Goal: Task Accomplishment & Management: Use online tool/utility

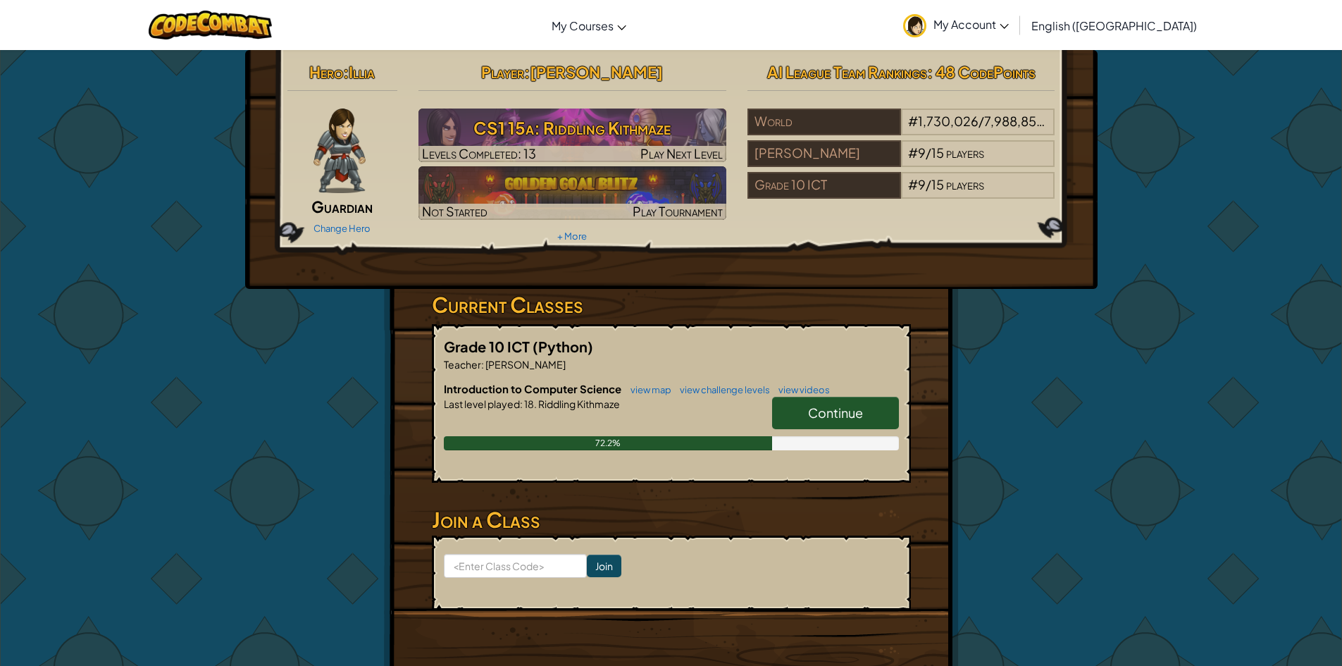
click at [827, 409] on span "Continue" at bounding box center [835, 412] width 55 height 16
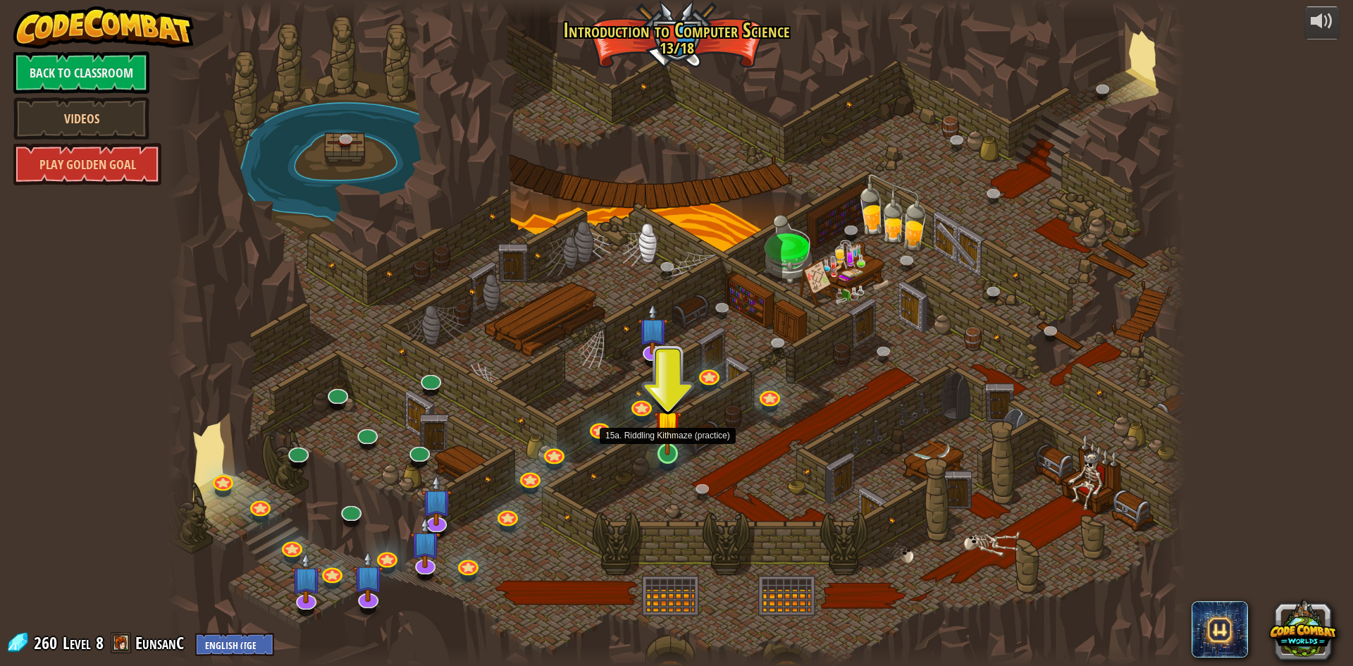
click at [659, 454] on img at bounding box center [667, 423] width 27 height 63
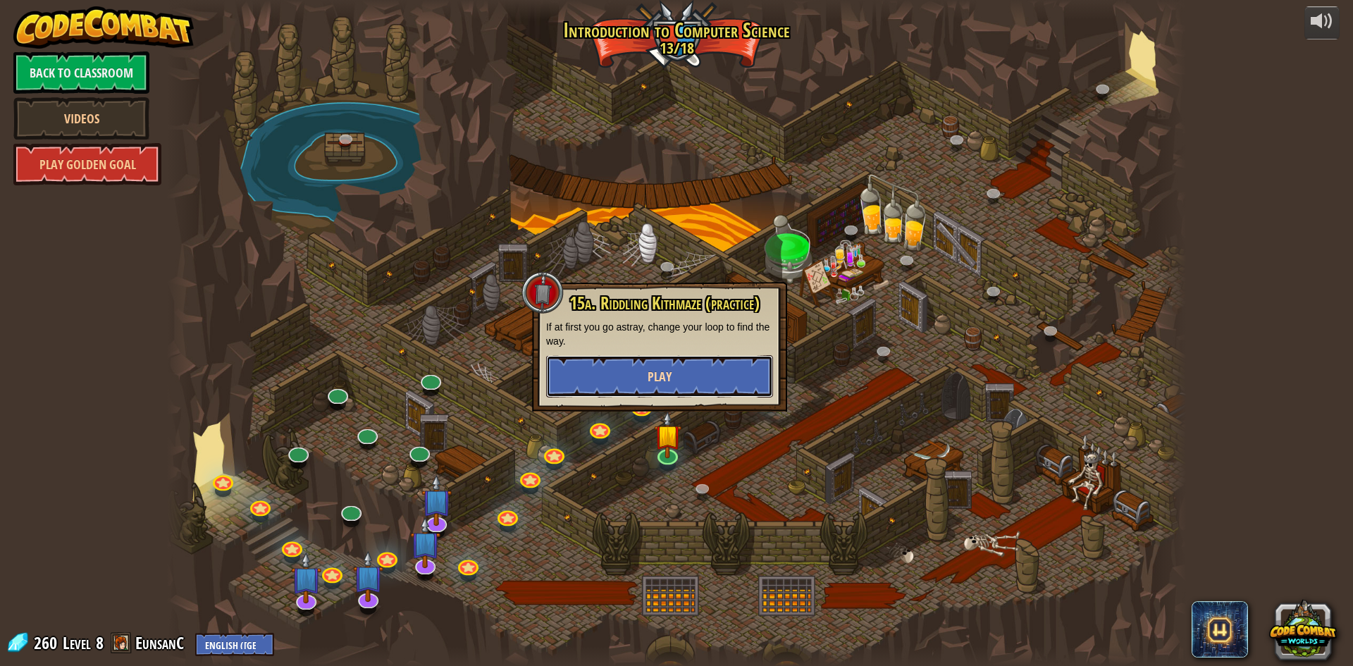
click at [690, 390] on button "Play" at bounding box center [659, 376] width 227 height 42
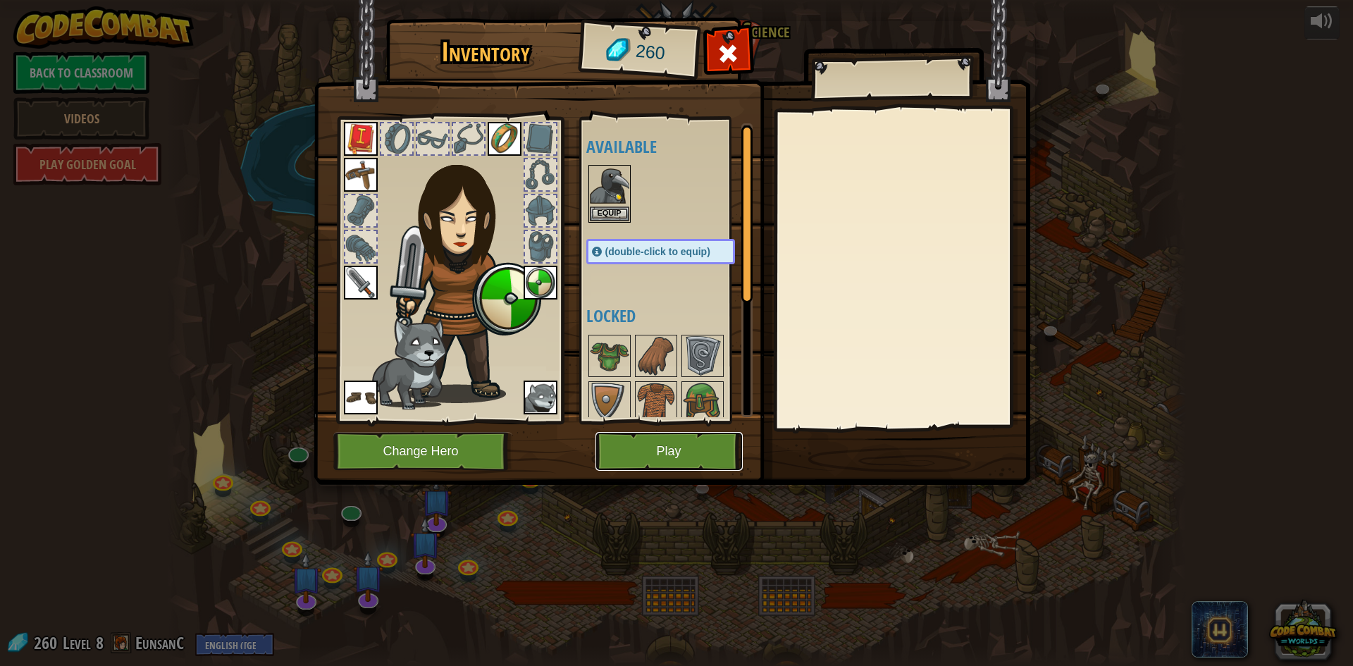
click at [652, 450] on button "Play" at bounding box center [668, 451] width 147 height 39
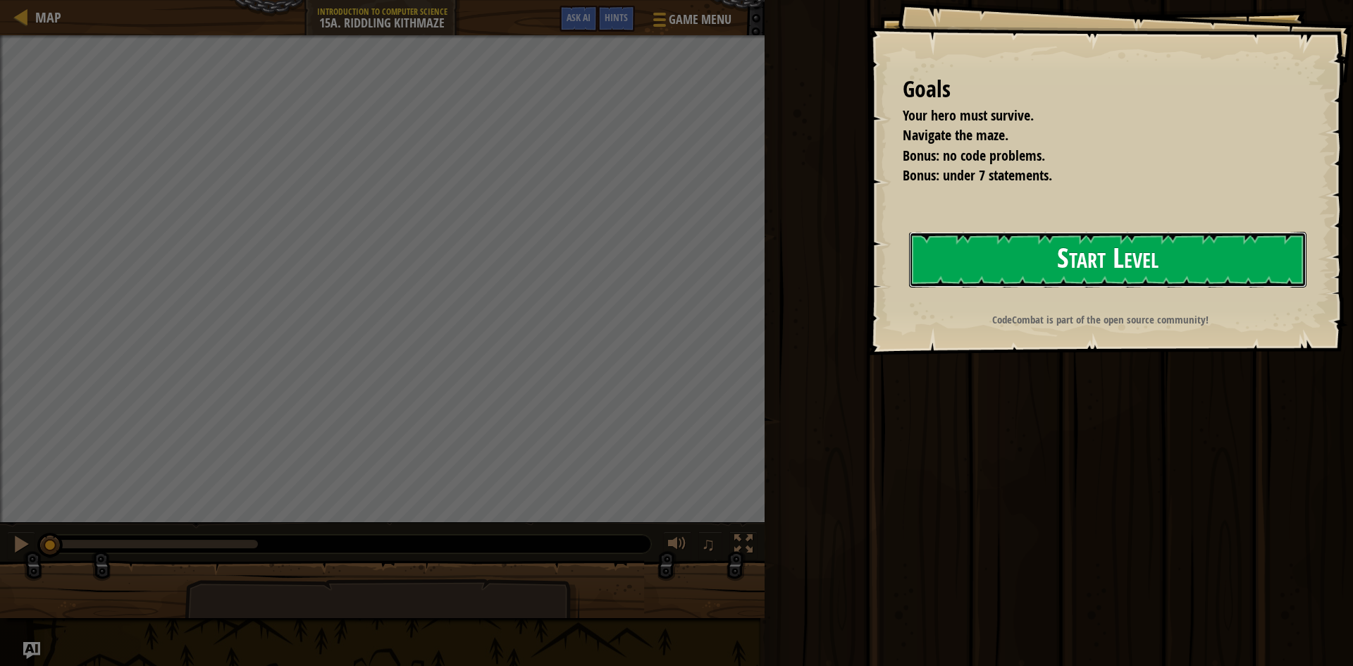
click at [909, 280] on button "Start Level" at bounding box center [1107, 260] width 397 height 56
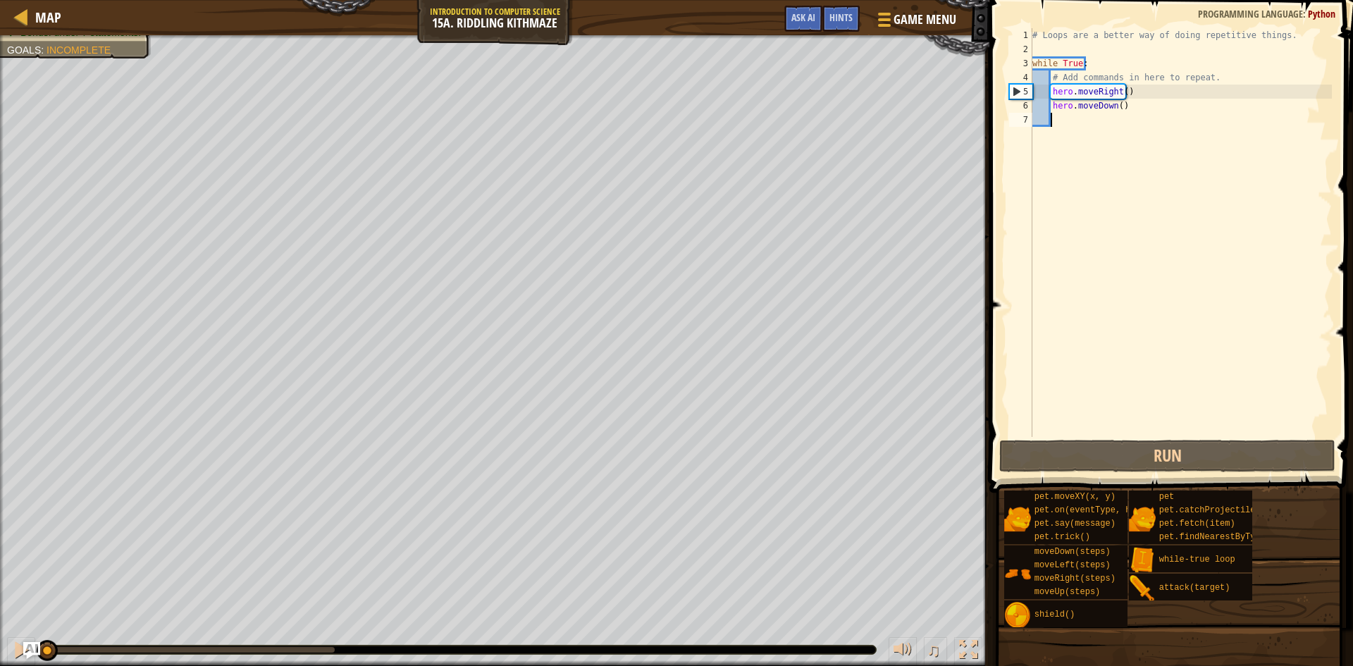
click at [19, 620] on div "Your hero must survive. Navigate the maze. Bonus: no code problems. Bonus: unde…" at bounding box center [676, 350] width 1353 height 631
click at [23, 647] on img "Ask AI" at bounding box center [32, 650] width 18 height 18
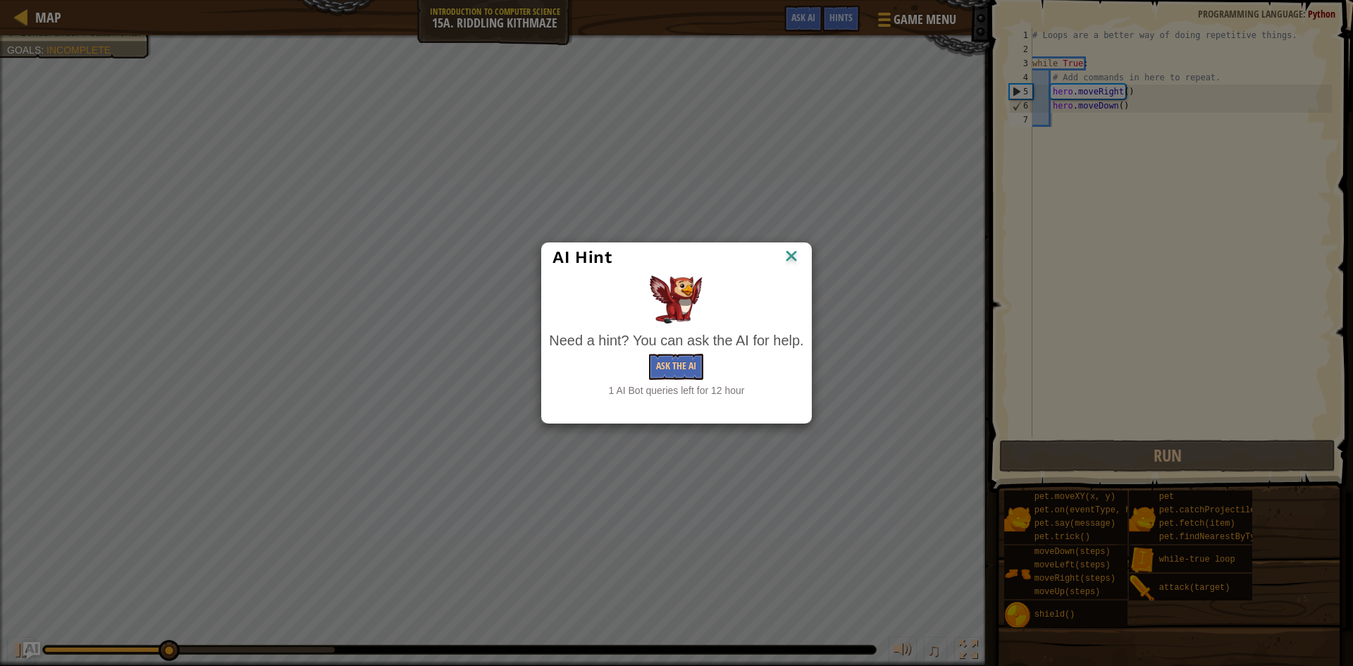
click at [789, 260] on img at bounding box center [791, 257] width 18 height 21
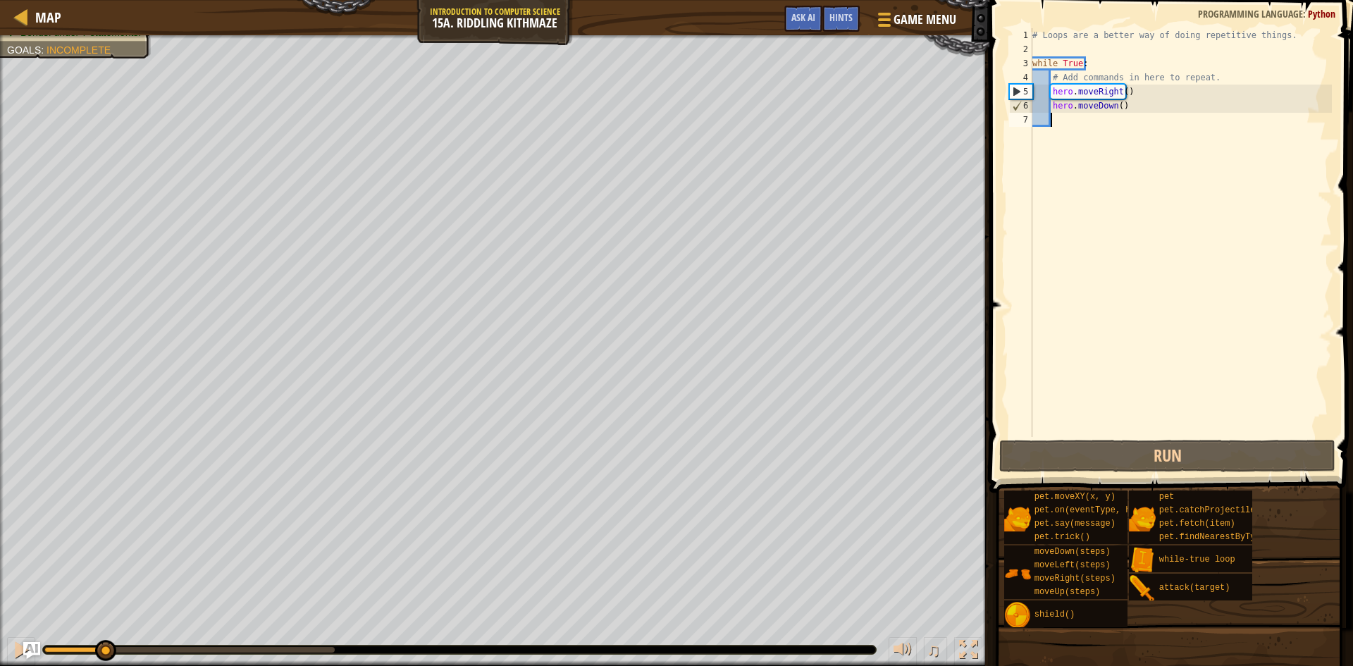
drag, startPoint x: 194, startPoint y: 651, endPoint x: 104, endPoint y: 625, distance: 93.2
click at [104, 625] on div "♫" at bounding box center [494, 646] width 989 height 42
click at [17, 651] on div at bounding box center [21, 649] width 18 height 18
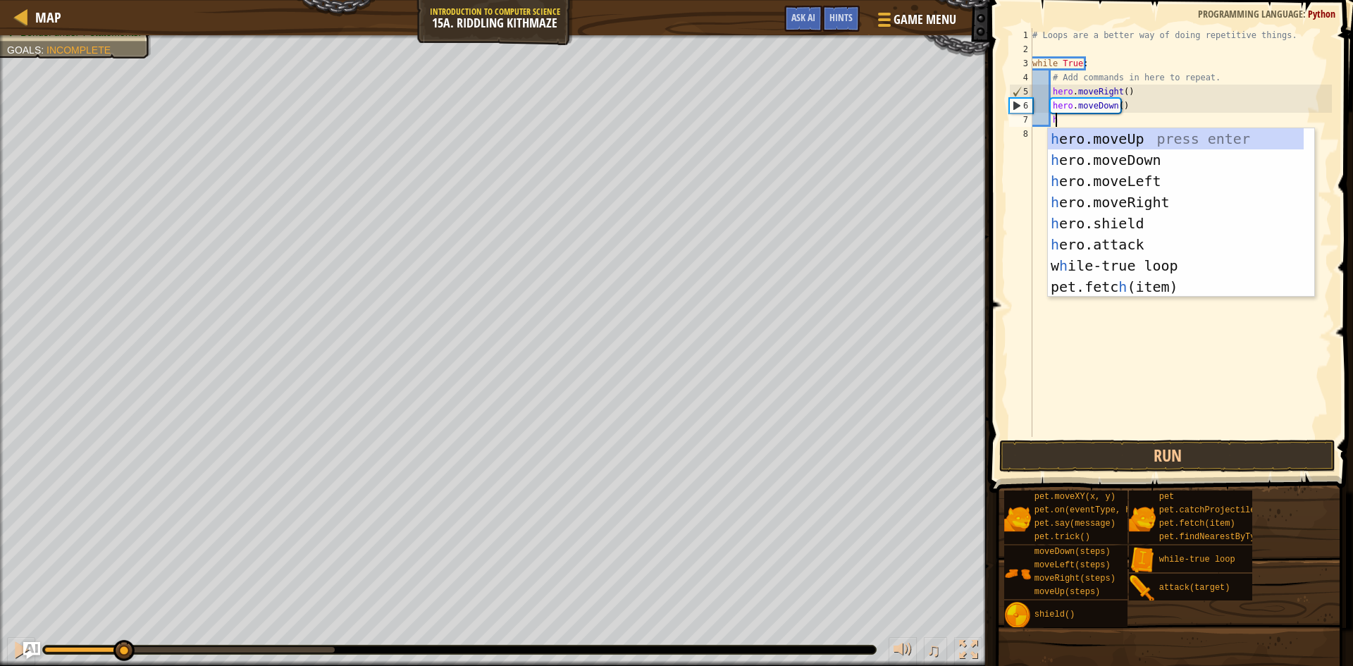
scroll to position [6, 1]
type textarea "he"
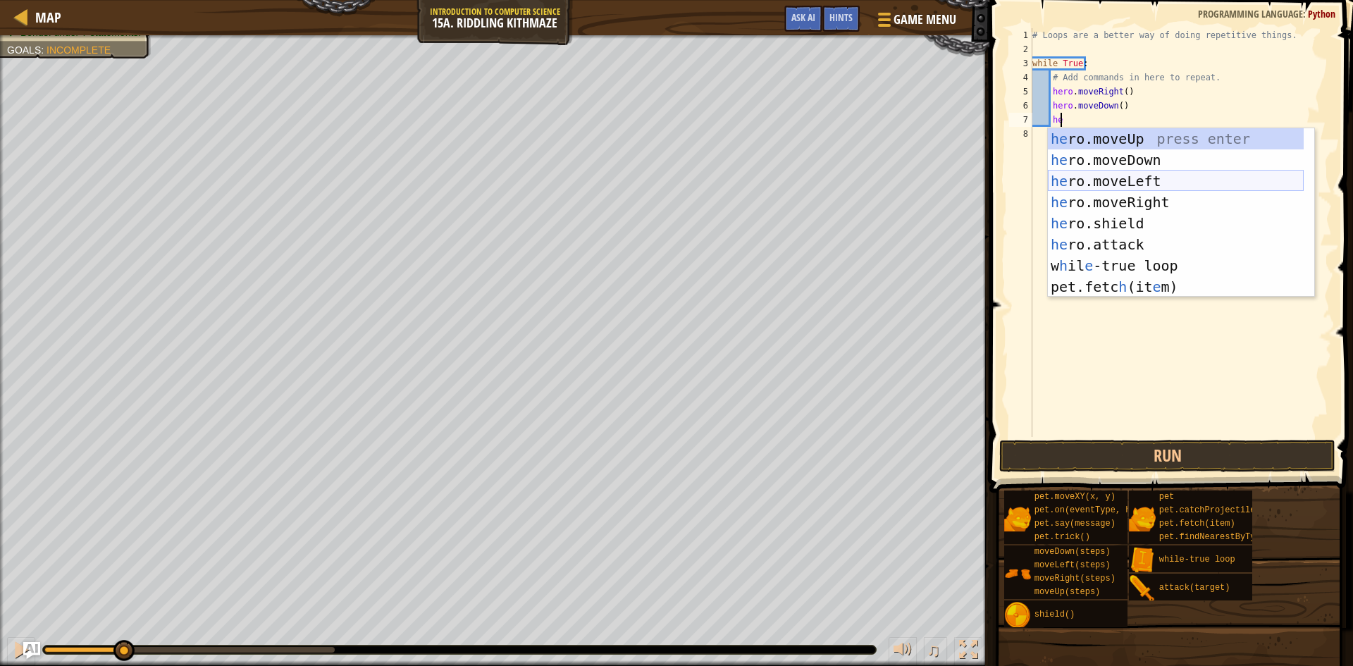
click at [1139, 190] on div "he ro.moveUp press enter he ro.moveDown press enter he ro.moveLeft press enter …" at bounding box center [1176, 233] width 256 height 211
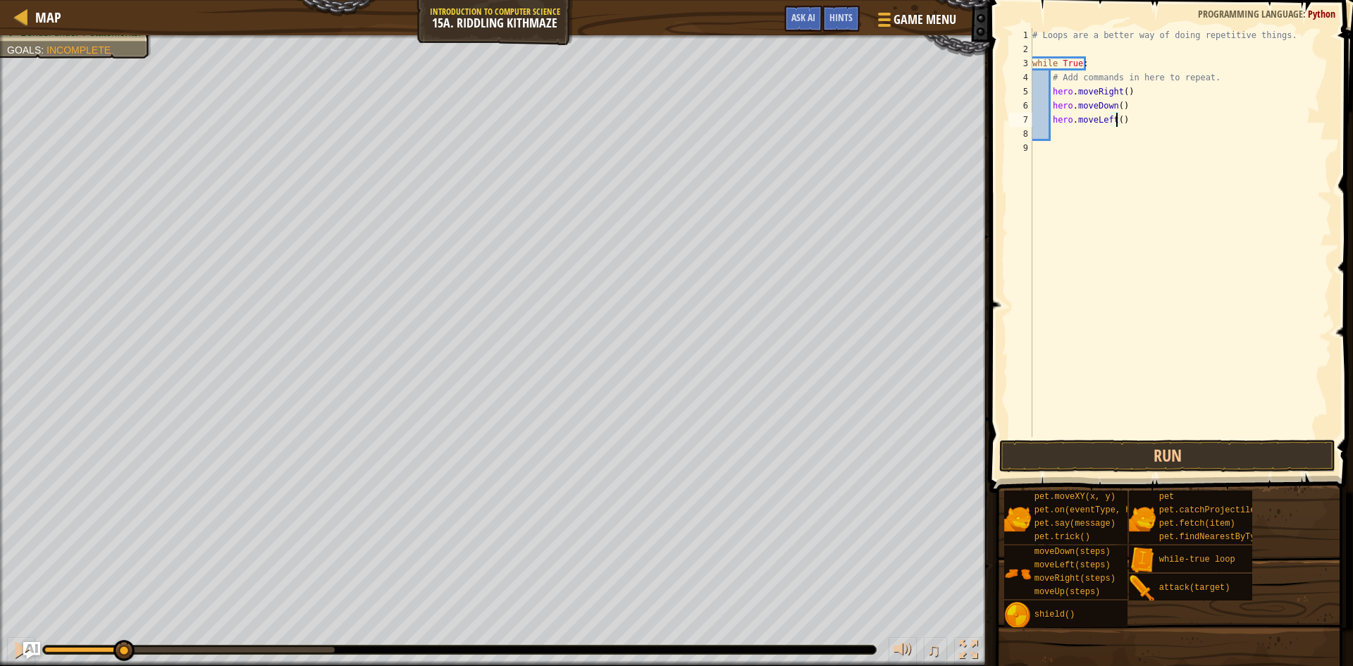
click at [1117, 123] on div "# Loops are a better way of doing repetitive things. while True : # Add command…" at bounding box center [1180, 246] width 302 height 437
click at [1202, 452] on button "Run" at bounding box center [1167, 456] width 336 height 32
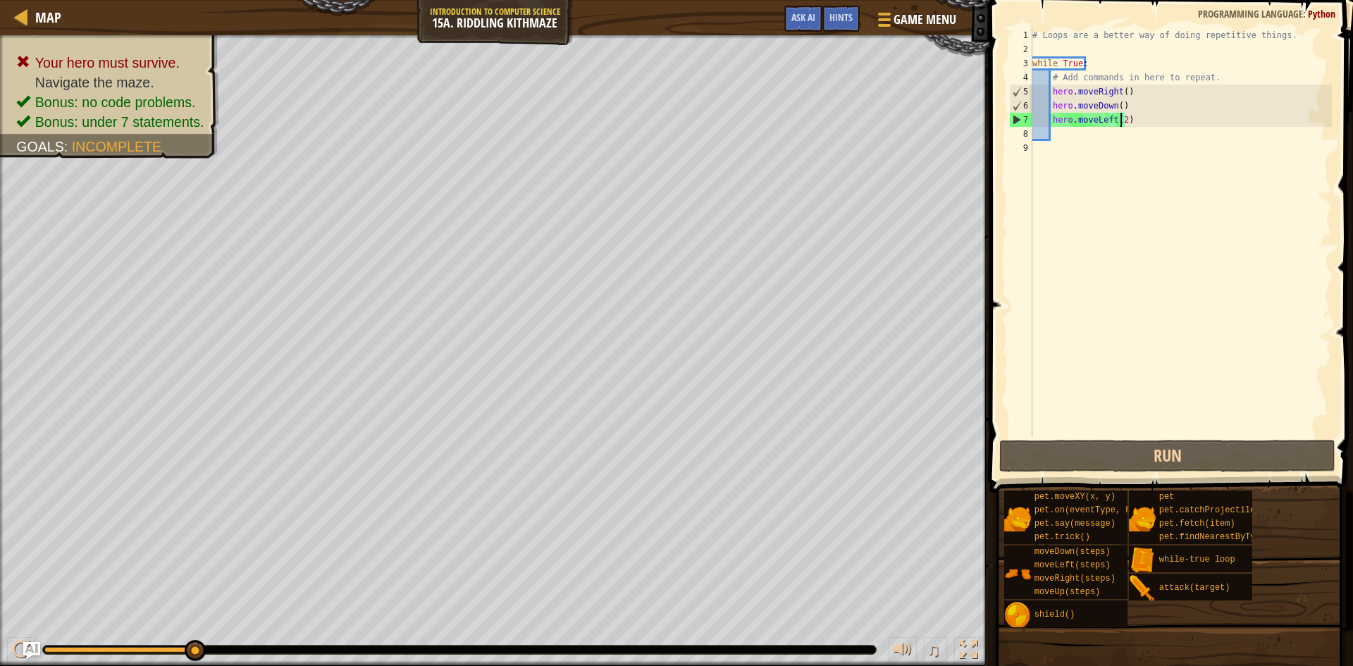
scroll to position [6, 6]
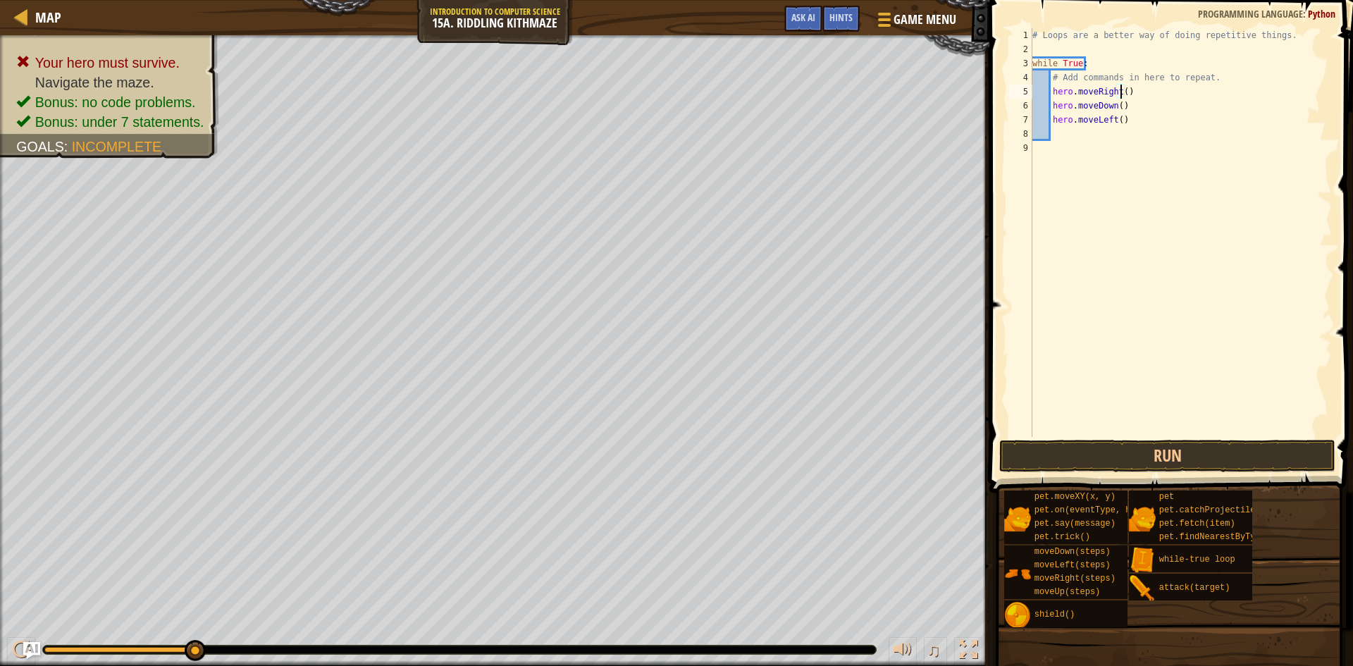
click at [1121, 93] on div "# Loops are a better way of doing repetitive things. while True : # Add command…" at bounding box center [1180, 246] width 302 height 437
click at [1115, 104] on div "# Loops are a better way of doing repetitive things. while True : # Add command…" at bounding box center [1180, 246] width 302 height 437
click at [1115, 118] on div "# Loops are a better way of doing repetitive things. while True : # Add command…" at bounding box center [1180, 246] width 302 height 437
click at [1171, 460] on button "Run" at bounding box center [1167, 456] width 336 height 32
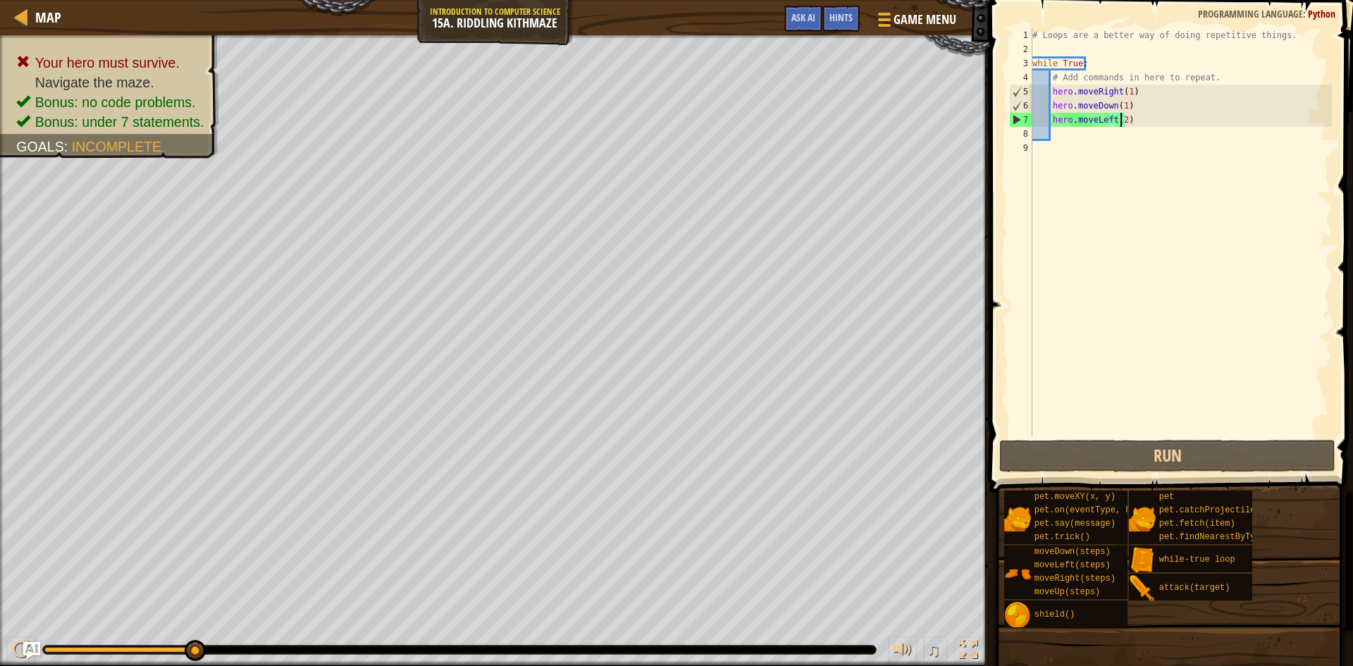
click at [1110, 118] on div "# Loops are a better way of doing repetitive things. while True : # Add command…" at bounding box center [1180, 246] width 302 height 437
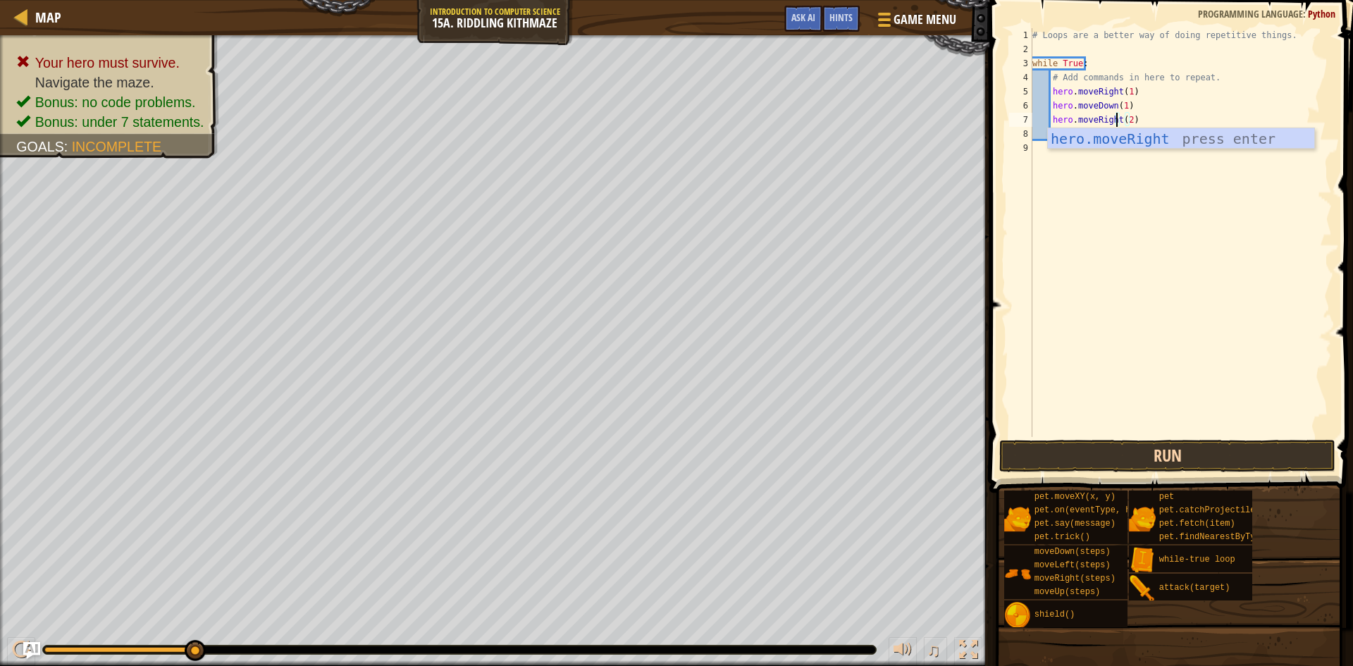
type textarea "hero.moveRight(2)"
click at [1127, 454] on button "Run" at bounding box center [1167, 456] width 336 height 32
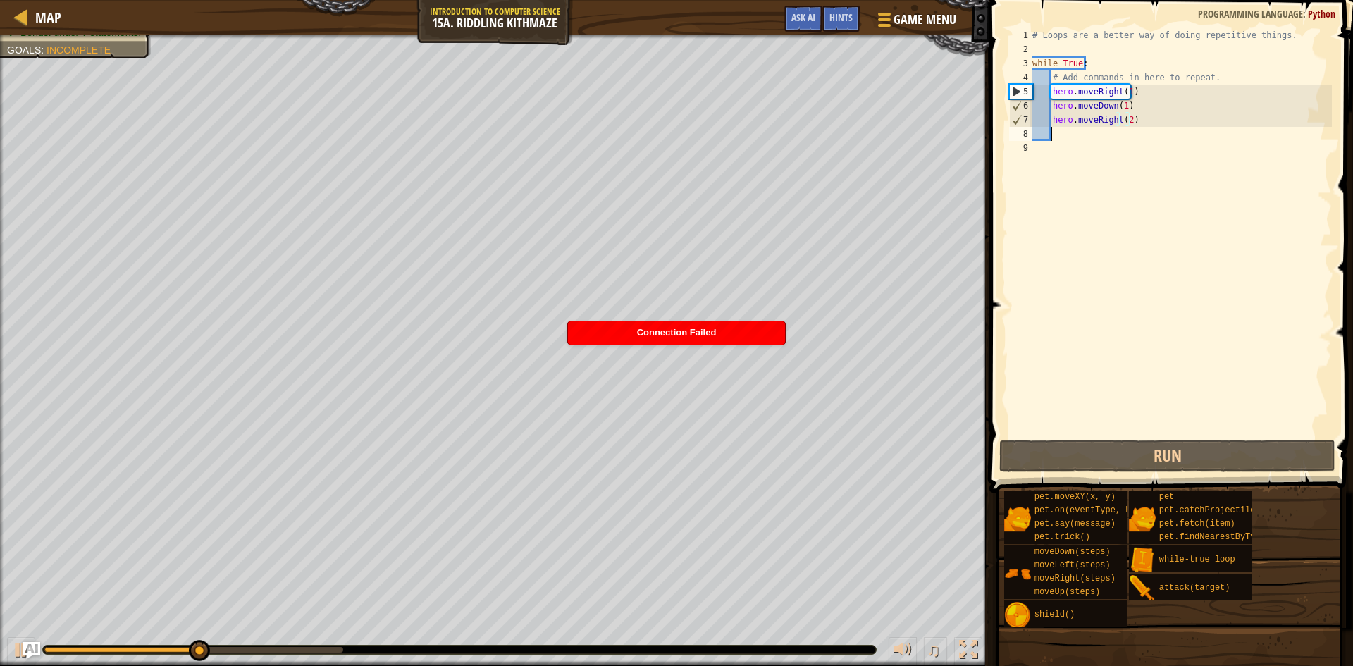
click at [1072, 133] on div "# Loops are a better way of doing repetitive things. while True : # Add command…" at bounding box center [1180, 246] width 302 height 437
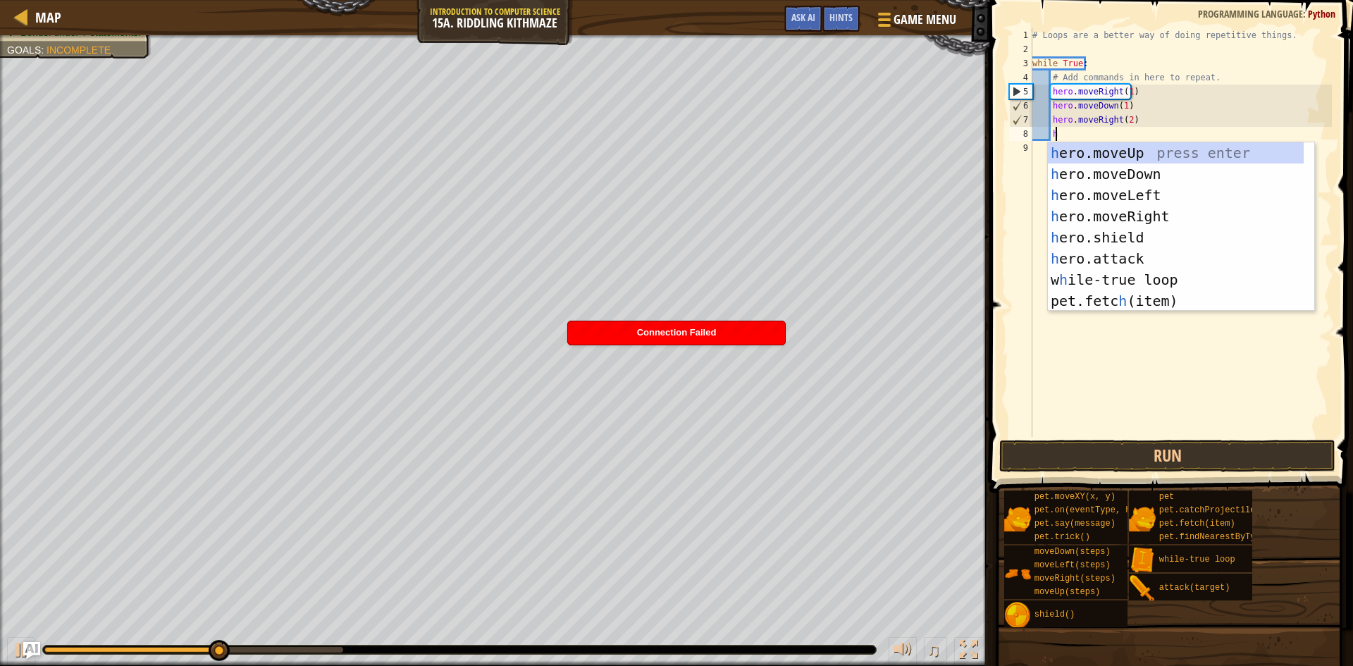
type textarea "he"
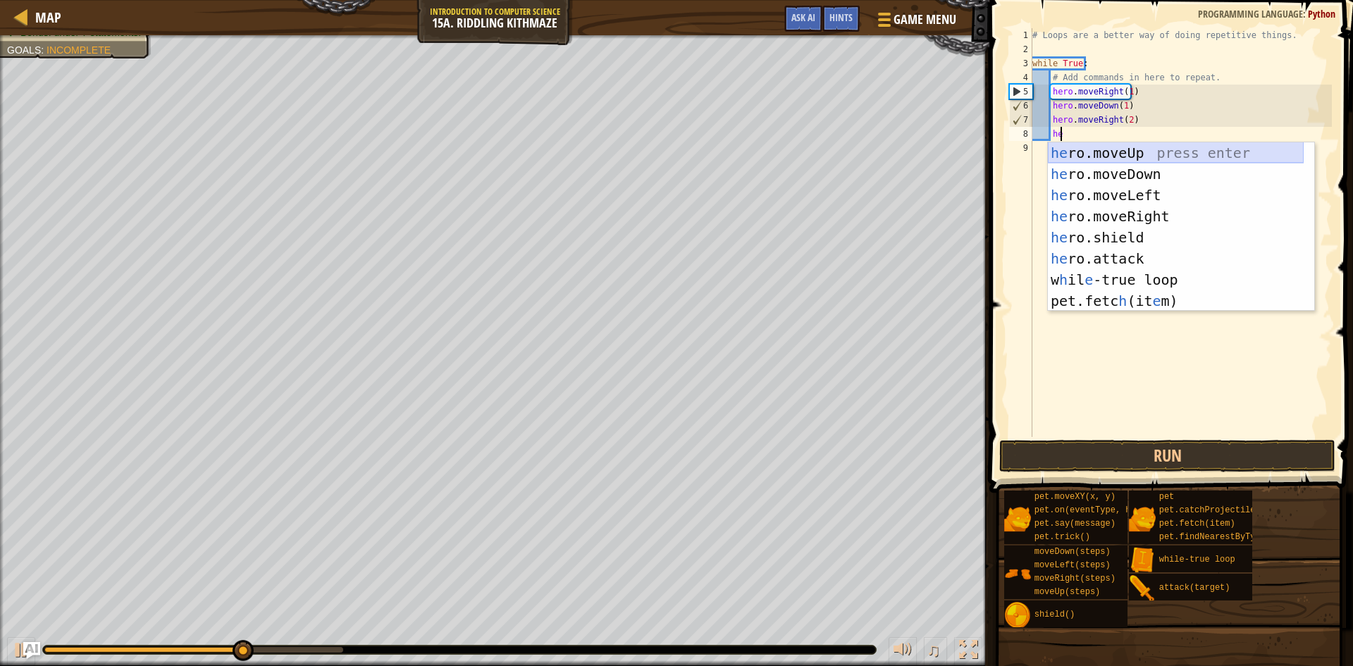
click at [1131, 155] on div "he ro.moveUp press enter he ro.moveDown press enter he ro.moveLeft press enter …" at bounding box center [1176, 247] width 256 height 211
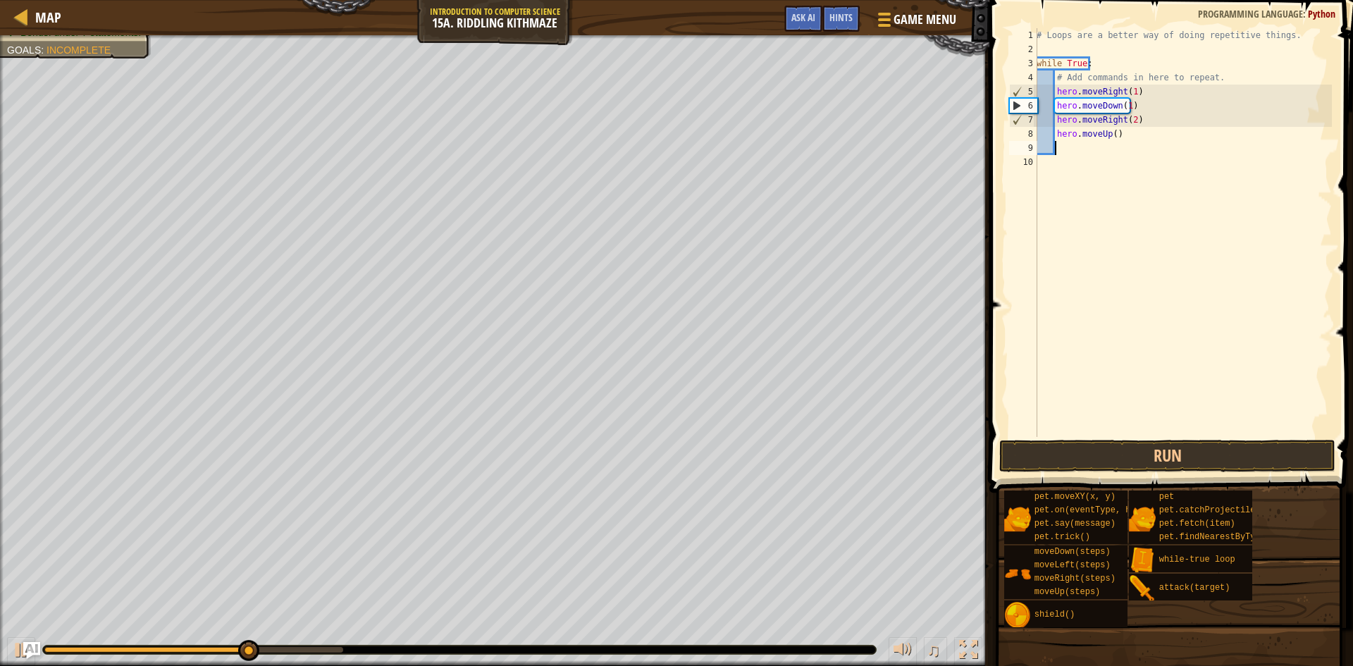
scroll to position [6, 1]
click at [1110, 132] on div "# Loops are a better way of doing repetitive things. while True : # Add command…" at bounding box center [1182, 246] width 298 height 437
type textarea "hero.moveUp(1)"
click at [1164, 465] on button "Run" at bounding box center [1167, 456] width 336 height 32
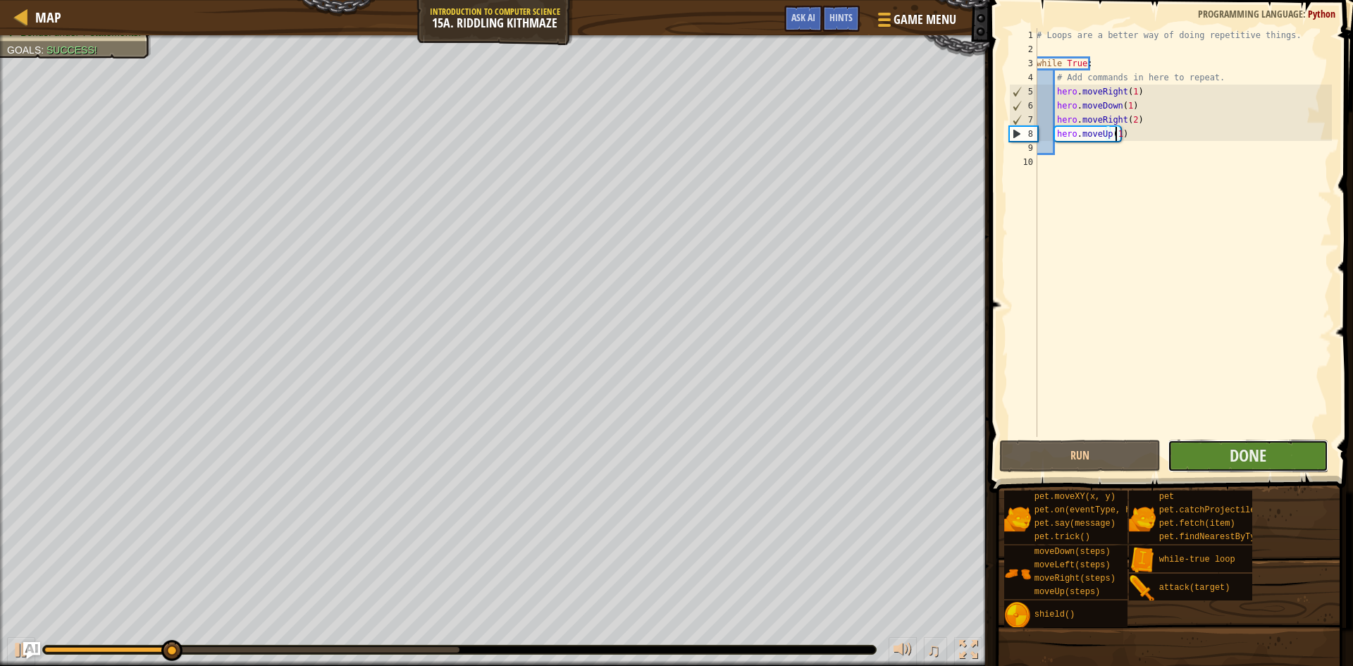
click at [1285, 462] on button "Done" at bounding box center [1247, 456] width 161 height 32
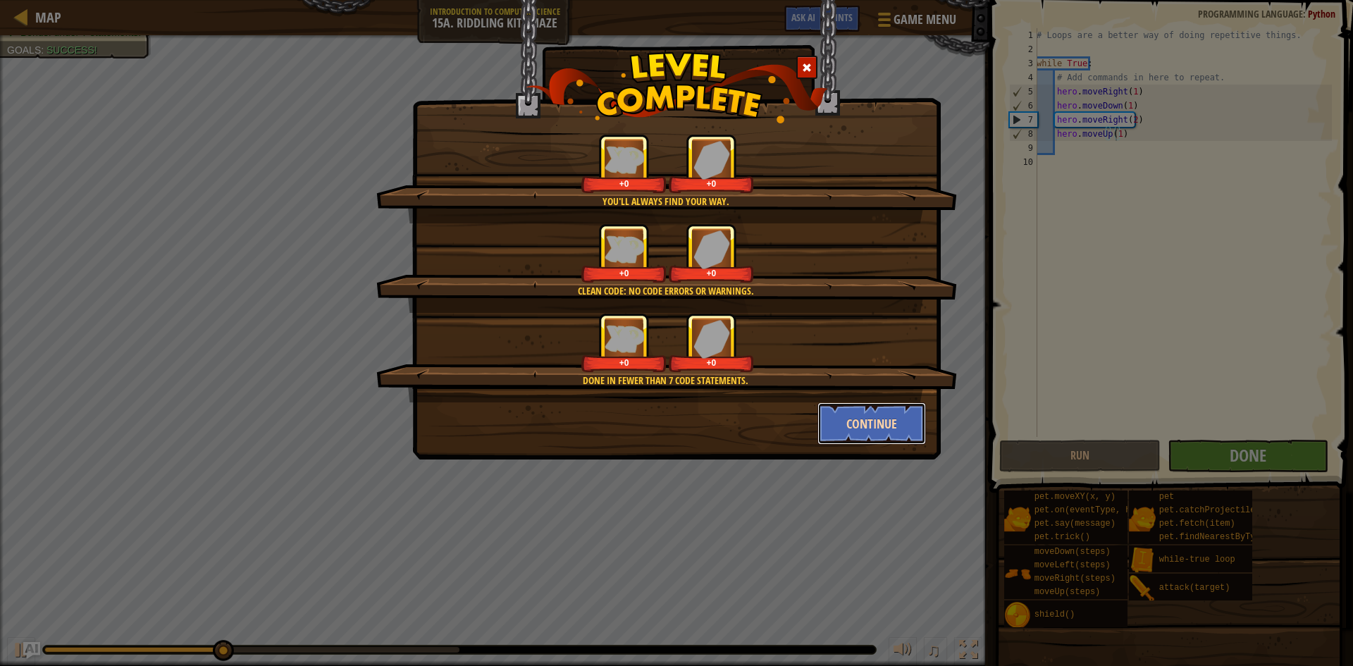
click at [874, 418] on button "Continue" at bounding box center [871, 423] width 109 height 42
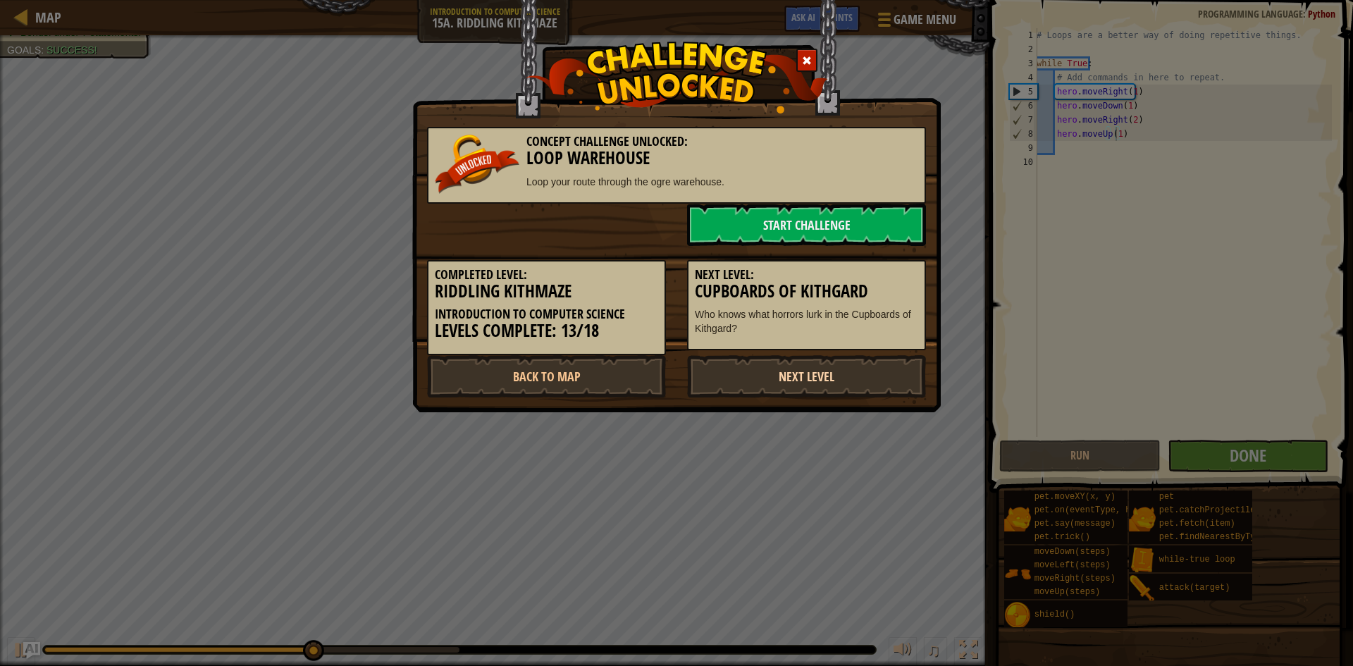
click at [809, 378] on link "Next Level" at bounding box center [806, 376] width 239 height 42
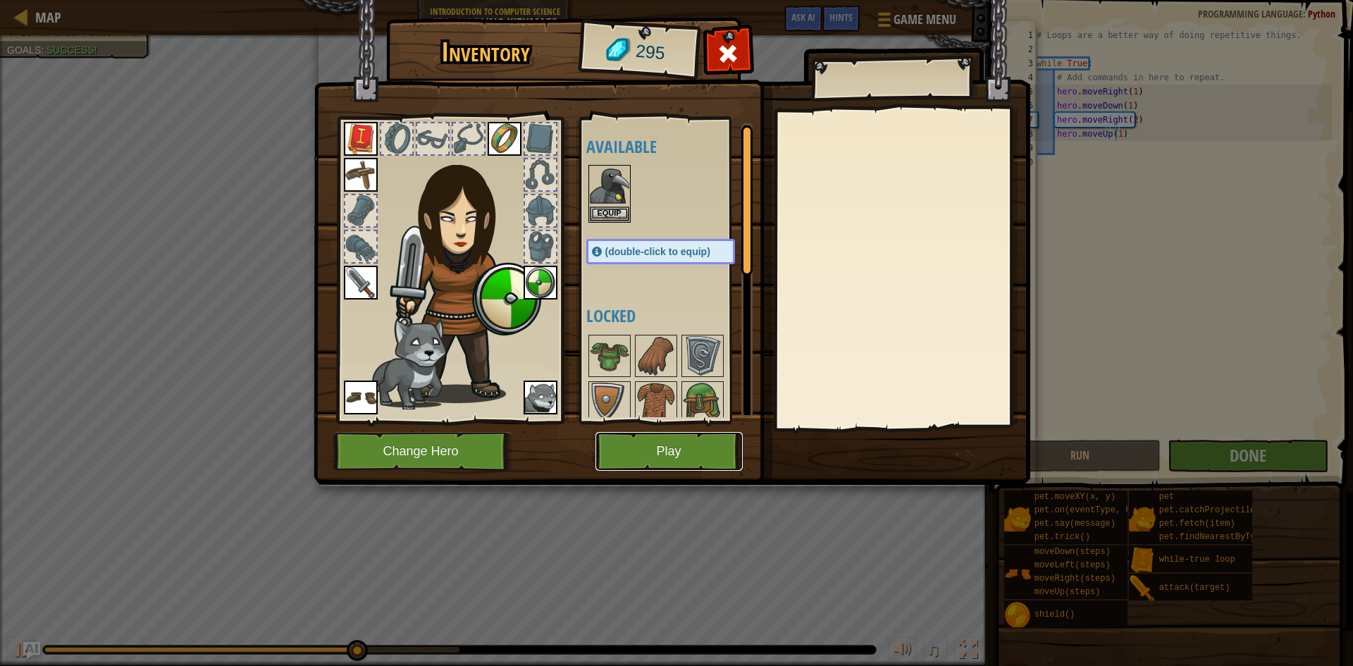
click at [674, 450] on button "Play" at bounding box center [668, 451] width 147 height 39
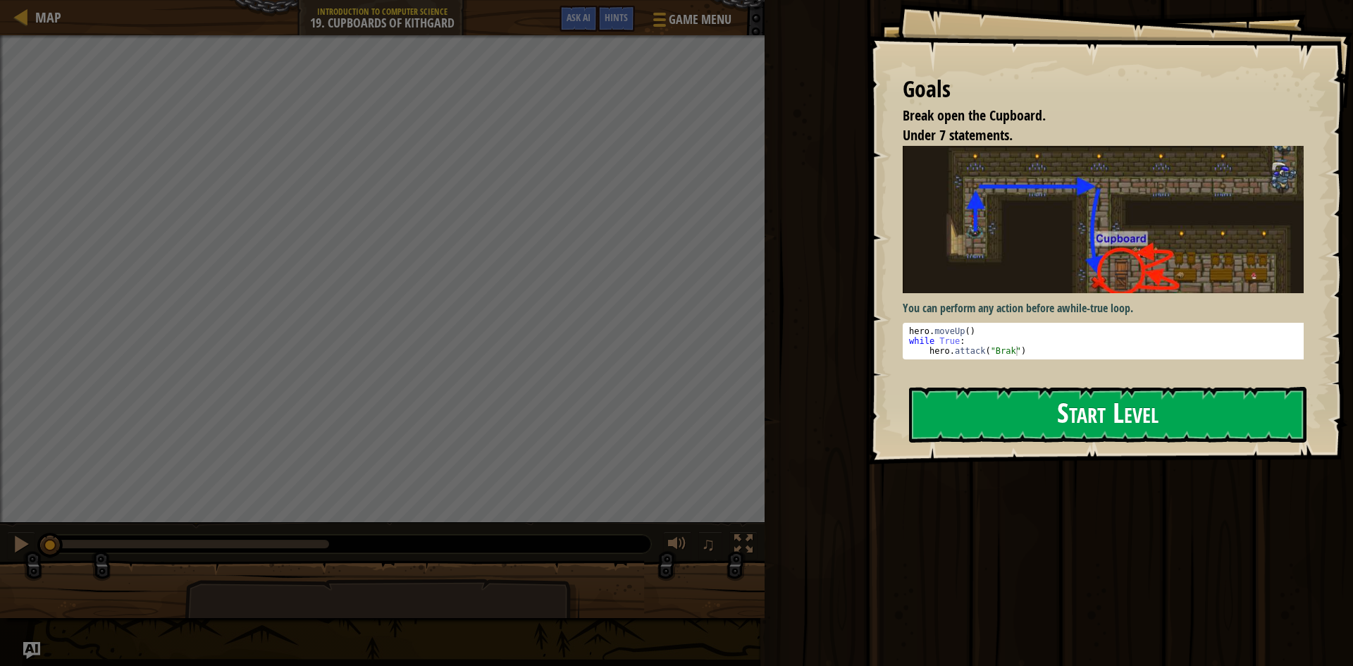
click at [982, 402] on button "Start Level" at bounding box center [1107, 415] width 397 height 56
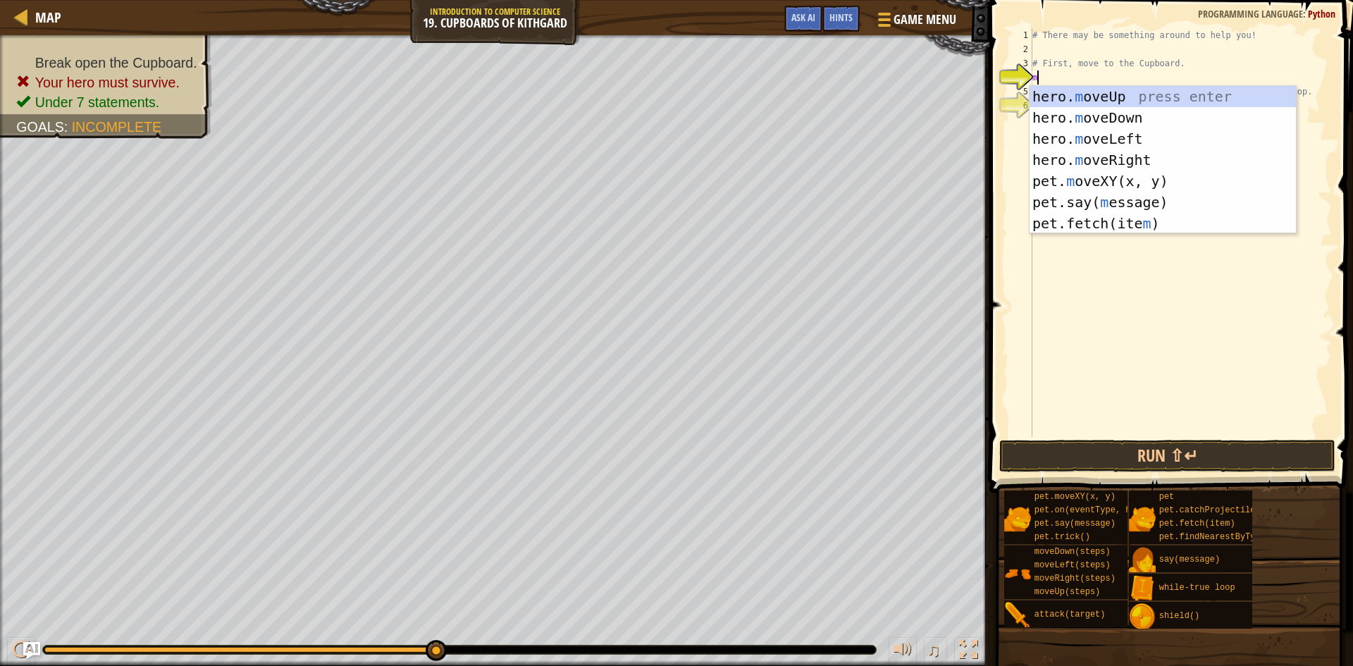
scroll to position [6, 1]
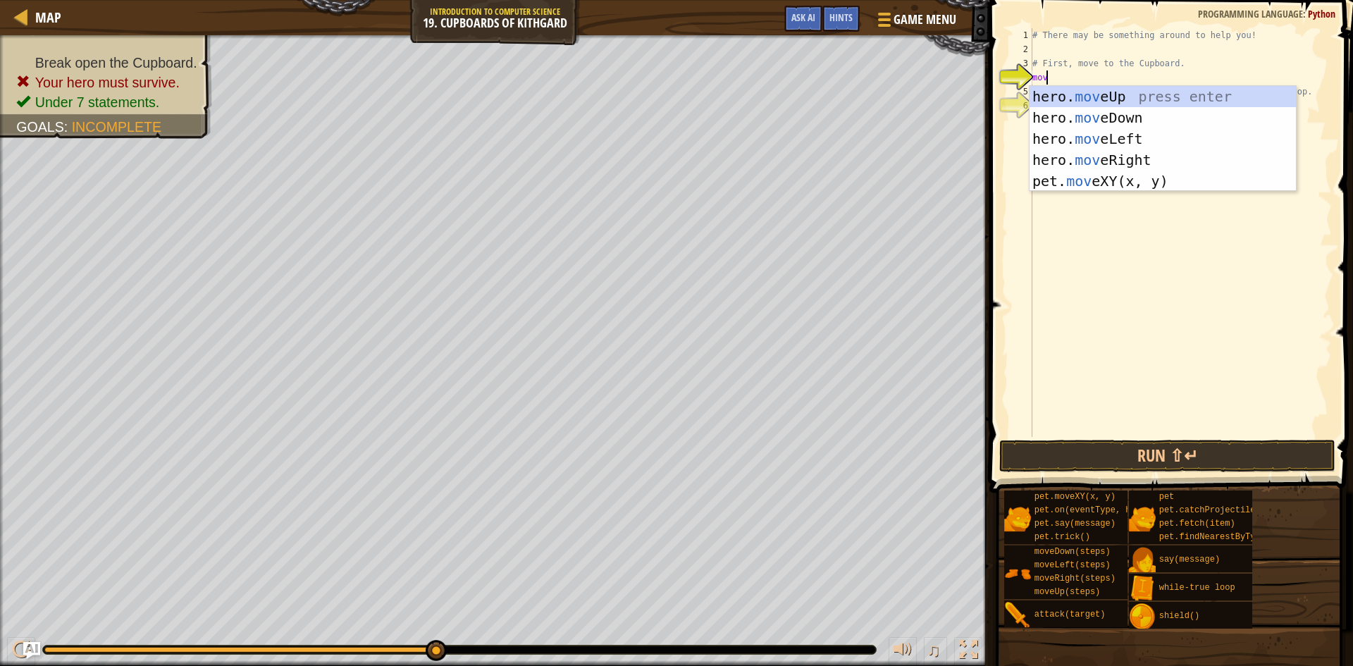
type textarea "move"
click at [1107, 95] on div "hero. move Up press enter hero. move Down press enter hero. move Left press ent…" at bounding box center [1162, 160] width 266 height 148
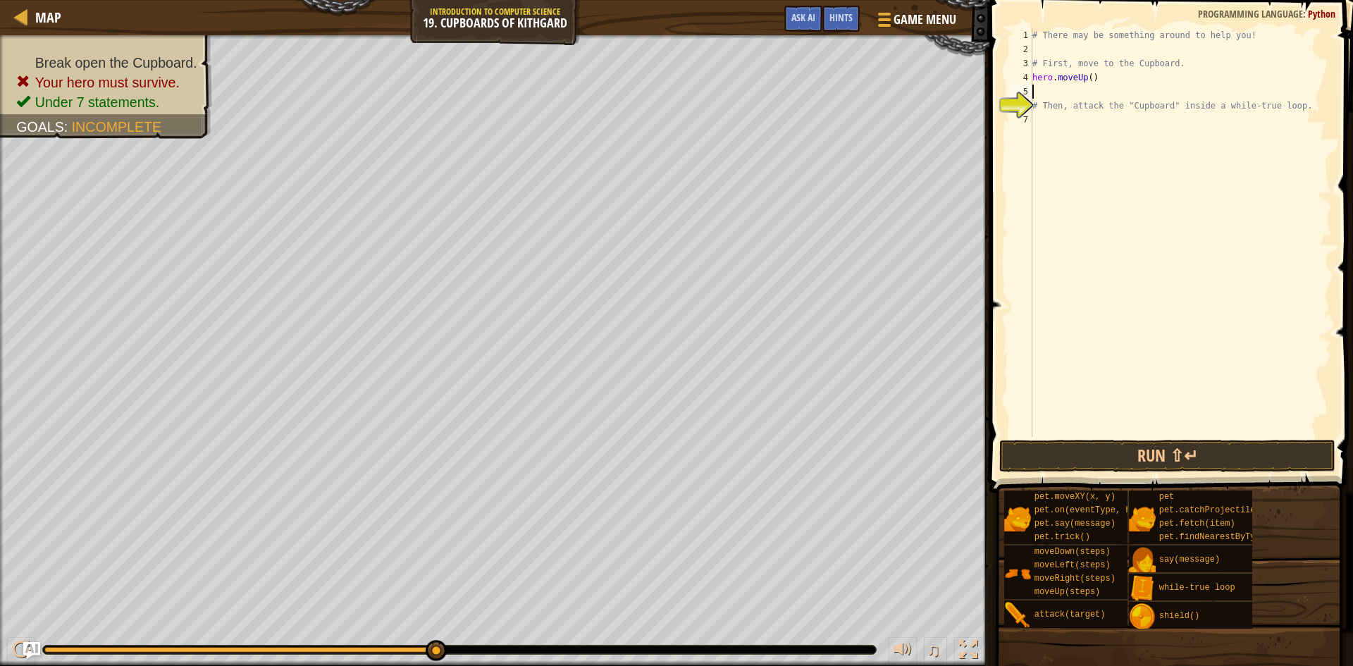
scroll to position [6, 0]
click at [1087, 80] on div "# There may be something around to help you! # First, move to the Cupboard. her…" at bounding box center [1180, 246] width 302 height 437
type textarea "hero.moveUp(1)"
click at [1085, 94] on div "# There may be something around to help you! # First, move to the Cupboard. her…" at bounding box center [1180, 246] width 302 height 437
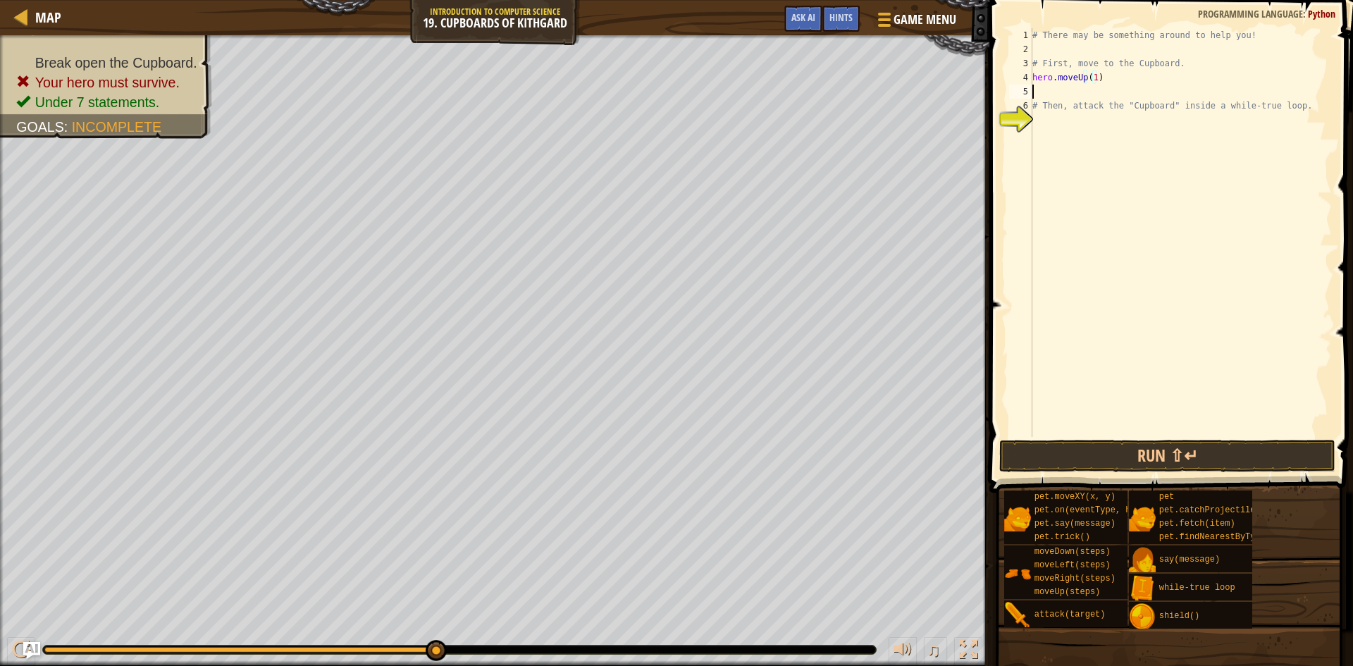
scroll to position [6, 0]
type textarea "mo"
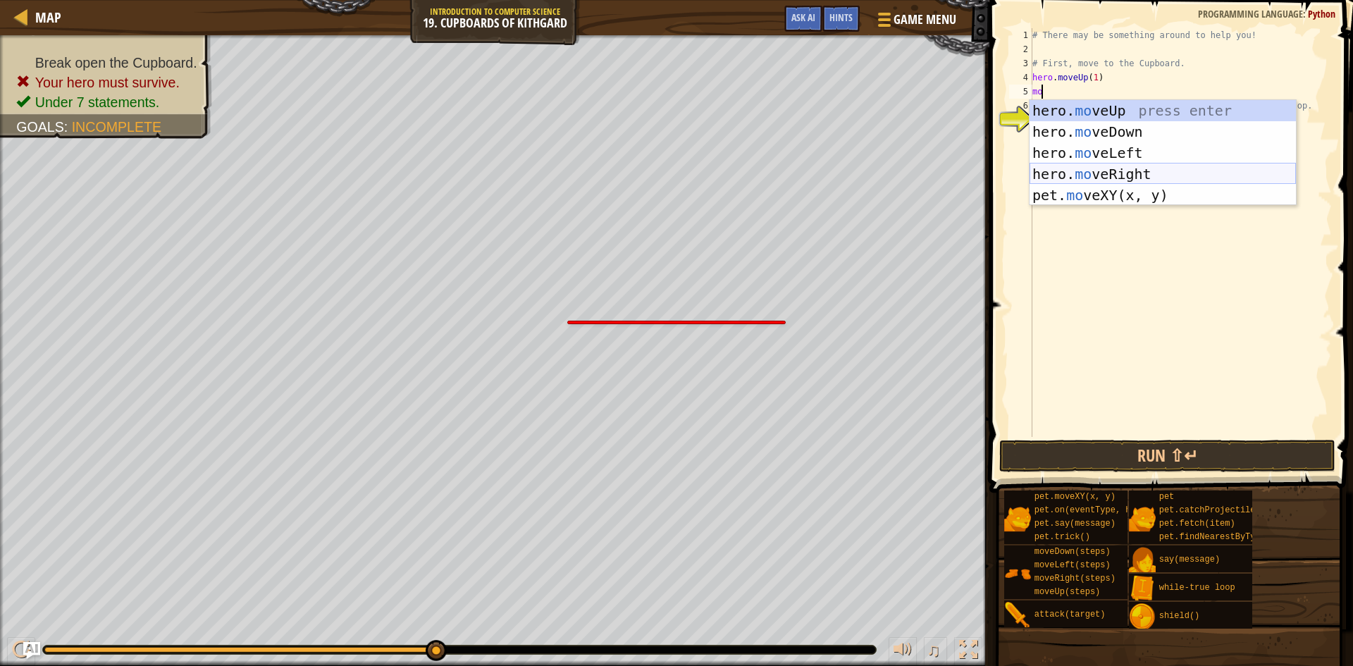
click at [1103, 178] on div "hero. mo veUp press enter hero. mo veDown press enter hero. mo veLeft press ent…" at bounding box center [1162, 174] width 266 height 148
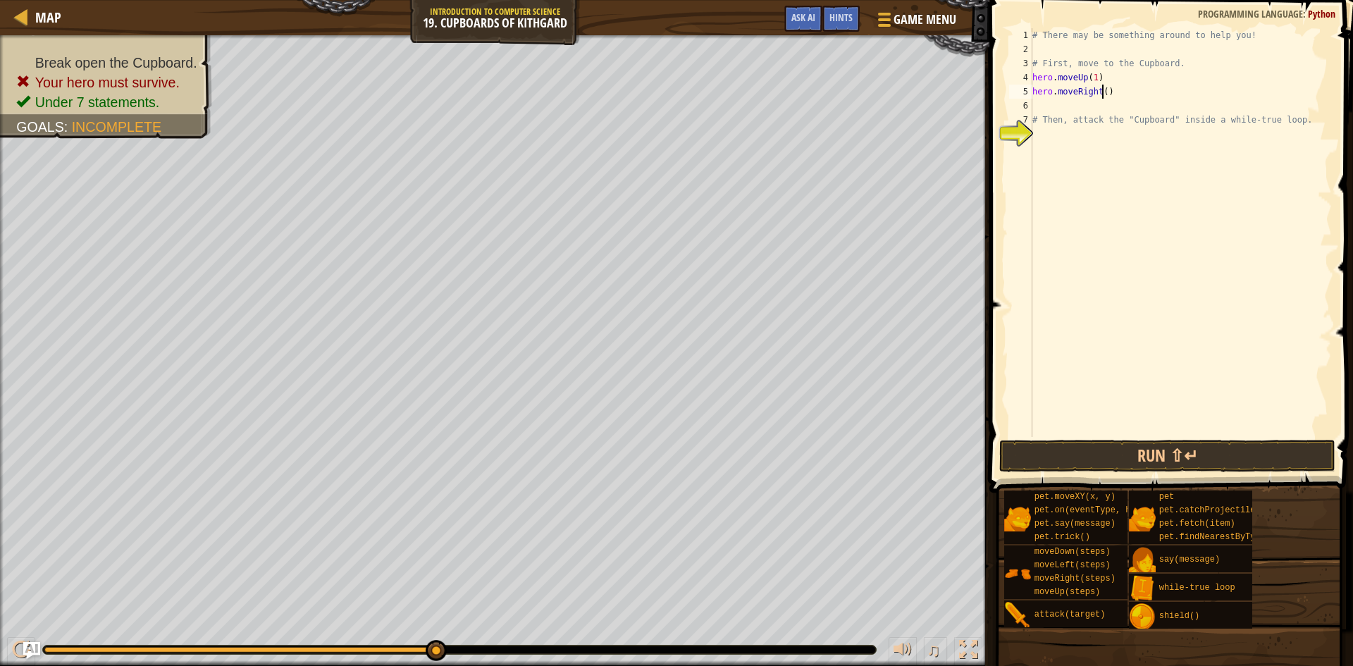
click at [1100, 95] on div "# There may be something around to help you! # First, move to the Cupboard. her…" at bounding box center [1180, 246] width 302 height 437
type textarea "hero.moveRight(1)"
click at [1099, 106] on div "# There may be something around to help you! # First, move to the Cupboard. her…" at bounding box center [1180, 246] width 302 height 437
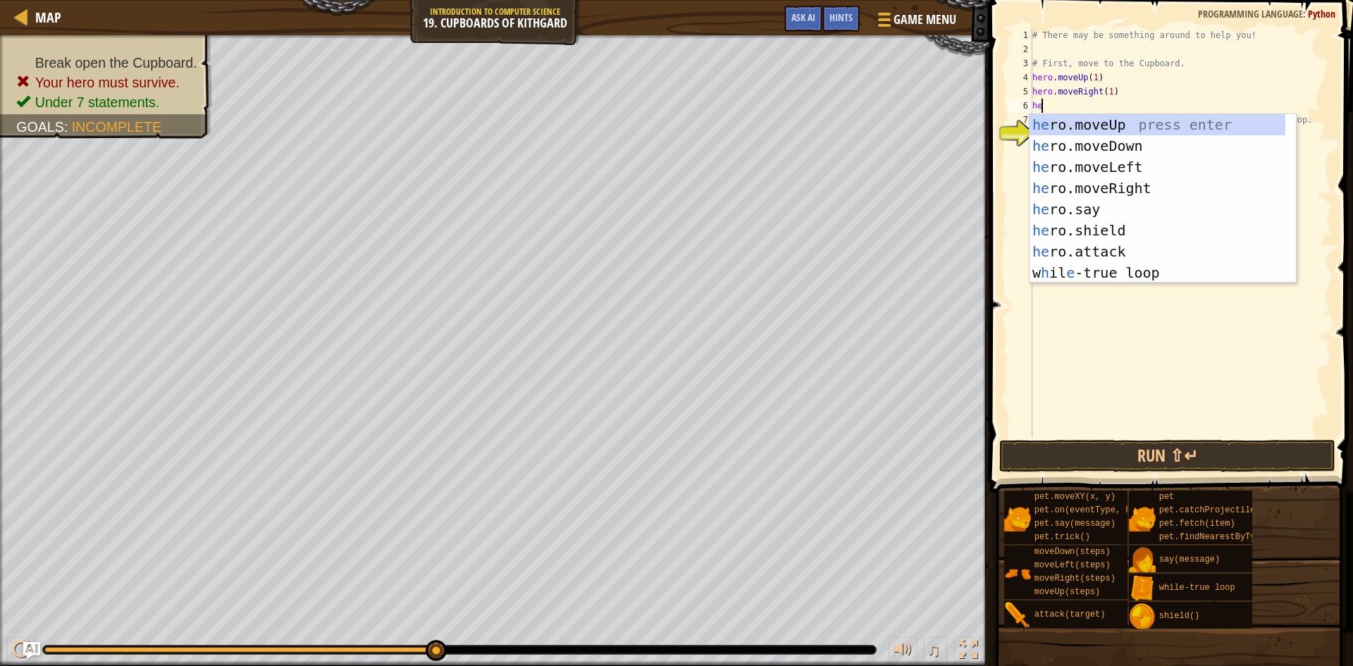
scroll to position [6, 1]
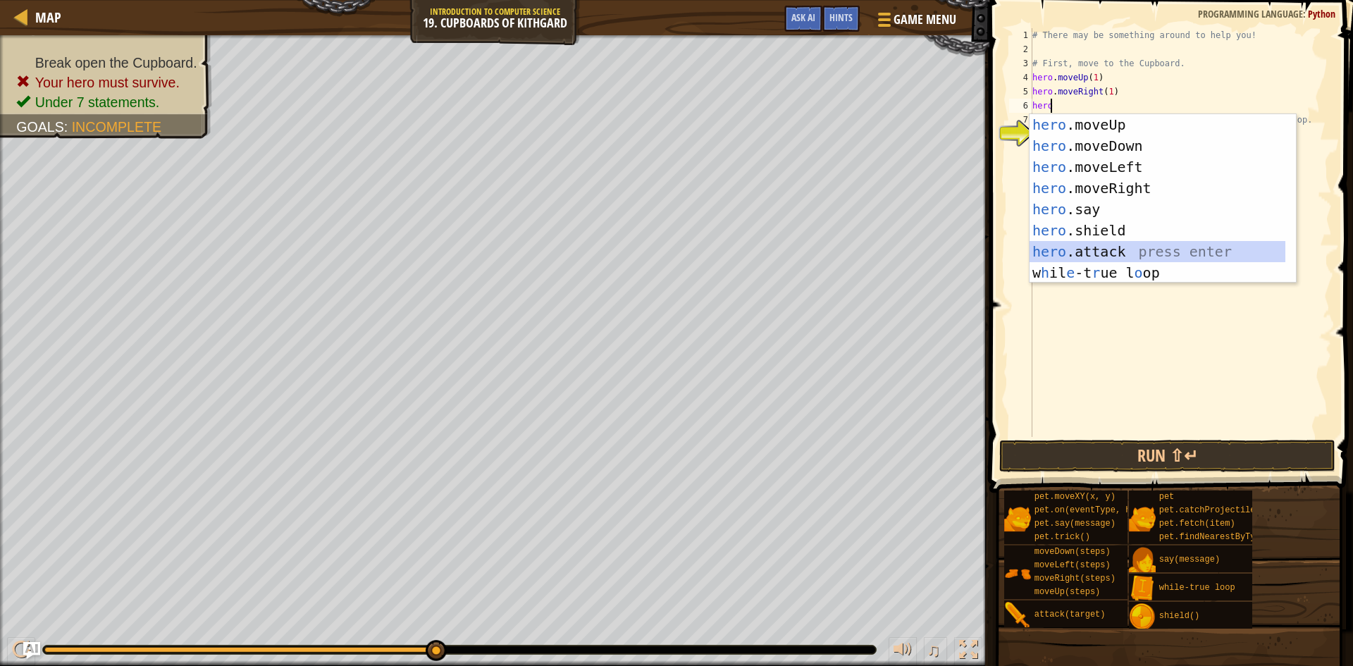
click at [1125, 254] on div "hero .moveUp press enter hero .moveDown press enter hero .moveLeft press enter …" at bounding box center [1157, 219] width 256 height 211
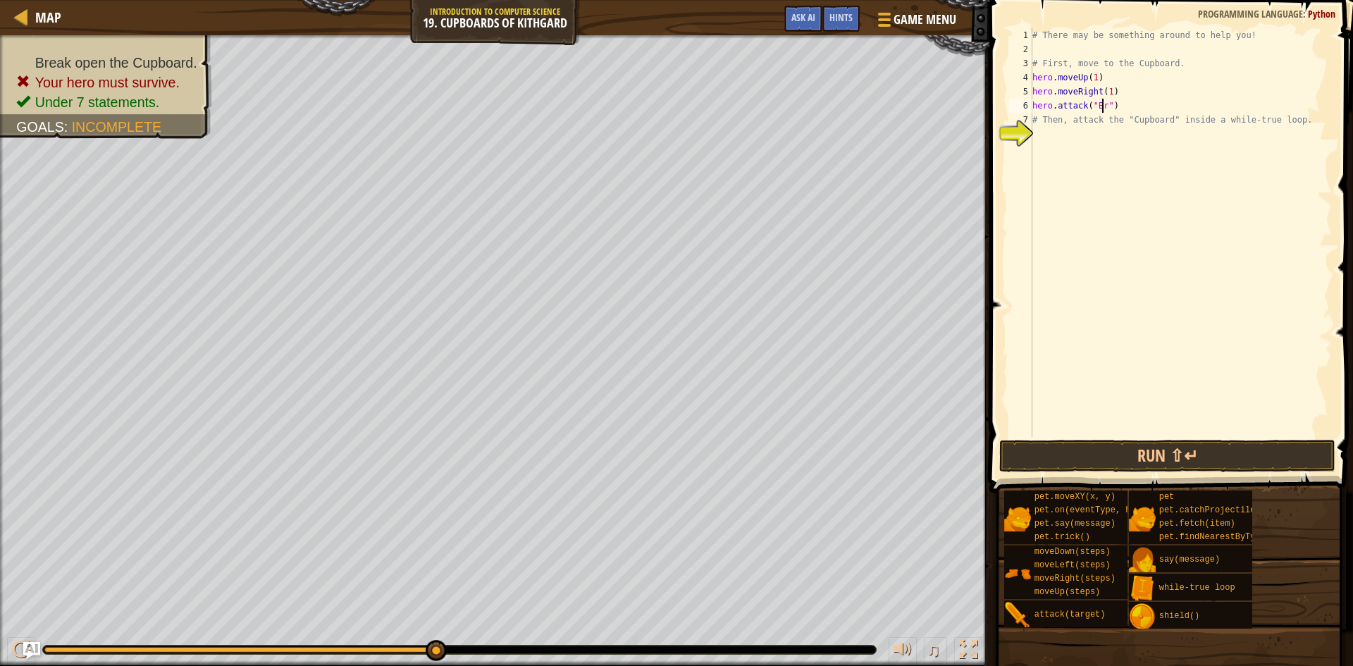
scroll to position [6, 6]
drag, startPoint x: 1131, startPoint y: 112, endPoint x: 1026, endPoint y: 103, distance: 105.4
click at [1026, 103] on div "hero.attack("Brak") 1 2 3 4 5 6 7 8 # There may be something around to help you…" at bounding box center [1168, 232] width 325 height 409
type textarea "hero.attack("Brak")"
click at [1208, 108] on div "# There may be something around to help you! # First, move to the Cupboard. her…" at bounding box center [1180, 232] width 302 height 409
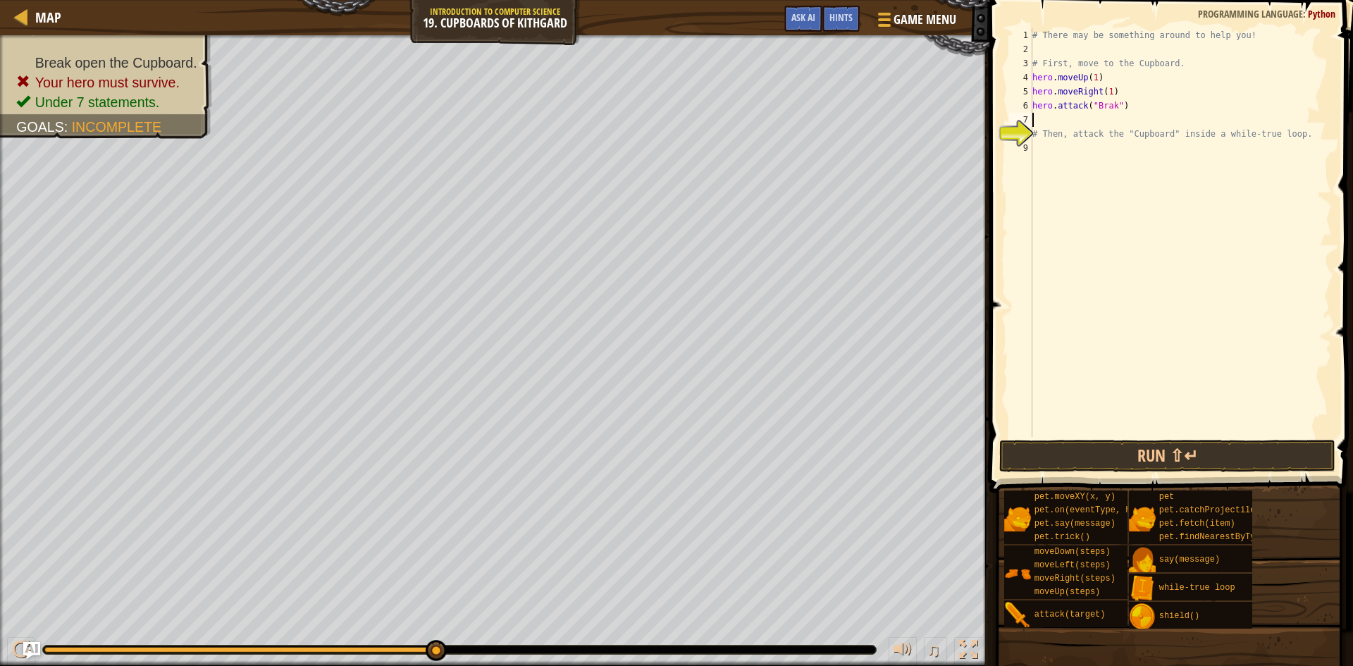
scroll to position [6, 0]
paste textarea "hero.attack("Brak")"
type textarea "hero.attack("Brak")"
paste textarea "hero.attack("Brak")"
type textarea "hero.attack("Brak")"
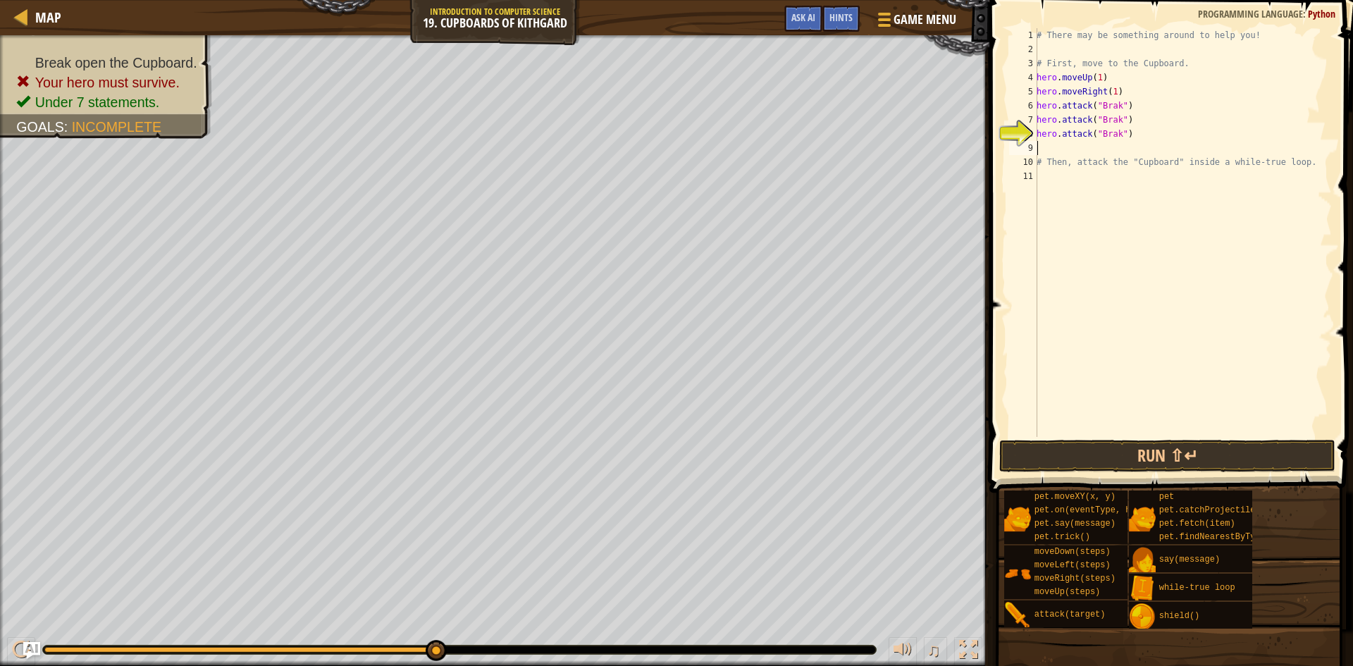
paste textarea "hero.attack("Brak")"
type textarea "hero.attack("Brak")"
click at [1131, 431] on div "# There may be something around to help you! # First, move to the Cupboard. her…" at bounding box center [1182, 246] width 298 height 437
click at [1133, 437] on span at bounding box center [1172, 226] width 375 height 534
click at [1133, 439] on span at bounding box center [1172, 226] width 375 height 534
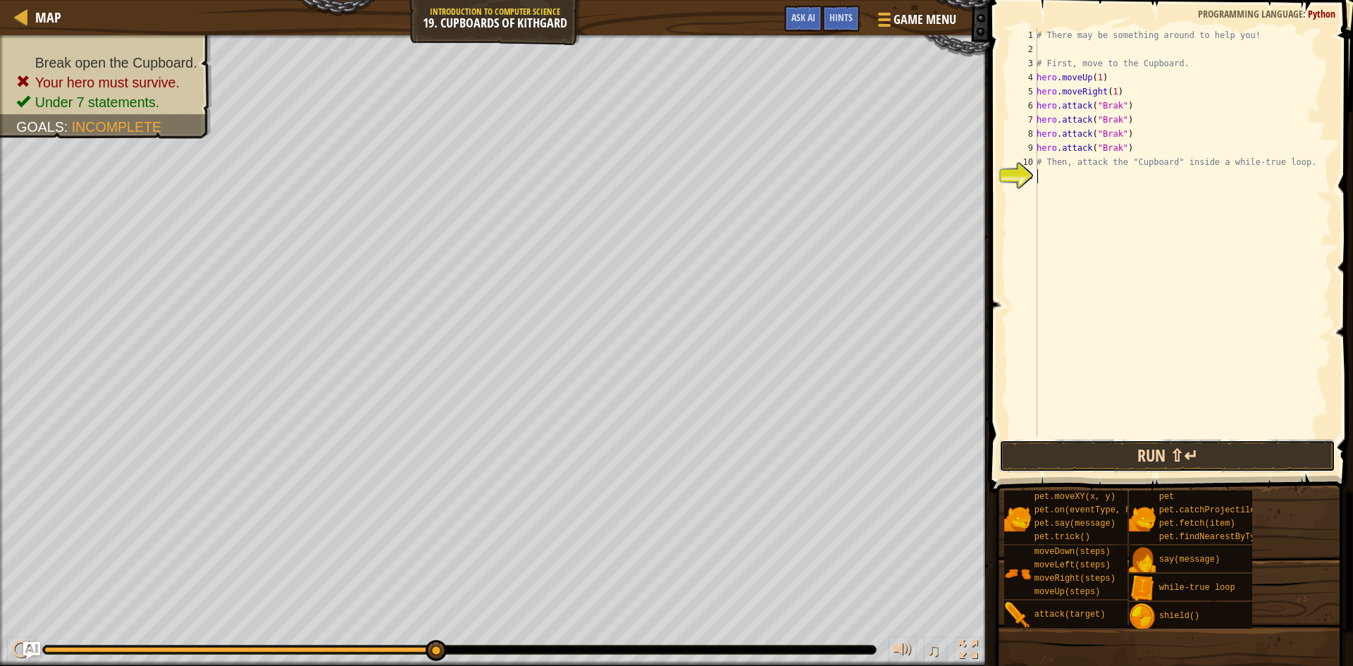
click at [1134, 443] on button "Run ⇧↵" at bounding box center [1167, 456] width 336 height 32
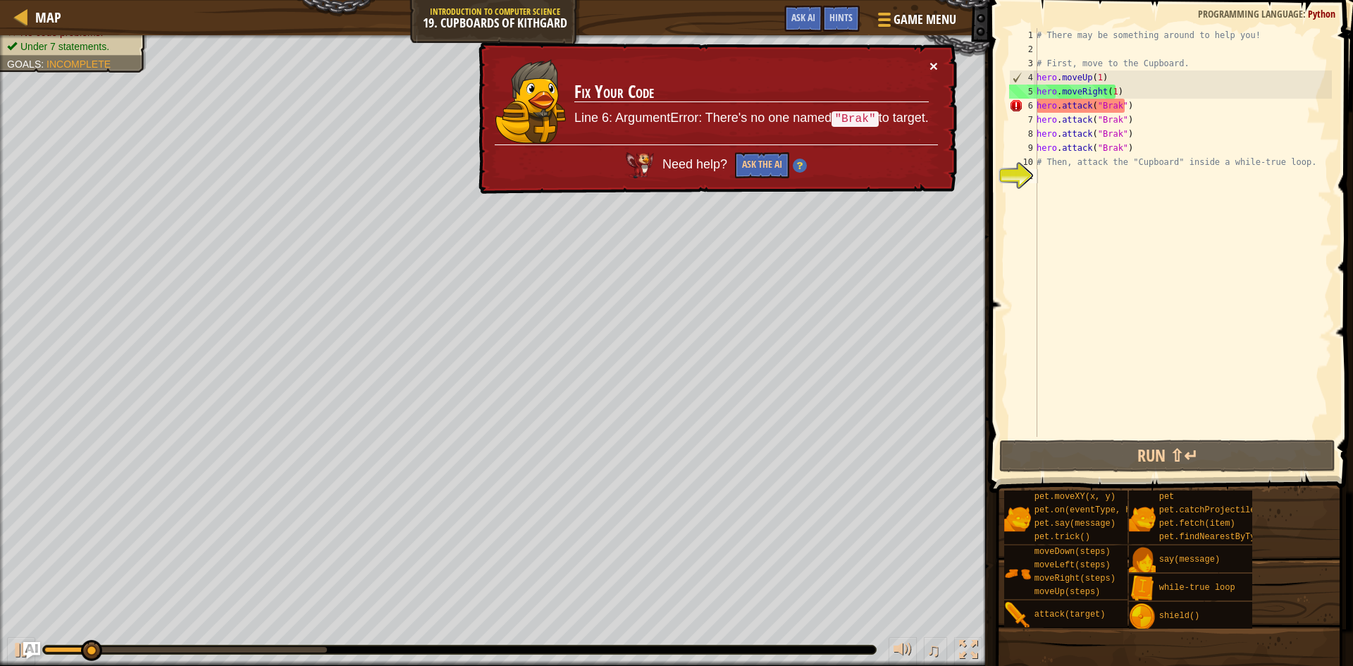
click at [933, 69] on button "×" at bounding box center [933, 65] width 8 height 15
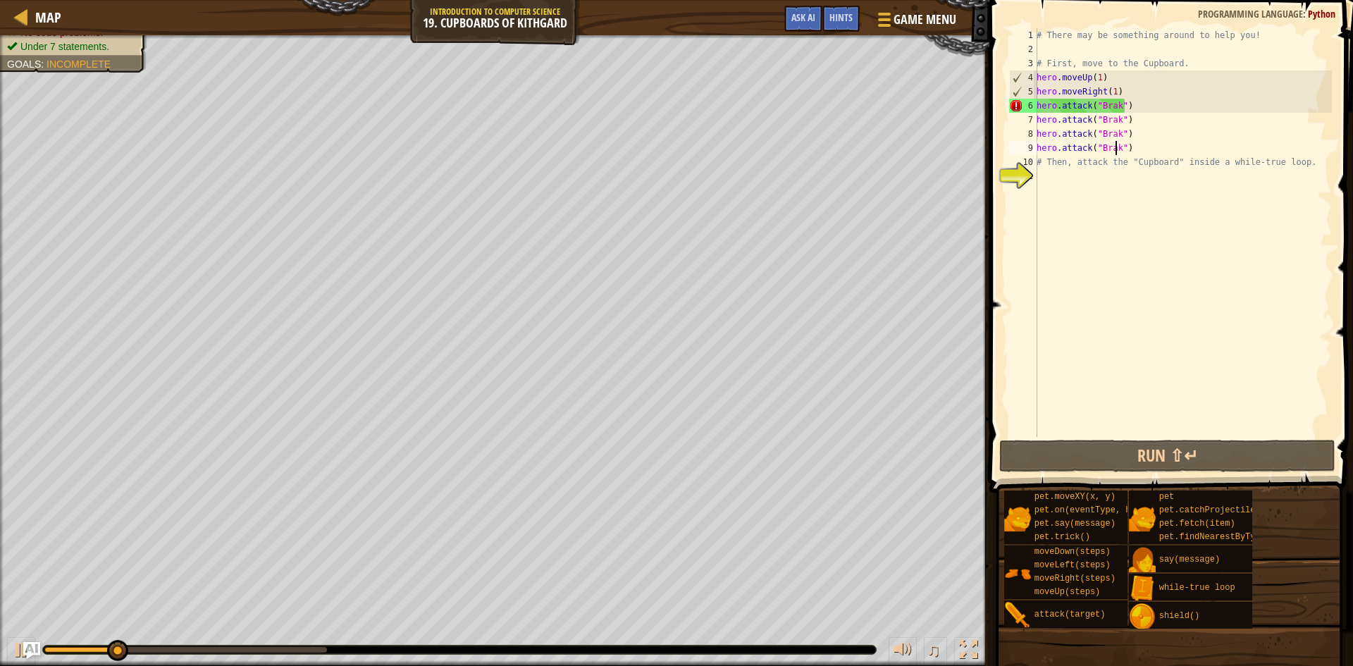
click at [1115, 150] on div "# There may be something around to help you! # First, move to the Cupboard. her…" at bounding box center [1182, 246] width 298 height 437
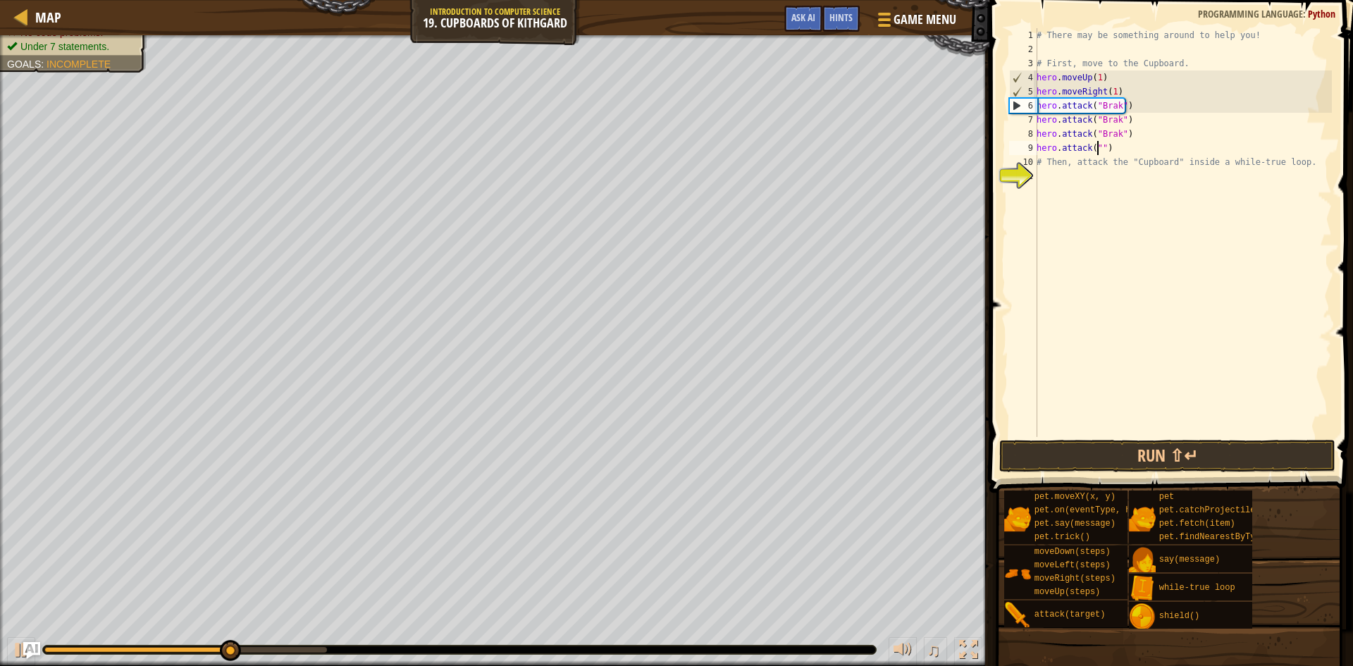
click at [1115, 132] on div "# There may be something around to help you! # First, move to the Cupboard. her…" at bounding box center [1182, 246] width 298 height 437
click at [1114, 124] on div "# There may be something around to help you! # First, move to the Cupboard. her…" at bounding box center [1182, 246] width 298 height 437
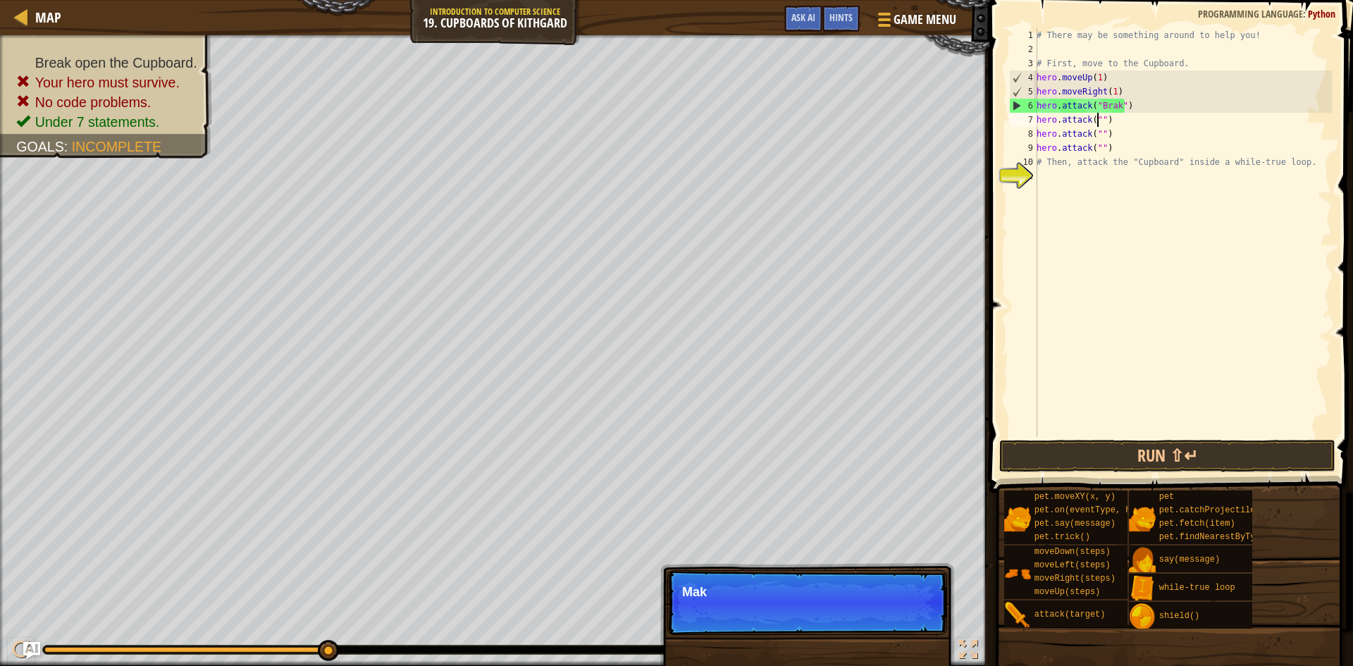
click at [1112, 103] on div "# There may be something around to help you! # First, move to the Cupboard. her…" at bounding box center [1182, 246] width 298 height 437
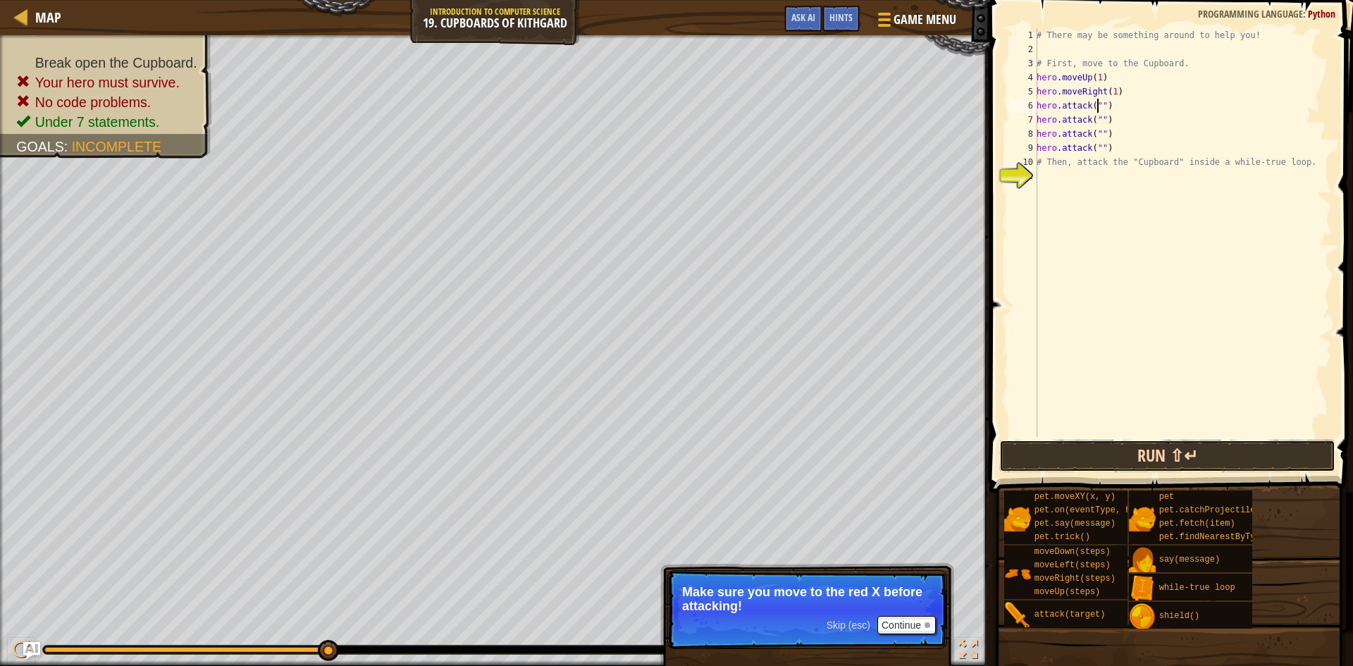
click at [1102, 456] on button "Run ⇧↵" at bounding box center [1167, 456] width 336 height 32
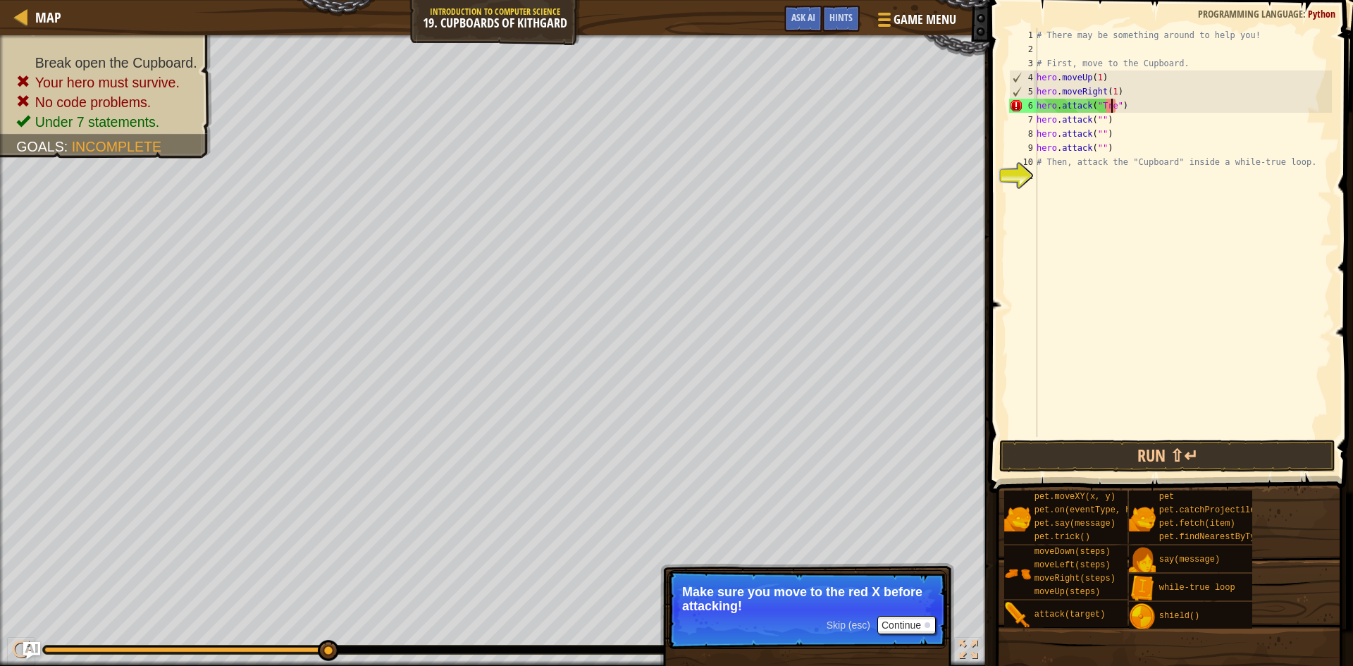
scroll to position [6, 6]
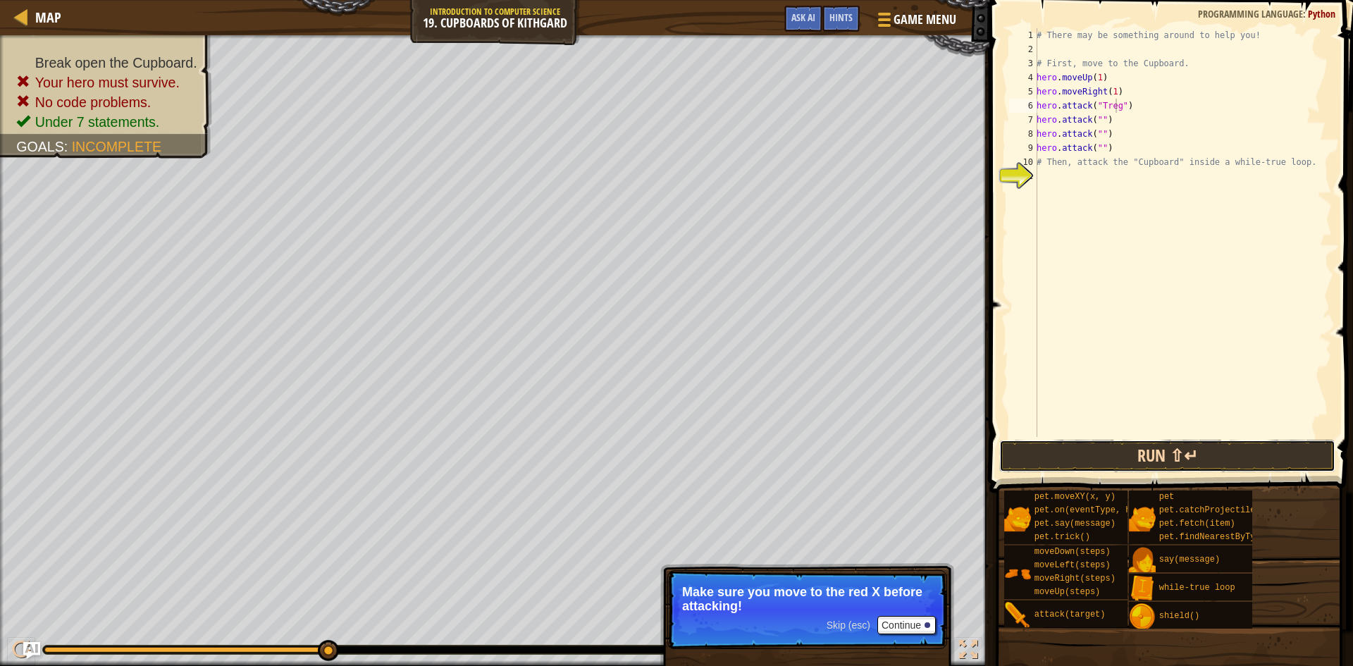
click at [1228, 454] on button "Run ⇧↵" at bounding box center [1167, 456] width 336 height 32
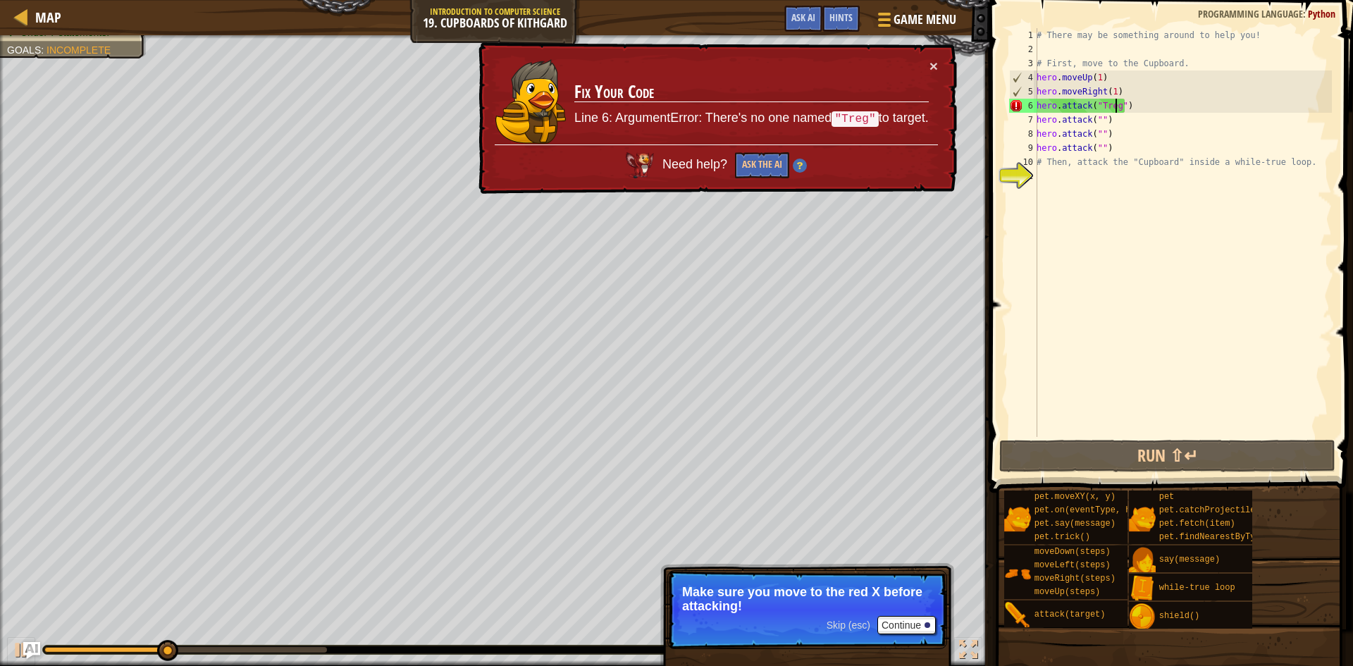
click at [938, 65] on div "× Fix Your Code Line 6: ArgumentError: There's no one named "Treg" to target. N…" at bounding box center [716, 118] width 481 height 152
click at [934, 65] on button "×" at bounding box center [933, 65] width 8 height 15
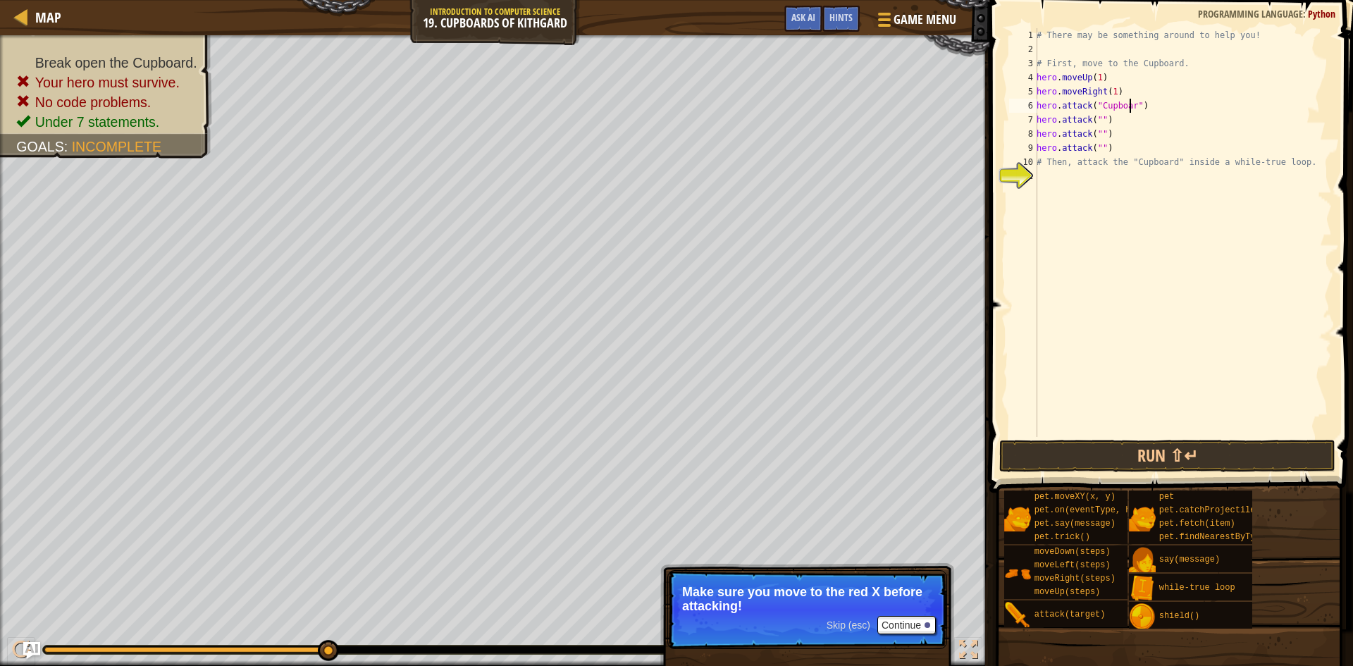
scroll to position [6, 8]
drag, startPoint x: 1147, startPoint y: 105, endPoint x: 1033, endPoint y: 106, distance: 113.4
click at [1033, 106] on div "hero.attack("Cupboard") 1 2 3 4 5 6 7 8 9 10 11 # There may be something around…" at bounding box center [1168, 232] width 325 height 409
click at [1112, 123] on div "# There may be something around to help you! # First, move to the Cupboard. her…" at bounding box center [1182, 246] width 298 height 437
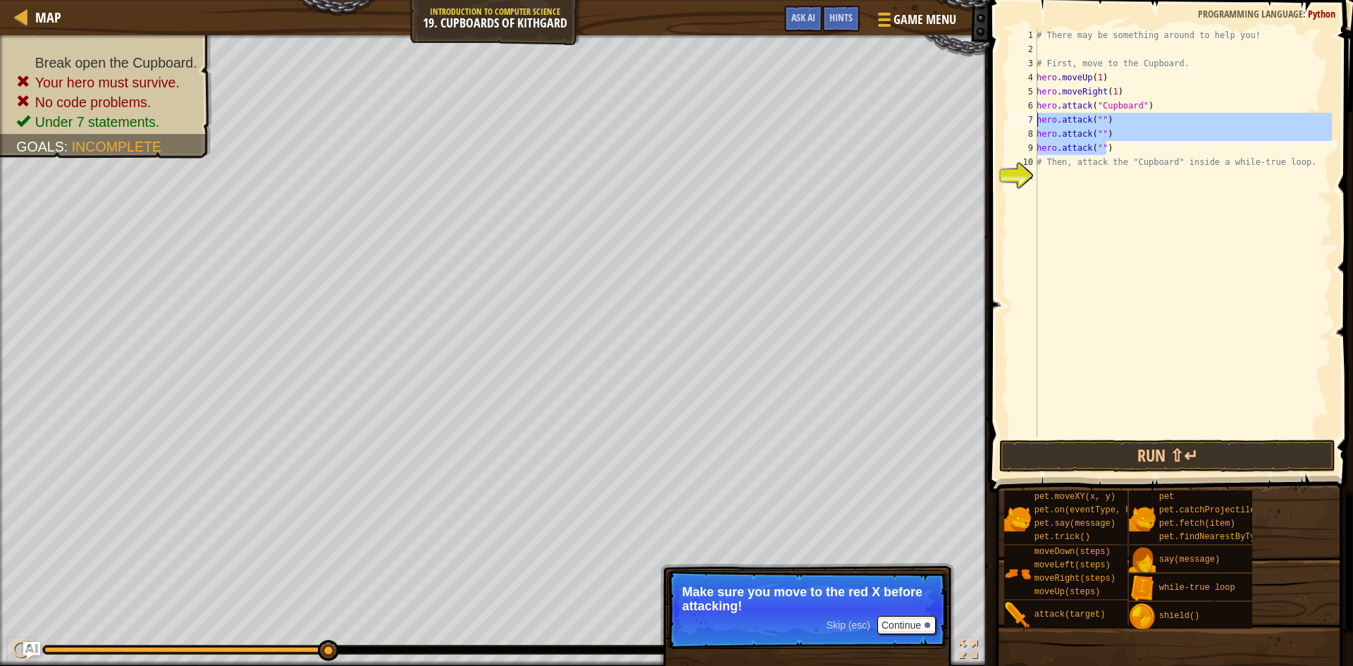
drag, startPoint x: 1111, startPoint y: 142, endPoint x: 1036, endPoint y: 116, distance: 79.1
click at [1036, 116] on div "hero.attack("") 1 2 3 4 5 6 7 8 9 10 11 # There may be something around to help…" at bounding box center [1168, 232] width 325 height 409
type textarea "hero.attack("") hero.attack("")"
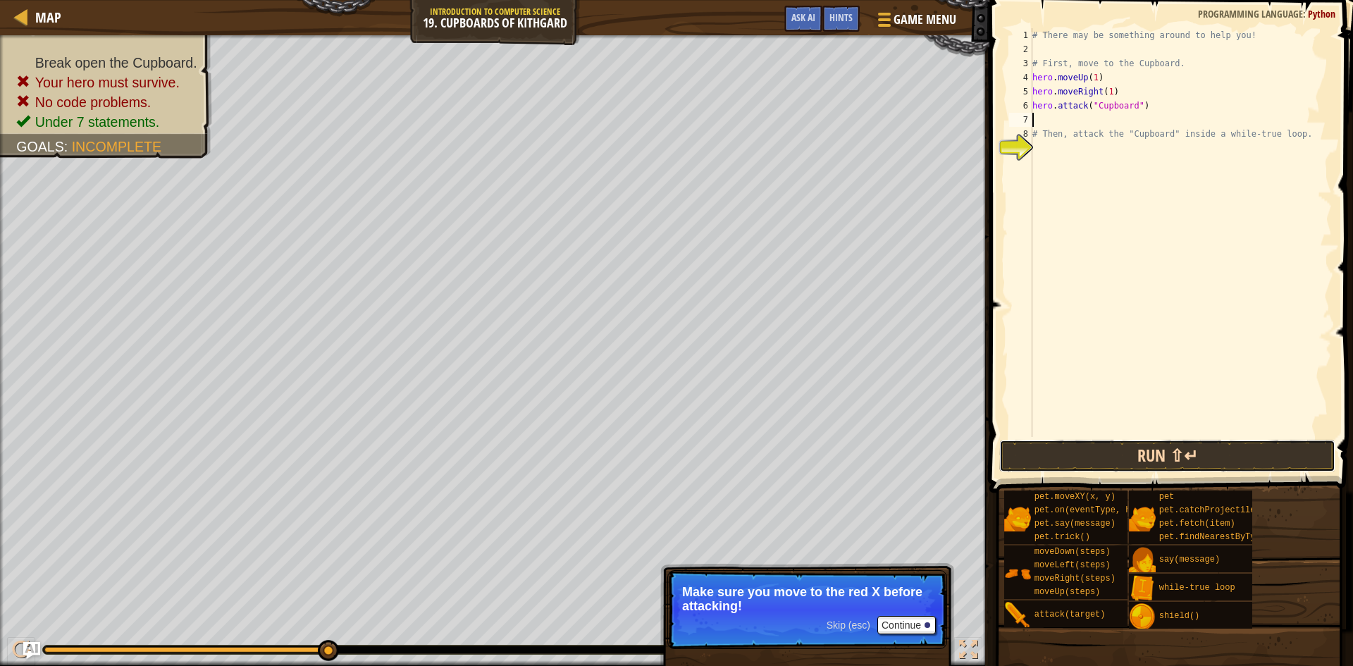
click at [1147, 453] on button "Run ⇧↵" at bounding box center [1167, 456] width 336 height 32
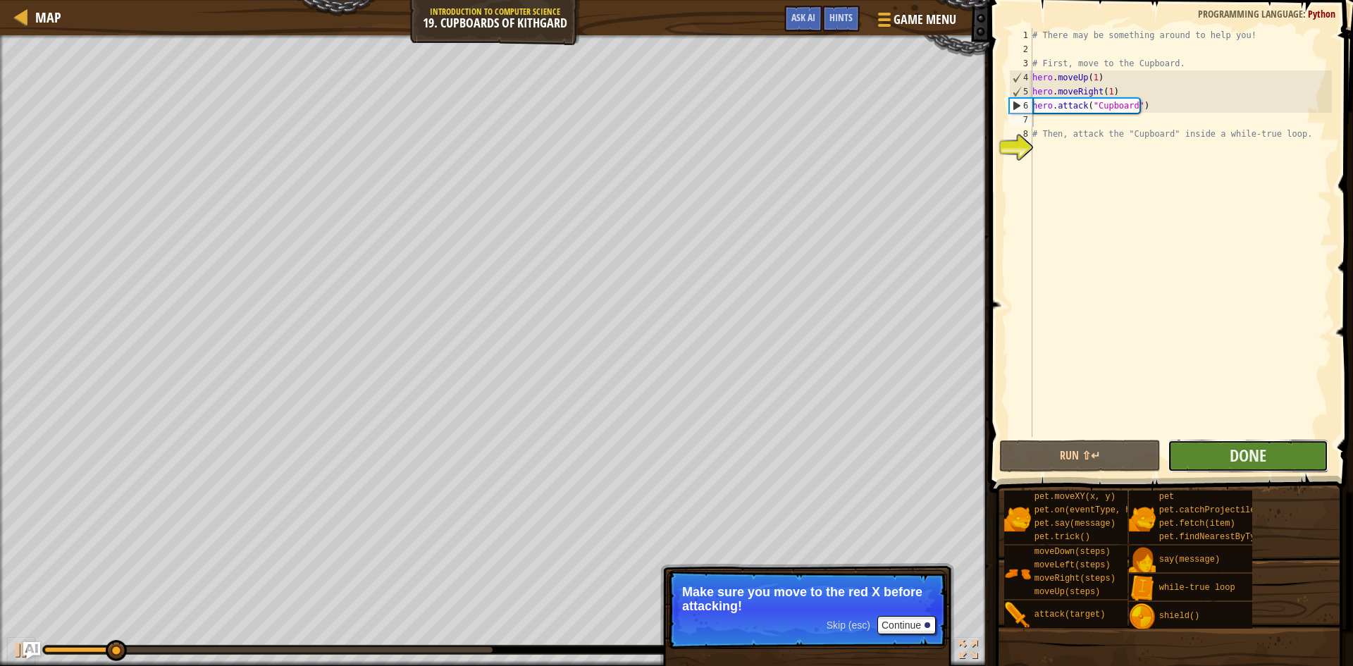
click at [1203, 457] on button "Done" at bounding box center [1247, 456] width 161 height 32
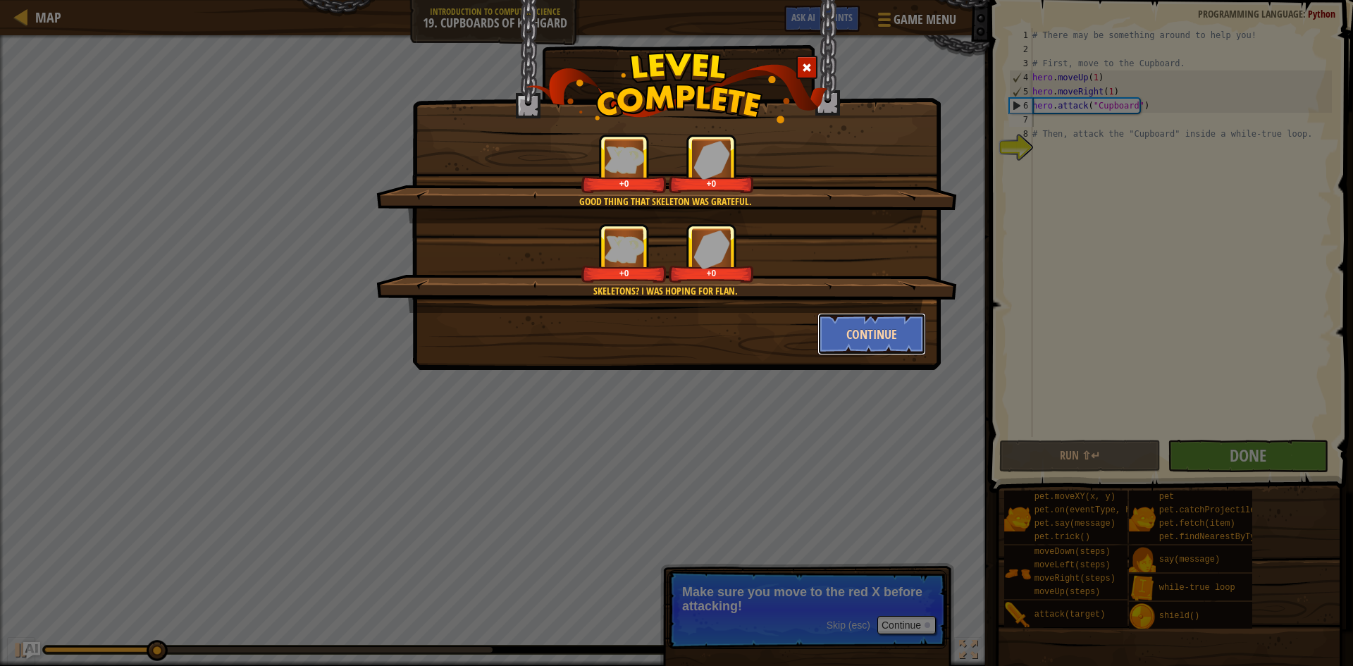
click at [876, 343] on button "Continue" at bounding box center [871, 334] width 109 height 42
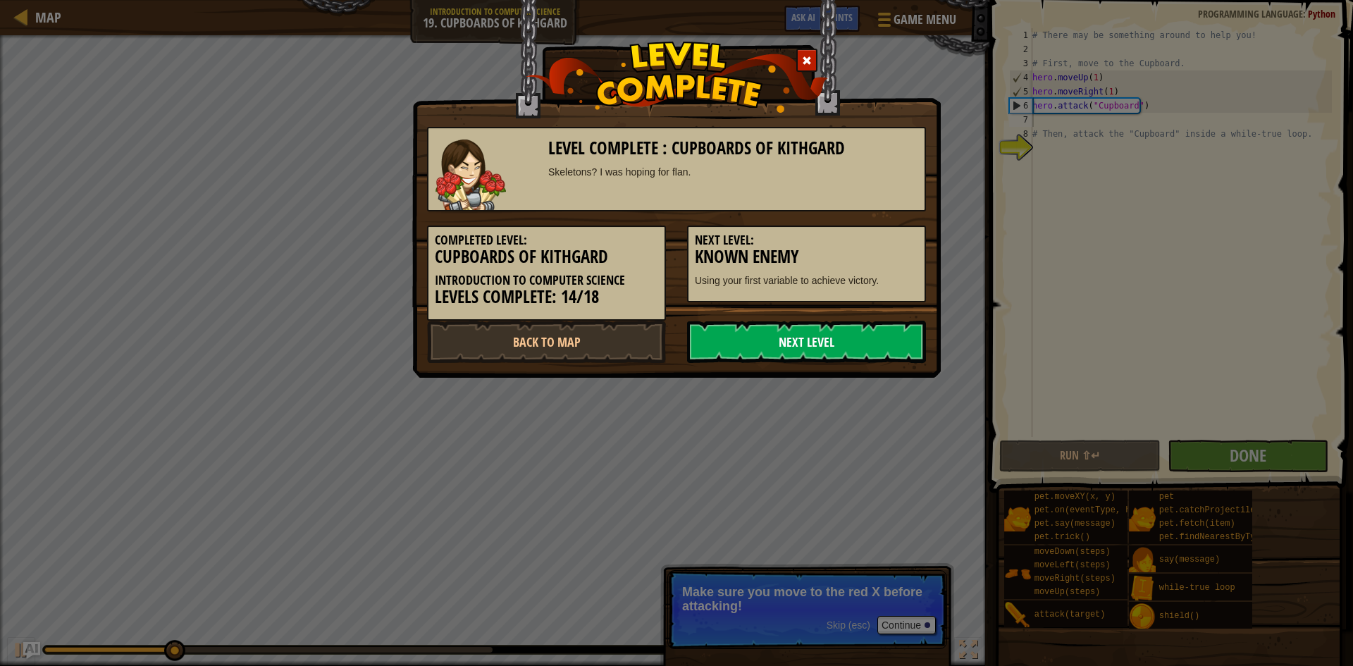
click at [876, 340] on link "Next Level" at bounding box center [806, 342] width 239 height 42
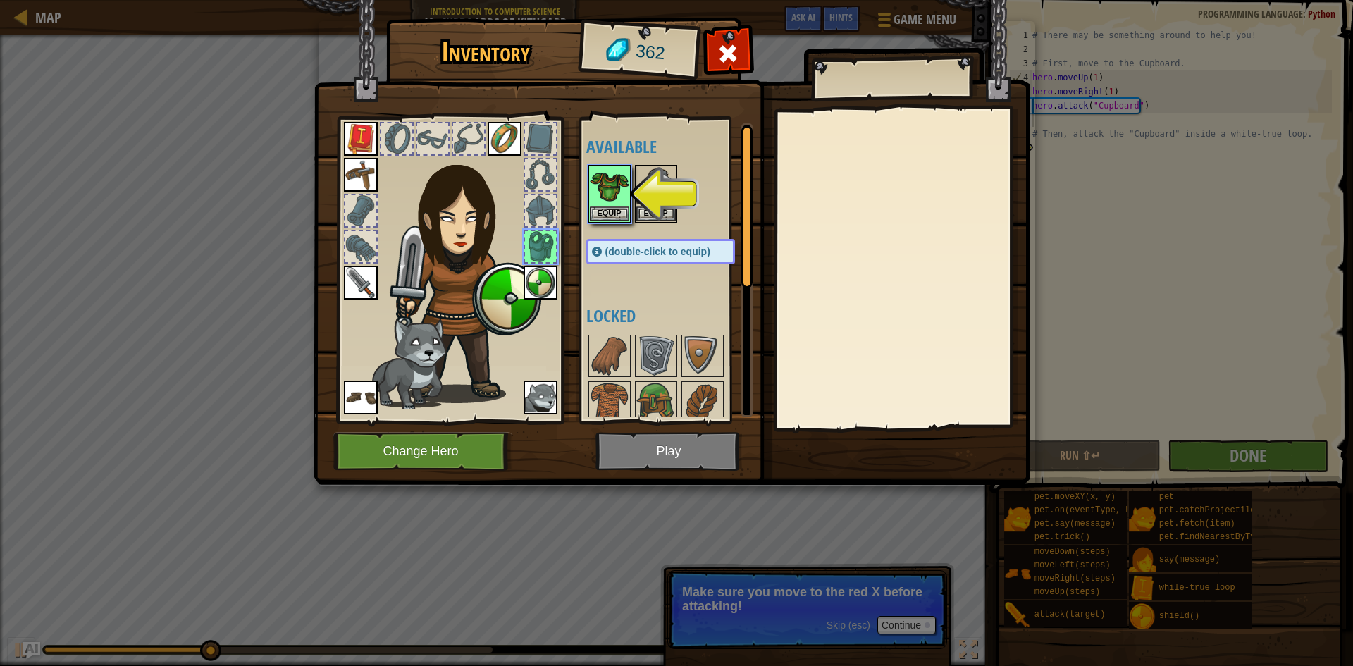
click at [638, 447] on img at bounding box center [672, 228] width 716 height 511
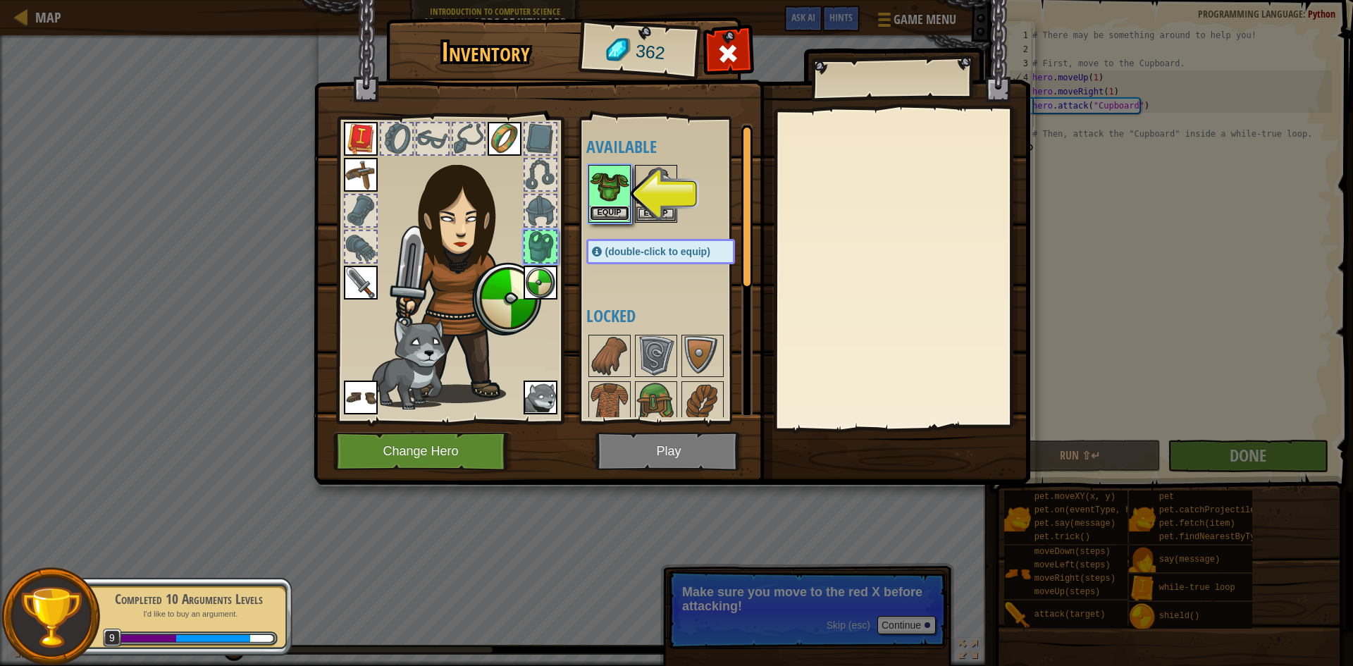
click at [598, 213] on button "Equip" at bounding box center [609, 213] width 39 height 15
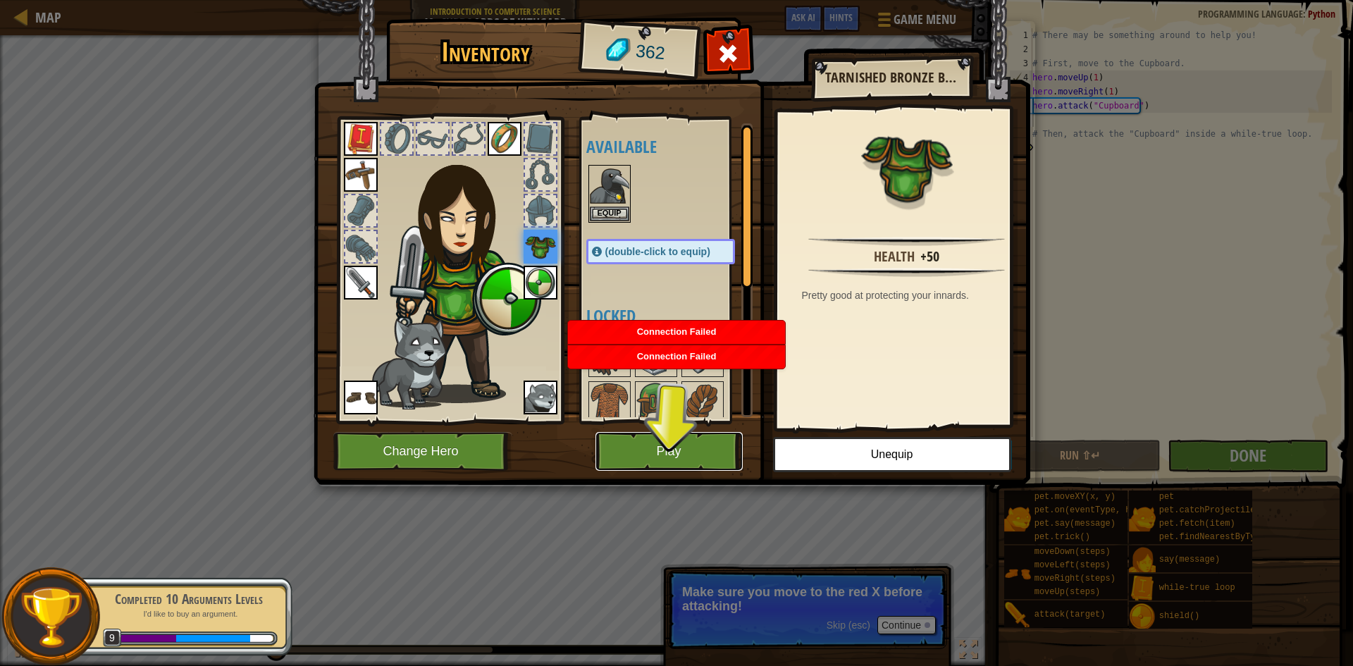
click at [653, 452] on button "Play" at bounding box center [668, 451] width 147 height 39
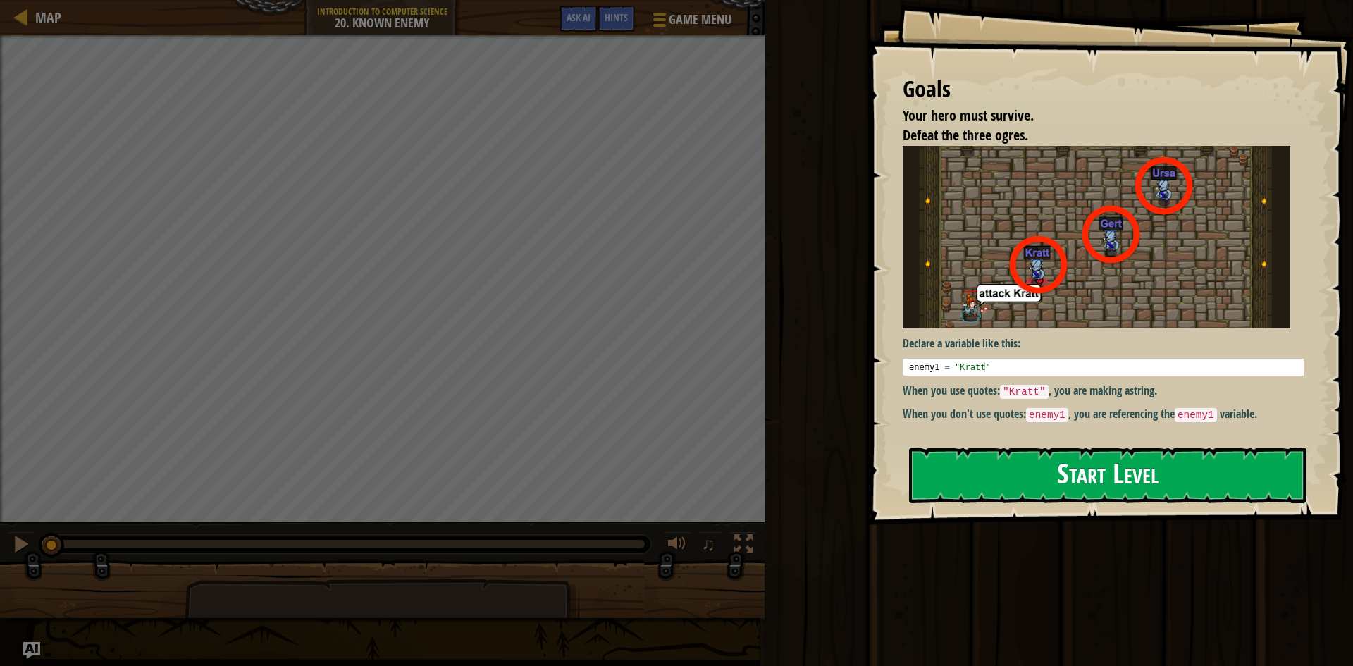
click at [1074, 484] on button "Start Level" at bounding box center [1107, 475] width 397 height 56
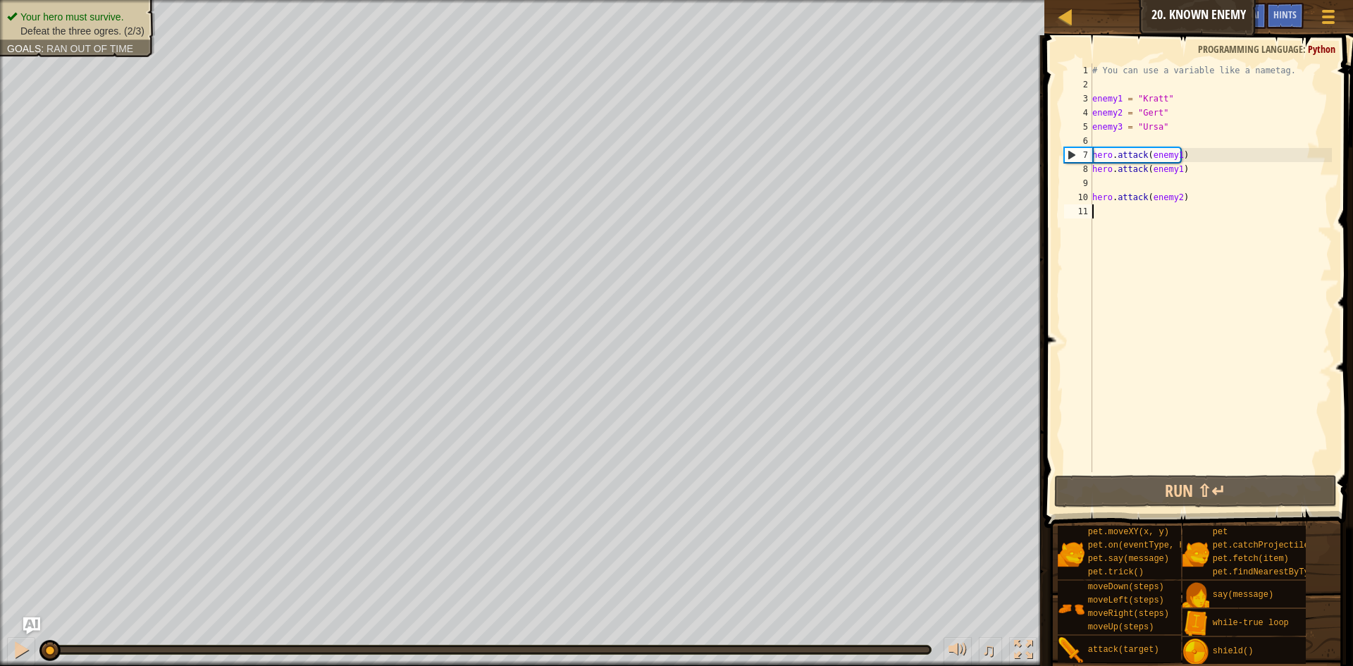
click at [1174, 156] on div "# You can use a variable like a nametag. enemy1 = "Kratt" enemy2 = "Gert" enemy…" at bounding box center [1210, 281] width 242 height 437
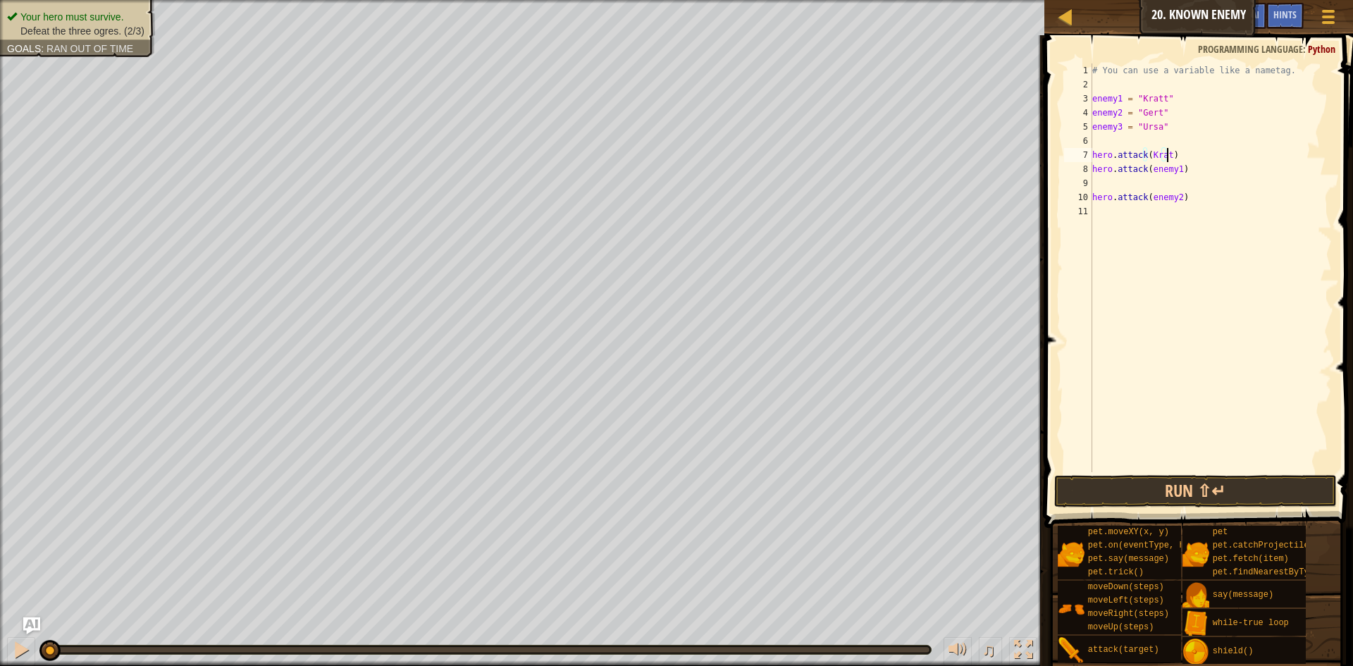
scroll to position [6, 6]
click at [1270, 492] on button "Run ⇧↵" at bounding box center [1195, 491] width 283 height 32
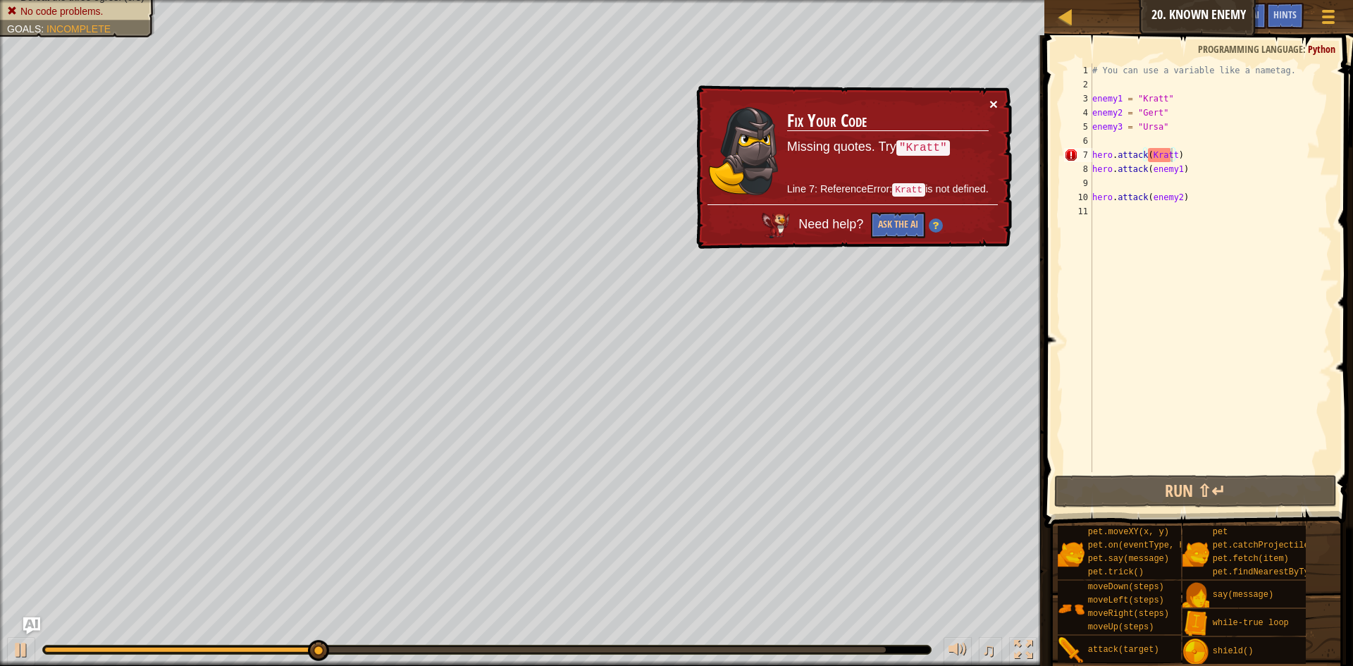
click at [992, 101] on button "×" at bounding box center [993, 104] width 8 height 15
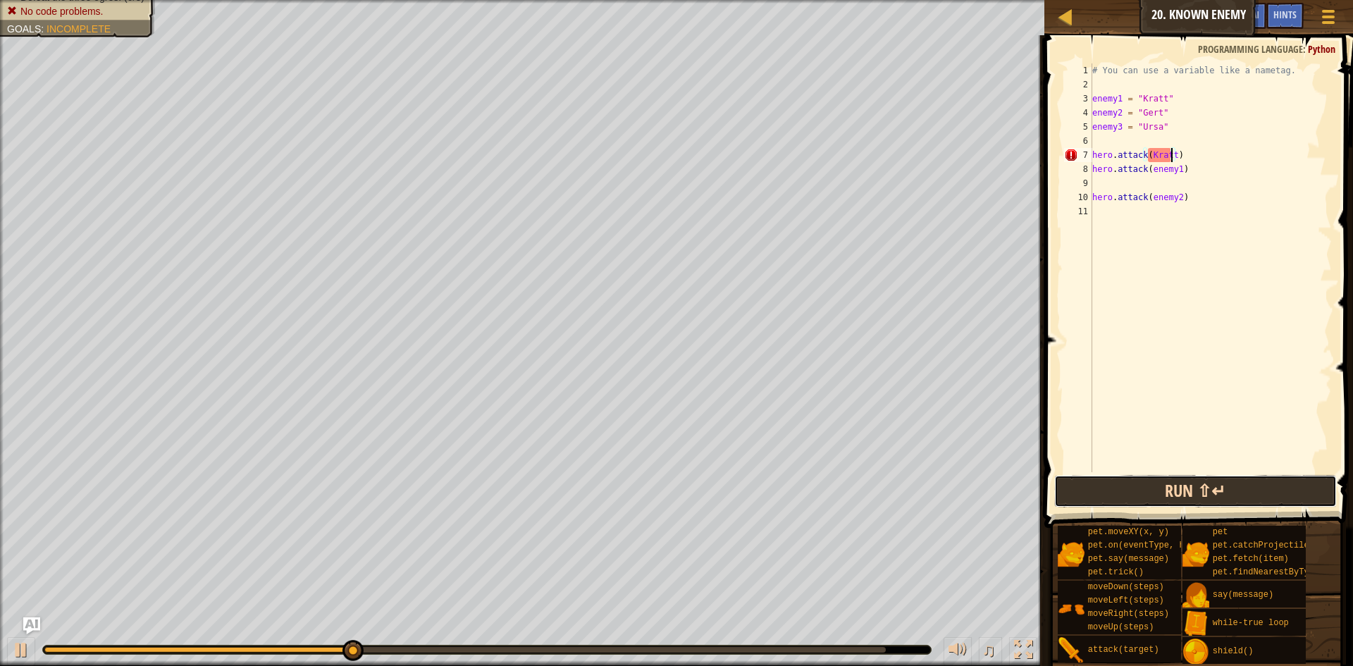
click at [1182, 498] on button "Run ⇧↵" at bounding box center [1195, 491] width 283 height 32
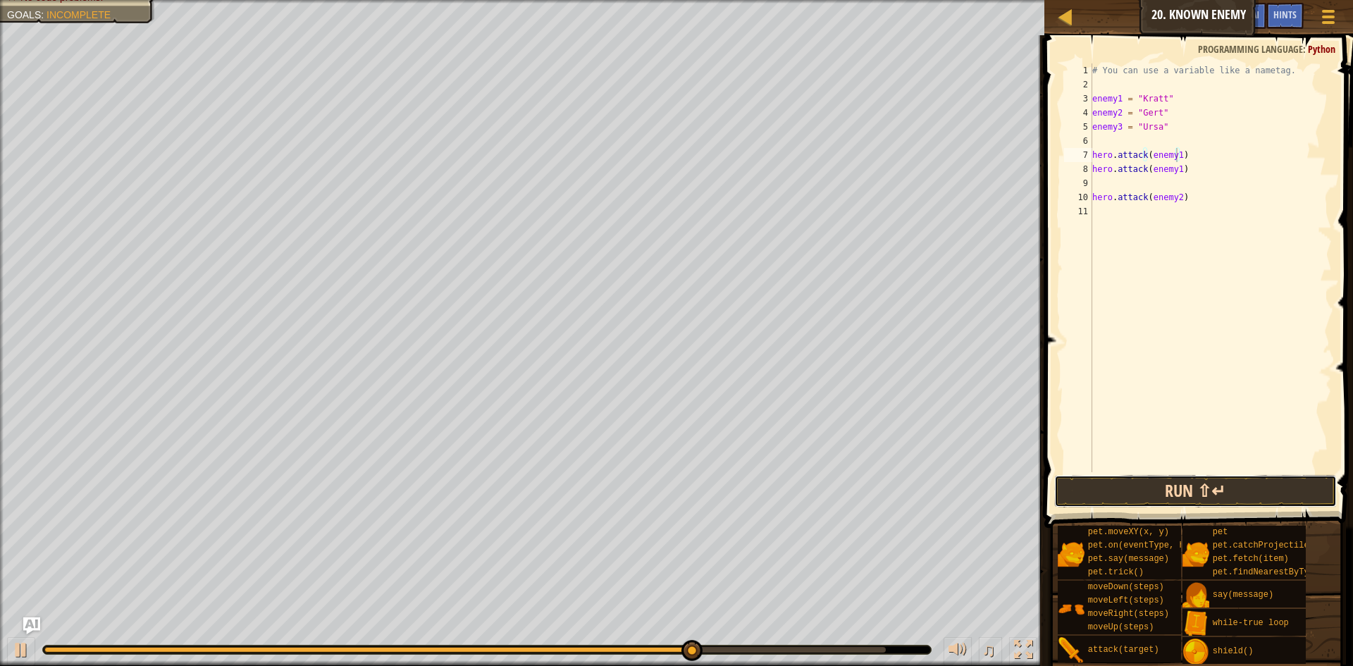
click at [1177, 487] on button "Run ⇧↵" at bounding box center [1195, 491] width 283 height 32
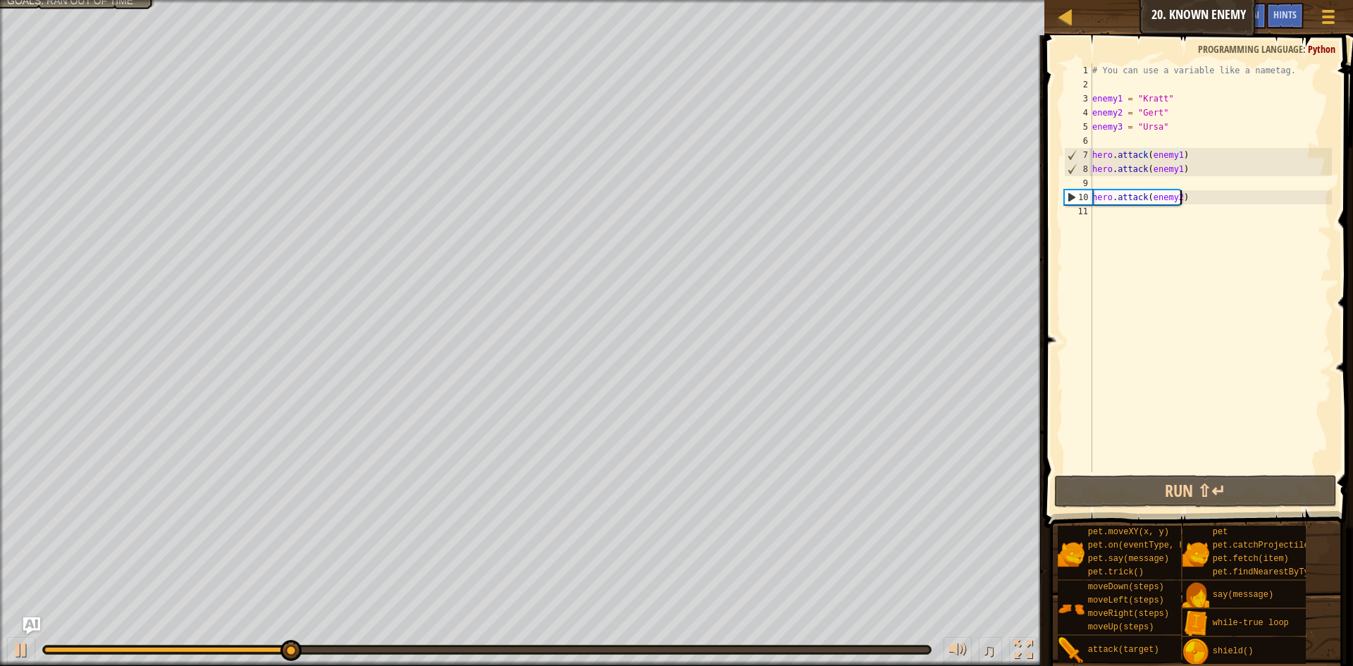
click at [1193, 199] on div "# You can use a variable like a nametag. enemy1 = "Kratt" enemy2 = "Gert" enemy…" at bounding box center [1210, 281] width 242 height 437
type textarea "hero.attack(enemy2)\"
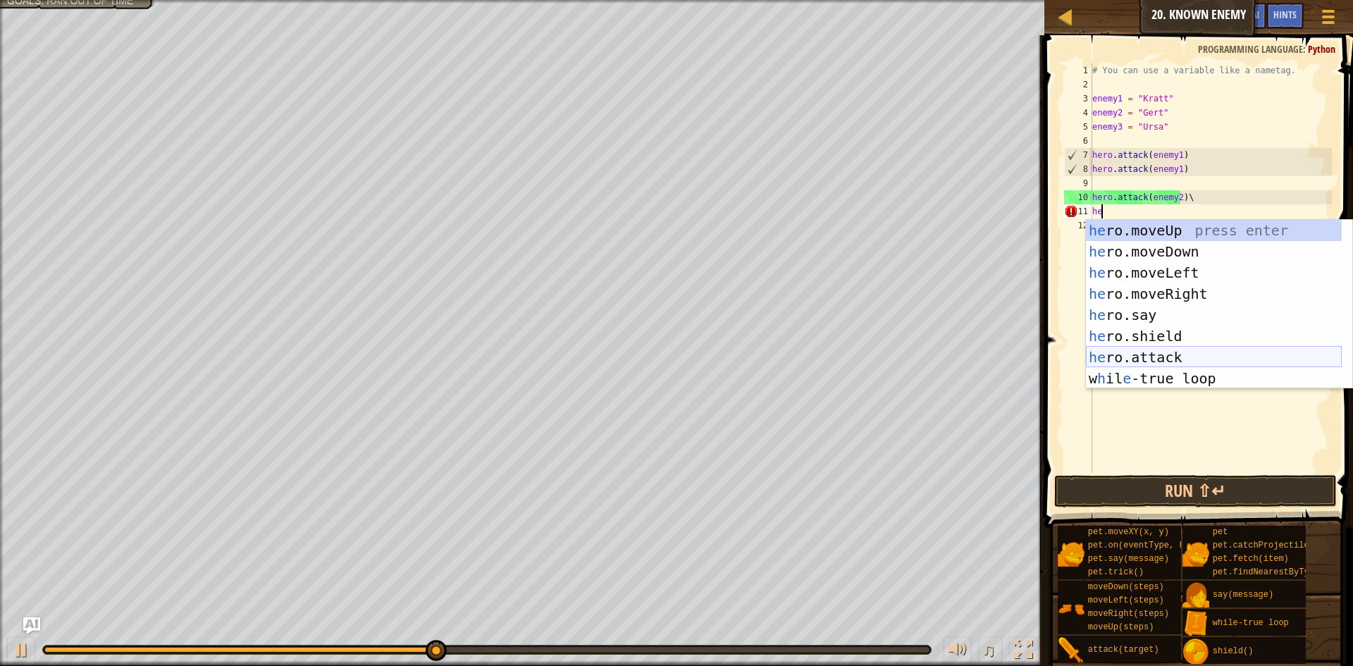
click at [1179, 354] on div "he ro.moveUp press enter he ro.moveDown press enter he ro.moveLeft press enter …" at bounding box center [1214, 325] width 256 height 211
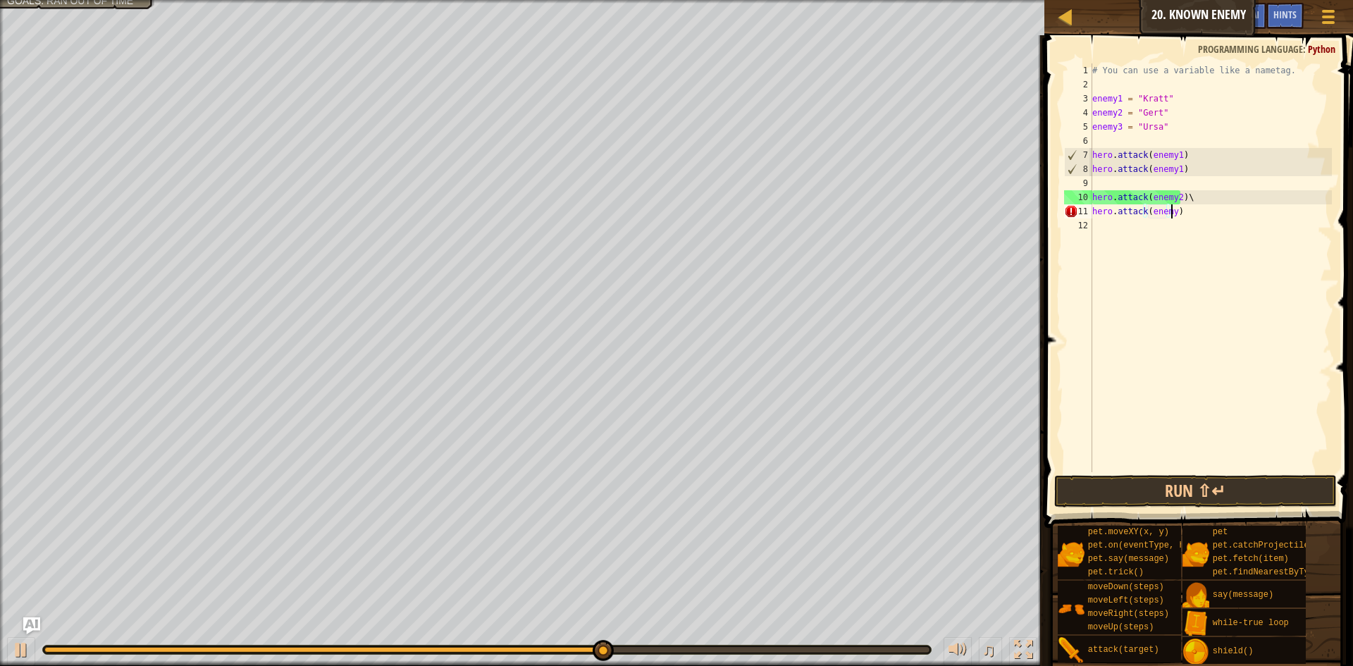
scroll to position [6, 6]
click at [1205, 485] on button "Run ⇧↵" at bounding box center [1195, 491] width 283 height 32
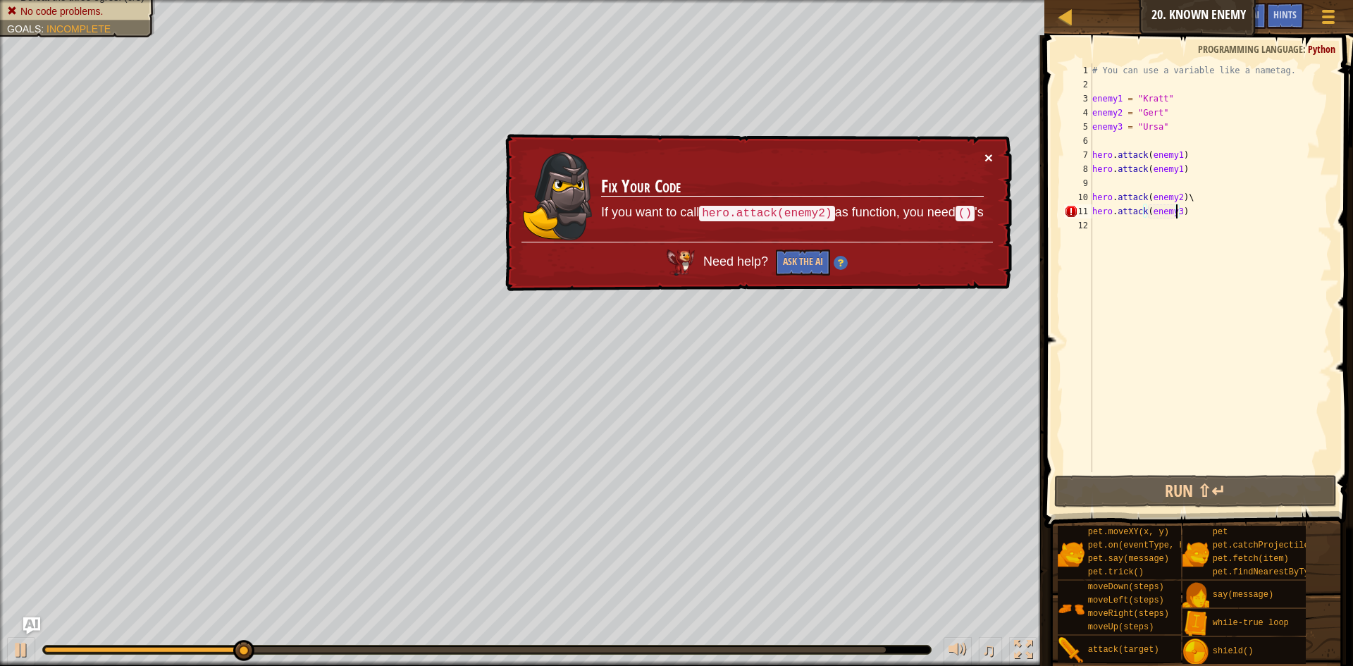
click at [991, 155] on button "×" at bounding box center [988, 157] width 8 height 15
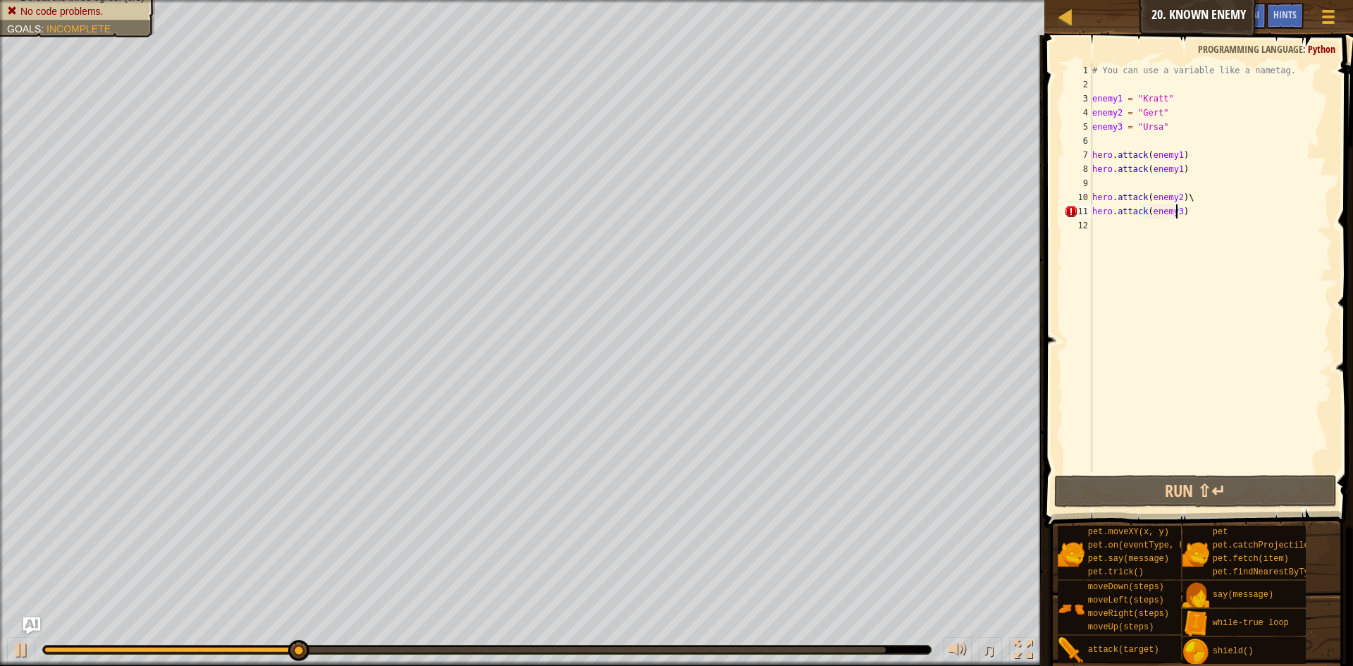
click at [1190, 195] on div "# You can use a variable like a nametag. enemy1 = "Kratt" enemy2 = "Gert" enemy…" at bounding box center [1210, 281] width 242 height 437
type textarea "hero.attack(enemy2)"
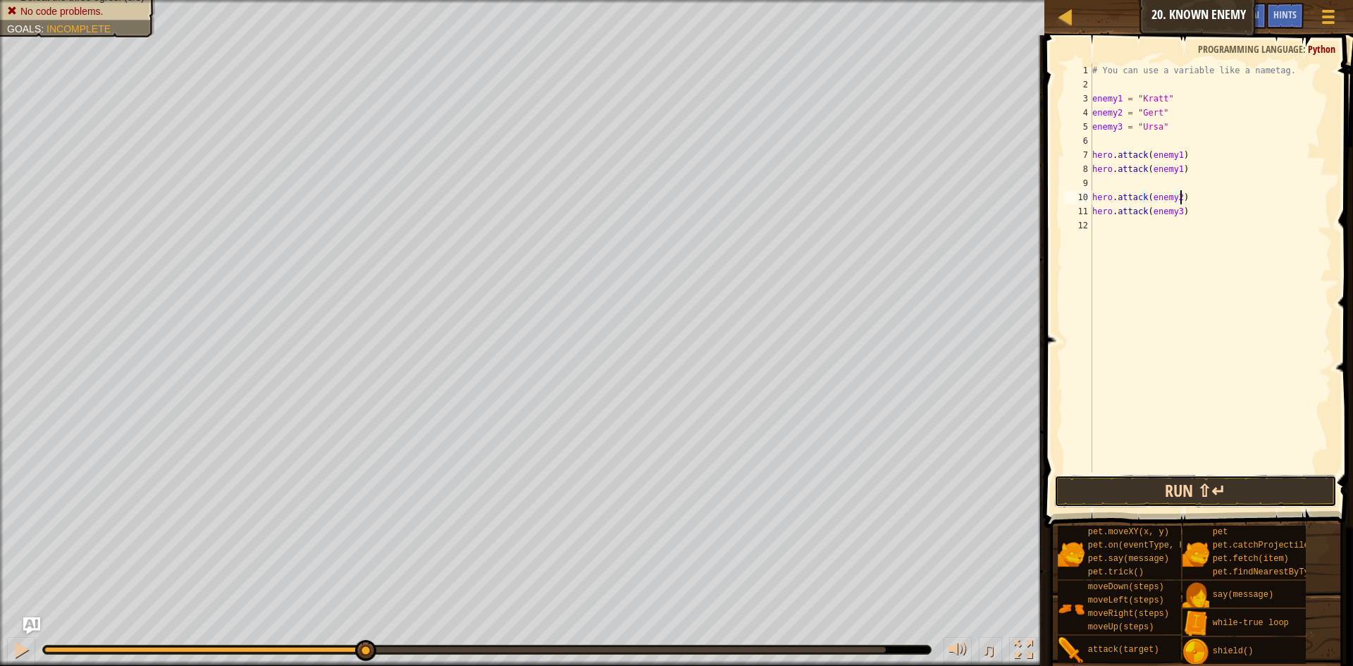
click at [1166, 495] on button "Run ⇧↵" at bounding box center [1195, 491] width 283 height 32
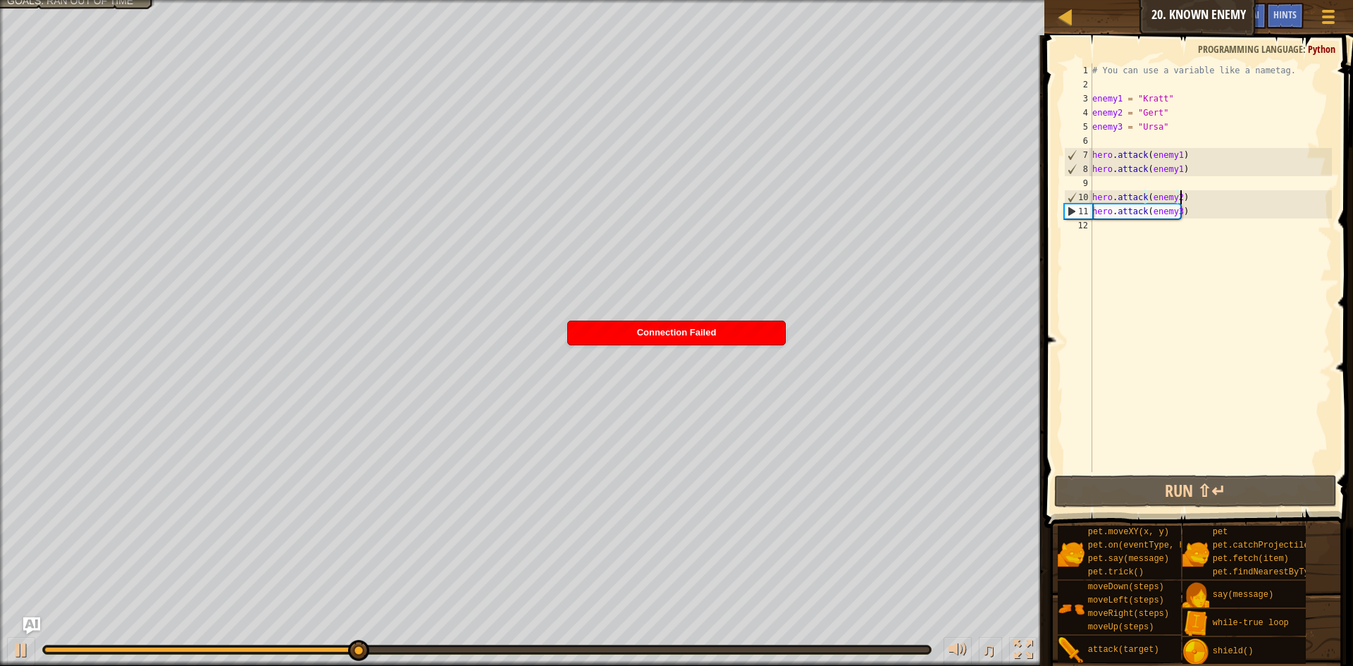
click at [1185, 196] on div "# You can use a variable like a nametag. enemy1 = "Kratt" enemy2 = "Gert" enemy…" at bounding box center [1210, 281] width 242 height 437
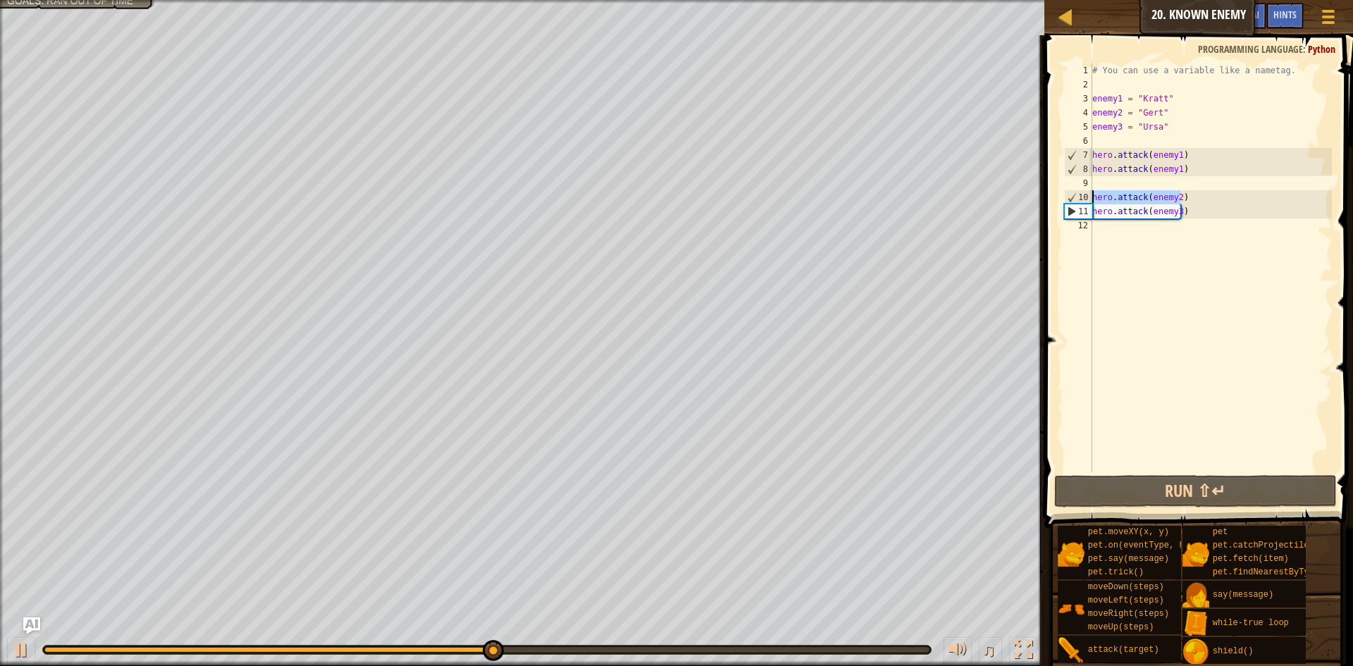
drag, startPoint x: 1181, startPoint y: 200, endPoint x: 1094, endPoint y: 201, distance: 86.7
click at [1094, 201] on div "# You can use a variable like a nametag. enemy1 = "Kratt" enemy2 = "Gert" enemy…" at bounding box center [1210, 281] width 242 height 437
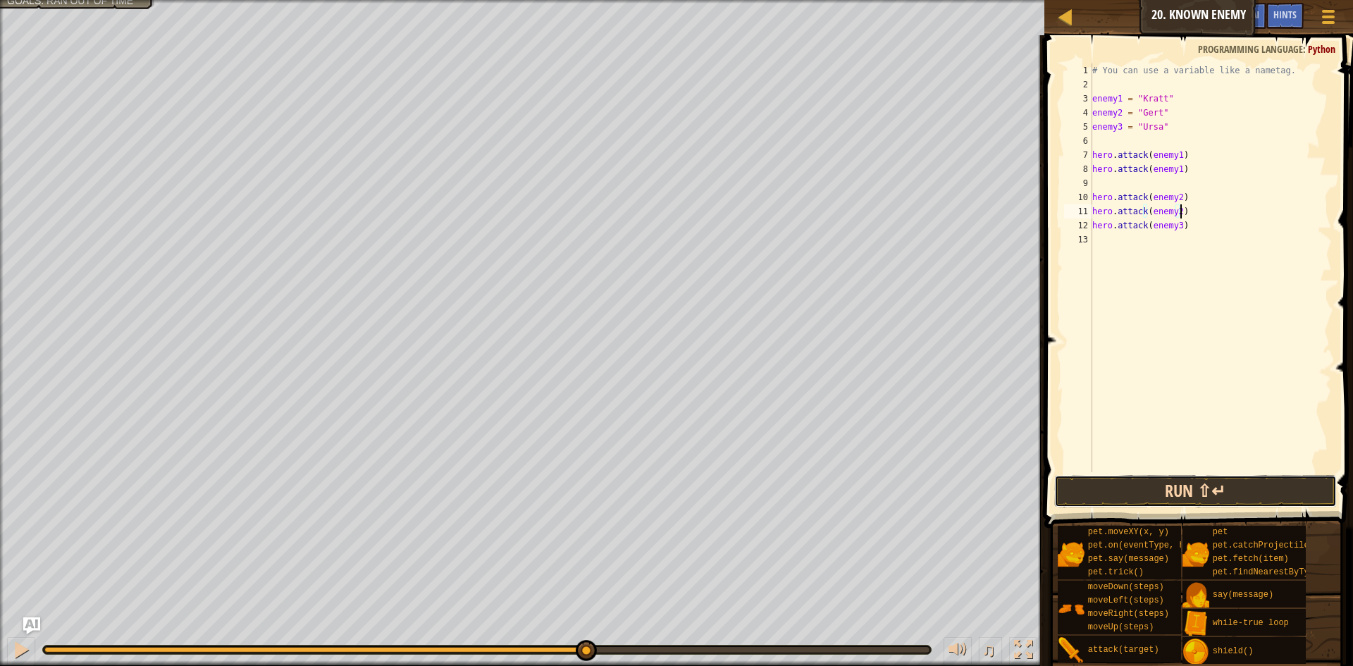
click at [1192, 483] on button "Run ⇧↵" at bounding box center [1195, 491] width 283 height 32
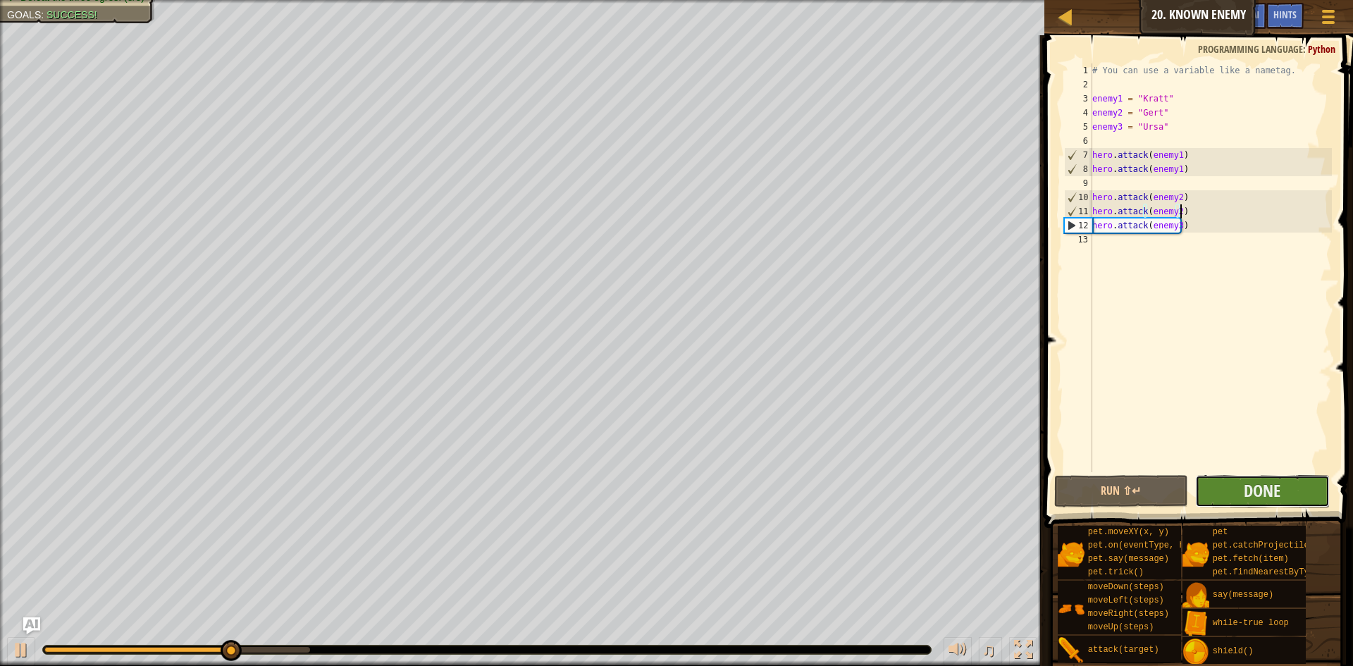
click at [1234, 489] on button "Done" at bounding box center [1262, 491] width 135 height 32
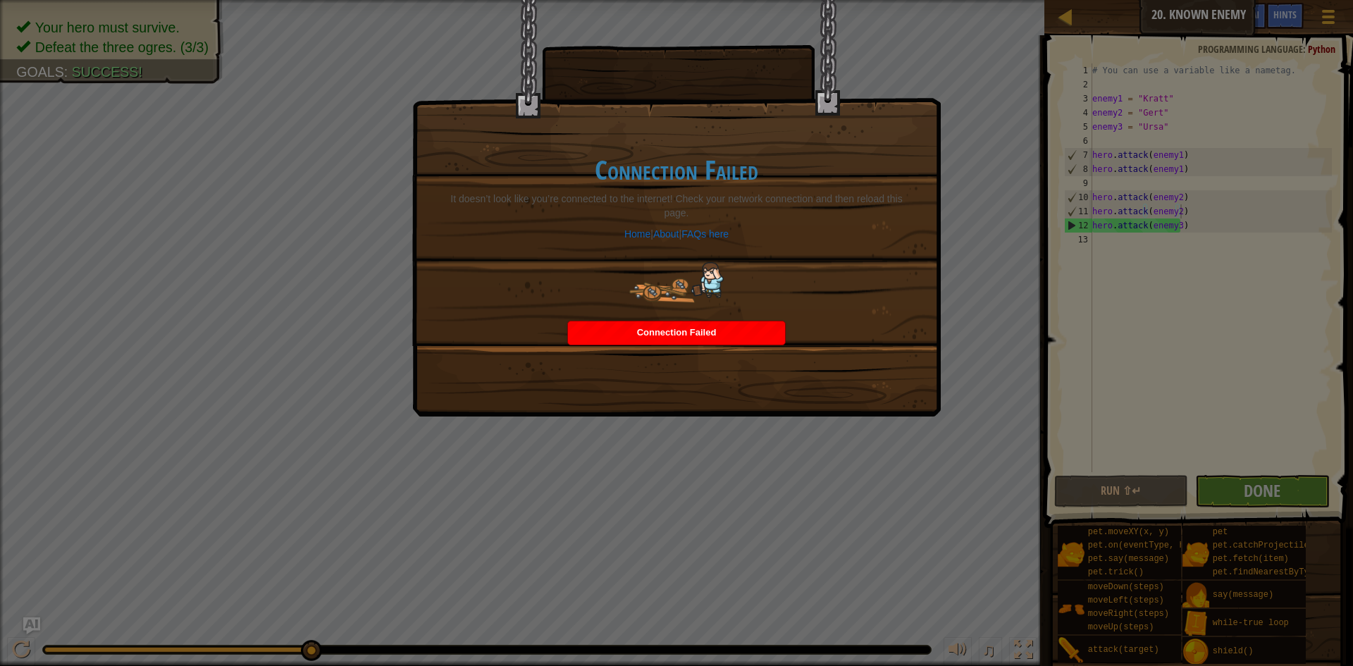
click at [676, 330] on span "Connection Failed" at bounding box center [677, 332] width 80 height 11
click at [767, 378] on div "Connection Failed It doesn’t look like you’re connected to the internet! Check …" at bounding box center [676, 208] width 528 height 416
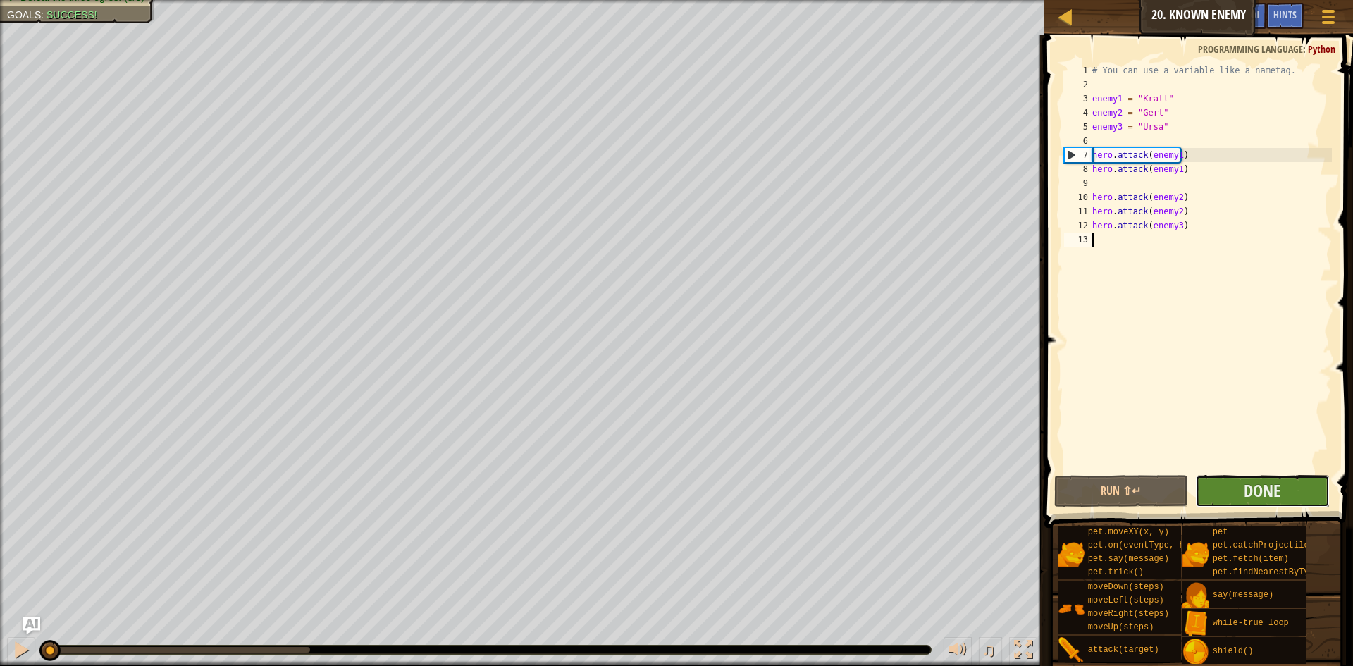
click at [1237, 486] on button "Done" at bounding box center [1262, 491] width 135 height 32
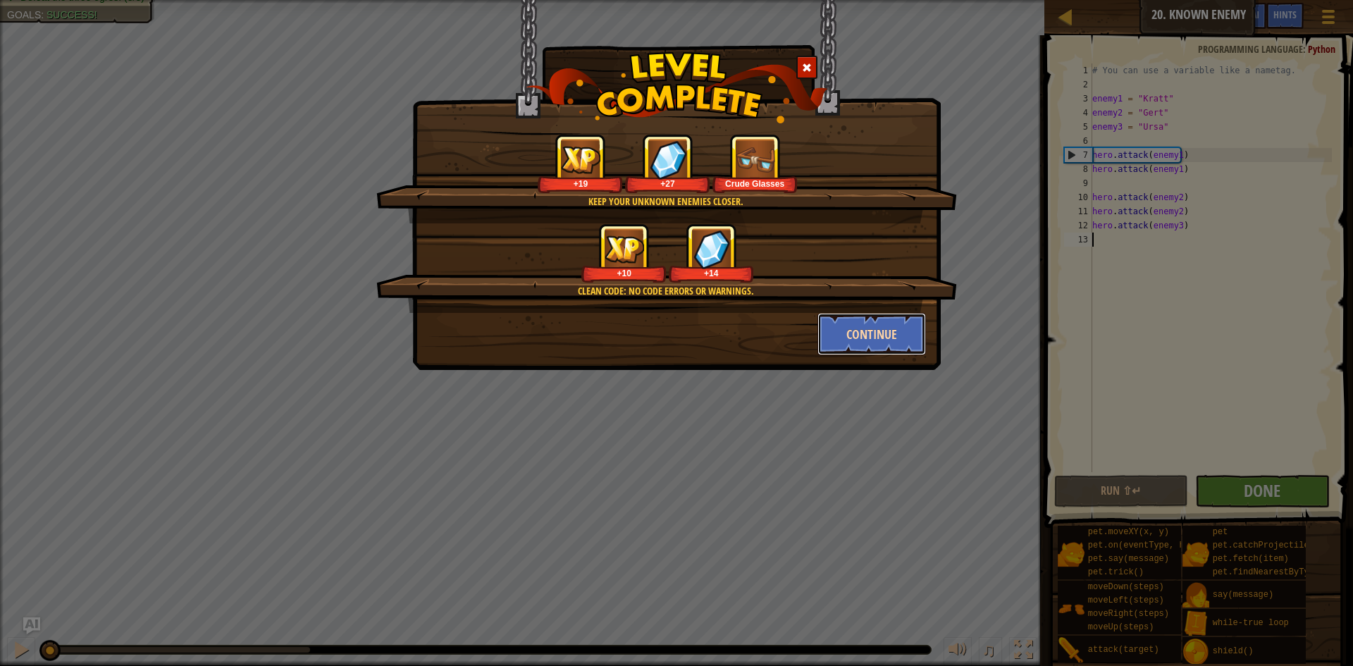
click at [882, 339] on button "Continue" at bounding box center [871, 334] width 109 height 42
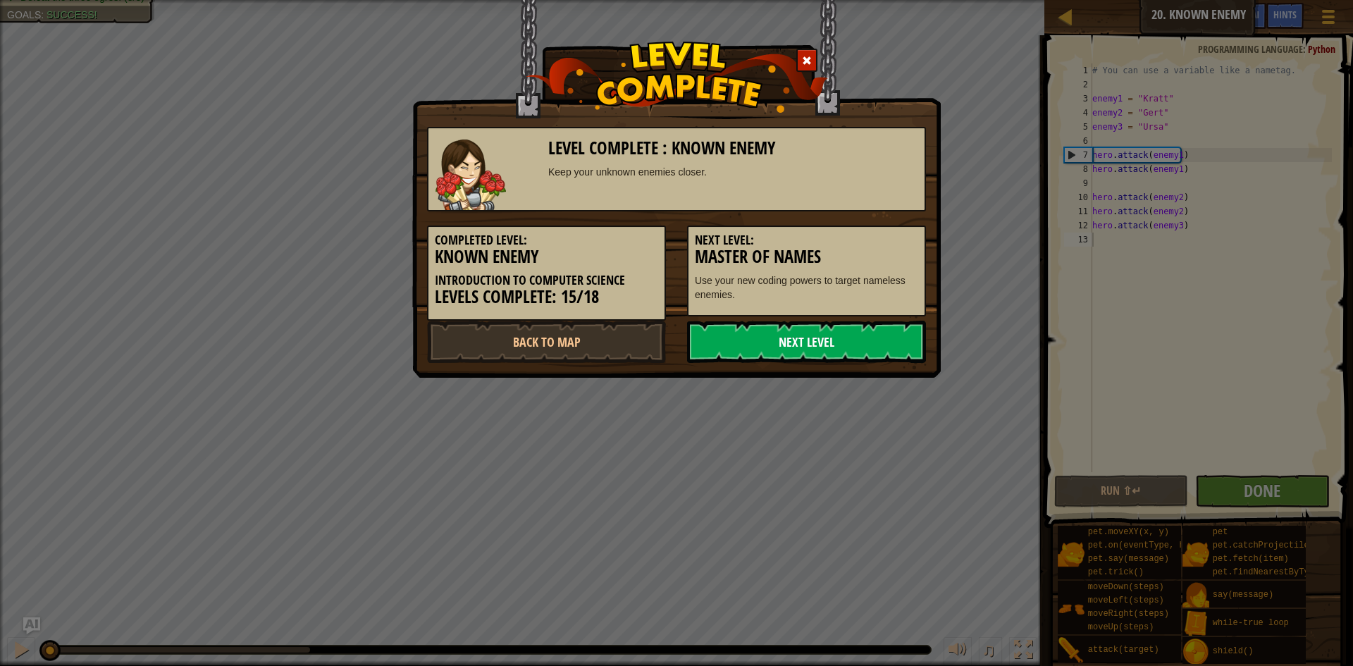
click at [824, 347] on link "Next Level" at bounding box center [806, 342] width 239 height 42
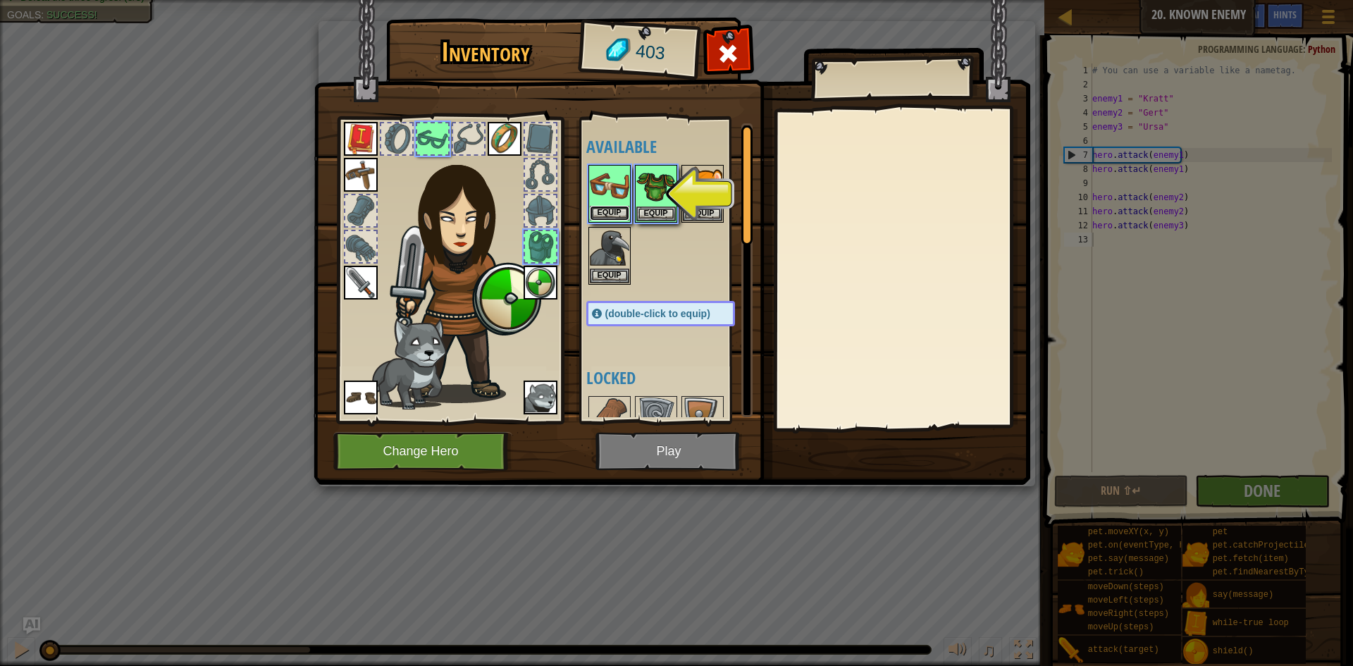
click at [615, 212] on button "Equip" at bounding box center [609, 213] width 39 height 15
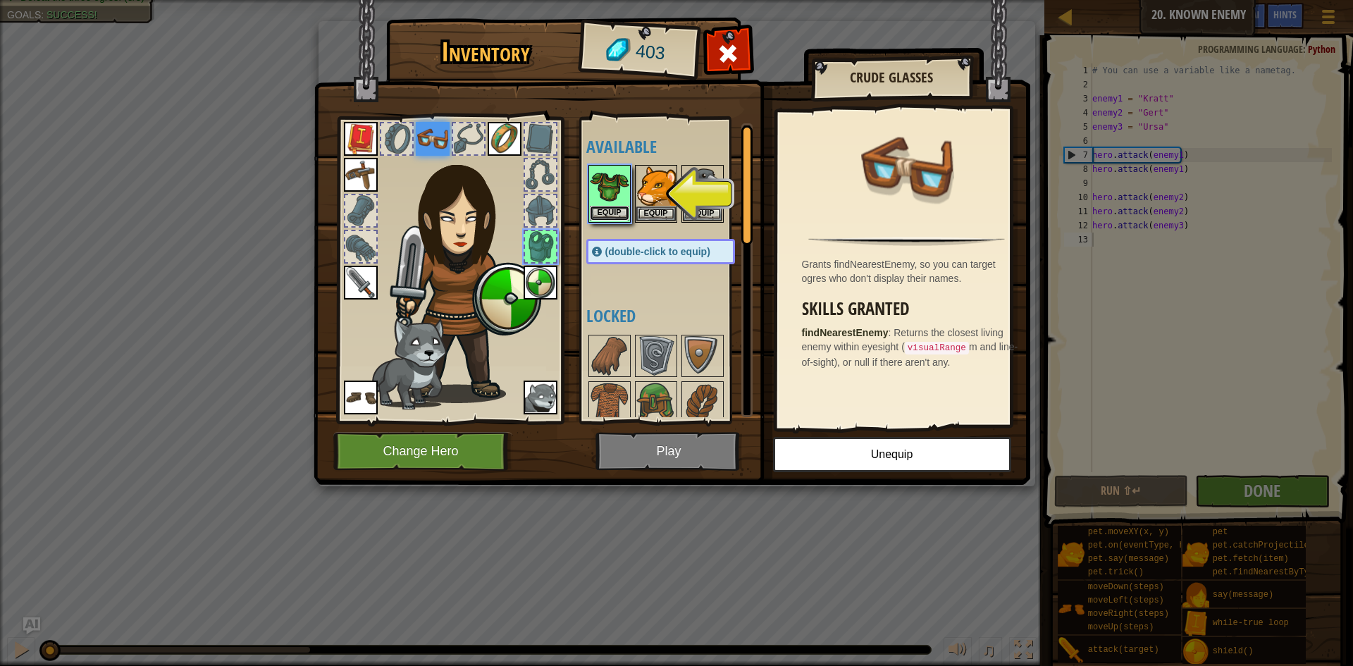
click at [618, 215] on button "Equip" at bounding box center [609, 213] width 39 height 15
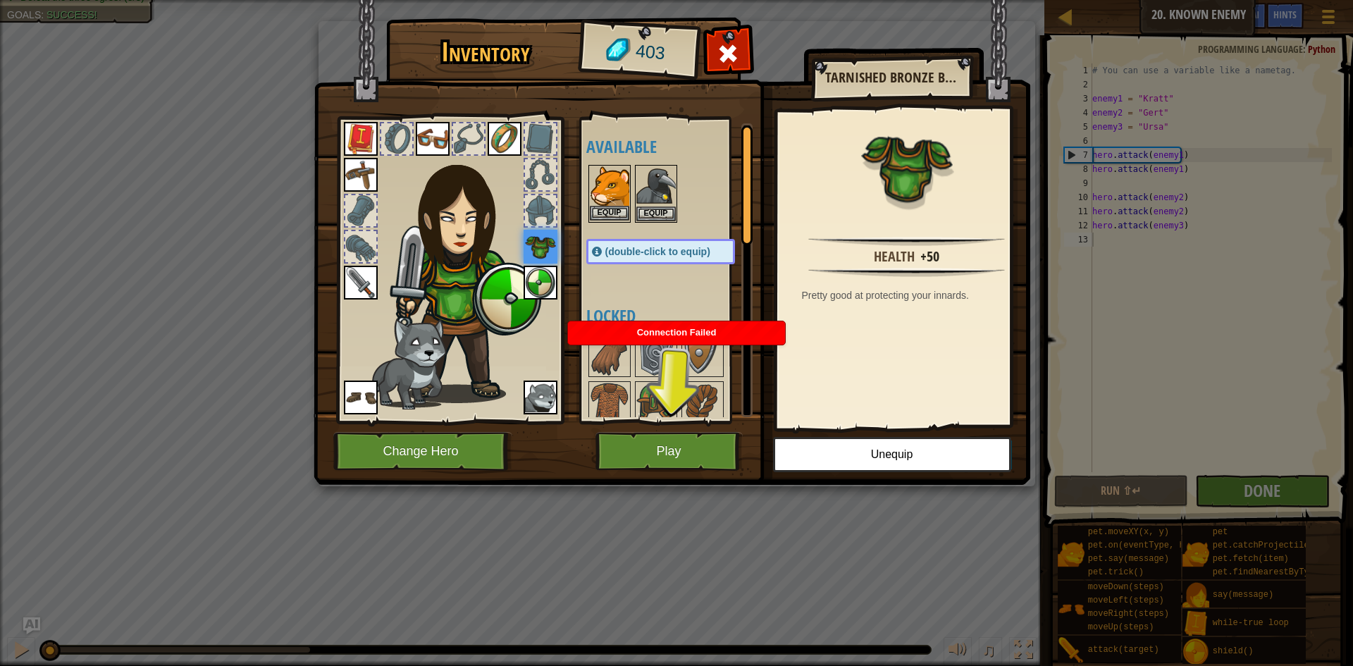
click at [611, 185] on img at bounding box center [609, 185] width 39 height 39
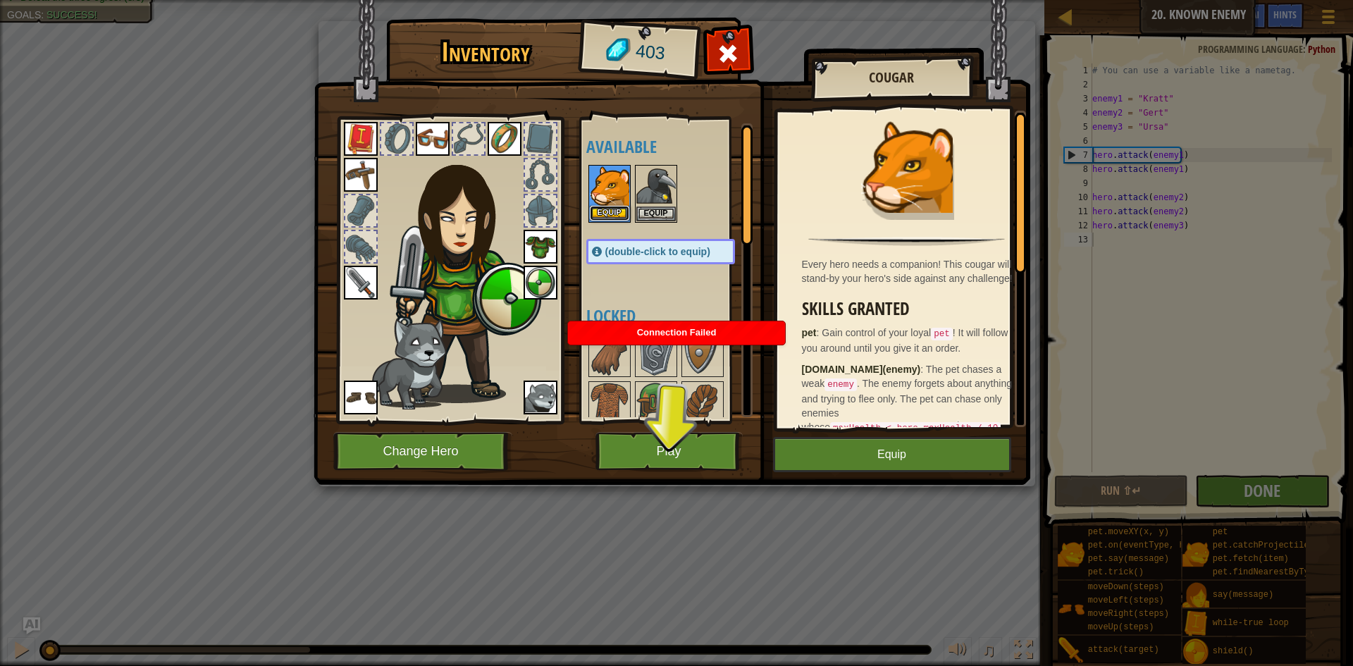
click at [609, 210] on button "Equip" at bounding box center [609, 213] width 39 height 15
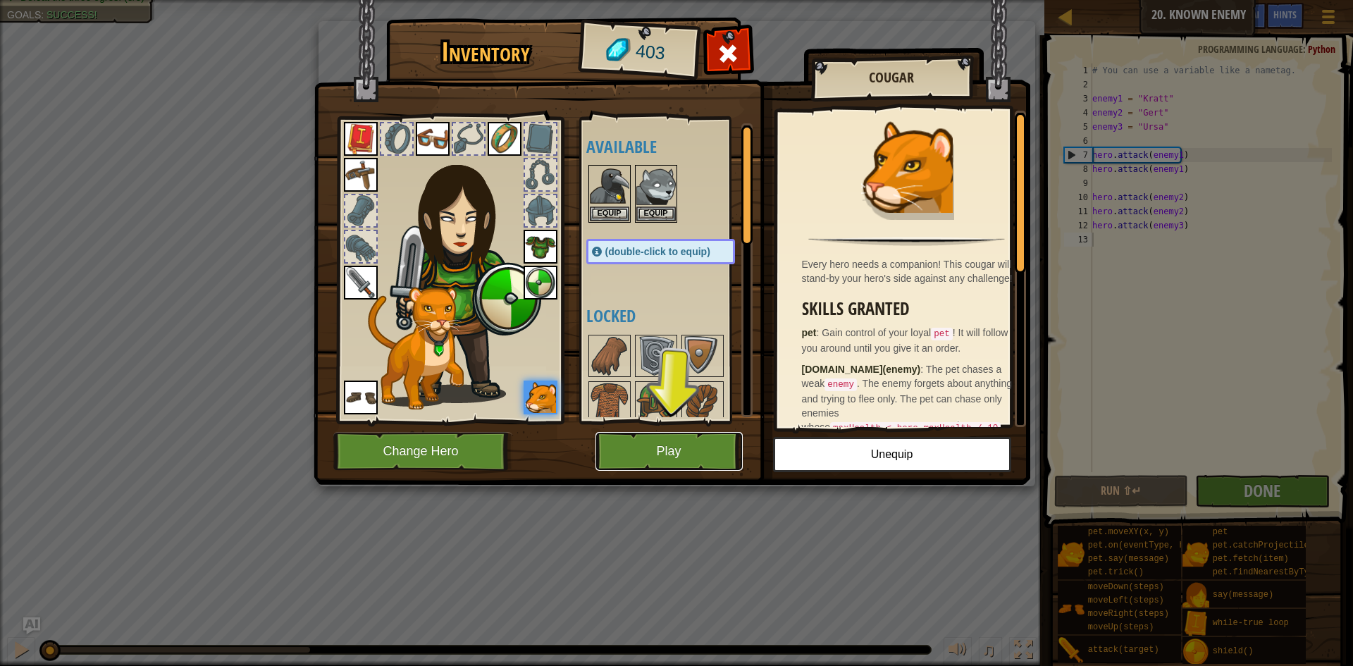
click at [638, 446] on button "Play" at bounding box center [668, 451] width 147 height 39
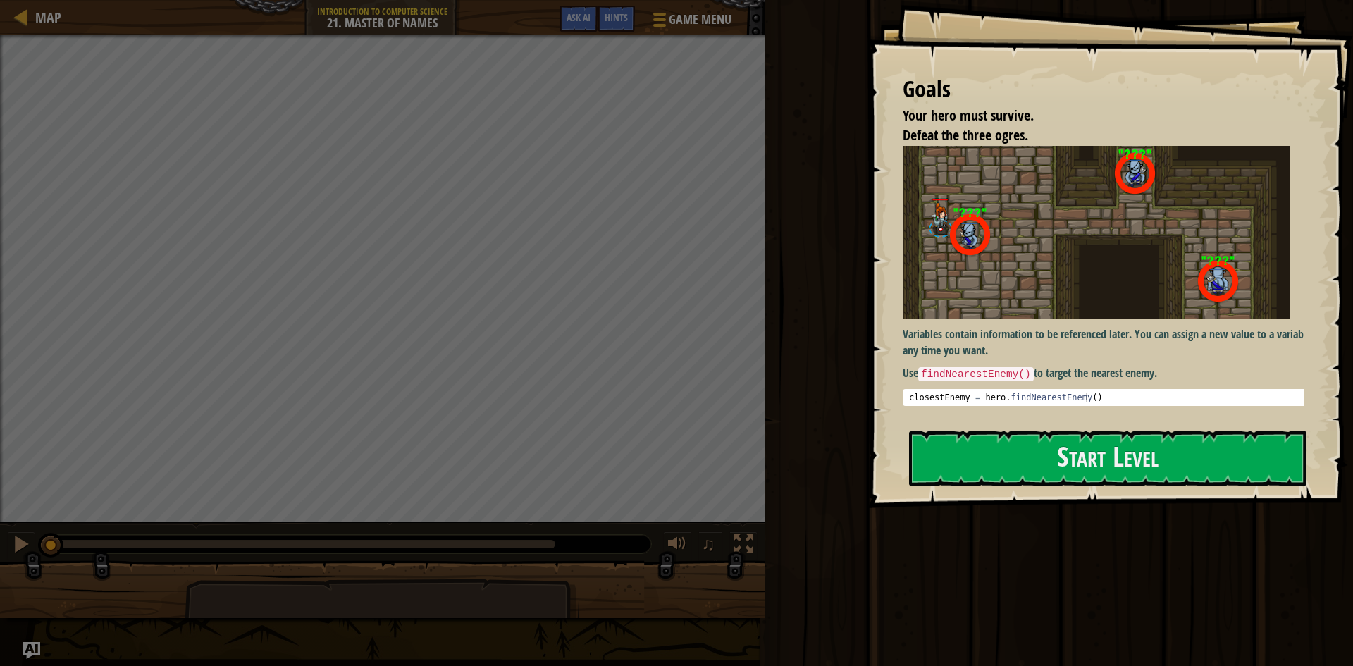
drag, startPoint x: 917, startPoint y: 373, endPoint x: 943, endPoint y: 371, distance: 25.4
click at [943, 371] on p "Use findNearestEnemy() to target the nearest enemy." at bounding box center [1107, 373] width 411 height 17
click at [1225, 464] on button "Start Level" at bounding box center [1107, 458] width 397 height 56
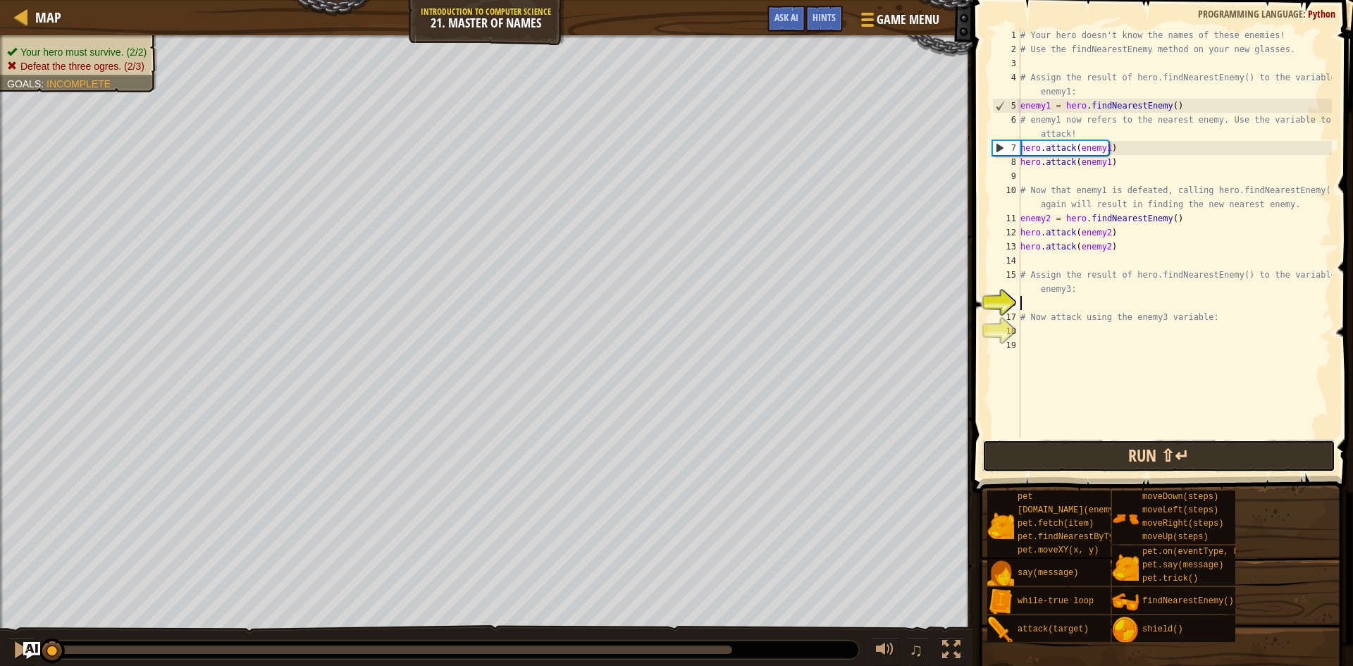
click at [1150, 454] on button "Run ⇧↵" at bounding box center [1158, 456] width 353 height 32
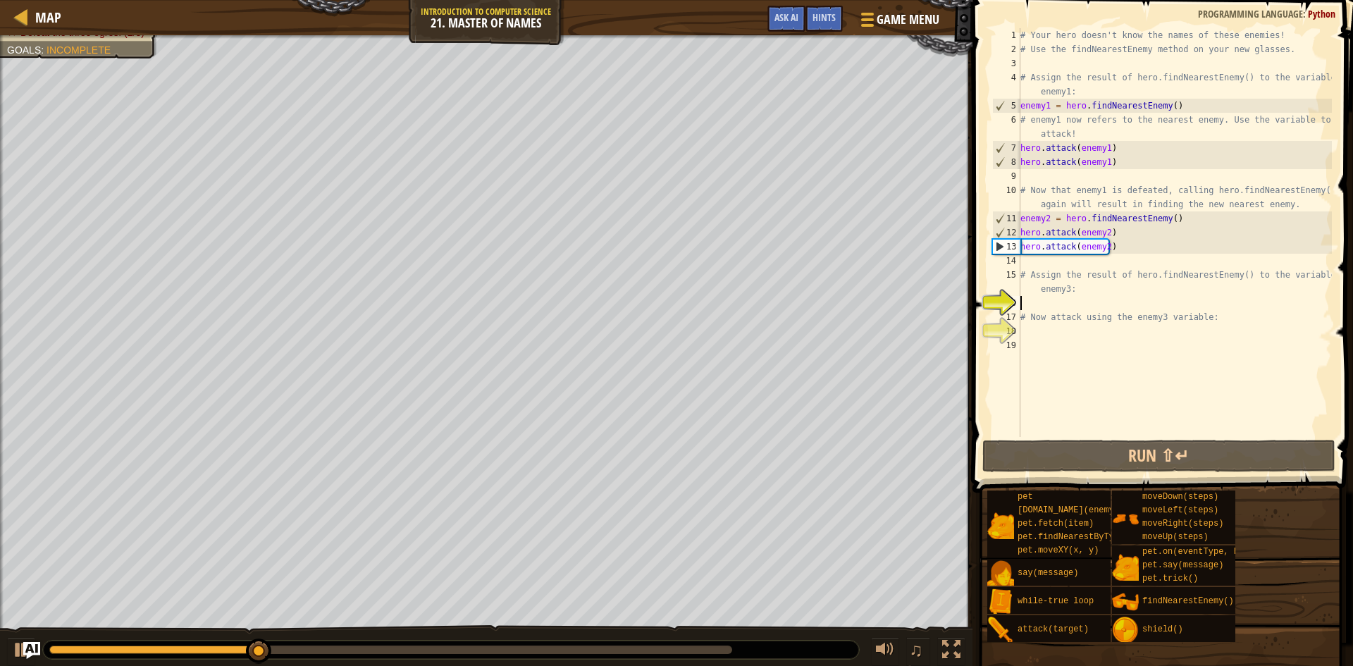
click at [1127, 260] on div "# Your hero doesn't know the names of these enemies! # Use the findNearestEnemy…" at bounding box center [1174, 246] width 314 height 437
click at [1038, 299] on div "# Your hero doesn't know the names of these enemies! # Use the findNearestEnemy…" at bounding box center [1174, 246] width 314 height 437
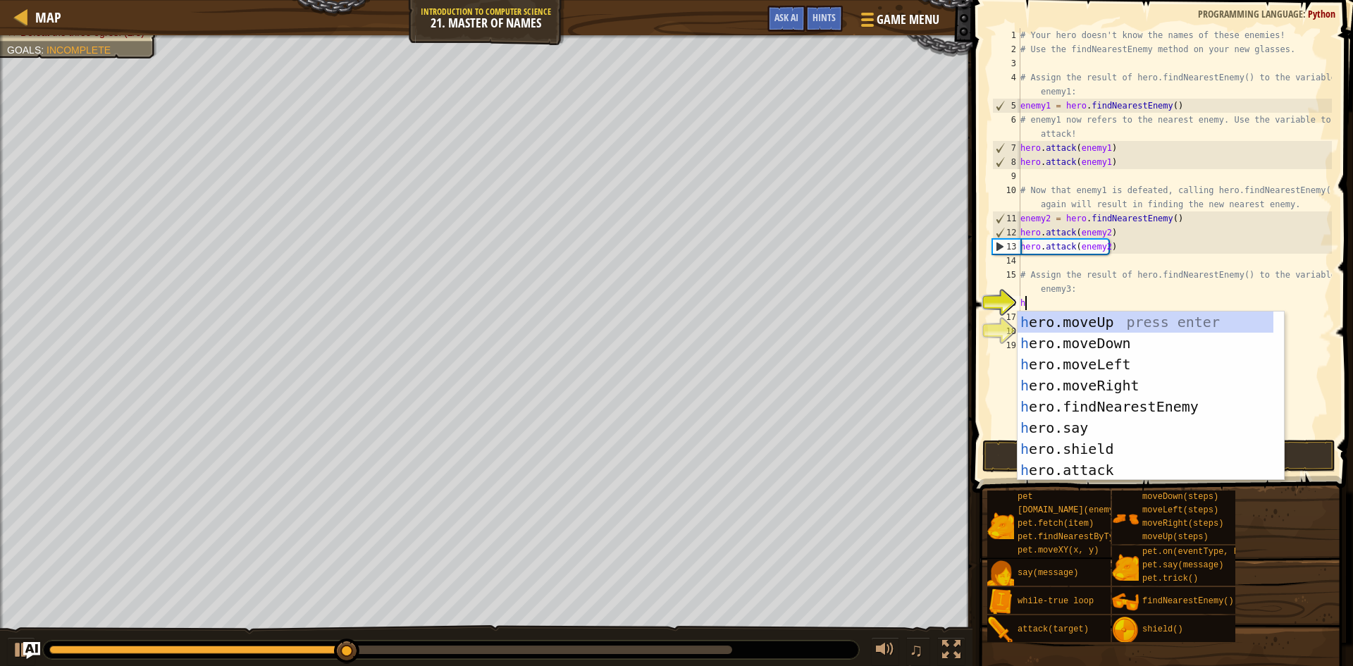
scroll to position [6, 0]
click at [1074, 464] on div "he ro.moveUp press enter he ro.moveDown press enter he ro.moveLeft press enter …" at bounding box center [1145, 416] width 256 height 211
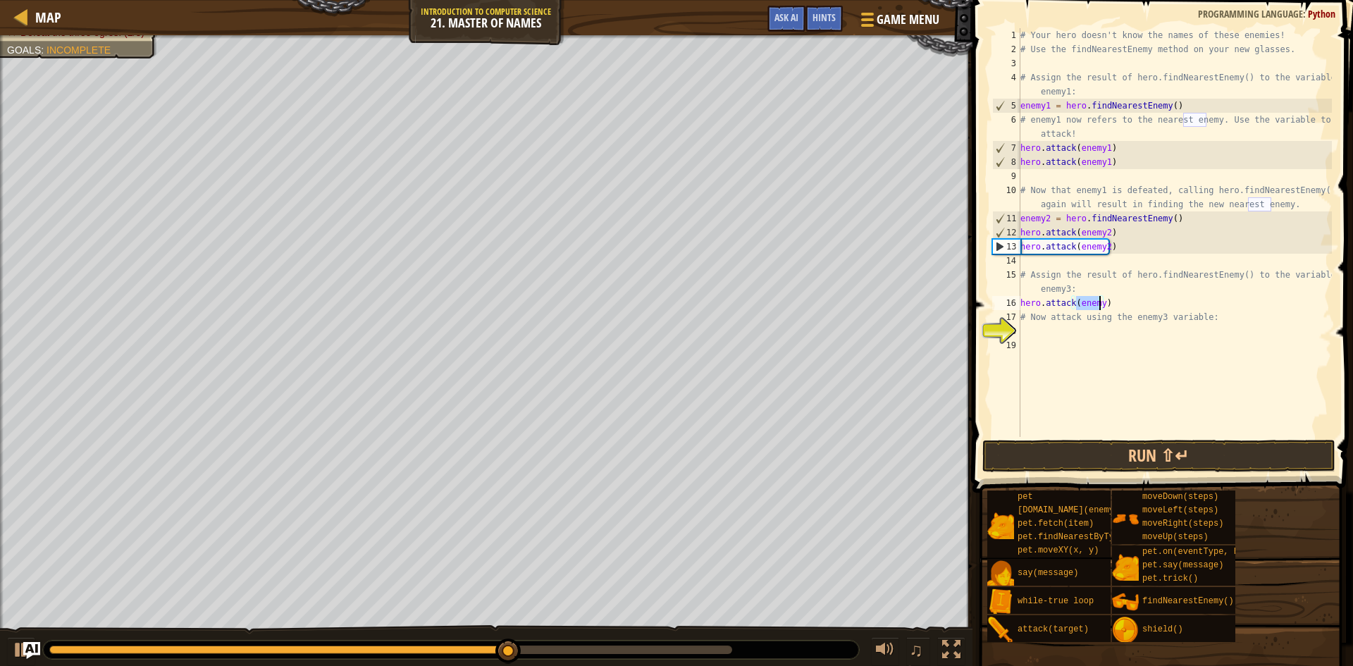
click at [1098, 306] on div "# Your hero doesn't know the names of these enemies! # Use the findNearestEnemy…" at bounding box center [1174, 232] width 314 height 409
type textarea "hero.attack(enemy3)"
click at [1118, 449] on button "Run ⇧↵" at bounding box center [1158, 456] width 353 height 32
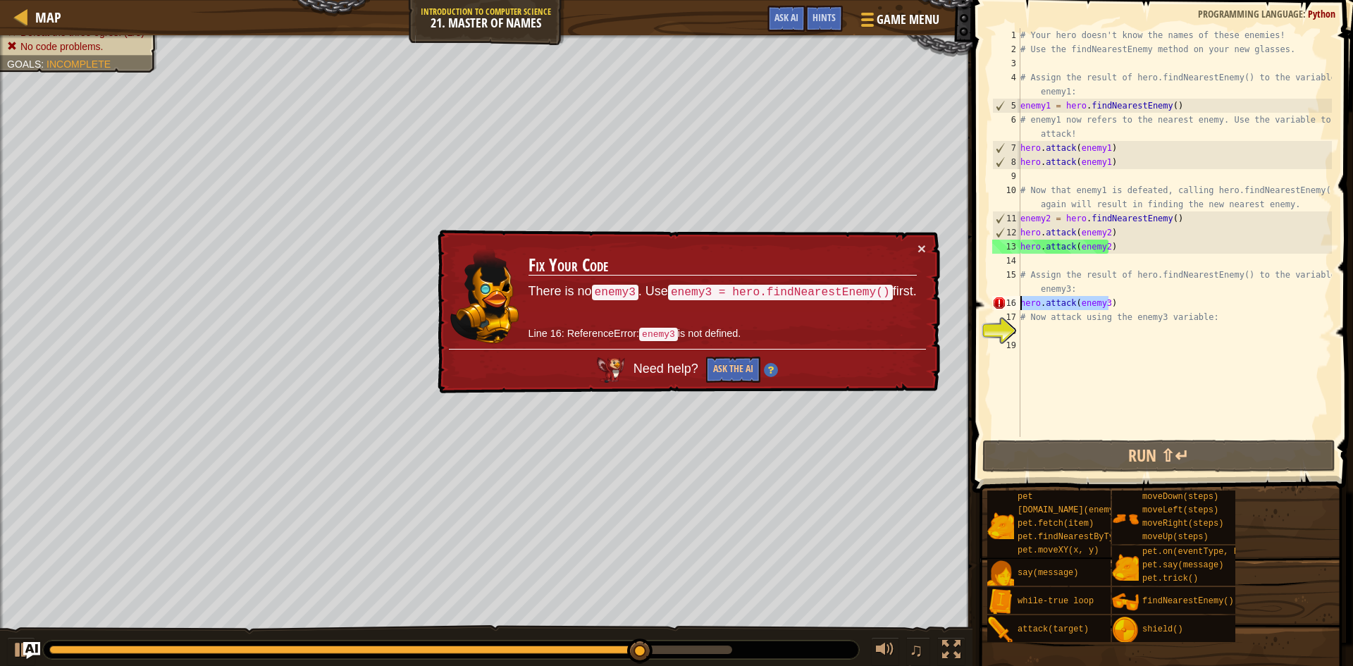
drag, startPoint x: 1124, startPoint y: 306, endPoint x: 1020, endPoint y: 302, distance: 104.3
click at [1020, 302] on div "# Your hero doesn't know the names of these enemies! # Use the findNearestEnemy…" at bounding box center [1174, 246] width 314 height 437
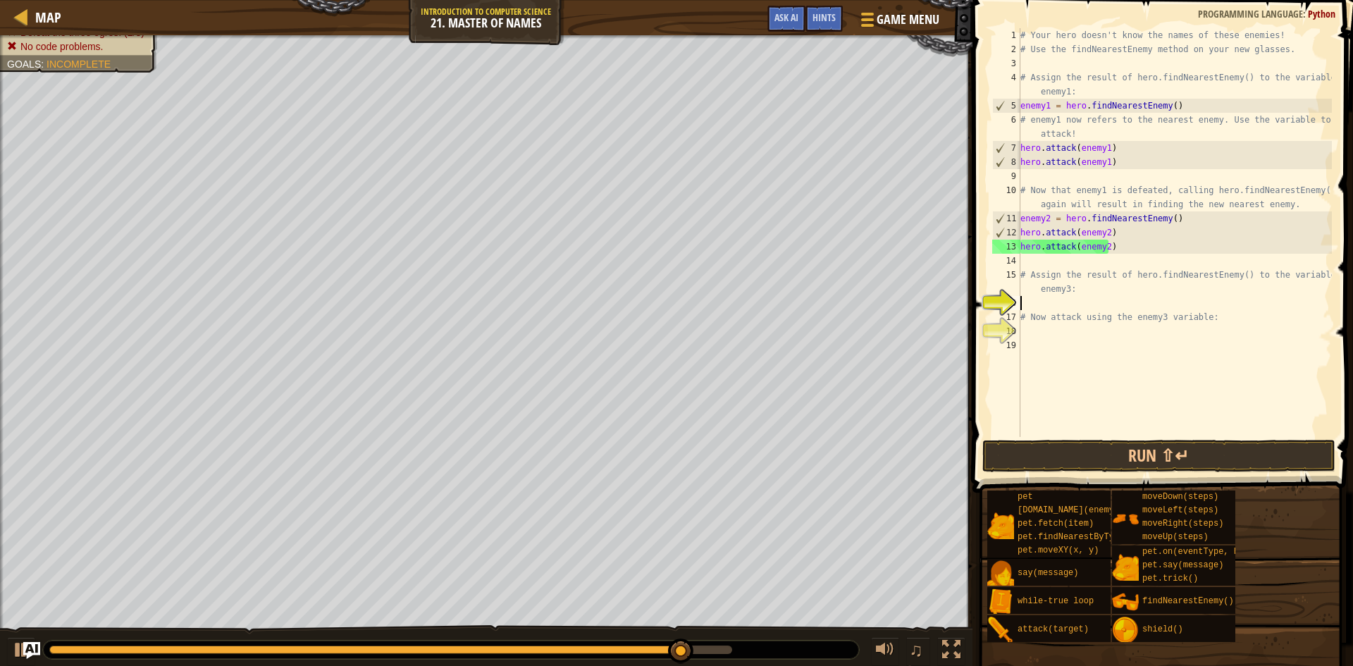
scroll to position [6, 0]
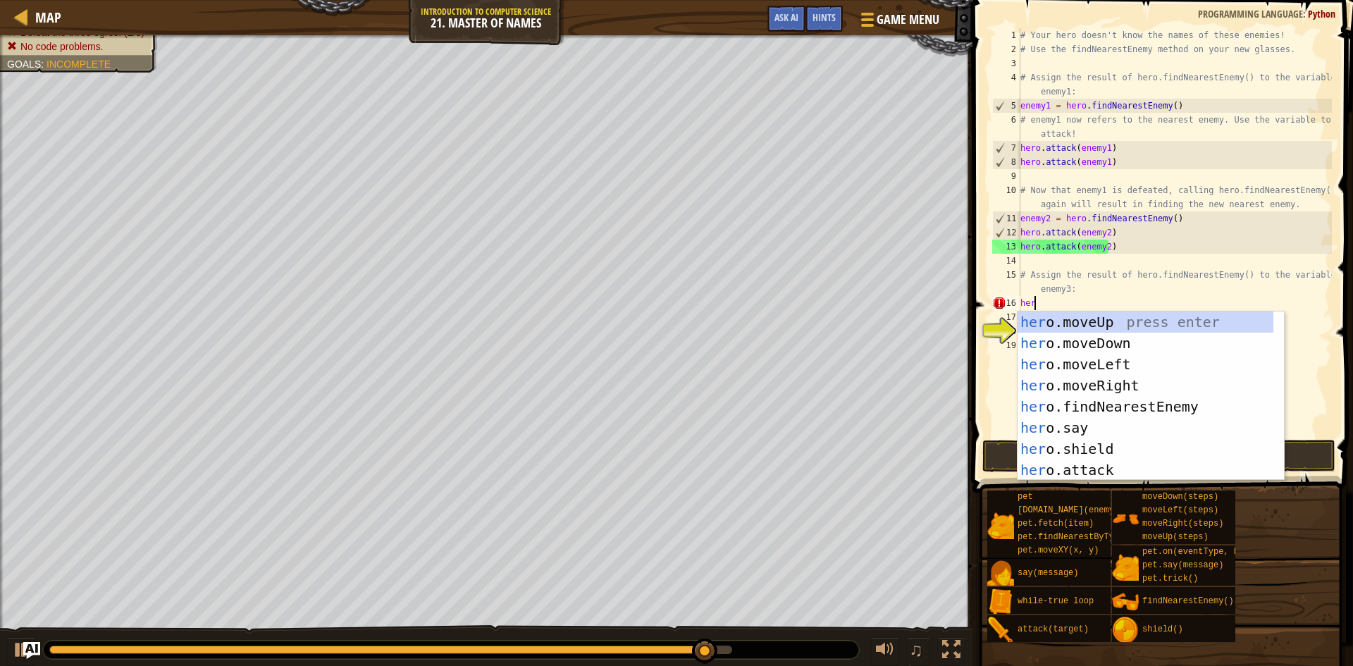
type textarea "hero"
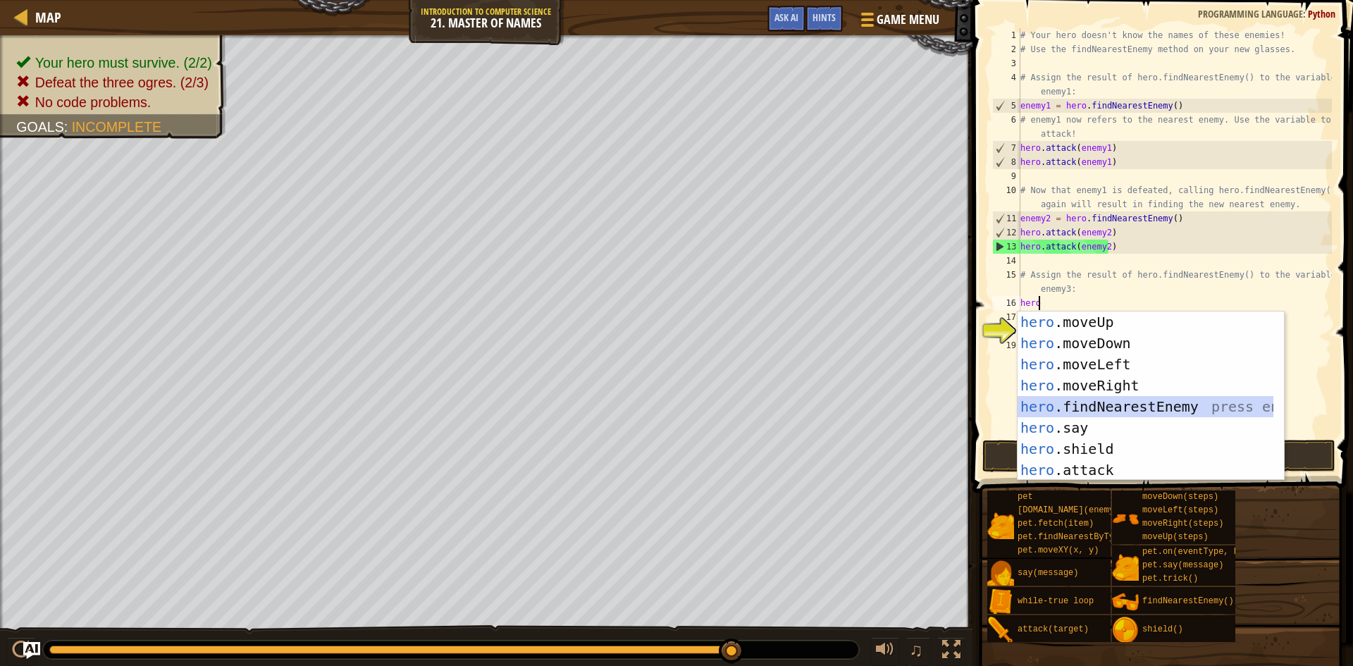
click at [1183, 402] on div "hero .moveUp press enter hero .moveDown press enter hero .moveLeft press enter …" at bounding box center [1145, 416] width 256 height 211
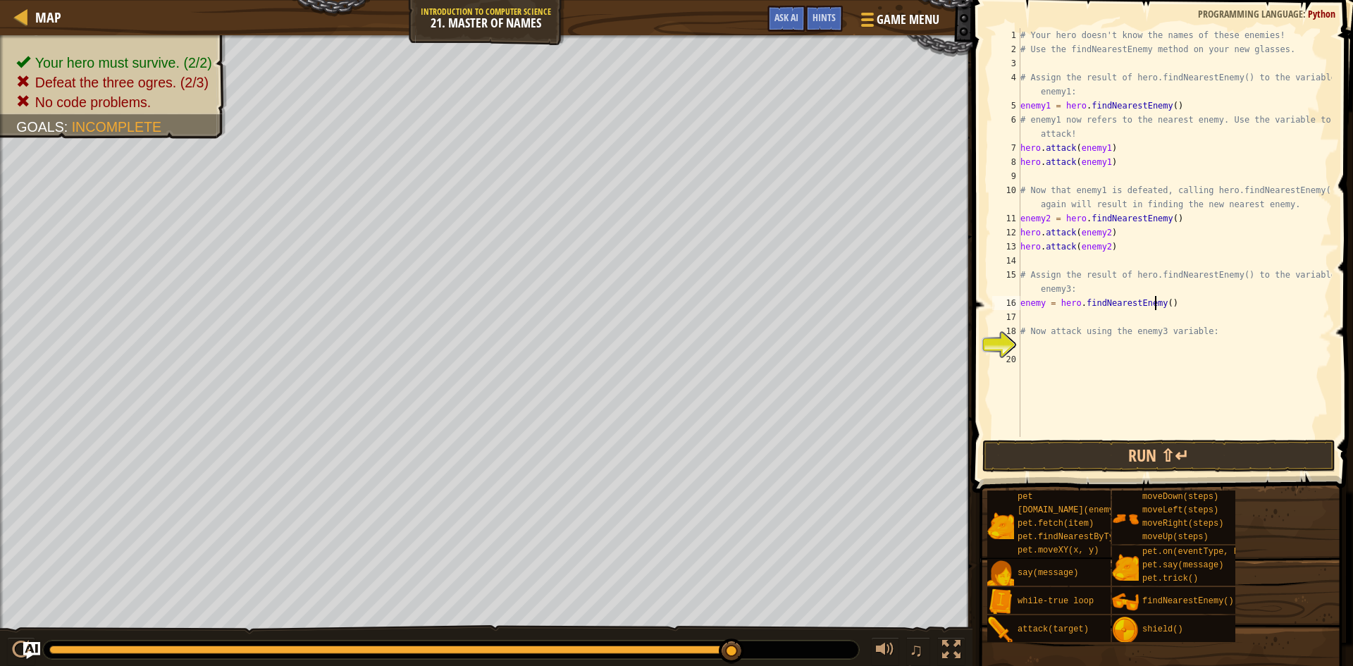
click at [1157, 307] on div "# Your hero doesn't know the names of these enemies! # Use the findNearestEnemy…" at bounding box center [1174, 246] width 314 height 437
click at [1161, 304] on div "# Your hero doesn't know the names of these enemies! # Use the findNearestEnemy…" at bounding box center [1174, 246] width 314 height 437
click at [1160, 305] on div "# Your hero doesn't know the names of these enemies! # Use the findNearestEnemy…" at bounding box center [1174, 232] width 314 height 409
click at [1151, 452] on button "Run ⇧↵" at bounding box center [1158, 456] width 353 height 32
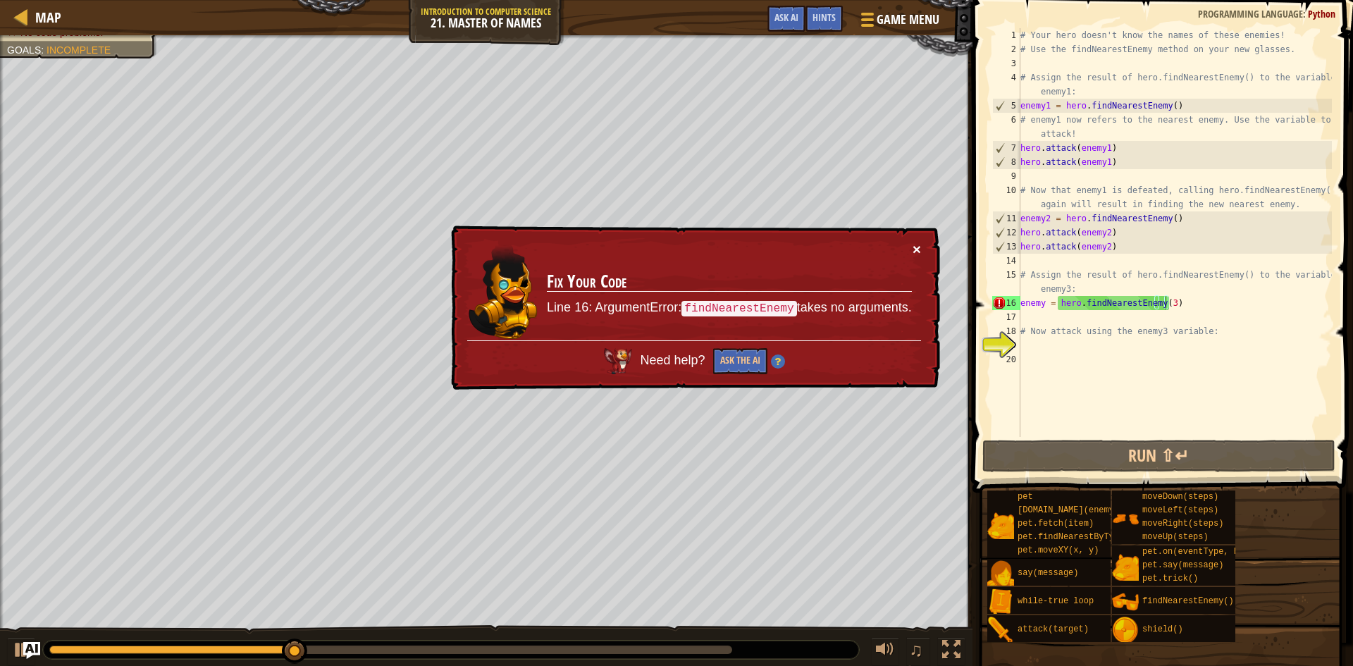
click at [914, 247] on button "×" at bounding box center [916, 249] width 8 height 15
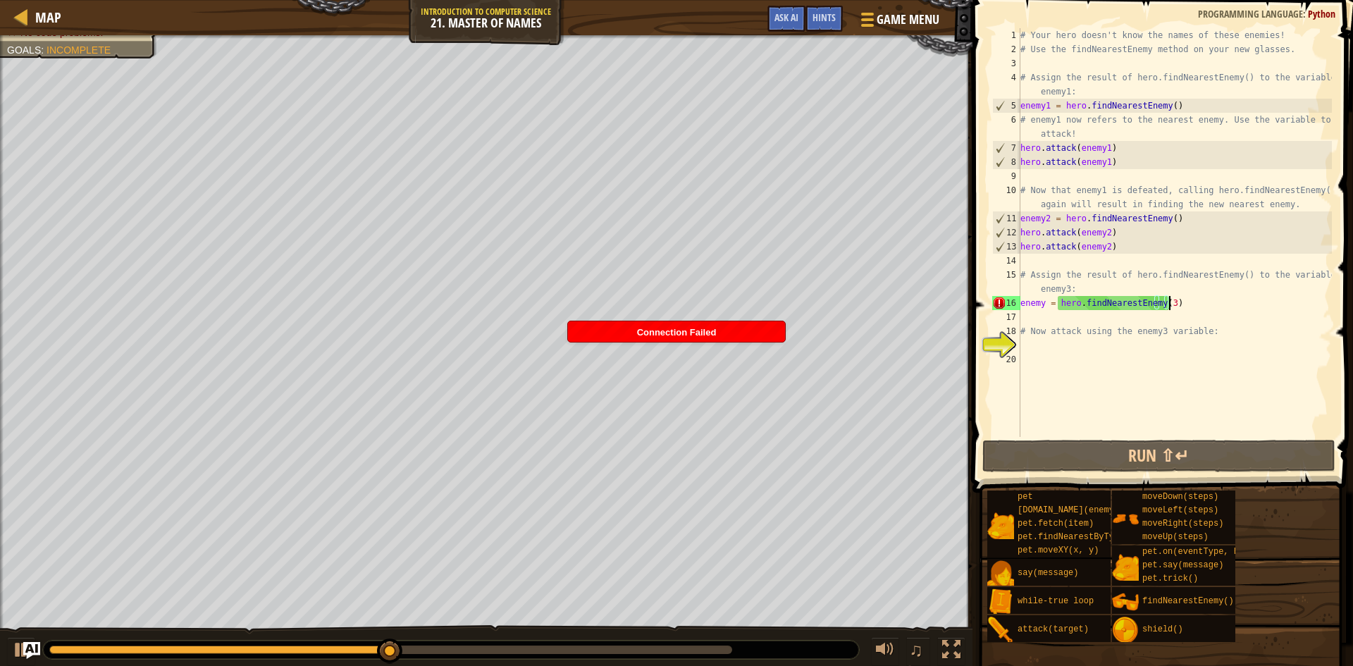
click at [1185, 304] on div "# Your hero doesn't know the names of these enemies! # Use the findNearestEnemy…" at bounding box center [1174, 246] width 314 height 437
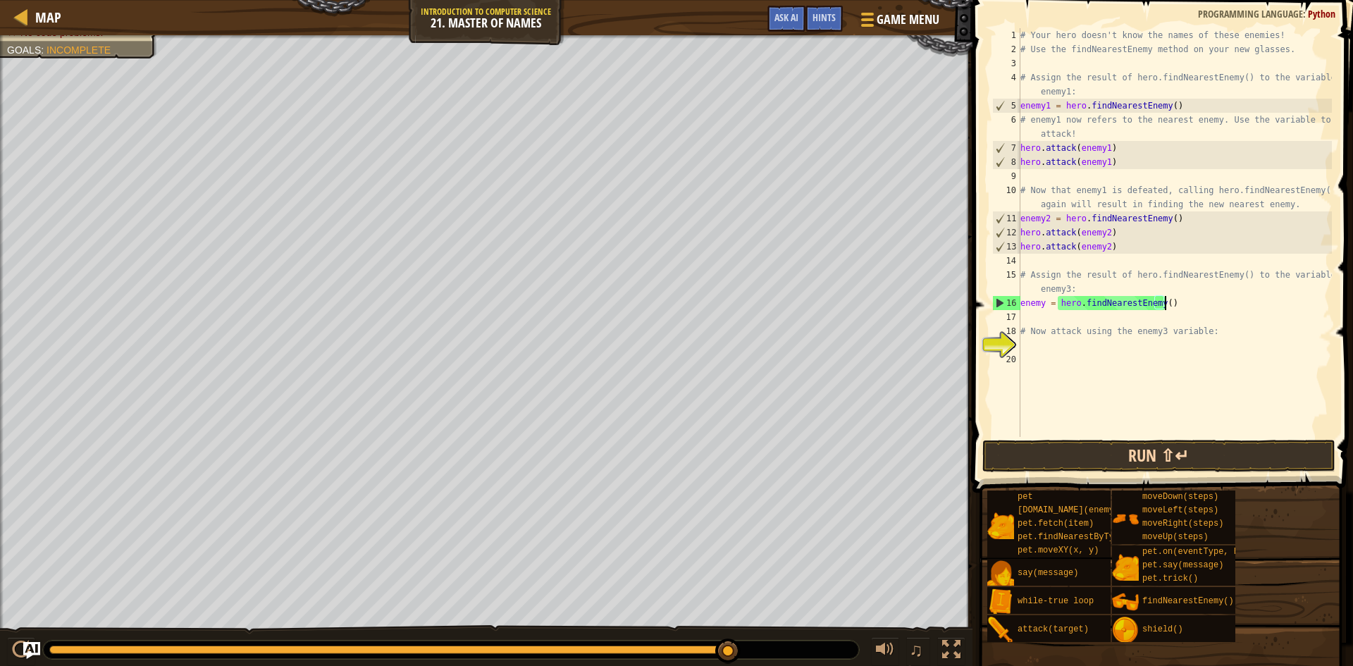
type textarea "enemy = hero.findNearestEnemy()"
click at [1133, 456] on button "Run ⇧↵" at bounding box center [1158, 456] width 353 height 32
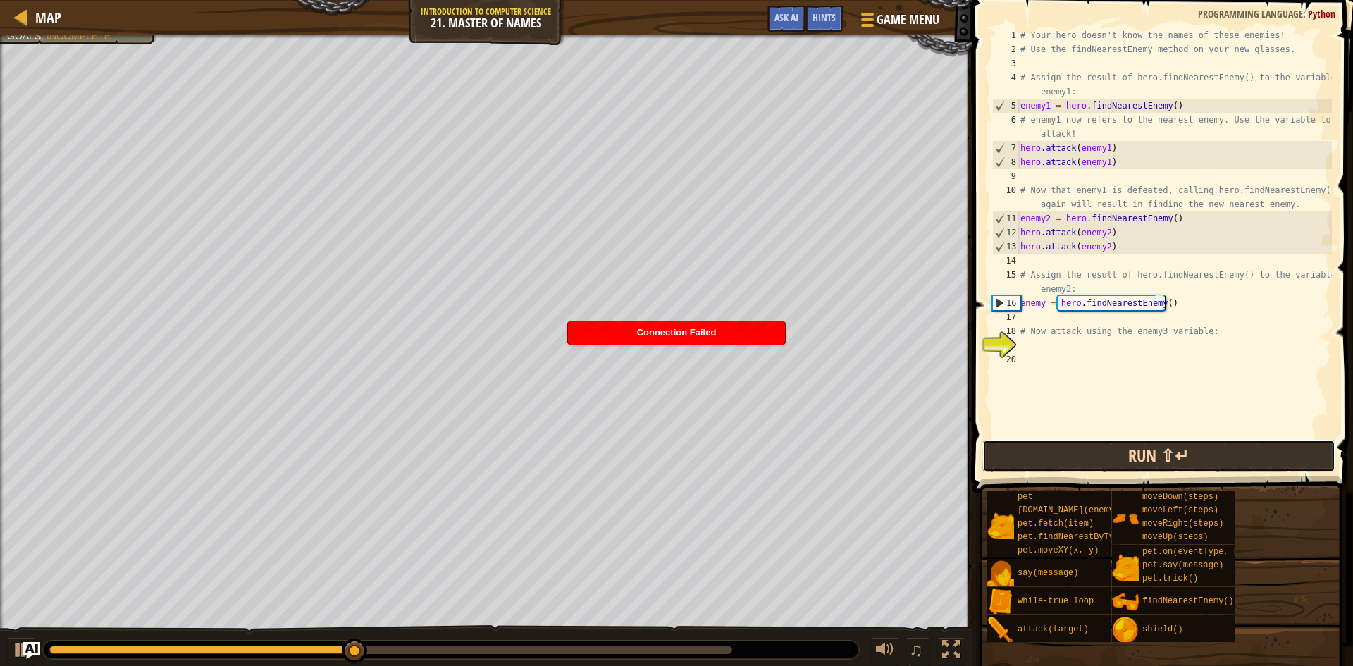
click at [1208, 457] on button "Run ⇧↵" at bounding box center [1158, 456] width 353 height 32
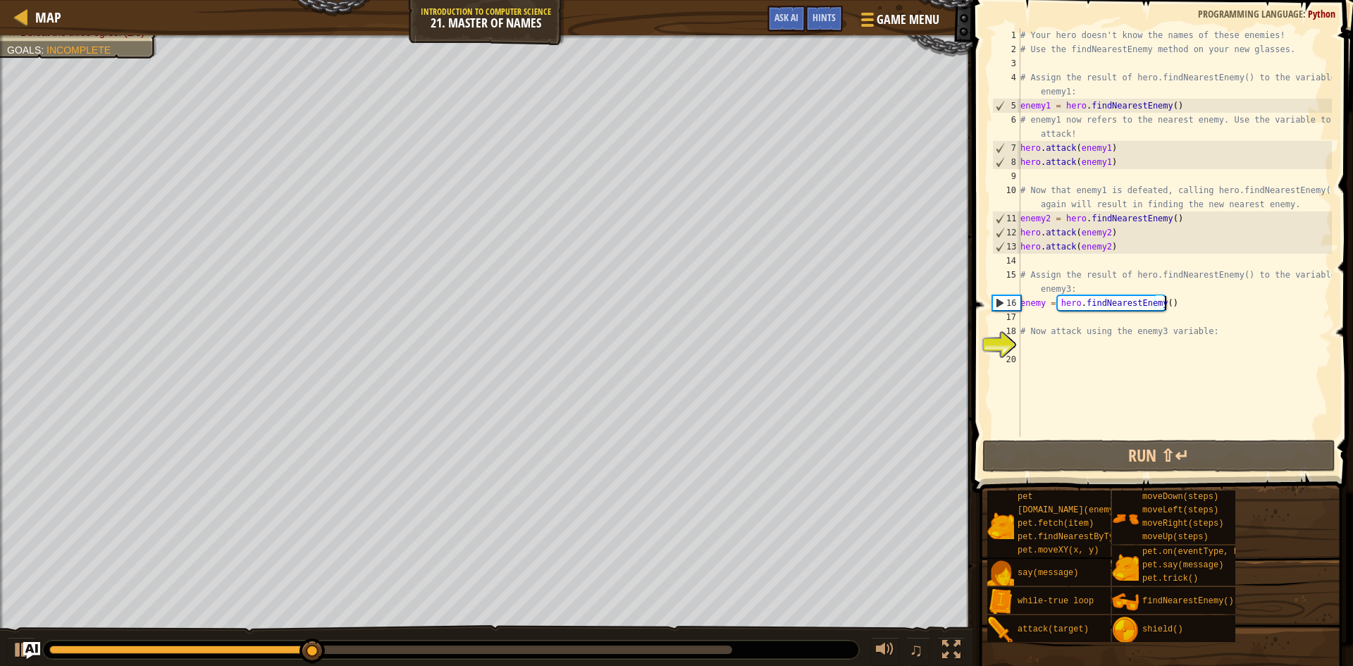
click at [1179, 304] on div "# Your hero doesn't know the names of these enemies! # Use the findNearestEnemy…" at bounding box center [1174, 246] width 314 height 437
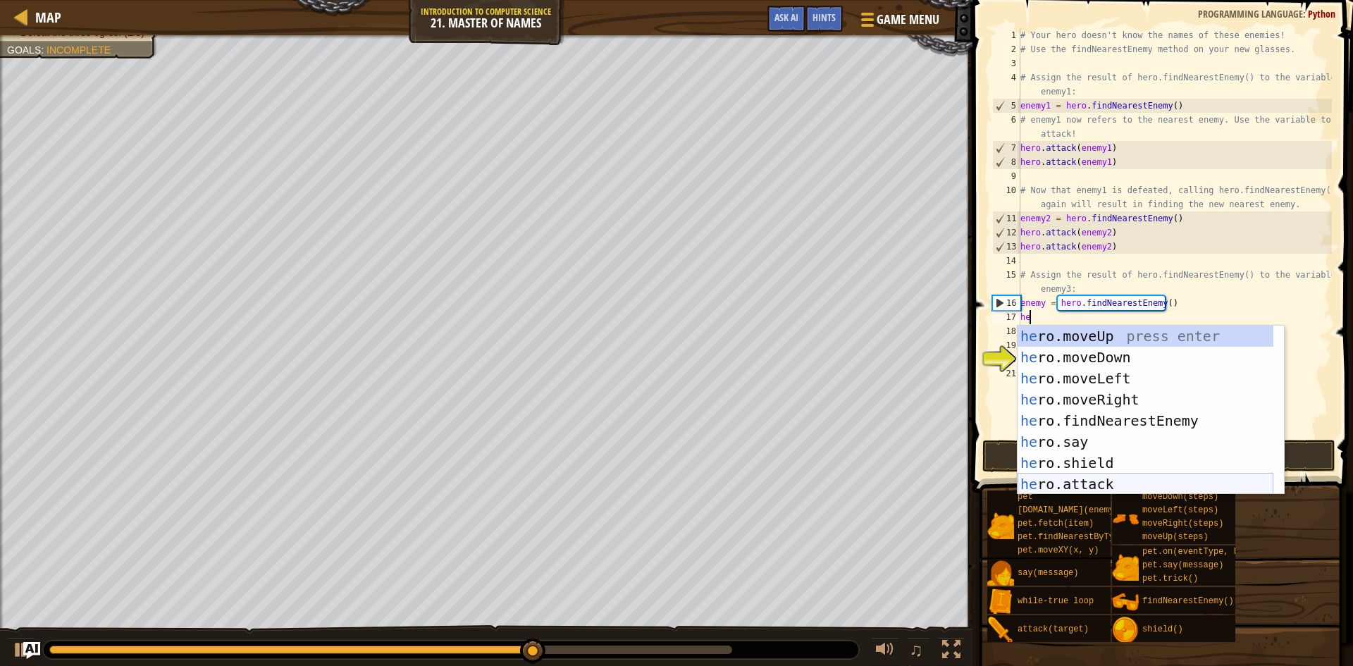
click at [1122, 483] on div "he ro.moveUp press enter he ro.moveDown press enter he ro.moveLeft press enter …" at bounding box center [1145, 430] width 256 height 211
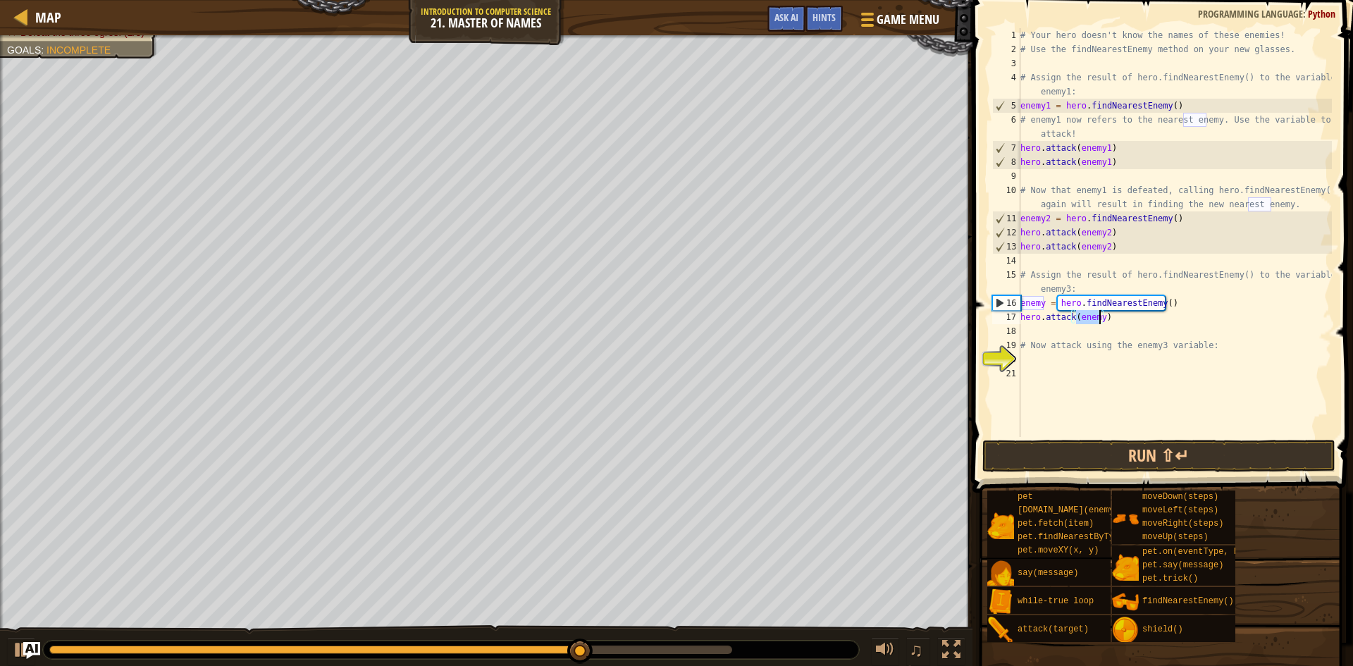
click at [1098, 318] on div "# Your hero doesn't know the names of these enemies! # Use the findNearestEnemy…" at bounding box center [1174, 232] width 314 height 409
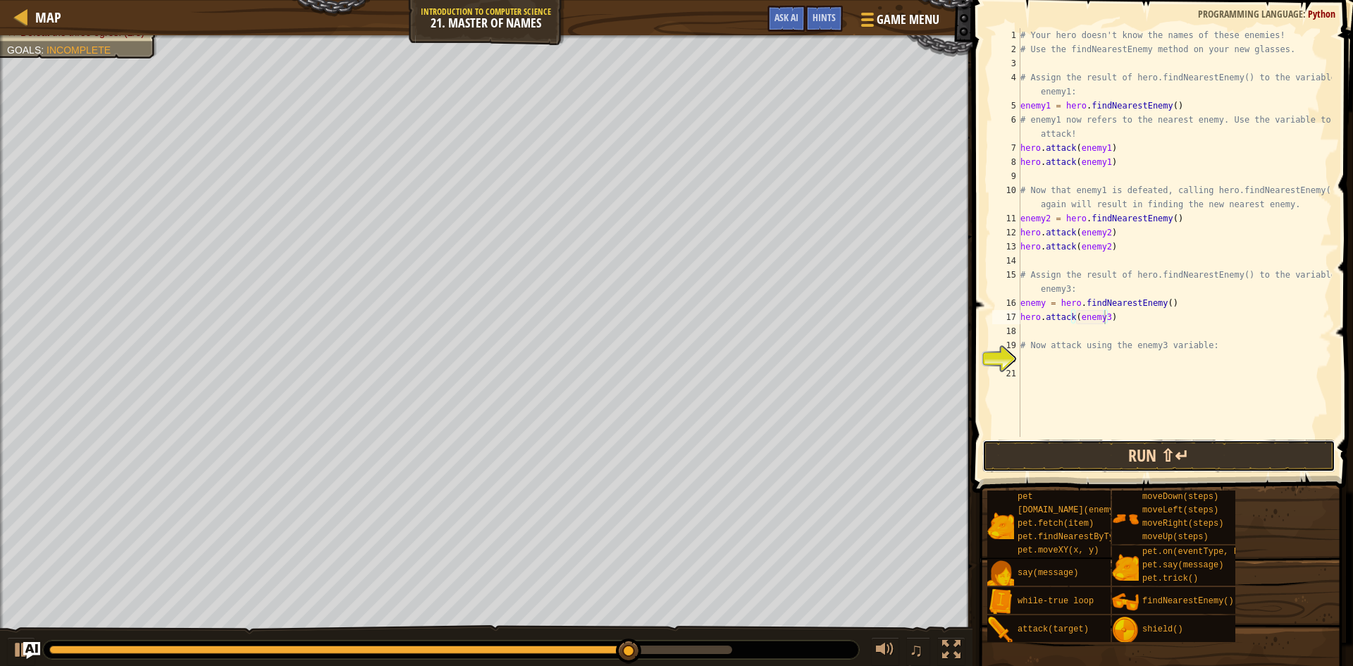
click at [1144, 449] on button "Run ⇧↵" at bounding box center [1158, 456] width 353 height 32
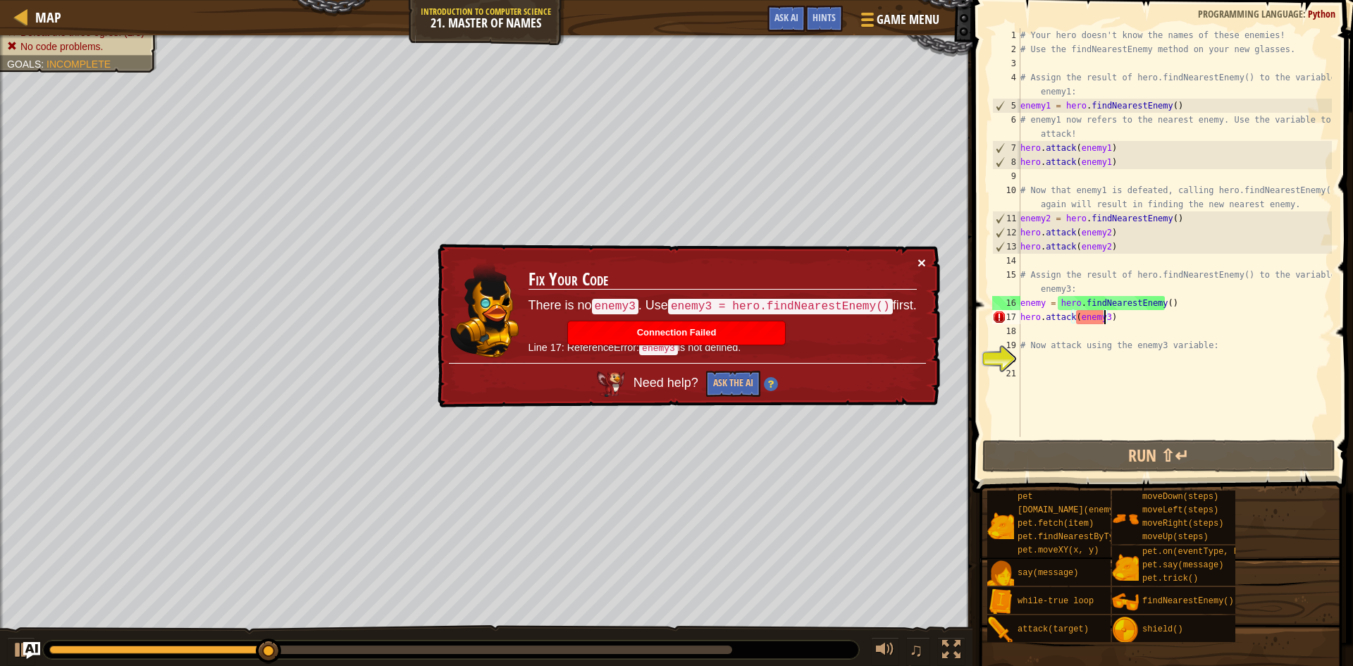
click at [919, 260] on button "×" at bounding box center [921, 262] width 8 height 15
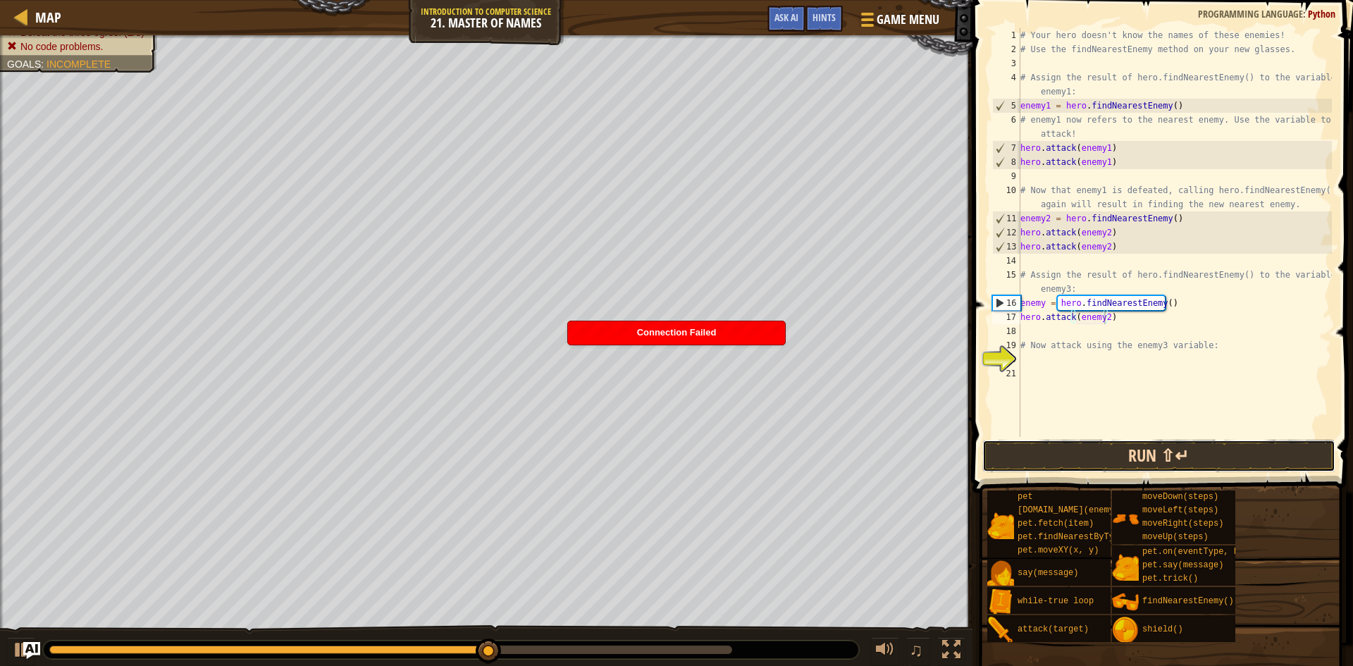
click at [1191, 456] on button "Run ⇧↵" at bounding box center [1158, 456] width 353 height 32
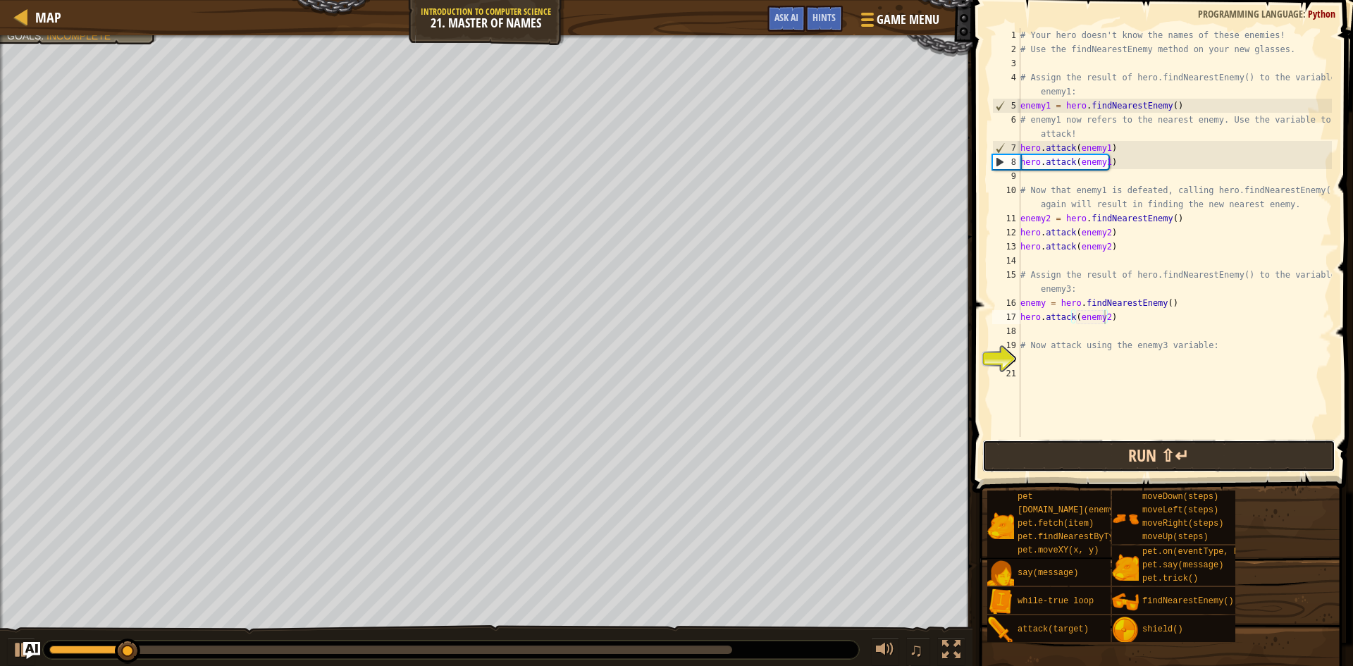
click at [1191, 456] on button "Run ⇧↵" at bounding box center [1158, 456] width 353 height 32
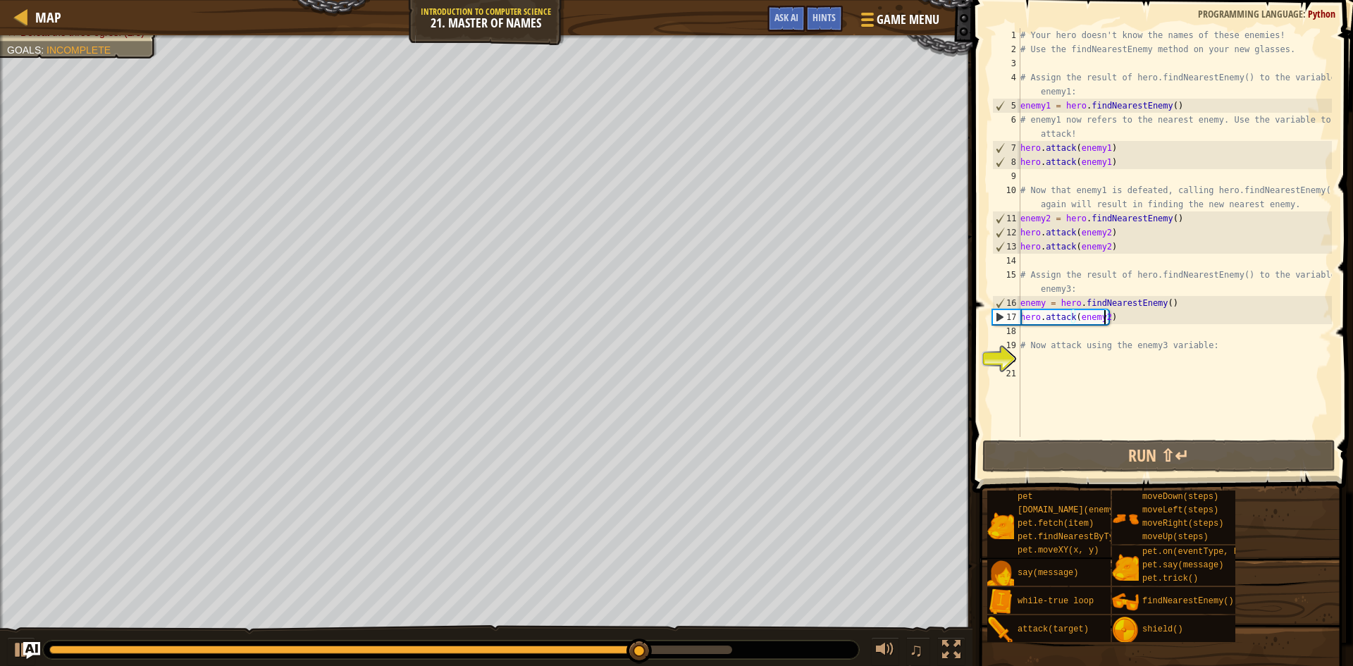
type textarea "hero.attack(enemy)"
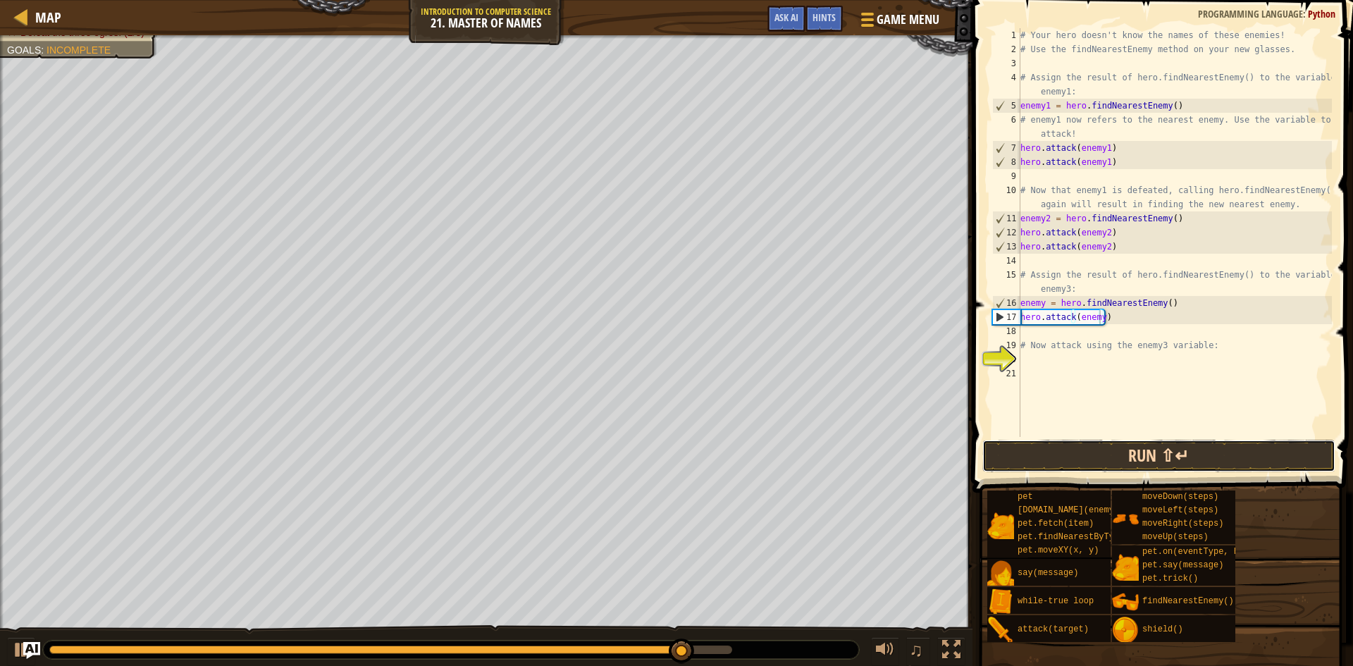
click at [1212, 445] on button "Run ⇧↵" at bounding box center [1158, 456] width 353 height 32
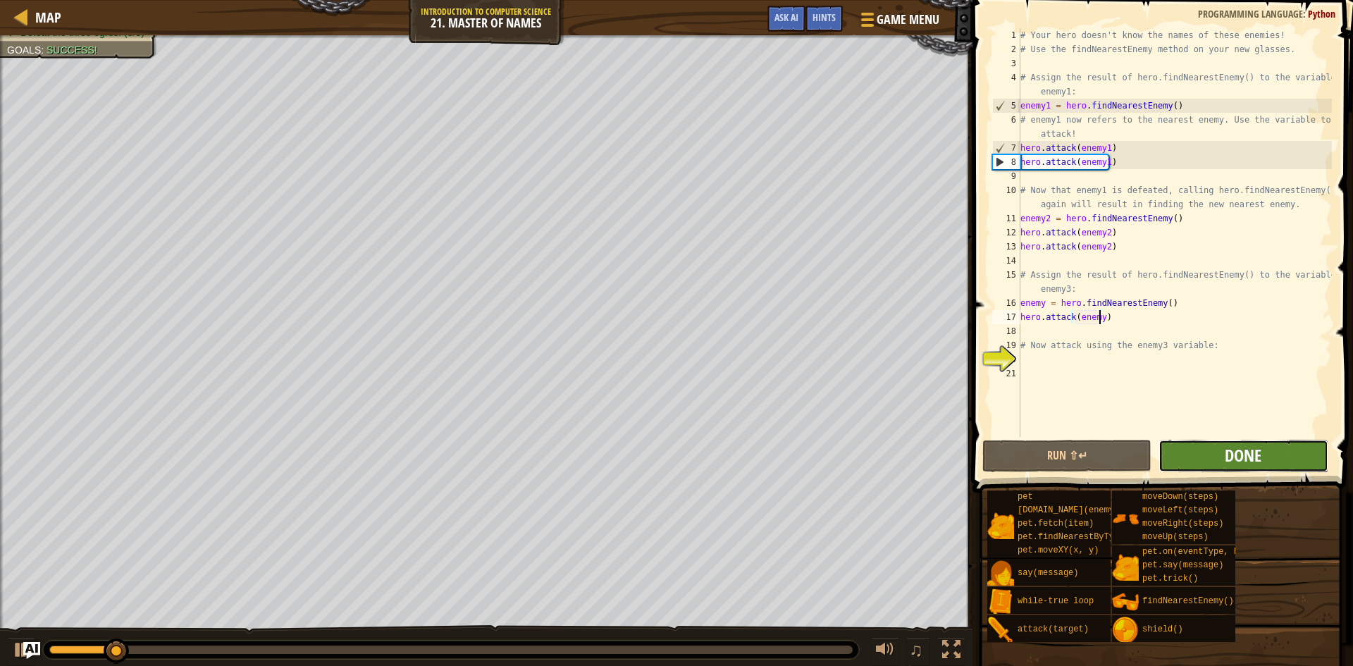
click at [1231, 462] on span "Done" at bounding box center [1242, 455] width 37 height 23
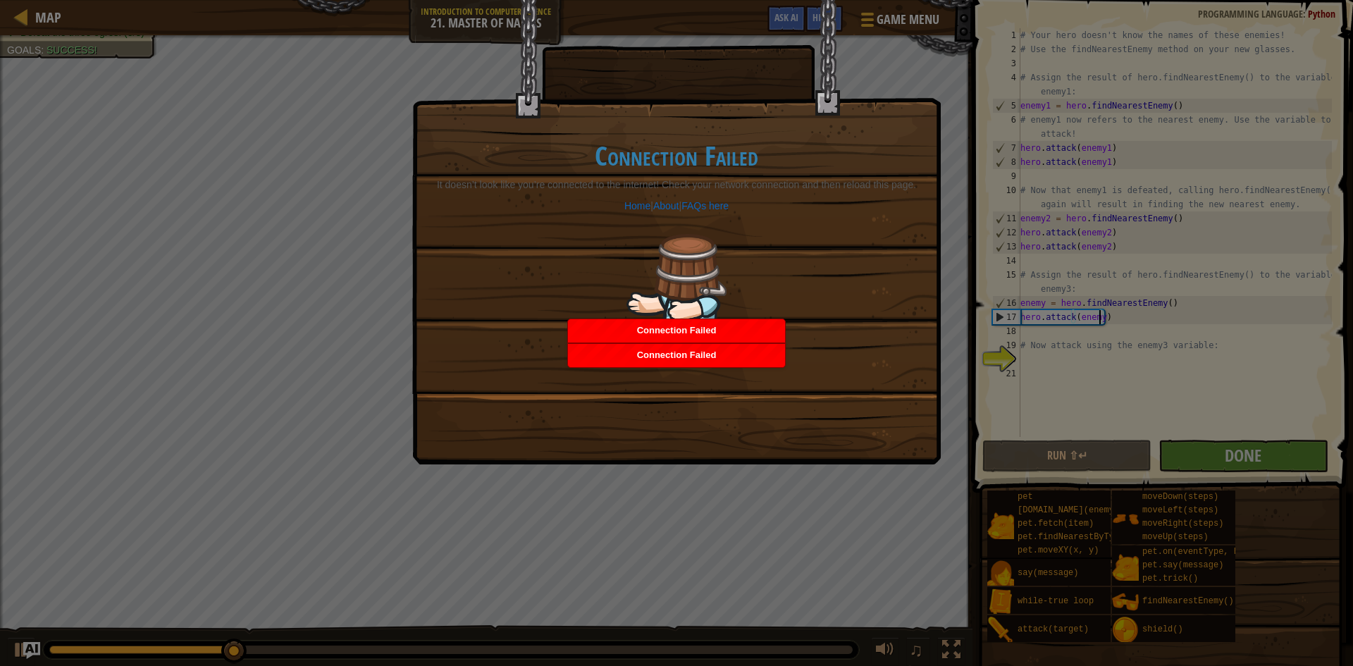
click at [675, 252] on img at bounding box center [676, 299] width 100 height 131
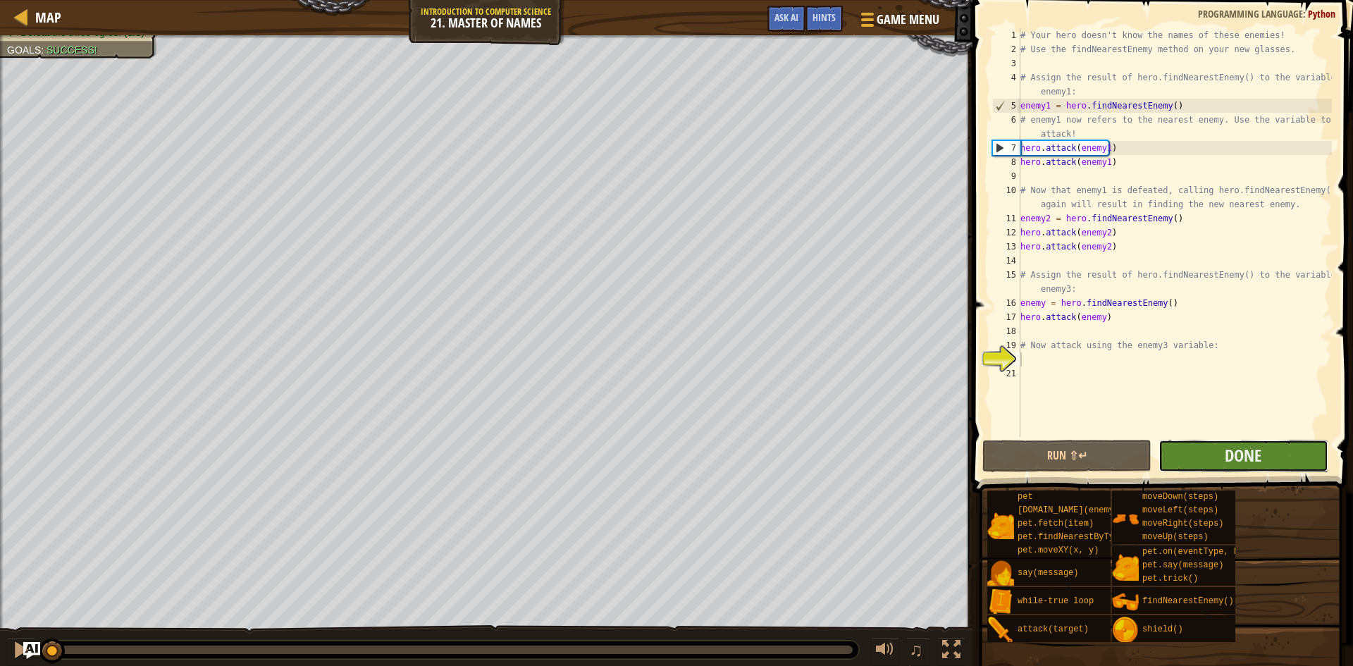
click at [1273, 454] on button "Done" at bounding box center [1242, 456] width 169 height 32
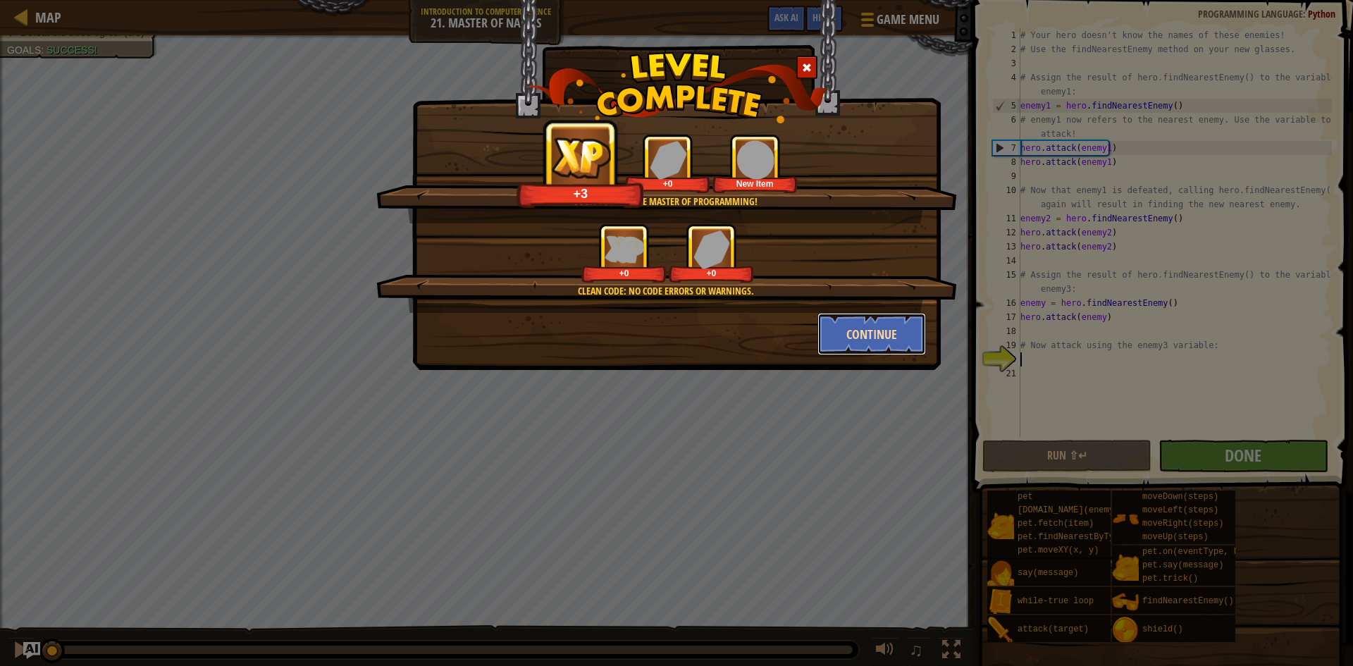
click at [877, 326] on button "Continue" at bounding box center [871, 334] width 109 height 42
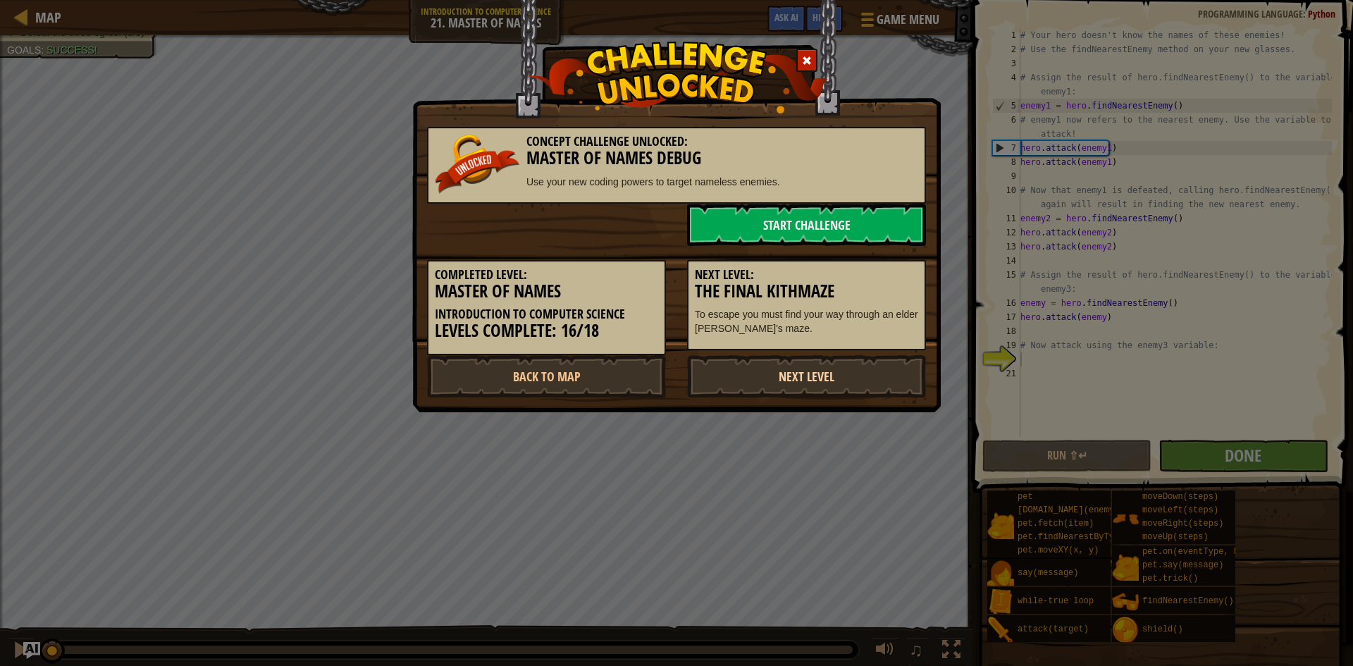
click at [802, 380] on link "Next Level" at bounding box center [806, 376] width 239 height 42
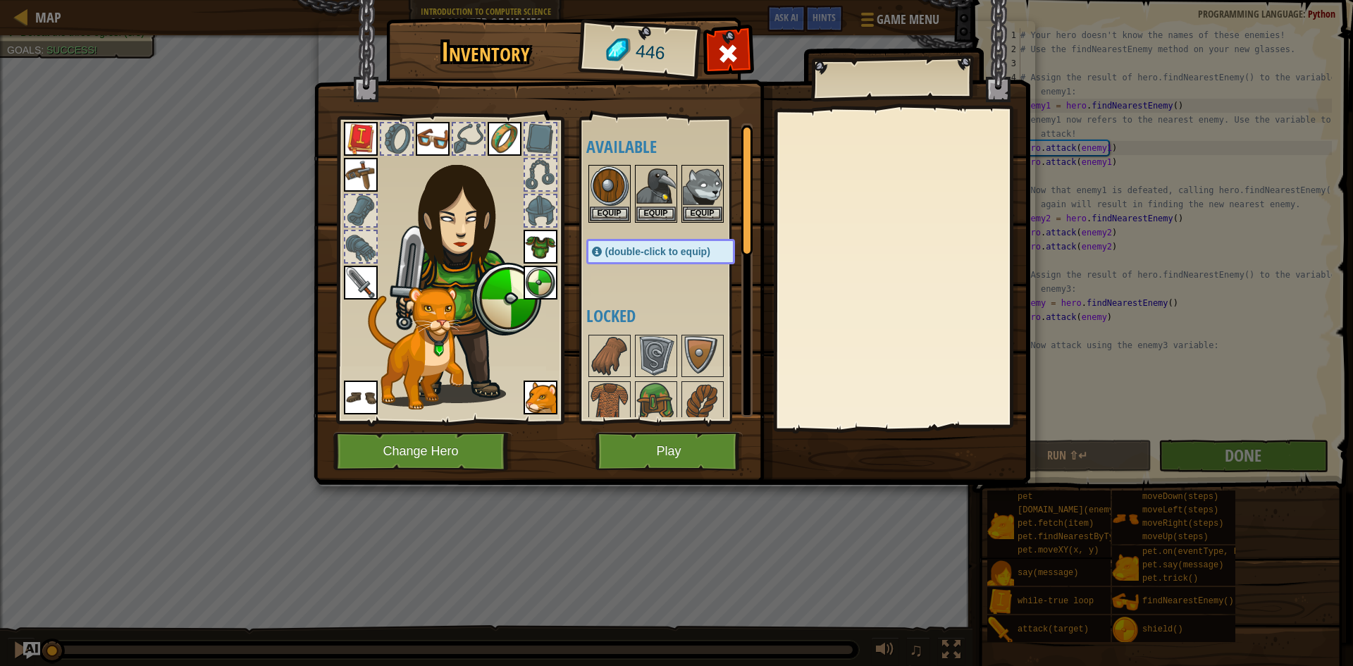
click at [542, 275] on img at bounding box center [540, 283] width 34 height 34
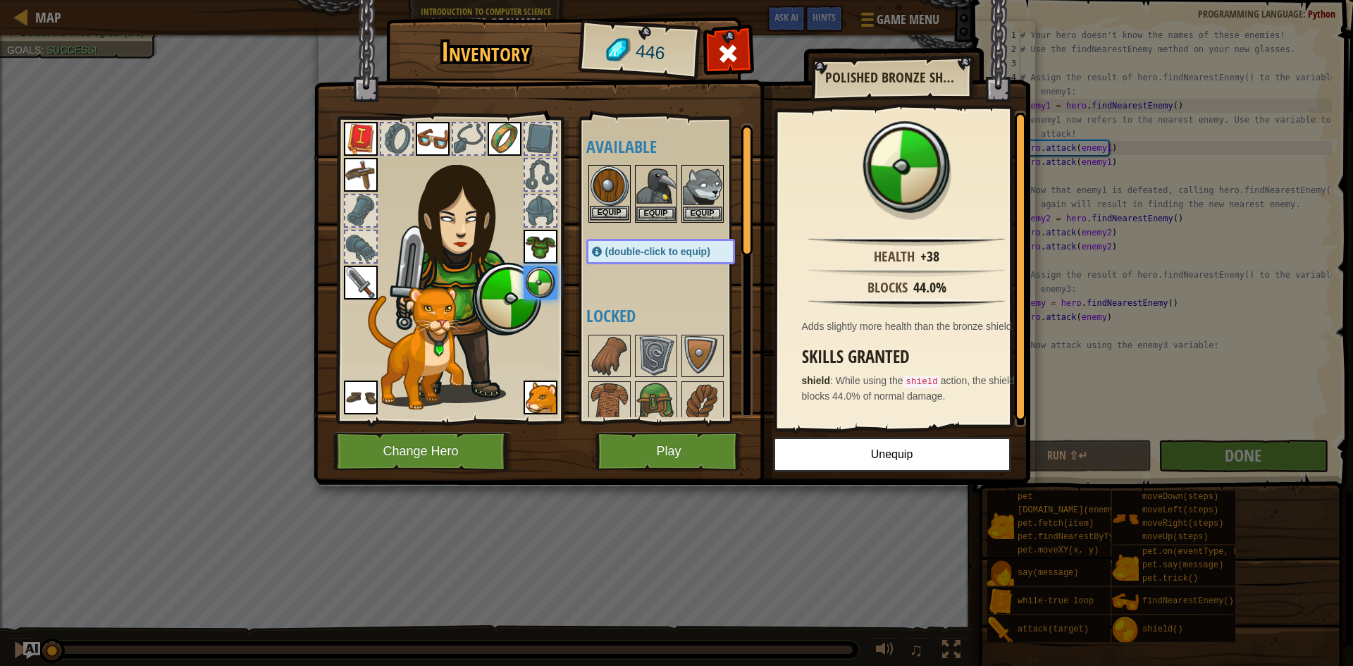
click at [604, 179] on img at bounding box center [609, 185] width 39 height 39
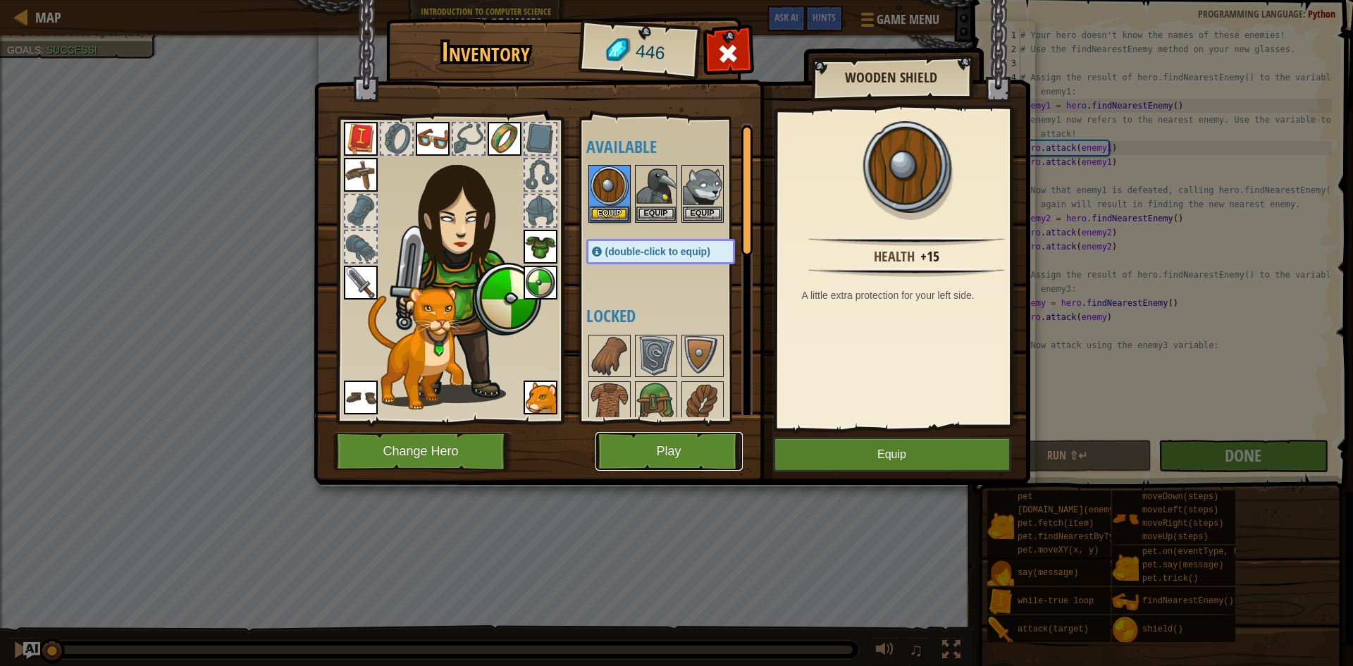
click at [688, 450] on button "Play" at bounding box center [668, 451] width 147 height 39
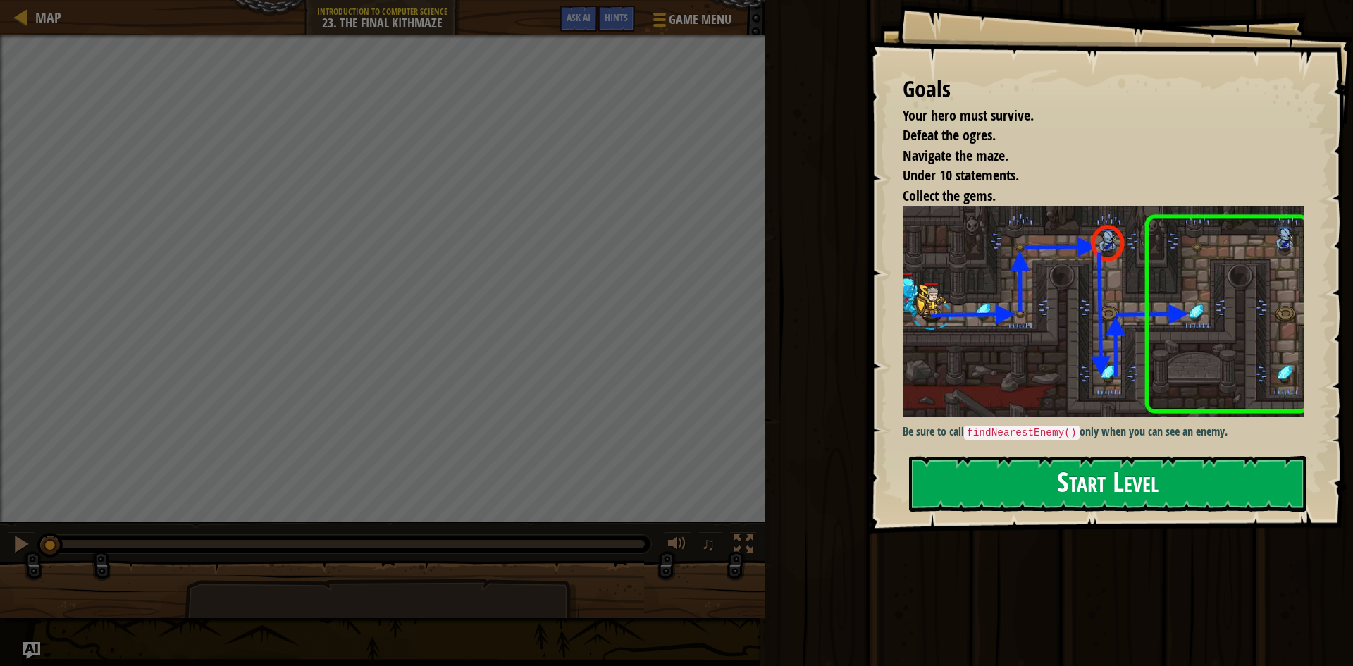
click at [960, 475] on button "Start Level" at bounding box center [1107, 484] width 397 height 56
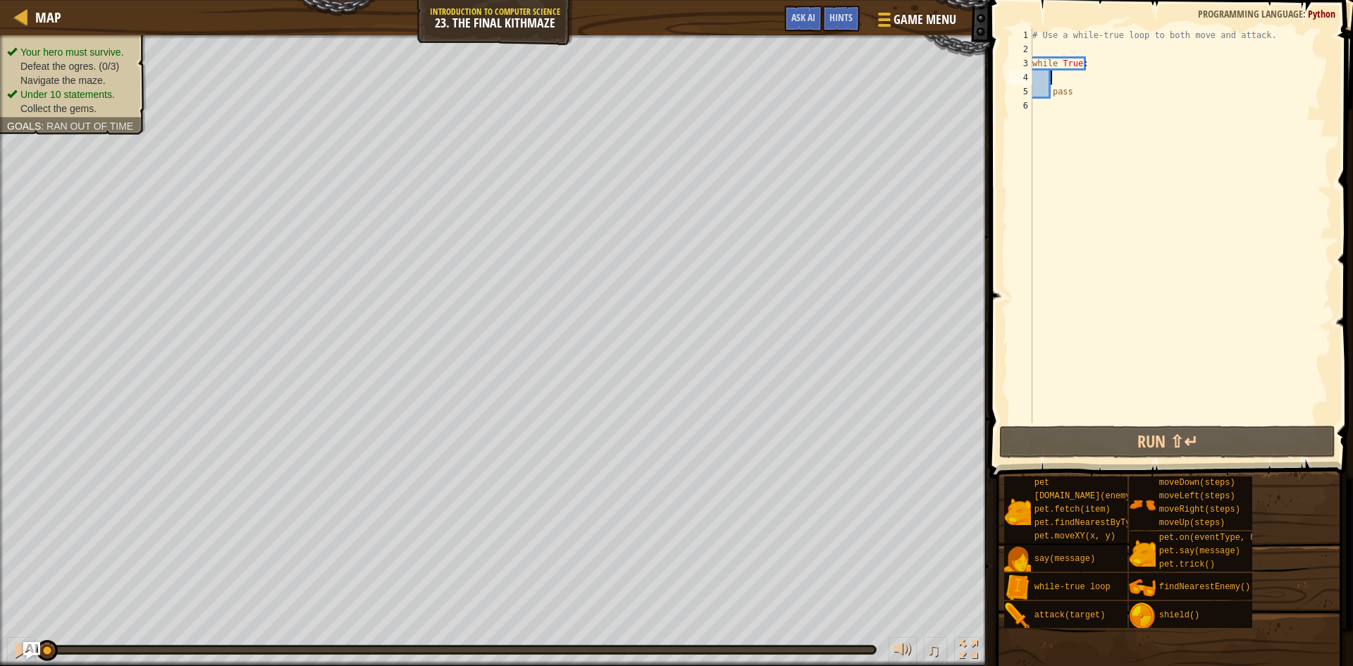
click at [1068, 77] on div "# Use a while-true loop to both move and attack. while True : pass" at bounding box center [1180, 239] width 302 height 423
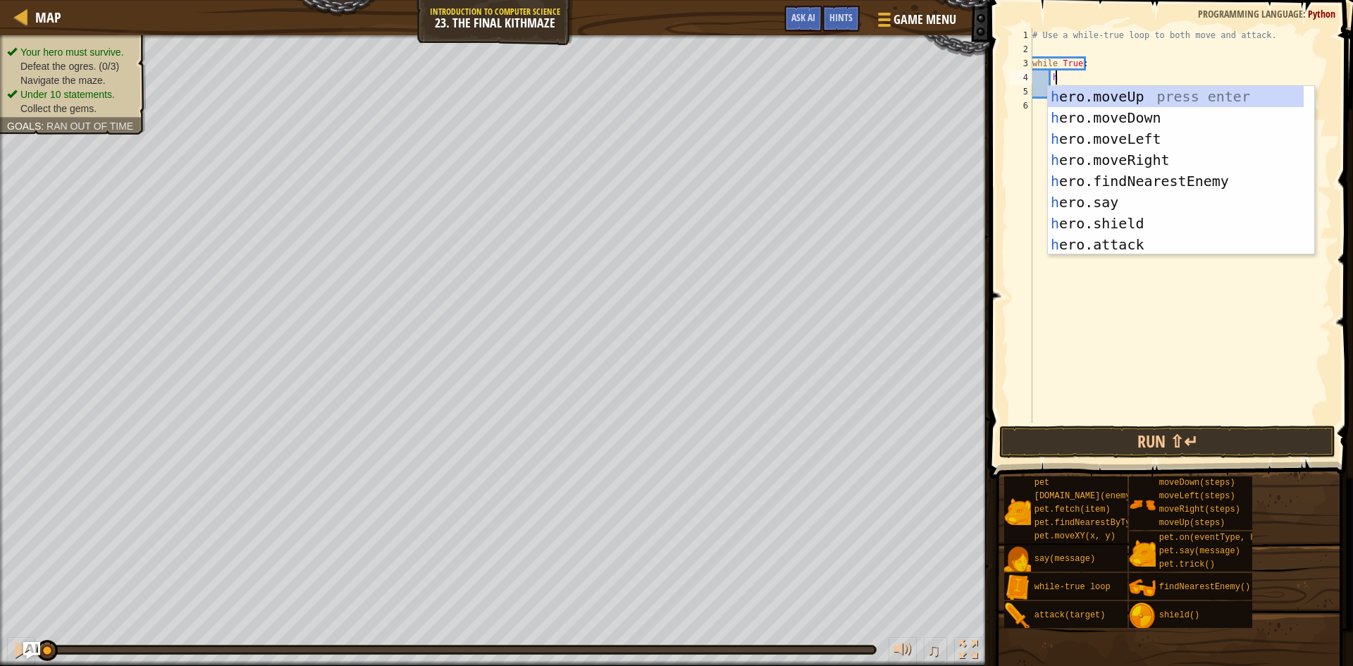
scroll to position [6, 1]
type textarea "he"
click at [1124, 156] on div "he ro.moveUp press enter he ro.moveDown press enter he ro.moveLeft press enter …" at bounding box center [1176, 191] width 256 height 211
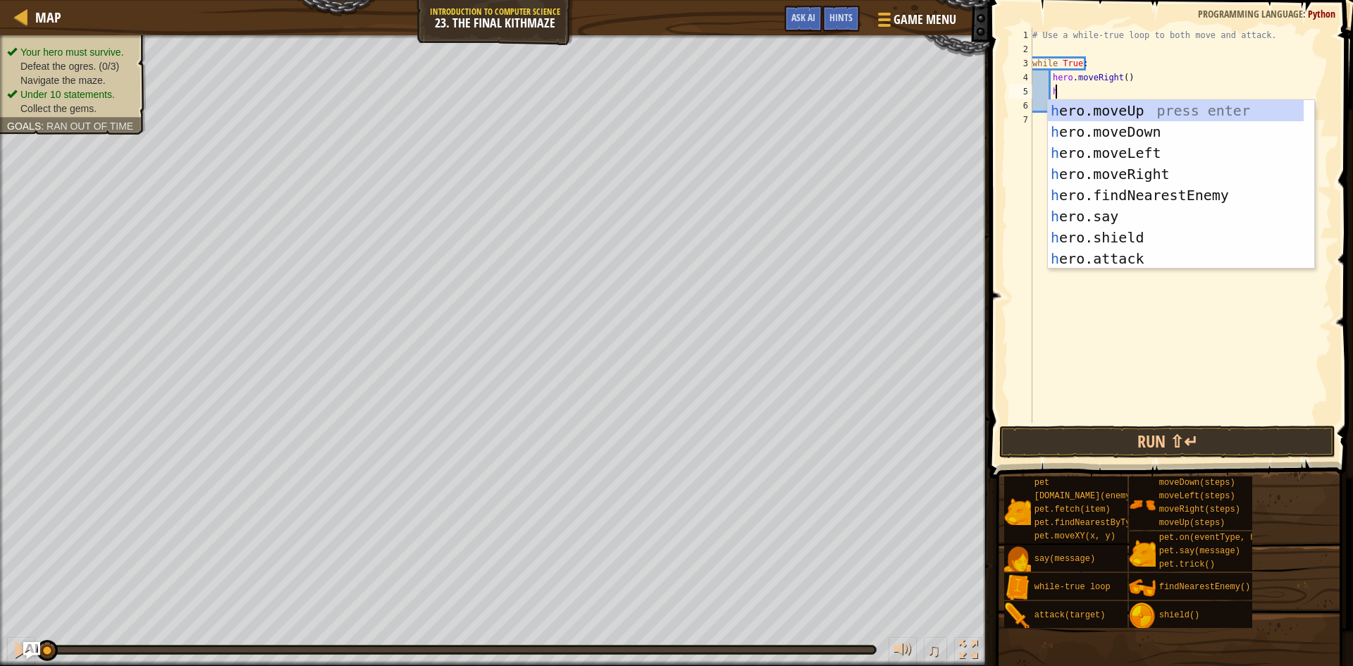
type textarea "he"
click at [1086, 111] on div "he ro.moveUp press enter he ro.moveDown press enter he ro.moveLeft press enter …" at bounding box center [1176, 205] width 256 height 211
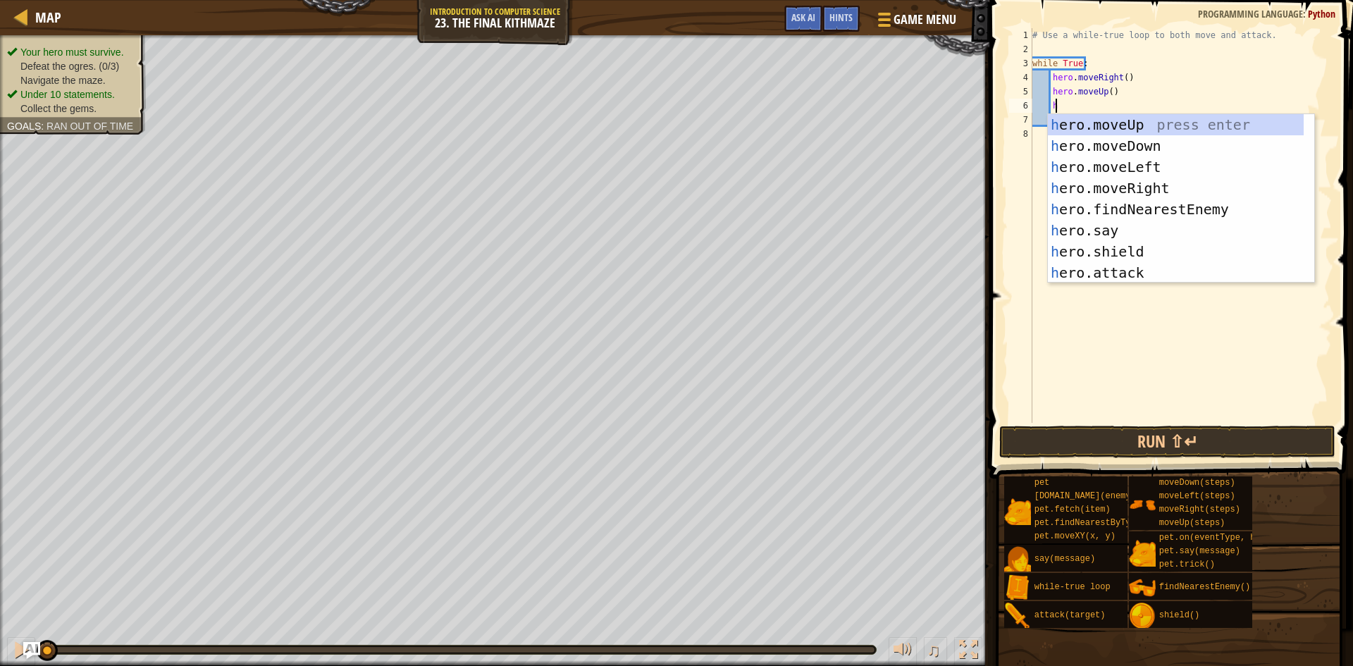
type textarea "he"
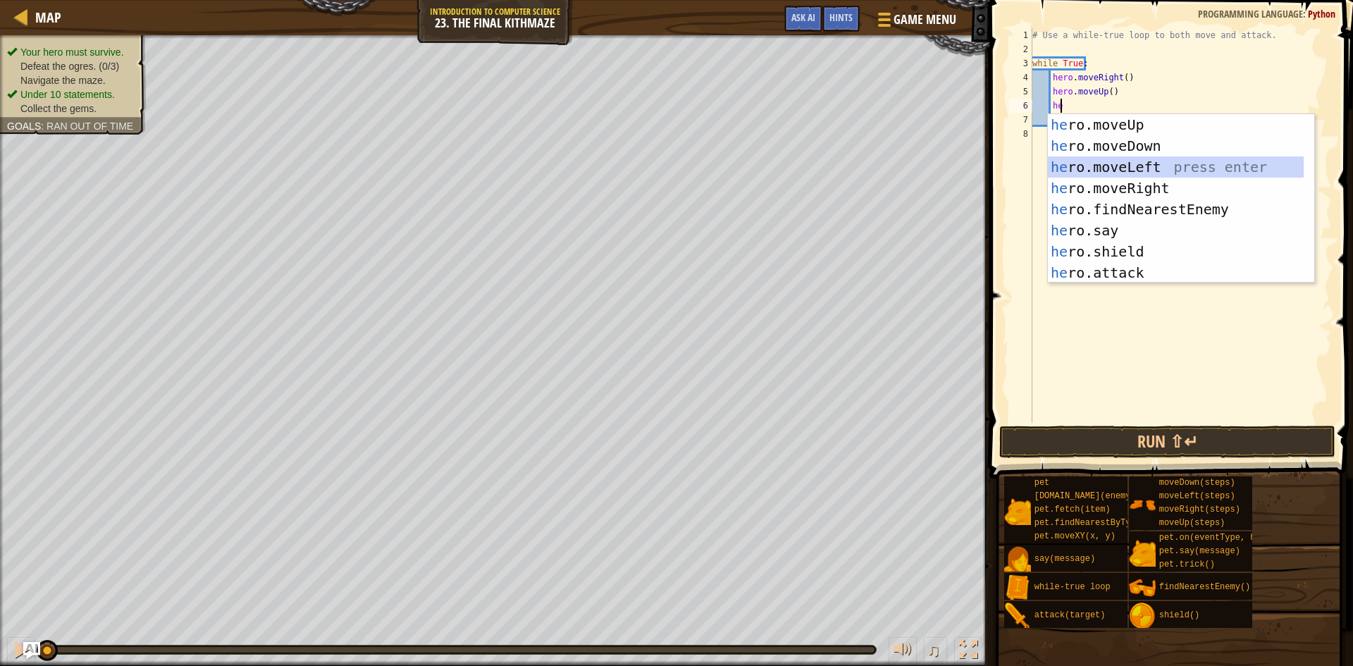
click at [1104, 163] on div "he ro.moveUp press enter he ro.moveDown press enter he ro.moveLeft press enter …" at bounding box center [1176, 219] width 256 height 211
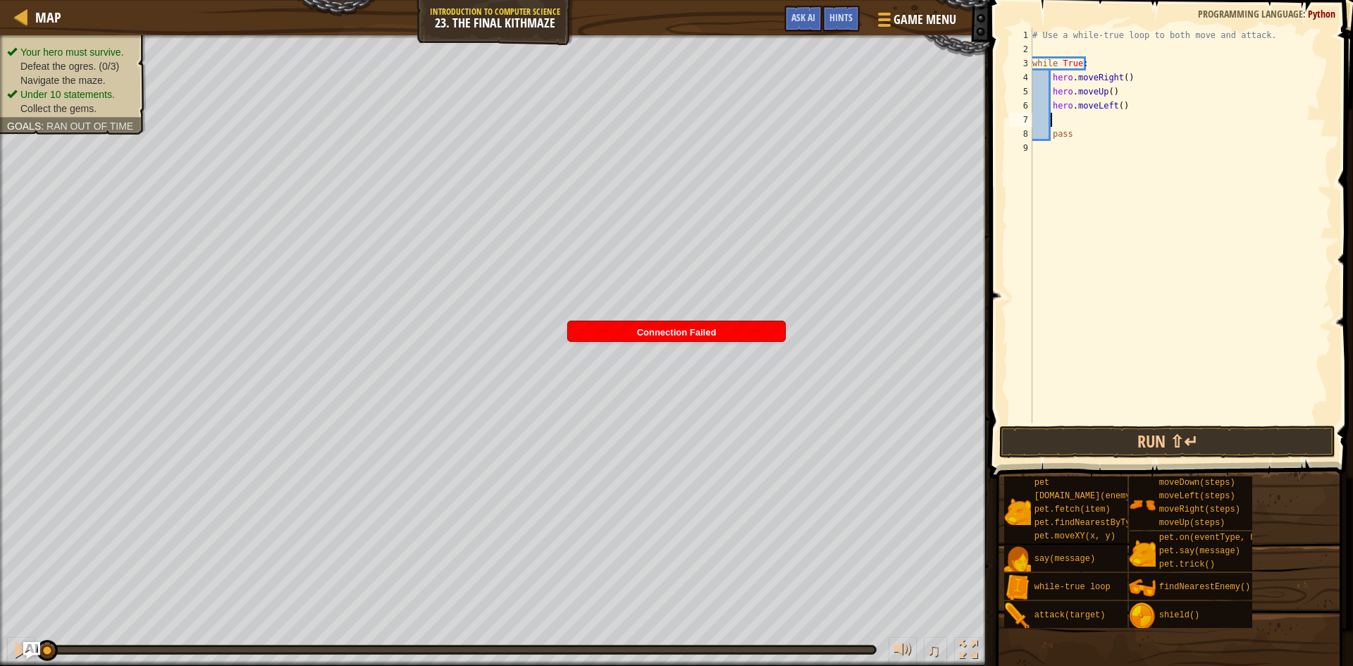
type textarea "h"
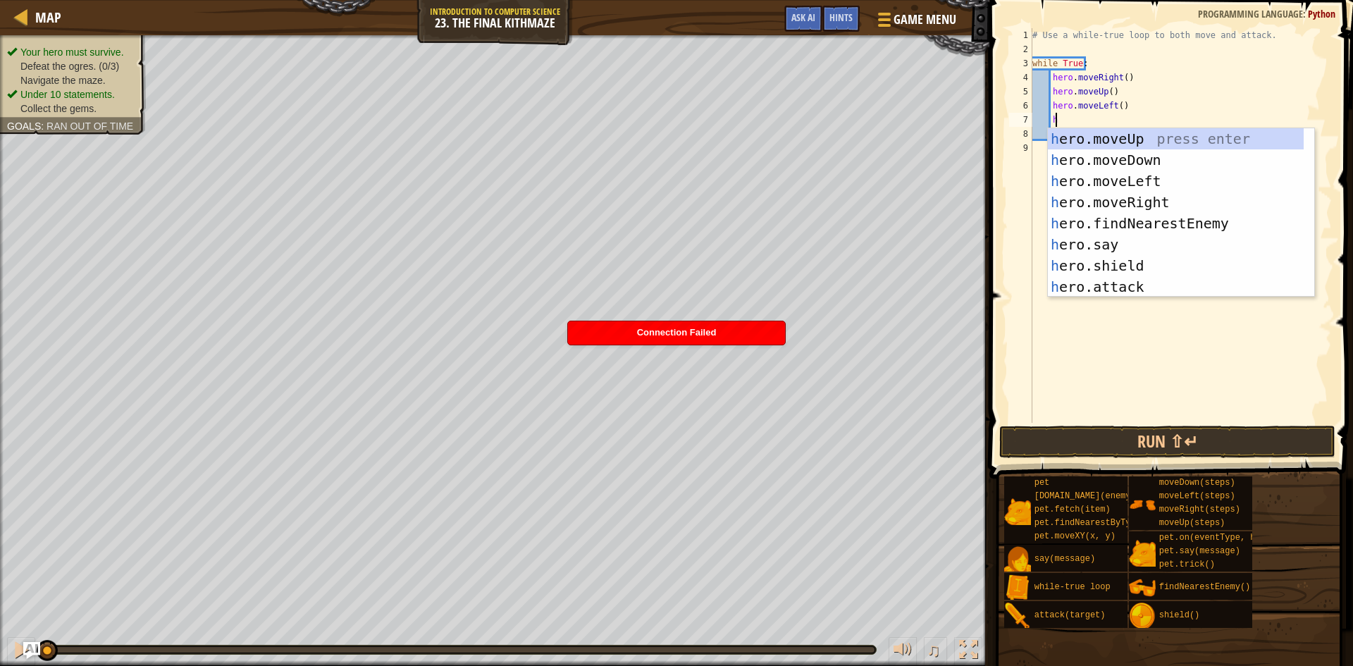
scroll to position [6, 1]
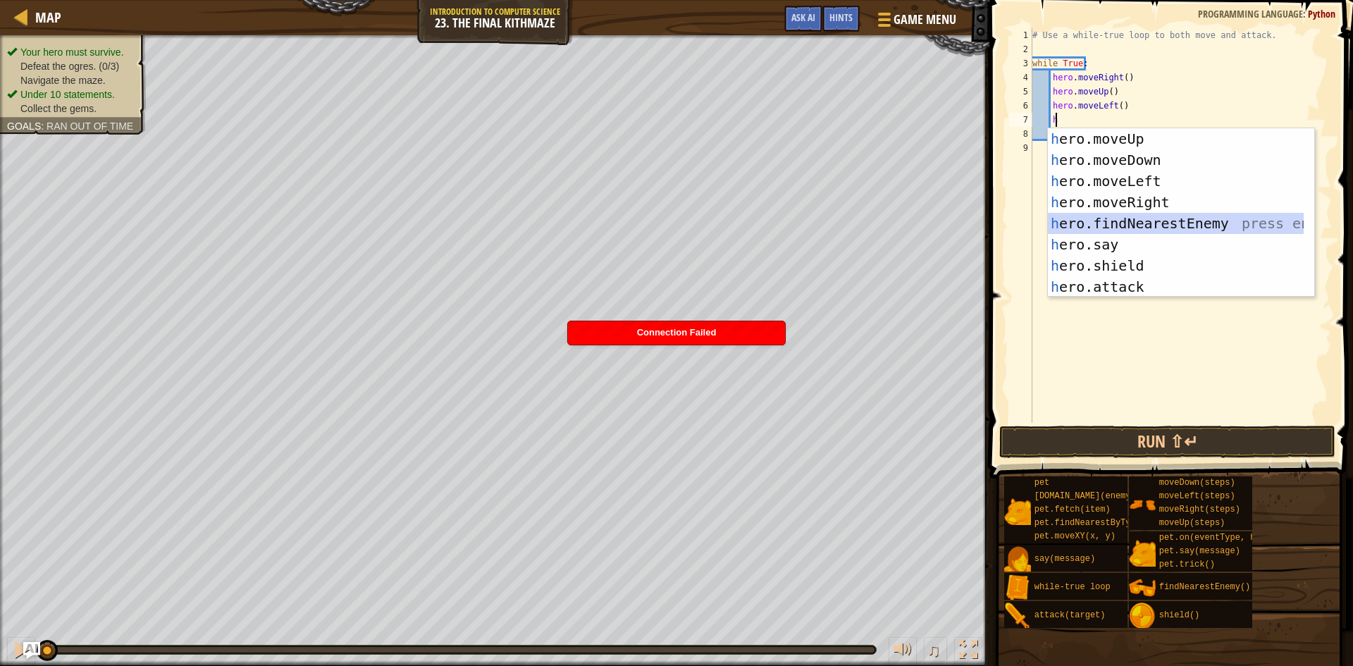
click at [1122, 229] on div "h ero.moveUp press enter h ero.moveDown press enter h ero.moveLeft press enter …" at bounding box center [1176, 233] width 256 height 211
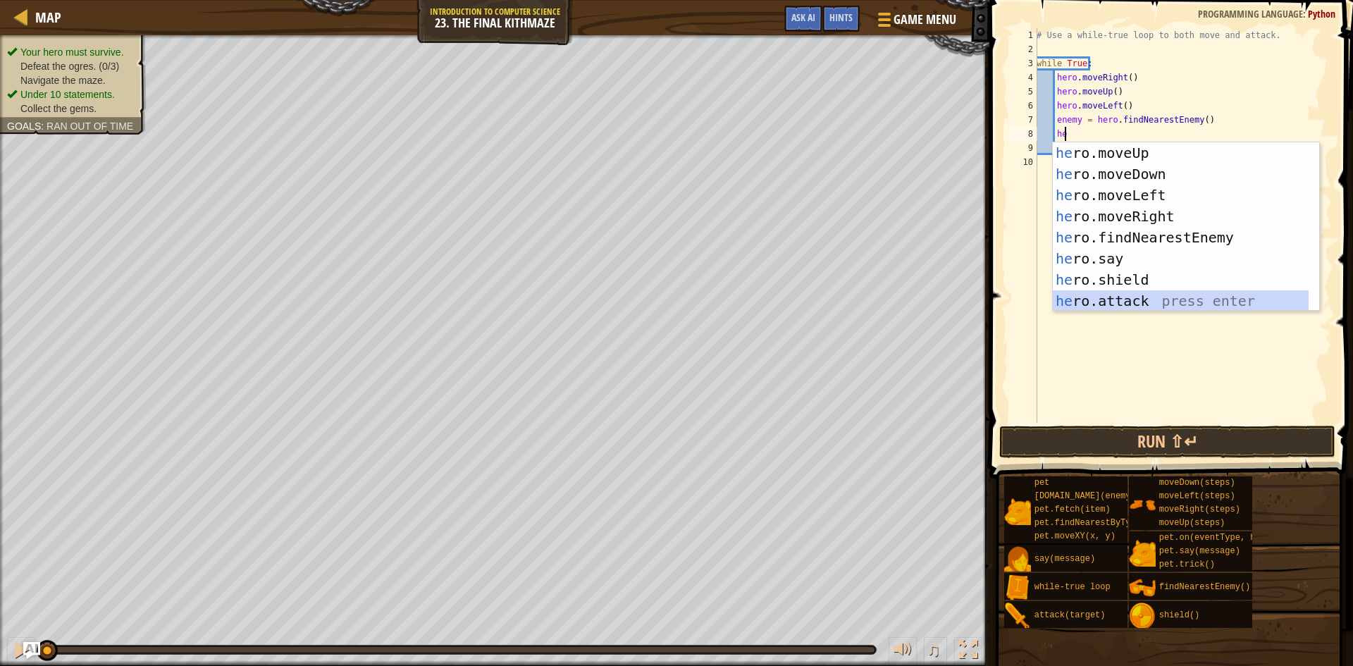
click at [1160, 299] on div "he ro.moveUp press enter he ro.moveDown press enter he ro.moveLeft press enter …" at bounding box center [1181, 247] width 256 height 211
type textarea "hero.attack(enemy)"
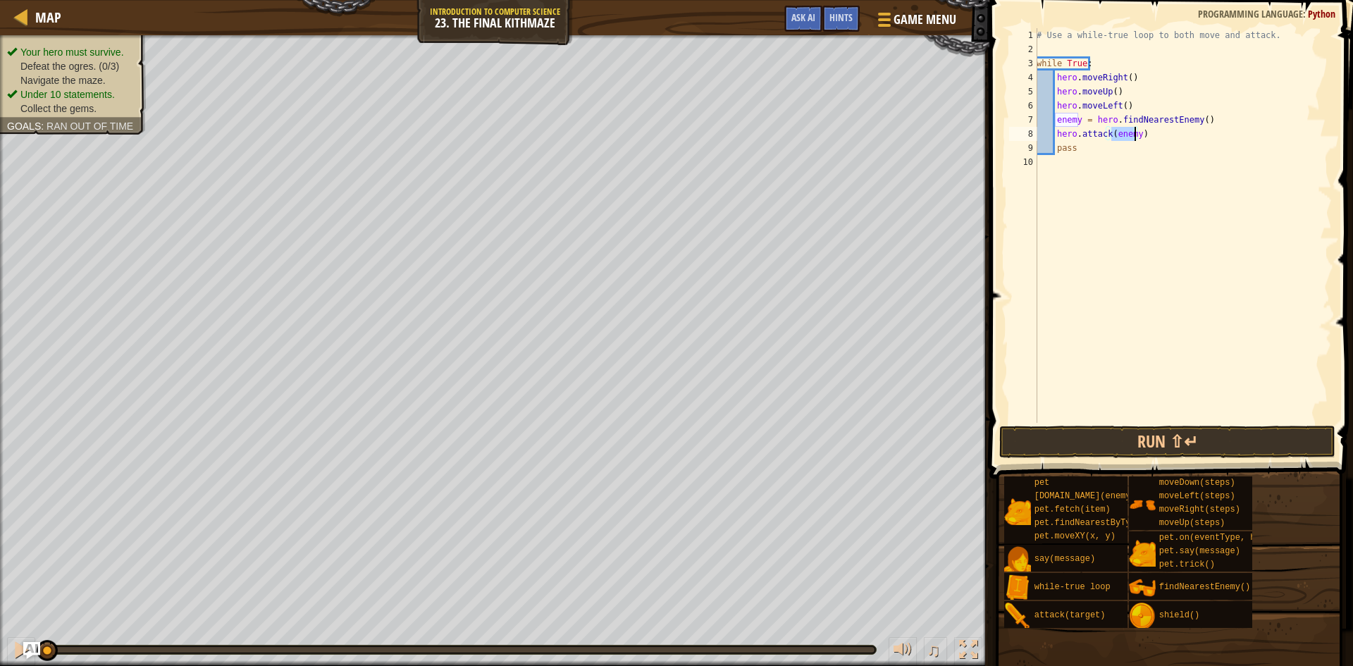
click at [1121, 196] on div "# Use a while-true loop to both move and attack. while True : hero . moveRight …" at bounding box center [1182, 239] width 298 height 423
click at [1074, 156] on div "# Use a while-true loop to both move and attack. while True : hero . moveRight …" at bounding box center [1182, 239] width 298 height 423
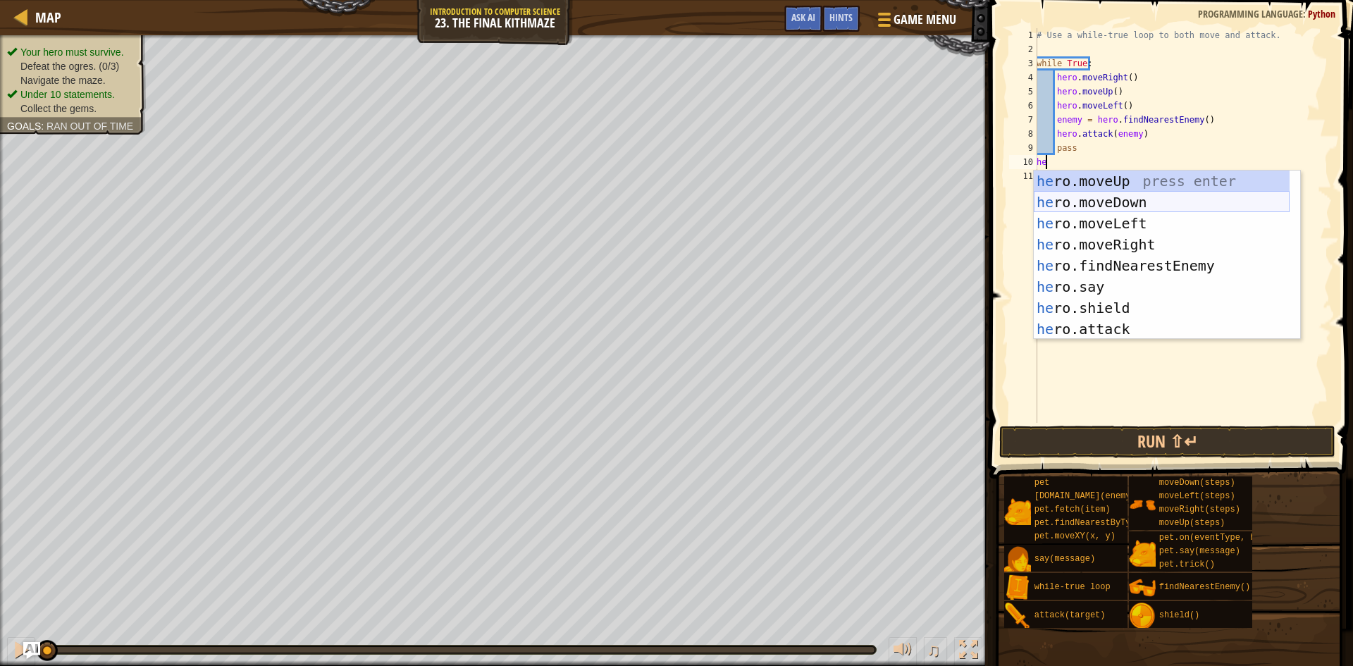
type textarea "h"
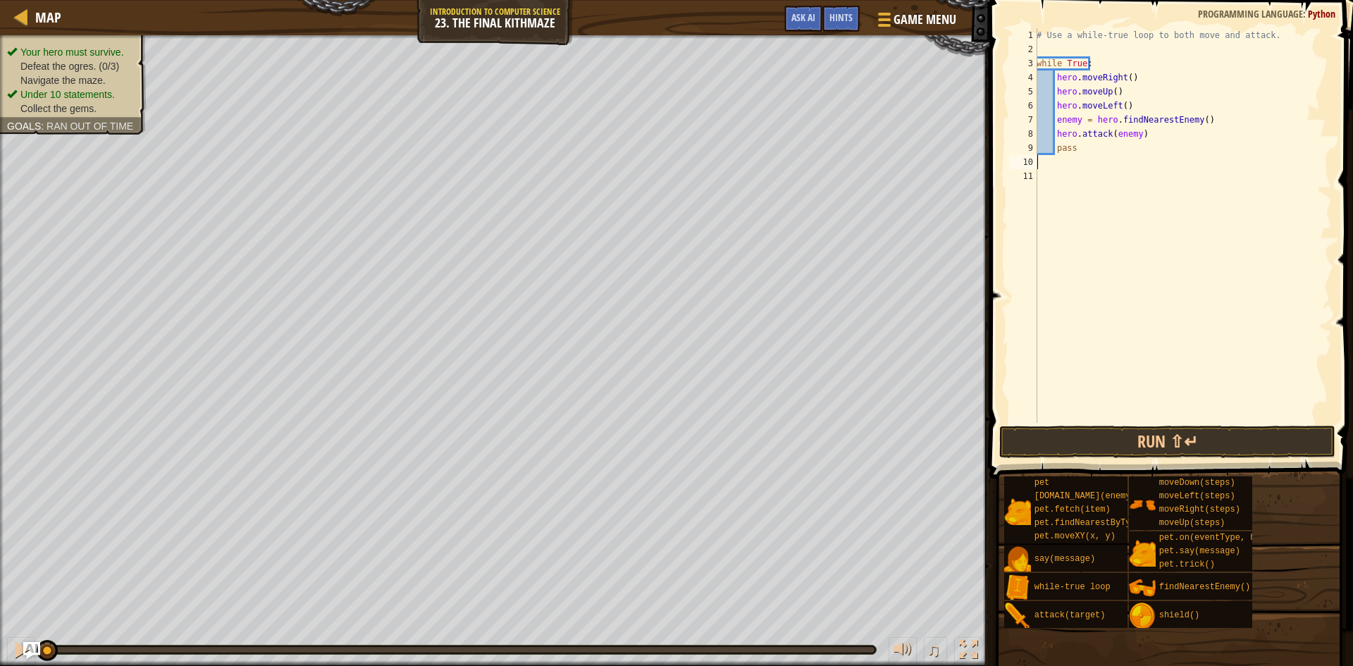
click at [1093, 151] on div "# Use a while-true loop to both move and attack. while True : hero . moveRight …" at bounding box center [1182, 239] width 298 height 423
type textarea "p"
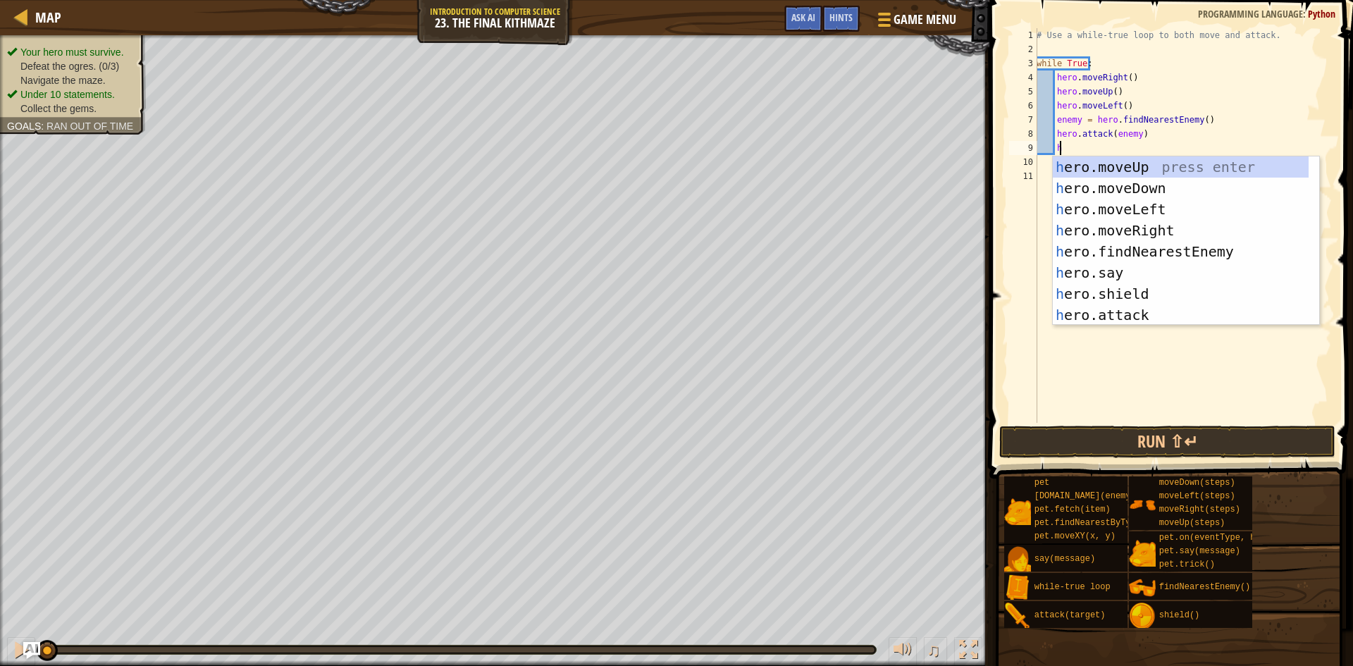
scroll to position [6, 1]
type textarea "he"
click at [1105, 183] on div "he ro.moveUp press enter he ro.moveDown press enter he ro.moveLeft press enter …" at bounding box center [1181, 261] width 256 height 211
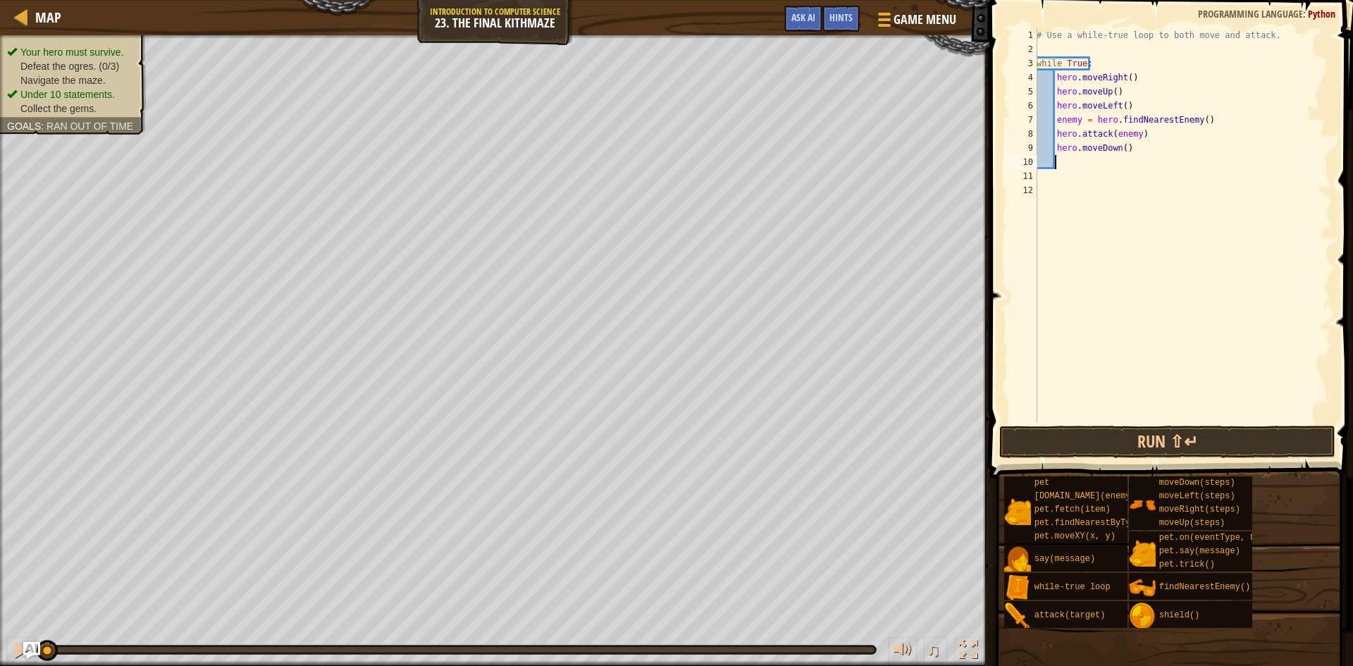
scroll to position [6, 1]
click at [1131, 418] on div "# Use a while-true loop to both move and attack. while True : hero . moveRight …" at bounding box center [1182, 239] width 298 height 423
click at [1126, 437] on button "Run ⇧↵" at bounding box center [1167, 442] width 336 height 32
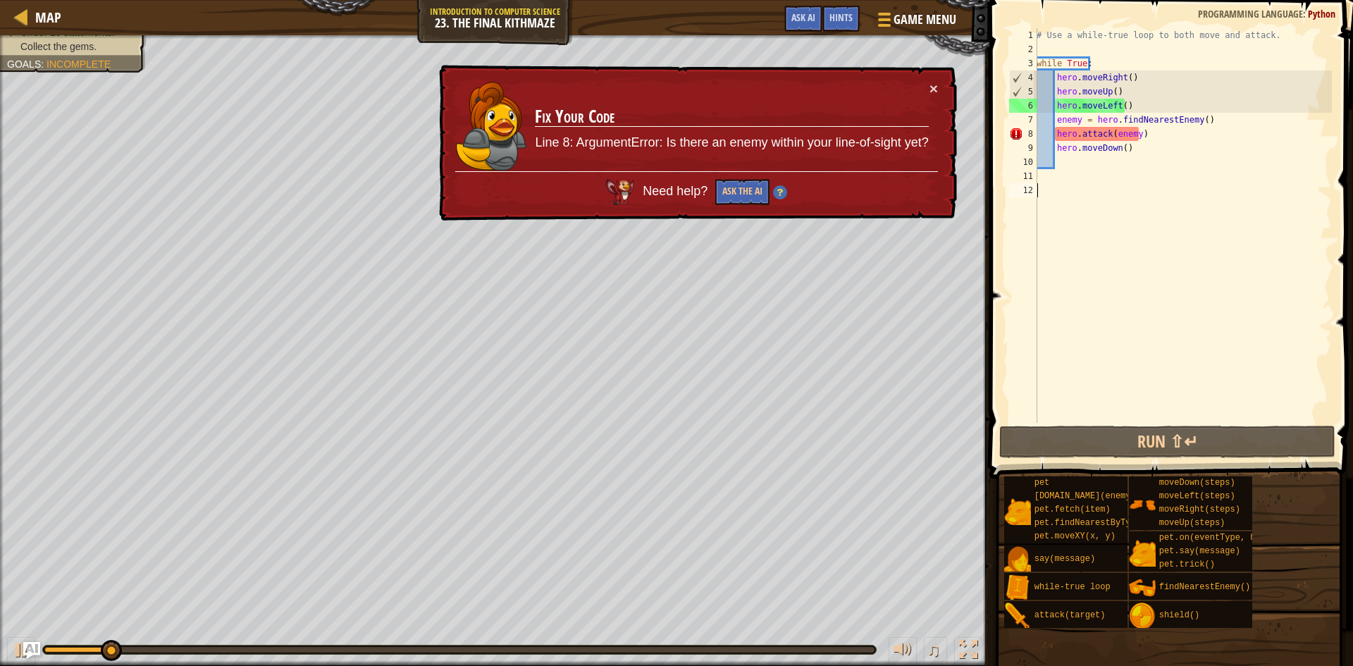
click at [1110, 111] on div "# Use a while-true loop to both move and attack. while True : hero . moveRight …" at bounding box center [1182, 239] width 298 height 423
click at [1113, 112] on div "# Use a while-true loop to both move and attack. while True : hero . moveRight …" at bounding box center [1182, 239] width 298 height 423
click at [1112, 115] on div "# Use a while-true loop to both move and attack. while True : hero . moveRight …" at bounding box center [1182, 239] width 298 height 423
click at [1113, 110] on div "# Use a while-true loop to both move and attack. while True : hero . moveRight …" at bounding box center [1182, 239] width 298 height 423
click at [1115, 99] on div "# Use a while-true loop to both move and attack. while True : hero . moveRight …" at bounding box center [1182, 239] width 298 height 423
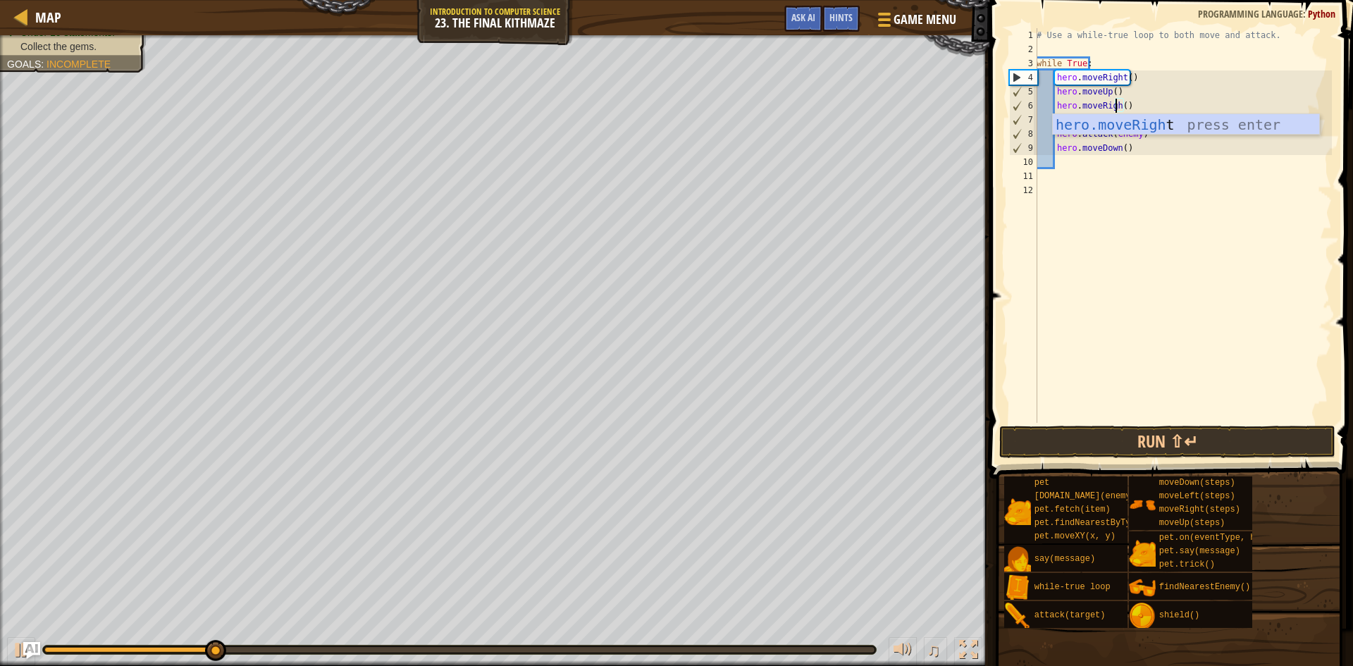
scroll to position [6, 7]
type textarea "hero.moveRight()"
click at [1174, 442] on button "Run ⇧↵" at bounding box center [1167, 442] width 336 height 32
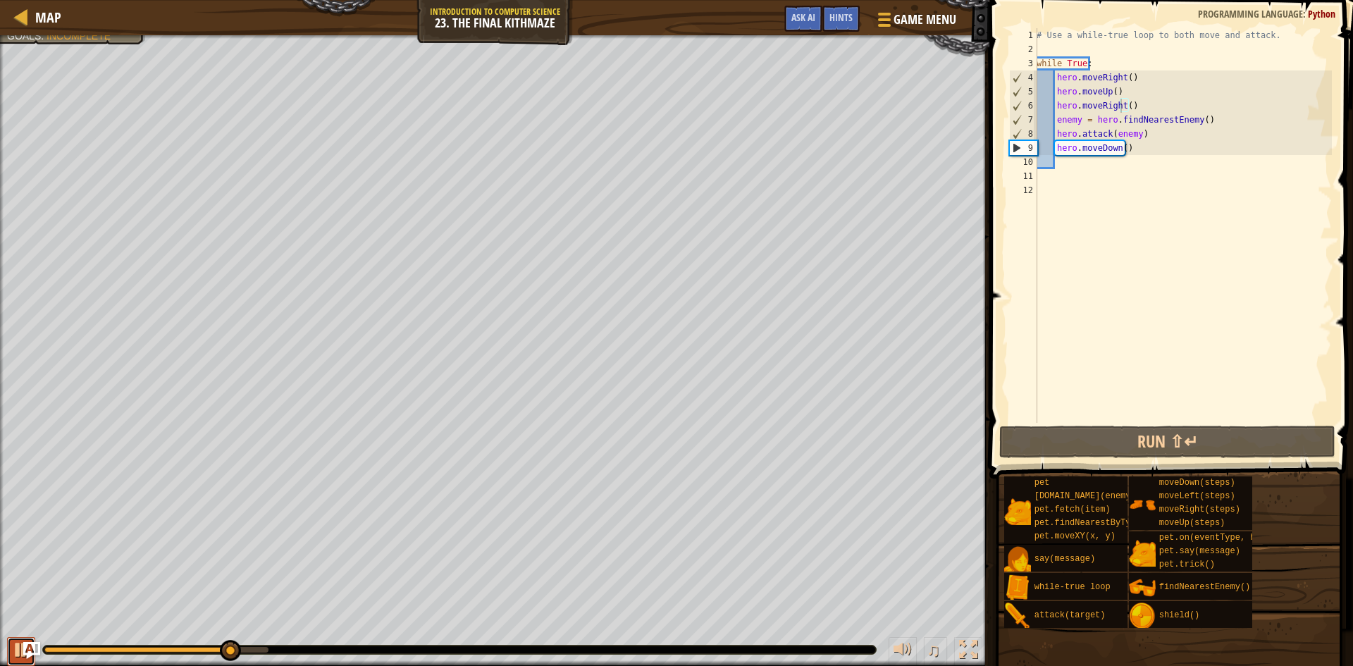
click at [8, 650] on button at bounding box center [21, 651] width 28 height 29
click at [136, 619] on div "Your hero must survive. Defeat the ogres. (1/3) Navigate the maze. Under 10 sta…" at bounding box center [676, 350] width 1353 height 631
click at [1095, 167] on div "# Use a while-true loop to both move and attack. while True : hero . moveRight …" at bounding box center [1182, 239] width 298 height 423
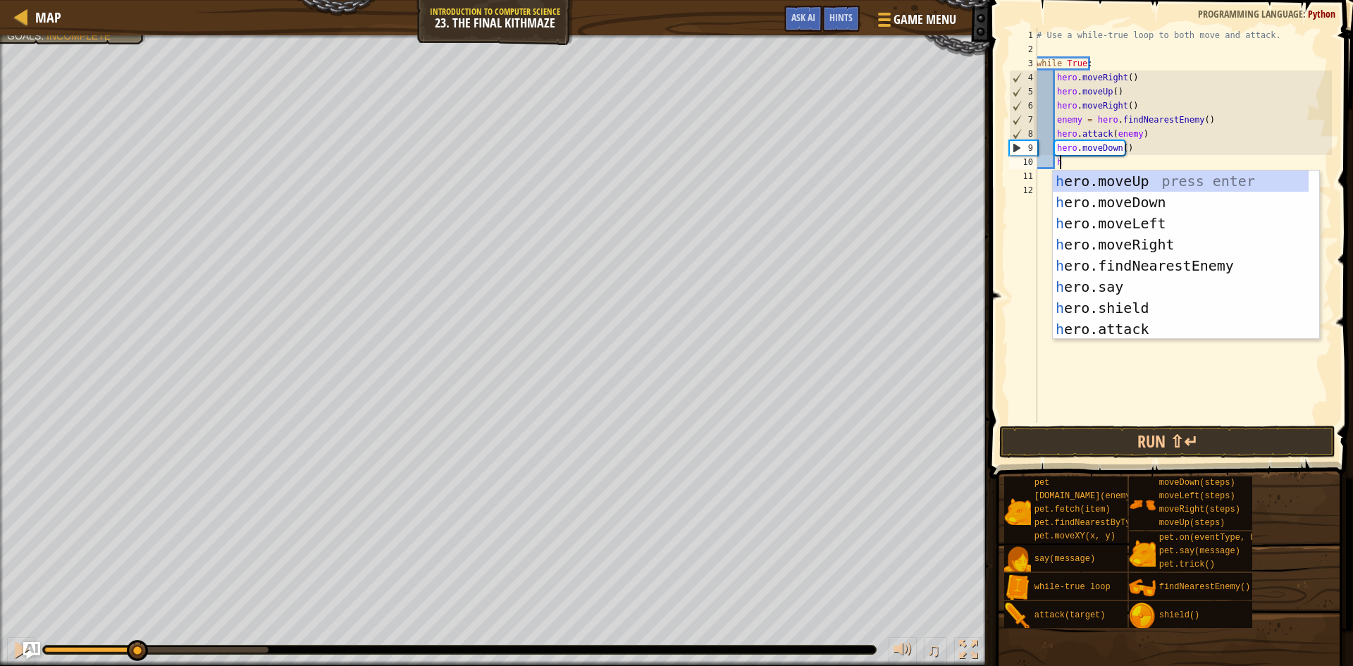
scroll to position [6, 1]
type textarea "he"
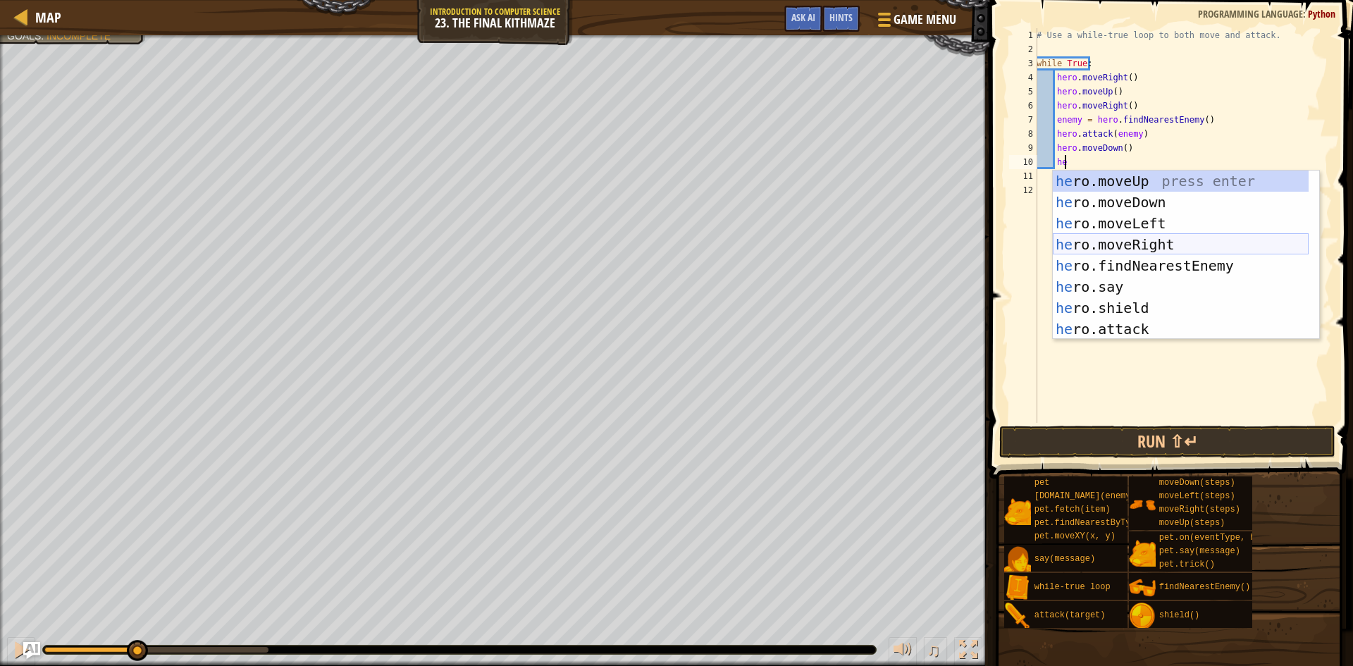
click at [1126, 238] on div "he ro.moveUp press enter he ro.moveDown press enter he ro.moveLeft press enter …" at bounding box center [1181, 275] width 256 height 211
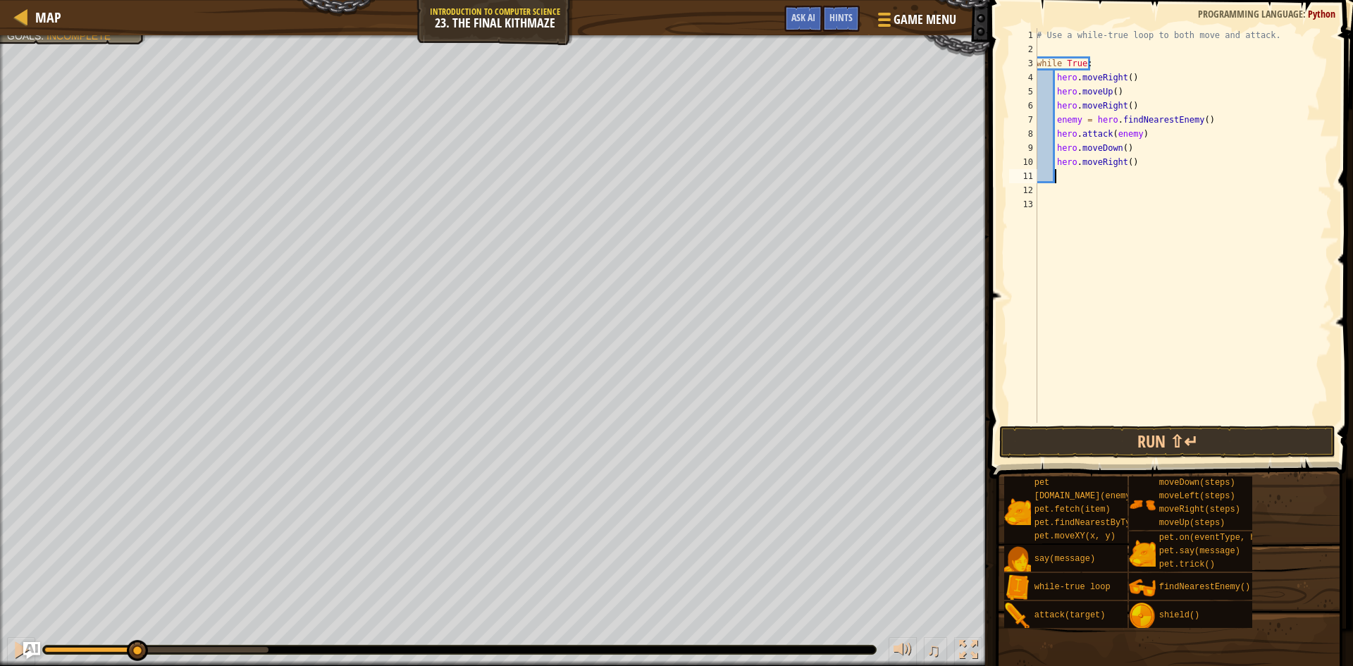
scroll to position [6, 1]
click at [1161, 447] on button "Run ⇧↵" at bounding box center [1167, 442] width 336 height 32
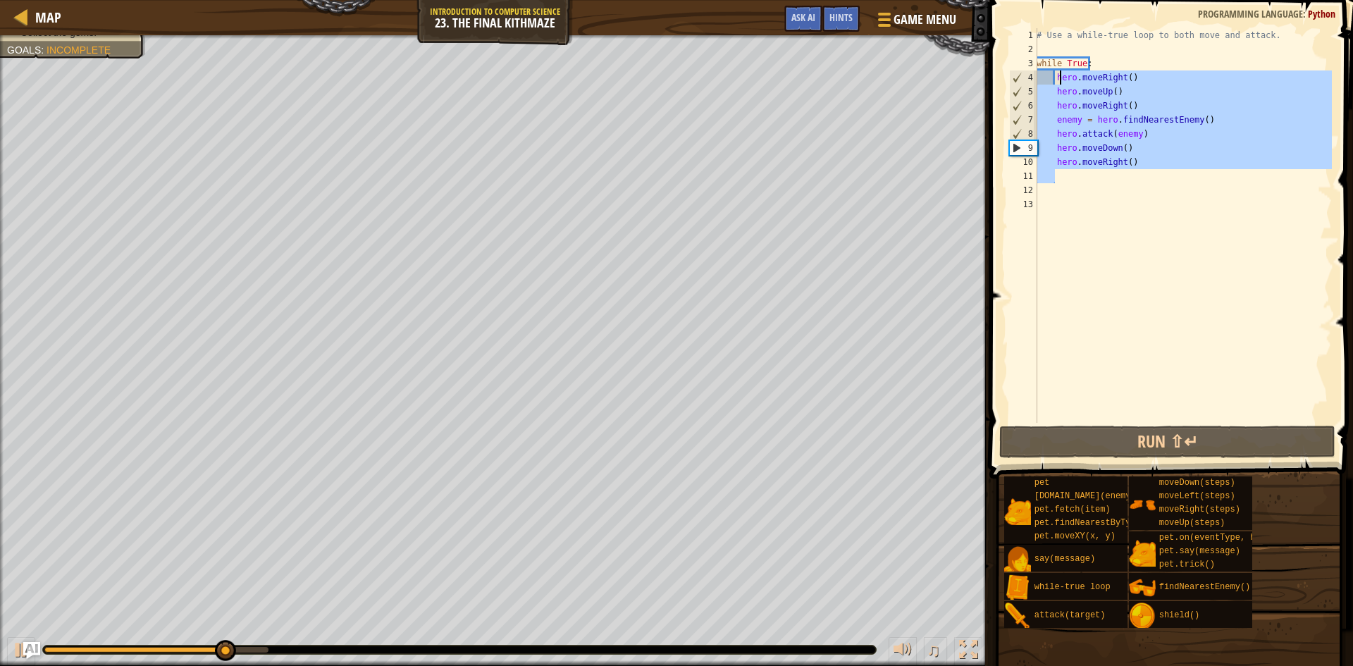
drag, startPoint x: 1150, startPoint y: 168, endPoint x: 1060, endPoint y: 79, distance: 126.5
click at [1060, 79] on div "# Use a while-true loop to both move and attack. while True : hero . moveRight …" at bounding box center [1182, 239] width 298 height 423
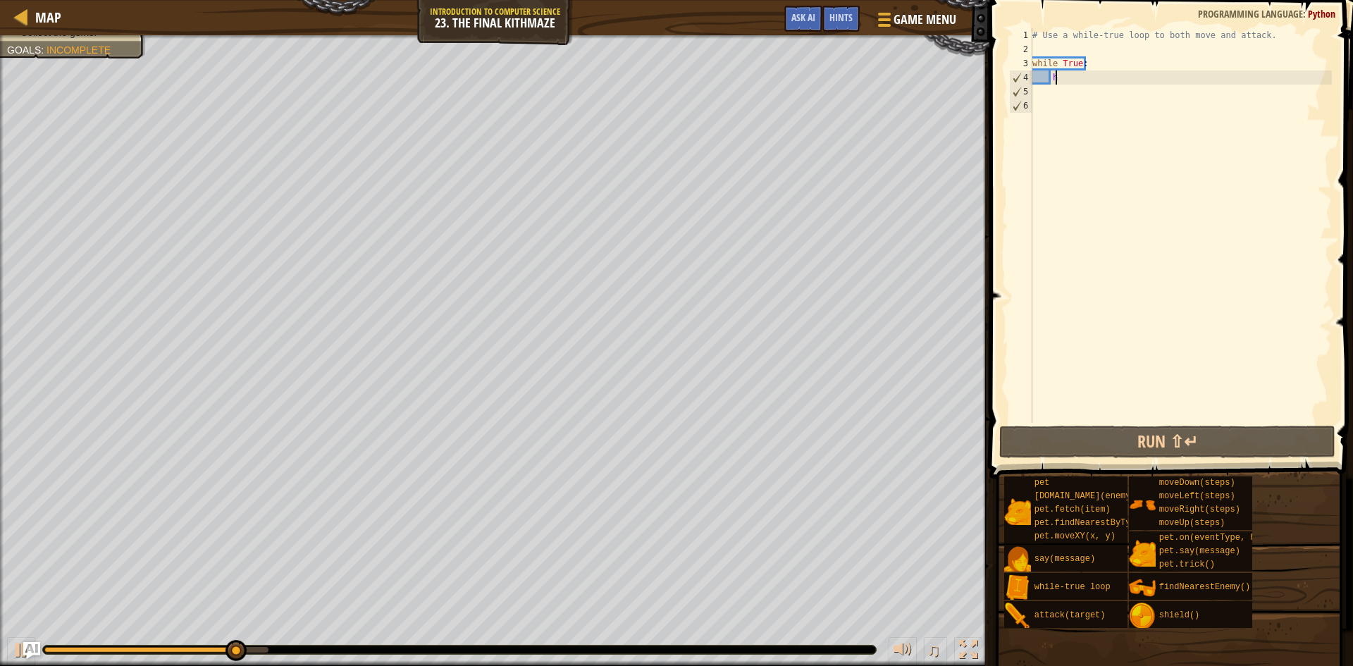
type textarea "h"
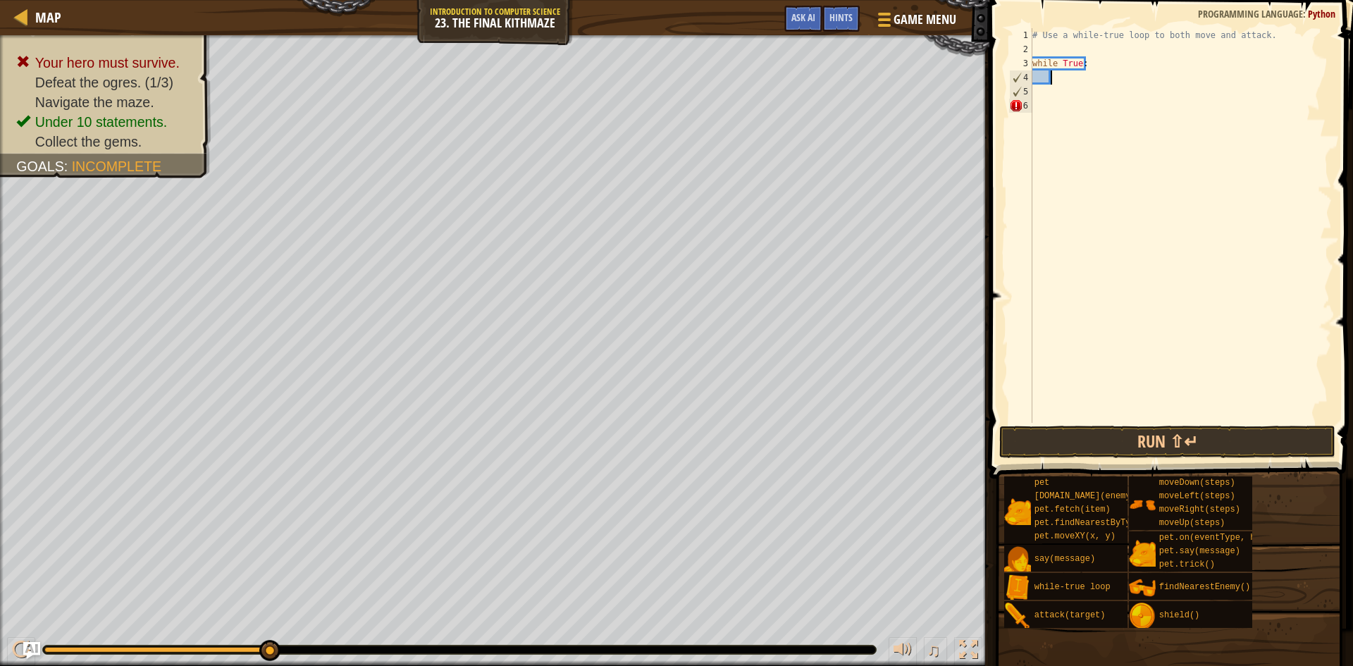
type textarea "h"
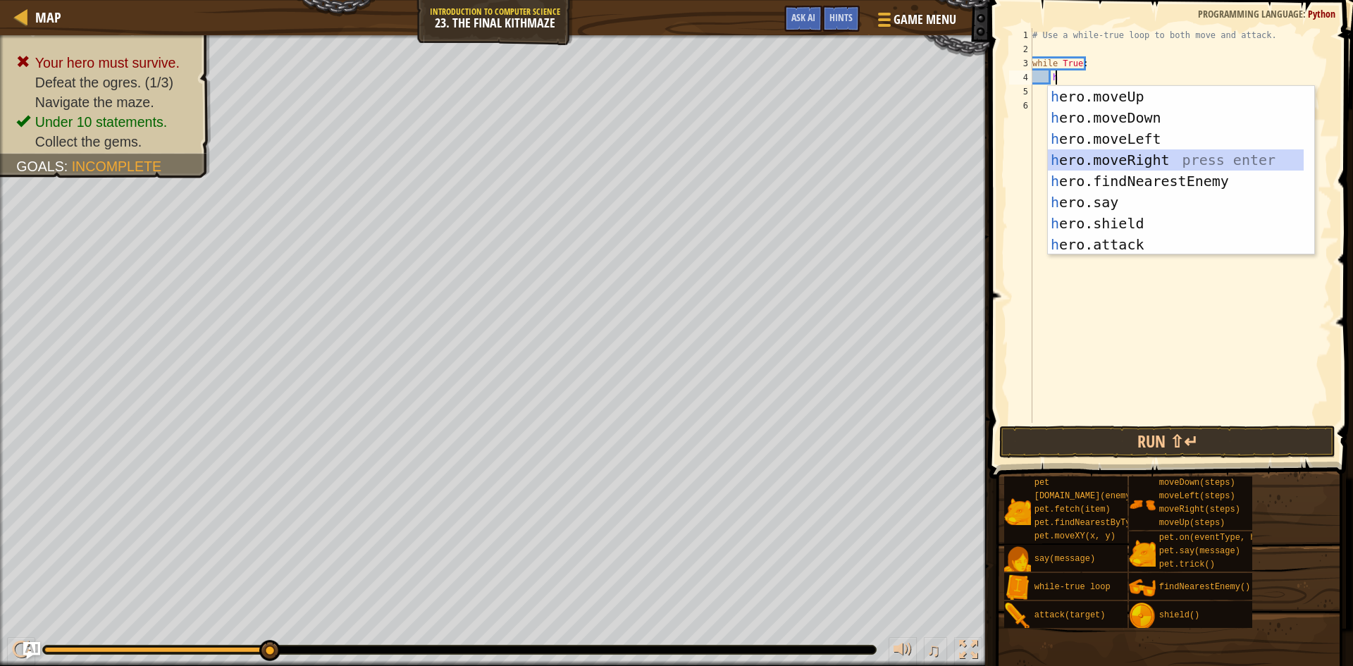
click at [1138, 151] on div "h ero.moveUp press enter h ero.moveDown press enter h ero.moveLeft press enter …" at bounding box center [1176, 191] width 256 height 211
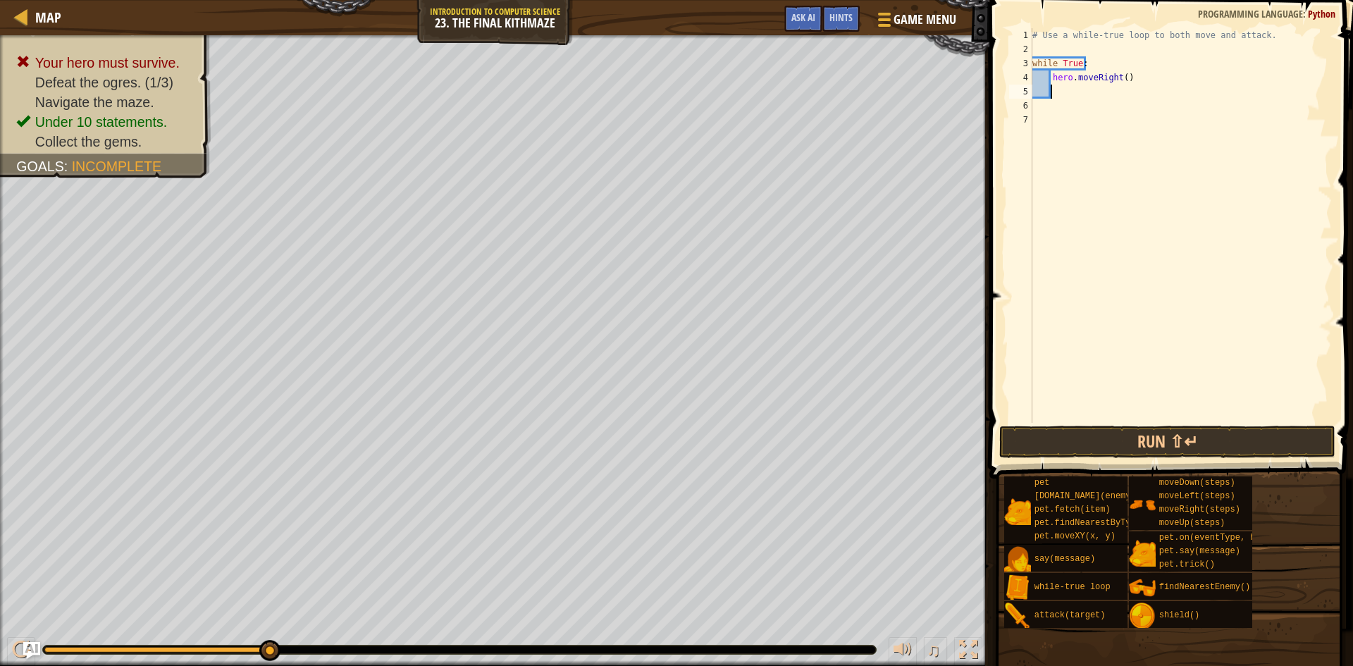
click at [1118, 77] on div "# Use a while-true loop to both move and attack. while True : hero . moveRight …" at bounding box center [1180, 239] width 302 height 423
type textarea "hero.moveRight(1)"
click at [1088, 92] on div "# Use a while-true loop to both move and attack. while True : hero . moveRight …" at bounding box center [1180, 239] width 302 height 423
type textarea "h"
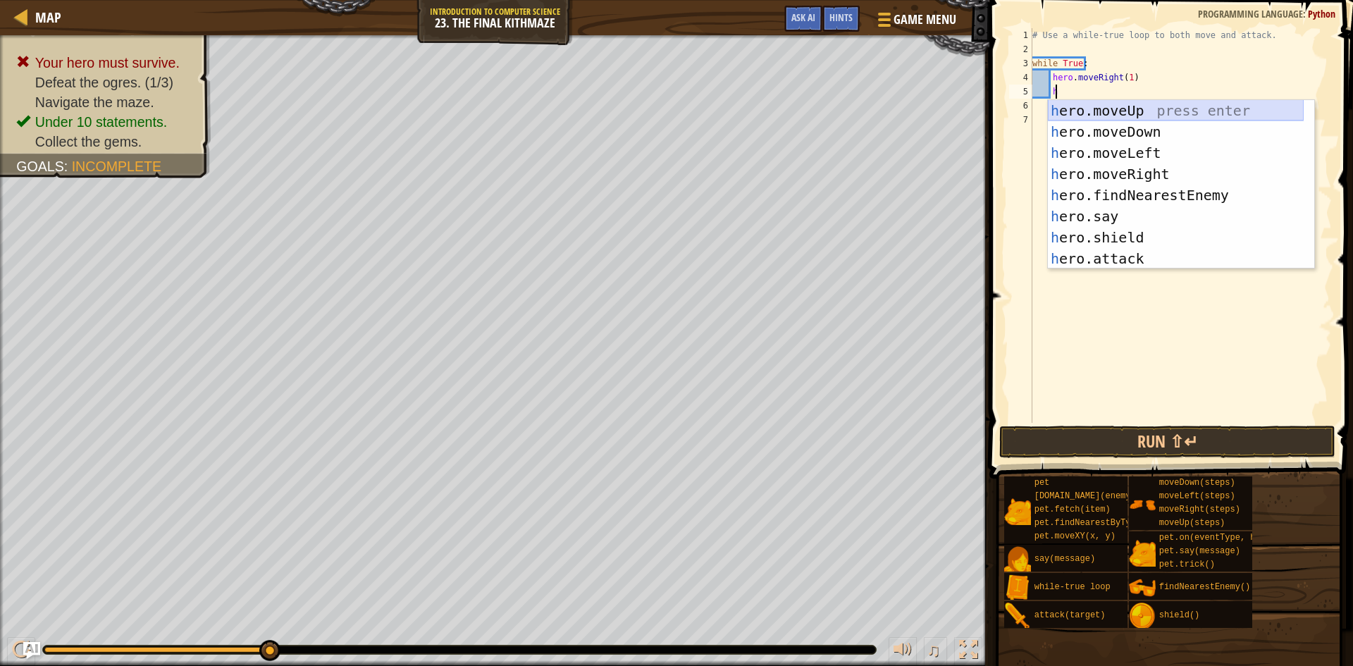
click at [1142, 116] on div "h ero.moveUp press enter h ero.moveDown press enter h ero.moveLeft press enter …" at bounding box center [1176, 205] width 256 height 211
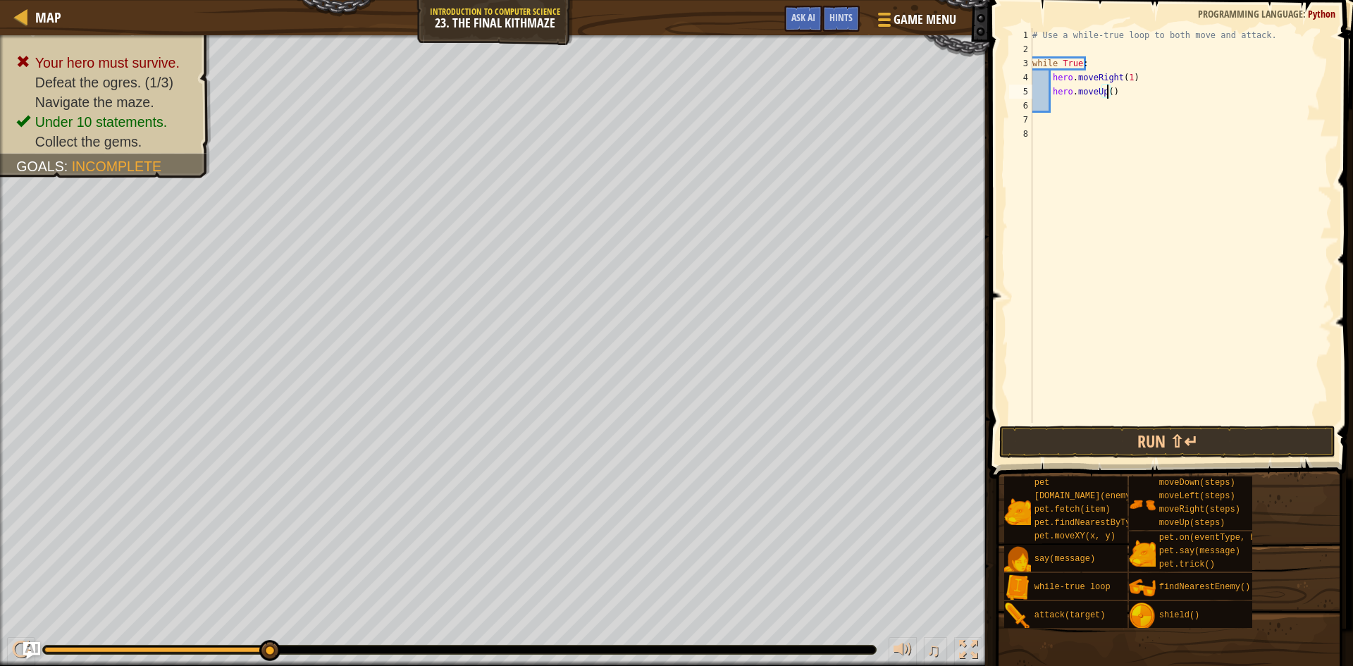
click at [1107, 92] on div "# Use a while-true loop to both move and attack. while True : hero . moveRight …" at bounding box center [1180, 239] width 302 height 423
type textarea "hero.moveUp(1)"
click at [1094, 101] on div "# Use a while-true loop to both move and attack. while True : hero . moveRight …" at bounding box center [1180, 239] width 302 height 423
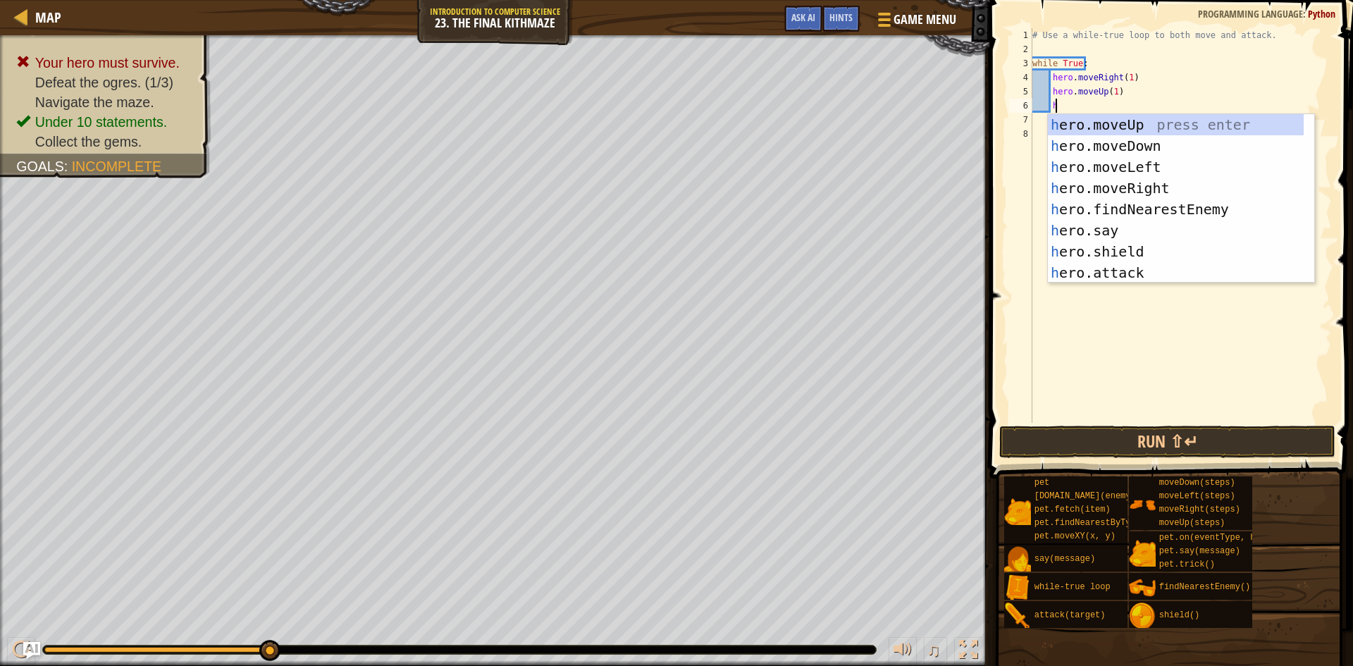
scroll to position [6, 1]
type textarea "he"
click at [1124, 182] on div "he ro.moveUp press enter he ro.moveDown press enter he ro.moveLeft press enter …" at bounding box center [1176, 219] width 256 height 211
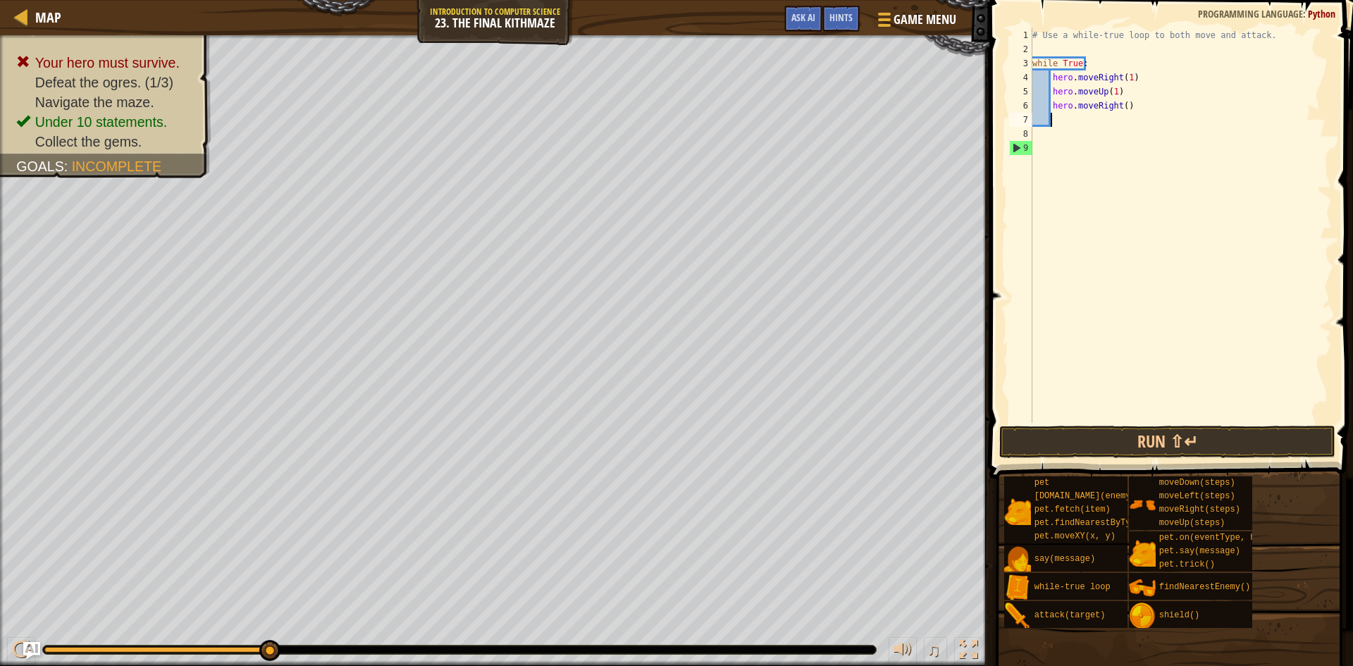
scroll to position [6, 1]
click at [1120, 112] on div "# Use a while-true loop to both move and attack. while True : hero . moveRight …" at bounding box center [1180, 239] width 302 height 423
type textarea "hero.moveRight(1)"
click at [1081, 120] on div "# Use a while-true loop to both move and attack. while True : hero . moveRight …" at bounding box center [1180, 239] width 302 height 423
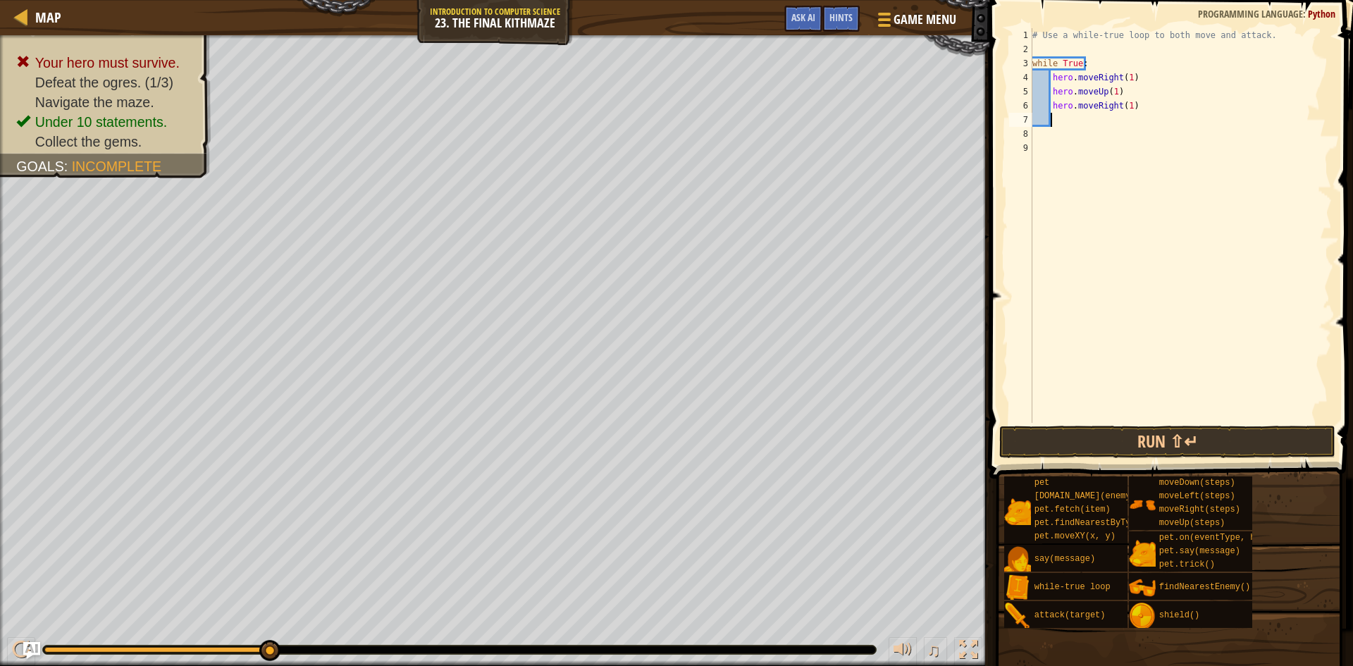
type textarea "h"
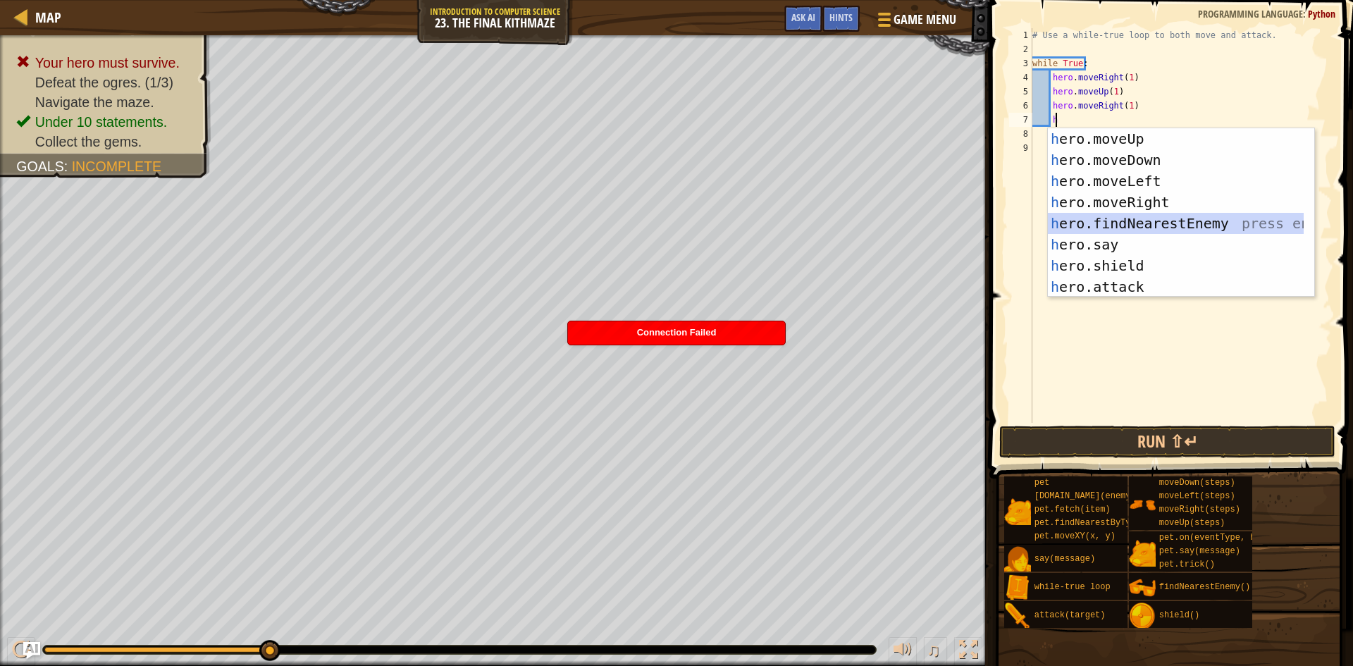
click at [1155, 213] on div "h ero.moveUp press enter h ero.moveDown press enter h ero.moveLeft press enter …" at bounding box center [1176, 233] width 256 height 211
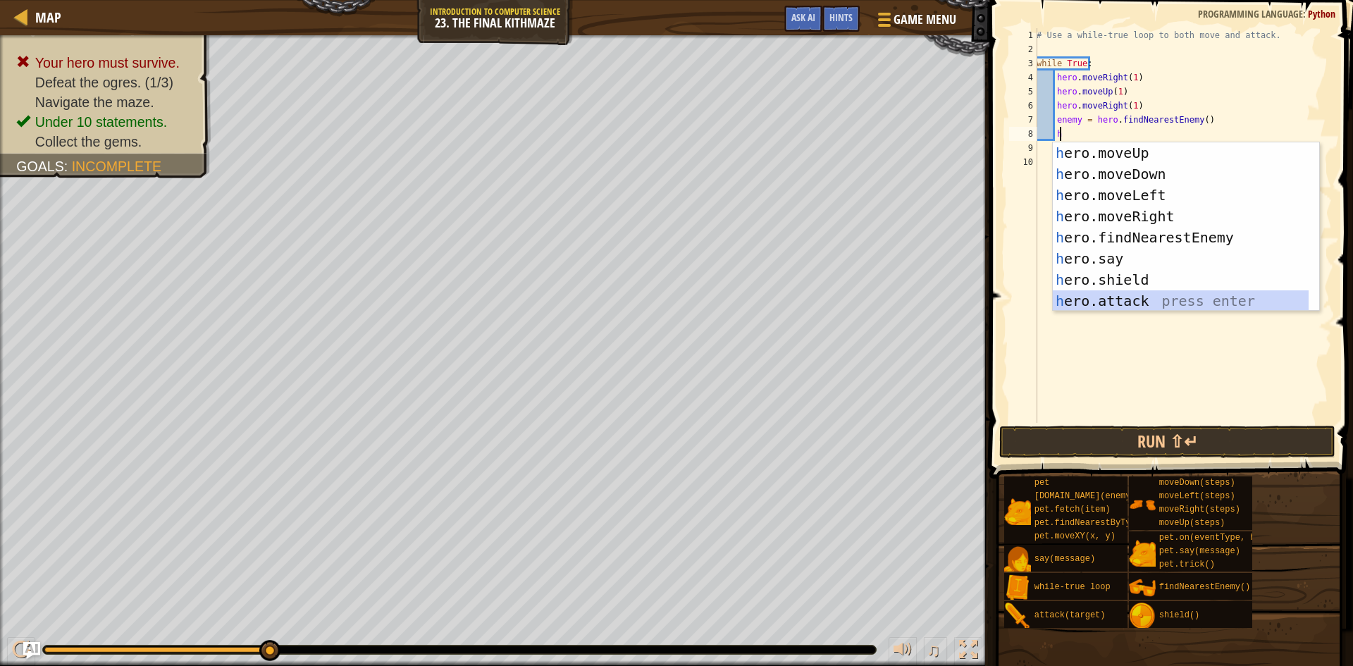
click at [1112, 300] on div "h ero.moveUp press enter h ero.moveDown press enter h ero.moveLeft press enter …" at bounding box center [1181, 247] width 256 height 211
type textarea "hero.attack(enemy)"
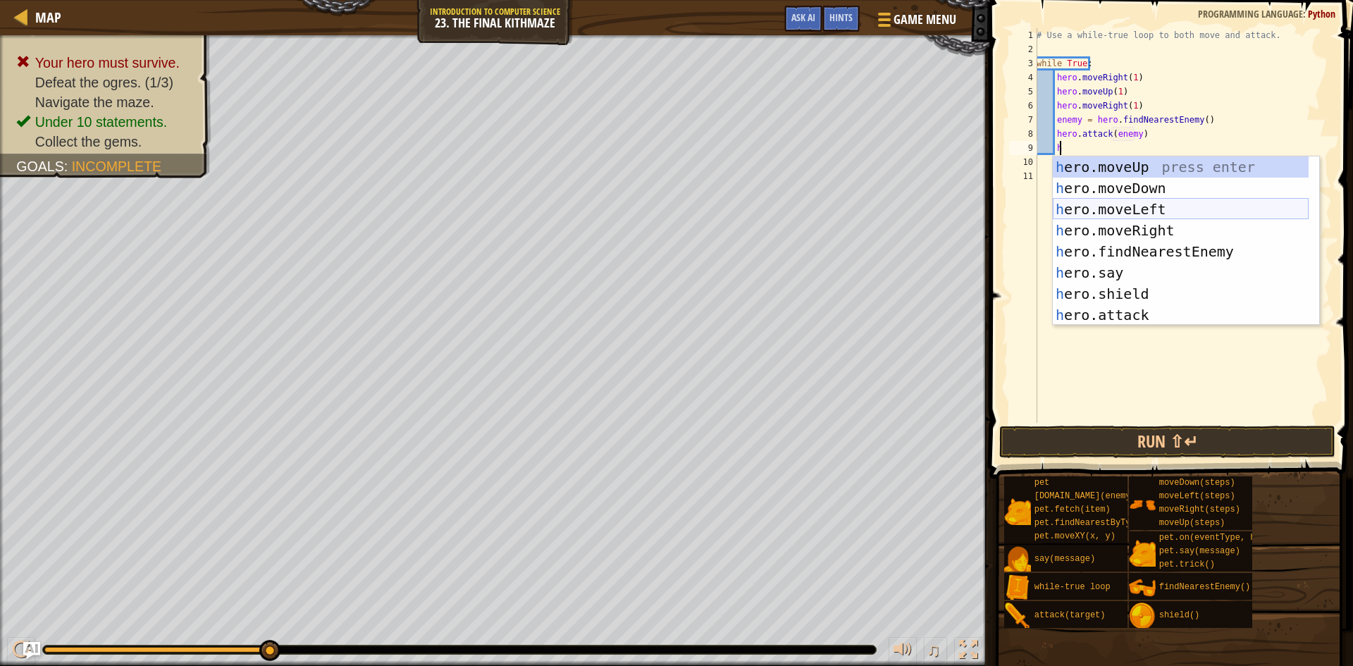
type textarea "he"
click at [1138, 187] on div "he ro.moveUp press enter he ro.moveDown press enter he ro.moveLeft press enter …" at bounding box center [1181, 261] width 256 height 211
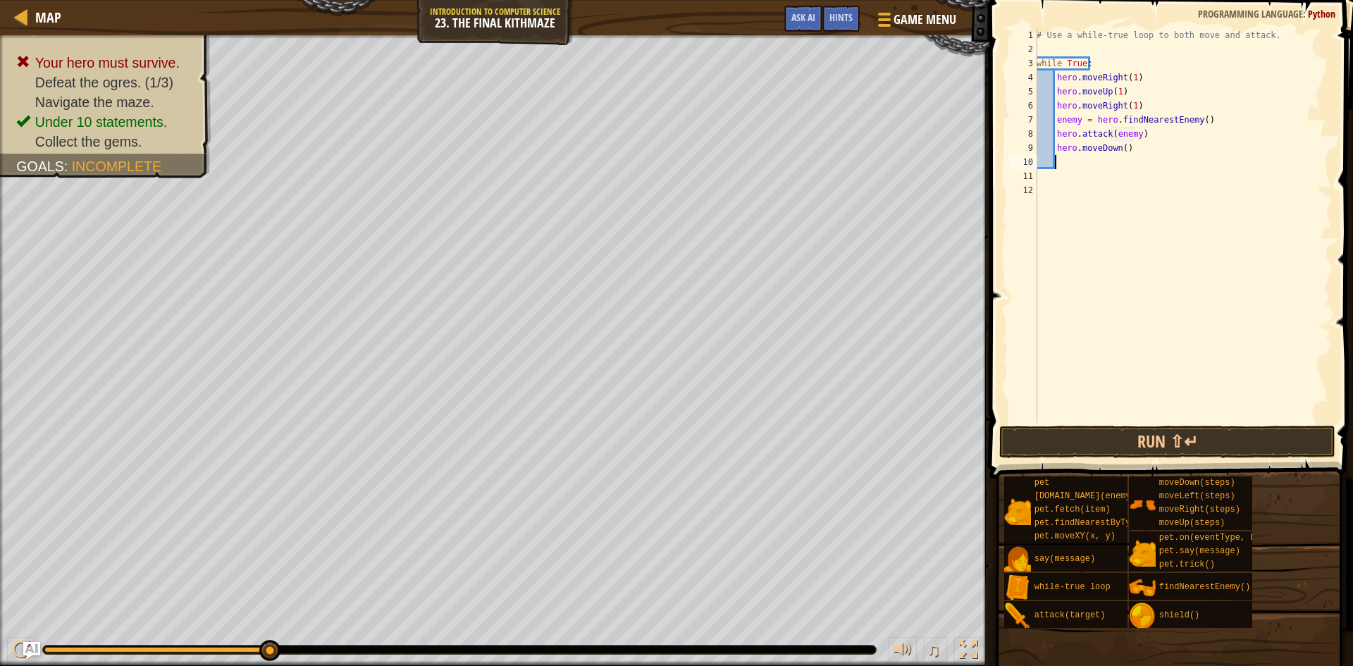
click at [1118, 151] on div "# Use a while-true loop to both move and attack. while True : hero . moveRight …" at bounding box center [1182, 239] width 298 height 423
type textarea "hero.moveDown(1)"
click at [1179, 447] on button "Run ⇧↵" at bounding box center [1167, 442] width 336 height 32
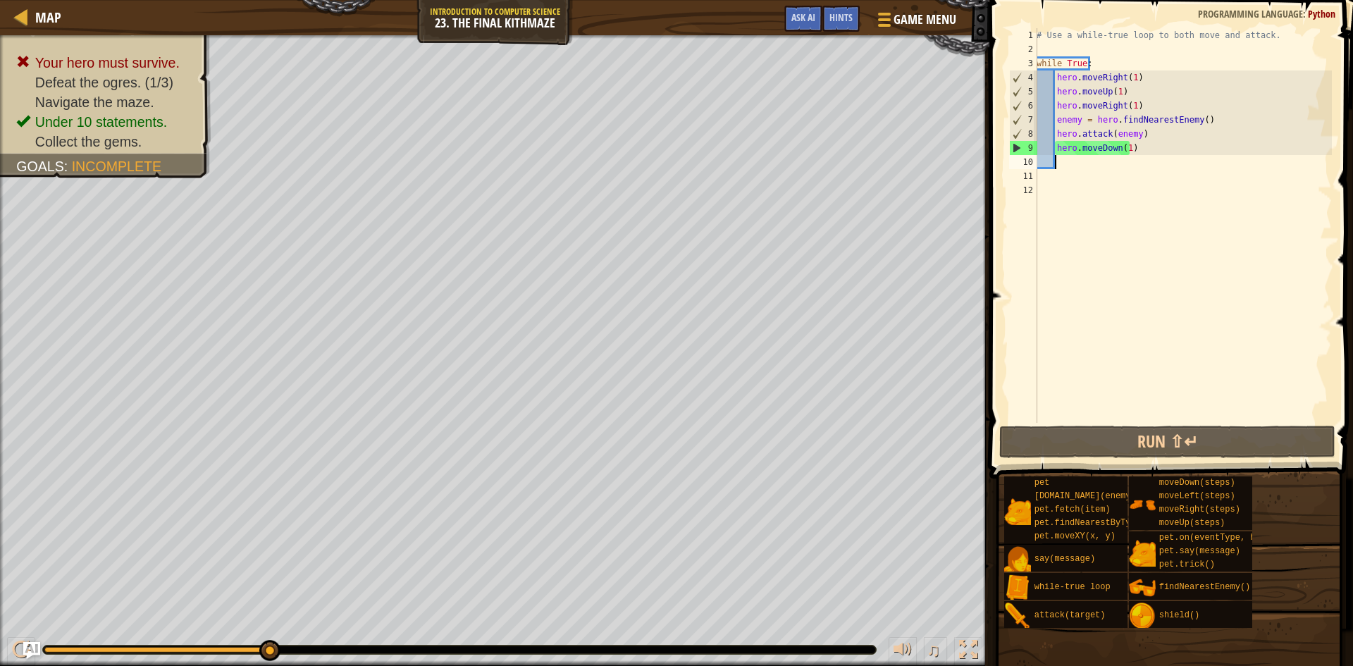
click at [1088, 162] on div "# Use a while-true loop to both move and attack. while True : hero . moveRight …" at bounding box center [1182, 239] width 298 height 423
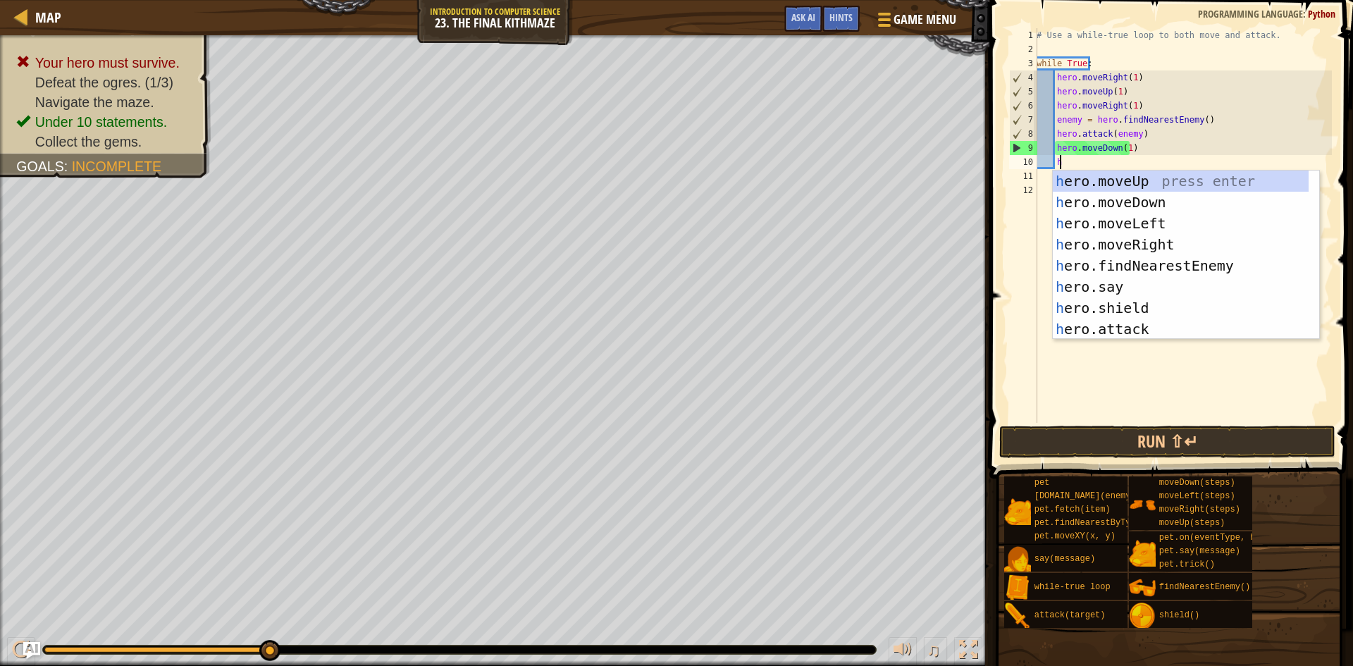
scroll to position [6, 1]
type textarea "he"
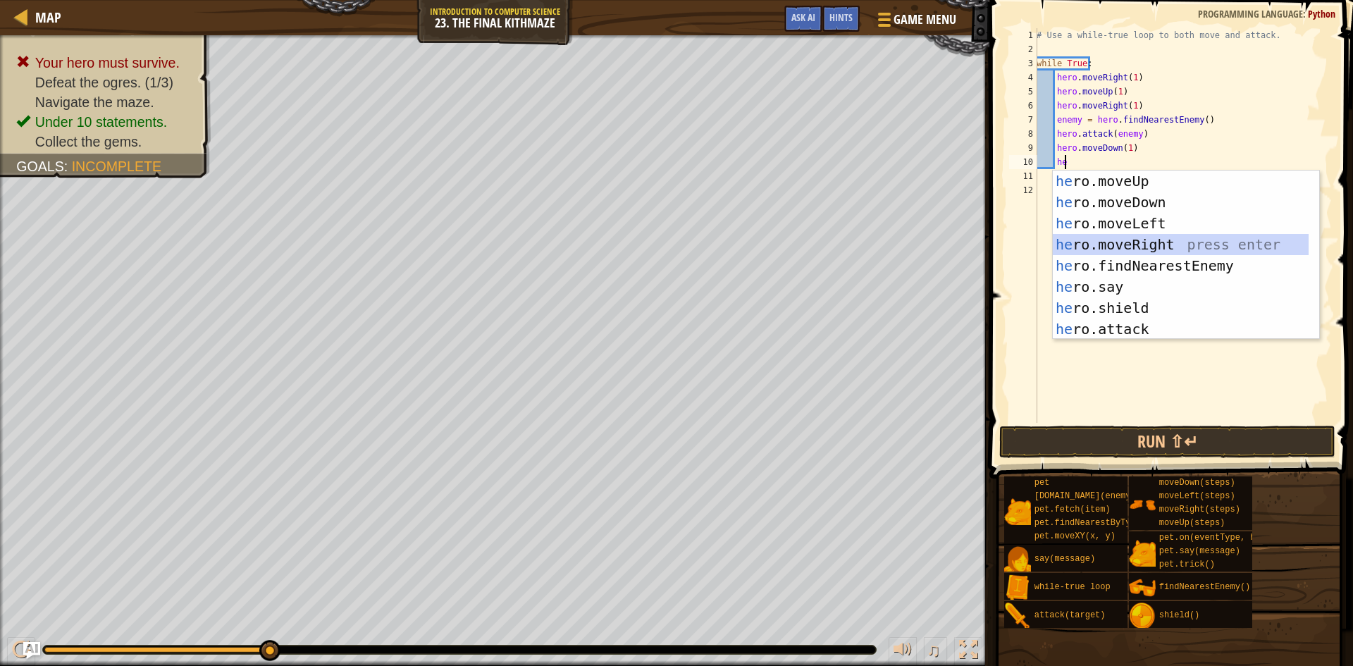
click at [1115, 237] on div "he ro.moveUp press enter he ro.moveDown press enter he ro.moveLeft press enter …" at bounding box center [1181, 275] width 256 height 211
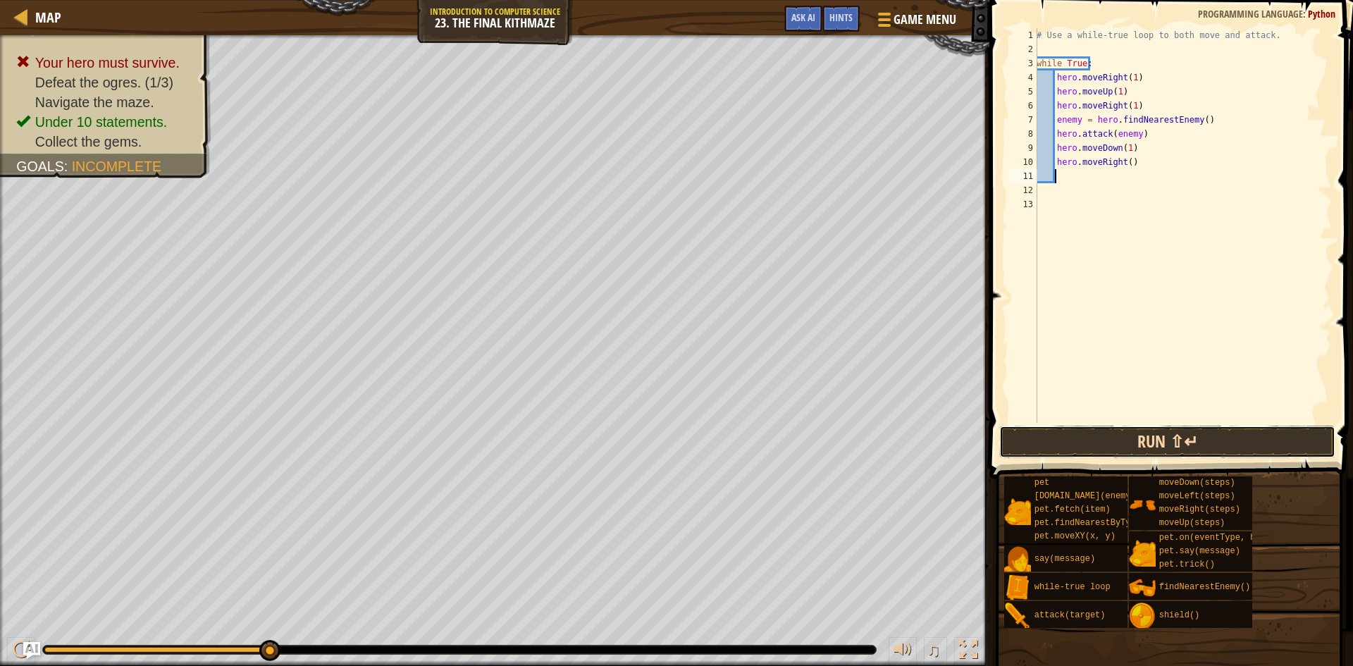
click at [1150, 438] on button "Run ⇧↵" at bounding box center [1167, 442] width 336 height 32
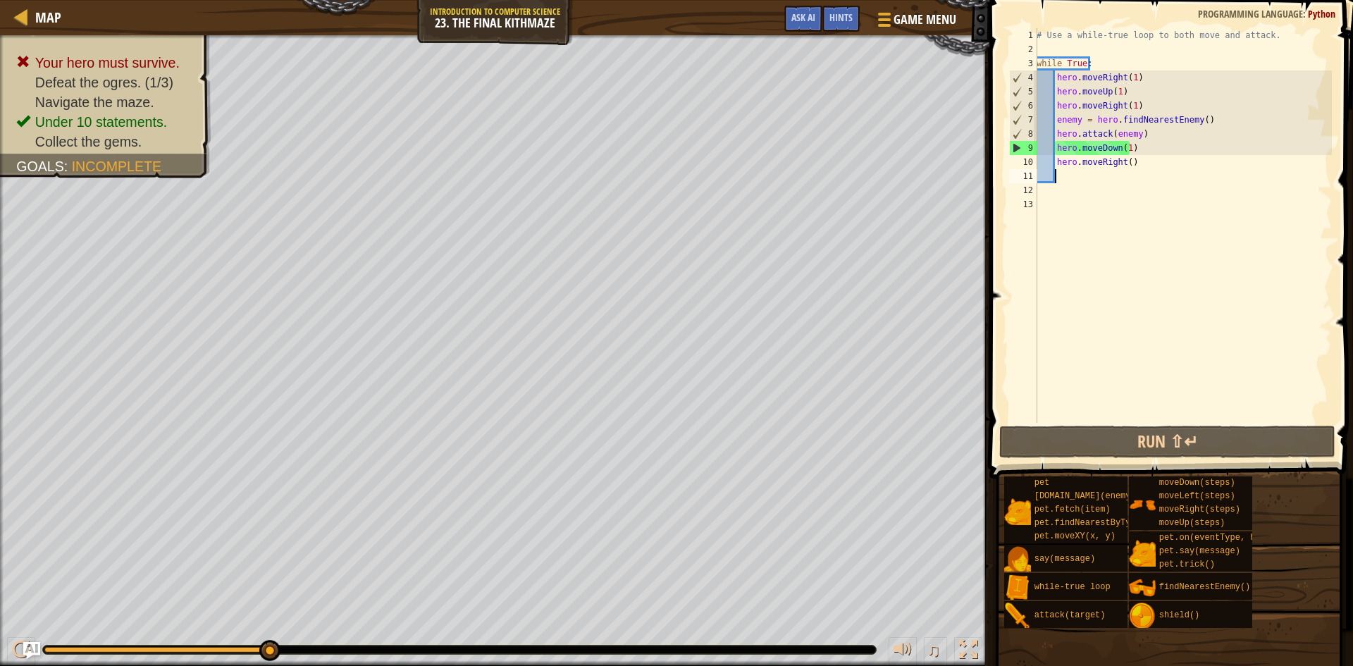
click at [1131, 163] on div "# Use a while-true loop to both move and attack. while True : hero . moveRight …" at bounding box center [1182, 239] width 298 height 423
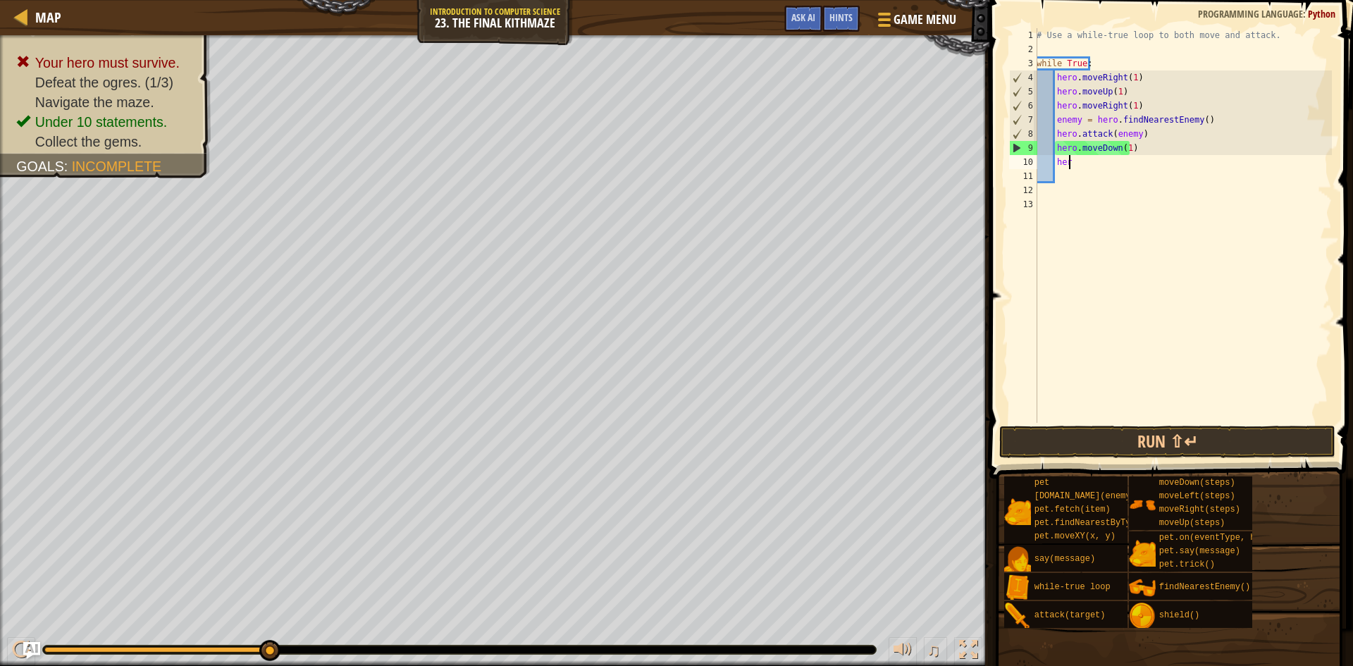
type textarea "h"
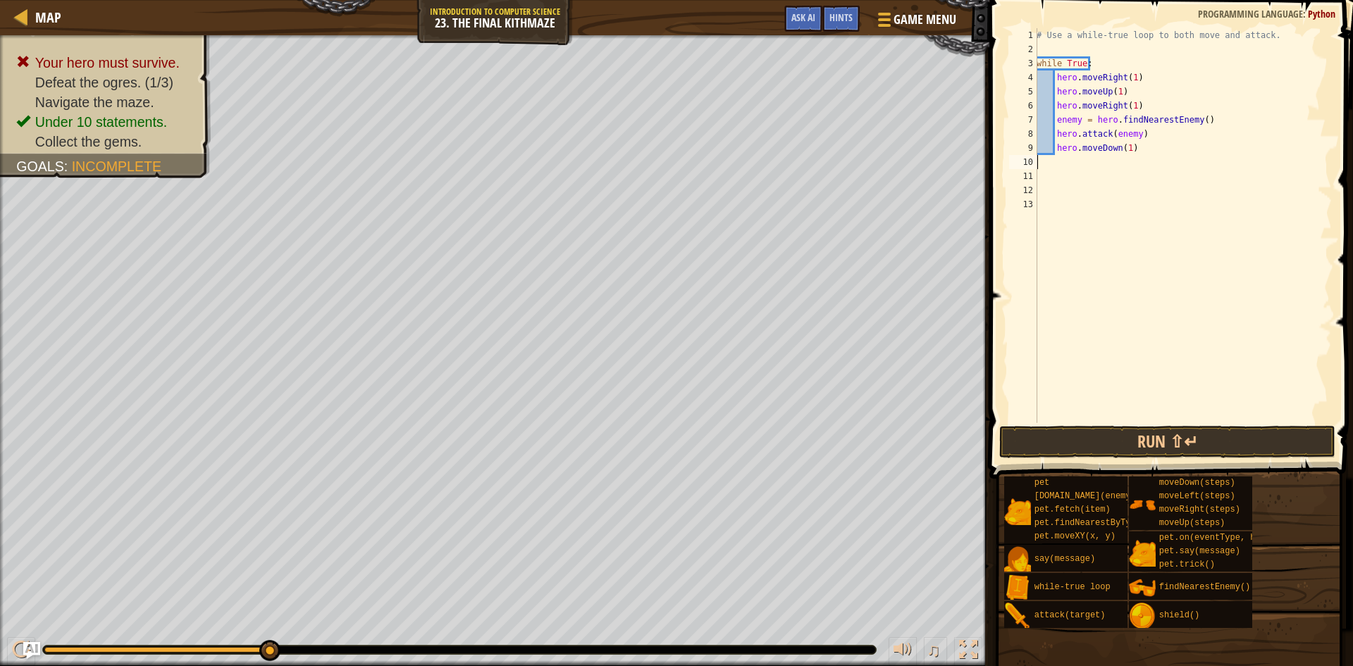
scroll to position [6, 0]
type textarea "h"
click at [1150, 441] on button "Run ⇧↵" at bounding box center [1167, 442] width 336 height 32
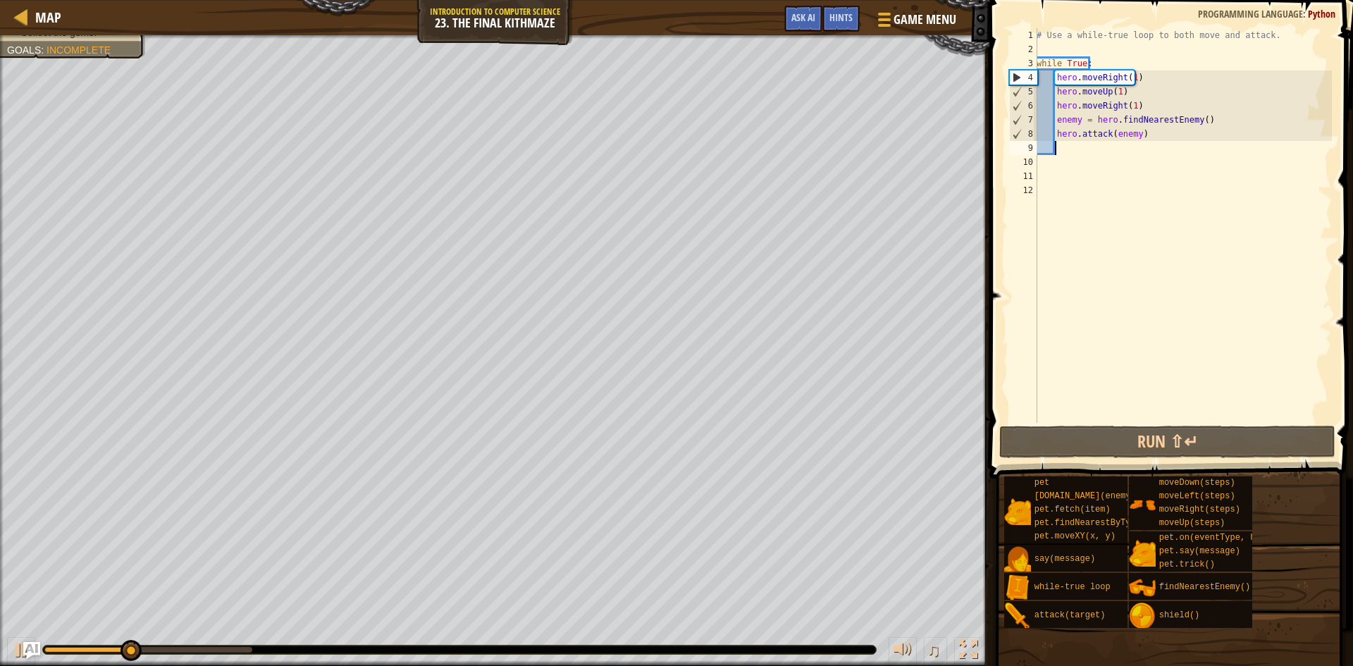
click at [1080, 155] on div "# Use a while-true loop to both move and attack. while True : hero . moveRight …" at bounding box center [1182, 239] width 298 height 423
type textarea "h"
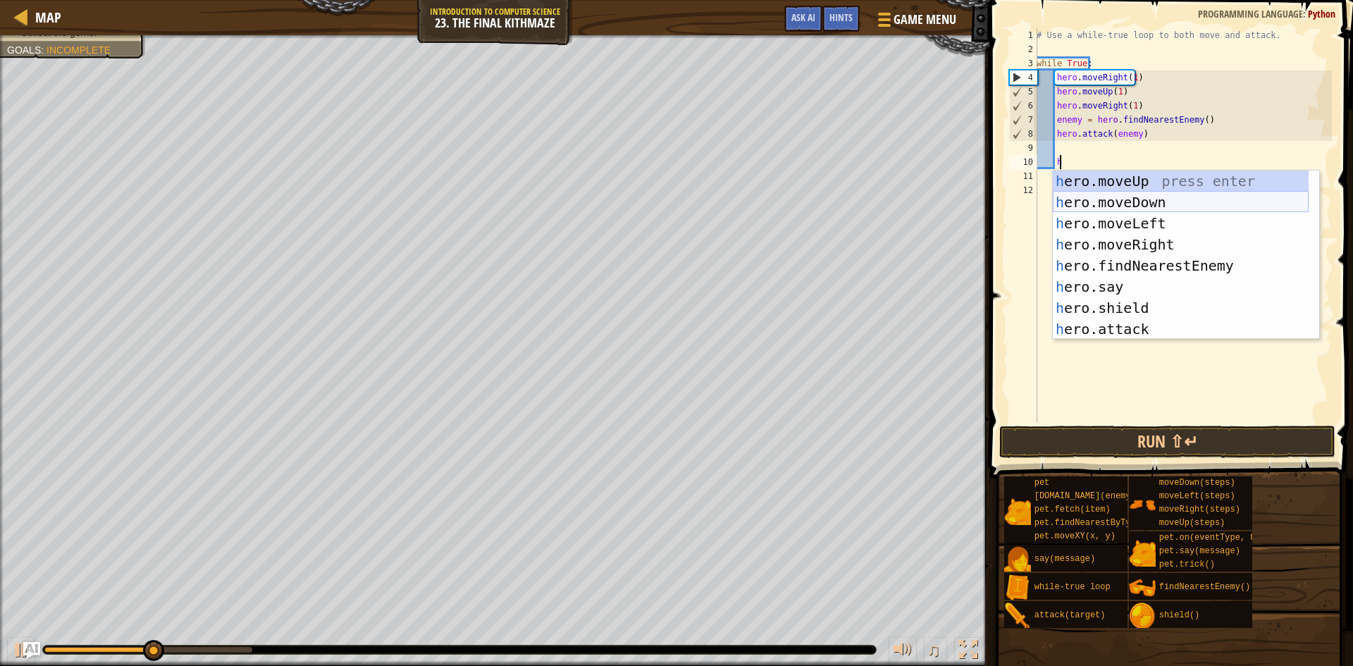
click at [1115, 201] on div "h ero.moveUp press enter h ero.moveDown press enter h ero.moveLeft press enter …" at bounding box center [1181, 275] width 256 height 211
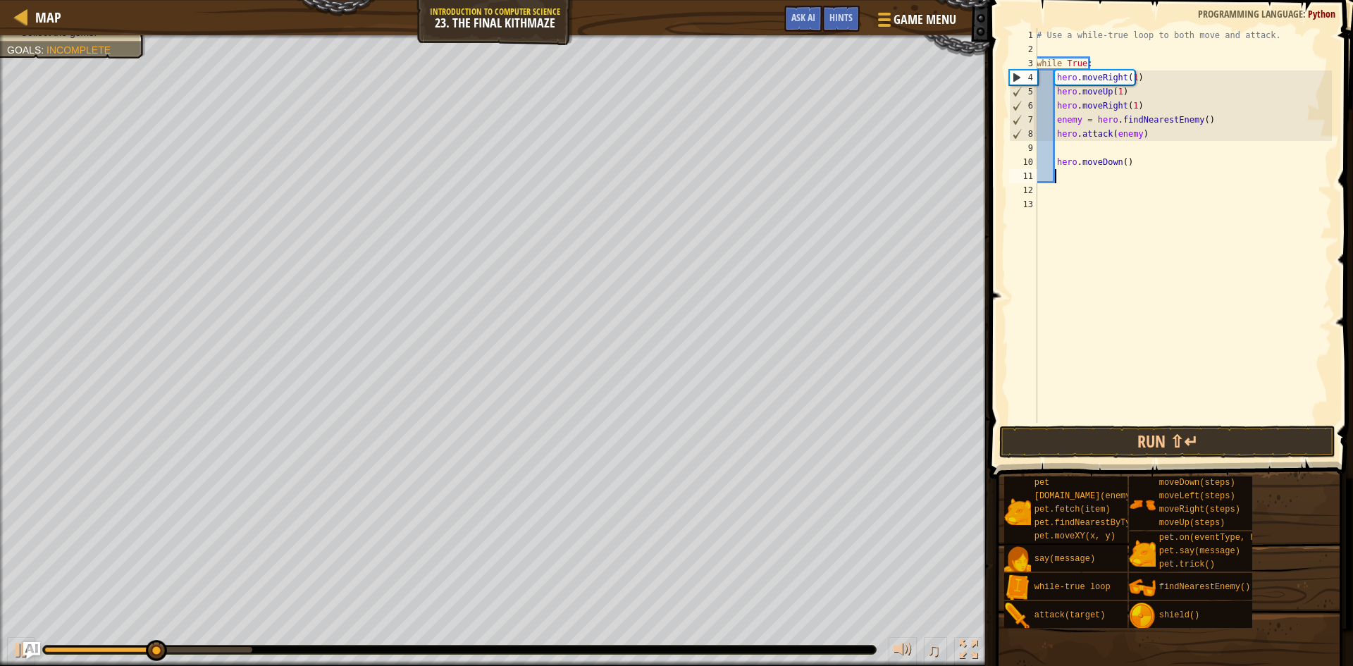
scroll to position [6, 1]
click at [1121, 161] on div "# Use a while-true loop to both move and attack. while True : hero . moveRight …" at bounding box center [1182, 239] width 298 height 423
type textarea "hero.moveDown(1)"
click at [1124, 435] on button "Run ⇧↵" at bounding box center [1167, 442] width 336 height 32
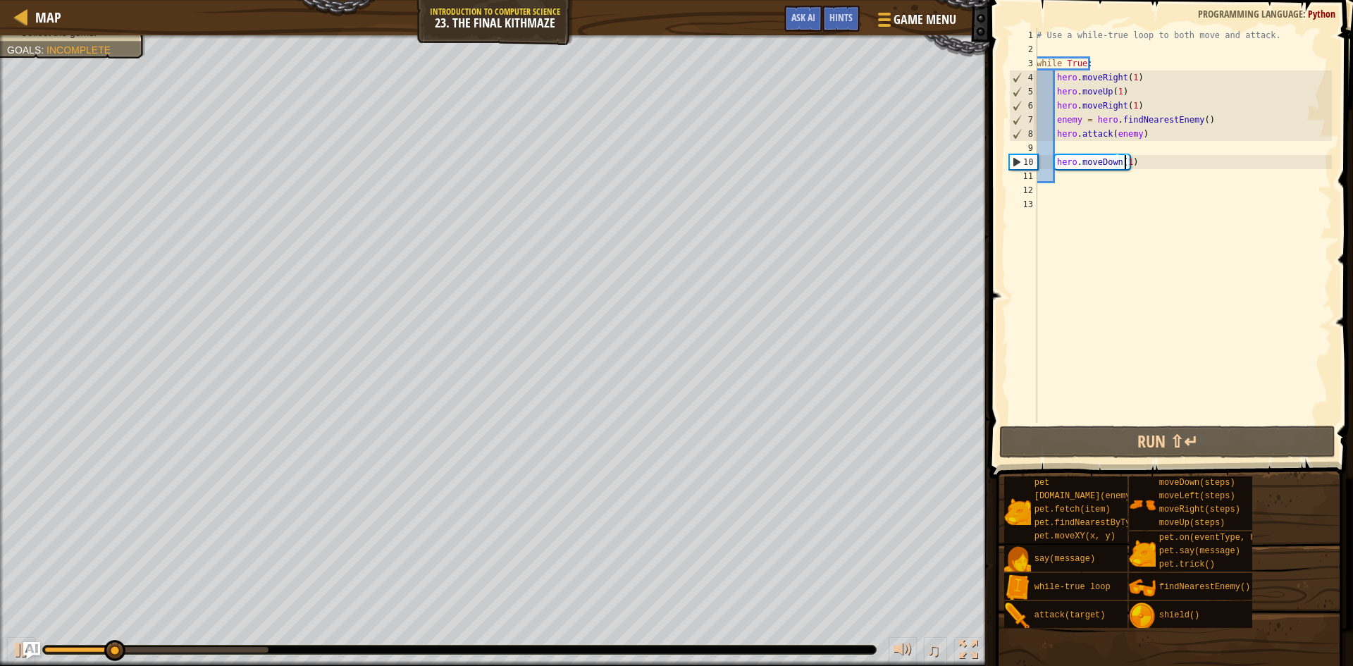
click at [1088, 180] on div "# Use a while-true loop to both move and attack. while True : hero . moveRight …" at bounding box center [1182, 239] width 298 height 423
type textarea "h"
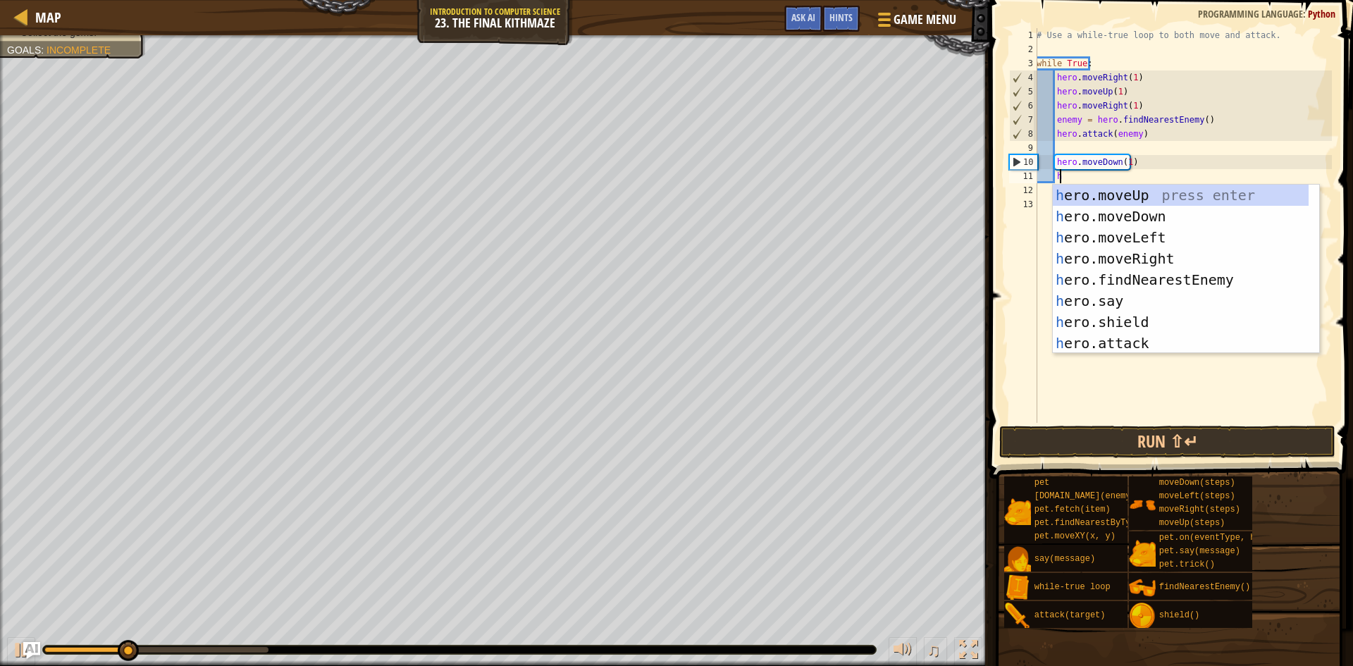
scroll to position [6, 1]
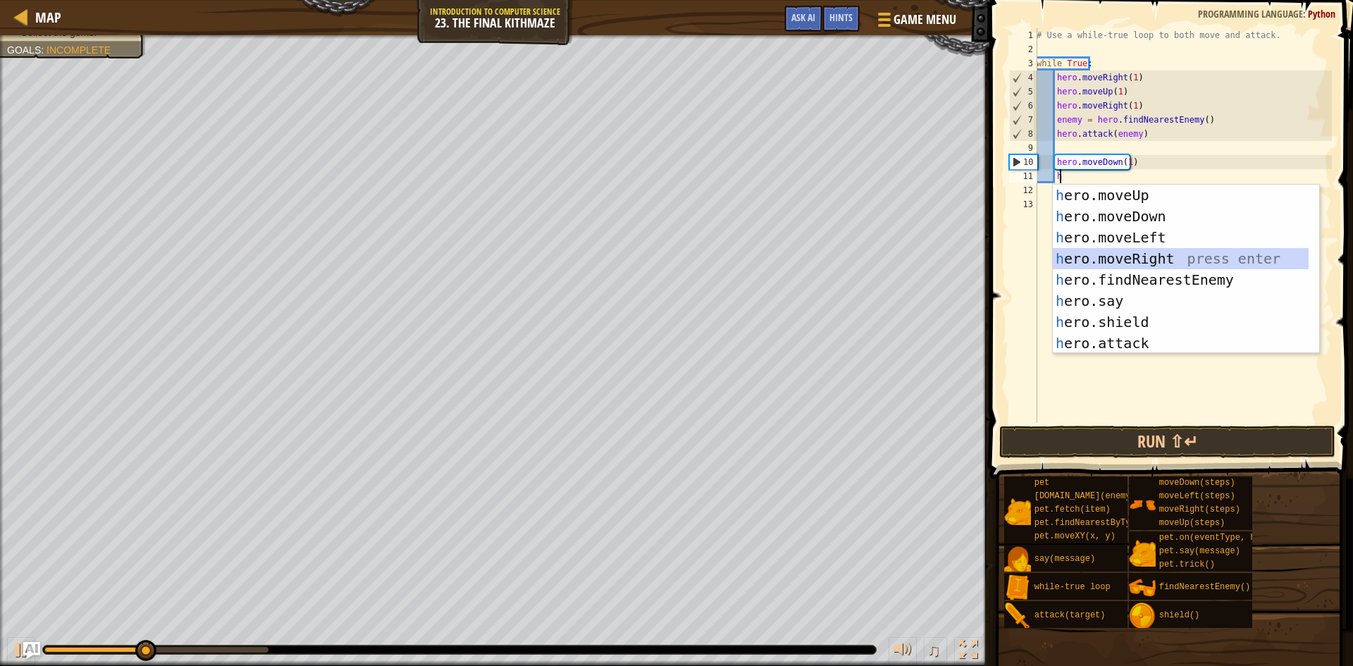
click at [1128, 259] on div "h ero.moveUp press enter h ero.moveDown press enter h ero.moveLeft press enter …" at bounding box center [1181, 290] width 256 height 211
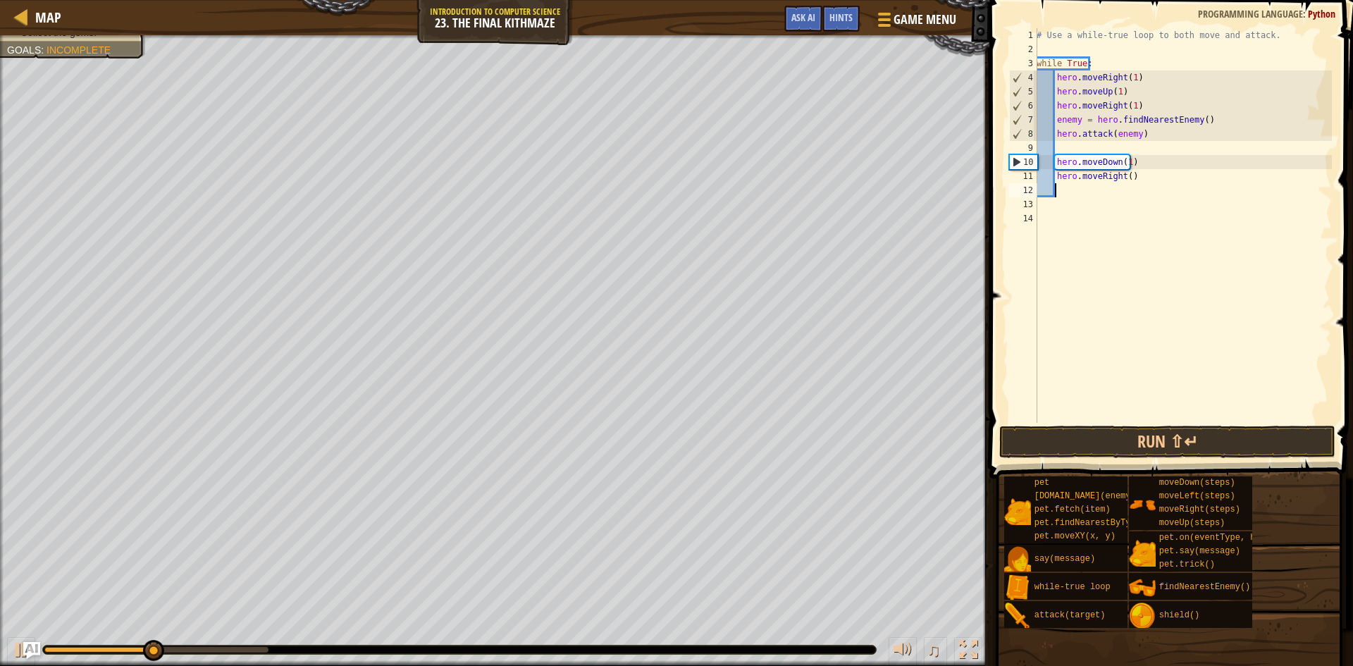
click at [1124, 181] on div "# Use a while-true loop to both move and attack. while True : hero . moveRight …" at bounding box center [1182, 239] width 298 height 423
click at [1150, 444] on button "Run ⇧↵" at bounding box center [1167, 442] width 336 height 32
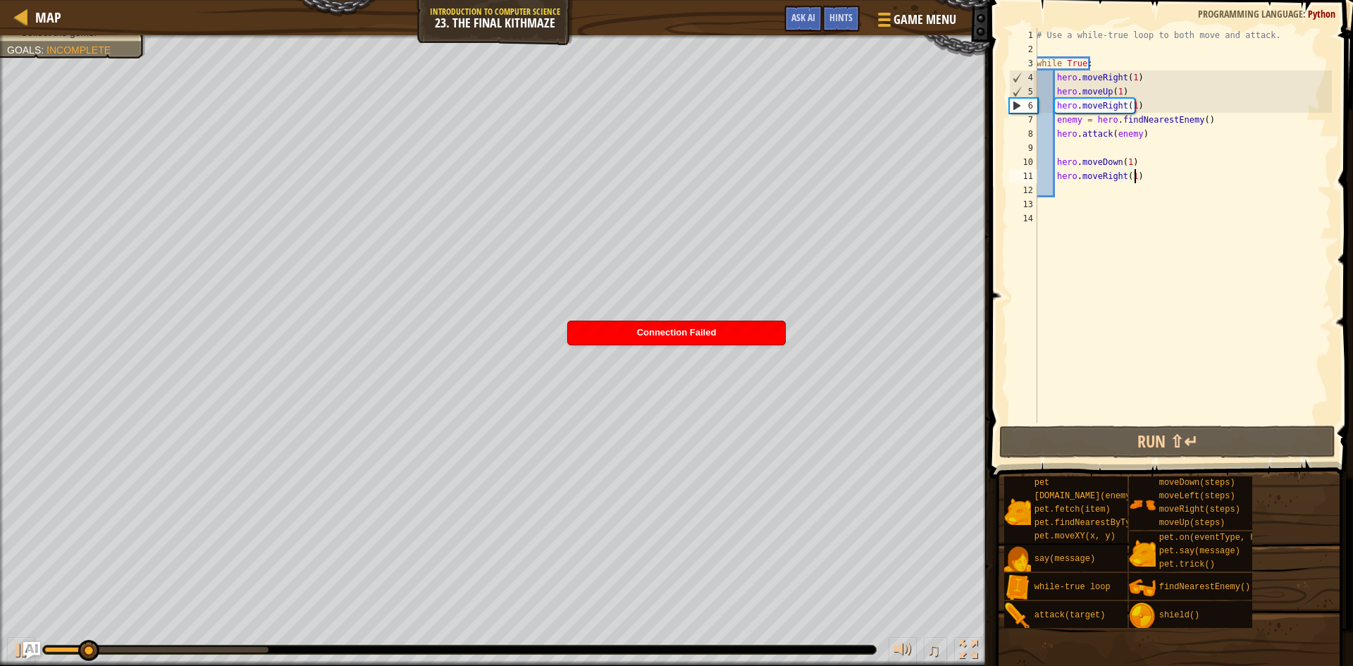
click at [1137, 173] on div "# Use a while-true loop to both move and attack. while True : hero . moveRight …" at bounding box center [1182, 239] width 298 height 423
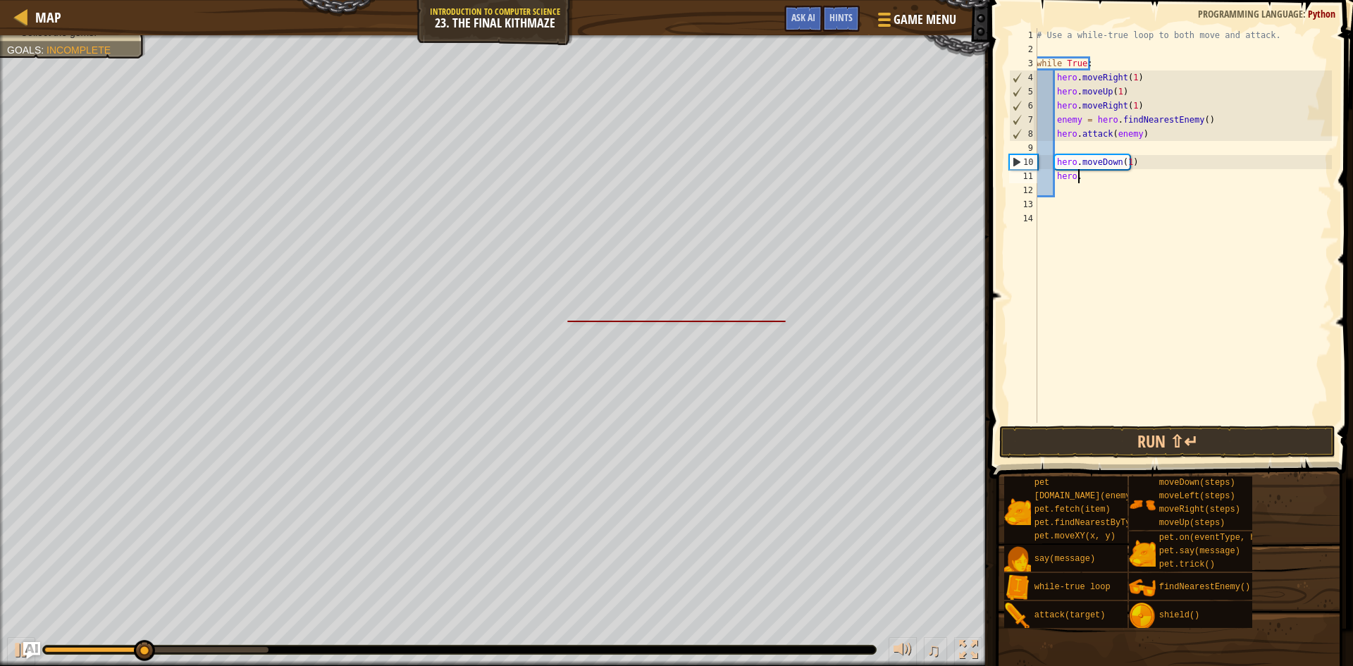
type textarea "h"
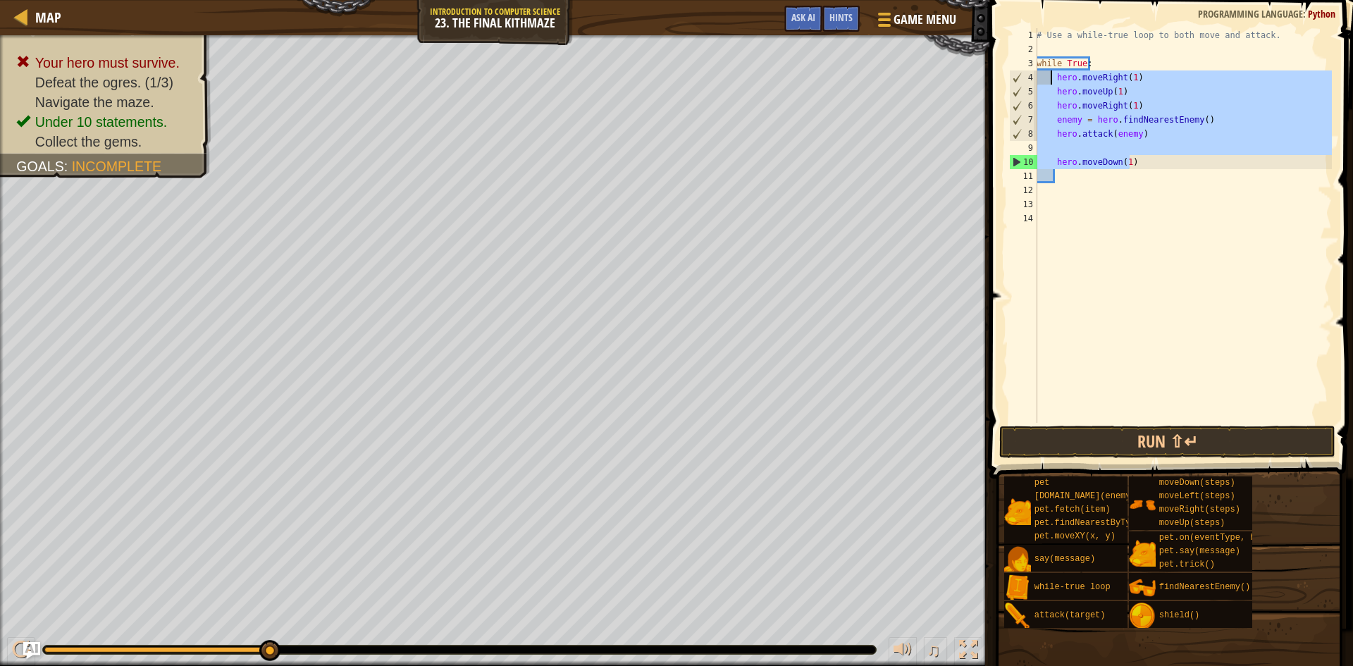
drag, startPoint x: 1112, startPoint y: 148, endPoint x: 1049, endPoint y: 71, distance: 99.1
click at [1049, 71] on div "# Use a while-true loop to both move and attack. while True : hero . moveRight …" at bounding box center [1182, 239] width 298 height 423
type textarea "hero.moveRight(1) hero.moveUp(1)"
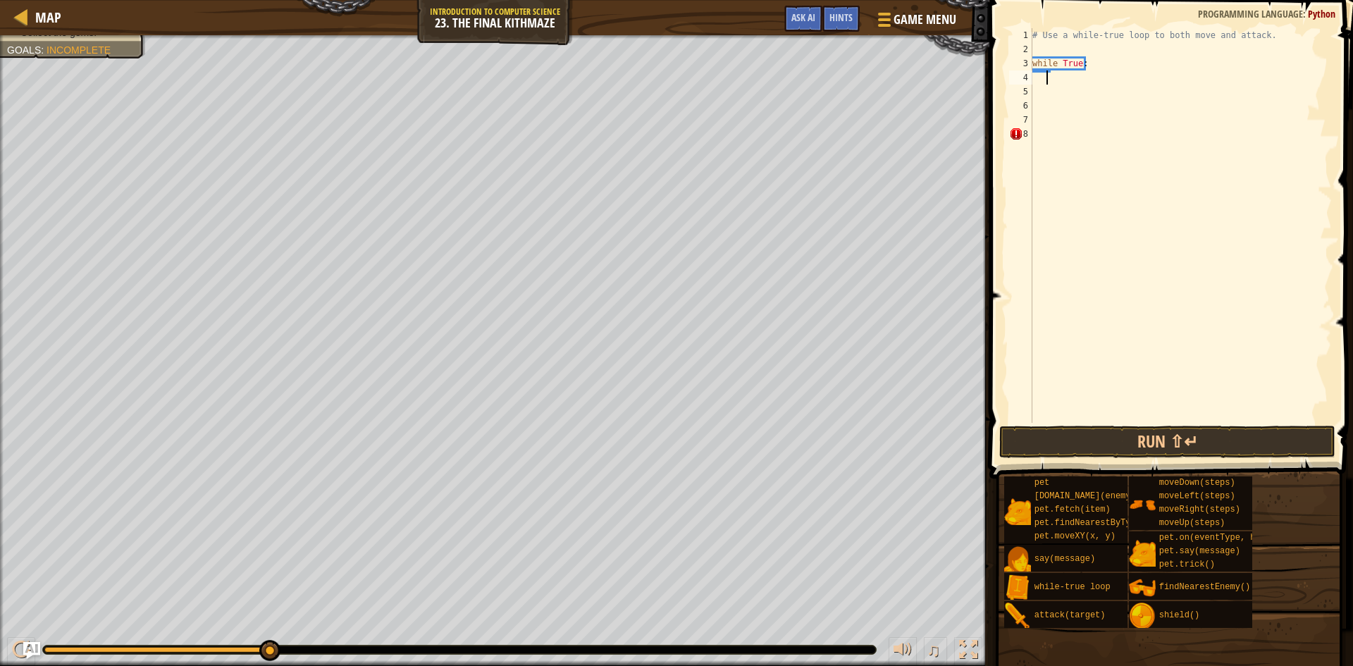
paste textarea "hero:attack(enemy)"
click at [1052, 79] on div "# Use a while-true loop to both move and attack. while True : hero : moveRight …" at bounding box center [1182, 239] width 298 height 423
type textarea "hero:moveRight()"
click at [1175, 439] on button "Run ⇧↵" at bounding box center [1167, 442] width 336 height 32
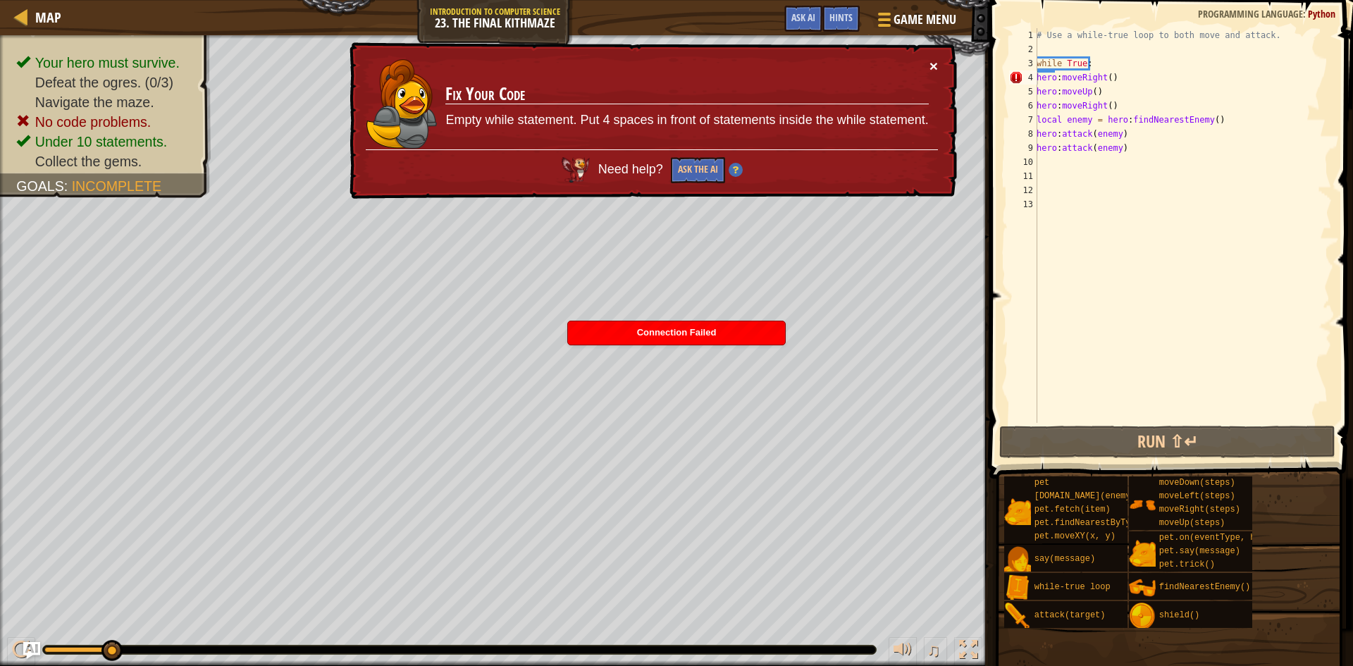
click at [936, 68] on button "×" at bounding box center [933, 65] width 8 height 15
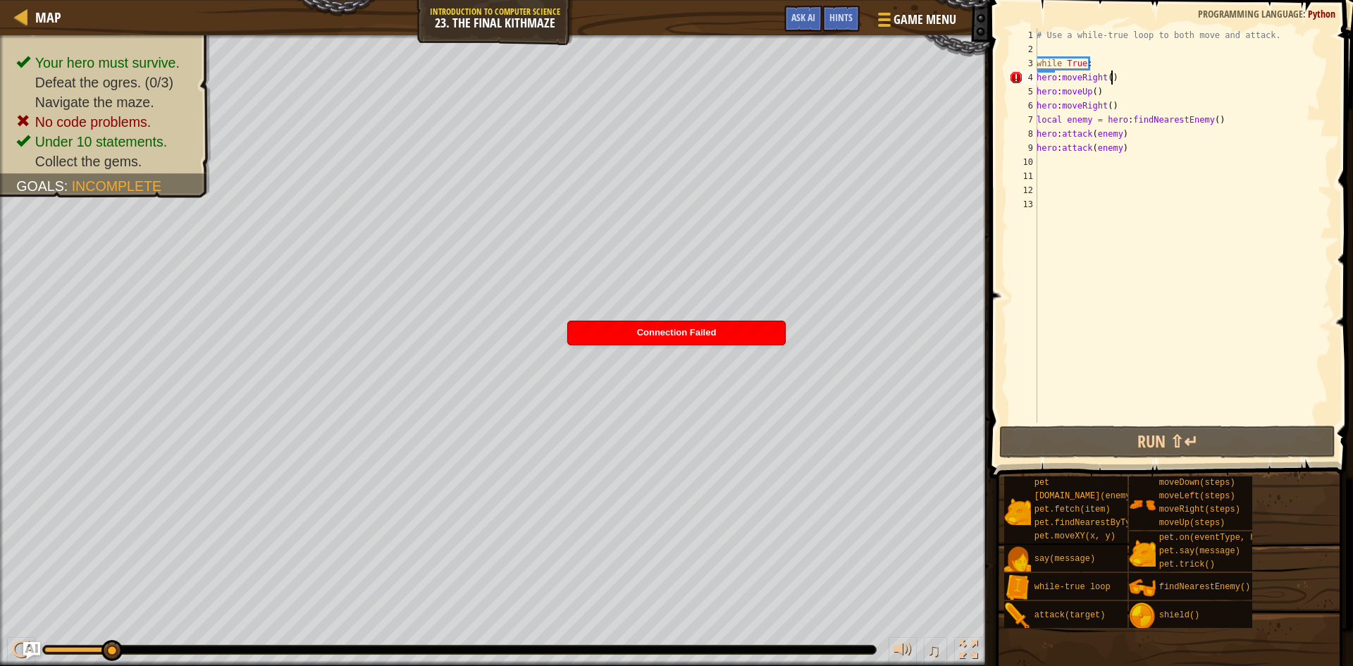
click at [1119, 82] on div "# Use a while-true loop to both move and attack. while True : hero : moveRight …" at bounding box center [1182, 239] width 298 height 423
click at [1108, 80] on div "# Use a while-true loop to both move and attack. while True : hero : moveRight …" at bounding box center [1182, 239] width 298 height 423
click at [1079, 82] on div "# Use a while-true loop to both move and attack. while True : hero : moveRight …" at bounding box center [1182, 239] width 298 height 423
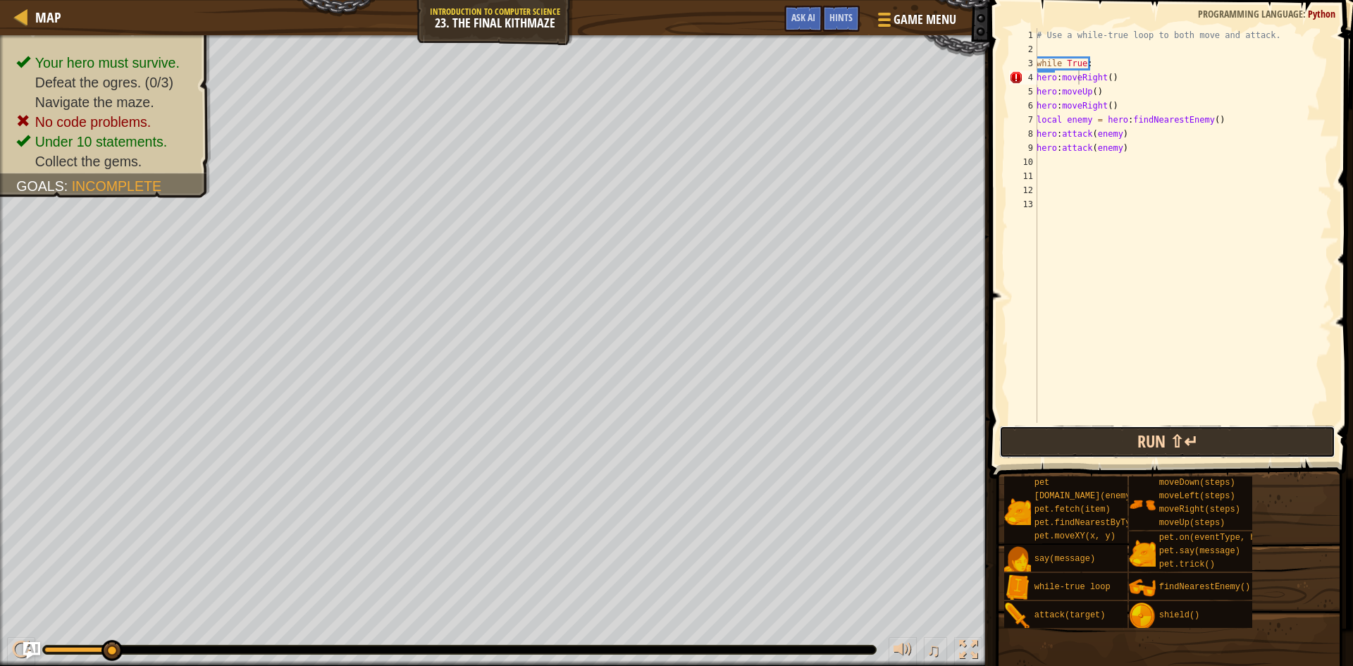
click at [1123, 442] on button "Run ⇧↵" at bounding box center [1167, 442] width 336 height 32
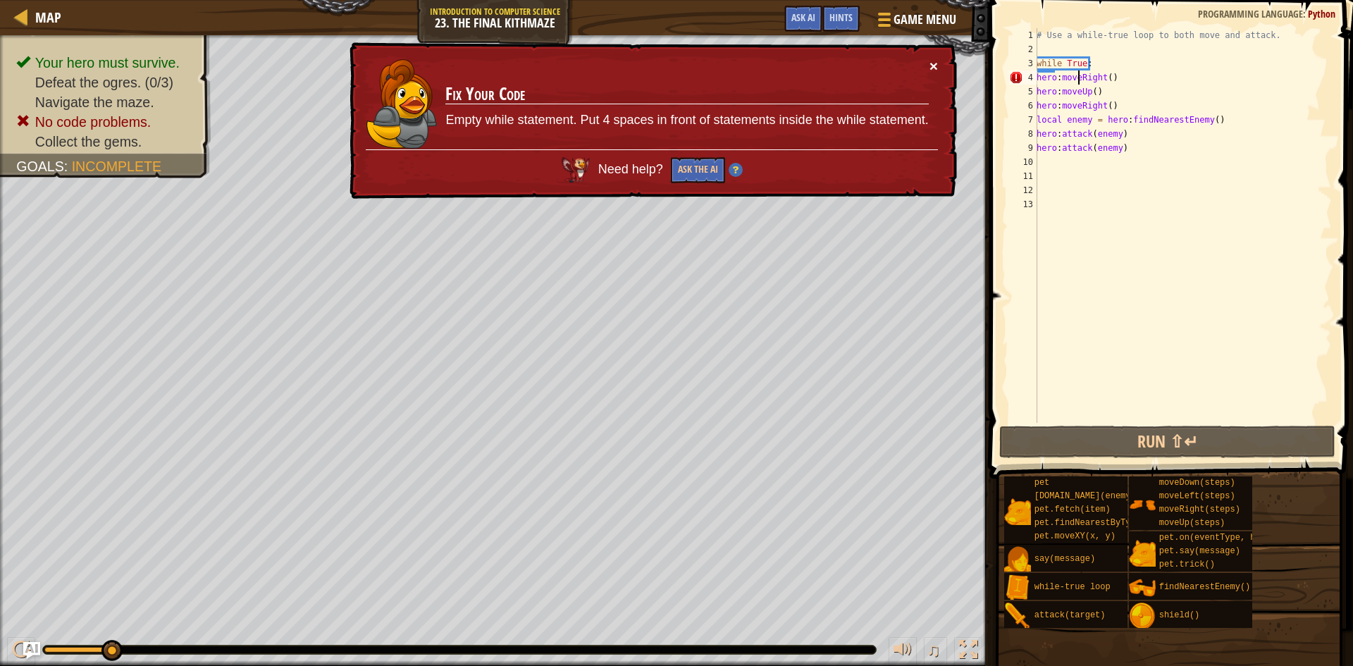
click at [931, 68] on button "×" at bounding box center [933, 65] width 8 height 15
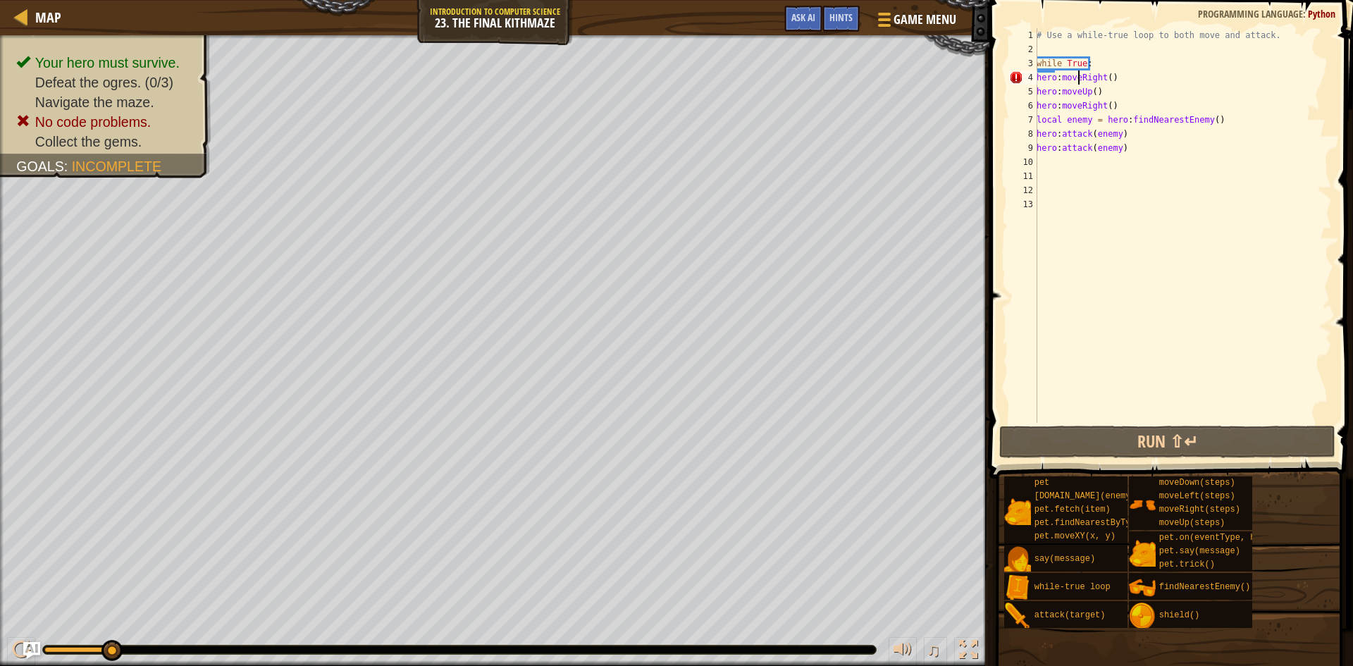
click at [1086, 81] on div "# Use a while-true loop to both move and attack. while True : hero : moveRight …" at bounding box center [1182, 239] width 298 height 423
click at [1064, 81] on div "# Use a while-true loop to both move and attack. while True : hero : moveRight …" at bounding box center [1182, 239] width 298 height 423
click at [1107, 169] on div "# Use a while-true loop to both move and attack. while True : hero : moveRight …" at bounding box center [1182, 239] width 298 height 423
click at [1084, 159] on div "# Use a while-true loop to both move and attack. while True : hero : moveRight …" at bounding box center [1182, 239] width 298 height 423
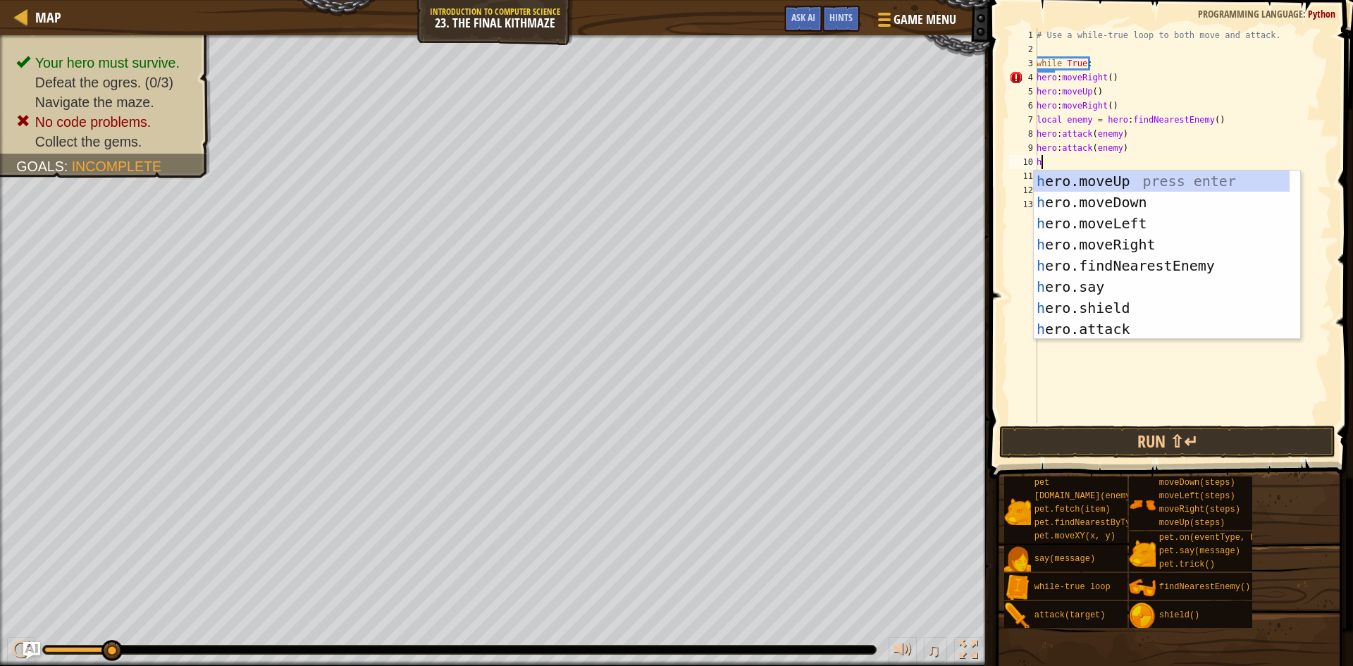
type textarea "he"
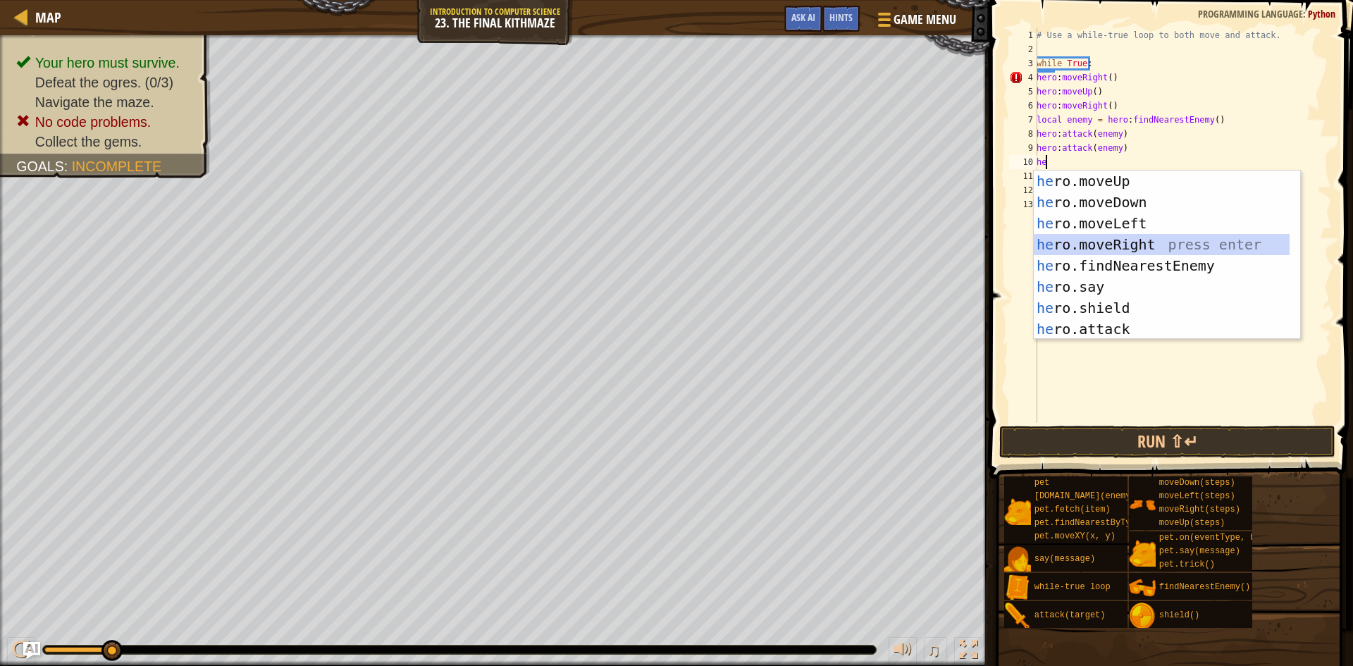
click at [1142, 242] on div "he ro.moveUp press enter he ro.moveDown press enter he ro.moveLeft press enter …" at bounding box center [1161, 275] width 256 height 211
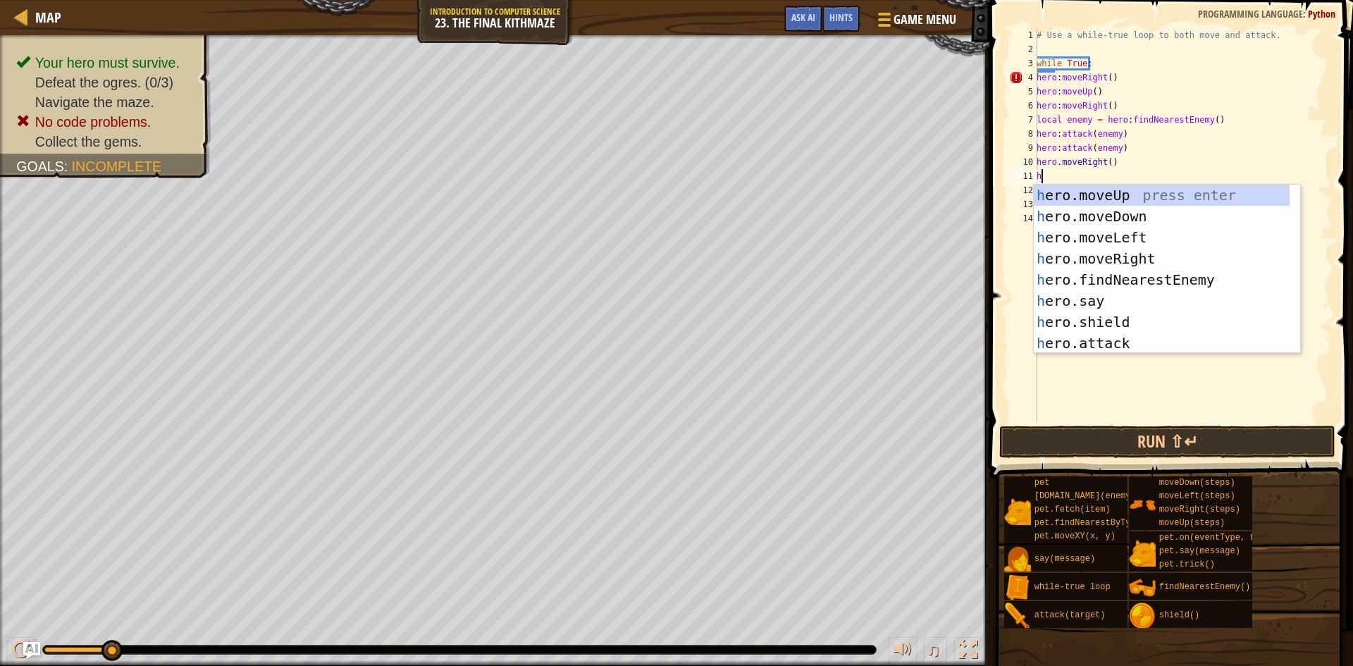
type textarea "he"
click at [1129, 193] on div "he ro.moveUp press enter he ro.moveDown press enter he ro.moveLeft press enter …" at bounding box center [1161, 290] width 256 height 211
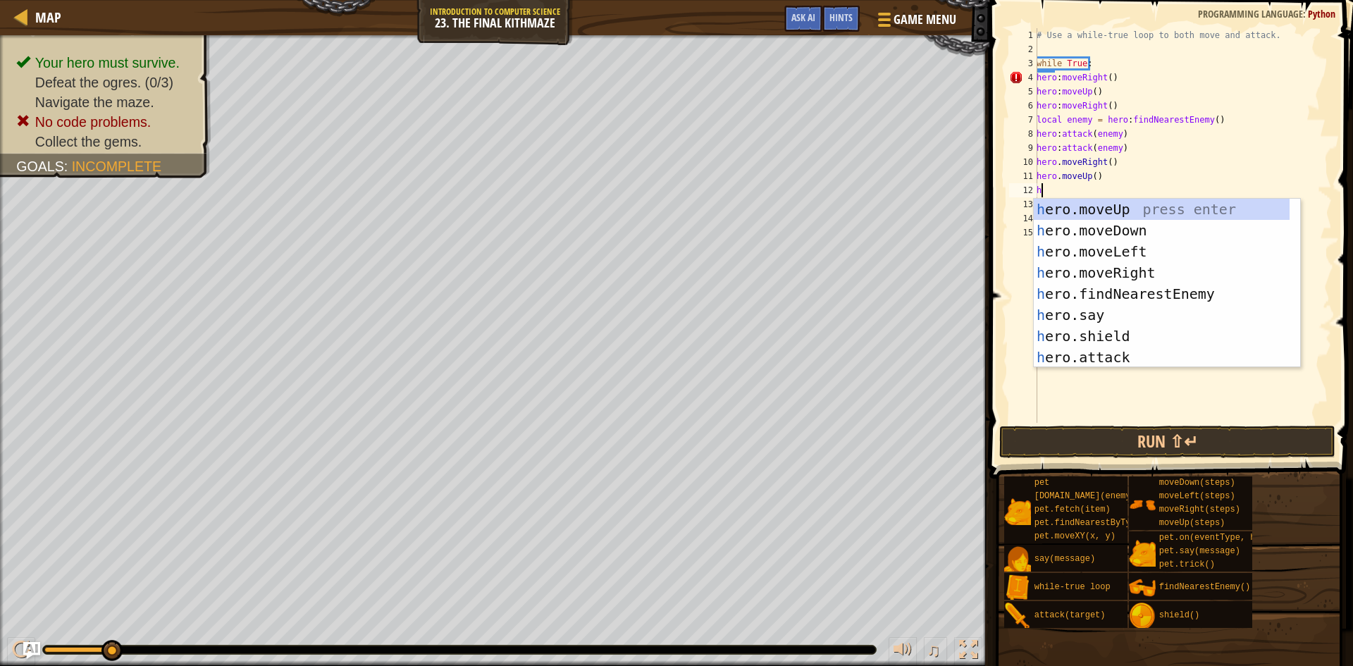
type textarea "he"
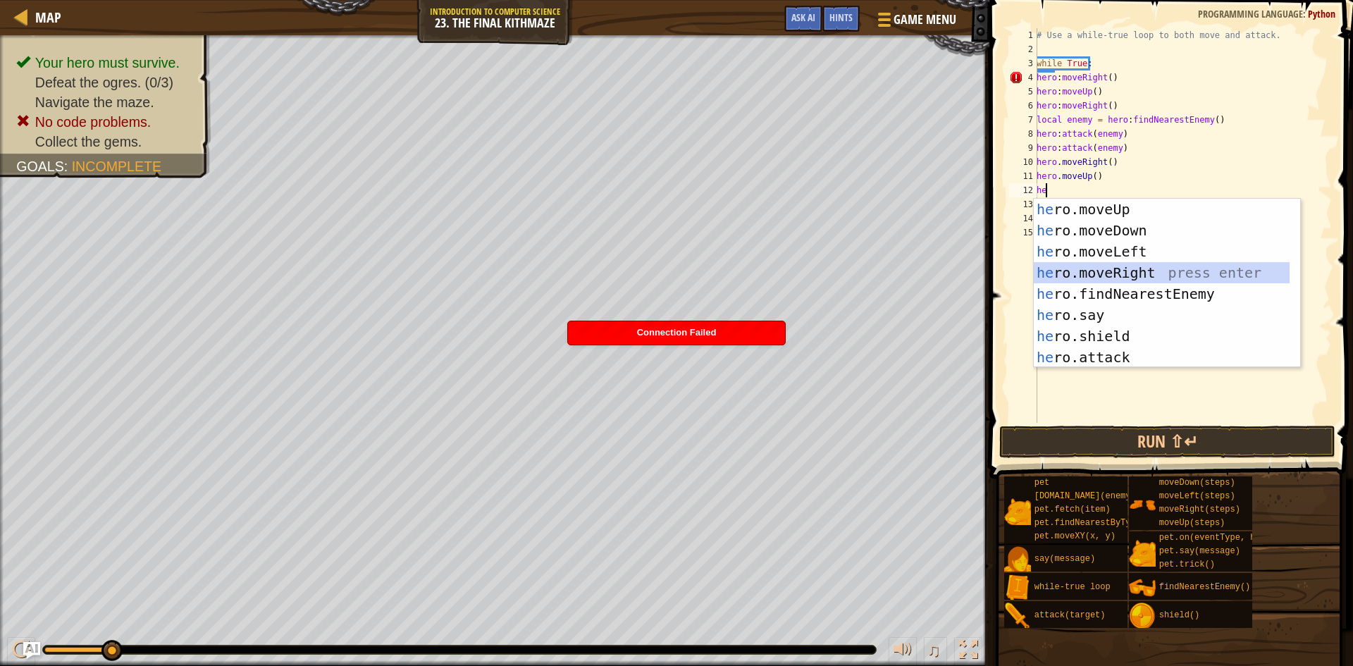
click at [1130, 272] on div "he ro.moveUp press enter he ro.moveDown press enter he ro.moveLeft press enter …" at bounding box center [1161, 304] width 256 height 211
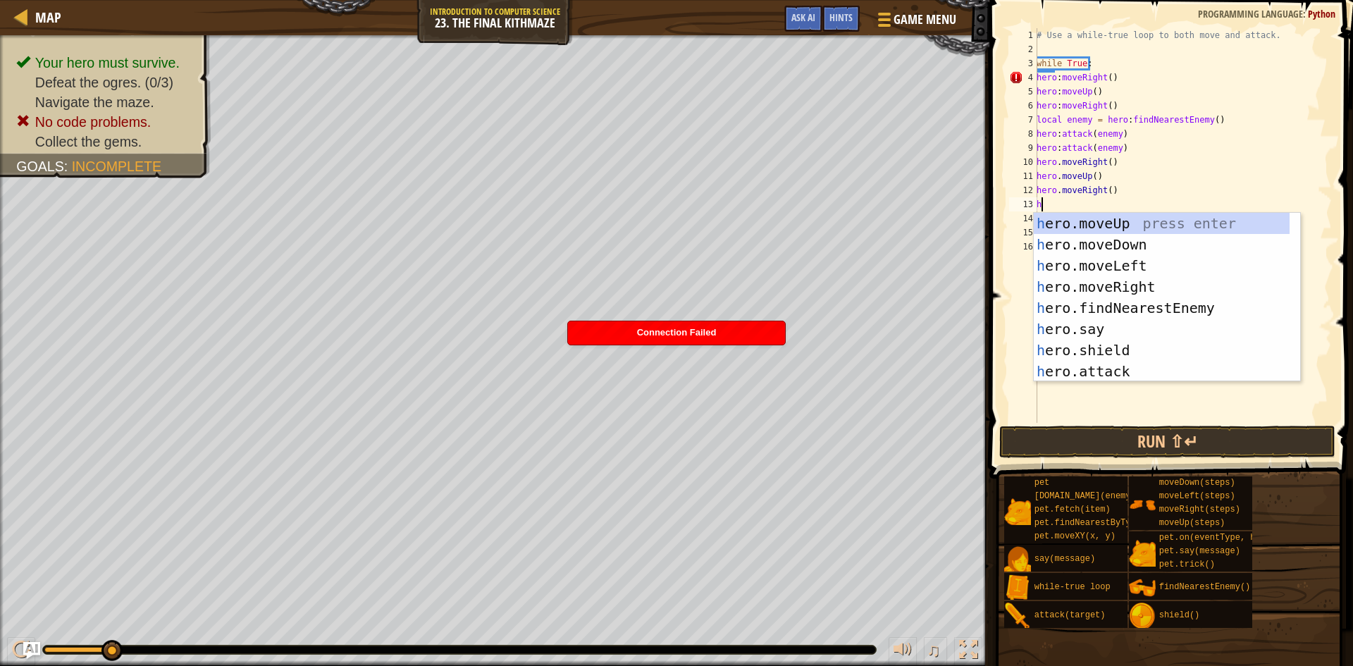
type textarea "he"
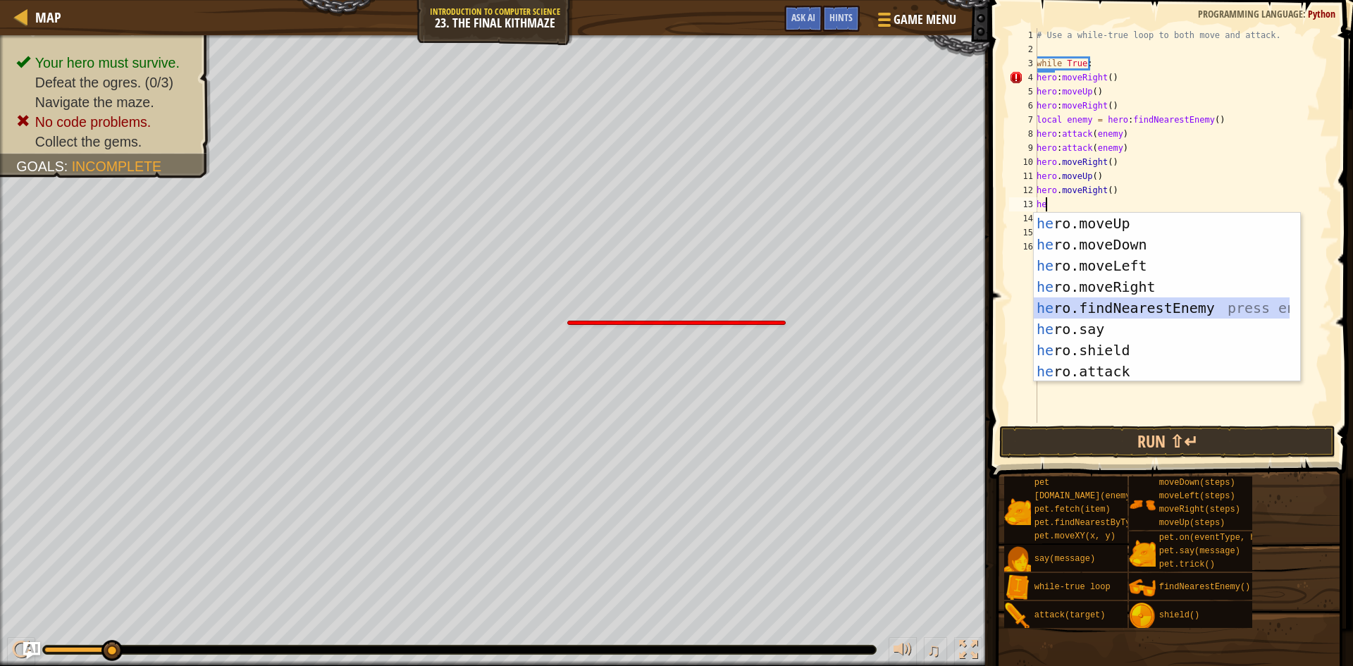
click at [1107, 305] on div "he ro.moveUp press enter he ro.moveDown press enter he ro.moveLeft press enter …" at bounding box center [1161, 318] width 256 height 211
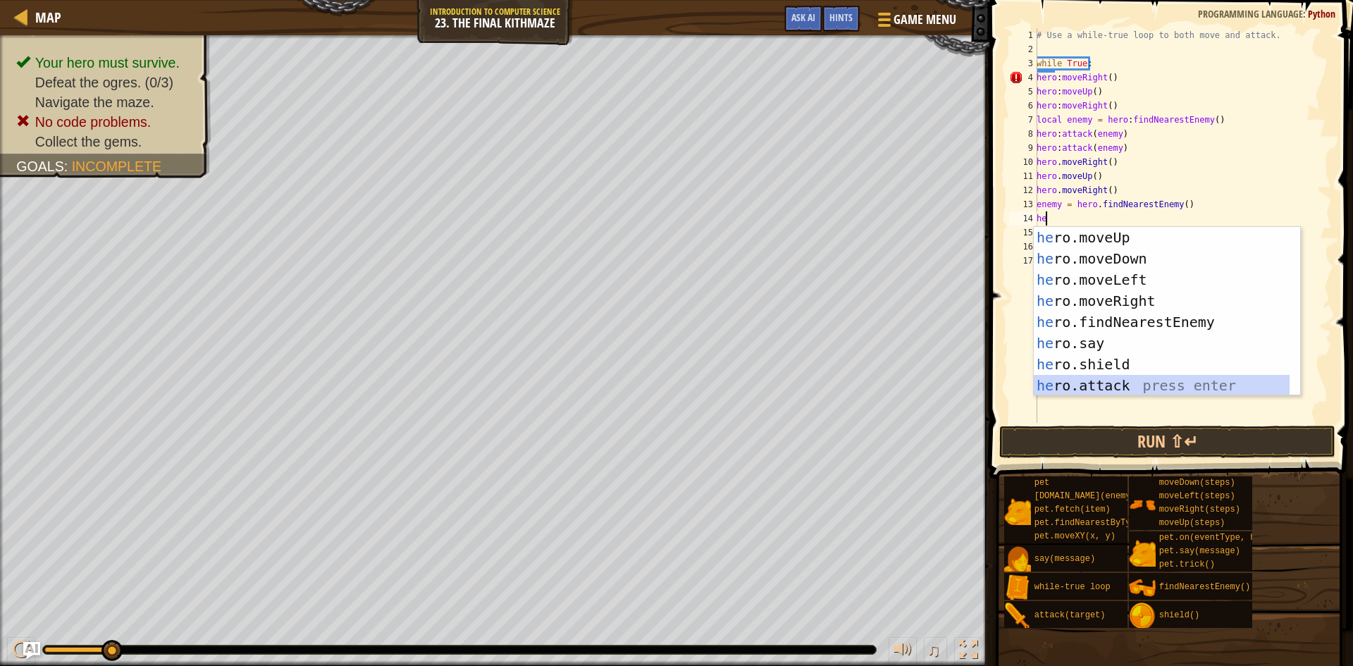
click at [1125, 375] on div "he ro.moveUp press enter he ro.moveDown press enter he ro.moveLeft press enter …" at bounding box center [1161, 332] width 256 height 211
type textarea "hero.attack(enemy)"
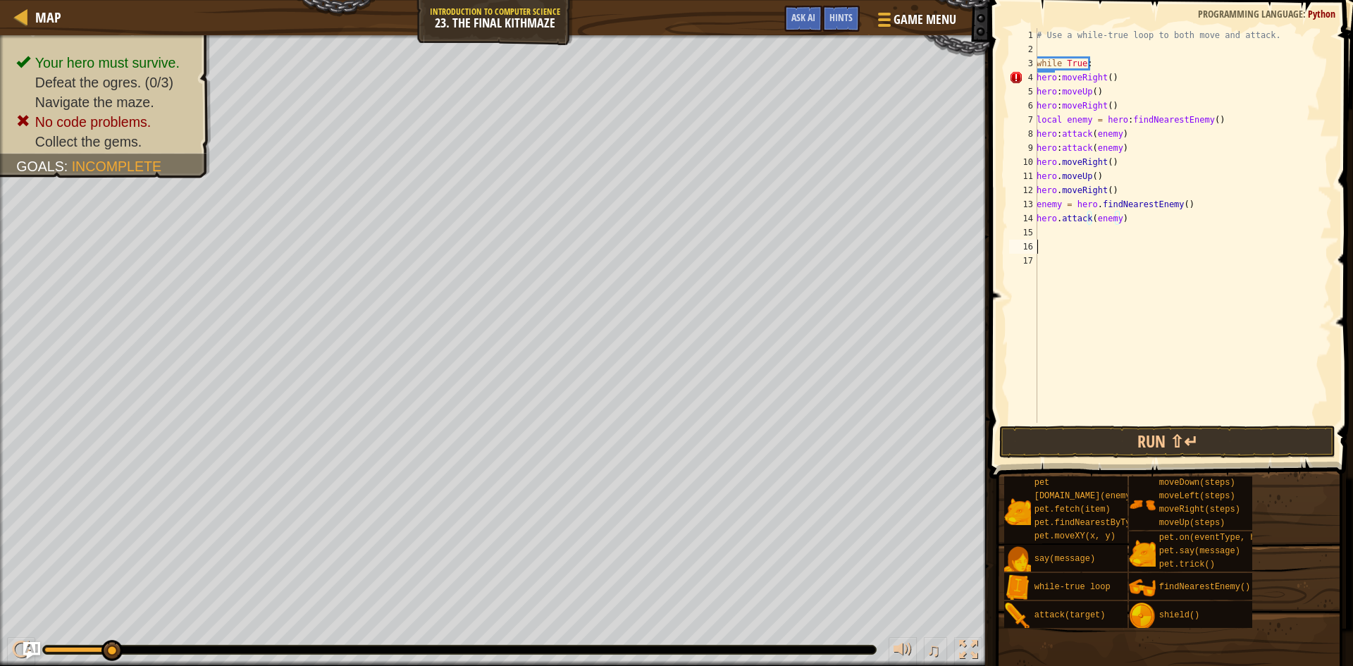
click at [1062, 242] on div "# Use a while-true loop to both move and attack. while True : hero : moveRight …" at bounding box center [1182, 239] width 298 height 423
click at [1061, 234] on div "# Use a while-true loop to both move and attack. while True : hero : moveRight …" at bounding box center [1182, 239] width 298 height 423
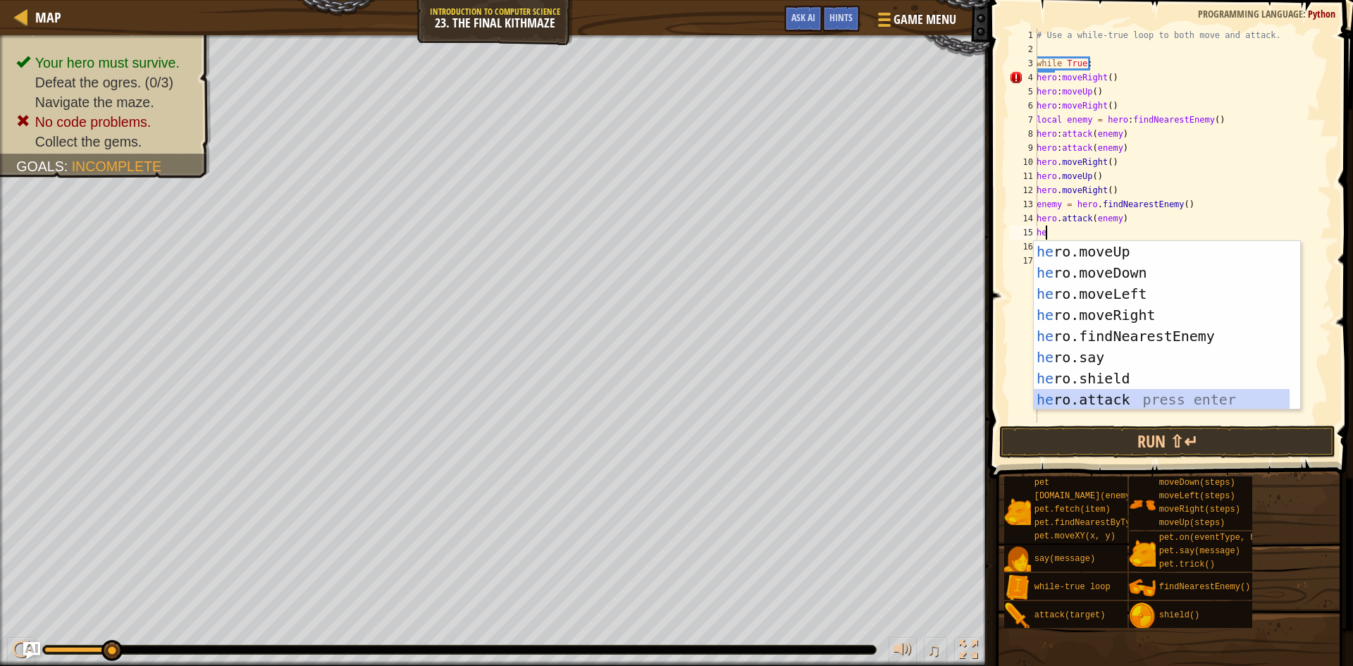
click at [1135, 391] on div "he ro.moveUp press enter he ro.moveDown press enter he ro.moveLeft press enter …" at bounding box center [1161, 346] width 256 height 211
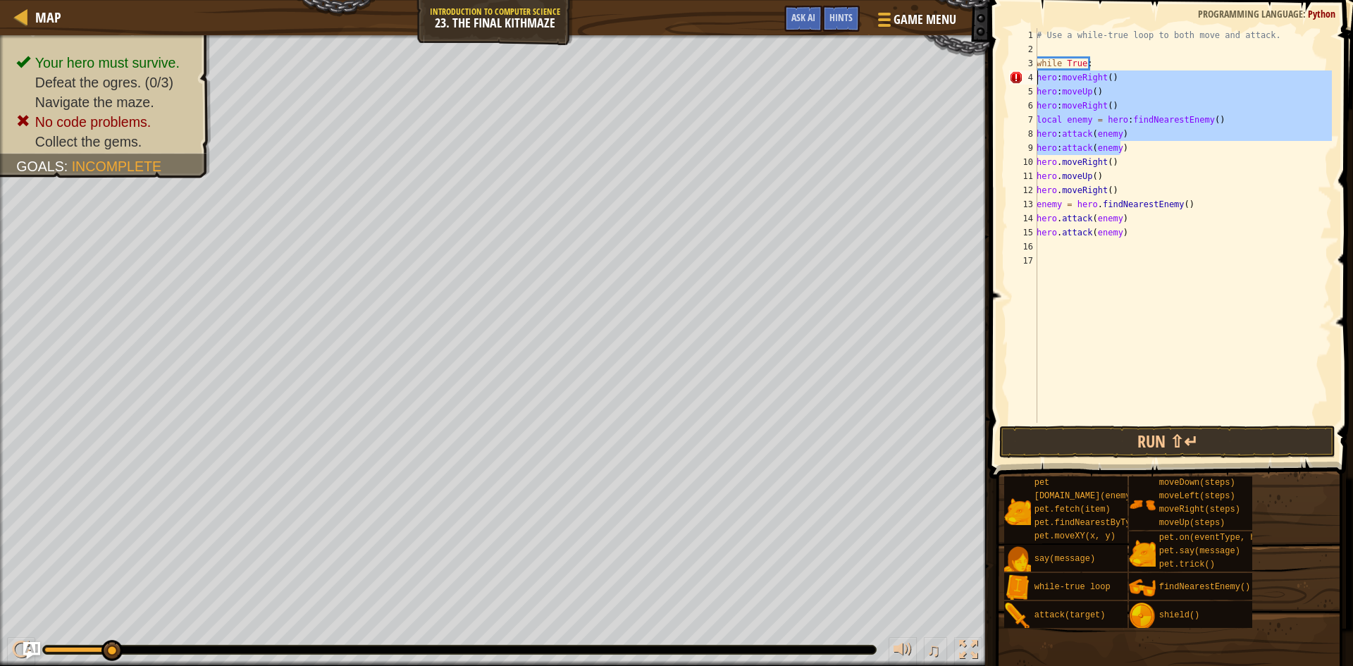
drag, startPoint x: 1126, startPoint y: 149, endPoint x: 1038, endPoint y: 80, distance: 111.9
click at [1038, 80] on div "# Use a while-true loop to both move and attack. while True : hero : moveRight …" at bounding box center [1182, 239] width 298 height 423
type textarea "hero:moveRight() hero:moveUp()"
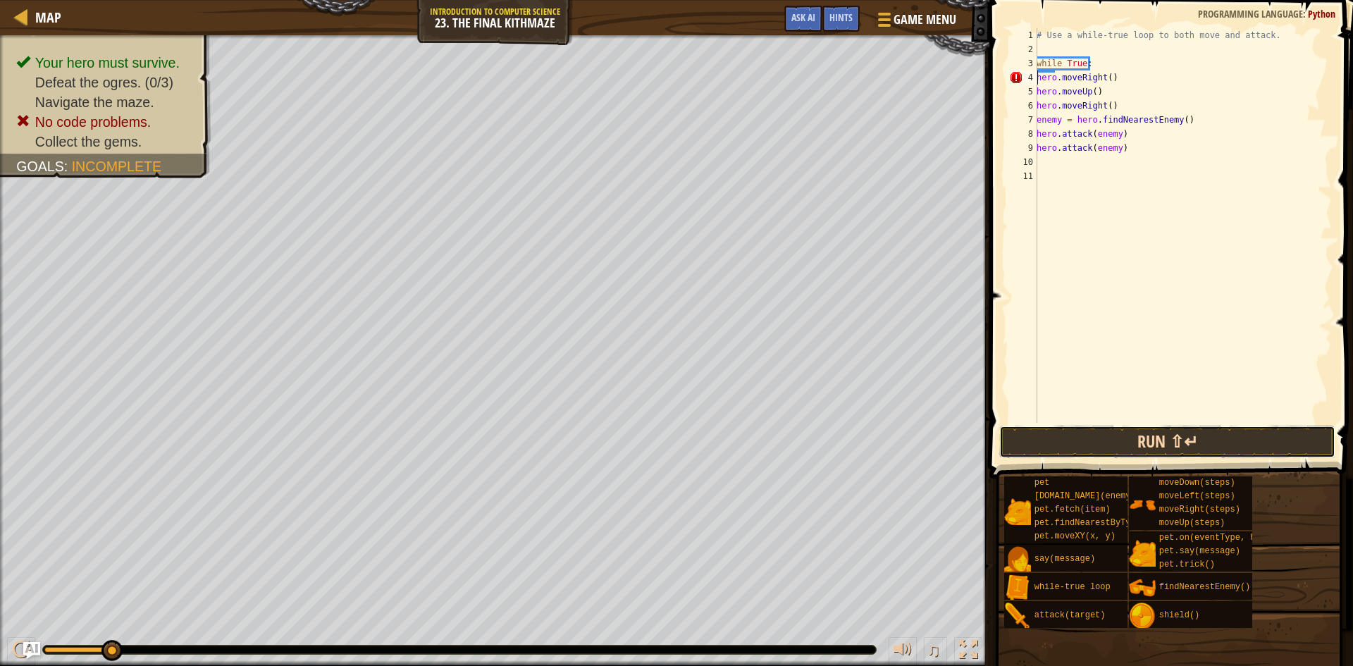
click at [1140, 426] on button "Run ⇧↵" at bounding box center [1167, 442] width 336 height 32
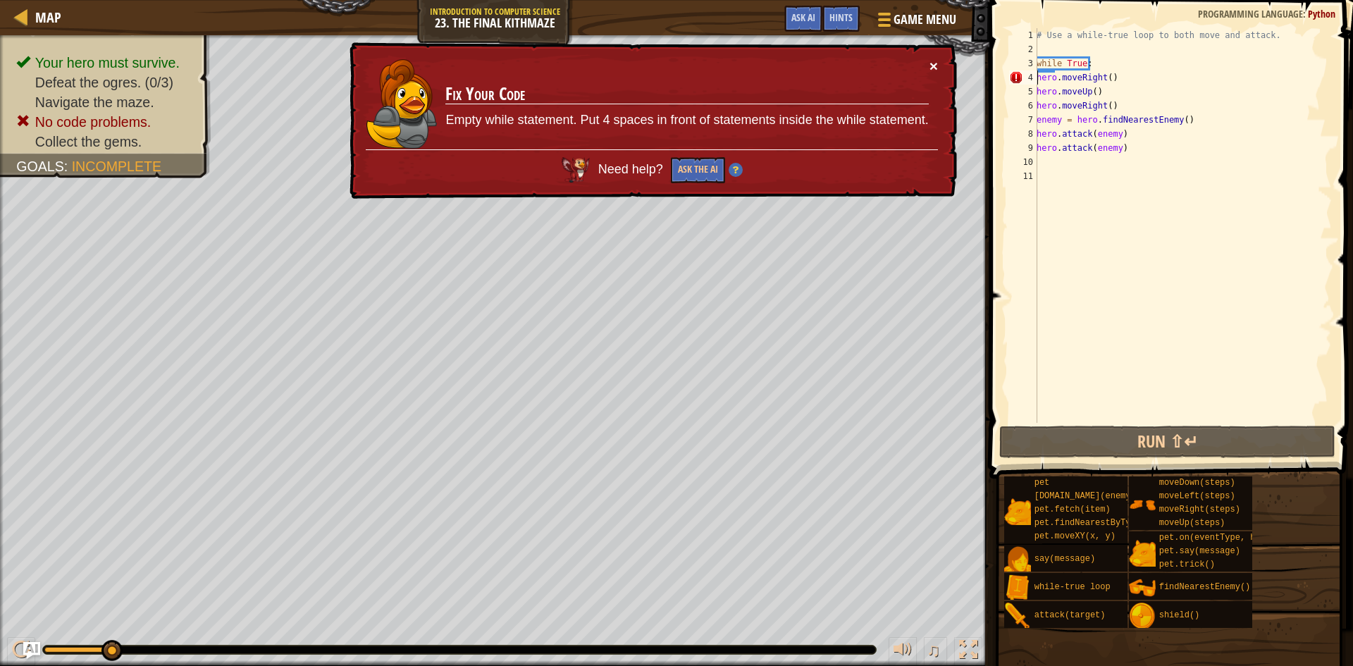
click at [932, 70] on button "×" at bounding box center [933, 65] width 8 height 15
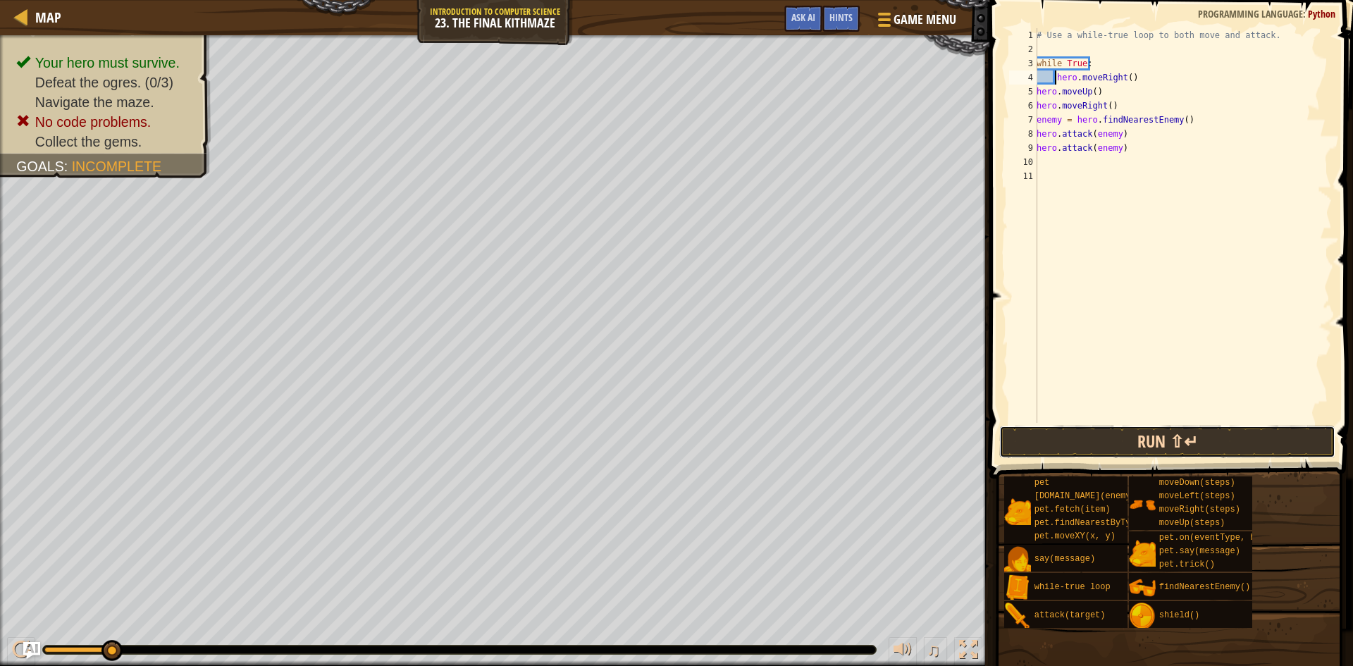
click at [1219, 431] on button "Run ⇧↵" at bounding box center [1167, 442] width 336 height 32
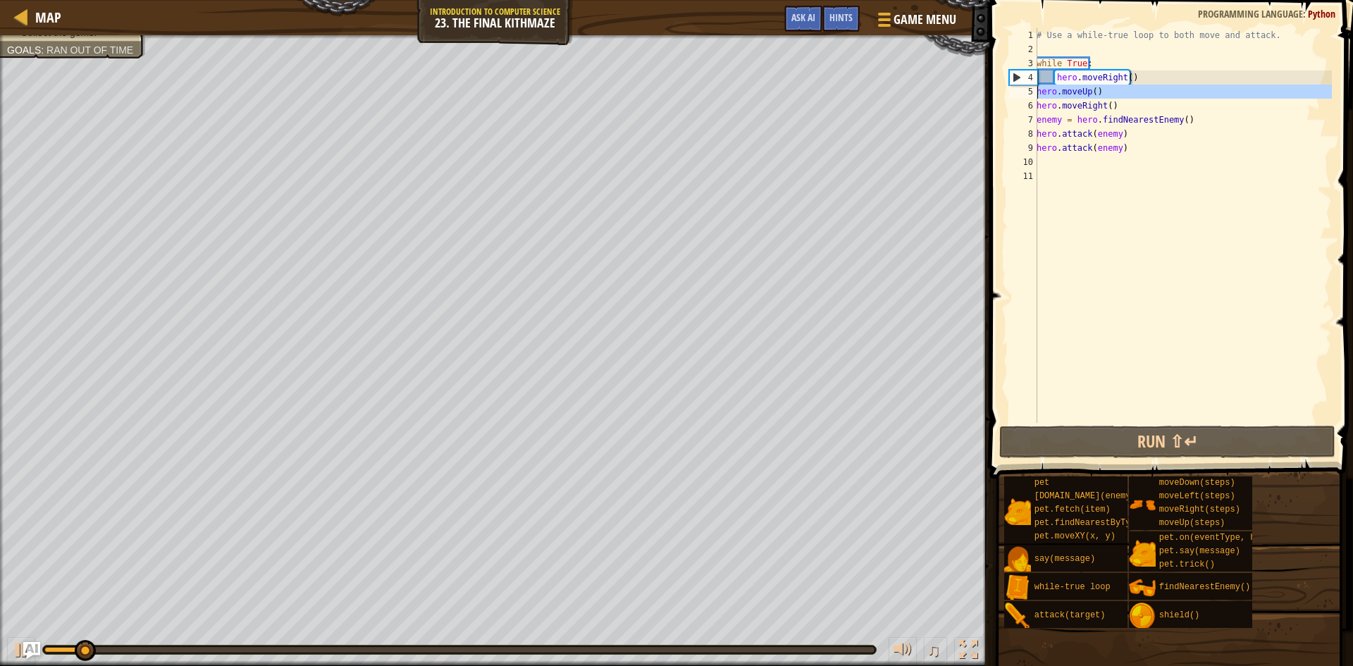
click at [1036, 92] on div "5" at bounding box center [1023, 92] width 28 height 14
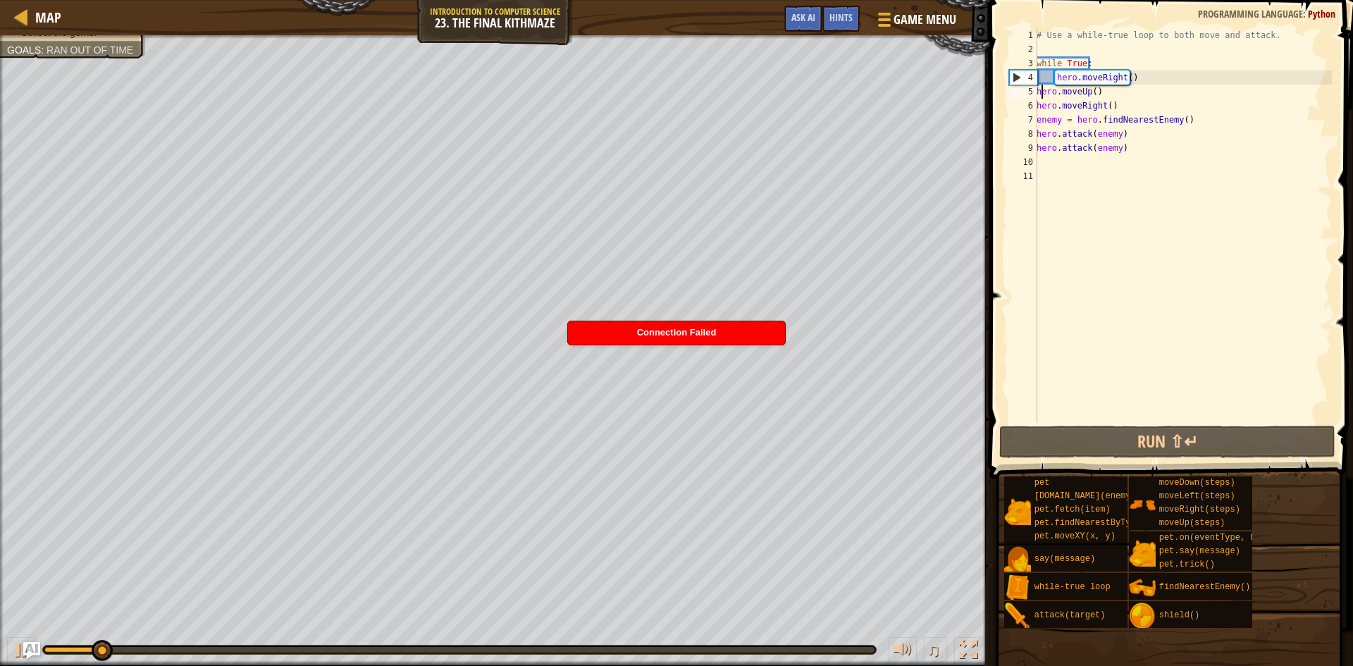
click at [1039, 92] on div "# Use a while-true loop to both move and attack. while True : hero . moveRight …" at bounding box center [1182, 239] width 298 height 423
click at [1036, 92] on div "5" at bounding box center [1023, 92] width 28 height 14
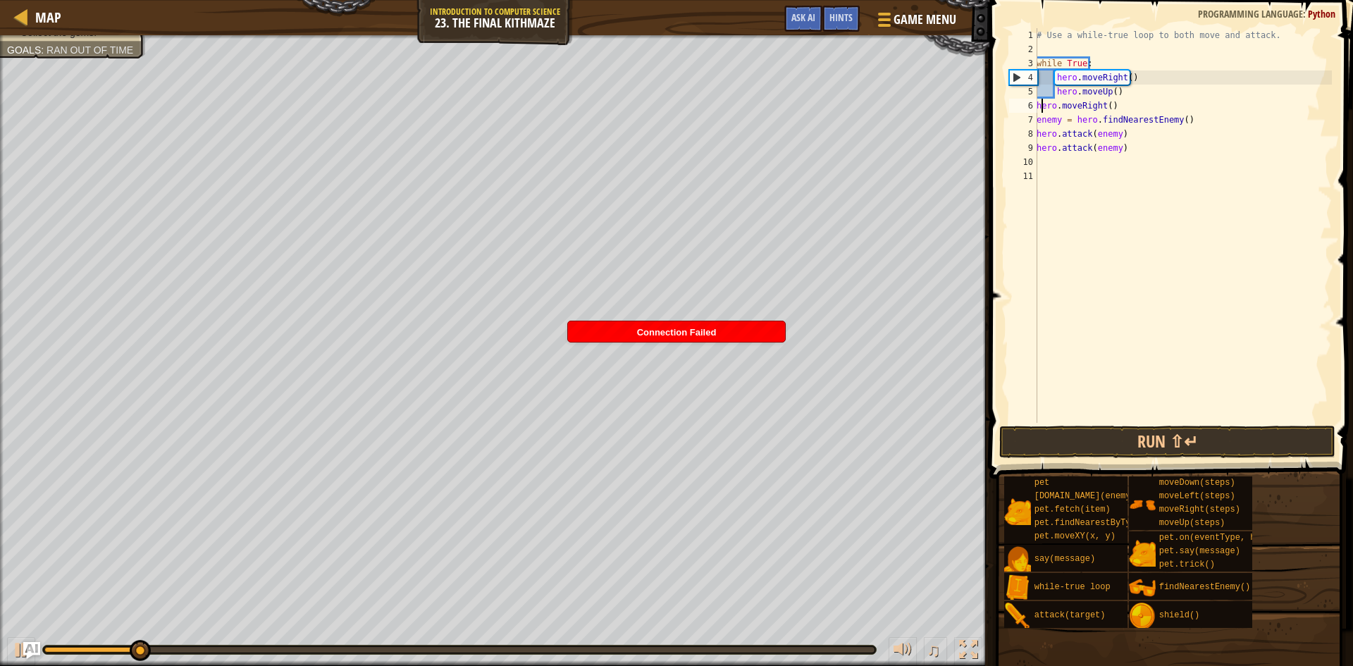
click at [1041, 108] on div "# Use a while-true loop to both move and attack. while True : hero . moveRight …" at bounding box center [1182, 239] width 298 height 423
click at [1038, 120] on div "# Use a while-true loop to both move and attack. while True : hero . moveRight …" at bounding box center [1182, 239] width 298 height 423
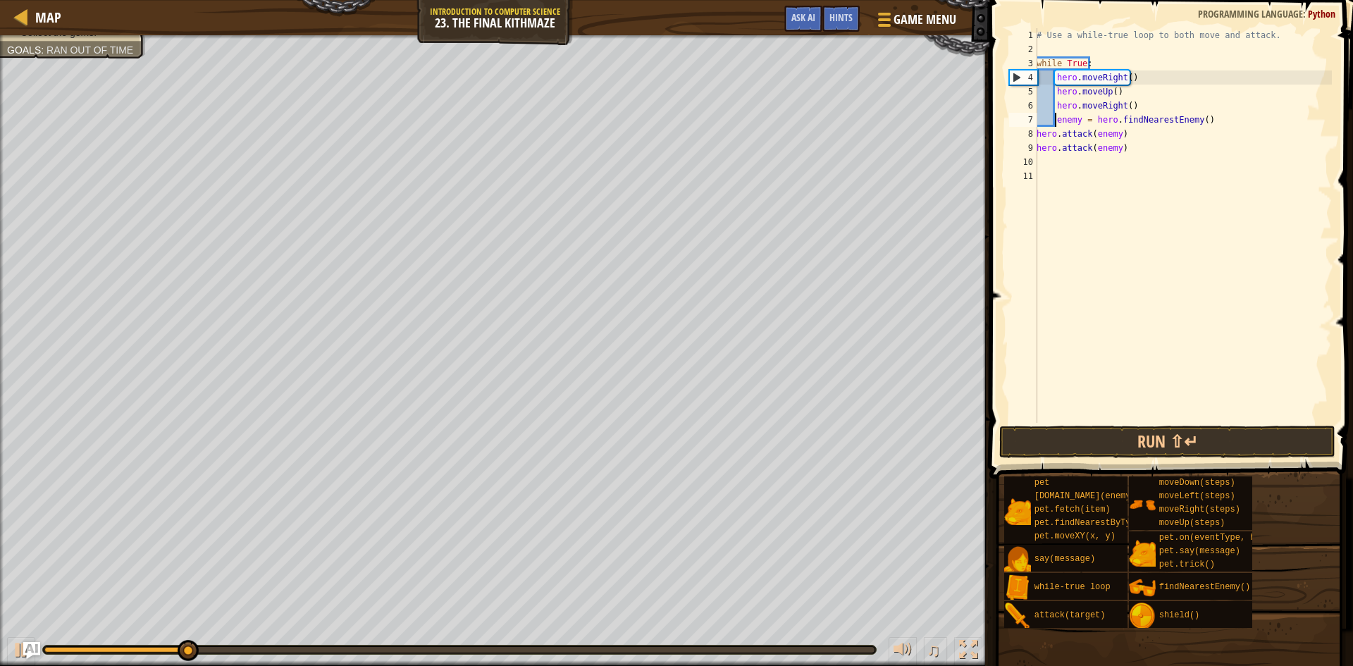
click at [1039, 130] on div "# Use a while-true loop to both move and attack. while True : hero . moveRight …" at bounding box center [1182, 239] width 298 height 423
type textarea "hero.attack(enemy)"
click at [1160, 430] on button "Run ⇧↵" at bounding box center [1167, 442] width 336 height 32
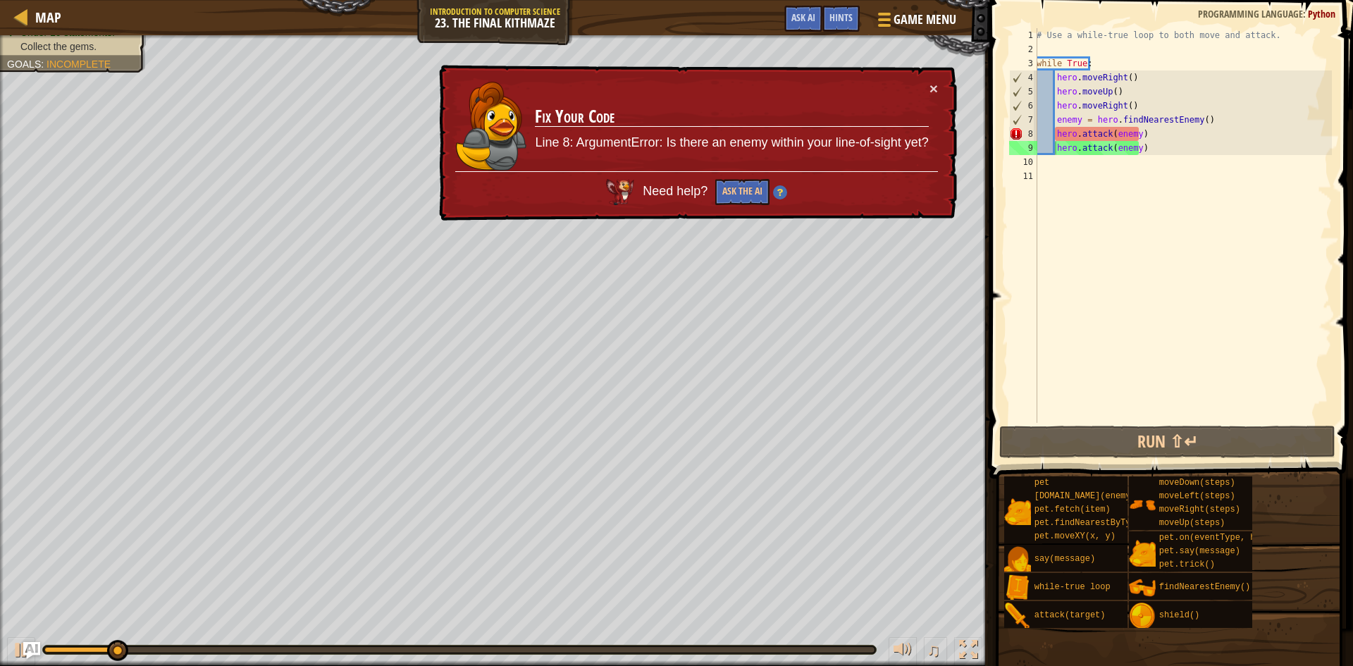
click at [939, 85] on div "× Fix Your Code Line 8: ArgumentError: Is there an enemy within your line-of-si…" at bounding box center [696, 143] width 521 height 157
click at [936, 85] on button "×" at bounding box center [933, 88] width 8 height 15
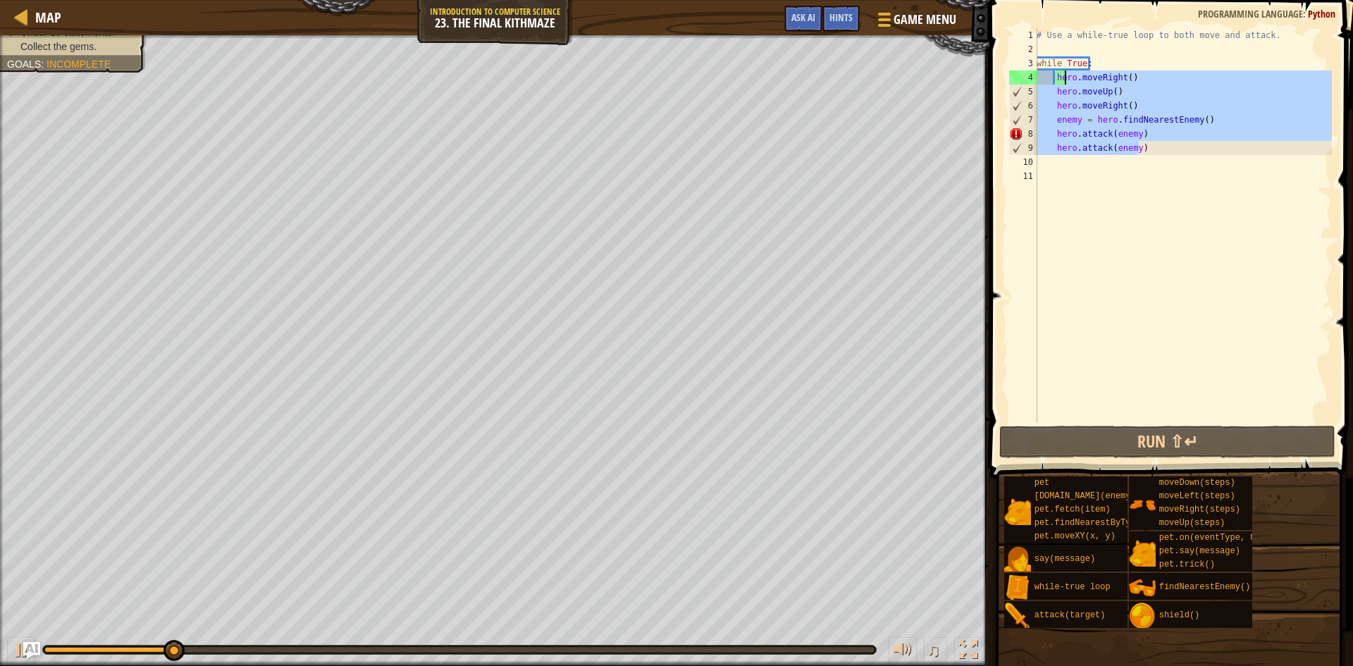
drag, startPoint x: 1158, startPoint y: 149, endPoint x: 1060, endPoint y: 72, distance: 124.4
click at [1060, 72] on div "# Use a while-true loop to both move and attack. while True : hero . moveRight …" at bounding box center [1182, 239] width 298 height 423
type textarea "h"
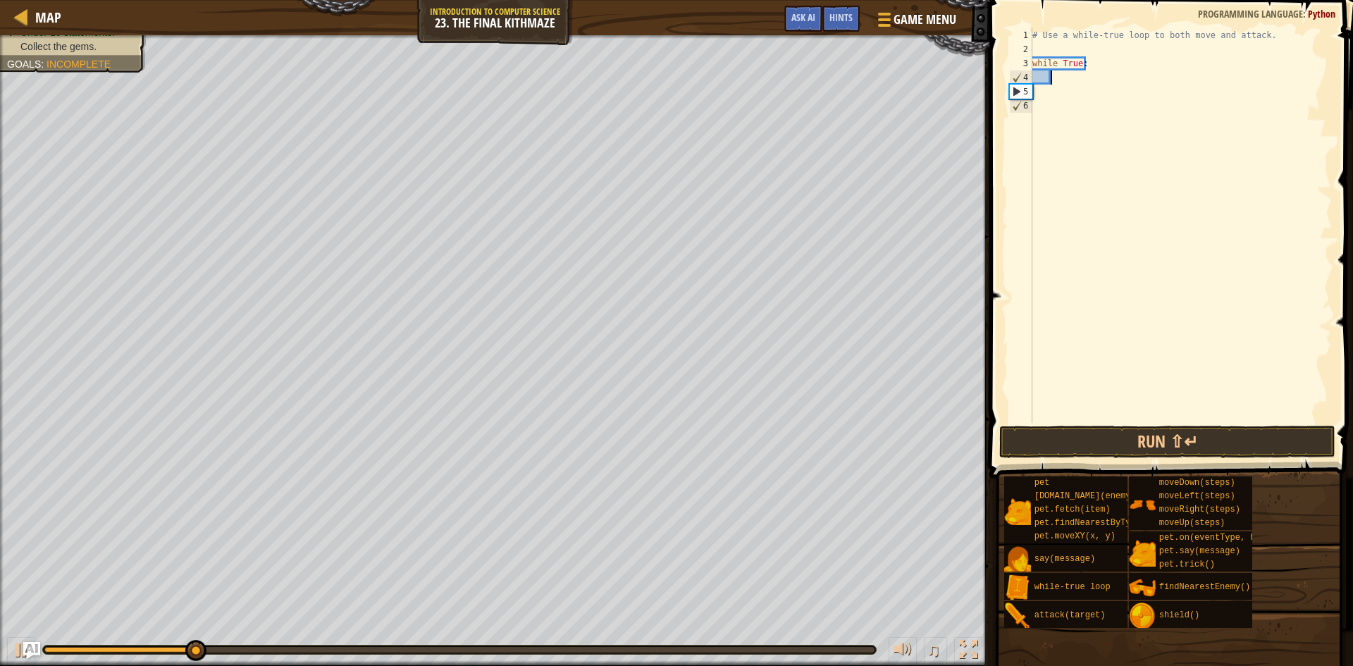
paste textarea "hero.moveUp()"
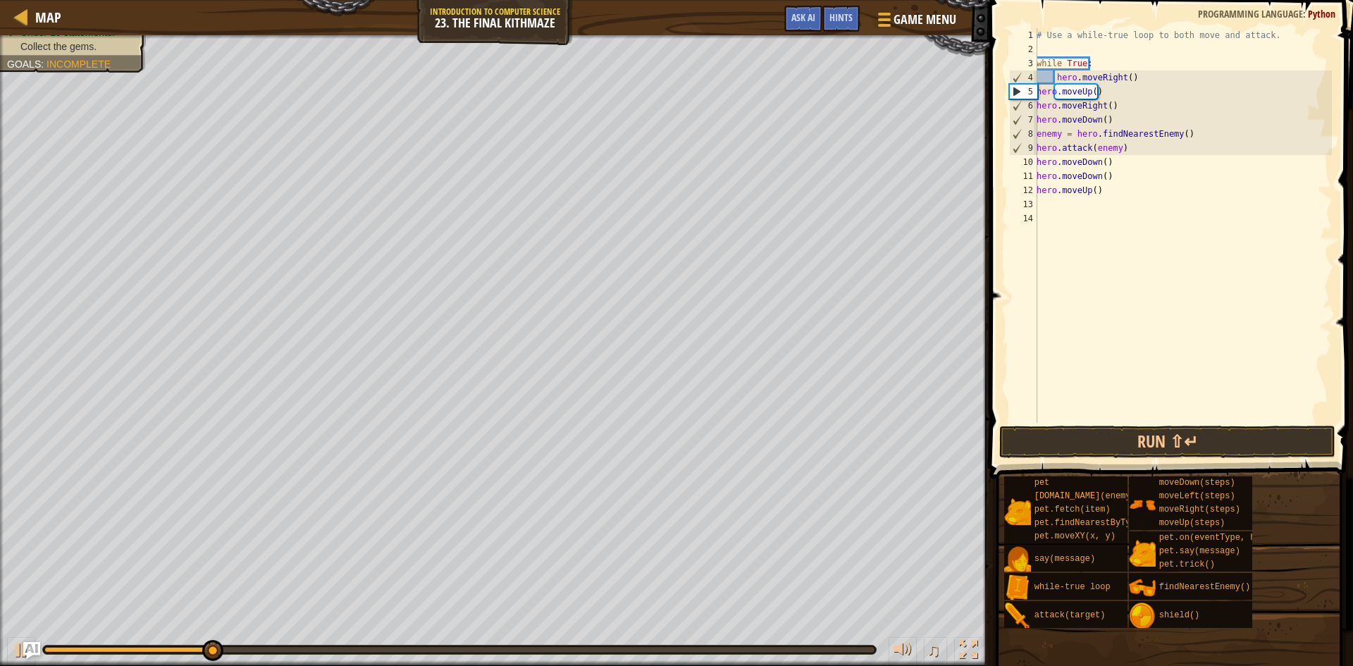
click at [1037, 89] on div "# Use a while-true loop to both move and attack. while True : hero . moveRight …" at bounding box center [1182, 239] width 298 height 423
click at [1037, 104] on div "# Use a while-true loop to both move and attack. while True : hero . moveRight …" at bounding box center [1182, 239] width 298 height 423
click at [1037, 120] on div "# Use a while-true loop to both move and attack. while True : hero . moveRight …" at bounding box center [1182, 239] width 298 height 423
click at [1037, 133] on div "# Use a while-true loop to both move and attack. while True : hero . moveRight …" at bounding box center [1182, 239] width 298 height 423
click at [1037, 146] on div "# Use a while-true loop to both move and attack. while True : hero . moveRight …" at bounding box center [1182, 239] width 298 height 423
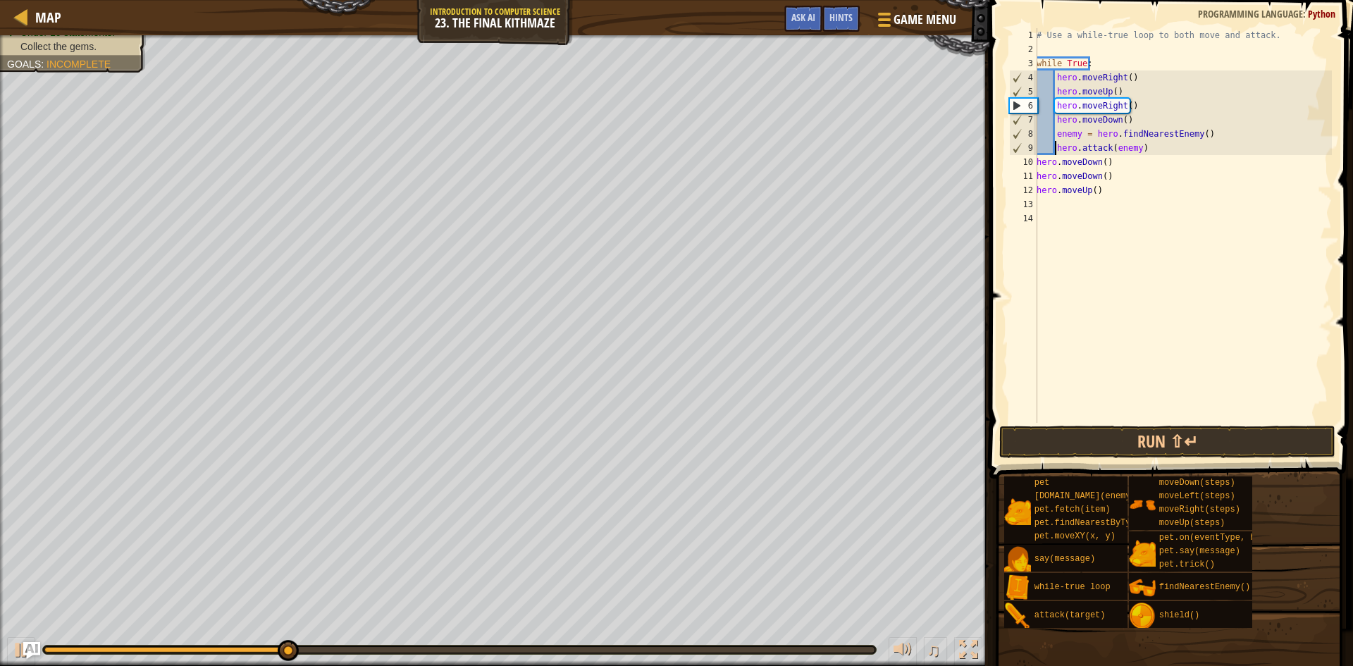
click at [1038, 163] on div "# Use a while-true loop to both move and attack. while True : hero . moveRight …" at bounding box center [1182, 239] width 298 height 423
click at [1038, 173] on div "# Use a while-true loop to both move and attack. while True : hero . moveRight …" at bounding box center [1182, 239] width 298 height 423
click at [1037, 188] on div "# Use a while-true loop to both move and attack. while True : hero . moveRight …" at bounding box center [1182, 239] width 298 height 423
click at [1116, 440] on button "Run ⇧↵" at bounding box center [1167, 442] width 336 height 32
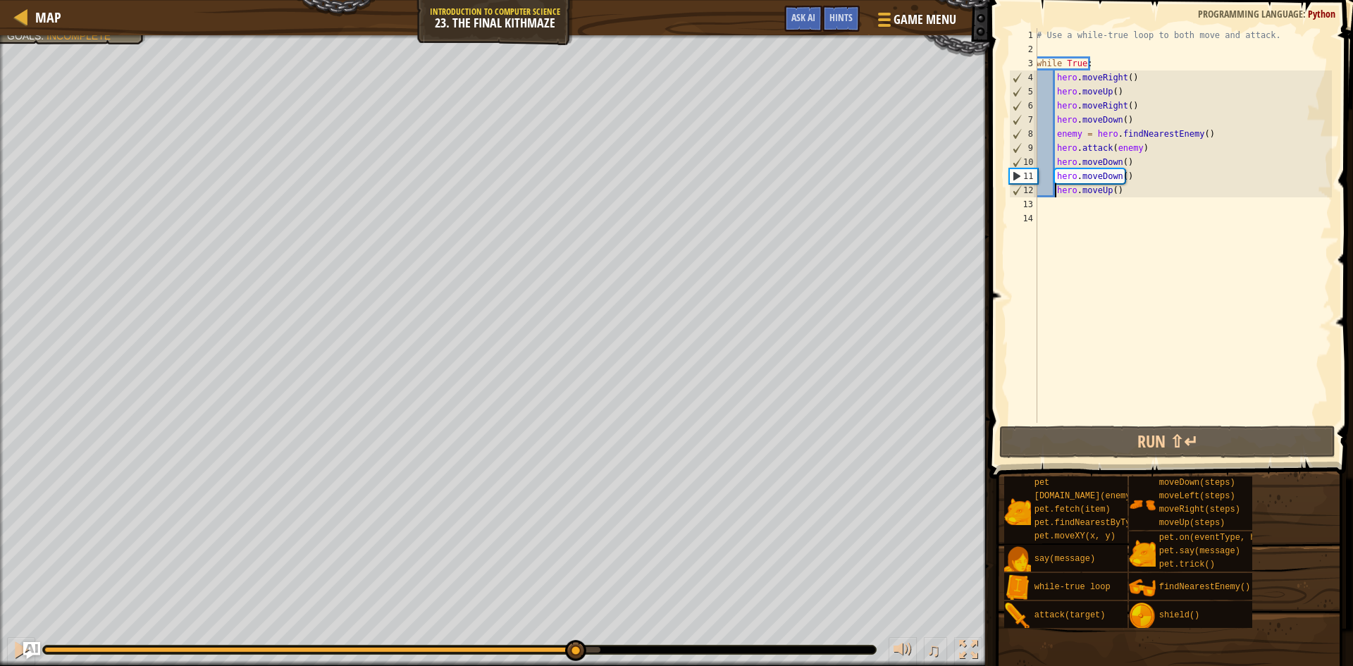
drag, startPoint x: 335, startPoint y: 647, endPoint x: 575, endPoint y: 631, distance: 240.8
click at [575, 631] on div "♫" at bounding box center [494, 646] width 989 height 42
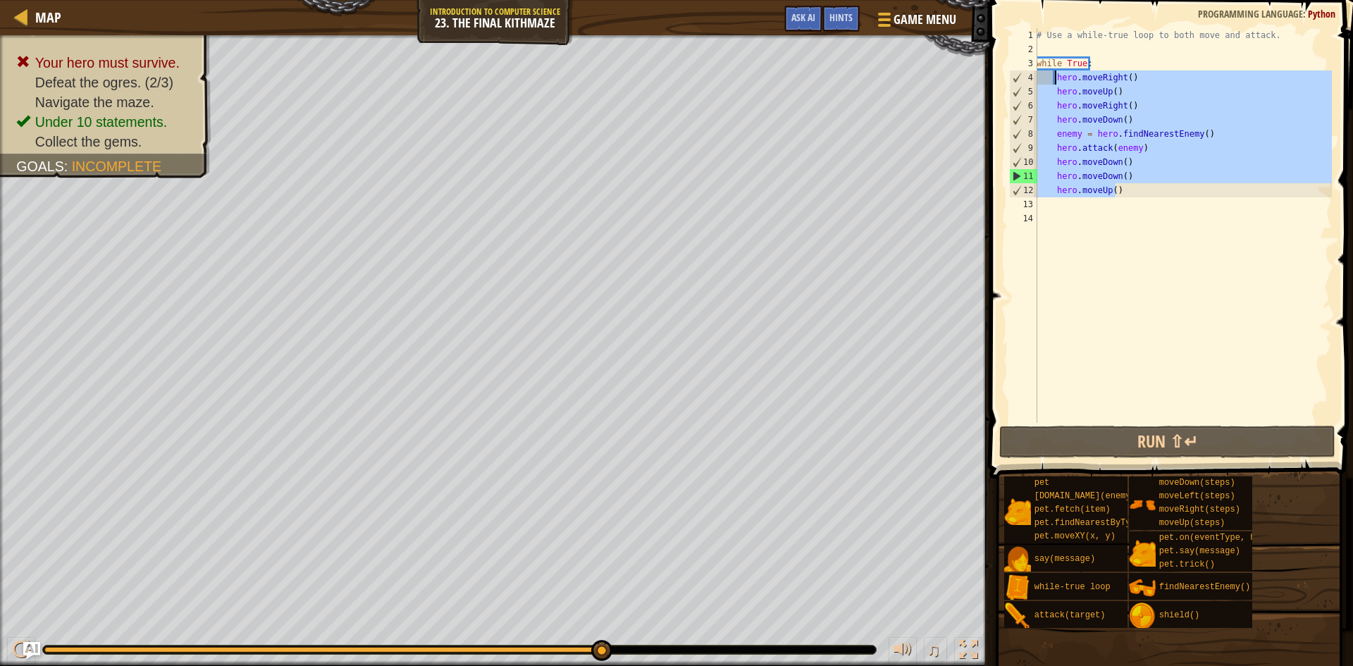
drag, startPoint x: 1117, startPoint y: 191, endPoint x: 1054, endPoint y: 75, distance: 132.1
click at [1054, 75] on div "# Use a while-true loop to both move and attack. while True : hero . moveRight …" at bounding box center [1182, 239] width 298 height 423
click at [925, 15] on span "Game Menu" at bounding box center [925, 19] width 66 height 19
type textarea "hero.moveRight()"
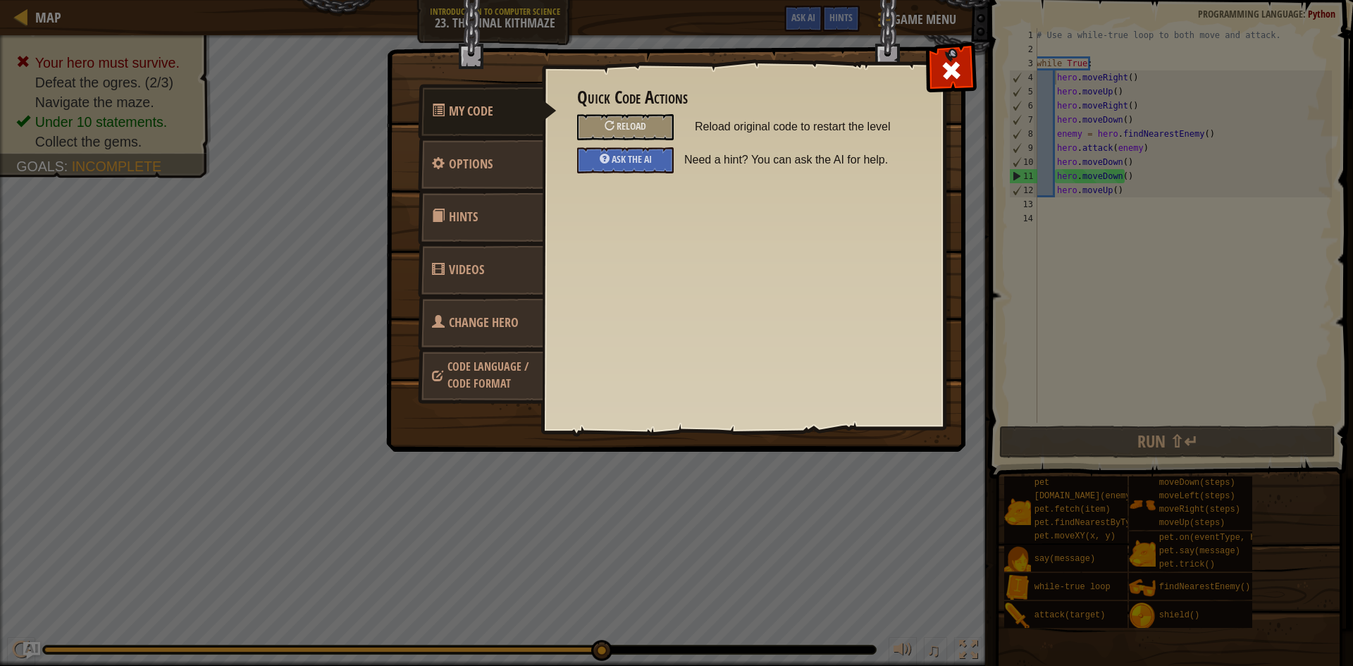
click at [522, 319] on link "Change Hero" at bounding box center [480, 322] width 125 height 55
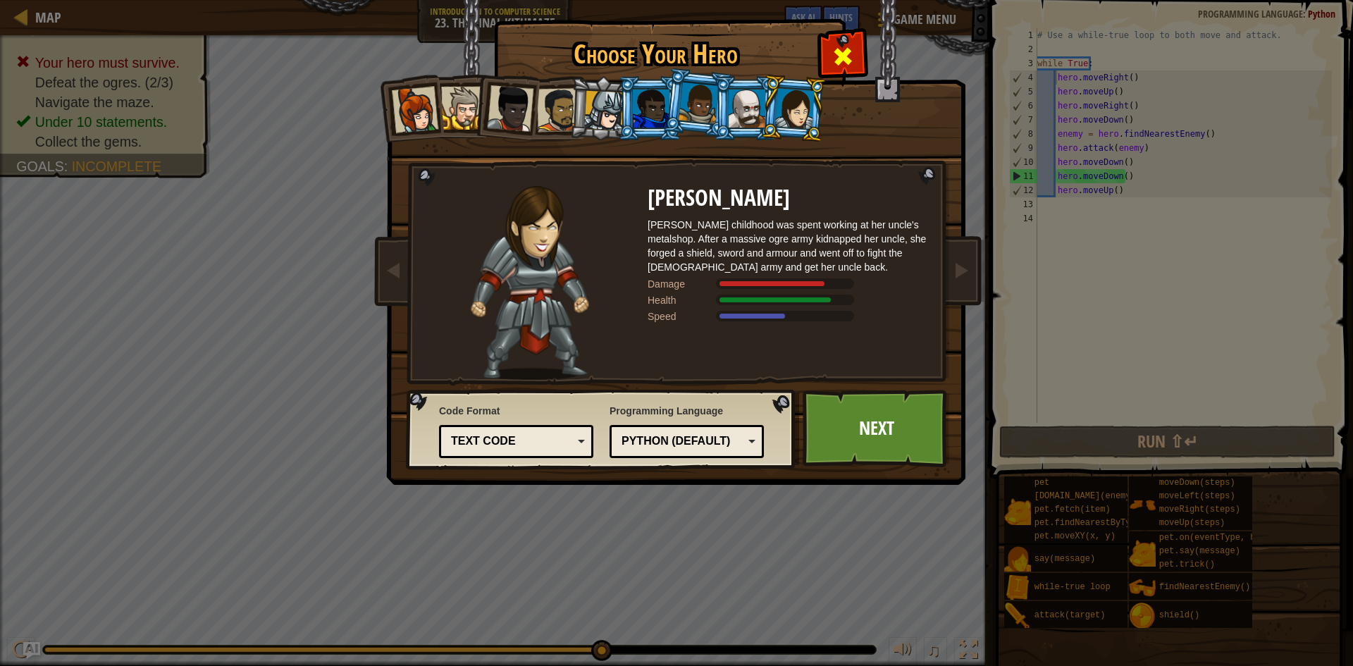
click at [851, 68] on span at bounding box center [842, 56] width 23 height 23
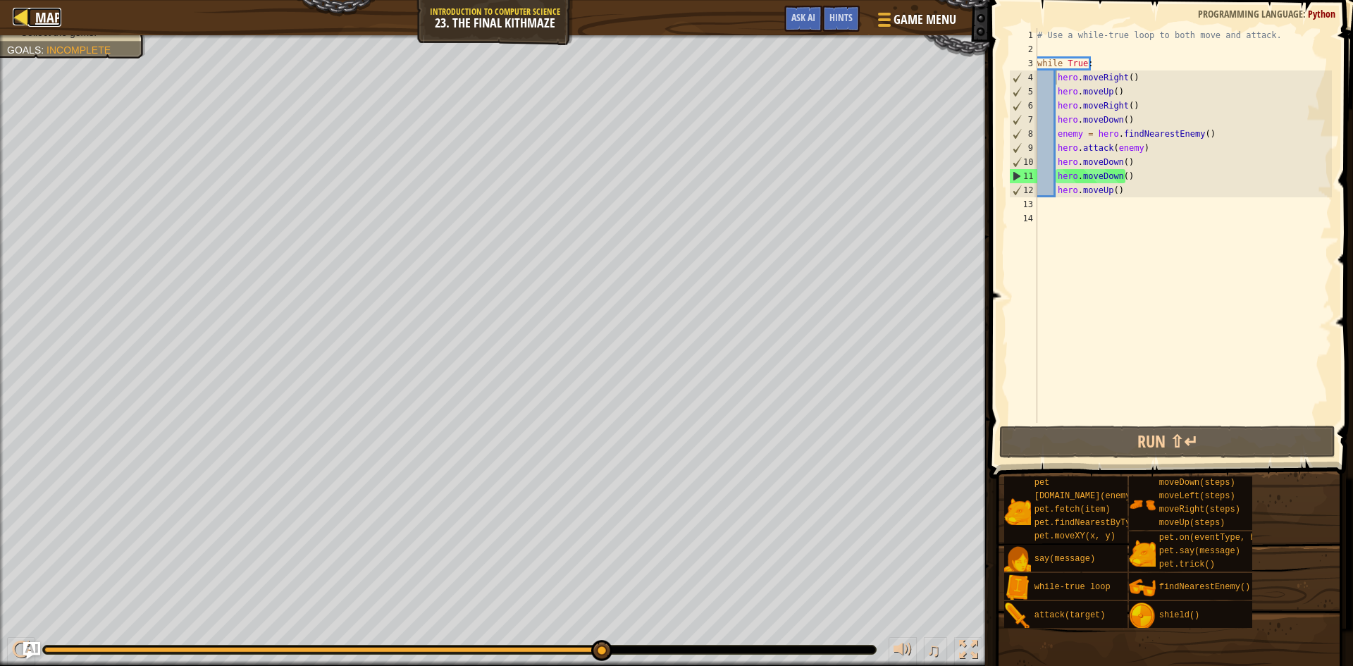
click at [41, 19] on span "Map" at bounding box center [48, 17] width 26 height 19
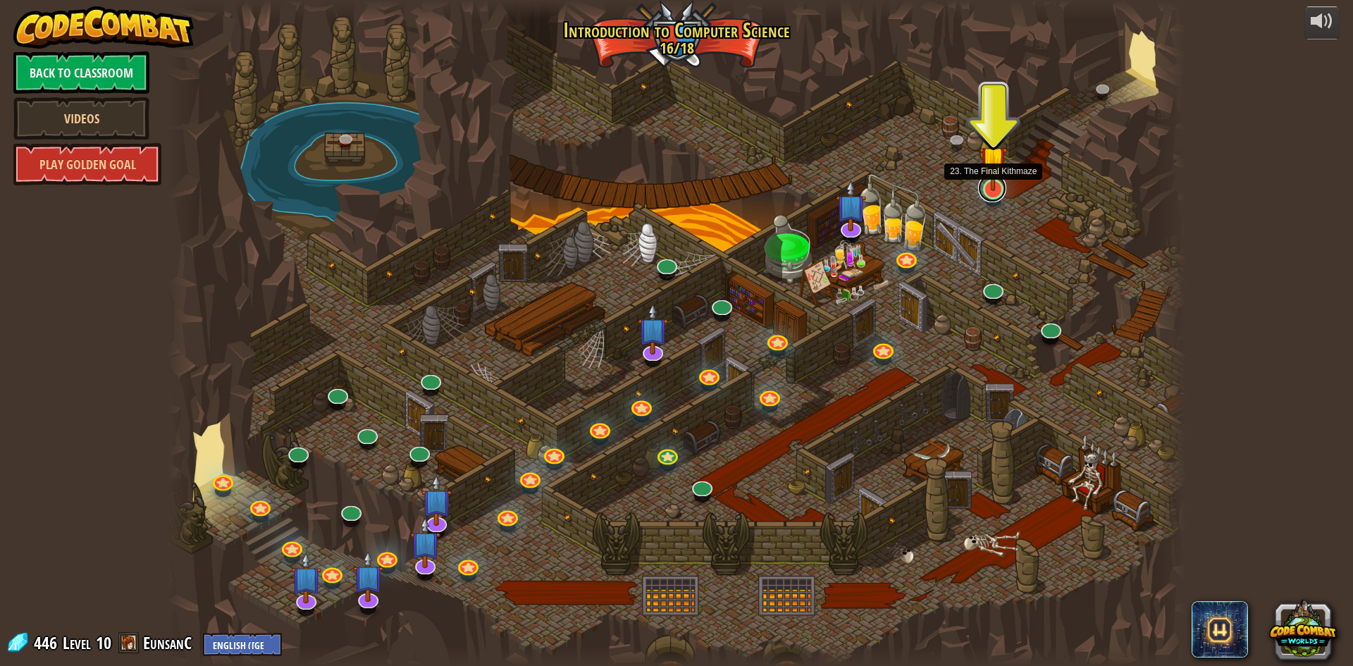
click at [991, 194] on link at bounding box center [992, 188] width 28 height 28
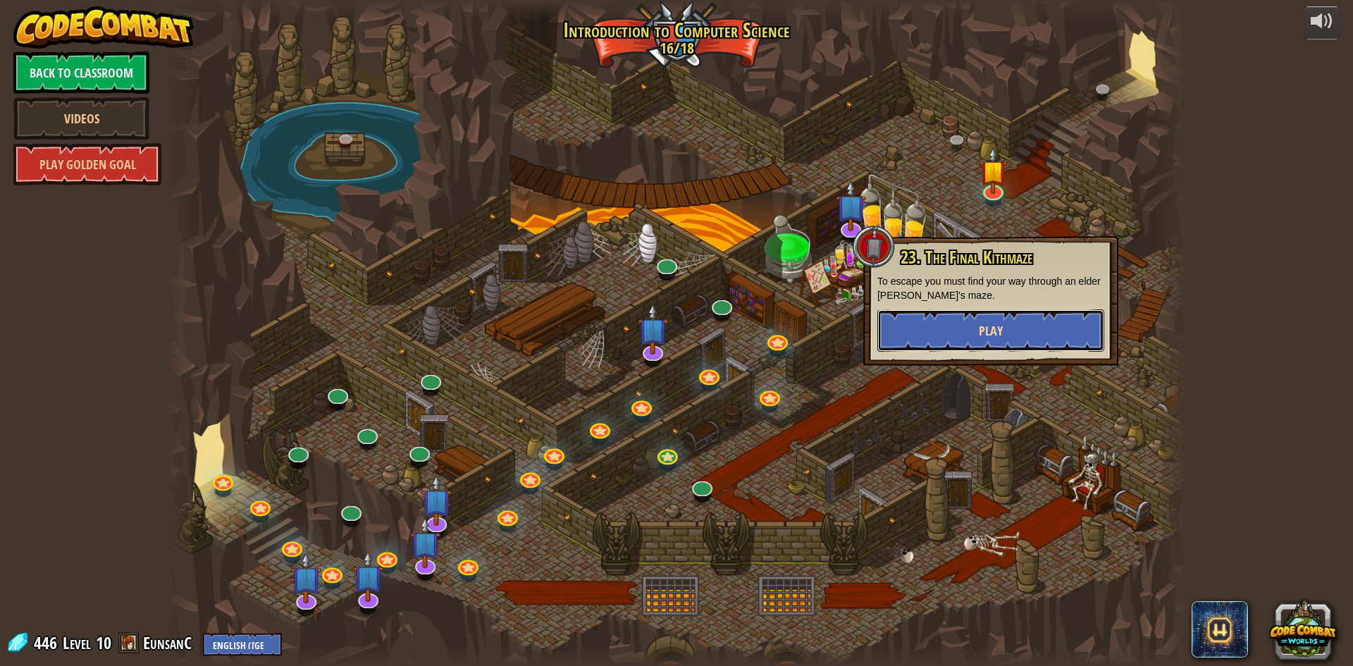
click at [981, 328] on span "Play" at bounding box center [991, 331] width 24 height 18
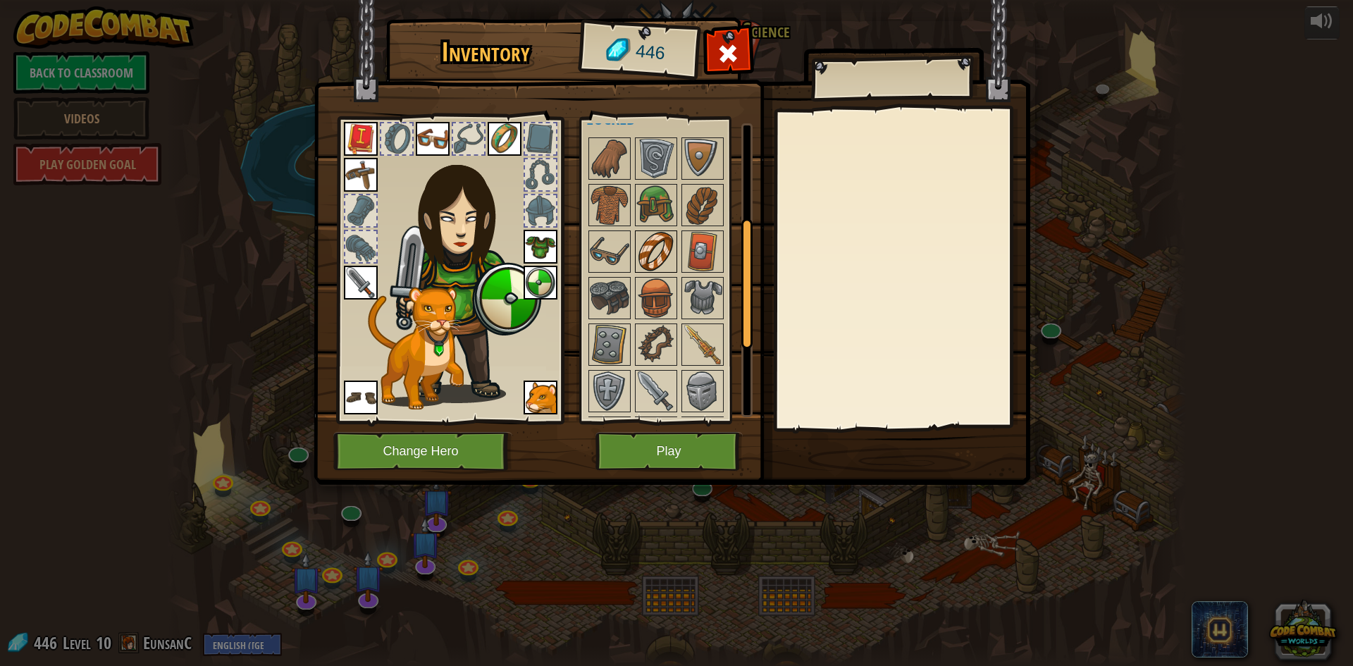
scroll to position [211, 0]
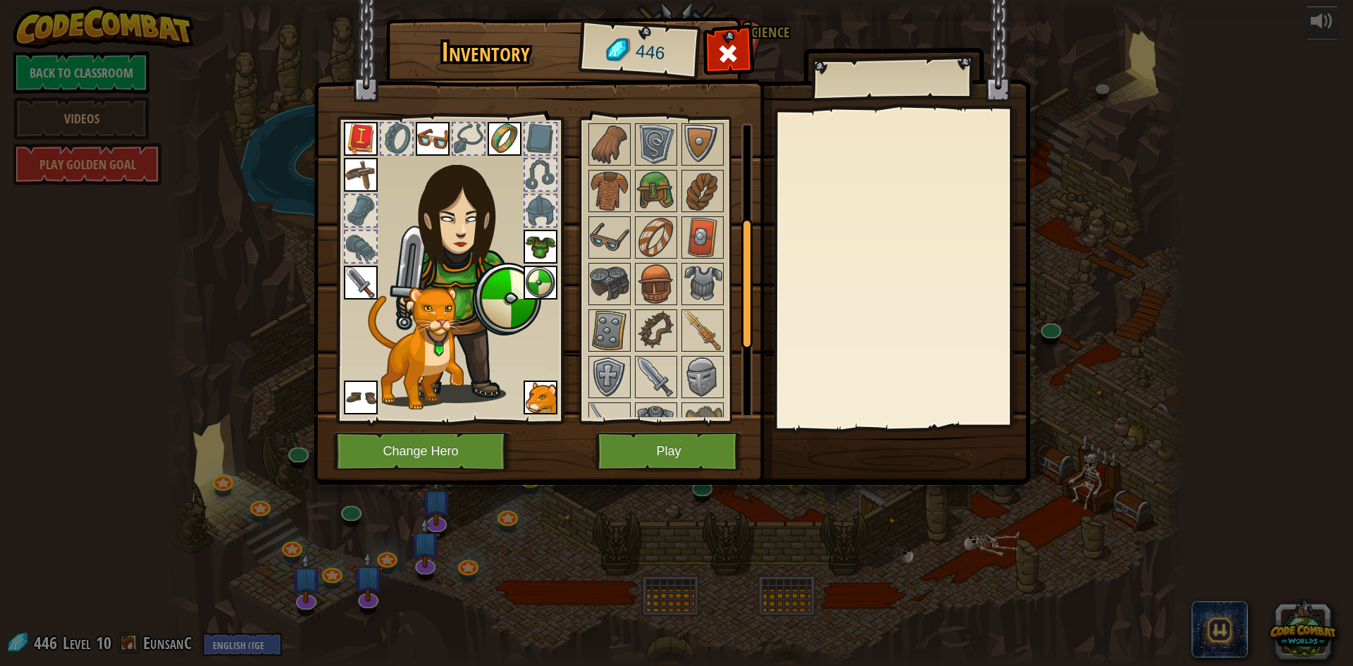
drag, startPoint x: 561, startPoint y: 177, endPoint x: 585, endPoint y: 194, distance: 29.7
click at [560, 177] on div at bounding box center [449, 266] width 232 height 317
click at [676, 313] on div at bounding box center [656, 330] width 42 height 42
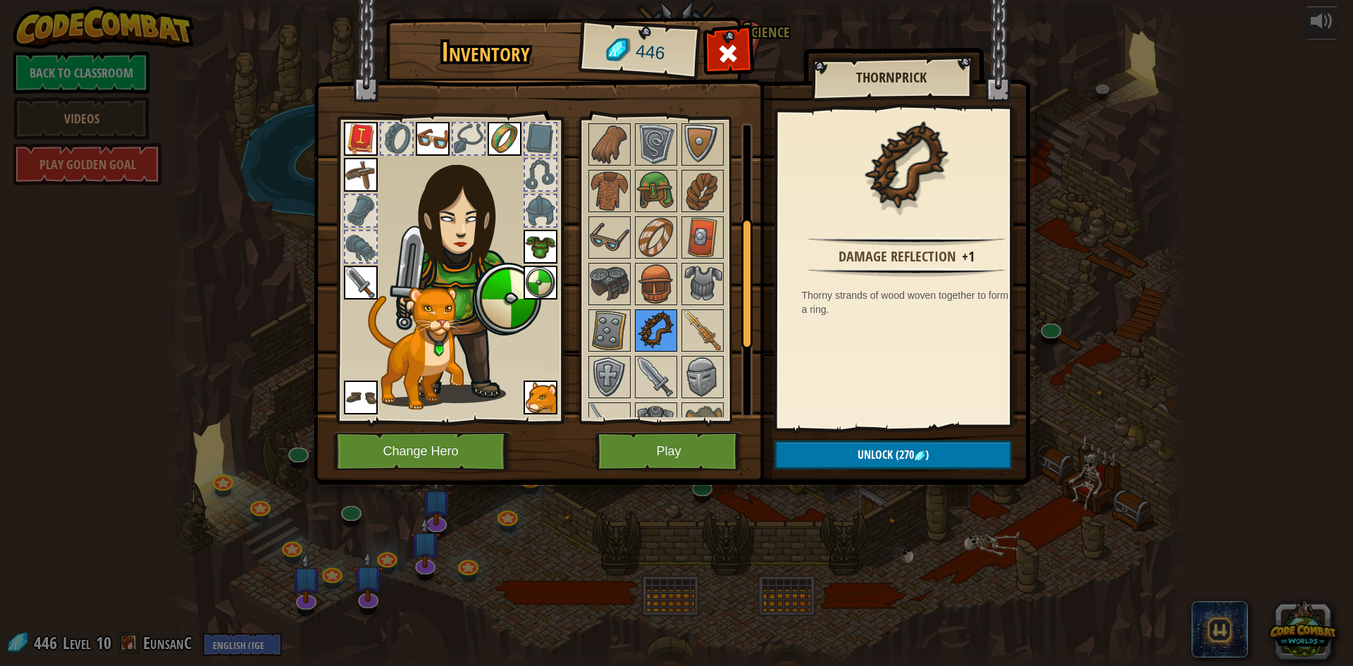
click at [649, 323] on img at bounding box center [655, 330] width 39 height 39
click at [633, 326] on div at bounding box center [674, 353] width 177 height 465
click at [623, 330] on img at bounding box center [609, 330] width 39 height 39
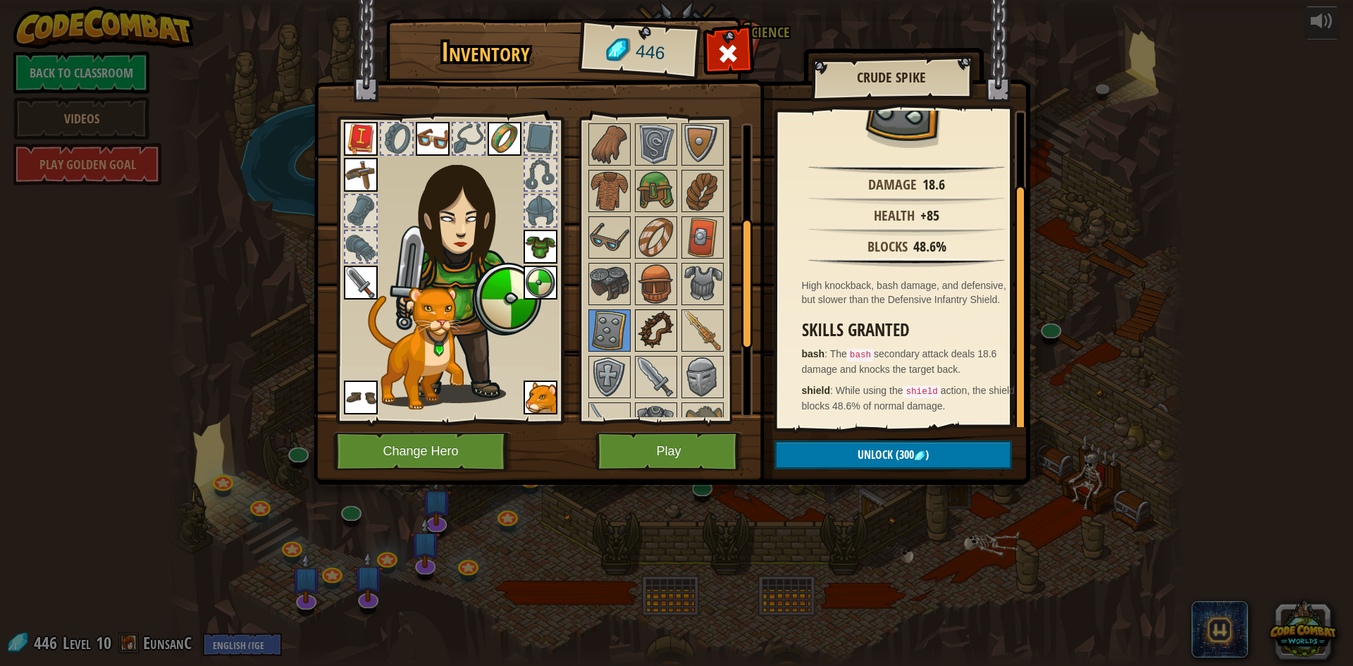
scroll to position [83, 0]
click at [609, 366] on img at bounding box center [609, 376] width 39 height 39
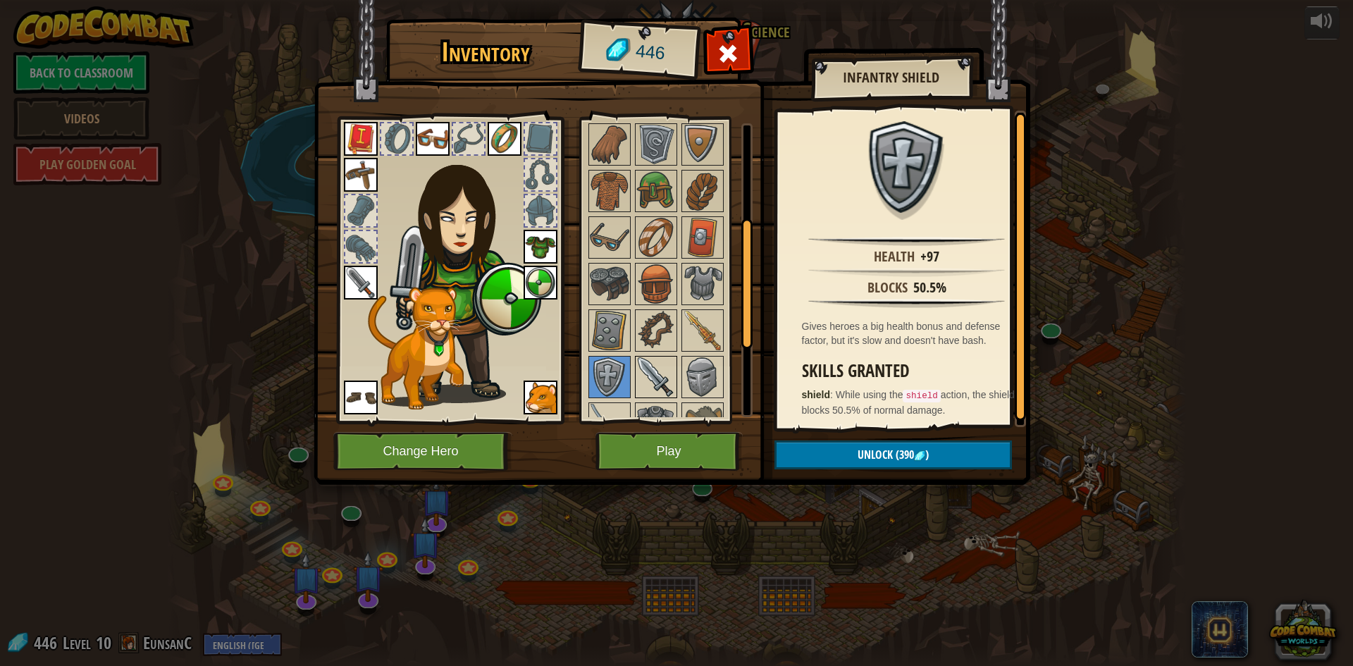
click at [636, 365] on img at bounding box center [655, 376] width 39 height 39
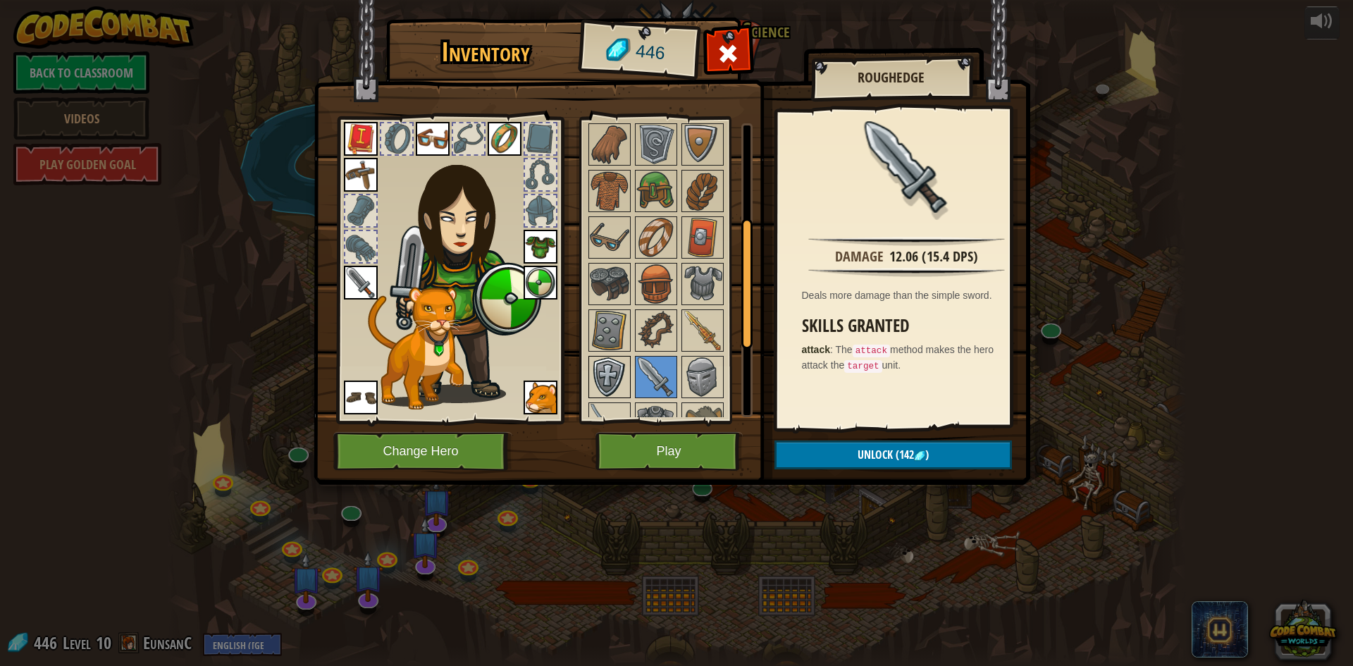
click at [606, 360] on img at bounding box center [609, 376] width 39 height 39
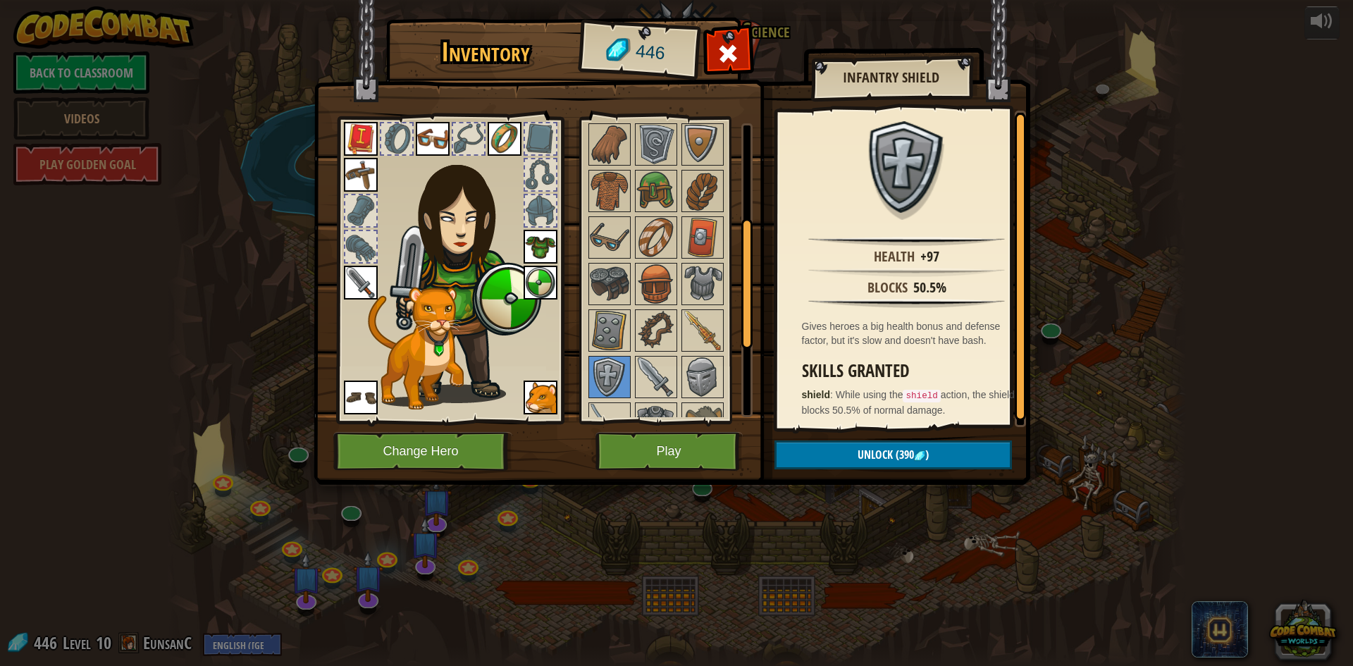
scroll to position [3, 0]
click at [704, 367] on img at bounding box center [702, 376] width 39 height 39
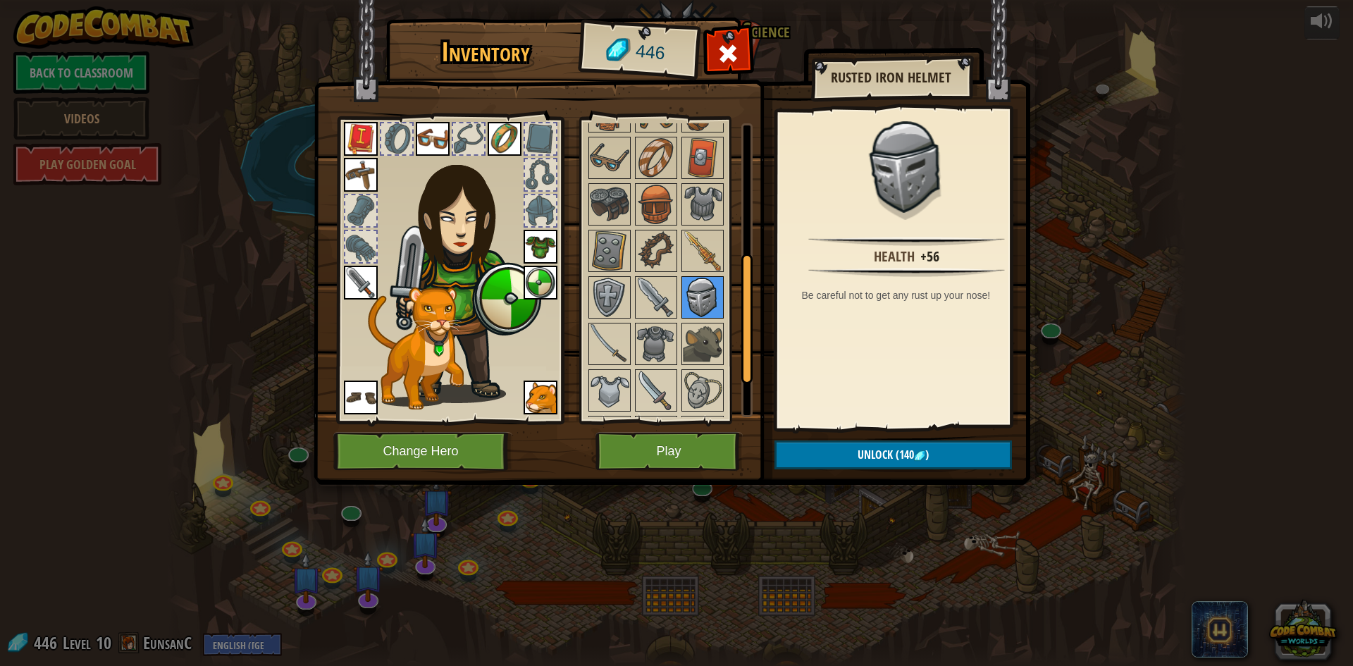
scroll to position [380, 0]
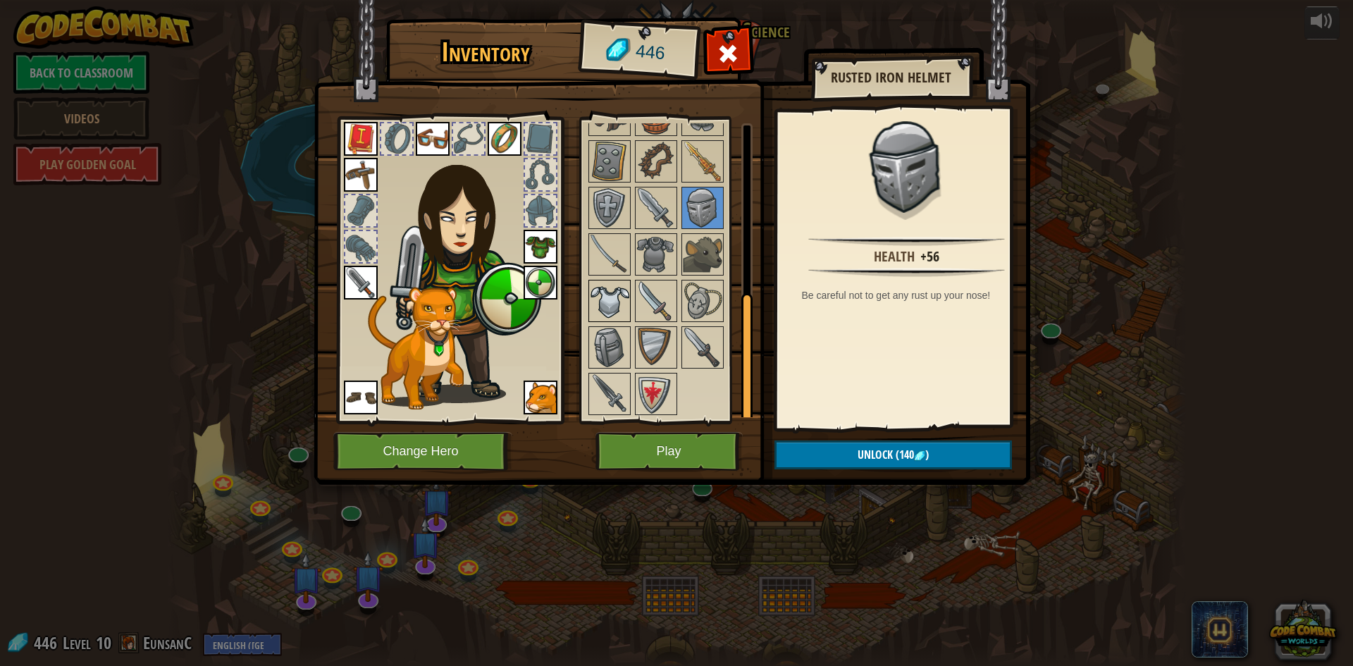
click at [620, 305] on img at bounding box center [609, 300] width 39 height 39
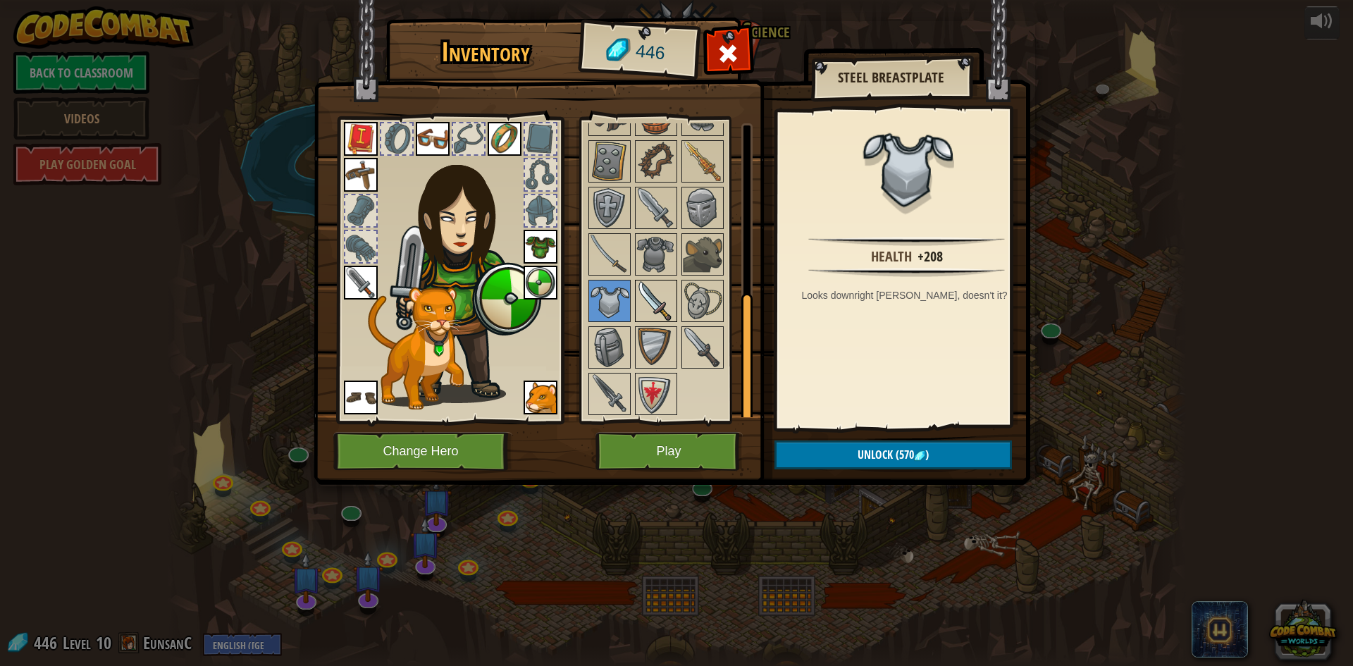
click at [653, 299] on img at bounding box center [655, 300] width 39 height 39
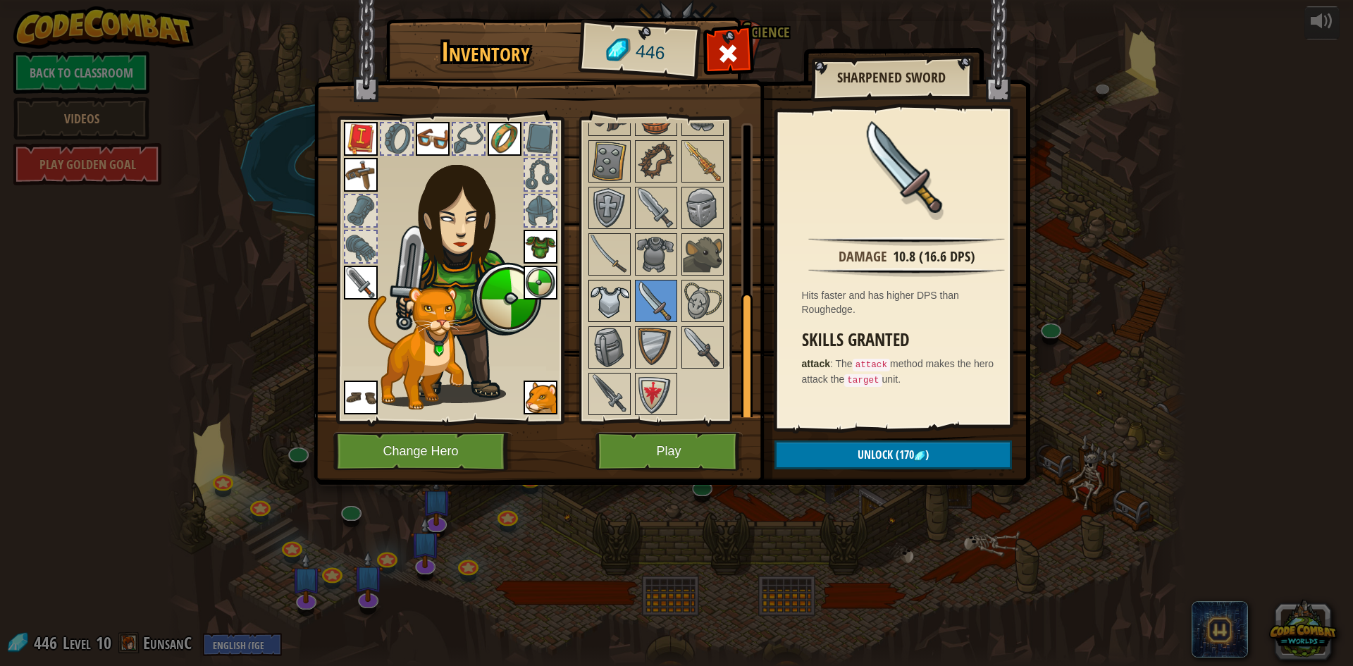
click at [622, 302] on img at bounding box center [609, 300] width 39 height 39
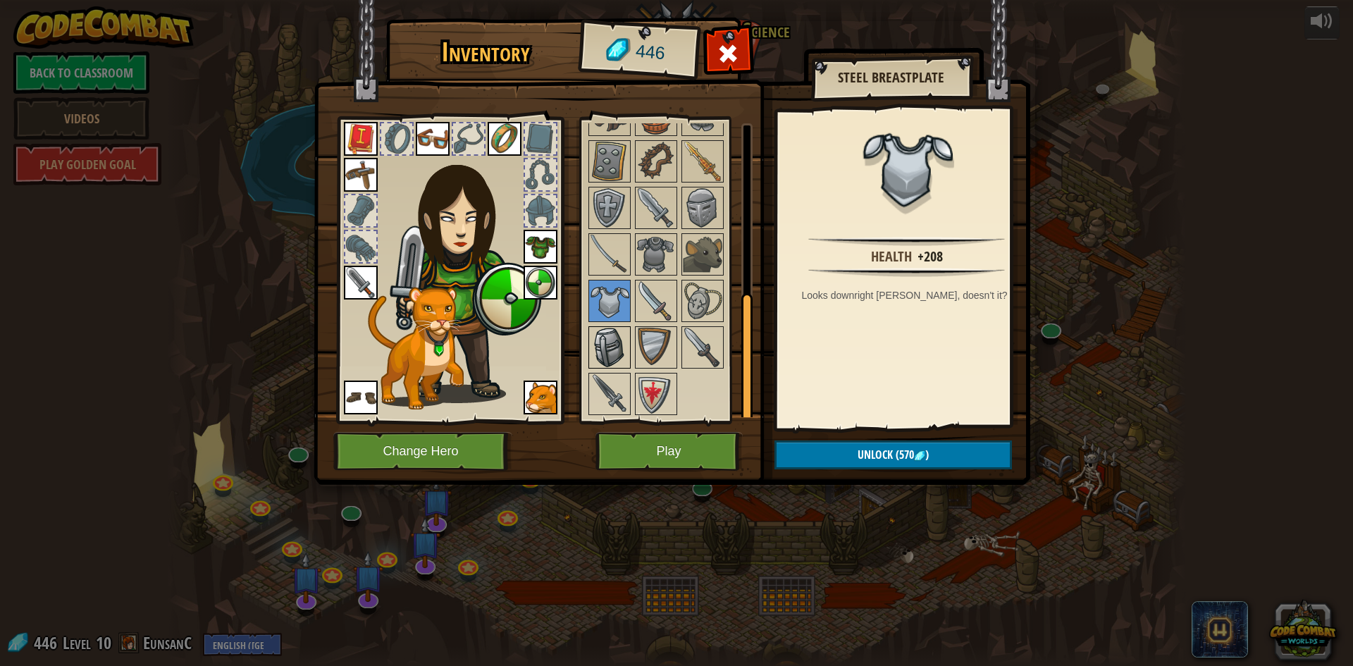
click at [612, 336] on img at bounding box center [609, 347] width 39 height 39
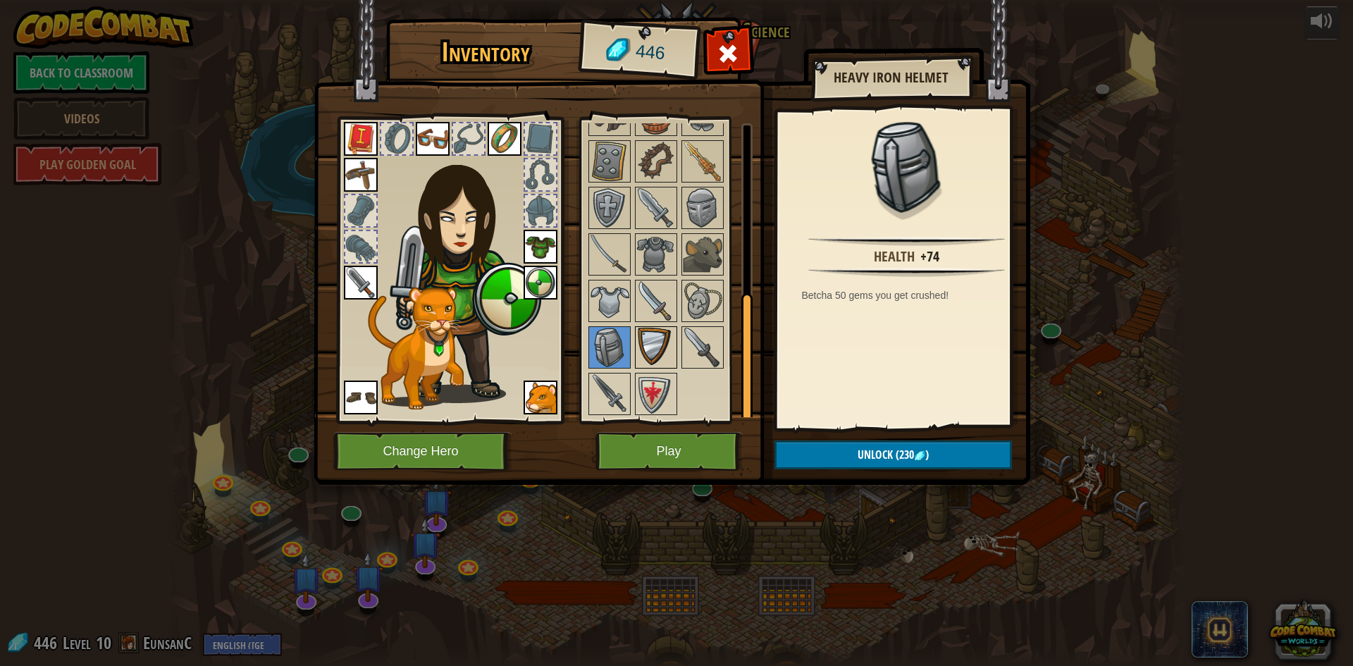
click at [648, 333] on img at bounding box center [655, 347] width 39 height 39
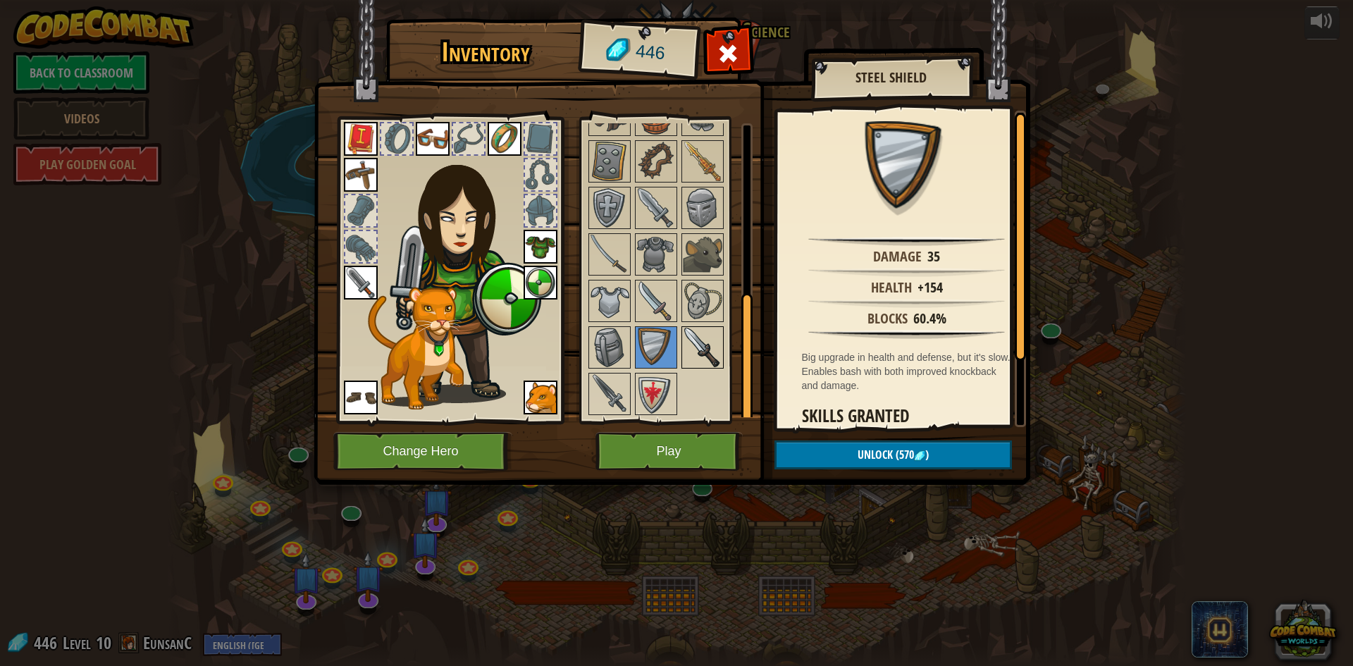
click at [687, 332] on img at bounding box center [702, 347] width 39 height 39
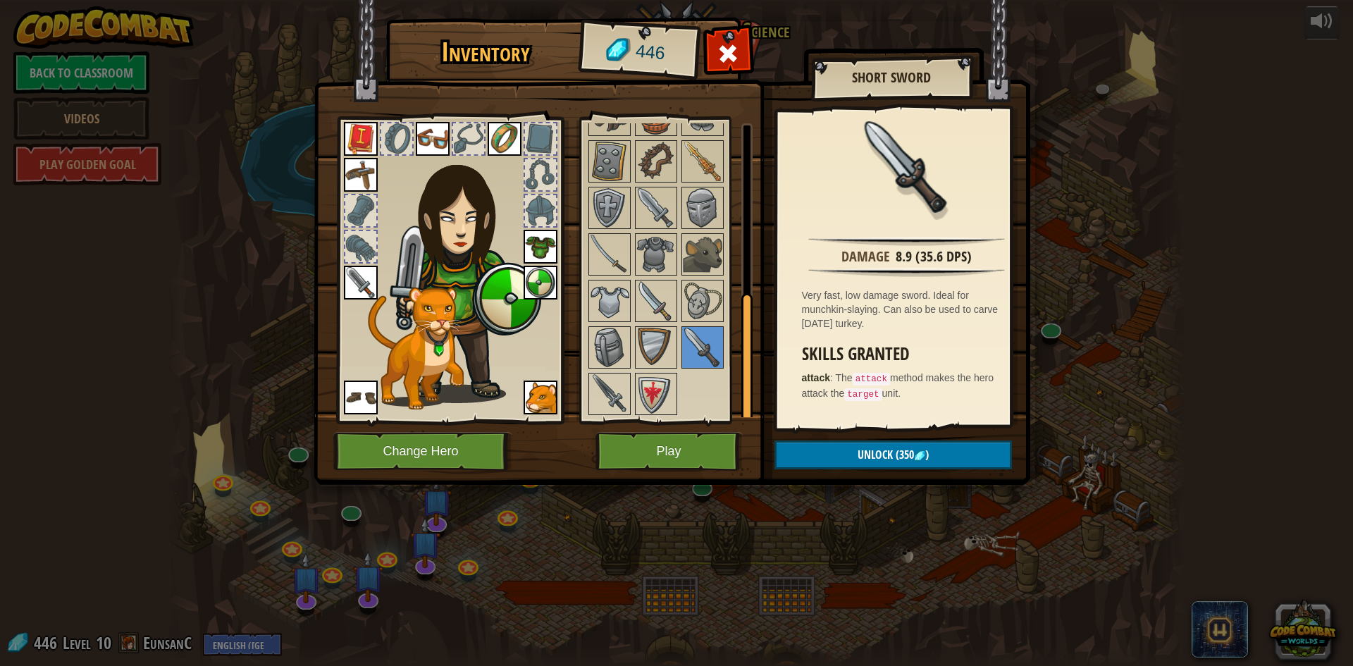
click at [649, 369] on div at bounding box center [674, 184] width 177 height 465
click at [654, 385] on img at bounding box center [655, 393] width 39 height 39
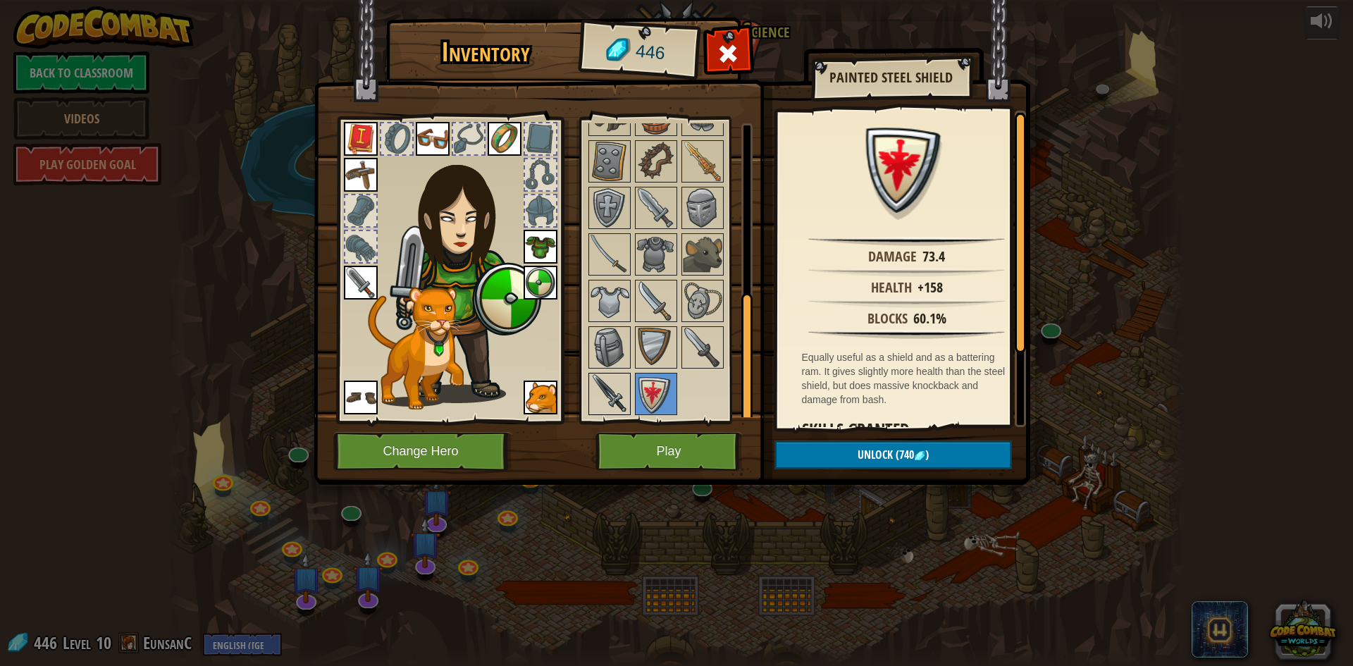
click at [625, 389] on img at bounding box center [609, 393] width 39 height 39
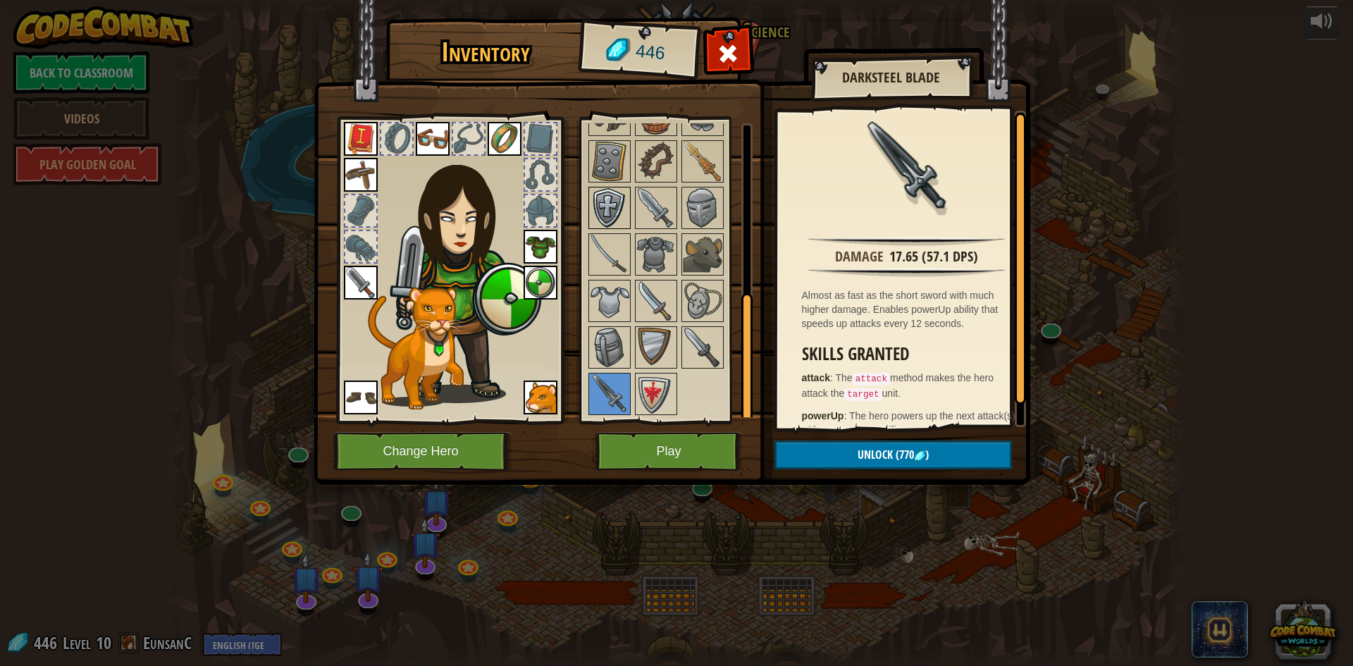
click at [606, 190] on img at bounding box center [609, 207] width 39 height 39
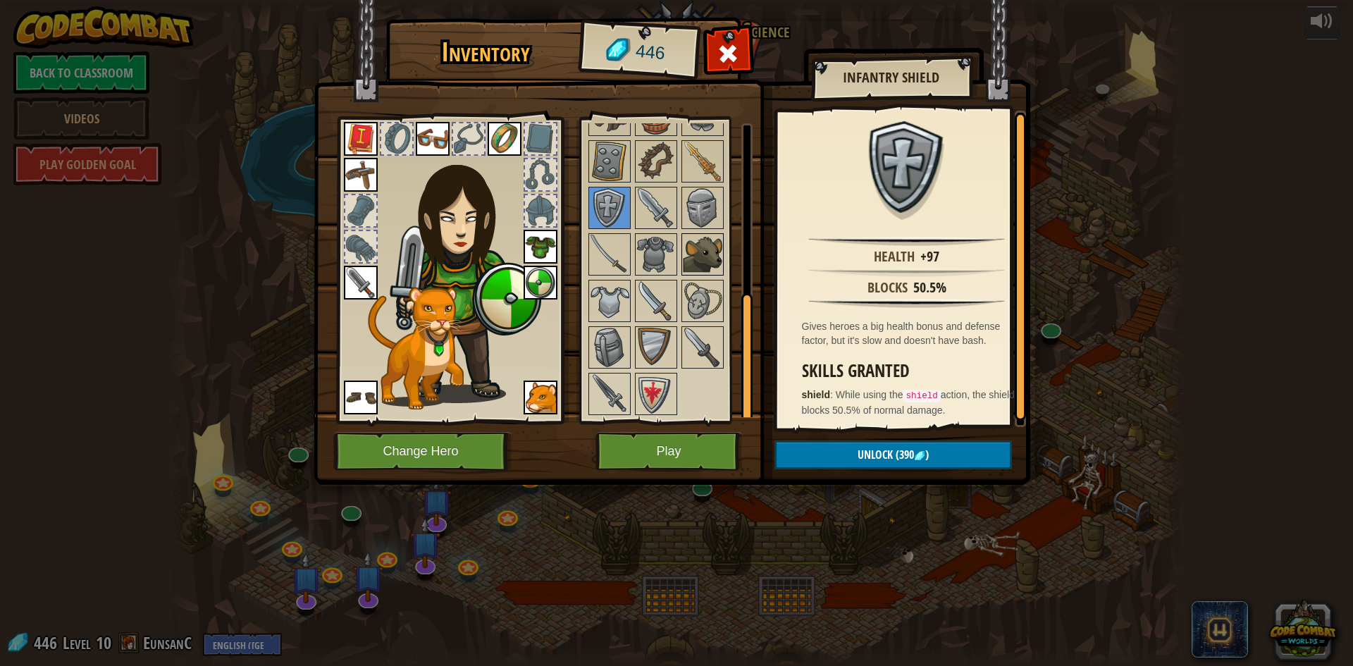
click at [696, 248] on img at bounding box center [702, 254] width 39 height 39
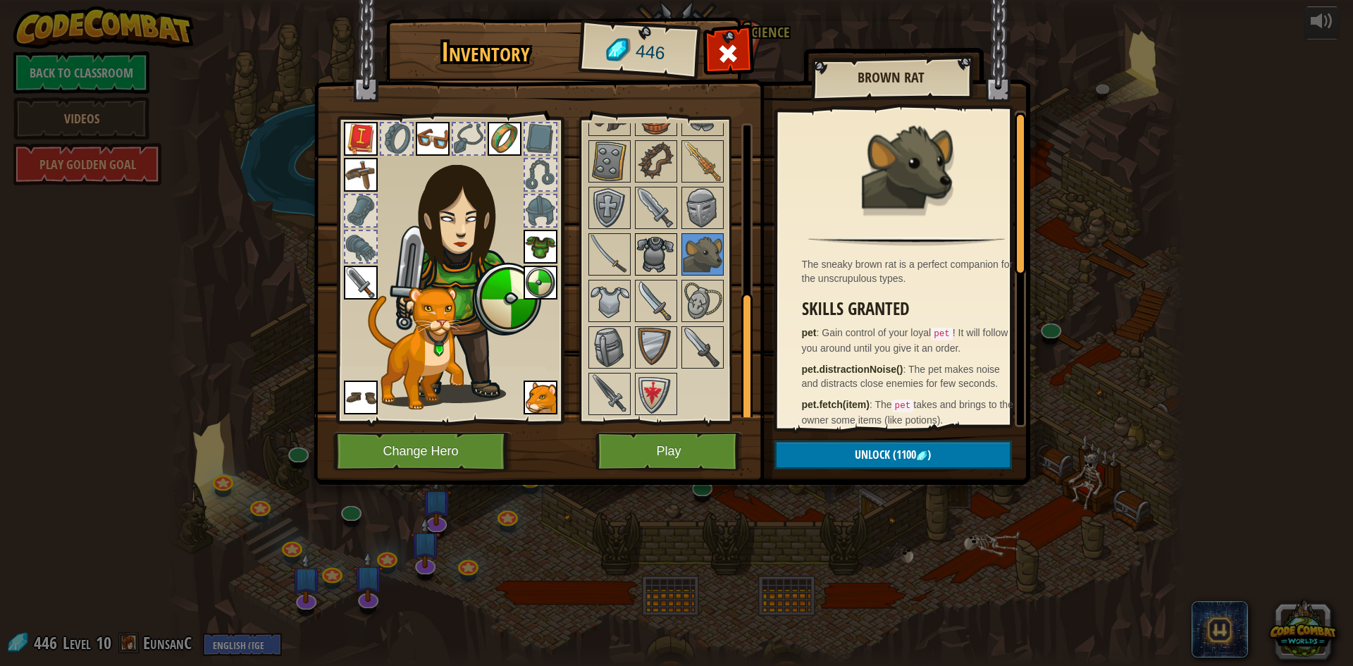
click at [676, 243] on div at bounding box center [656, 254] width 42 height 42
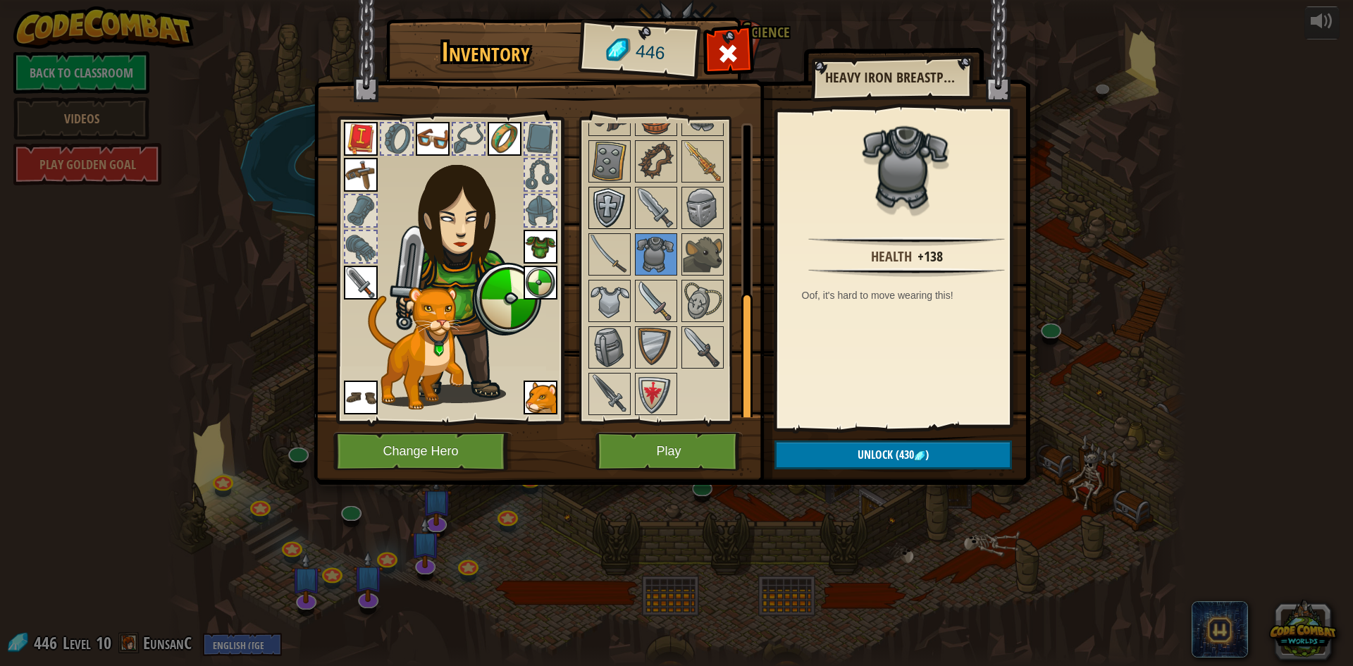
click at [612, 218] on img at bounding box center [609, 207] width 39 height 39
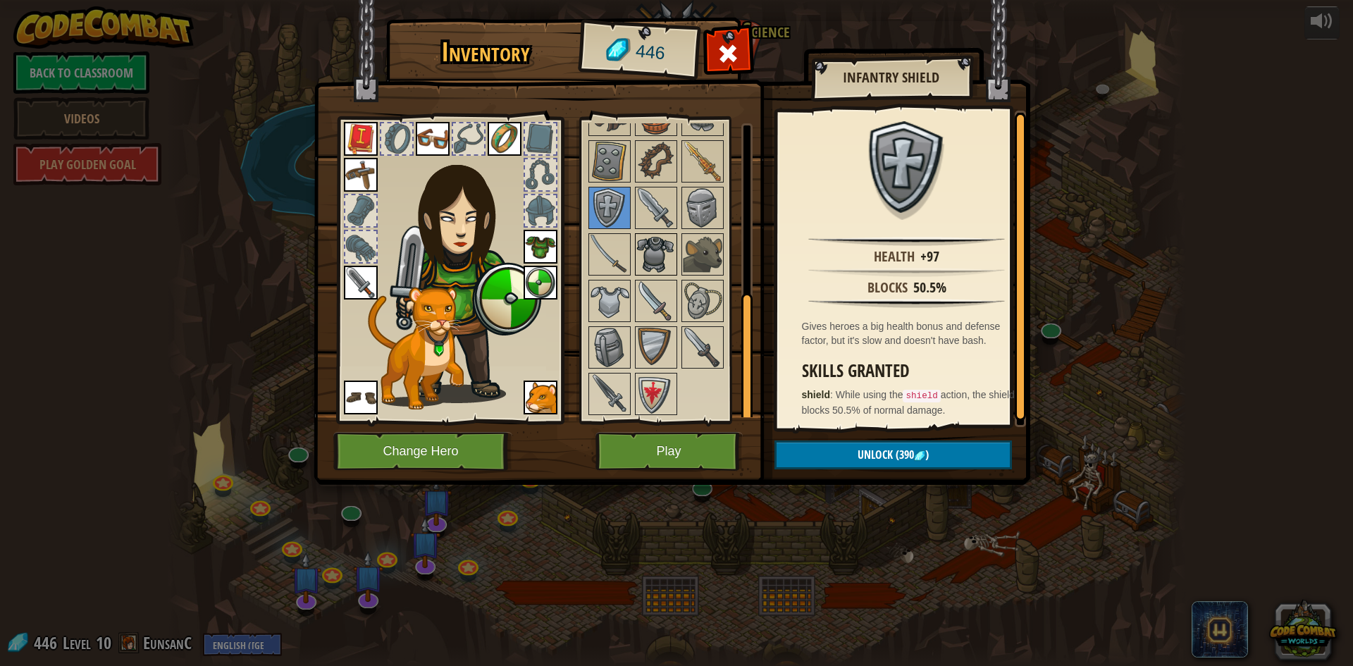
click at [649, 243] on img at bounding box center [655, 254] width 39 height 39
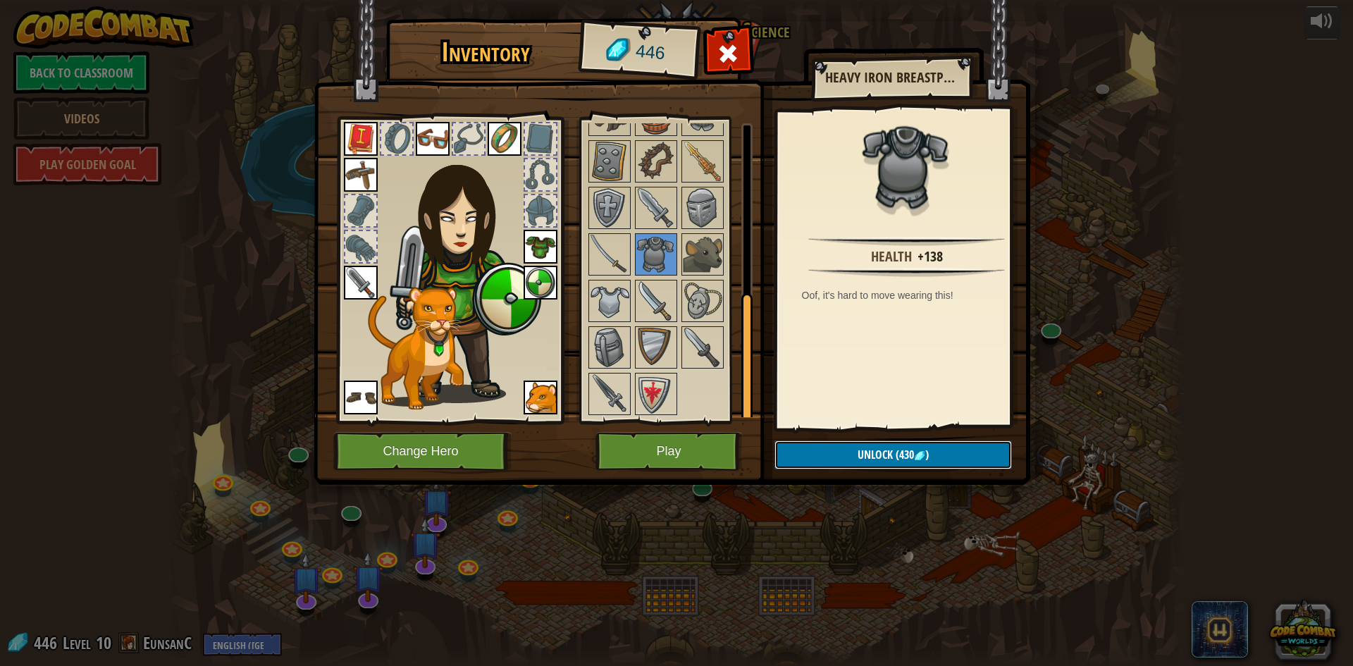
click at [884, 457] on span "Unlock" at bounding box center [874, 454] width 35 height 15
click at [884, 457] on button "Confirm" at bounding box center [892, 454] width 237 height 29
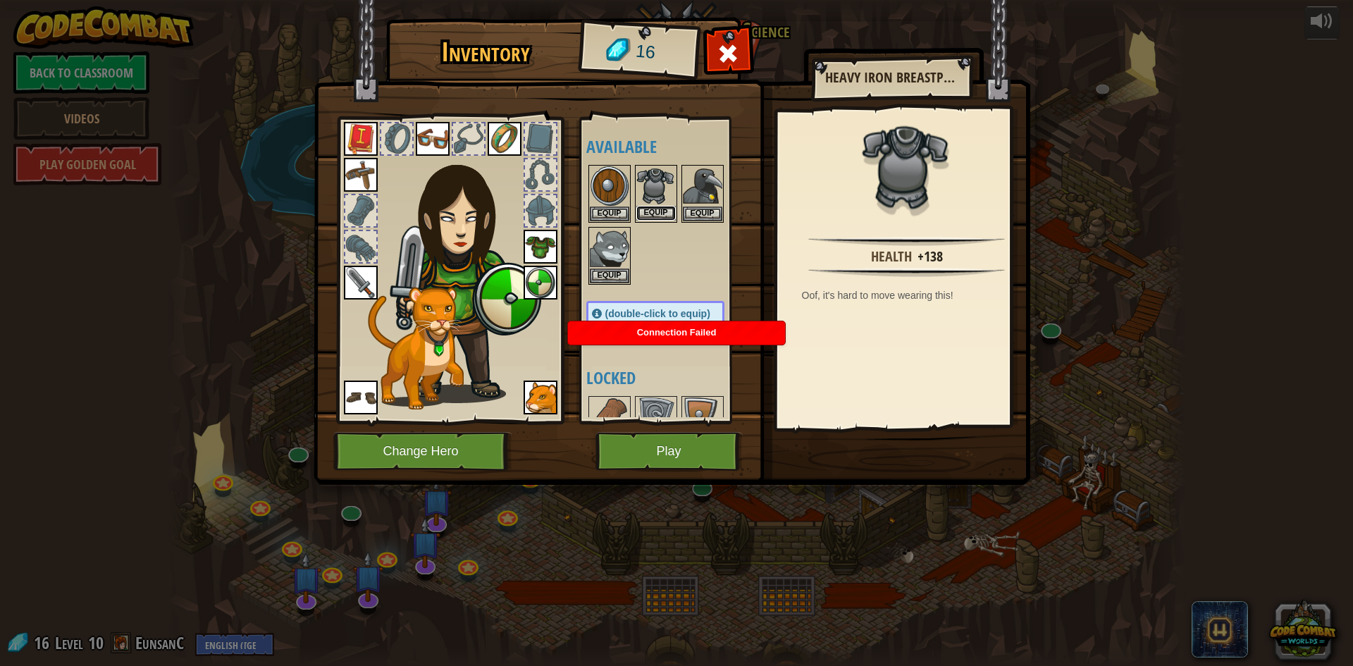
click at [658, 212] on button "Equip" at bounding box center [655, 213] width 39 height 15
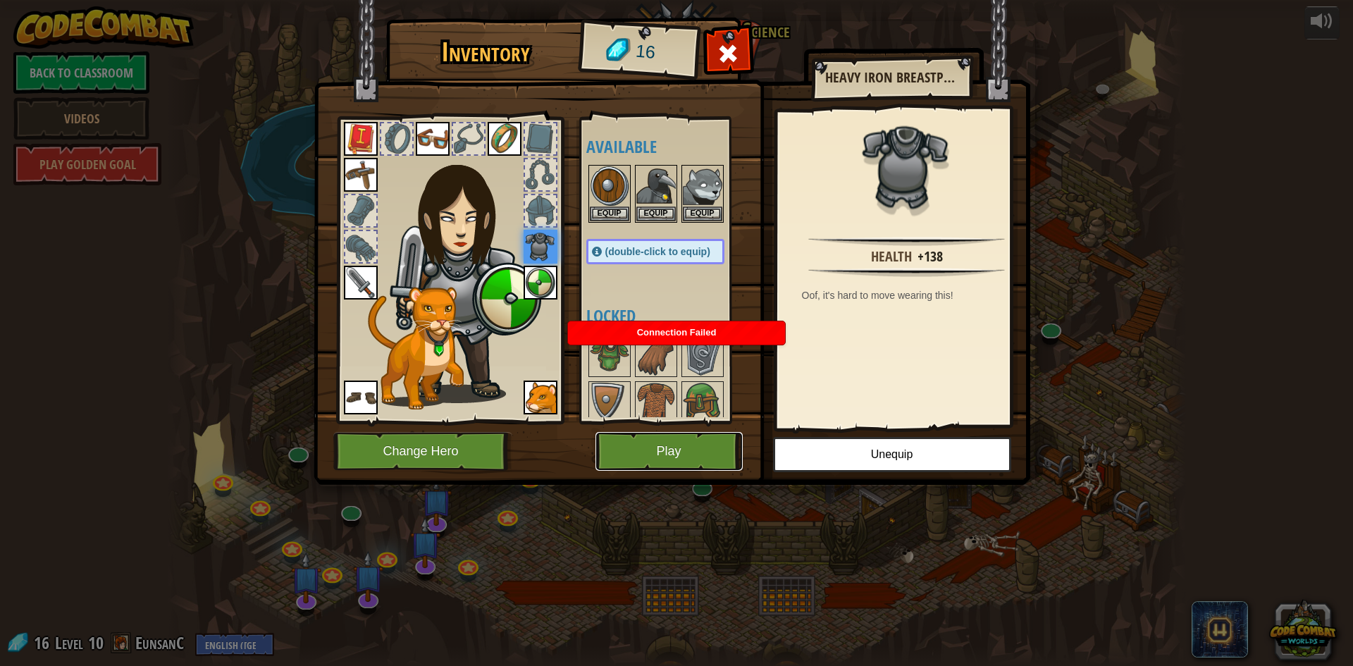
click at [660, 443] on button "Play" at bounding box center [668, 451] width 147 height 39
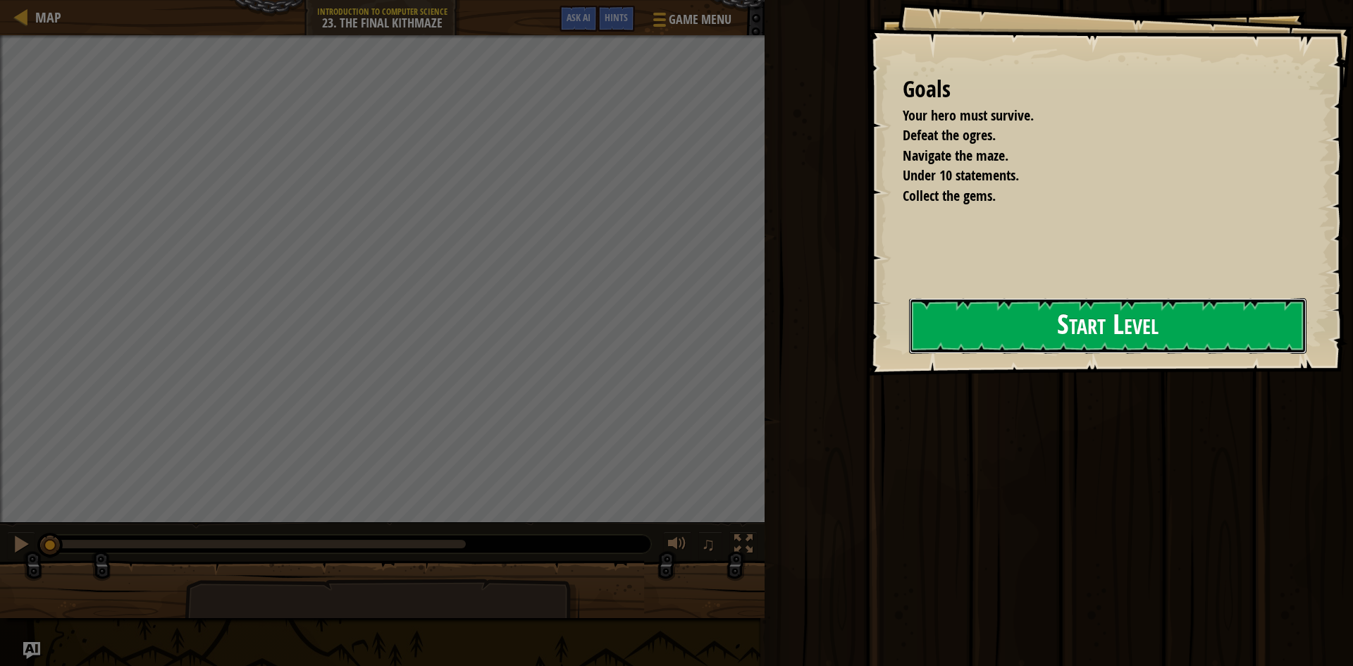
click at [993, 304] on button "Start Level" at bounding box center [1107, 326] width 397 height 56
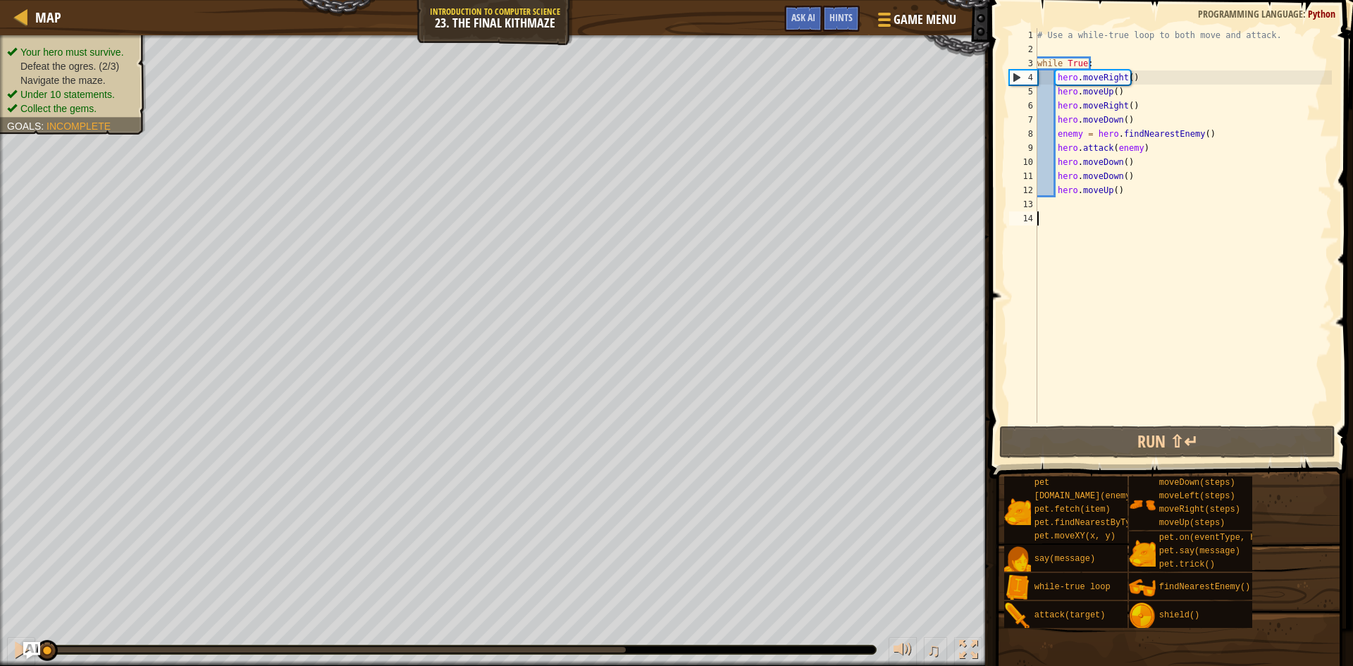
click at [1067, 263] on div "# Use a while-true loop to both move and attack. while True : hero . moveRight …" at bounding box center [1182, 239] width 297 height 423
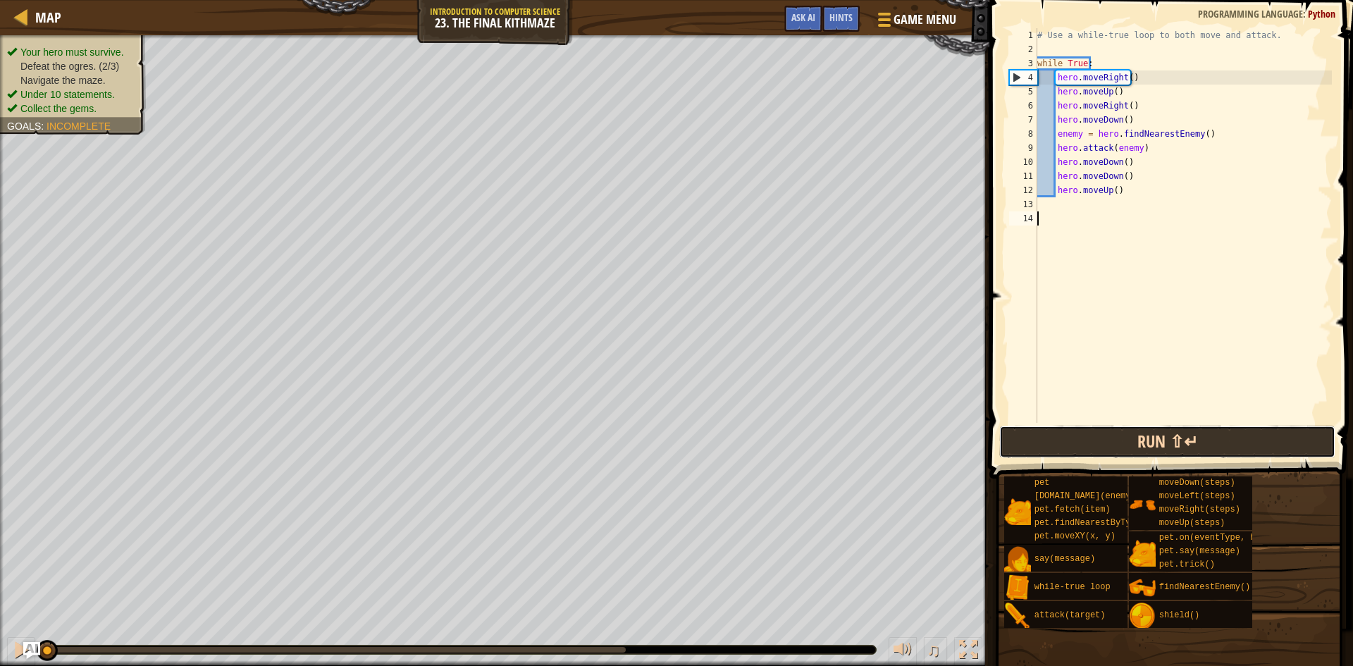
click at [1069, 447] on button "Run ⇧↵" at bounding box center [1167, 442] width 336 height 32
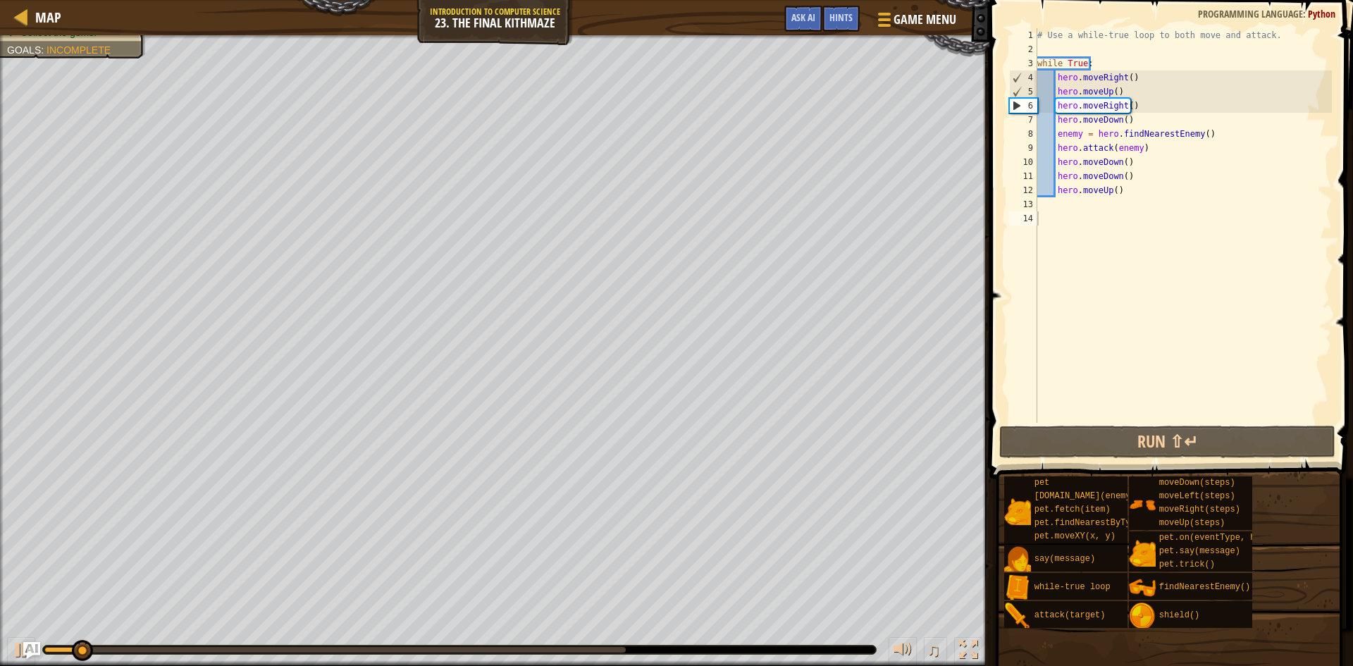
drag, startPoint x: 724, startPoint y: 647, endPoint x: 764, endPoint y: 652, distance: 40.5
click at [764, 652] on div at bounding box center [459, 649] width 833 height 8
drag, startPoint x: 716, startPoint y: 644, endPoint x: 785, endPoint y: 644, distance: 68.3
click at [785, 644] on div "♫" at bounding box center [494, 646] width 989 height 42
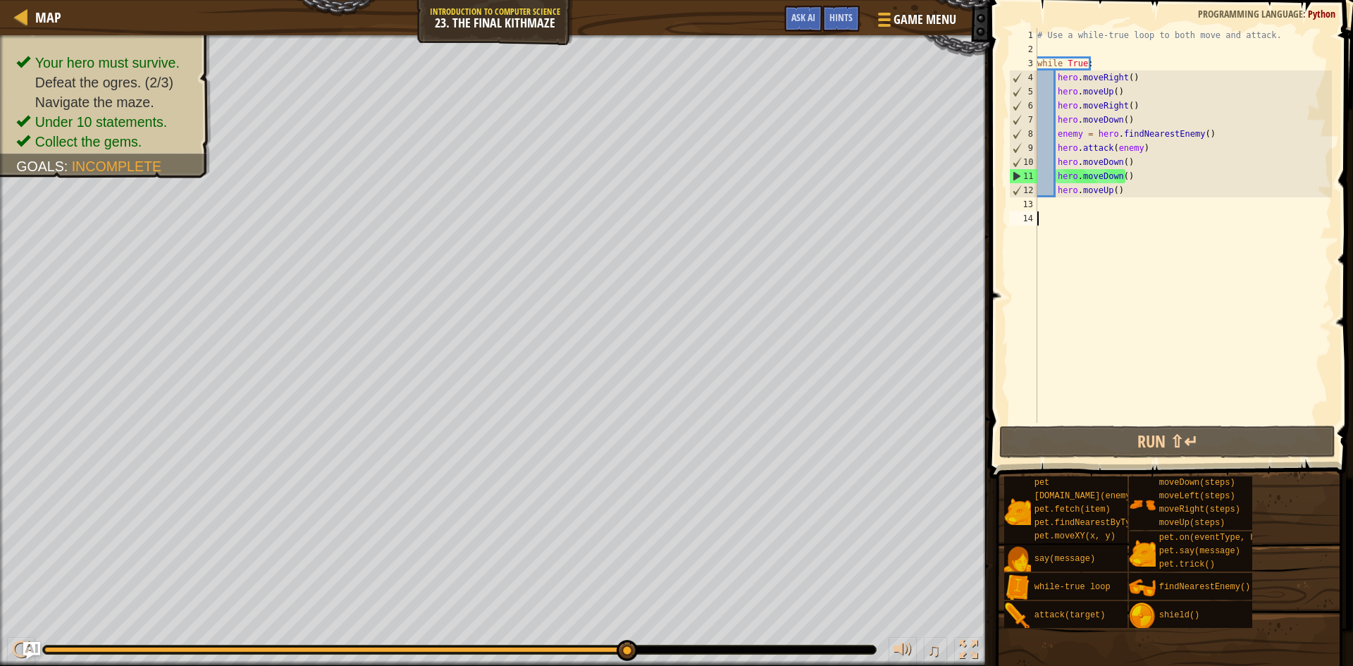
click at [648, 624] on div "Your hero must survive. Defeat the ogres. (2/3) Navigate the maze. Under 10 sta…" at bounding box center [676, 350] width 1353 height 631
drag, startPoint x: 616, startPoint y: 647, endPoint x: 712, endPoint y: 647, distance: 95.8
click at [712, 647] on div at bounding box center [459, 649] width 833 height 8
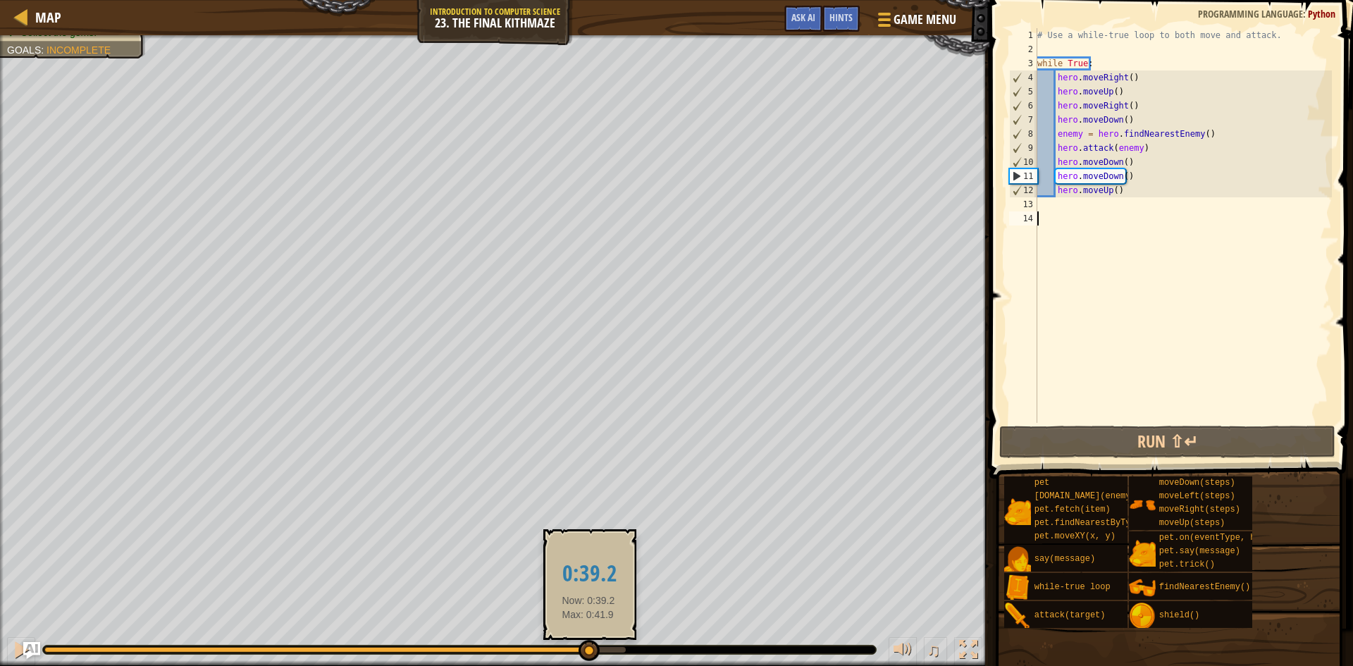
drag, startPoint x: 541, startPoint y: 648, endPoint x: 588, endPoint y: 648, distance: 47.2
click at [588, 648] on div at bounding box center [334, 650] width 581 height 6
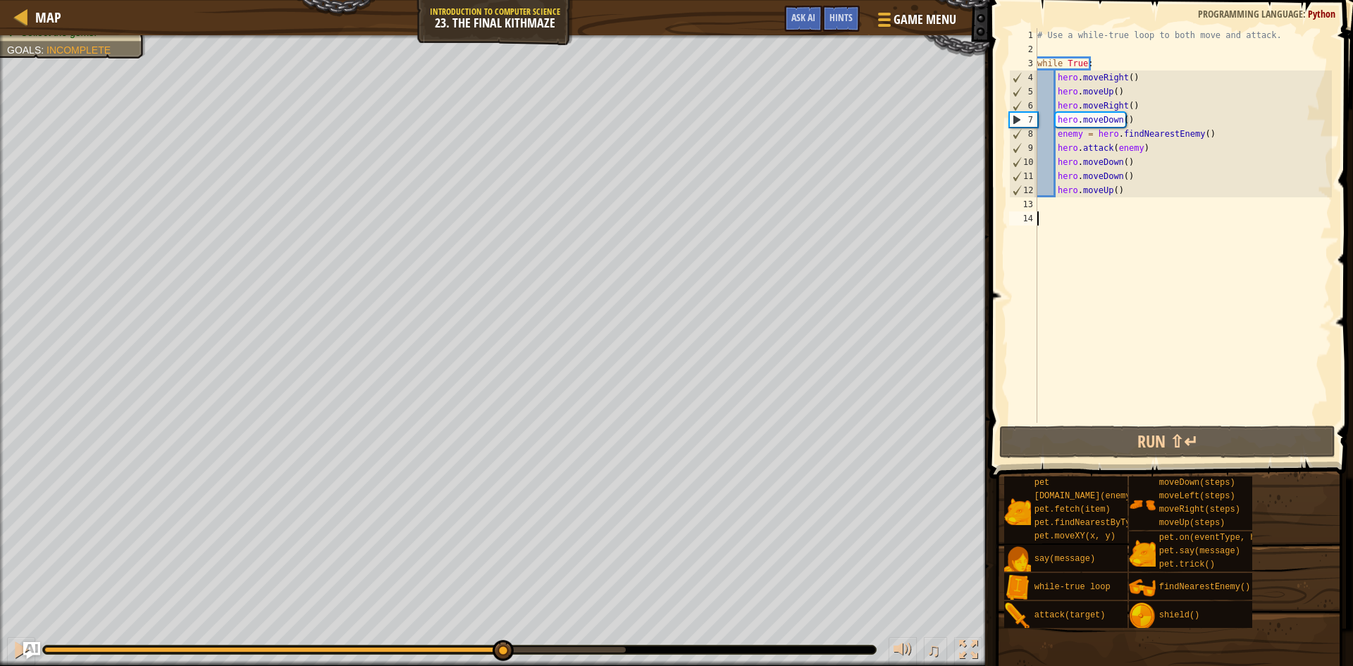
drag, startPoint x: 621, startPoint y: 652, endPoint x: 502, endPoint y: 626, distance: 121.9
click at [502, 626] on div "♫" at bounding box center [494, 646] width 989 height 42
click at [13, 648] on div at bounding box center [21, 649] width 18 height 18
click at [1212, 135] on div "# Use a while-true loop to both move and attack. while True : hero . moveRight …" at bounding box center [1182, 239] width 297 height 423
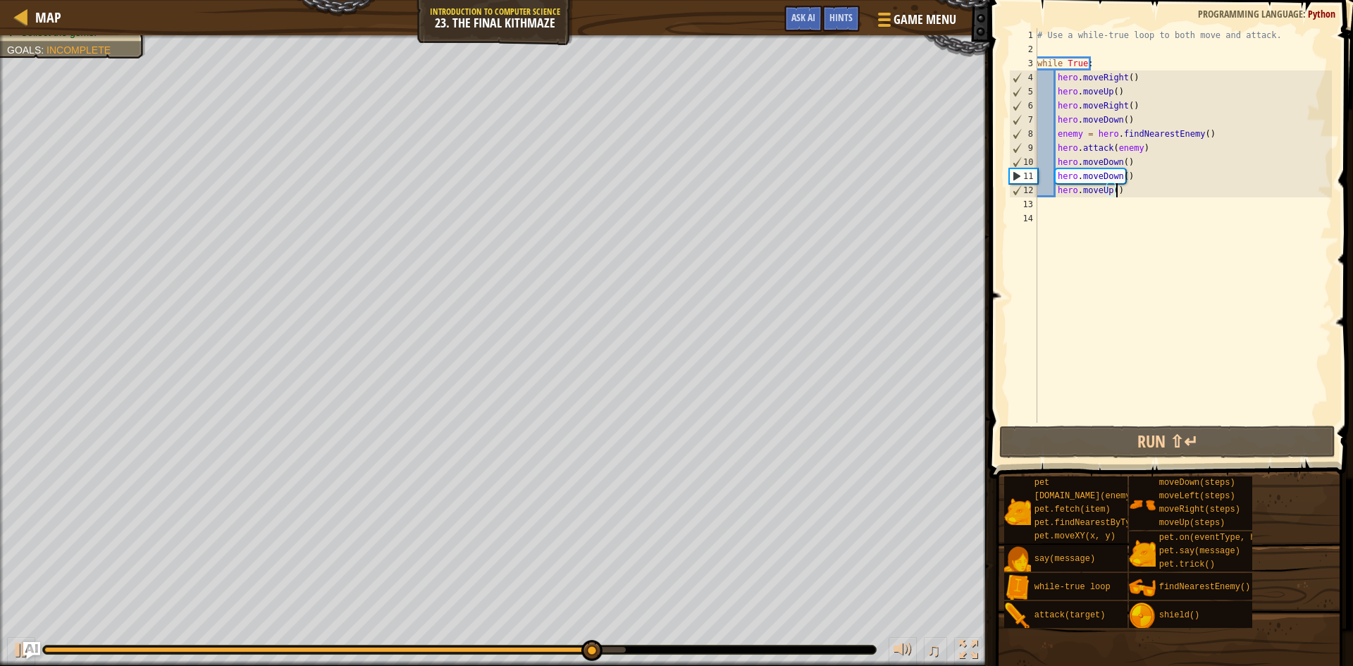
click at [1140, 186] on div "# Use a while-true loop to both move and attack. while True : hero . moveRight …" at bounding box center [1182, 239] width 297 height 423
type textarea "hero.moveUp()"
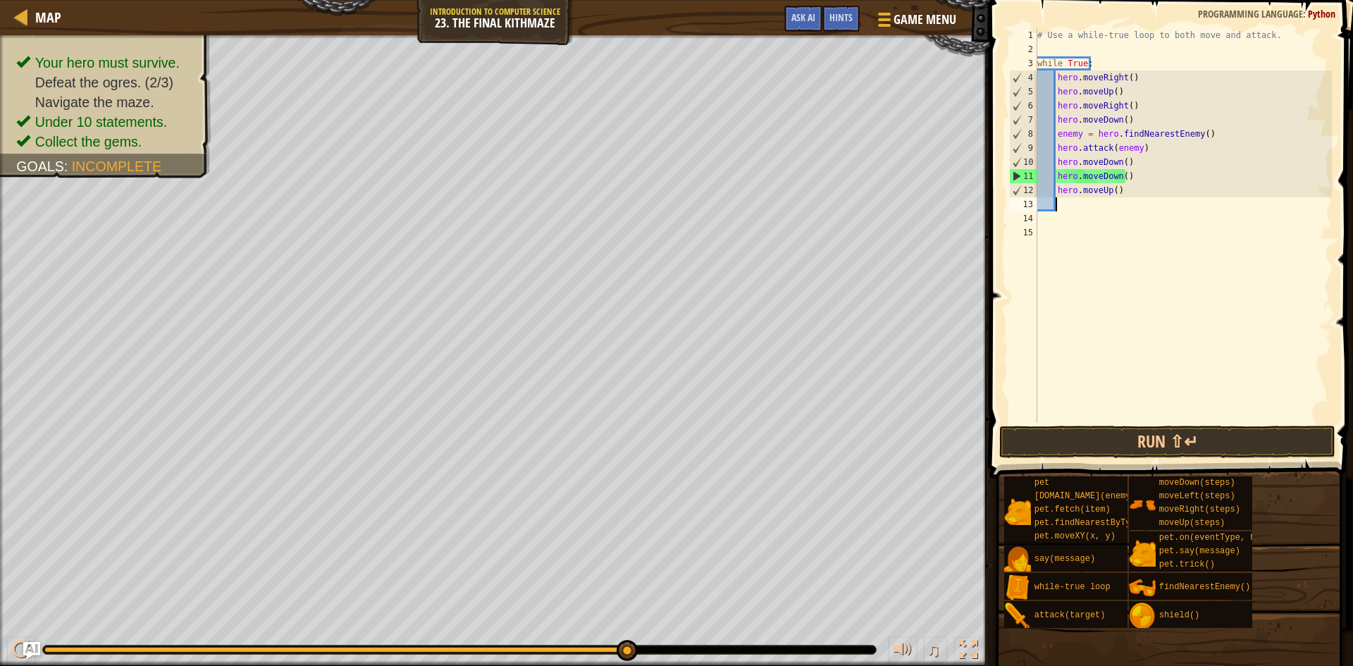
type textarea "h"
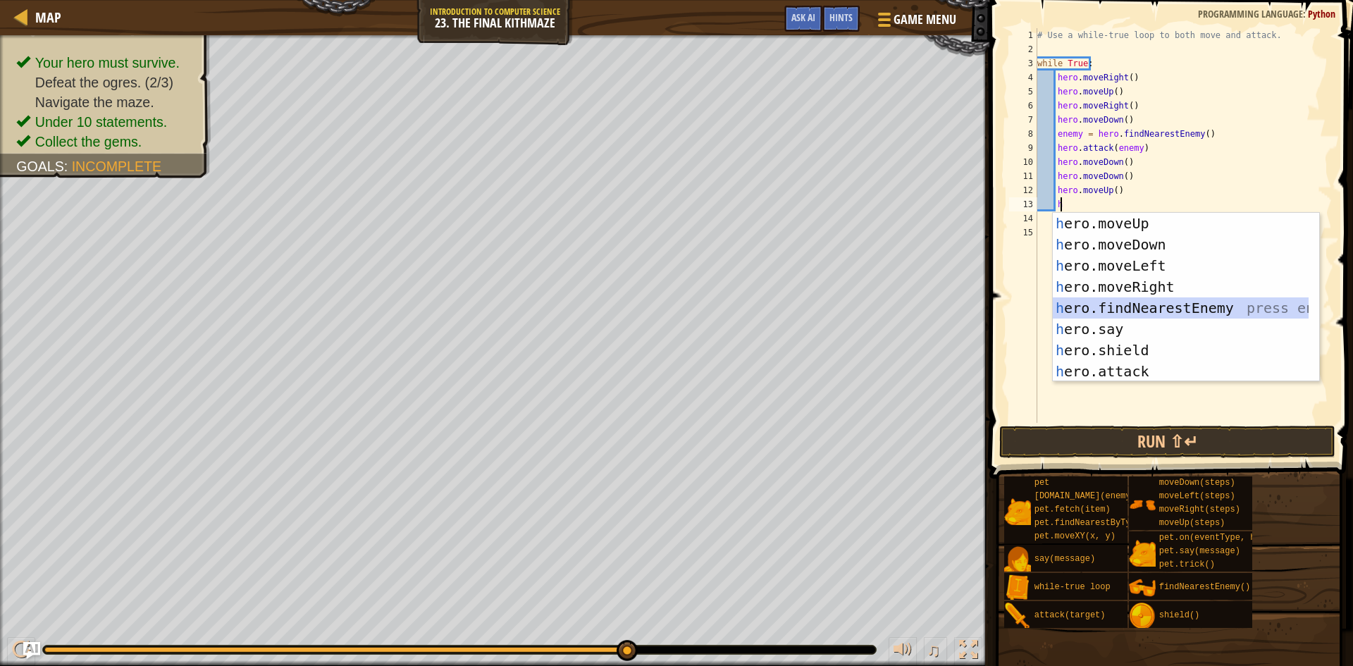
click at [1161, 306] on div "h ero.moveUp press enter h ero.moveDown press enter h ero.moveLeft press enter …" at bounding box center [1181, 318] width 256 height 211
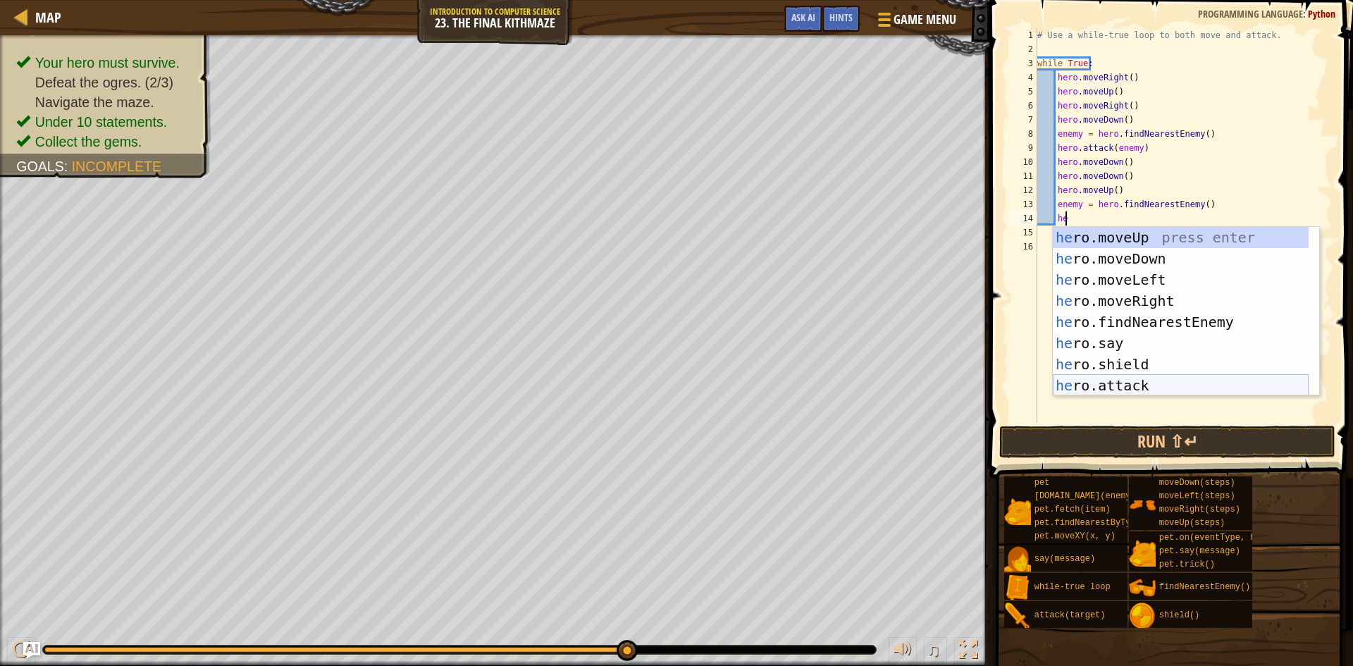
click at [1151, 382] on div "he ro.moveUp press enter he ro.moveDown press enter he ro.moveLeft press enter …" at bounding box center [1181, 332] width 256 height 211
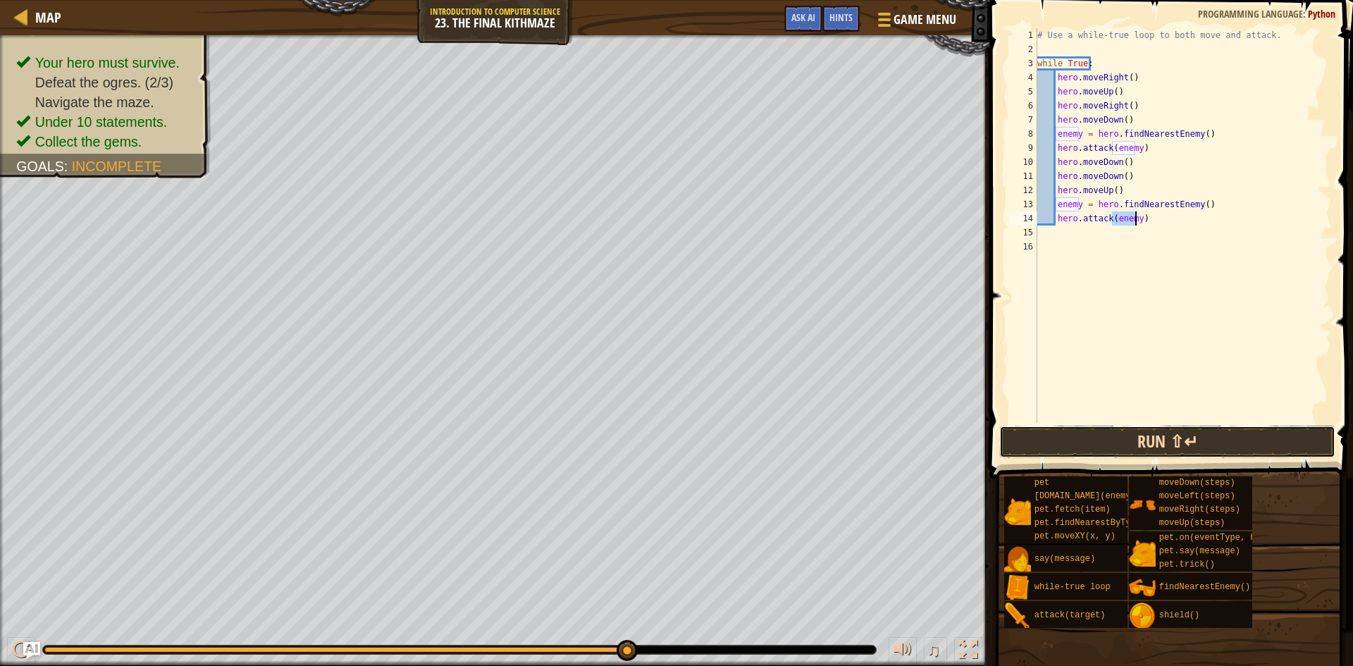
click at [1155, 436] on button "Run ⇧↵" at bounding box center [1167, 442] width 336 height 32
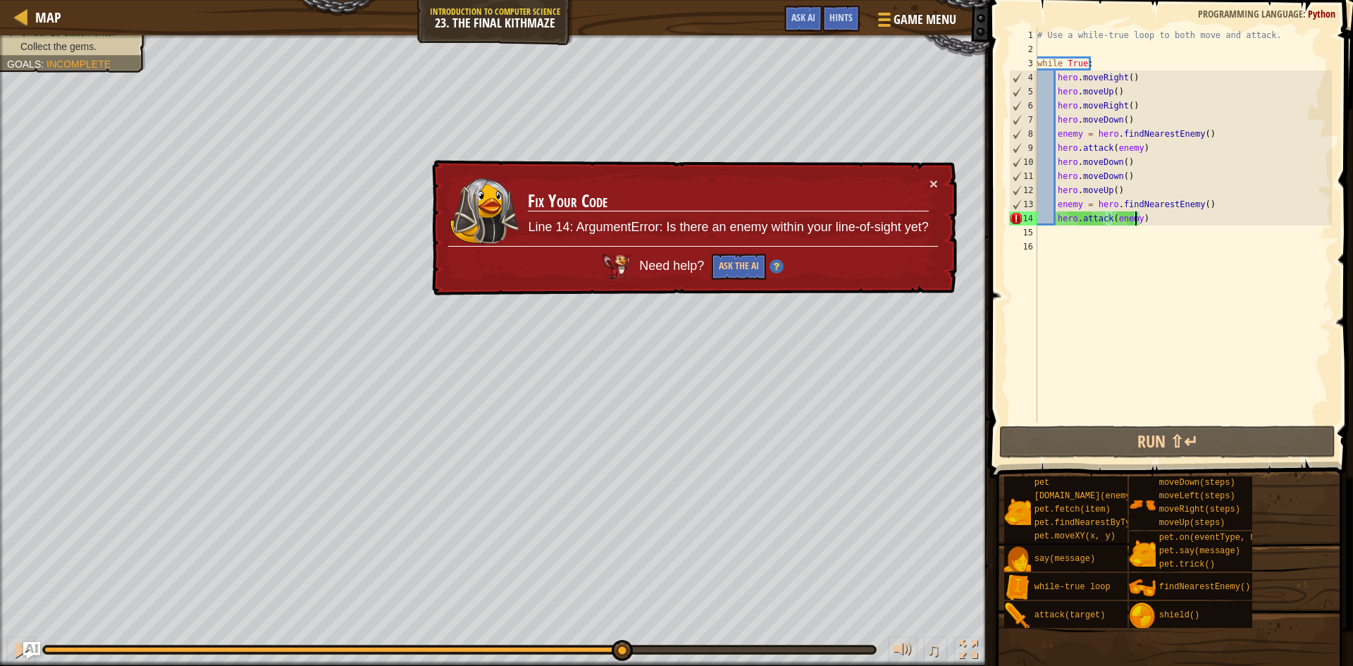
drag, startPoint x: 197, startPoint y: 645, endPoint x: 571, endPoint y: 640, distance: 374.8
click at [571, 640] on div "♫" at bounding box center [494, 646] width 989 height 42
click at [929, 180] on button "×" at bounding box center [933, 183] width 8 height 15
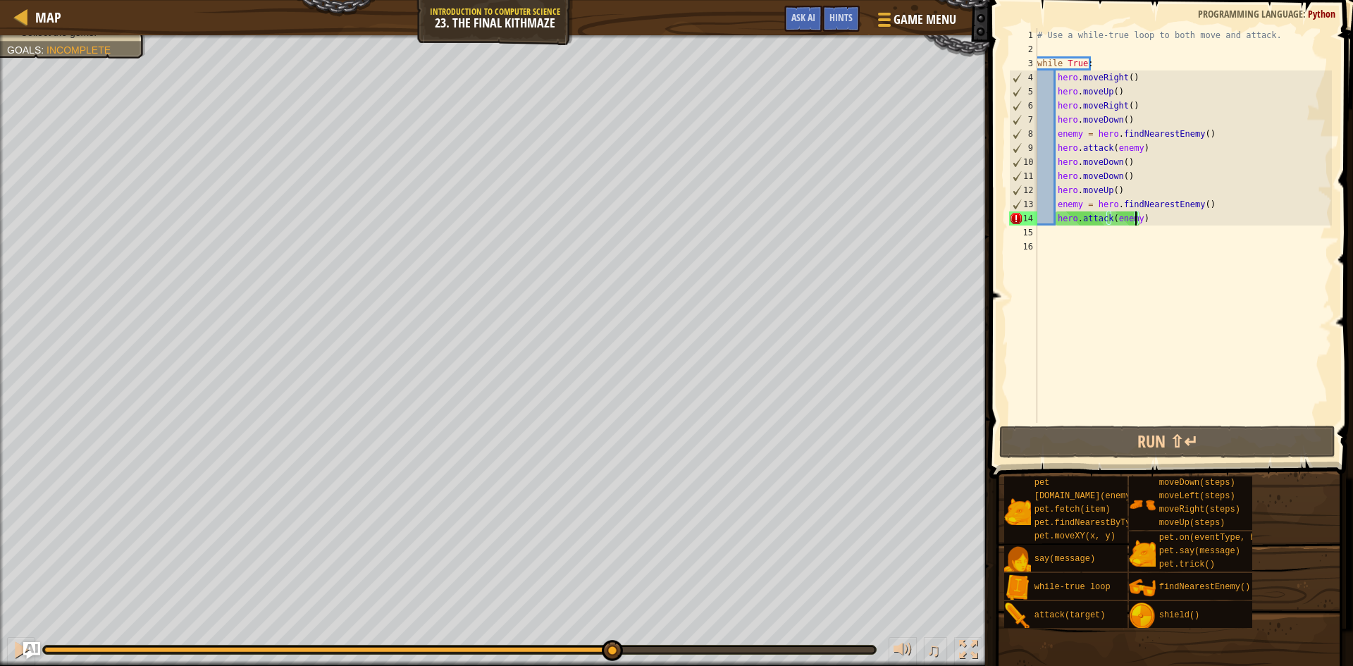
drag, startPoint x: 688, startPoint y: 640, endPoint x: 607, endPoint y: 634, distance: 82.0
click at [607, 634] on div "♫" at bounding box center [494, 646] width 989 height 42
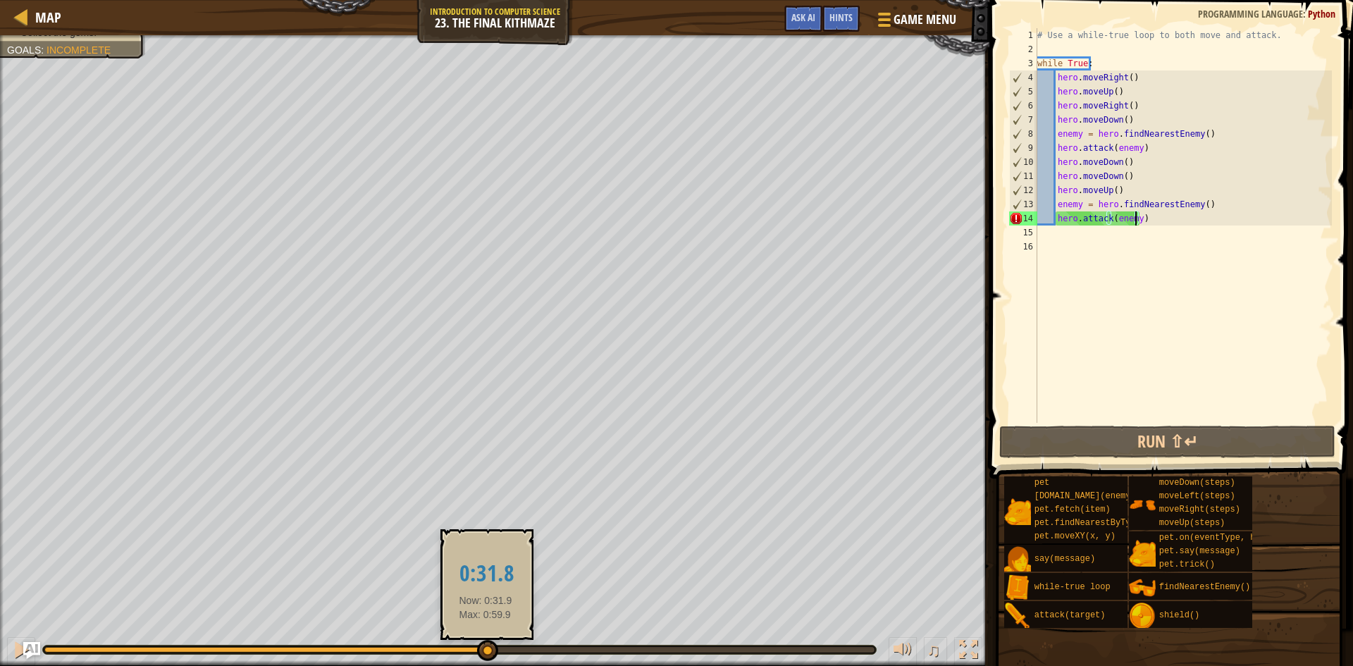
drag, startPoint x: 611, startPoint y: 645, endPoint x: 480, endPoint y: 640, distance: 131.1
click at [483, 641] on div at bounding box center [487, 650] width 21 height 21
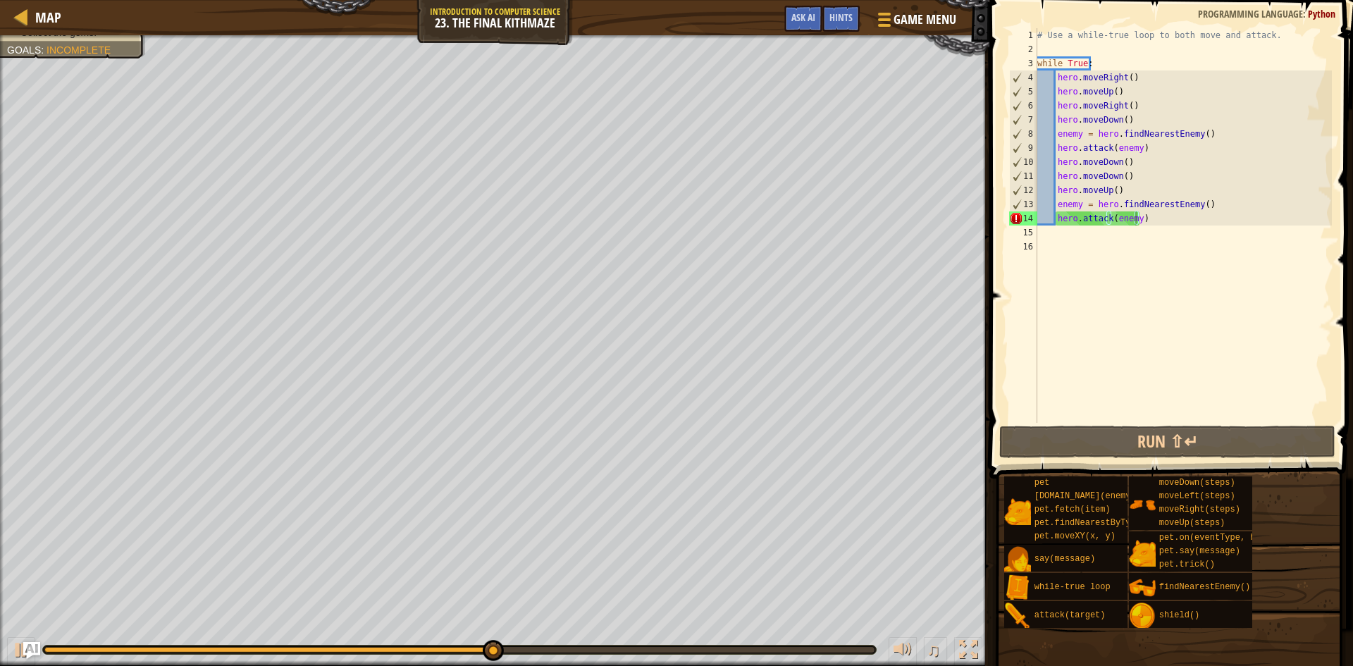
drag, startPoint x: 479, startPoint y: 645, endPoint x: 454, endPoint y: 650, distance: 25.8
click at [459, 650] on div at bounding box center [459, 649] width 833 height 8
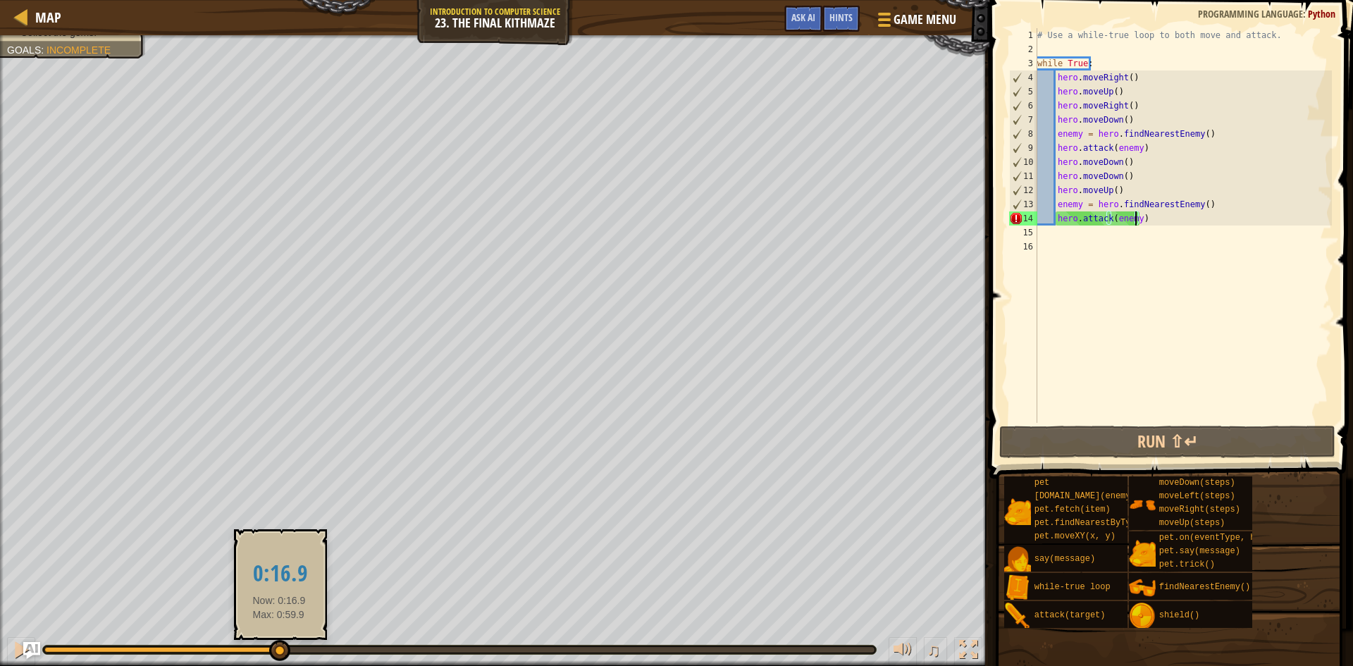
drag, startPoint x: 452, startPoint y: 650, endPoint x: 279, endPoint y: 645, distance: 173.4
click at [278, 647] on div at bounding box center [161, 650] width 234 height 6
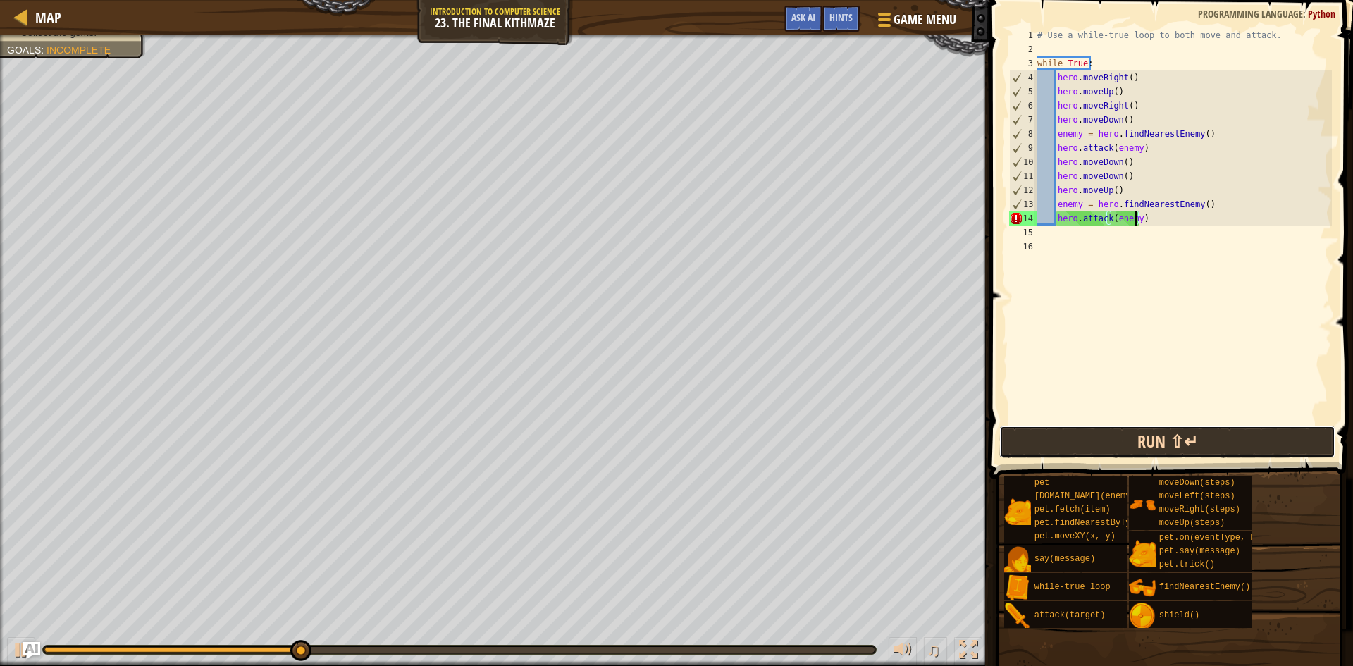
click at [1150, 447] on button "Run ⇧↵" at bounding box center [1167, 442] width 336 height 32
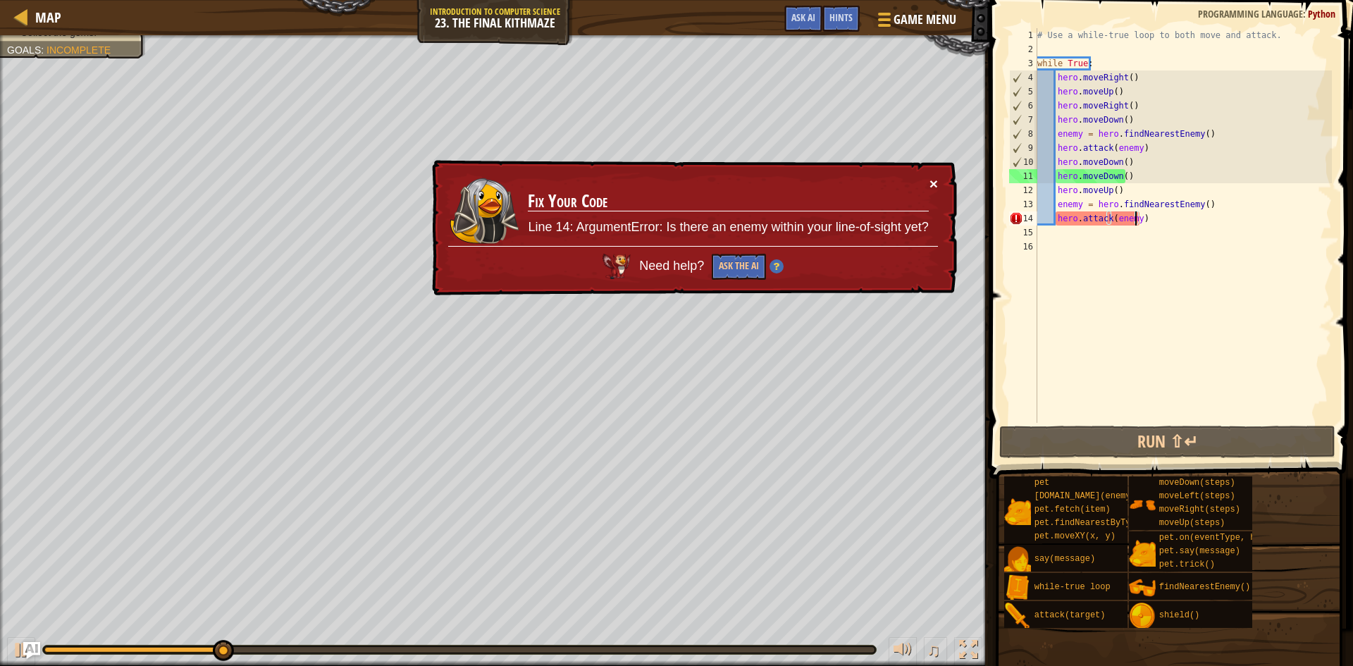
click at [930, 182] on button "×" at bounding box center [933, 186] width 9 height 15
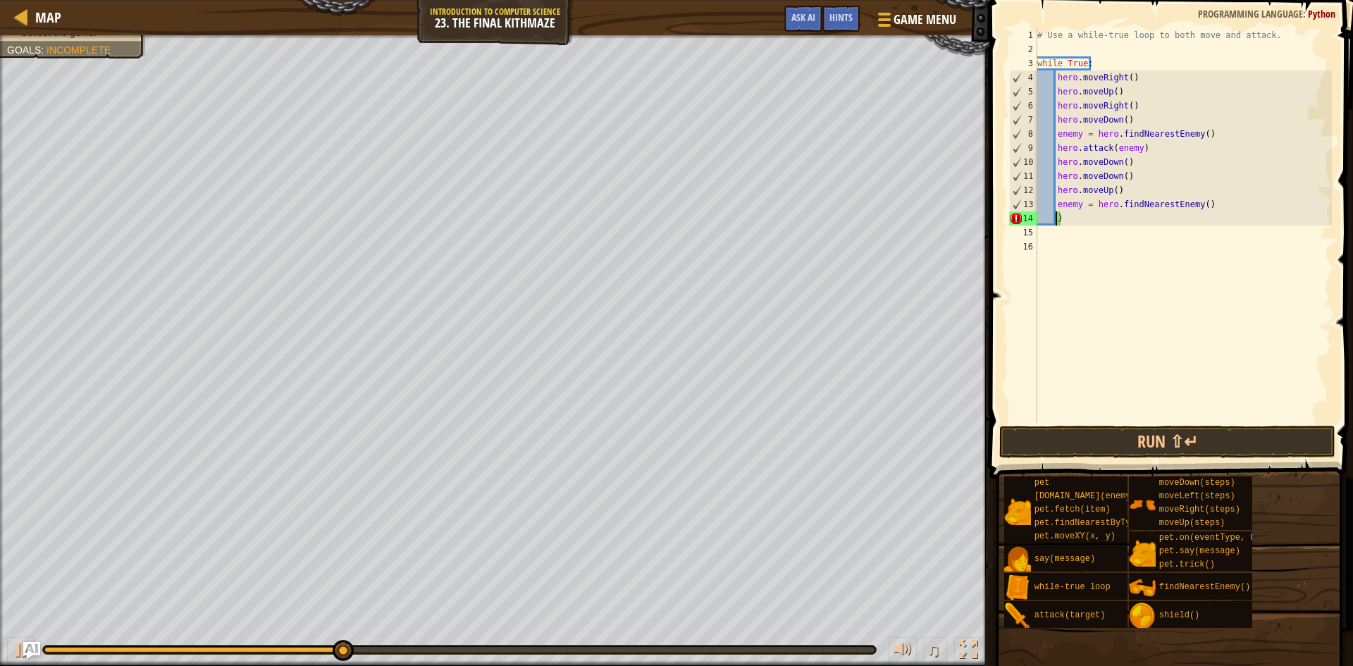
scroll to position [6, 0]
type textarea ")"
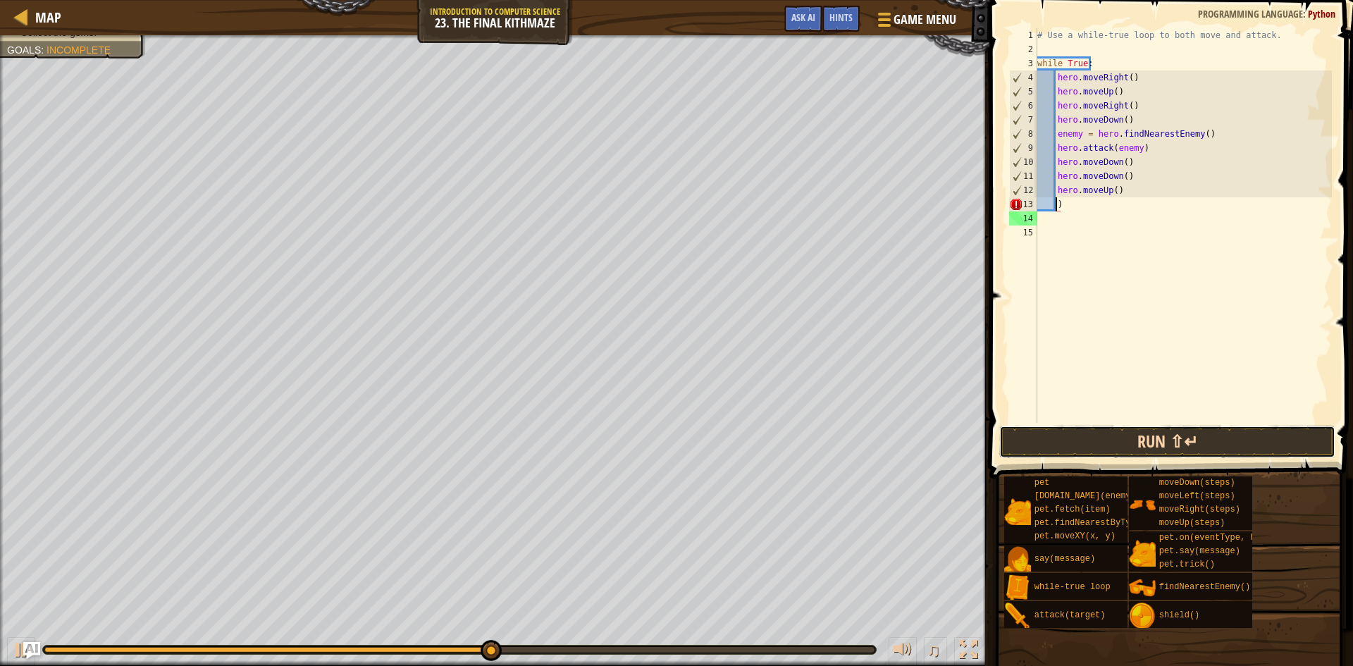
click at [1165, 444] on button "Run ⇧↵" at bounding box center [1167, 442] width 336 height 32
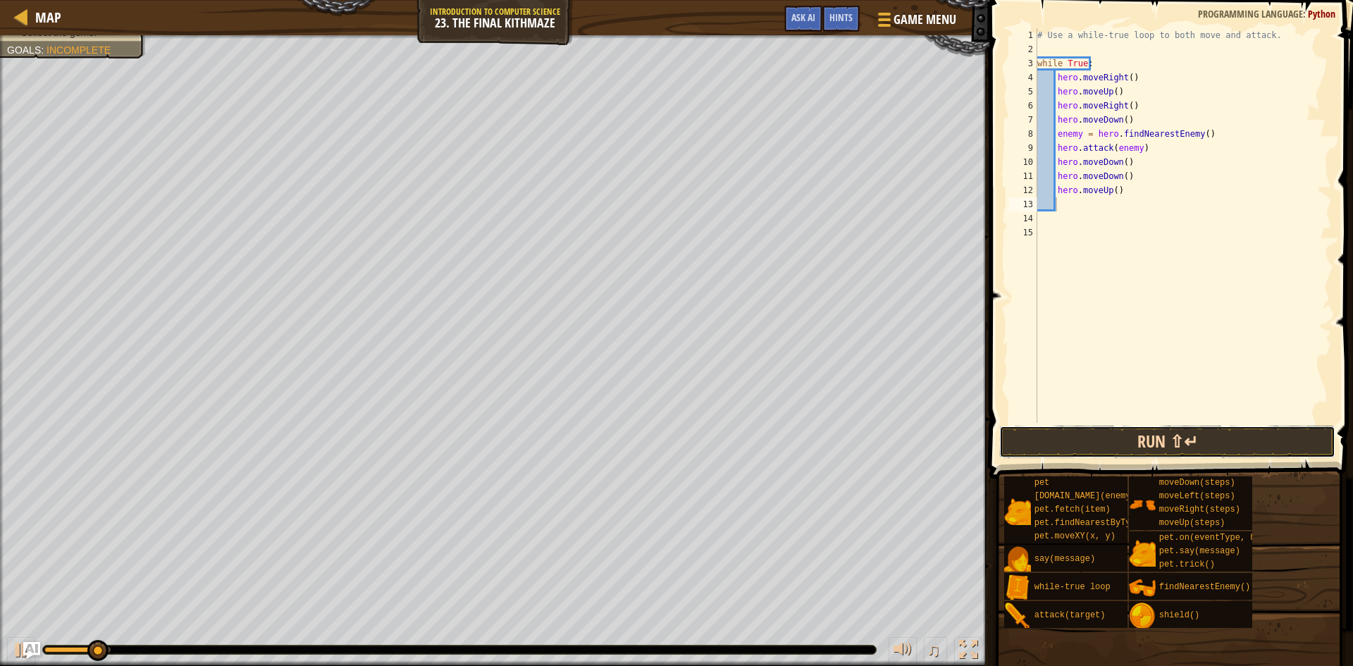
click at [1165, 444] on button "Run ⇧↵" at bounding box center [1167, 442] width 336 height 32
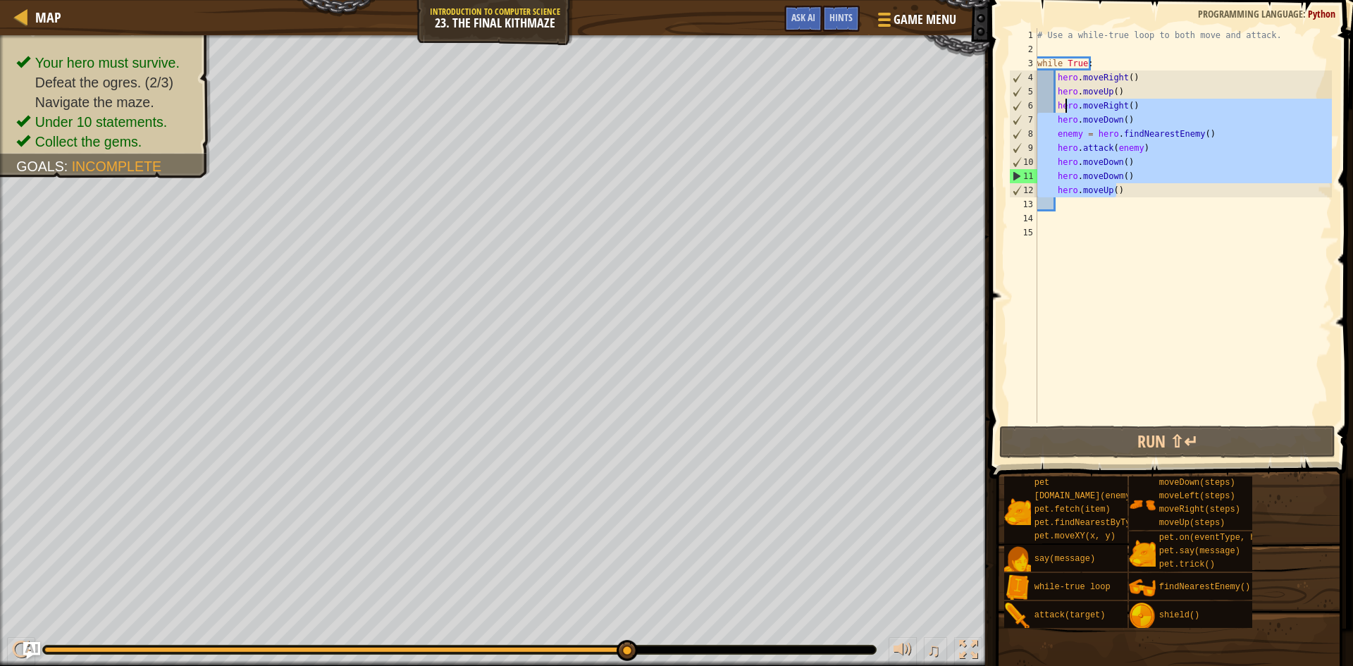
drag, startPoint x: 1132, startPoint y: 196, endPoint x: 1064, endPoint y: 104, distance: 114.3
click at [1064, 104] on div "# Use a while-true loop to both move and attack. while True : hero . moveRight …" at bounding box center [1182, 239] width 297 height 423
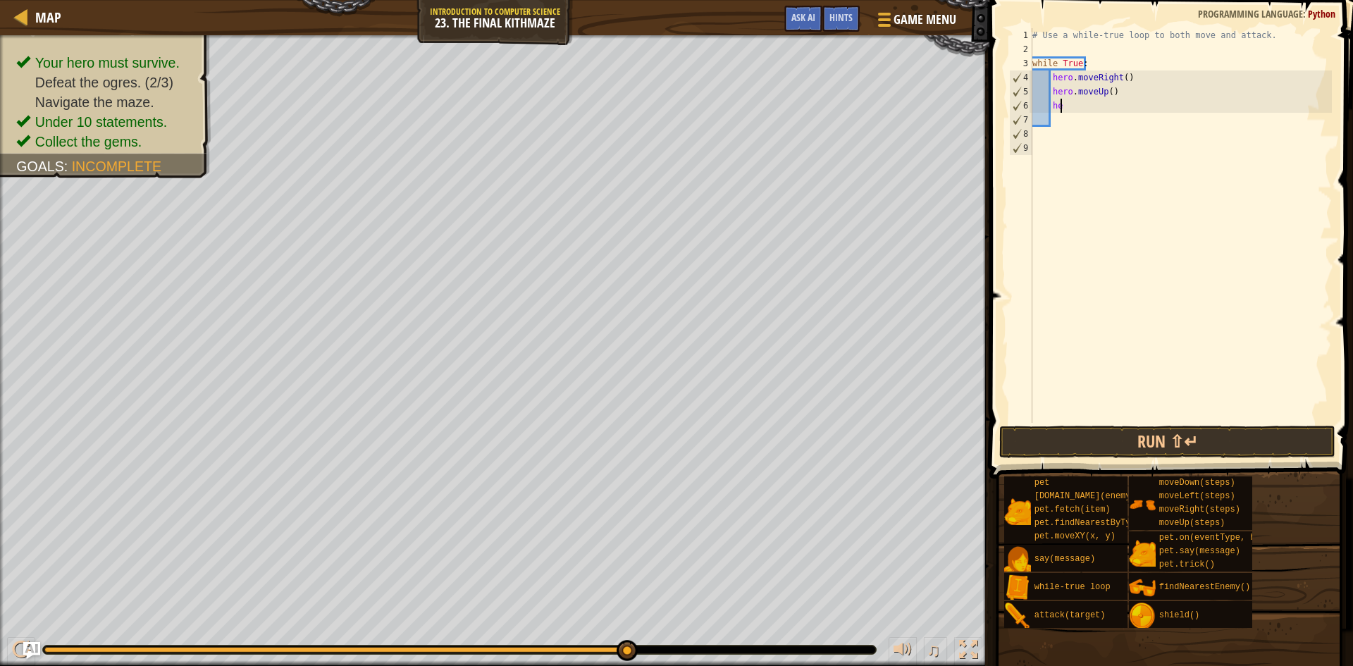
type textarea "h"
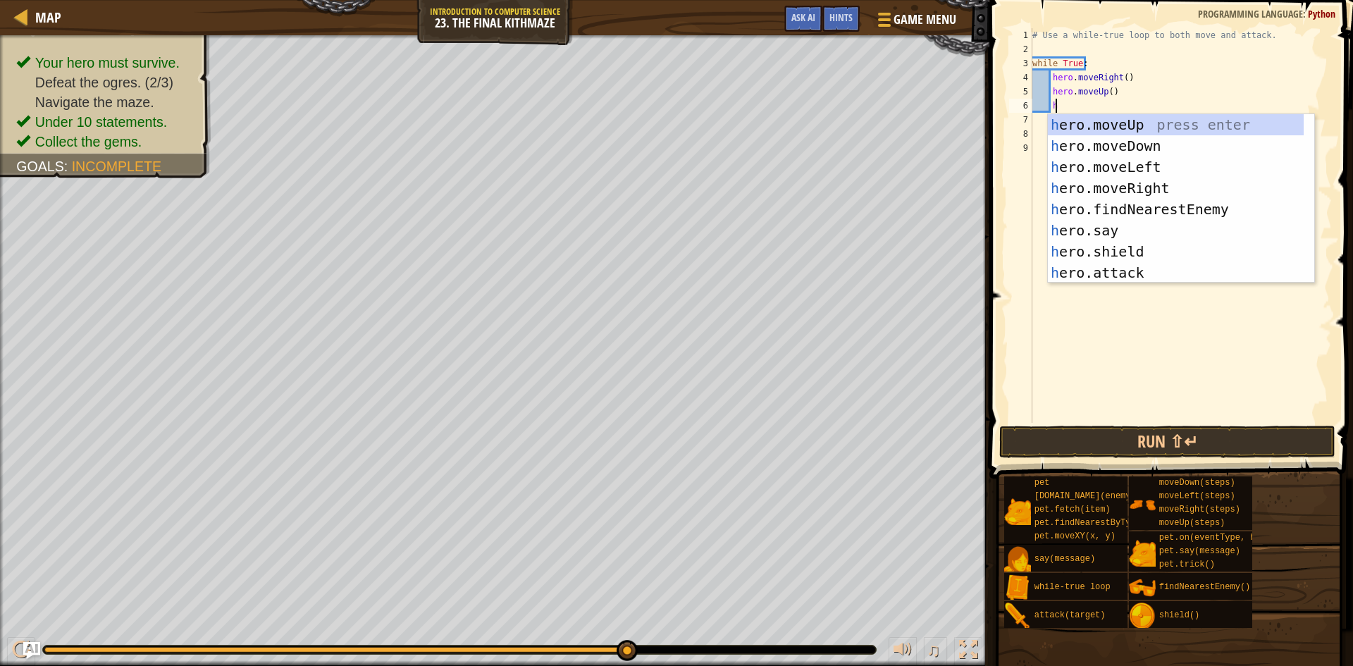
scroll to position [6, 1]
type textarea "he"
click at [1138, 208] on div "he ro.moveUp press enter he ro.moveDown press enter he ro.moveLeft press enter …" at bounding box center [1176, 219] width 256 height 211
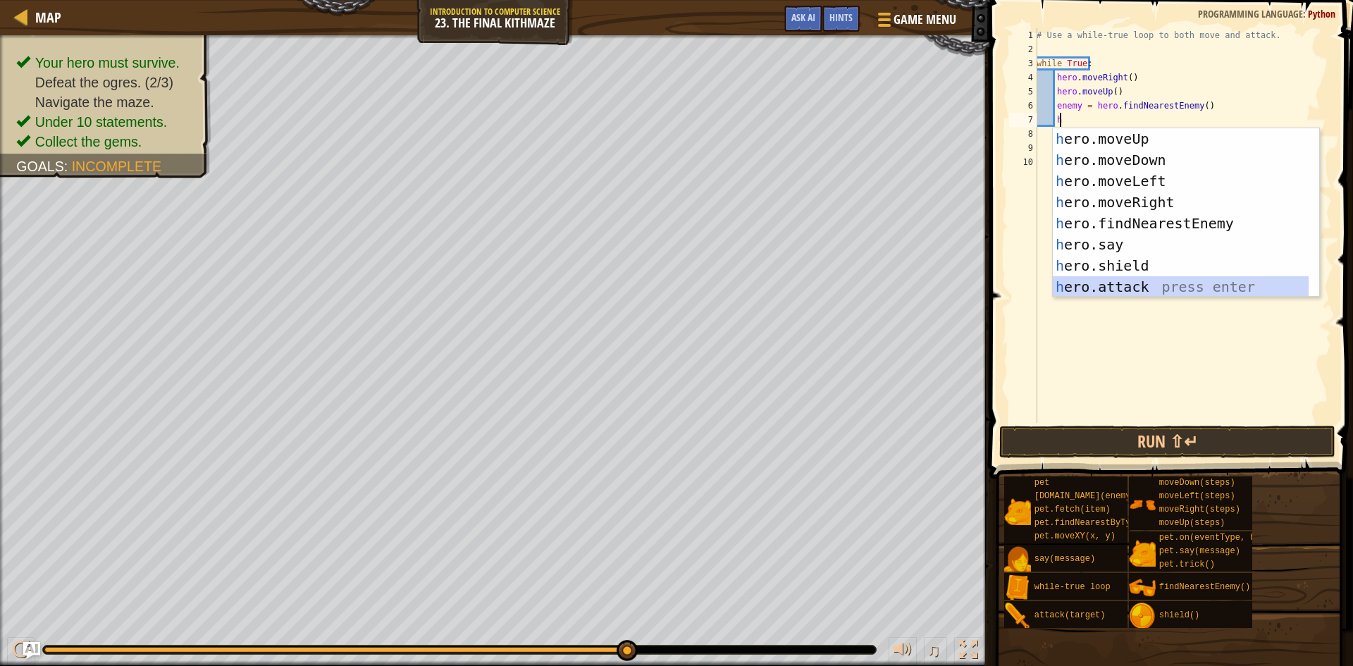
click at [1138, 281] on div "h ero.moveUp press enter h ero.moveDown press enter h ero.moveLeft press enter …" at bounding box center [1181, 233] width 256 height 211
type textarea "hero.attack(enemy)"
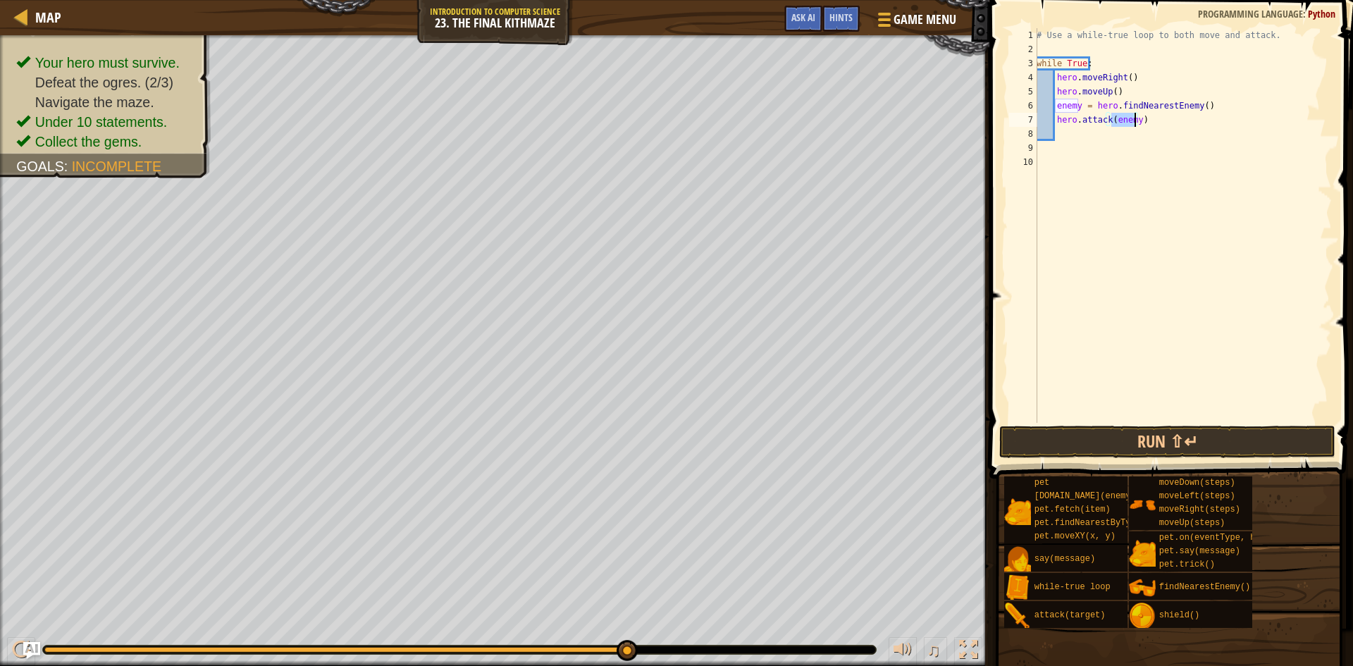
click at [1068, 139] on div "# Use a while-true loop to both move and attack. while True : hero . moveRight …" at bounding box center [1182, 239] width 298 height 423
type textarea "h"
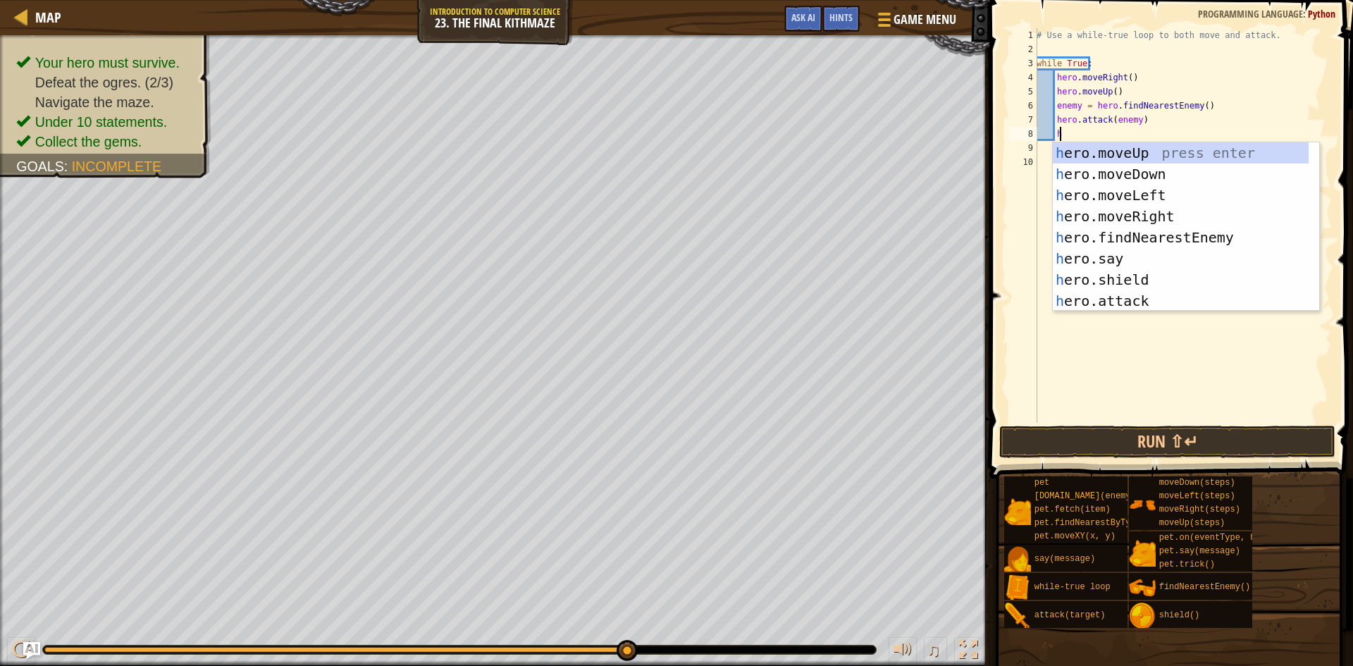
scroll to position [6, 1]
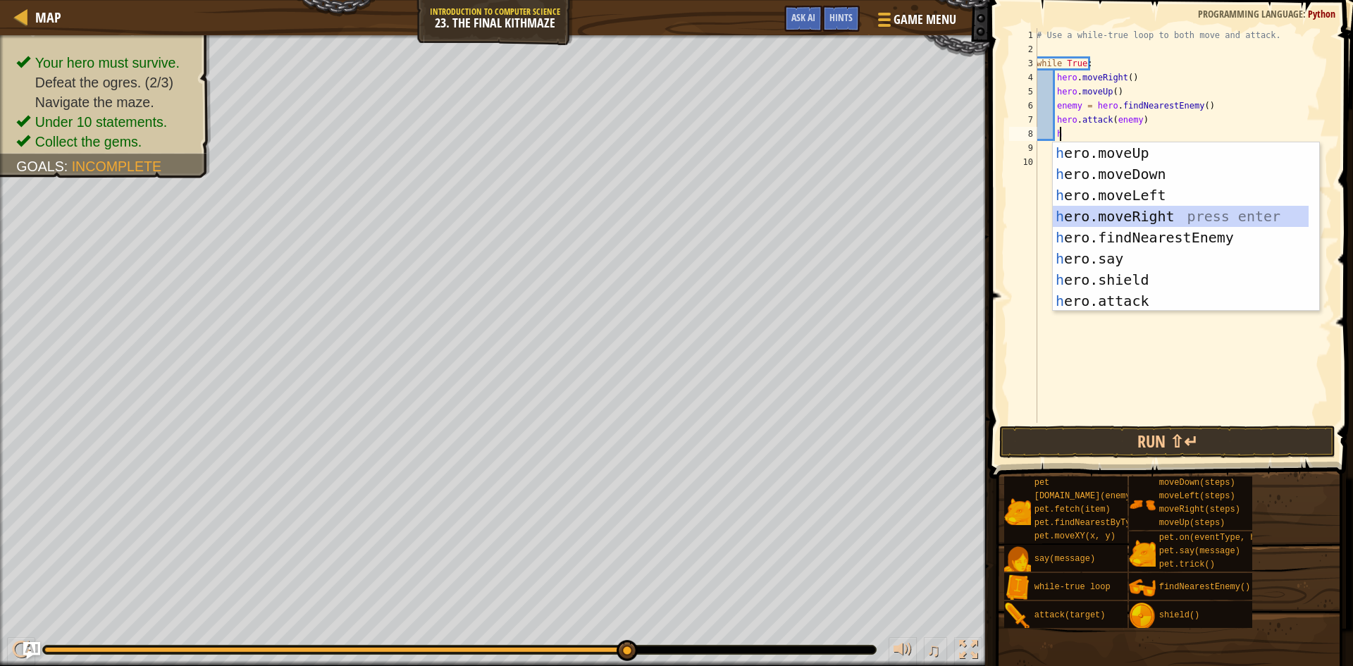
click at [1156, 214] on div "h ero.moveUp press enter h ero.moveDown press enter h ero.moveLeft press enter …" at bounding box center [1181, 247] width 256 height 211
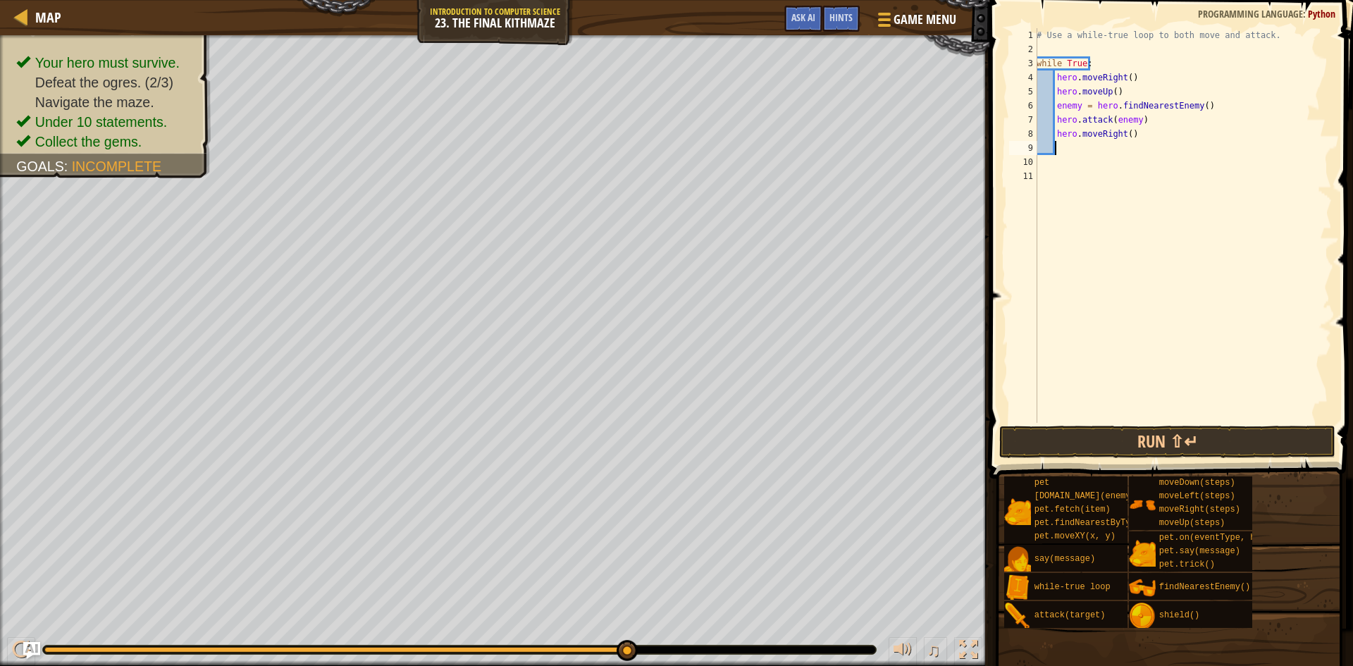
type textarea "h"
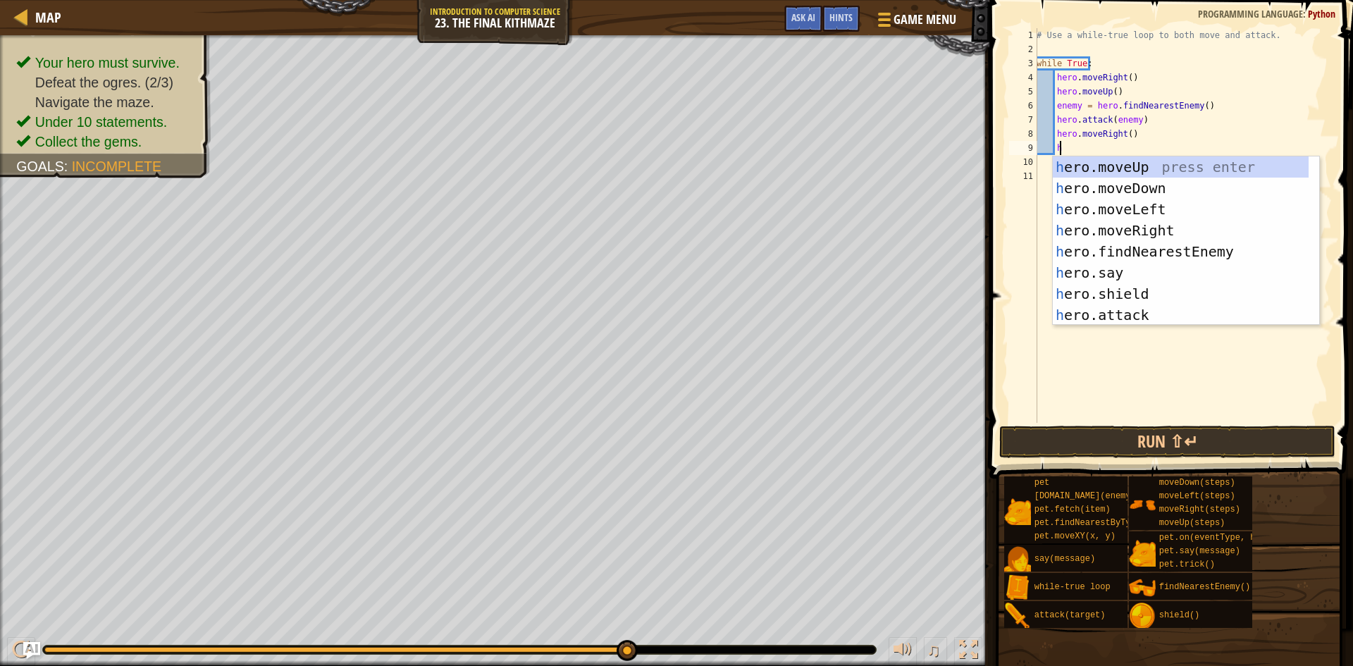
scroll to position [6, 1]
click at [1124, 190] on div "h ero.moveUp press enter h ero.moveDown press enter h ero.moveLeft press enter …" at bounding box center [1181, 261] width 256 height 211
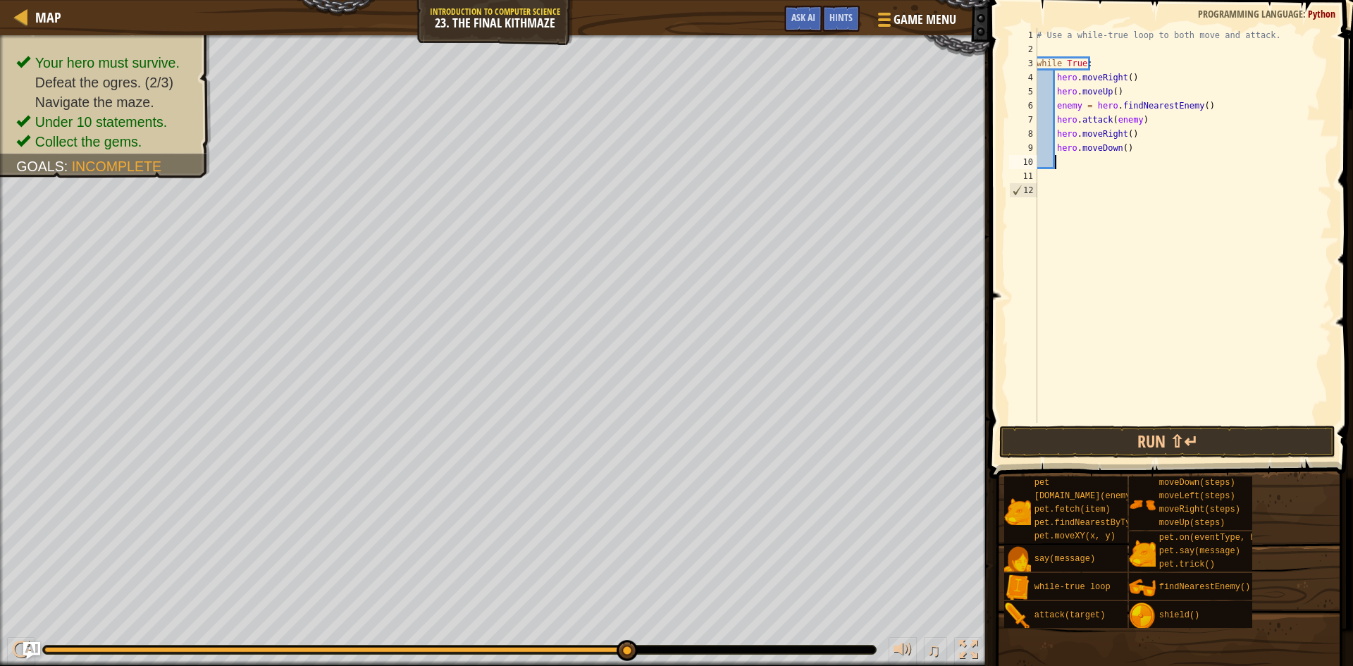
scroll to position [6, 1]
type textarea "h"
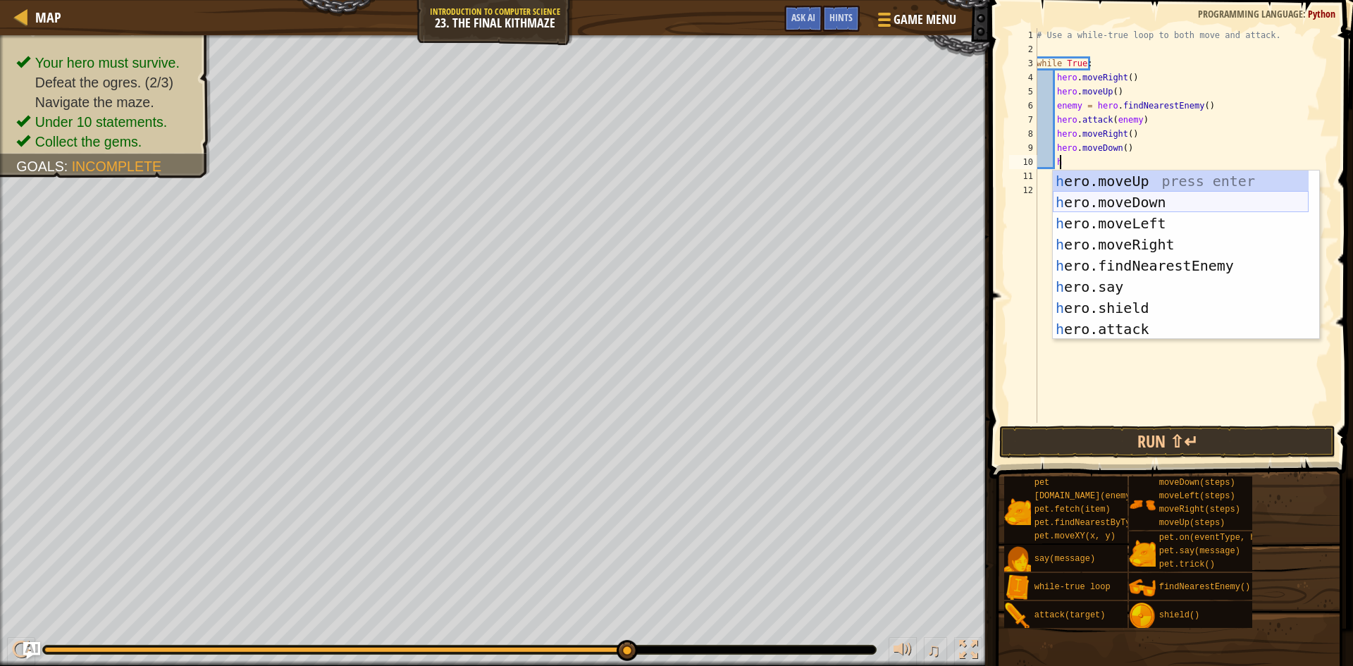
click at [1113, 206] on div "h ero.moveUp press enter h ero.moveDown press enter h ero.moveLeft press enter …" at bounding box center [1181, 275] width 256 height 211
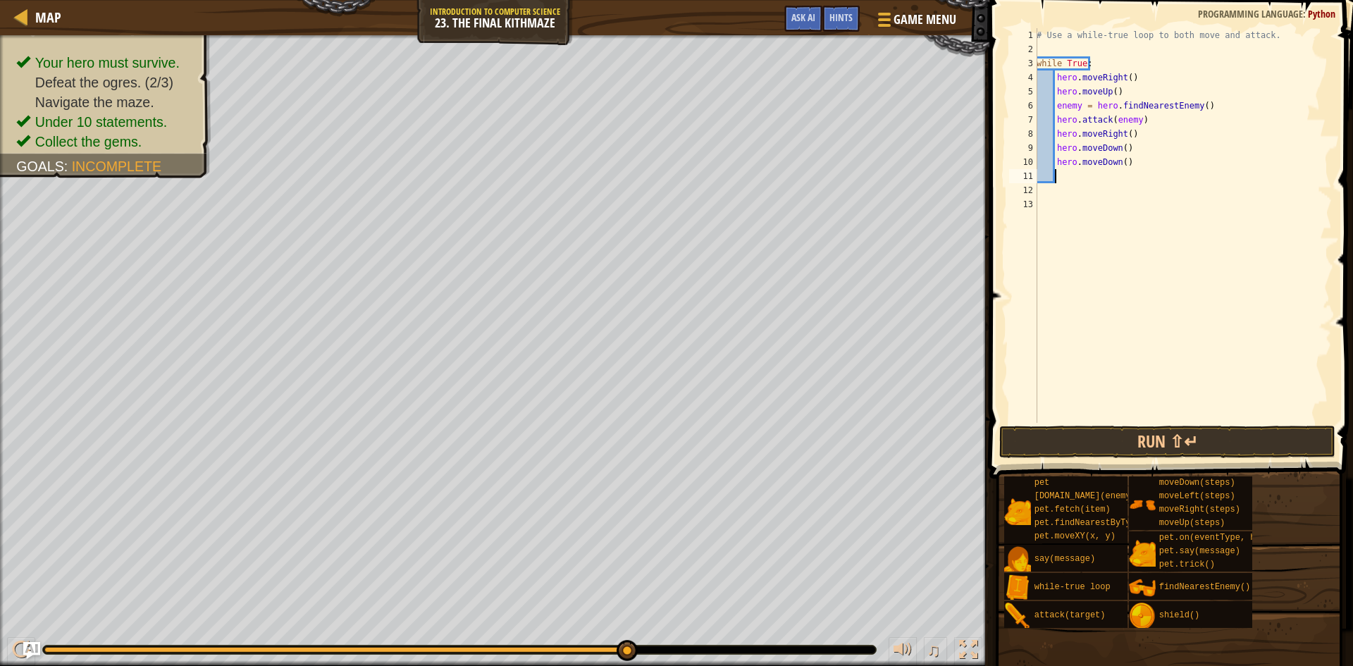
type textarea "h"
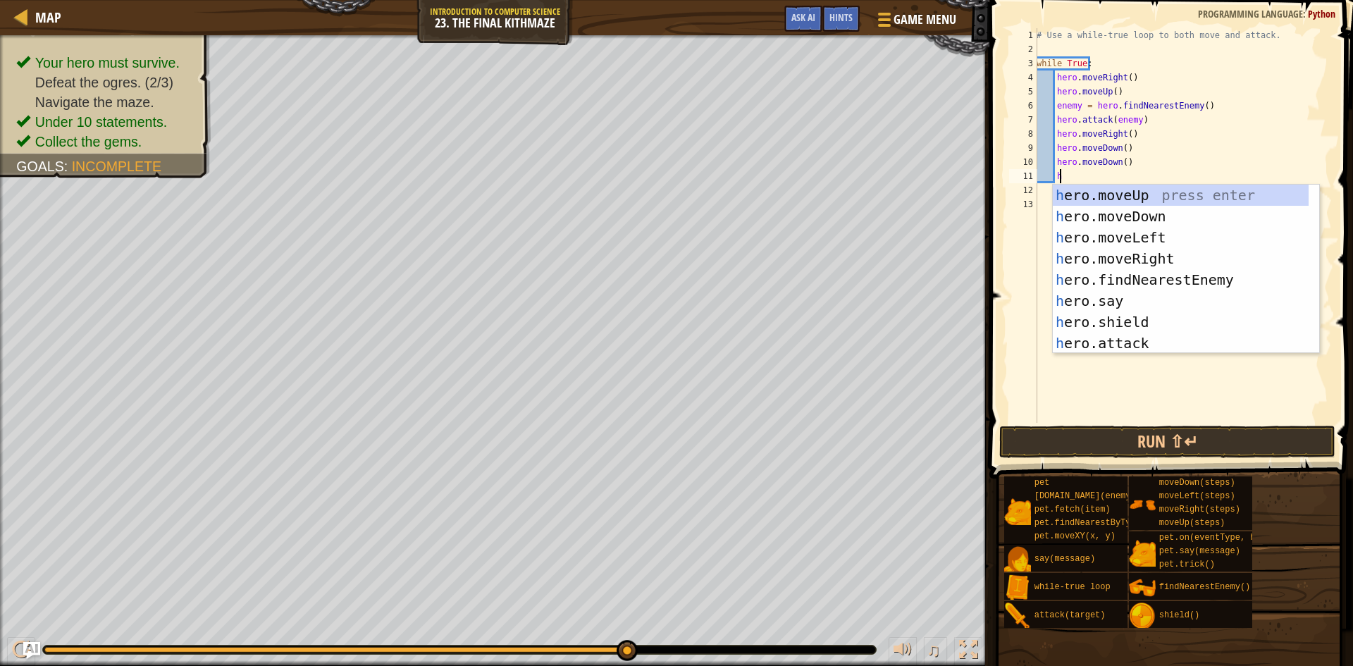
scroll to position [6, 1]
click at [1121, 187] on div "h ero.moveUp press enter h ero.moveDown press enter h ero.moveLeft press enter …" at bounding box center [1181, 290] width 256 height 211
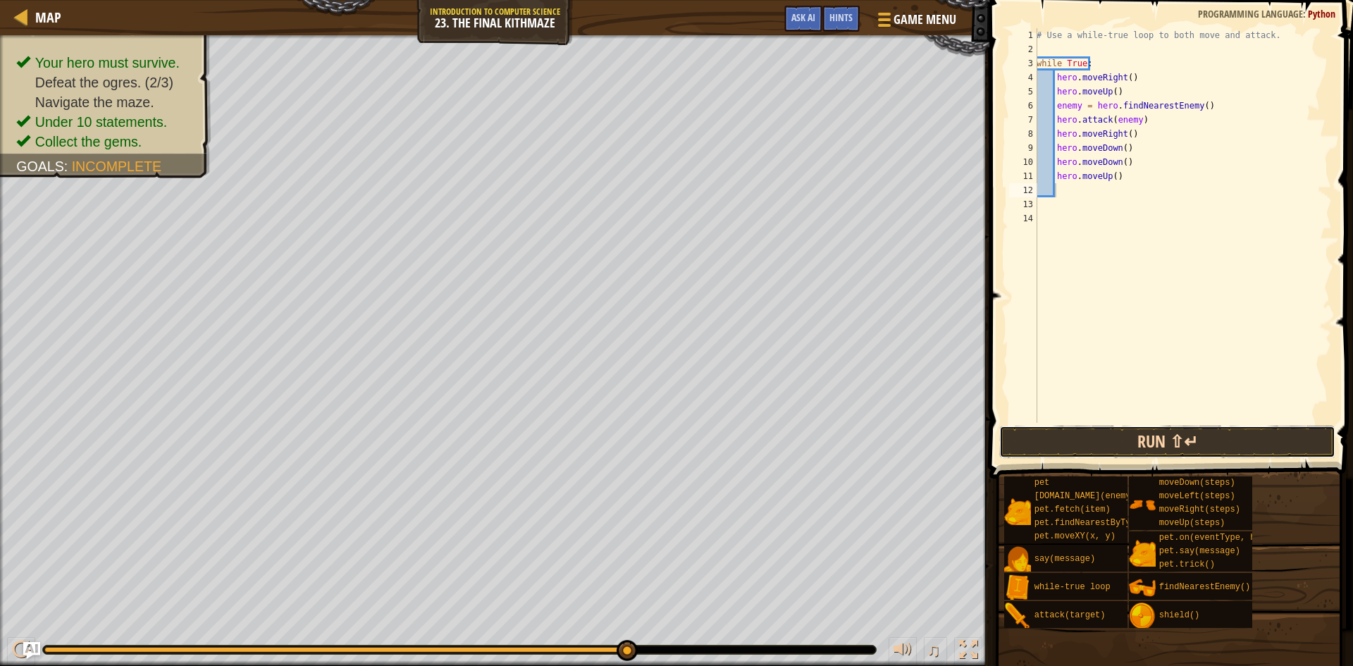
click at [1155, 440] on button "Run ⇧↵" at bounding box center [1167, 442] width 336 height 32
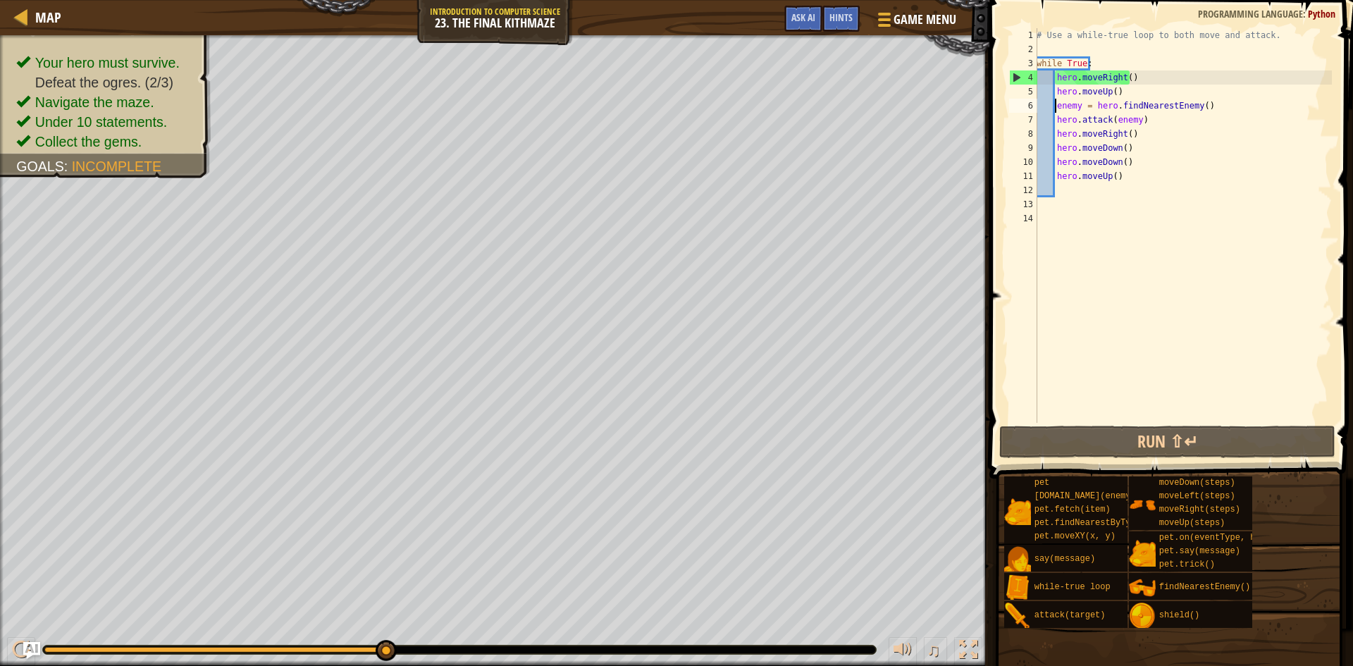
click at [1057, 109] on div "# Use a while-true loop to both move and attack. while True : hero . moveRight …" at bounding box center [1182, 239] width 298 height 423
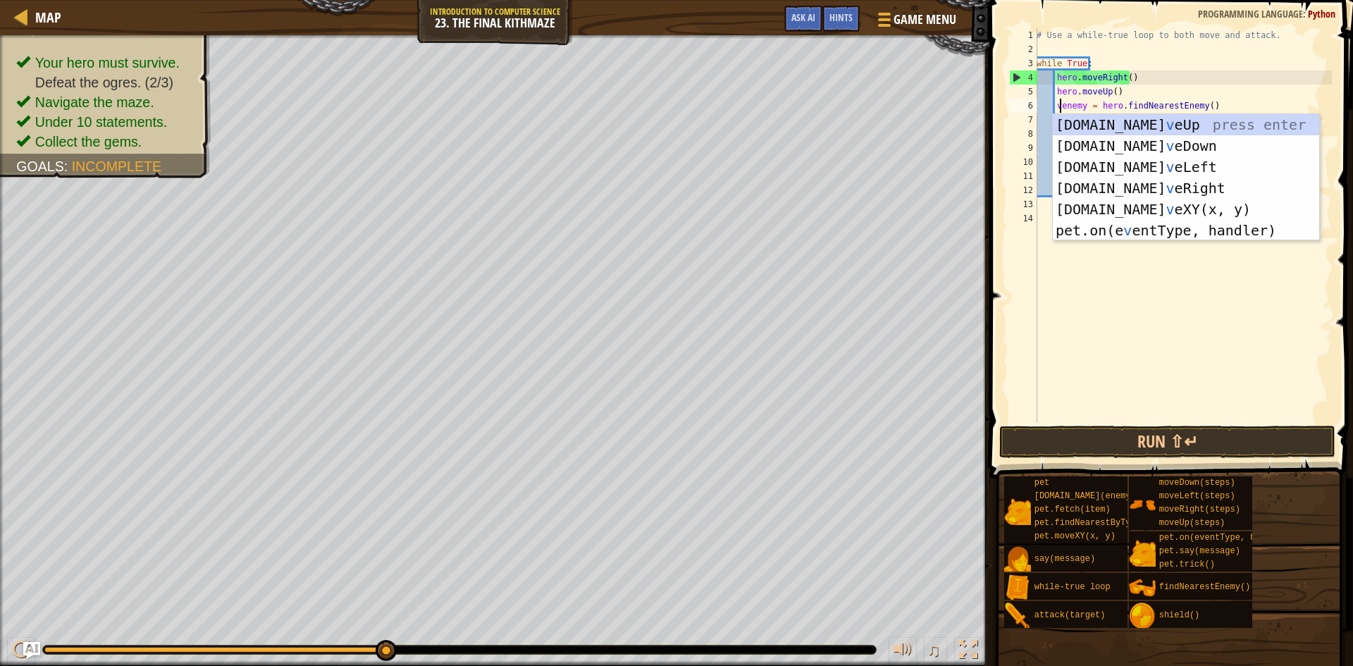
scroll to position [6, 3]
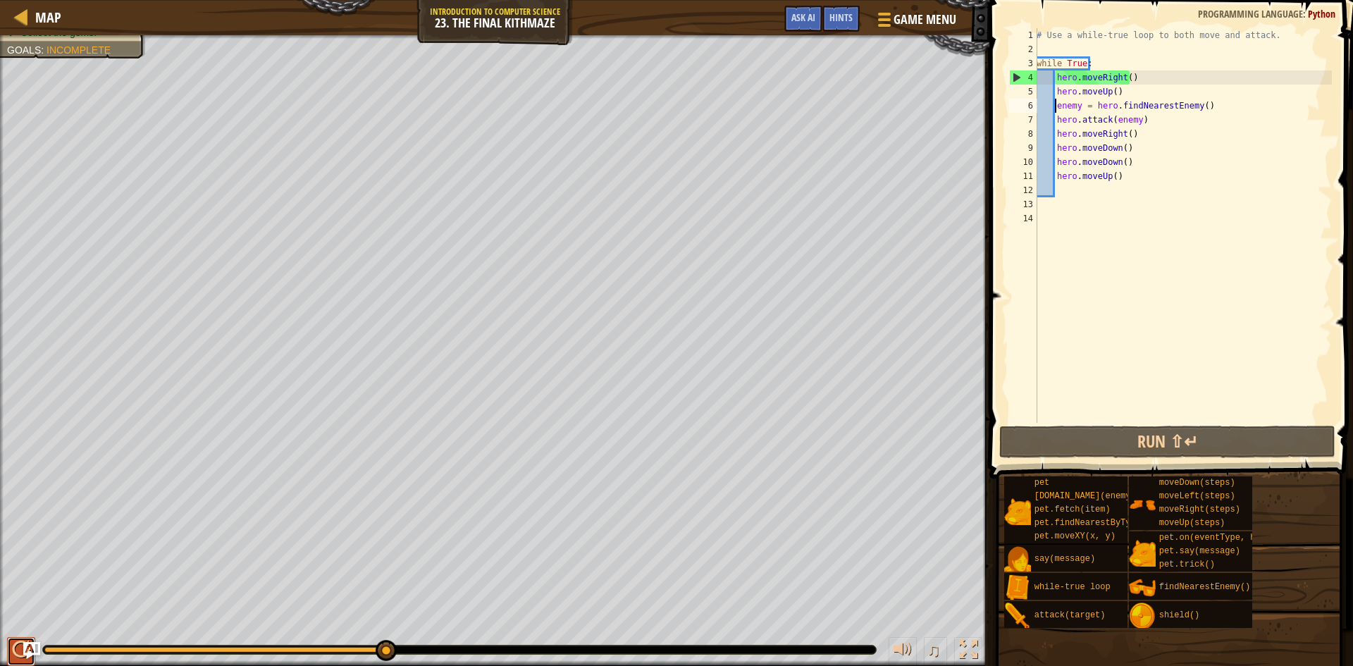
click at [15, 652] on div at bounding box center [21, 649] width 18 height 18
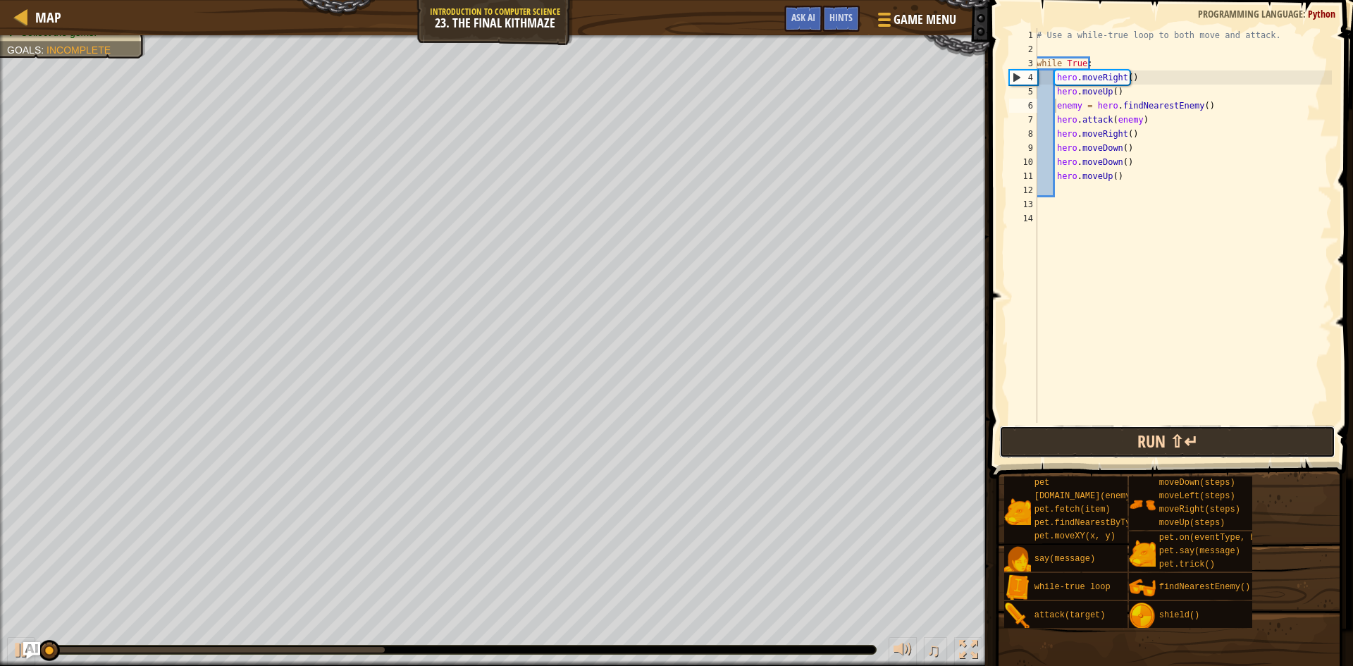
click at [1134, 440] on button "Run ⇧↵" at bounding box center [1167, 442] width 336 height 32
click at [1134, 440] on button "Running" at bounding box center [1167, 442] width 336 height 32
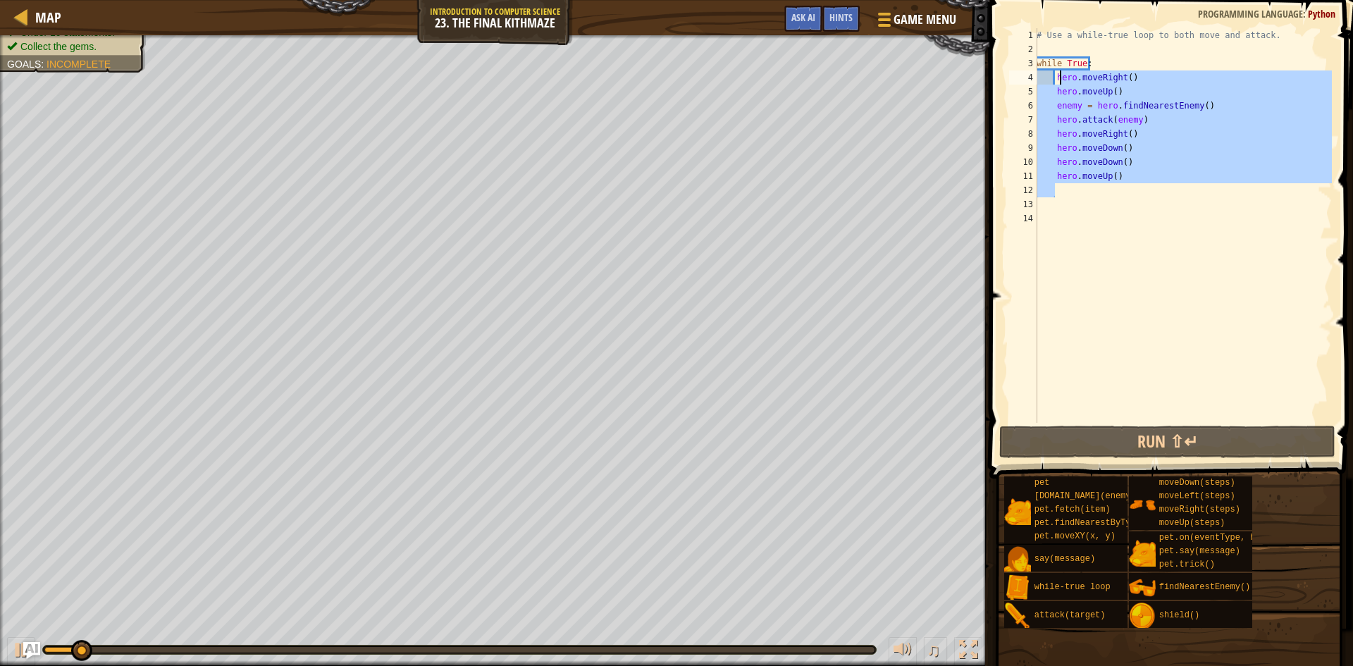
drag, startPoint x: 1124, startPoint y: 185, endPoint x: 1059, endPoint y: 79, distance: 124.6
click at [1059, 79] on div "# Use a while-true loop to both move and attack. while True : hero . moveRight …" at bounding box center [1182, 239] width 298 height 423
type textarea "h"
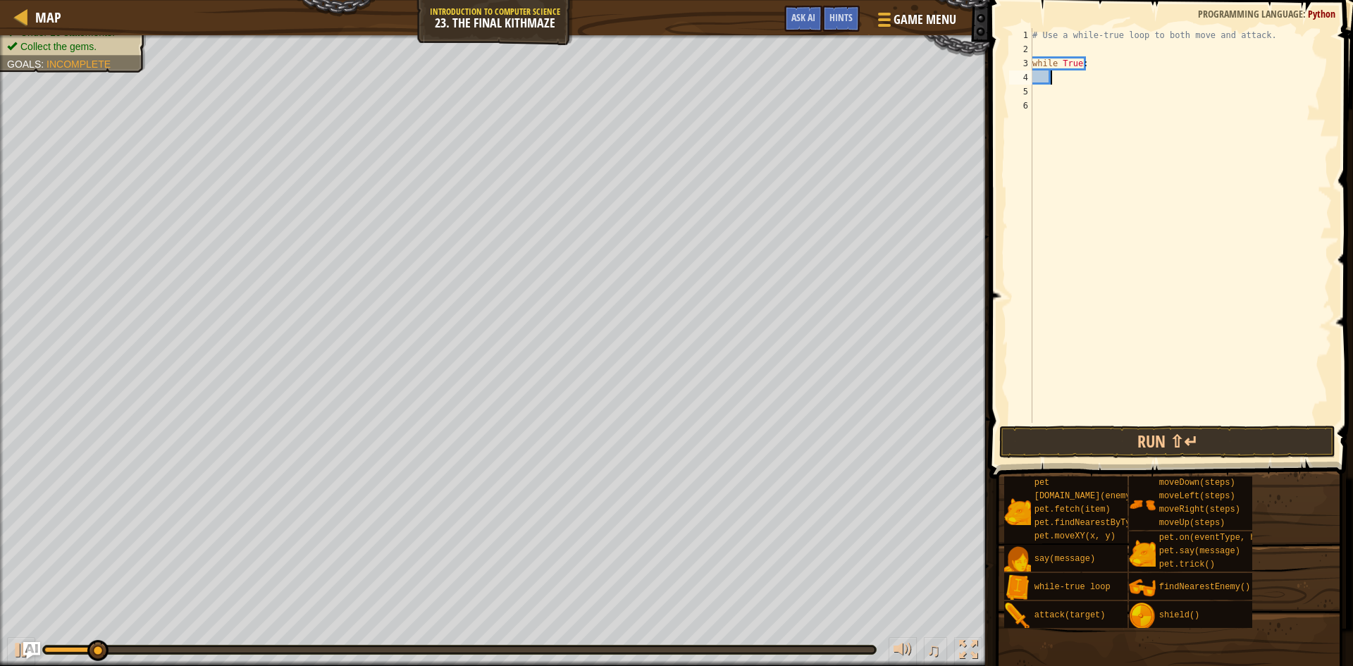
scroll to position [6, 1]
paste textarea "hero.moveUp(1)"
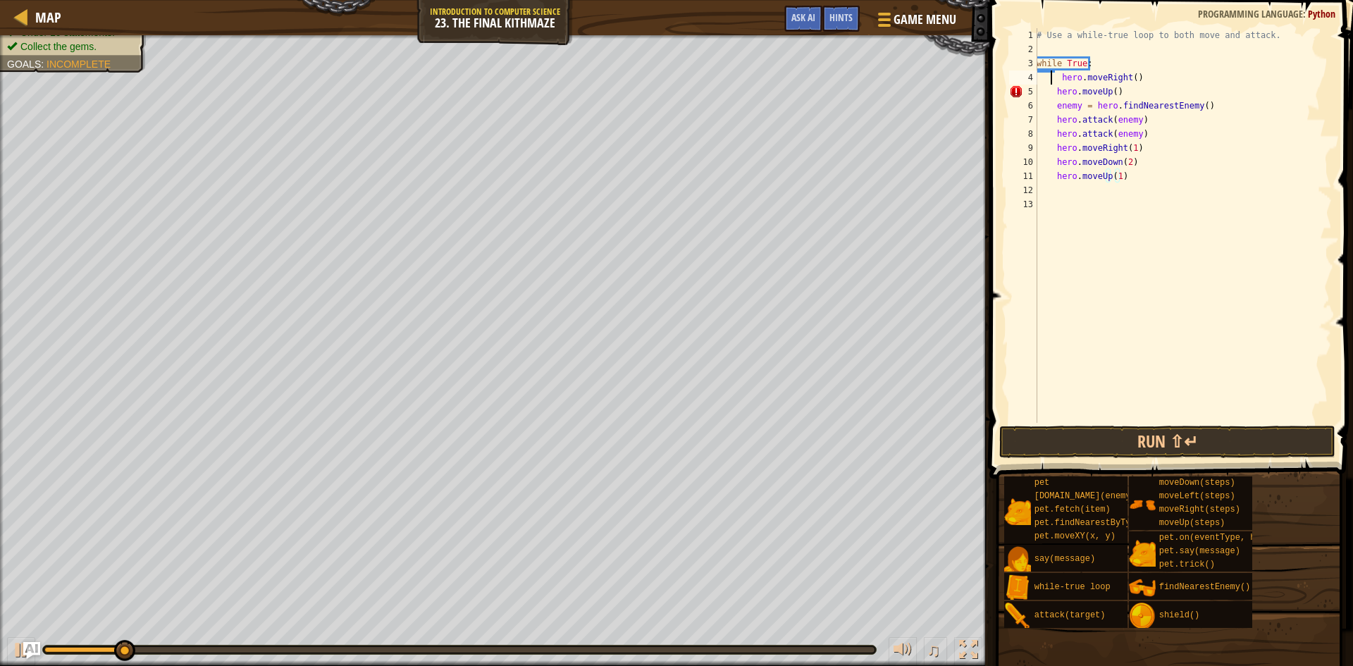
click at [1053, 82] on div "# Use a while-true loop to both move and attack. while True : hero . moveRight …" at bounding box center [1182, 239] width 298 height 423
click at [1059, 80] on div "# Use a while-true loop to both move and attack. while True : hero . moveRight …" at bounding box center [1182, 239] width 298 height 423
type textarea "hero.moveRight()"
click at [1130, 287] on div "# Use a while-true loop to both move and attack. while True : hero . moveRight …" at bounding box center [1182, 239] width 298 height 423
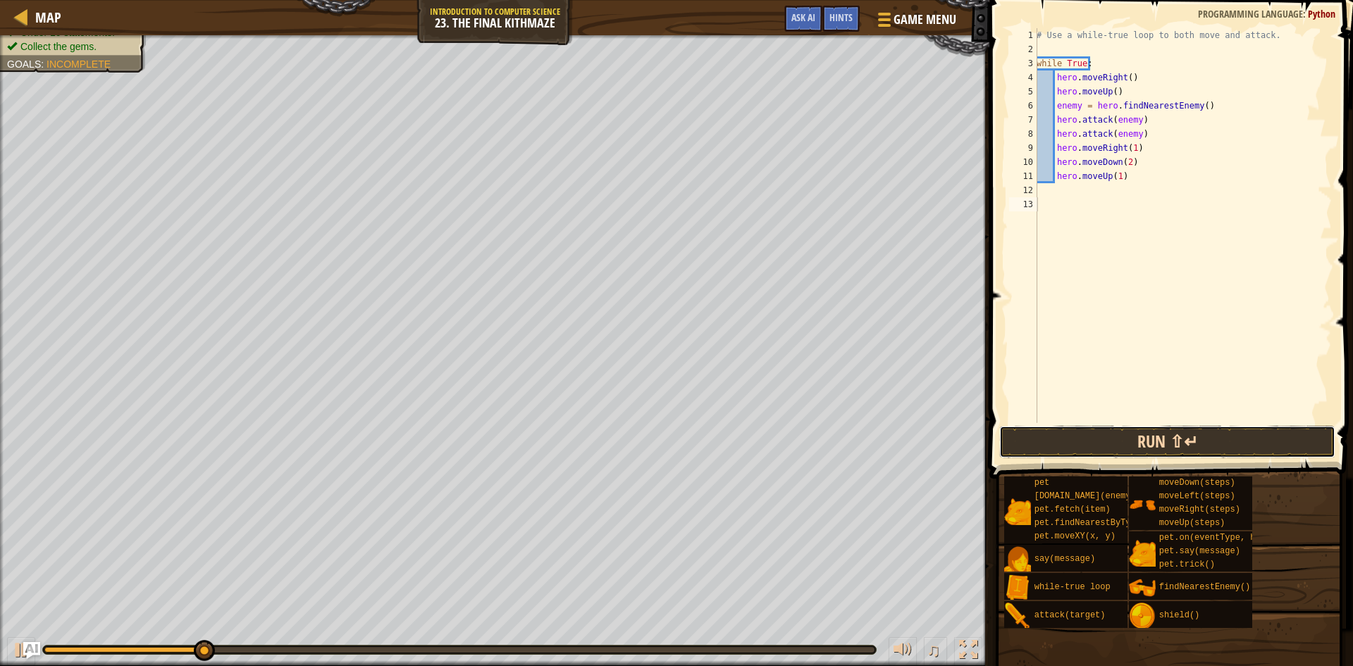
click at [1151, 438] on button "Run ⇧↵" at bounding box center [1167, 442] width 336 height 32
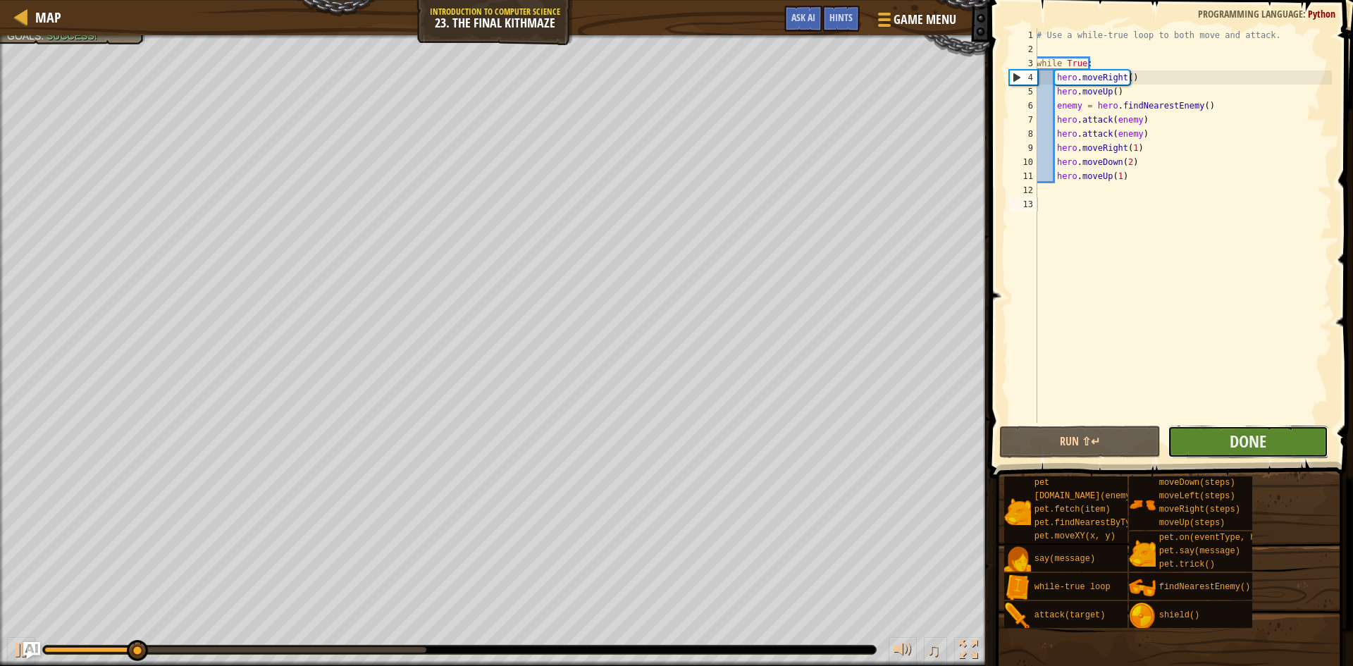
click at [1186, 439] on button "Done" at bounding box center [1247, 442] width 161 height 32
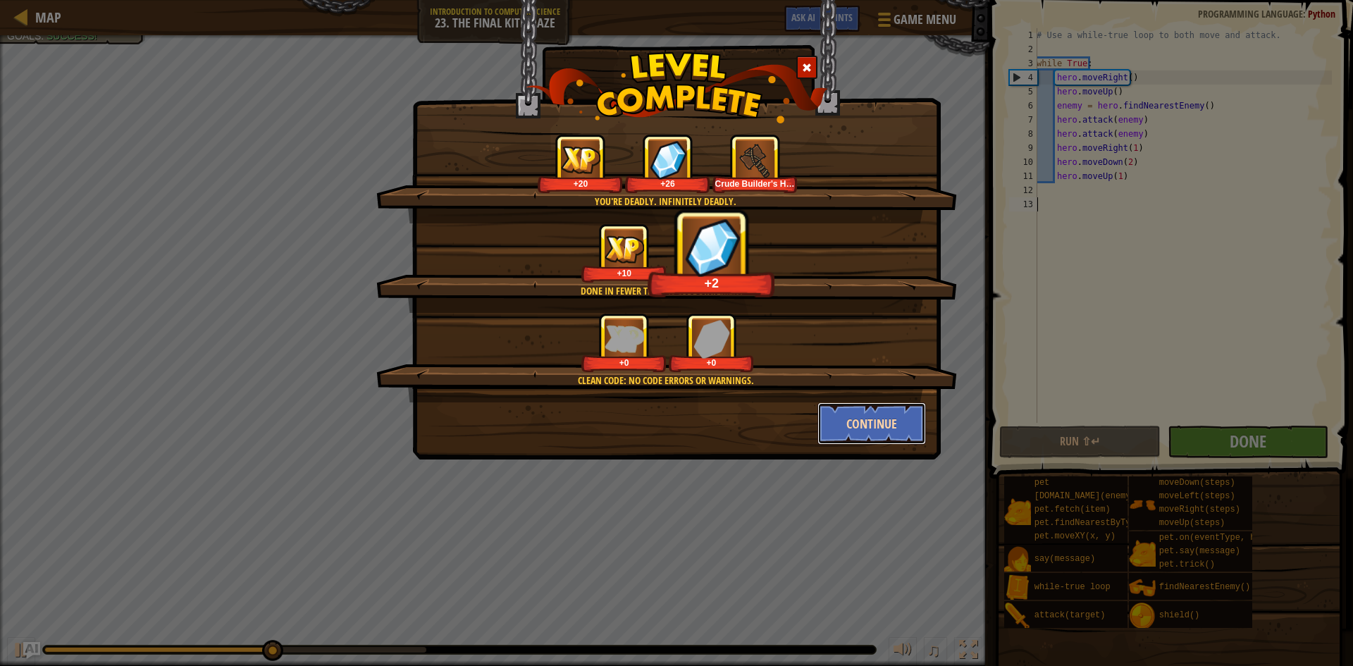
click at [848, 422] on button "Continue" at bounding box center [871, 423] width 109 height 42
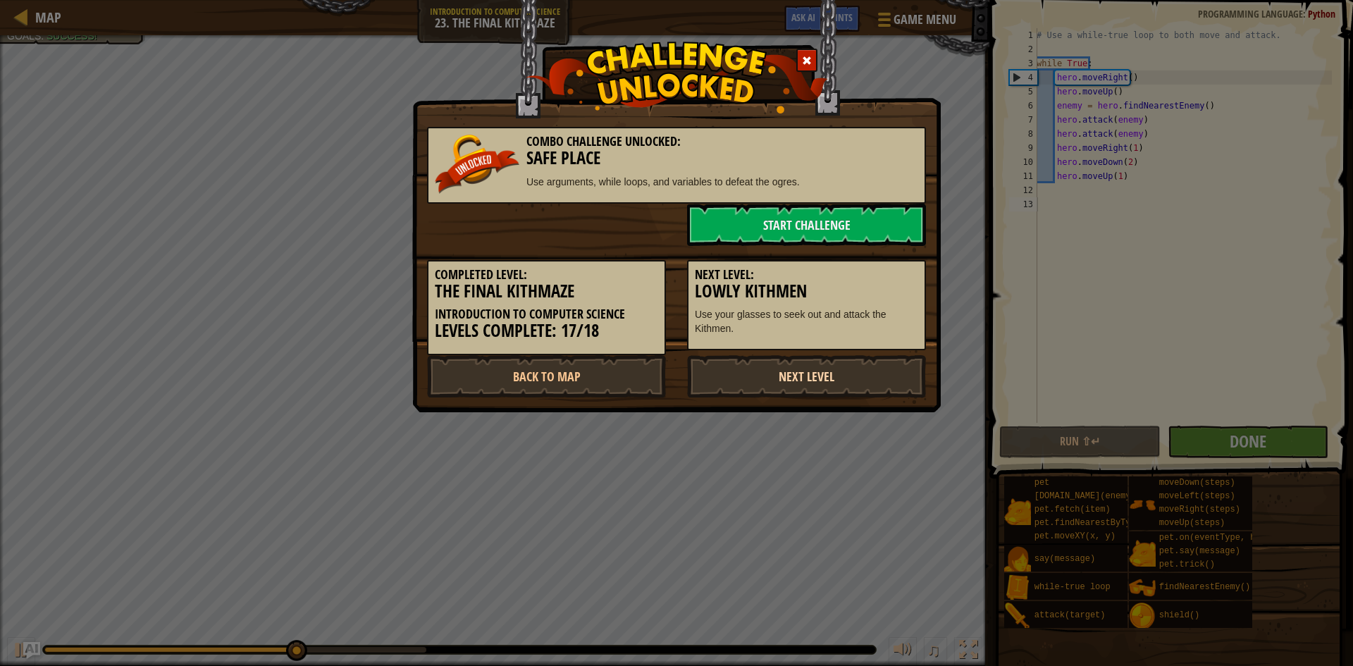
click at [739, 373] on link "Next Level" at bounding box center [806, 376] width 239 height 42
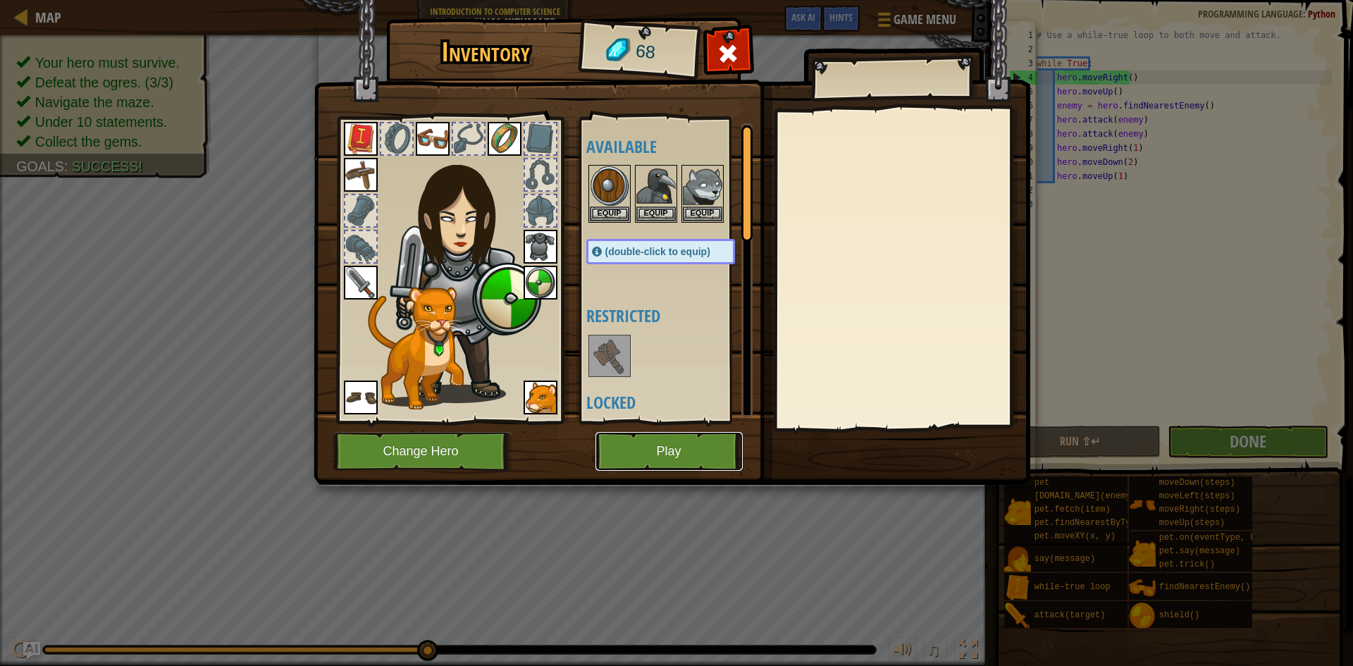
click at [659, 445] on button "Play" at bounding box center [668, 451] width 147 height 39
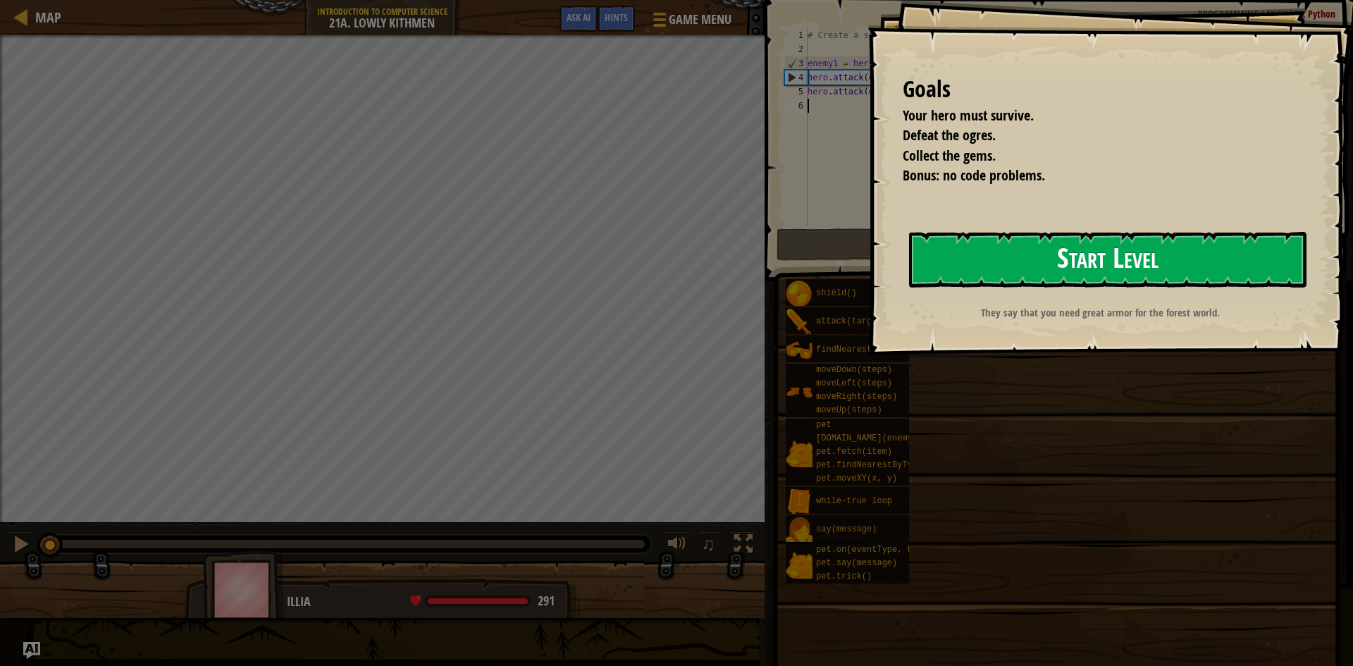
click at [1130, 249] on button "Start Level" at bounding box center [1107, 260] width 397 height 56
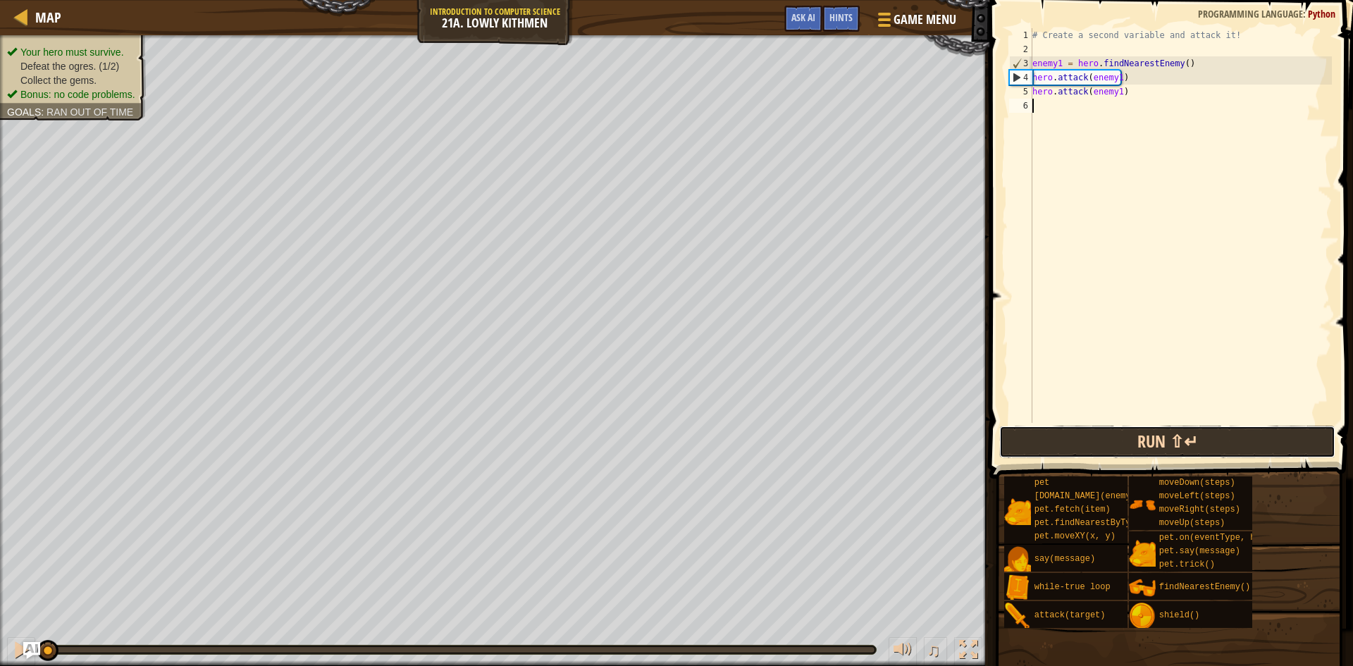
click at [1114, 438] on button "Run ⇧↵" at bounding box center [1167, 442] width 336 height 32
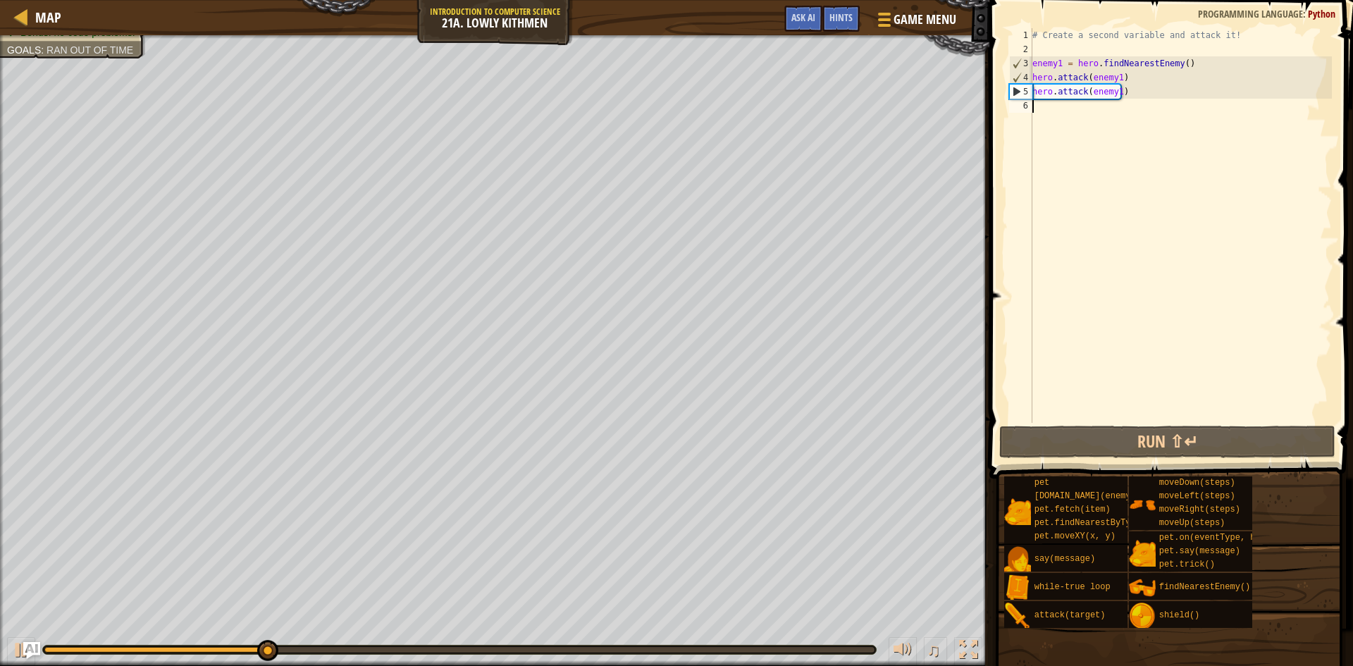
click at [1103, 116] on div "# Create a second variable and attack it! enemy1 = hero . findNearestEnemy ( ) …" at bounding box center [1180, 239] width 302 height 423
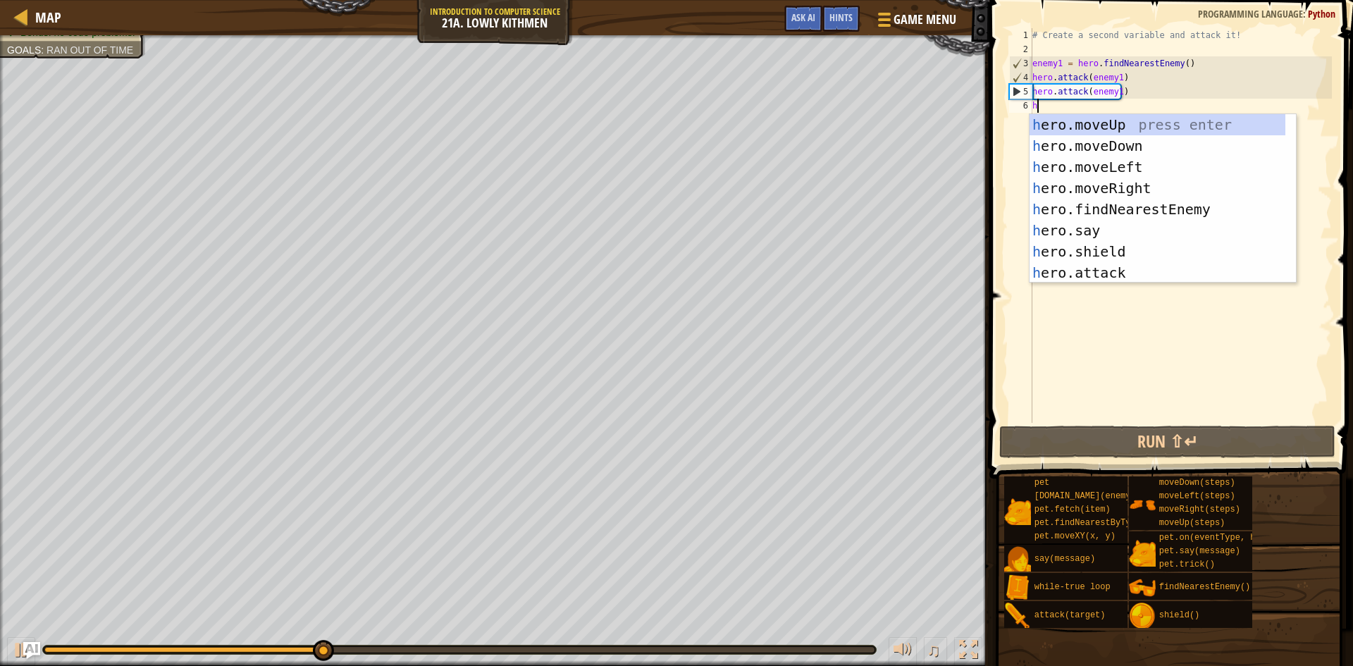
type textarea "h"
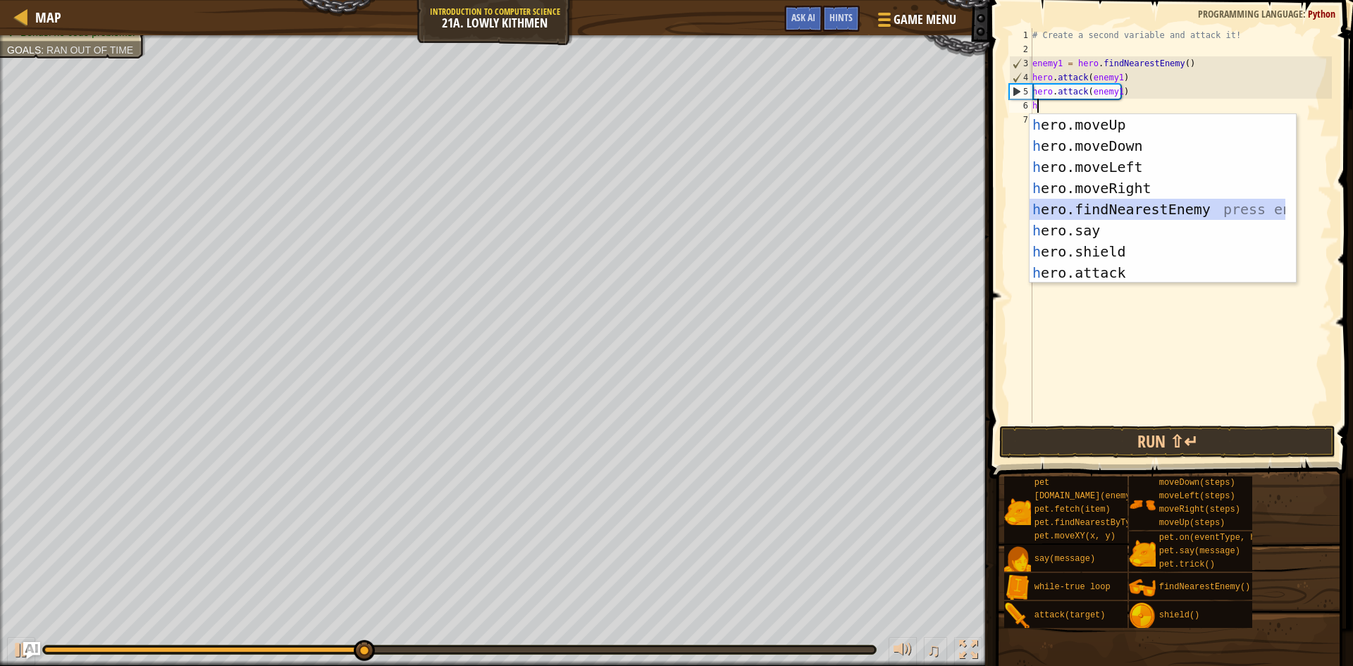
click at [1127, 208] on div "h ero.moveUp press enter h ero.moveDown press enter h ero.moveLeft press enter …" at bounding box center [1157, 219] width 256 height 211
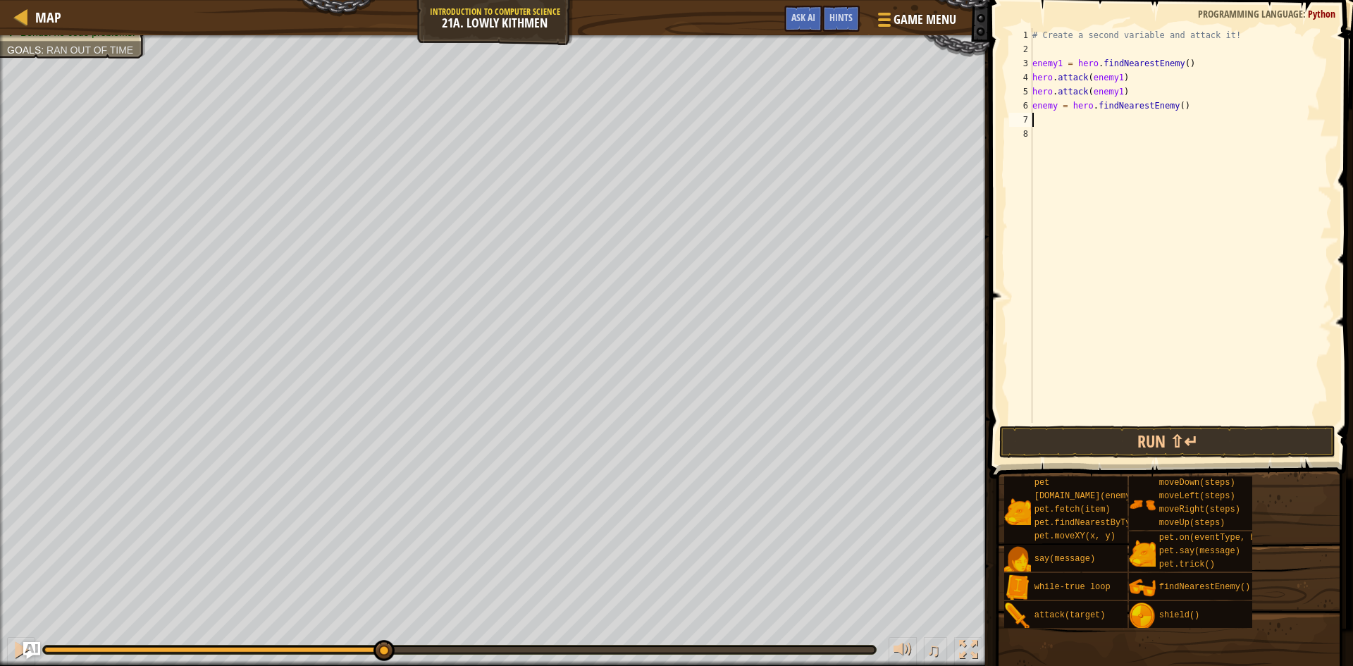
type textarea "h"
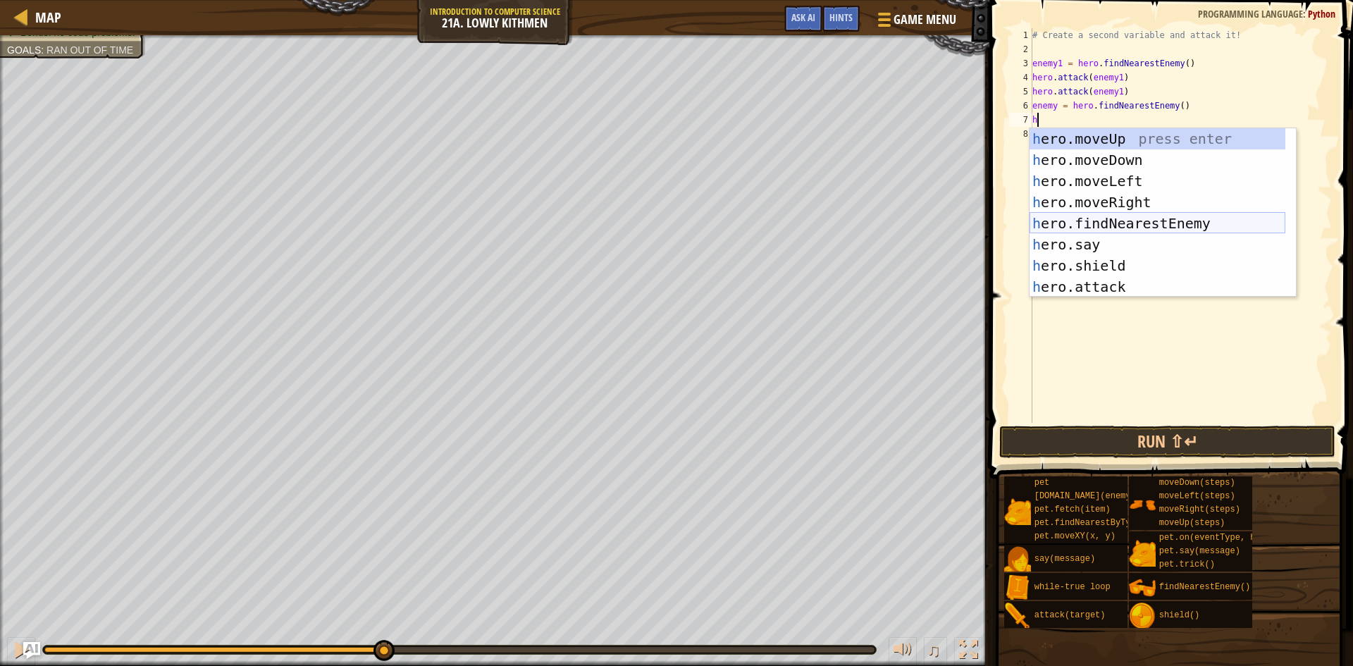
click at [1158, 221] on div "h ero.moveUp press enter h ero.moveDown press enter h ero.moveLeft press enter …" at bounding box center [1157, 233] width 256 height 211
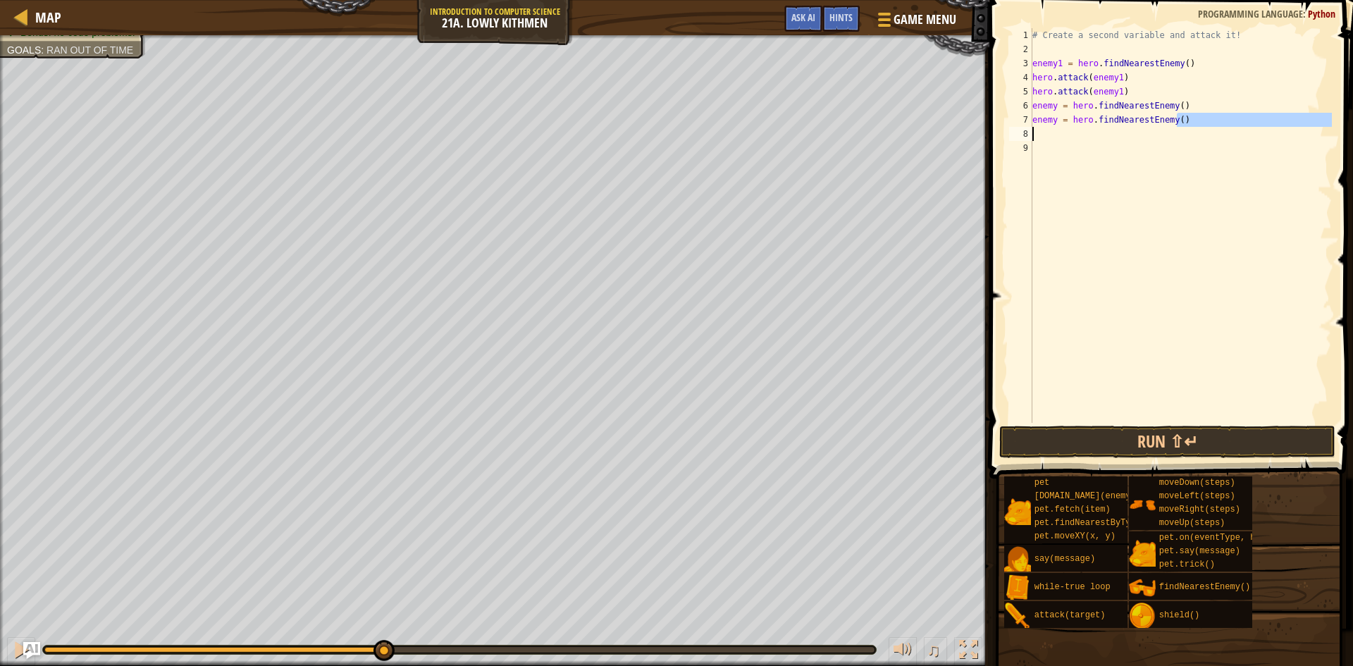
drag, startPoint x: 1186, startPoint y: 124, endPoint x: 1017, endPoint y: 128, distance: 168.4
click at [1017, 128] on div "1 2 3 4 5 6 7 8 9 # Create a second variable and attack it! enemy1 = hero . fin…" at bounding box center [1168, 225] width 325 height 395
click at [1173, 121] on div "# Create a second variable and attack it! enemy1 = hero . findNearestEnemy ( ) …" at bounding box center [1180, 239] width 302 height 423
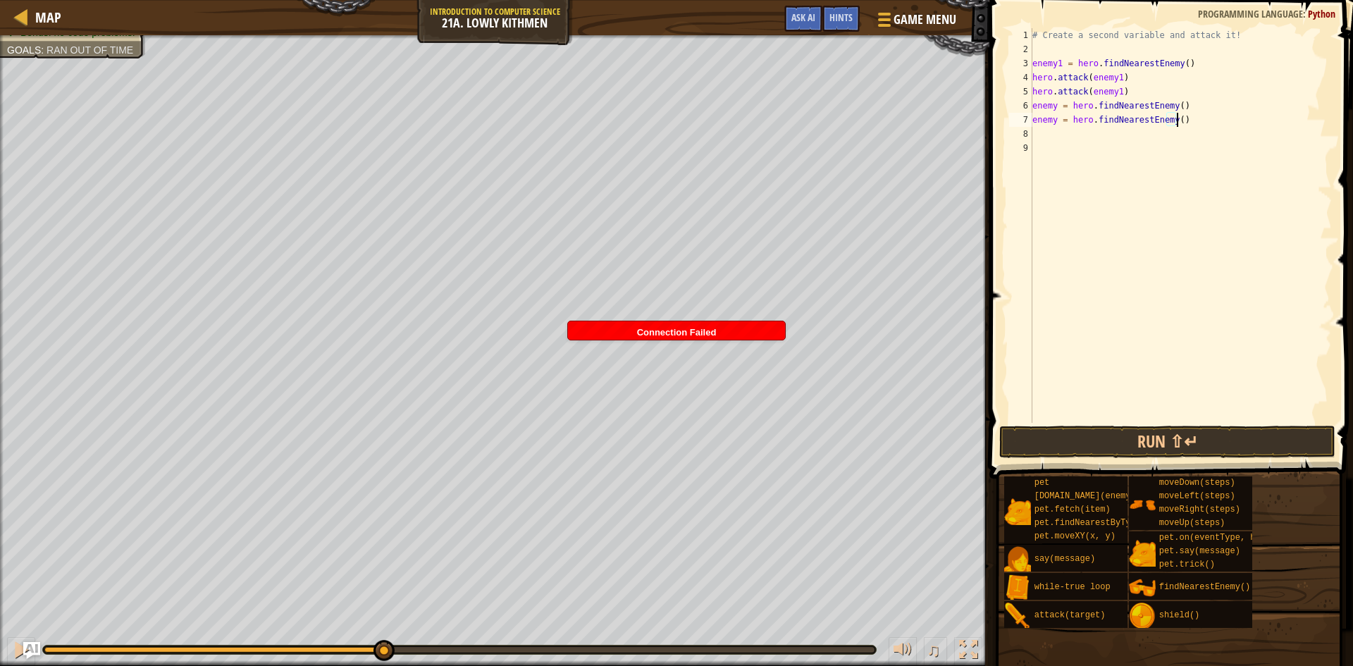
click at [1177, 121] on div "# Create a second variable and attack it! enemy1 = hero . findNearestEnemy ( ) …" at bounding box center [1180, 239] width 302 height 423
type textarea "e"
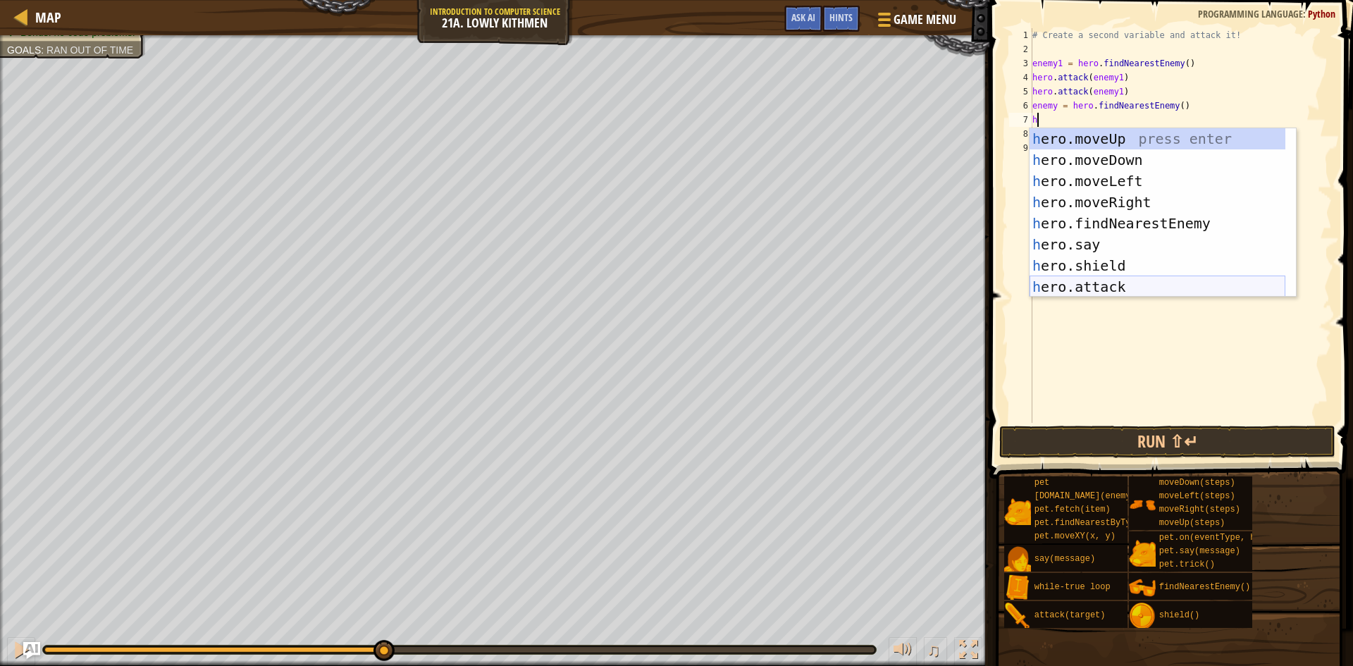
click at [1122, 283] on div "h ero.moveUp press enter h ero.moveDown press enter h ero.moveLeft press enter …" at bounding box center [1157, 233] width 256 height 211
type textarea "hero.attack(enemy)"
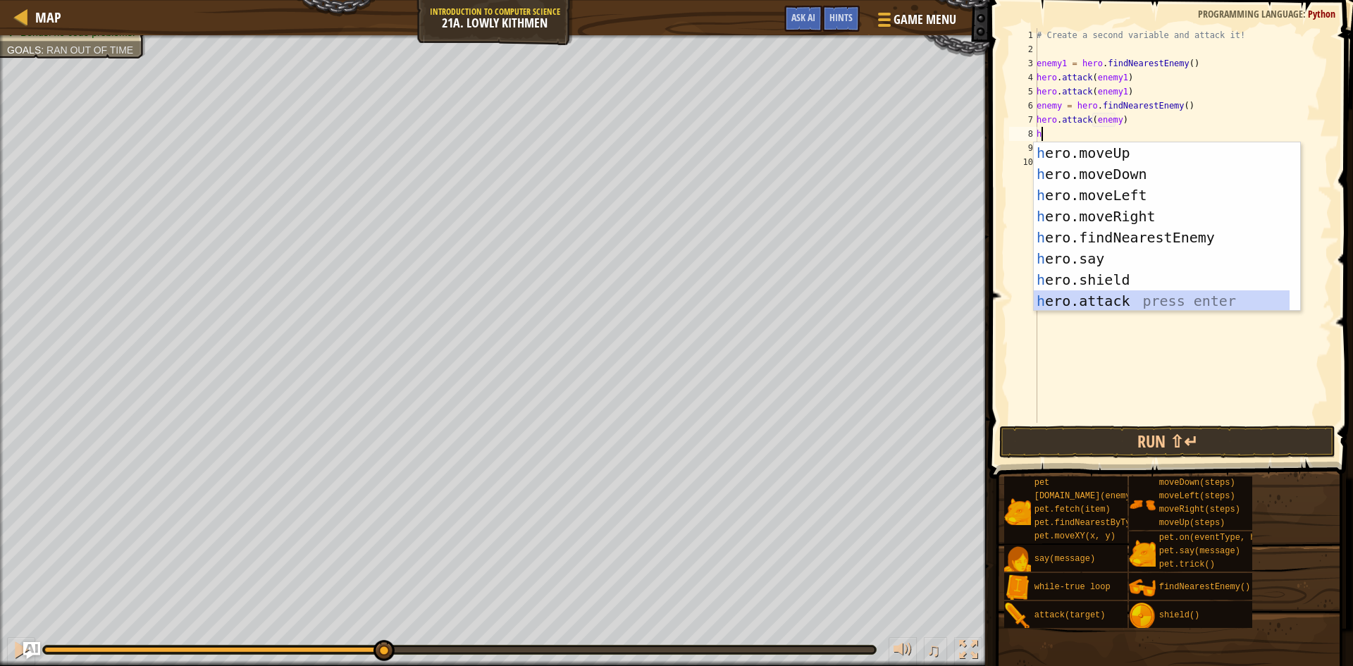
click at [1127, 294] on div "h ero.moveUp press enter h ero.moveDown press enter h ero.moveLeft press enter …" at bounding box center [1161, 247] width 256 height 211
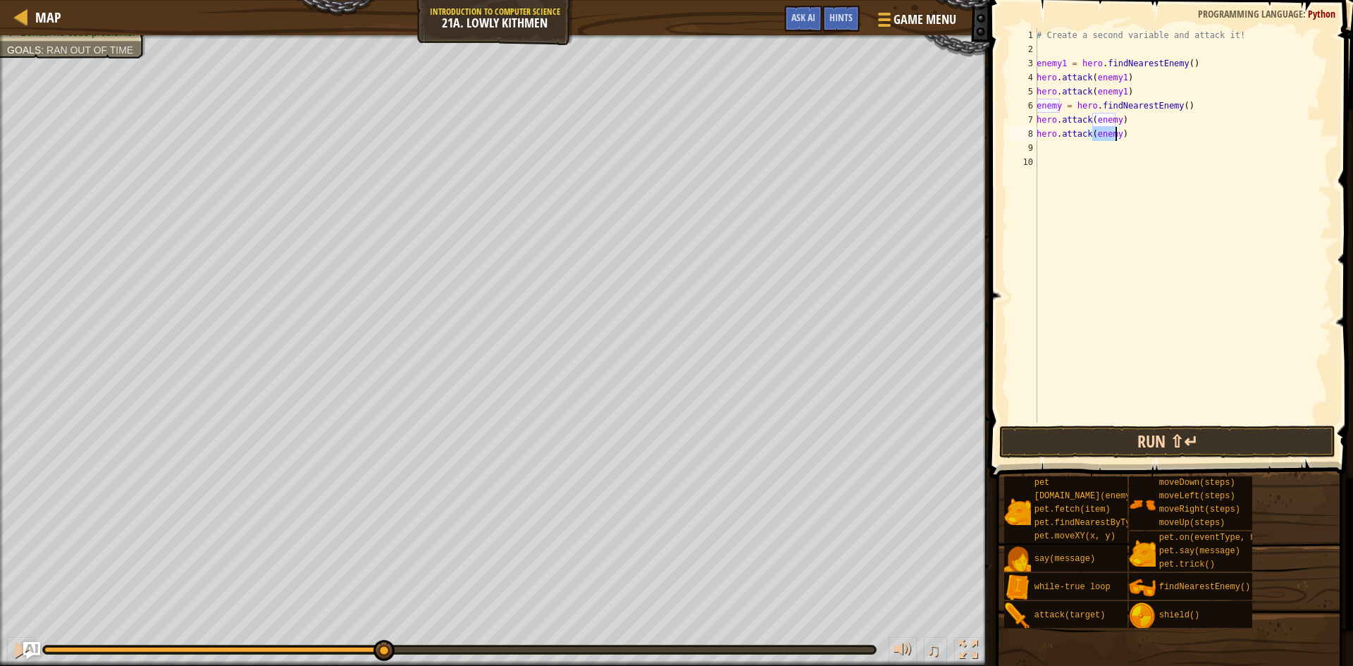
type textarea "hero.attack(enemy)"
click at [1143, 433] on button "Run ⇧↵" at bounding box center [1167, 442] width 336 height 32
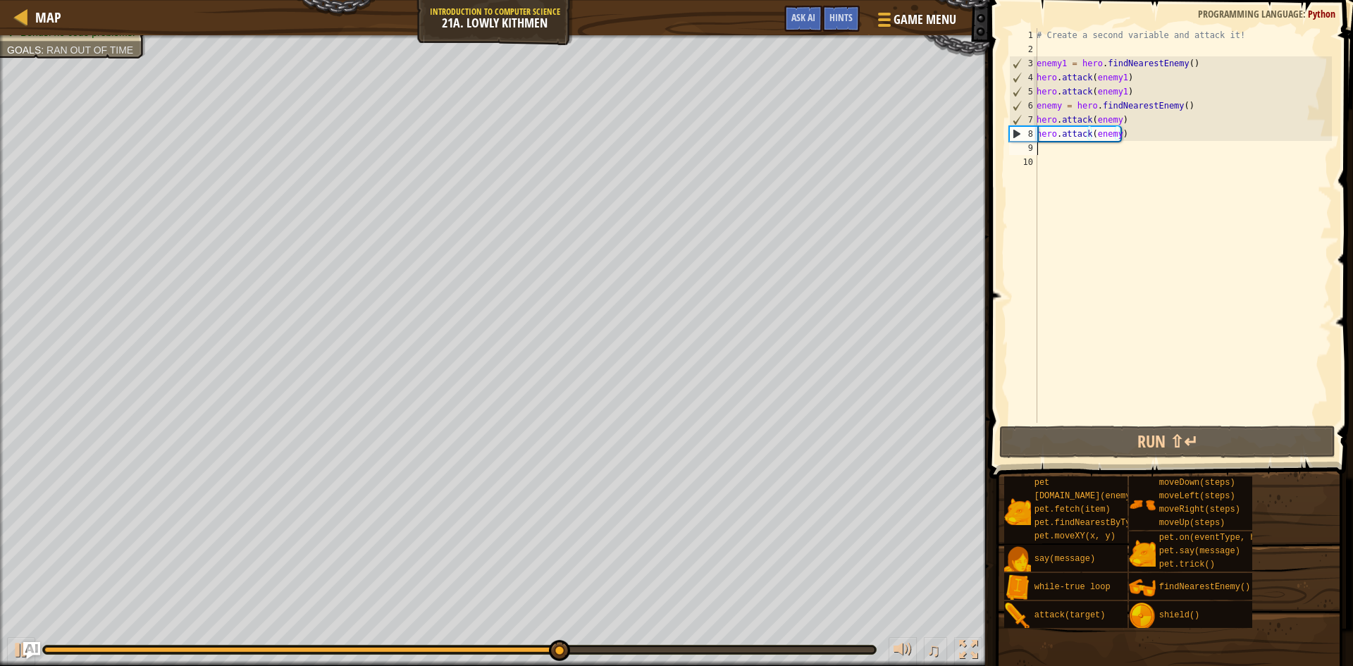
click at [1050, 154] on div "# Create a second variable and attack it! enemy1 = hero . findNearestEnemy ( ) …" at bounding box center [1182, 239] width 298 height 423
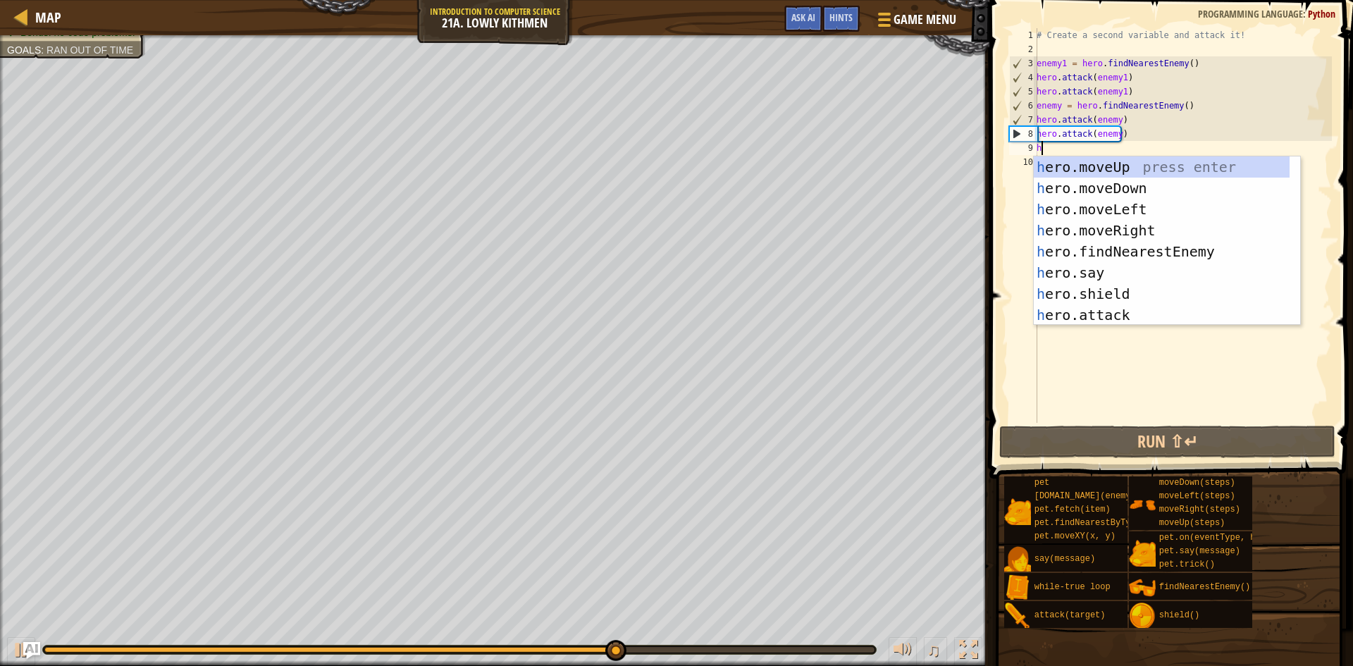
type textarea "h"
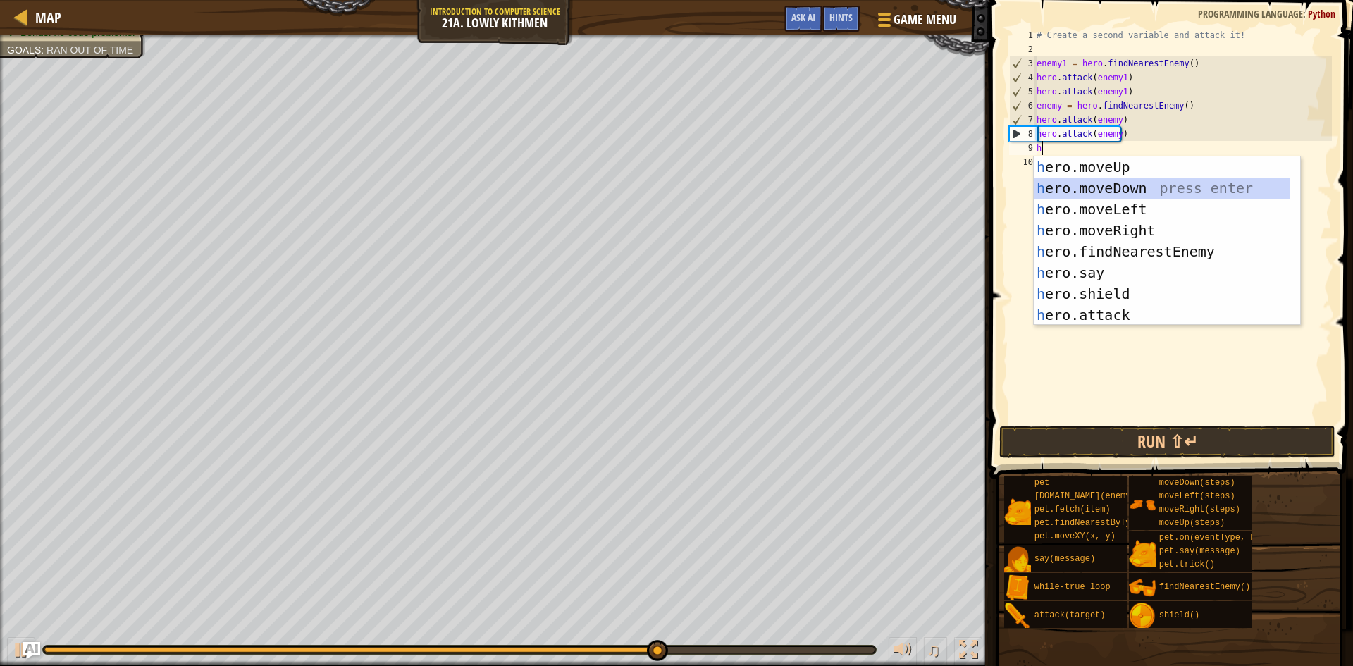
click at [1175, 184] on div "h ero.moveUp press enter h ero.moveDown press enter h ero.moveLeft press enter …" at bounding box center [1161, 261] width 256 height 211
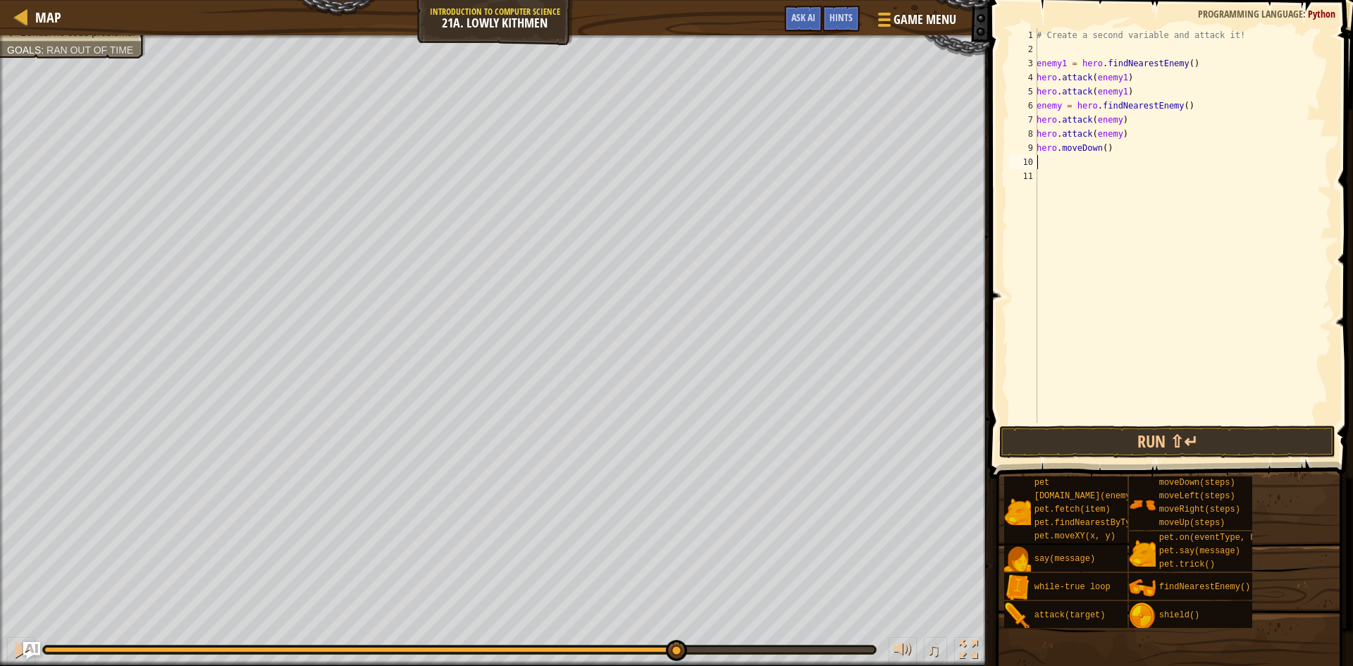
click at [1102, 152] on div "# Create a second variable and attack it! enemy1 = hero . findNearestEnemy ( ) …" at bounding box center [1182, 239] width 298 height 423
type textarea "hero.moveDown(1)"
click at [1124, 437] on button "Run ⇧↵" at bounding box center [1167, 442] width 336 height 32
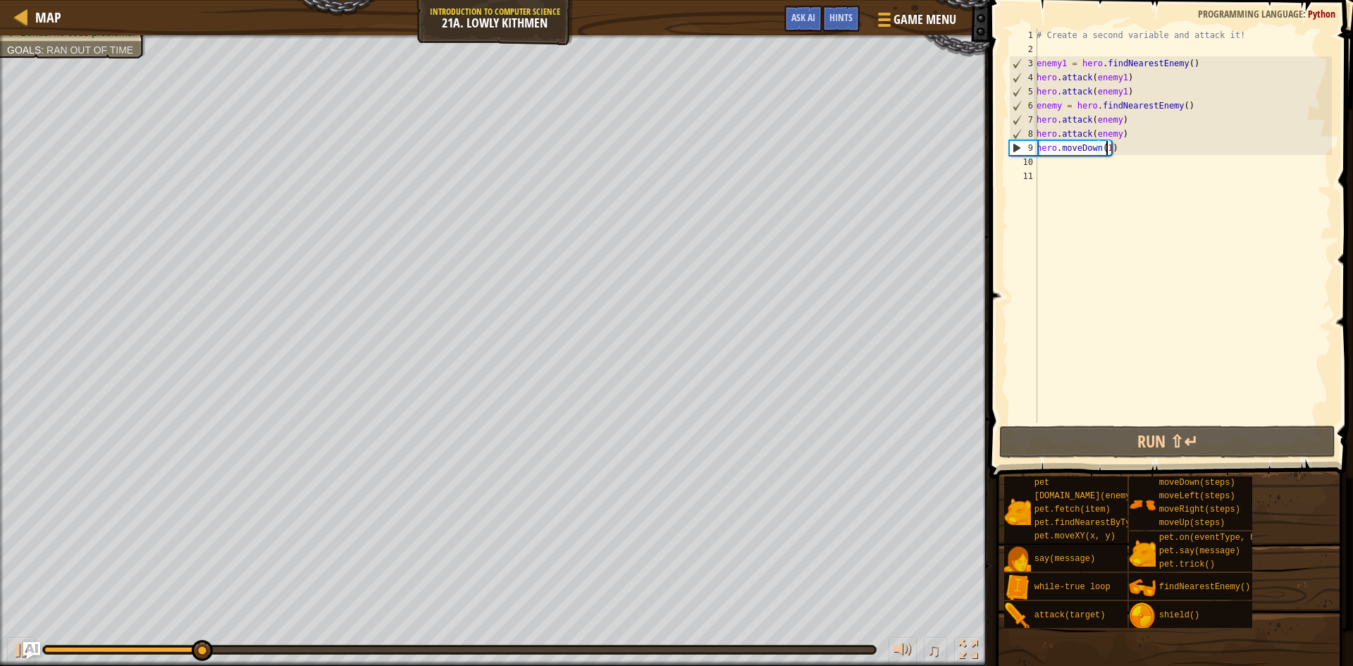
click at [1052, 166] on div "# Create a second variable and attack it! enemy1 = hero . findNearestEnemy ( ) …" at bounding box center [1182, 239] width 298 height 423
type textarea "h"
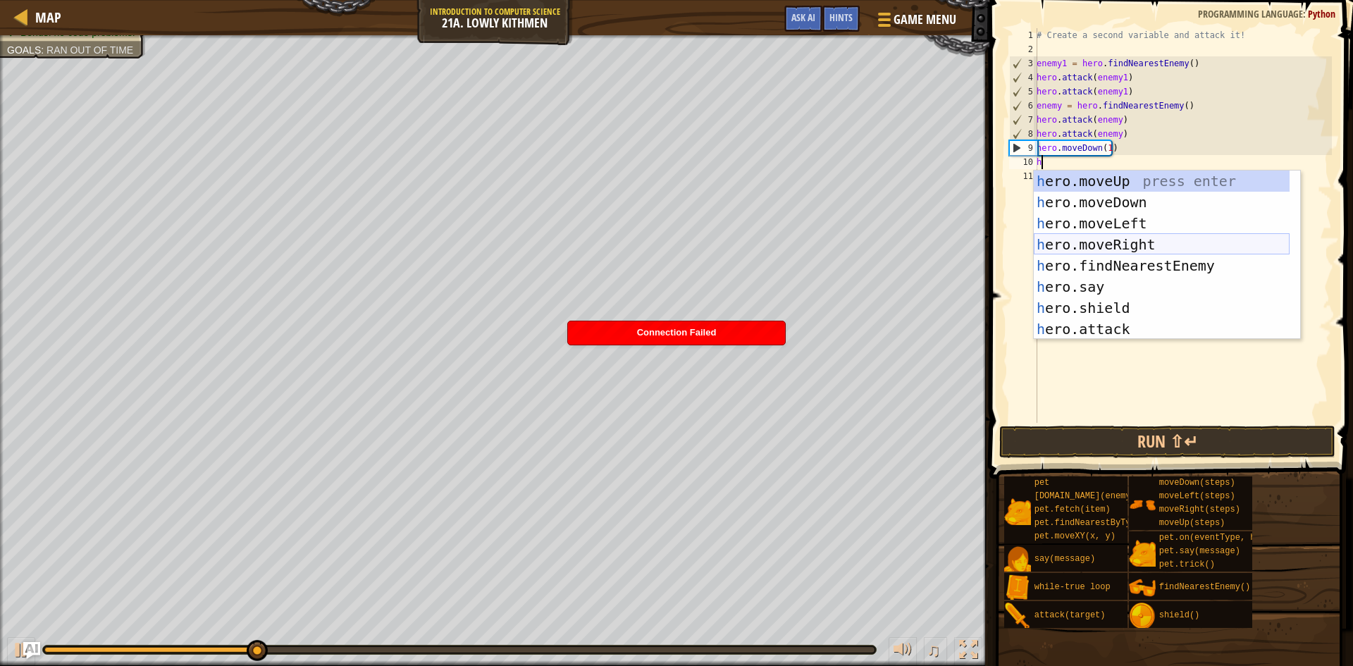
click at [1131, 237] on div "h ero.moveUp press enter h ero.moveDown press enter h ero.moveLeft press enter …" at bounding box center [1161, 275] width 256 height 211
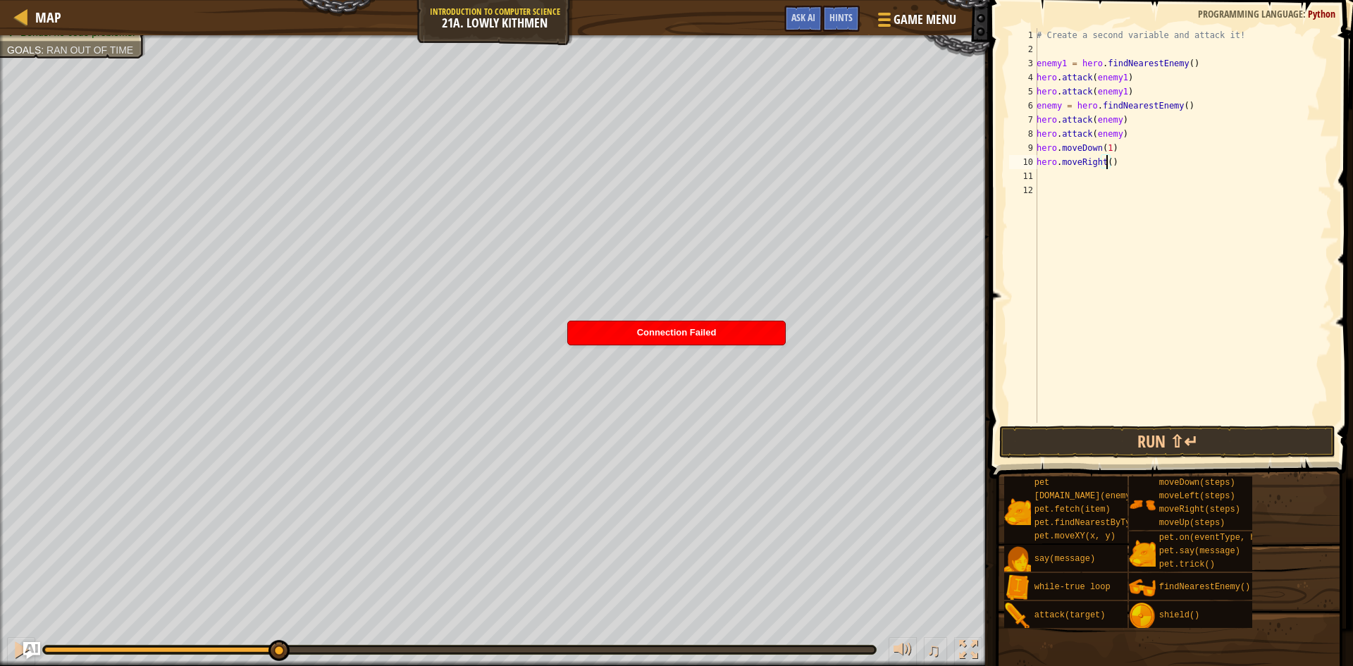
click at [1105, 161] on div "# Create a second variable and attack it! enemy1 = hero . findNearestEnemy ( ) …" at bounding box center [1182, 239] width 298 height 423
type textarea "hero.moveRight(3)"
click at [1118, 445] on button "Run ⇧↵" at bounding box center [1167, 442] width 336 height 32
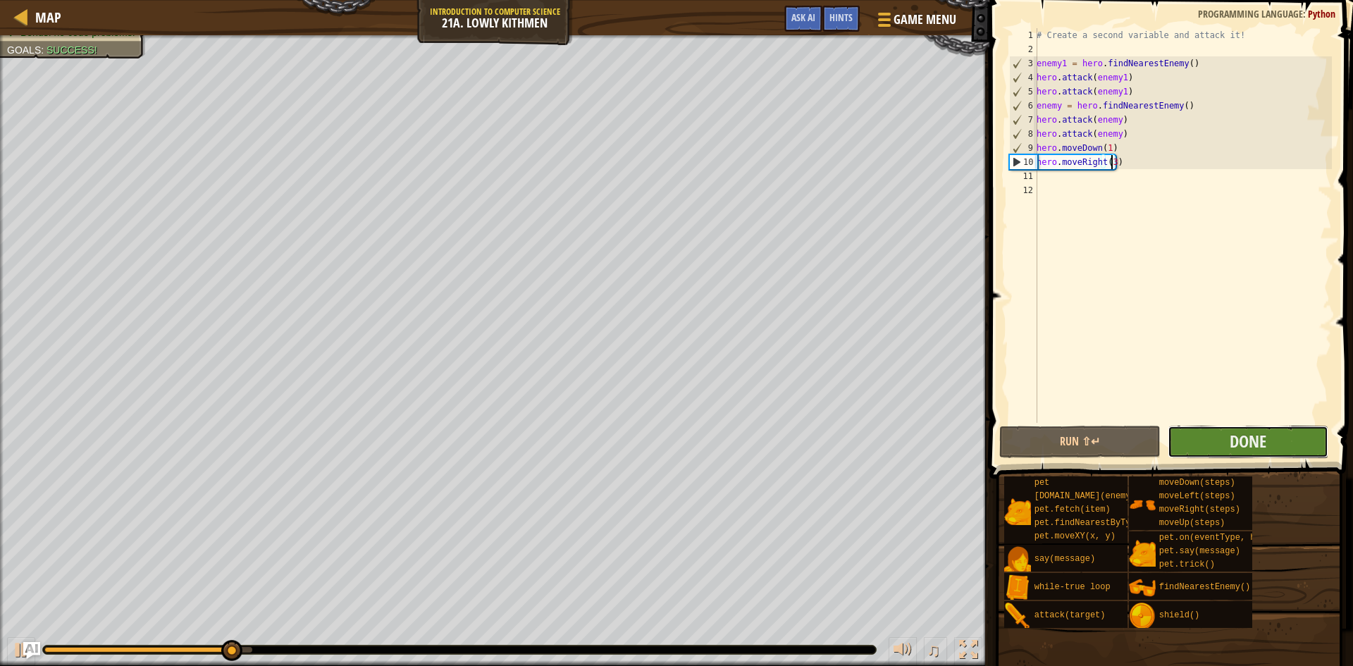
click at [1228, 435] on button "Done" at bounding box center [1247, 442] width 161 height 32
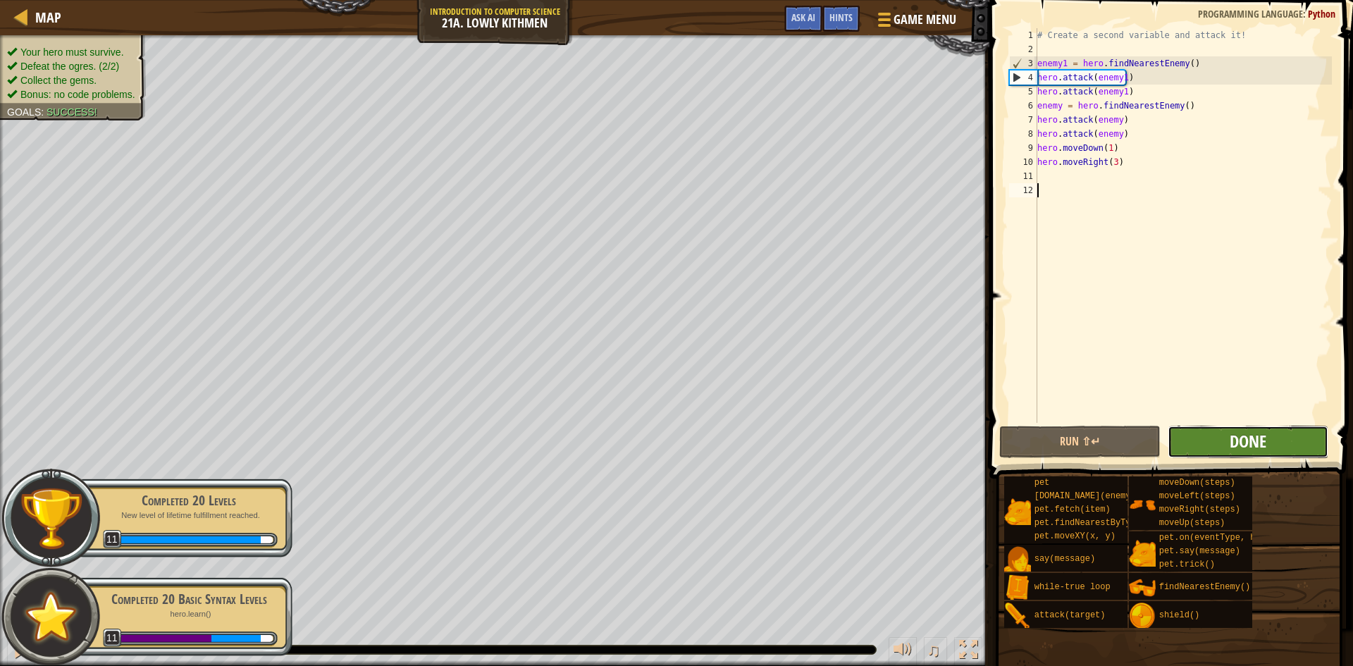
click at [1246, 449] on span "Done" at bounding box center [1247, 441] width 37 height 23
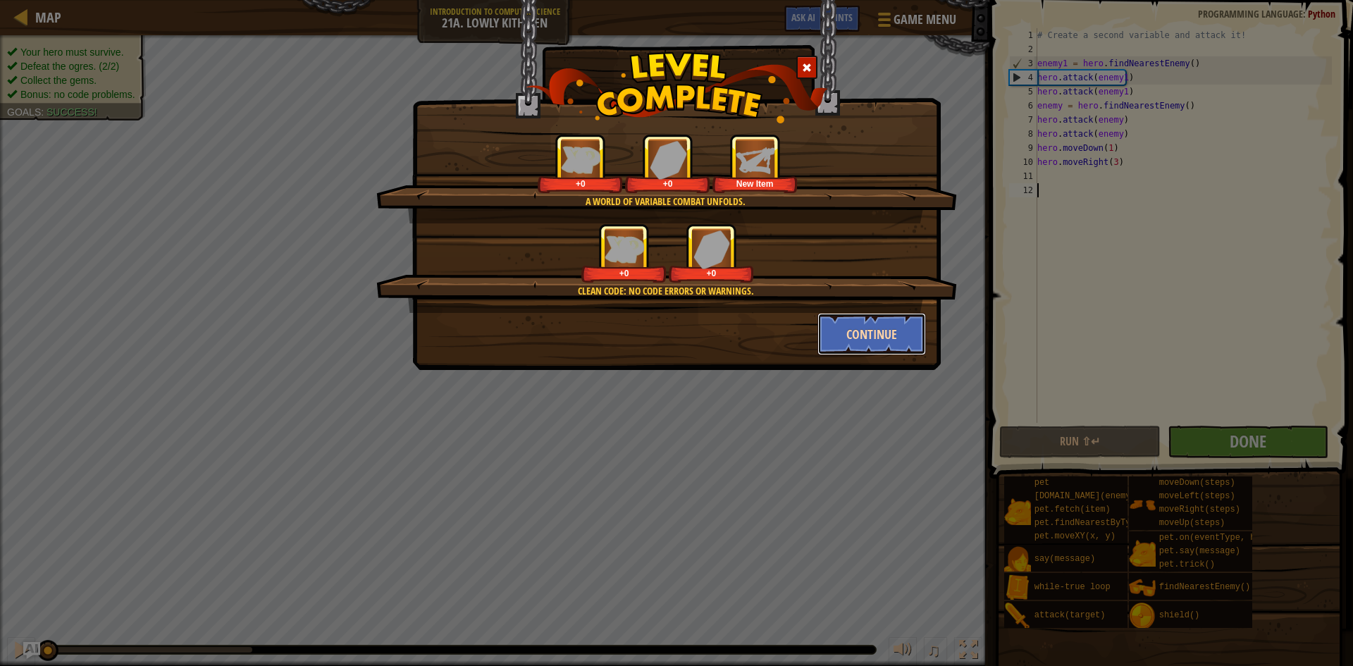
click at [859, 337] on button "Continue" at bounding box center [871, 334] width 109 height 42
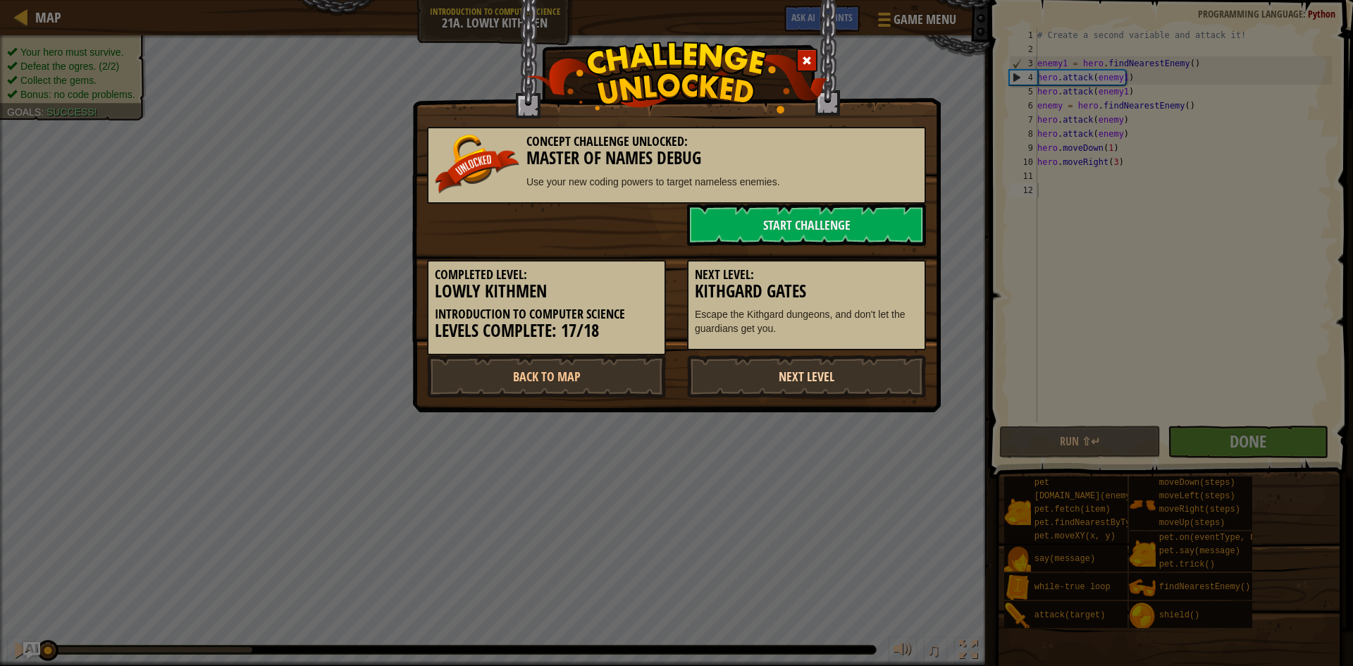
click at [838, 371] on link "Next Level" at bounding box center [806, 376] width 239 height 42
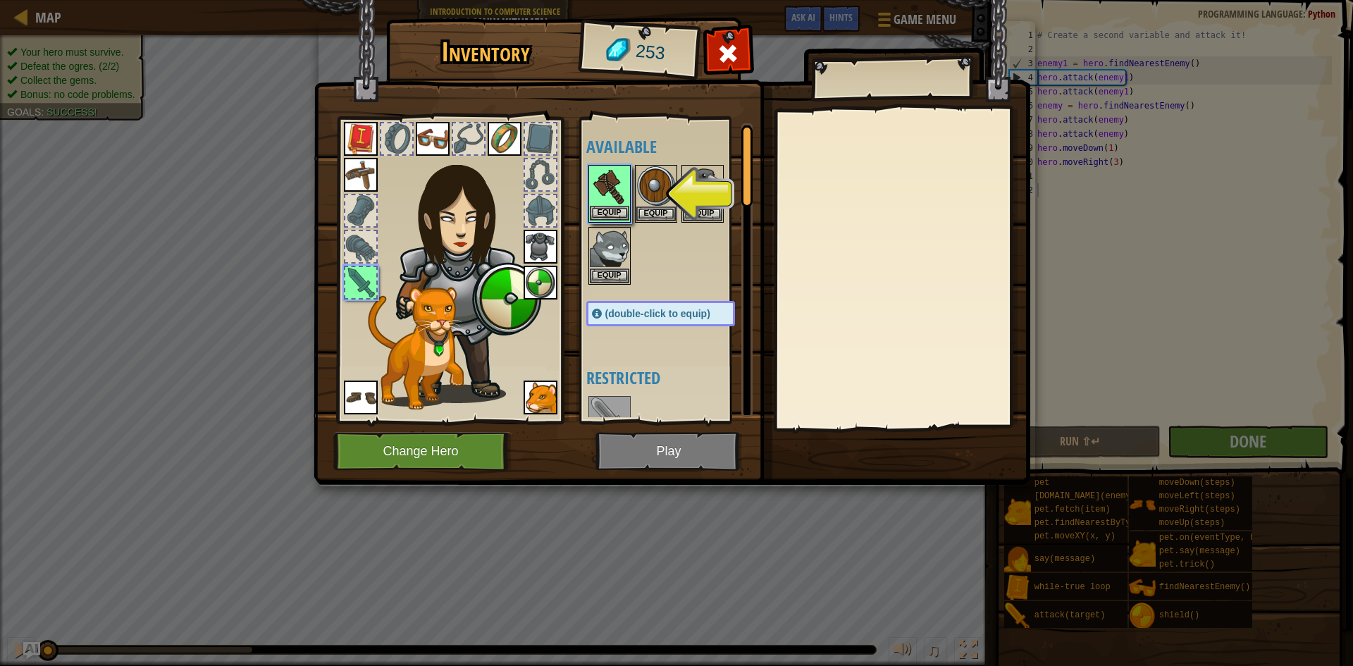
click at [612, 197] on img at bounding box center [609, 185] width 39 height 39
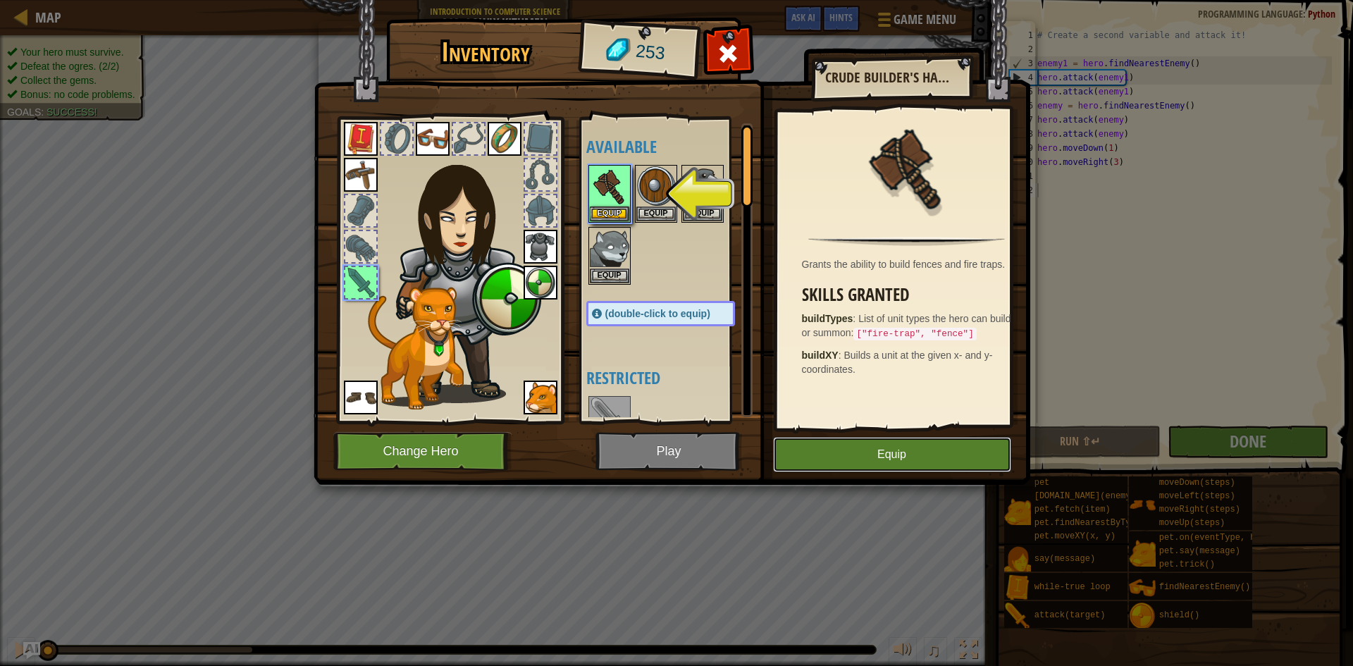
click at [847, 454] on button "Equip" at bounding box center [892, 454] width 238 height 35
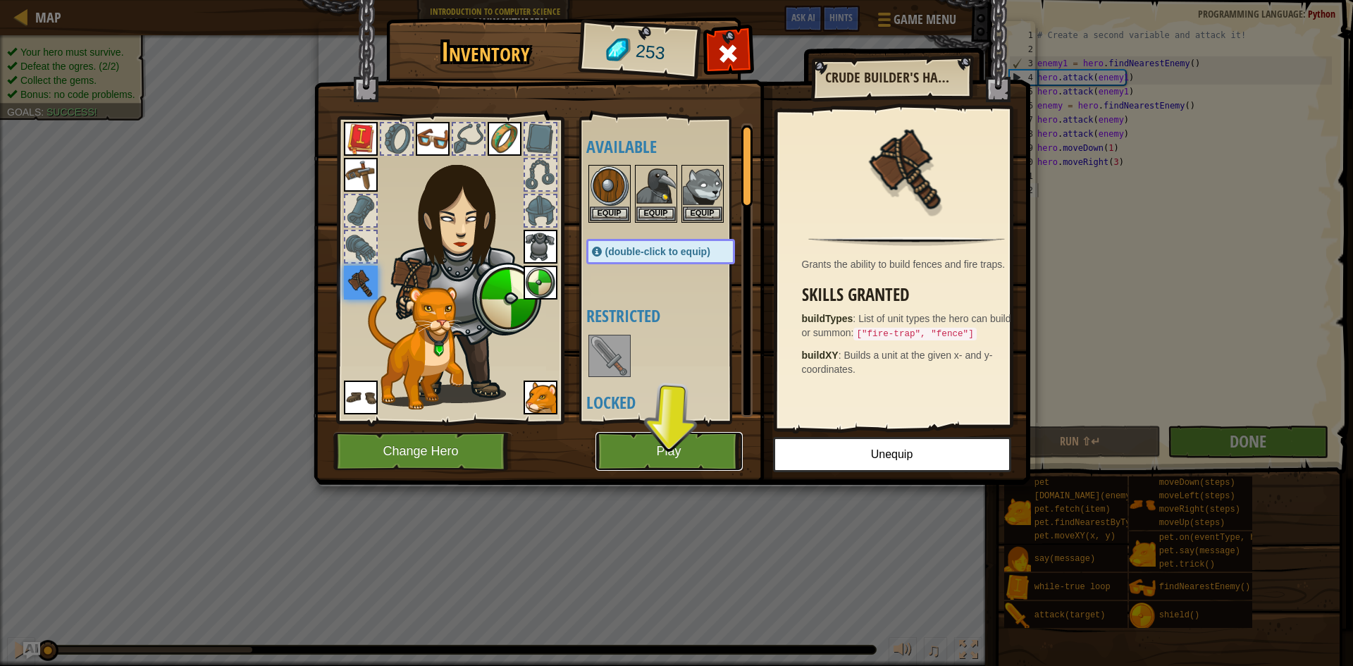
click at [690, 452] on button "Play" at bounding box center [668, 451] width 147 height 39
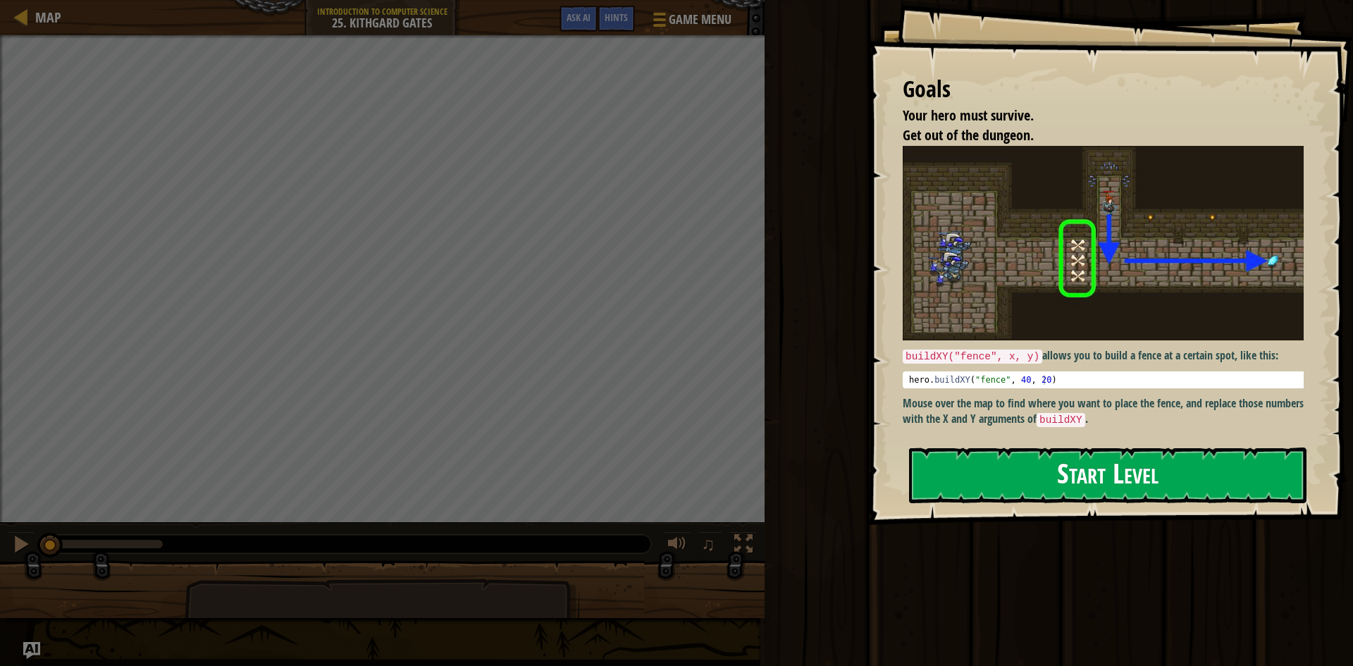
click at [1007, 472] on button "Start Level" at bounding box center [1107, 475] width 397 height 56
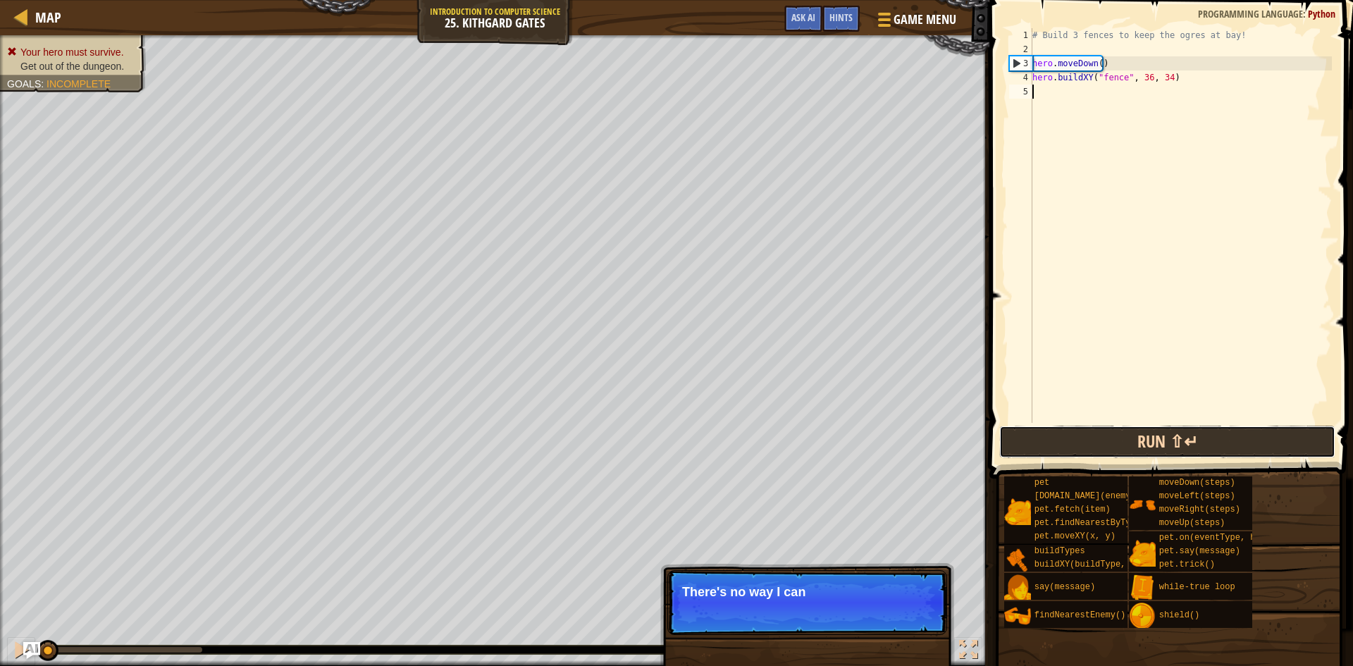
click at [1157, 454] on button "Run ⇧↵" at bounding box center [1167, 442] width 336 height 32
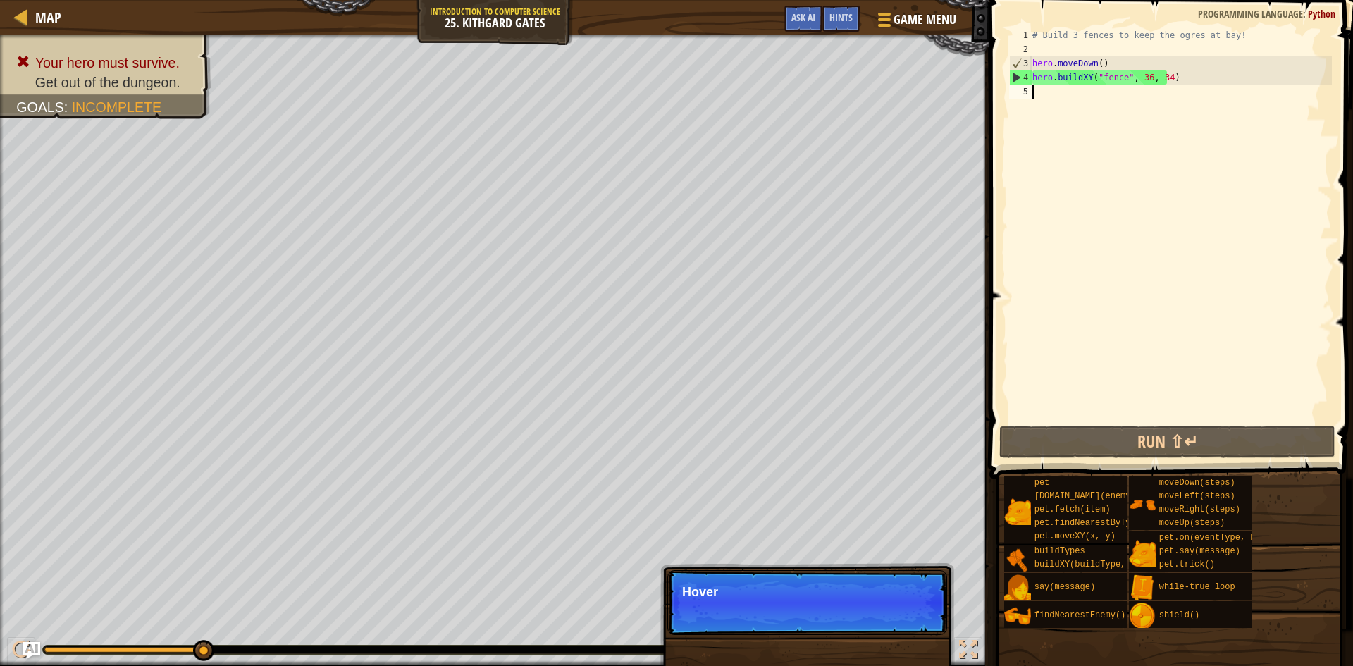
scroll to position [6, 0]
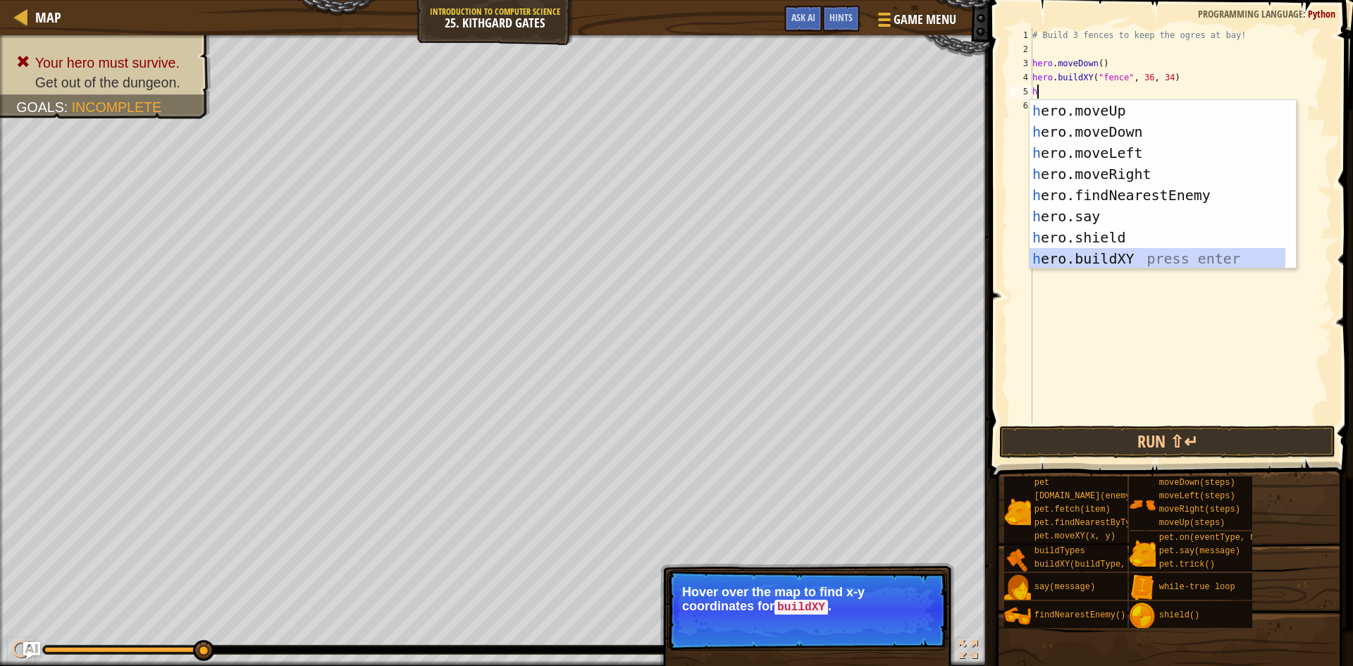
click at [1088, 252] on div "h ero.moveUp press enter h ero.moveDown press enter h ero.moveLeft press enter …" at bounding box center [1157, 205] width 256 height 211
type textarea "hero.buildXY("fence", 36, 30)"
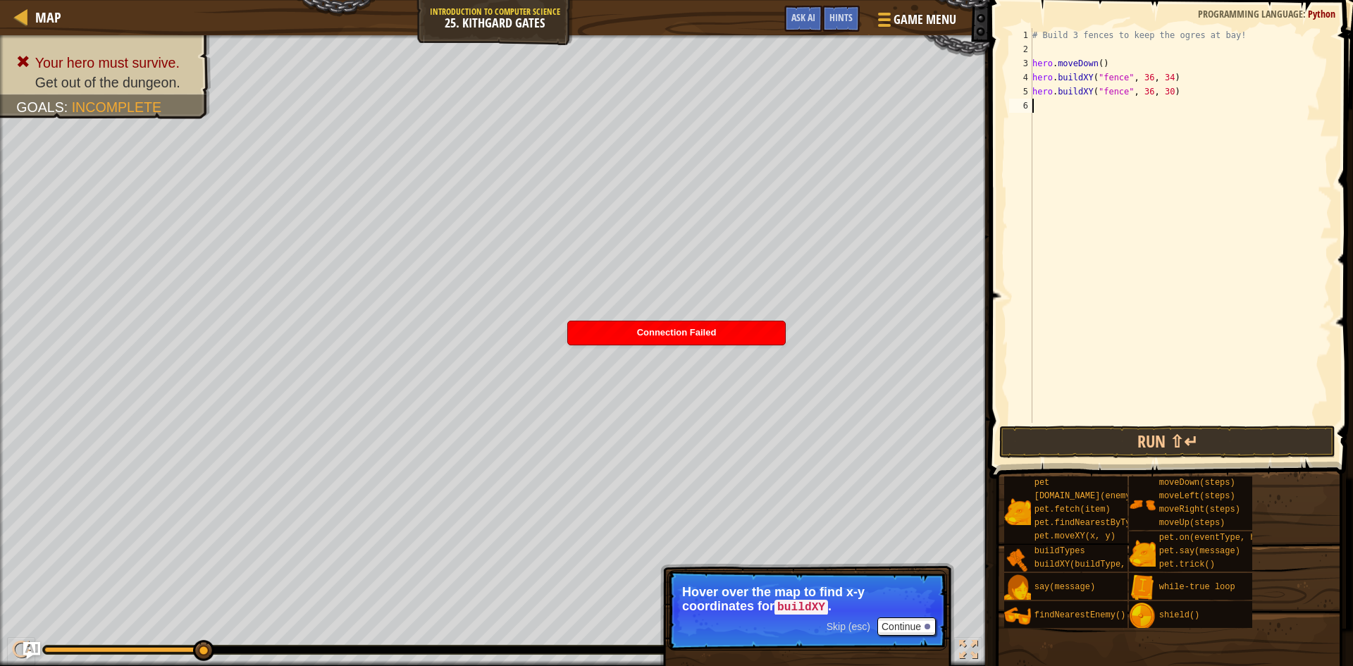
click at [1050, 107] on div "# Build 3 fences to keep the ogres at bay! hero . moveDown ( ) hero . buildXY (…" at bounding box center [1180, 239] width 302 height 423
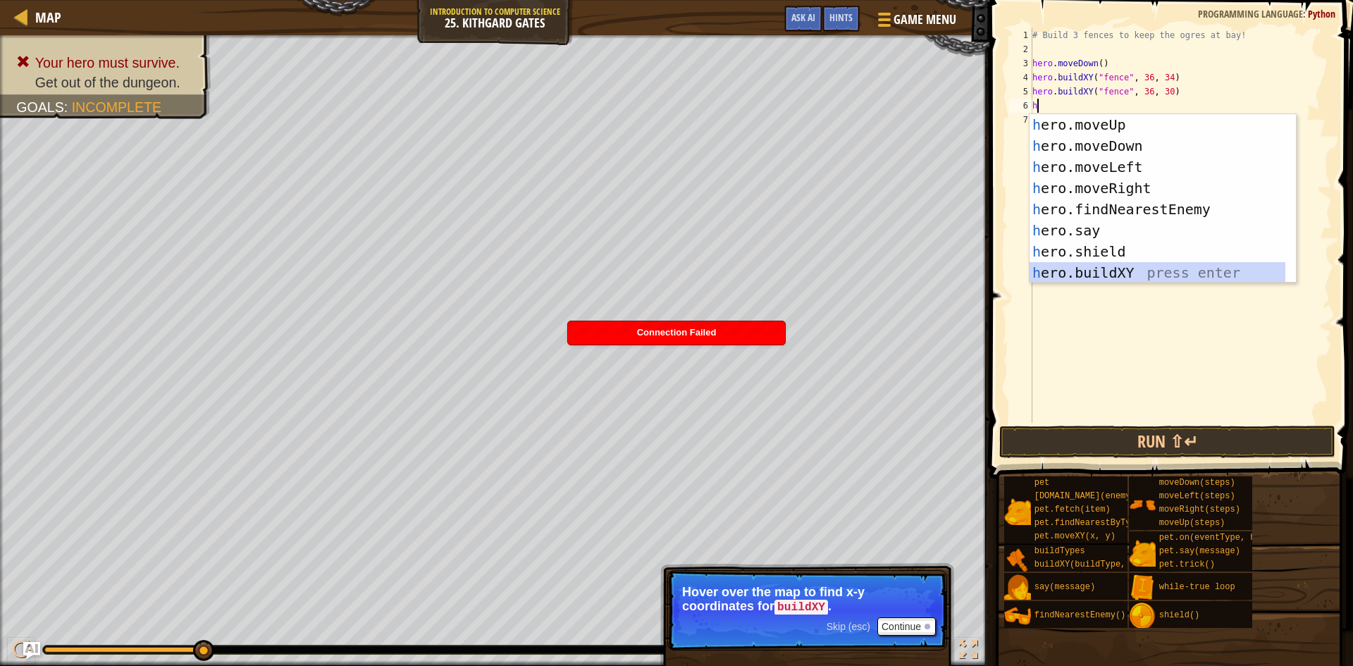
click at [1095, 271] on div "h ero.moveUp press enter h ero.moveDown press enter h ero.moveLeft press enter …" at bounding box center [1157, 219] width 256 height 211
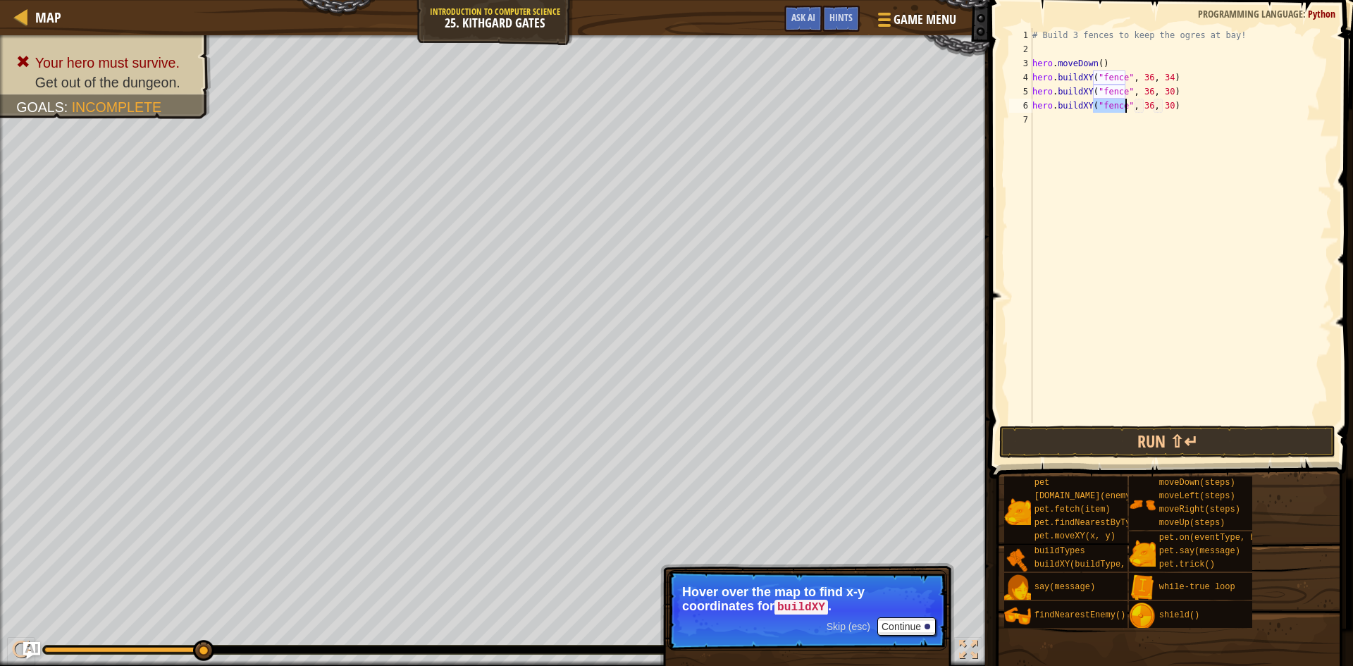
click at [1160, 104] on div "# Build 3 fences to keep the ogres at bay! hero . moveDown ( ) hero . buildXY (…" at bounding box center [1180, 239] width 302 height 423
type textarea "hero.buildXY("fence", 36, 27)"
click at [1124, 433] on button "Run ⇧↵" at bounding box center [1167, 442] width 336 height 32
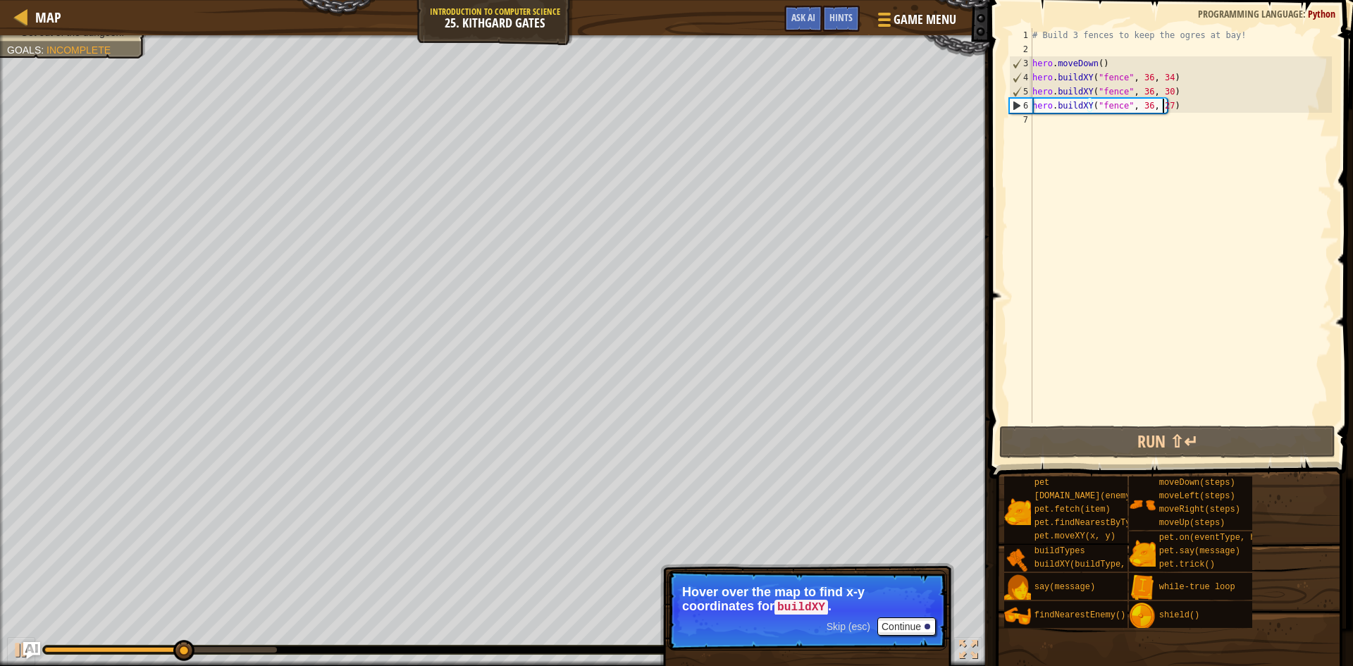
click at [1074, 128] on div "# Build 3 fences to keep the ogres at bay! hero . moveDown ( ) hero . buildXY (…" at bounding box center [1180, 239] width 302 height 423
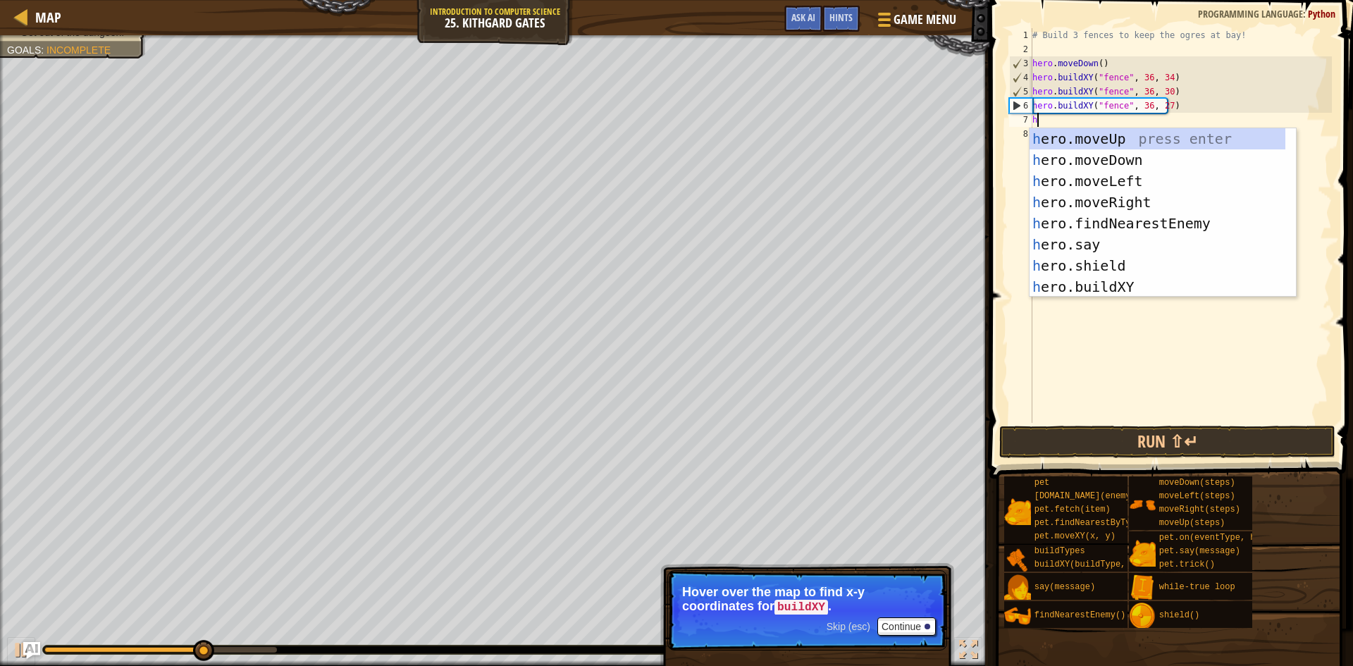
type textarea "he"
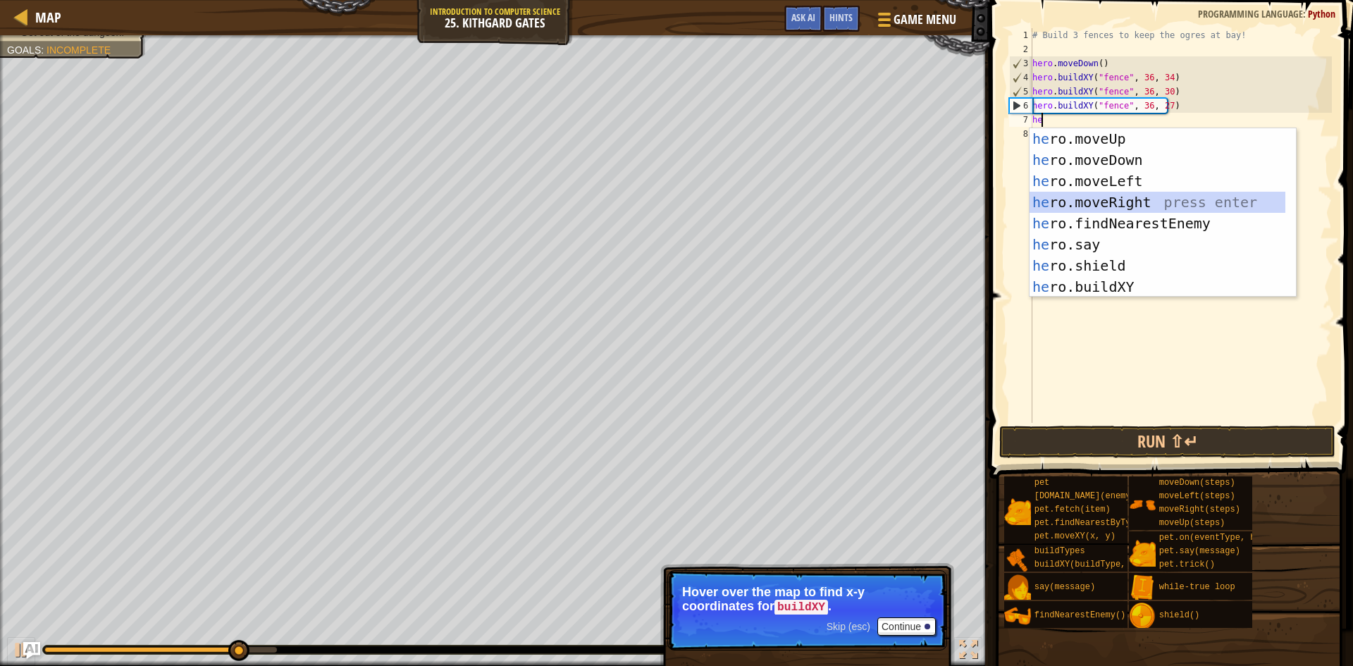
click at [1110, 209] on div "he ro.moveUp press enter he ro.moveDown press enter he ro.moveLeft press enter …" at bounding box center [1157, 233] width 256 height 211
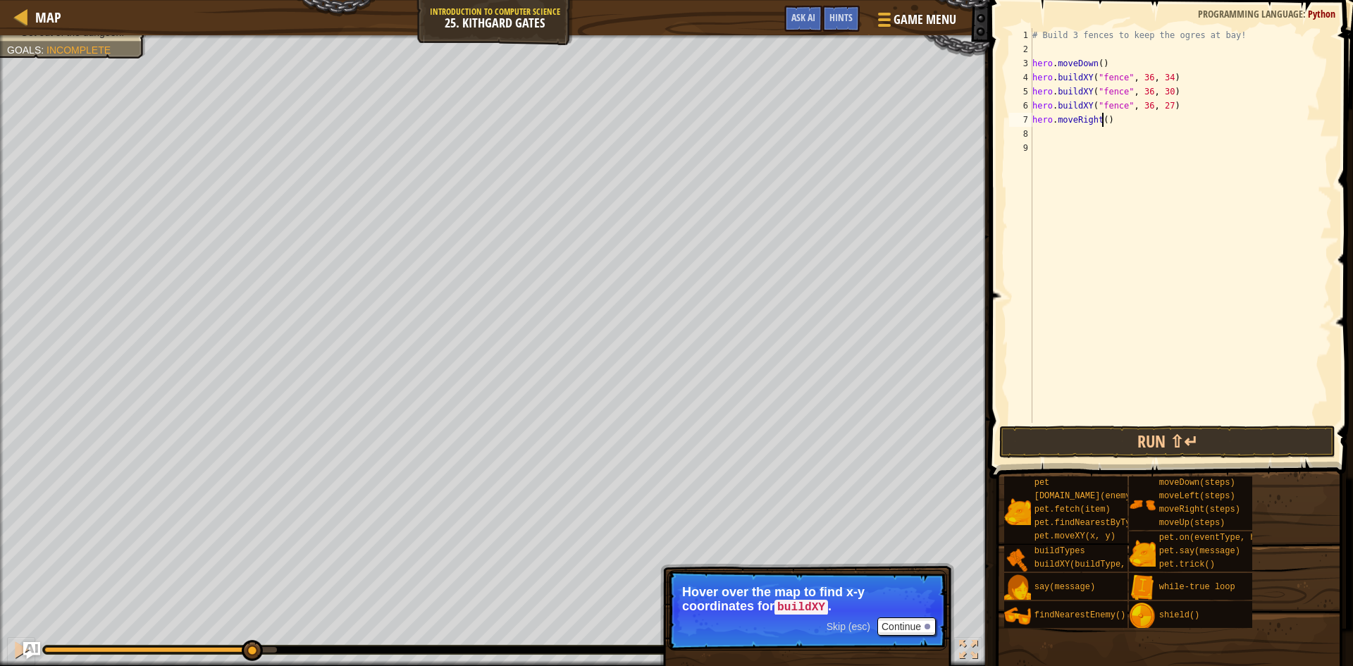
click at [1103, 123] on div "# Build 3 fences to keep the ogres at bay! hero . moveDown ( ) hero . buildXY (…" at bounding box center [1180, 239] width 302 height 423
click at [1145, 439] on button "Run ⇧↵" at bounding box center [1167, 442] width 336 height 32
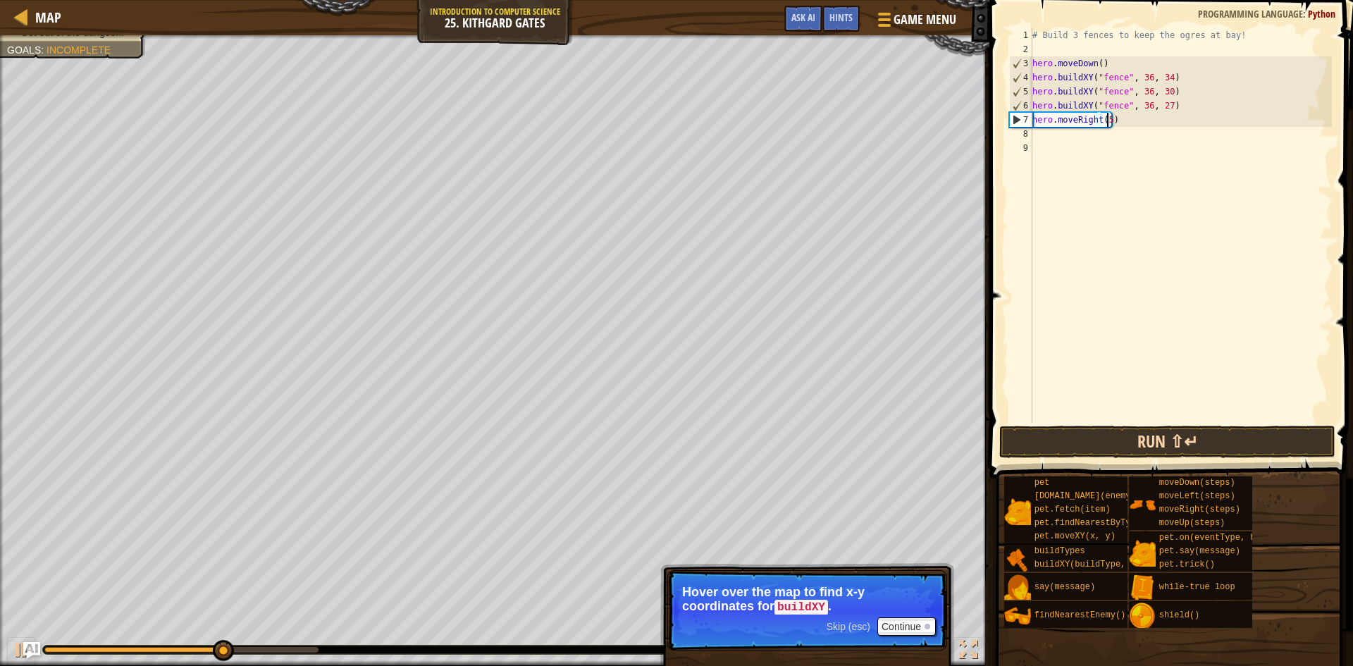
type textarea "hero.moveRight(5)"
click at [1134, 434] on button "Run ⇧↵" at bounding box center [1167, 442] width 336 height 32
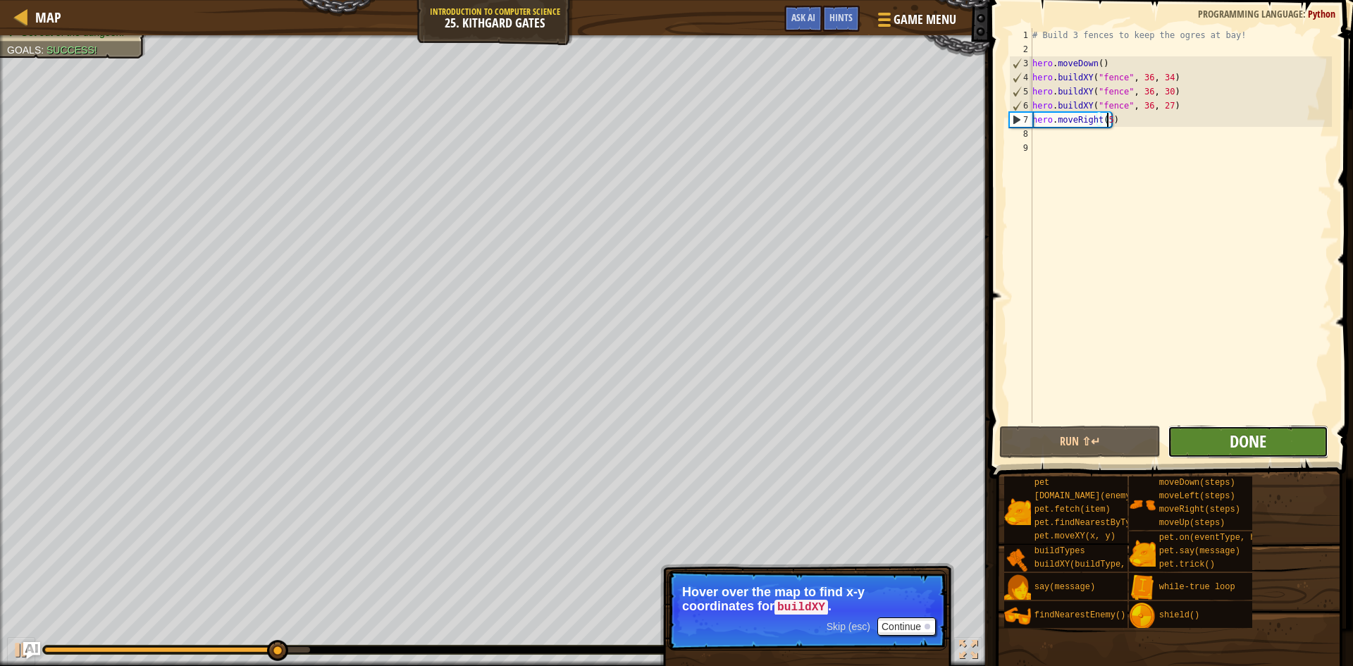
click at [1248, 437] on span "Done" at bounding box center [1247, 441] width 37 height 23
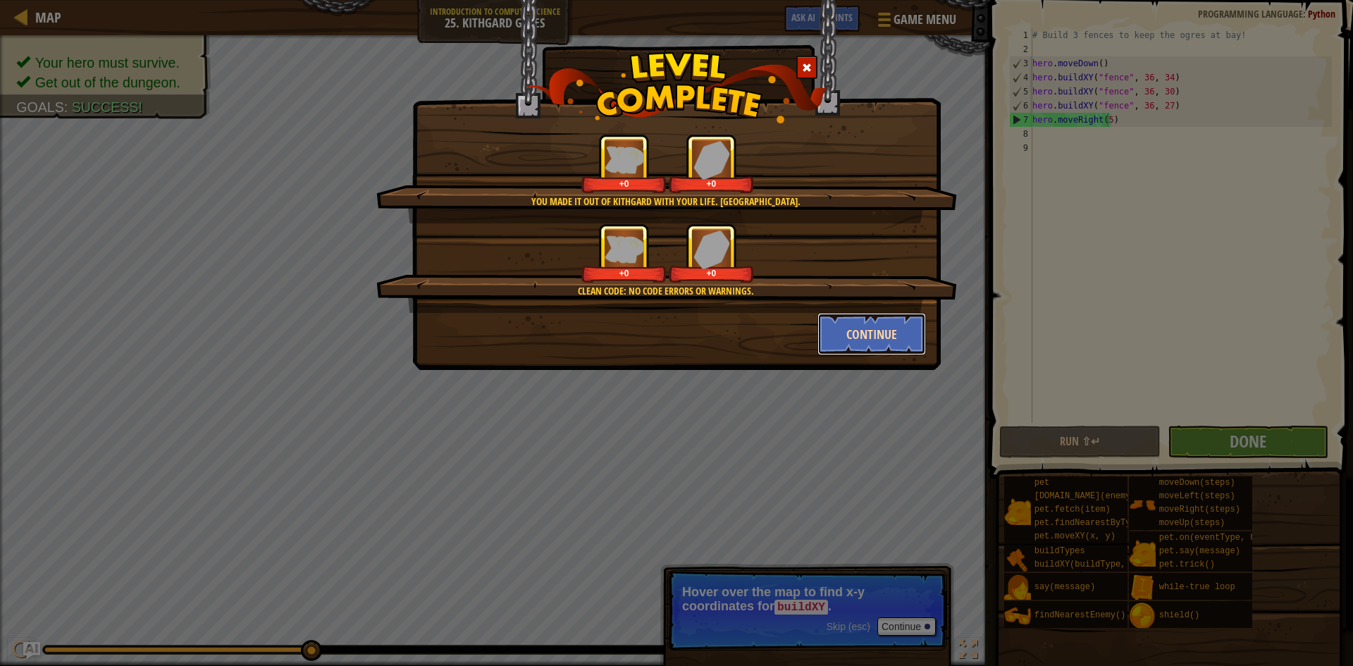
click at [852, 337] on button "Continue" at bounding box center [871, 334] width 109 height 42
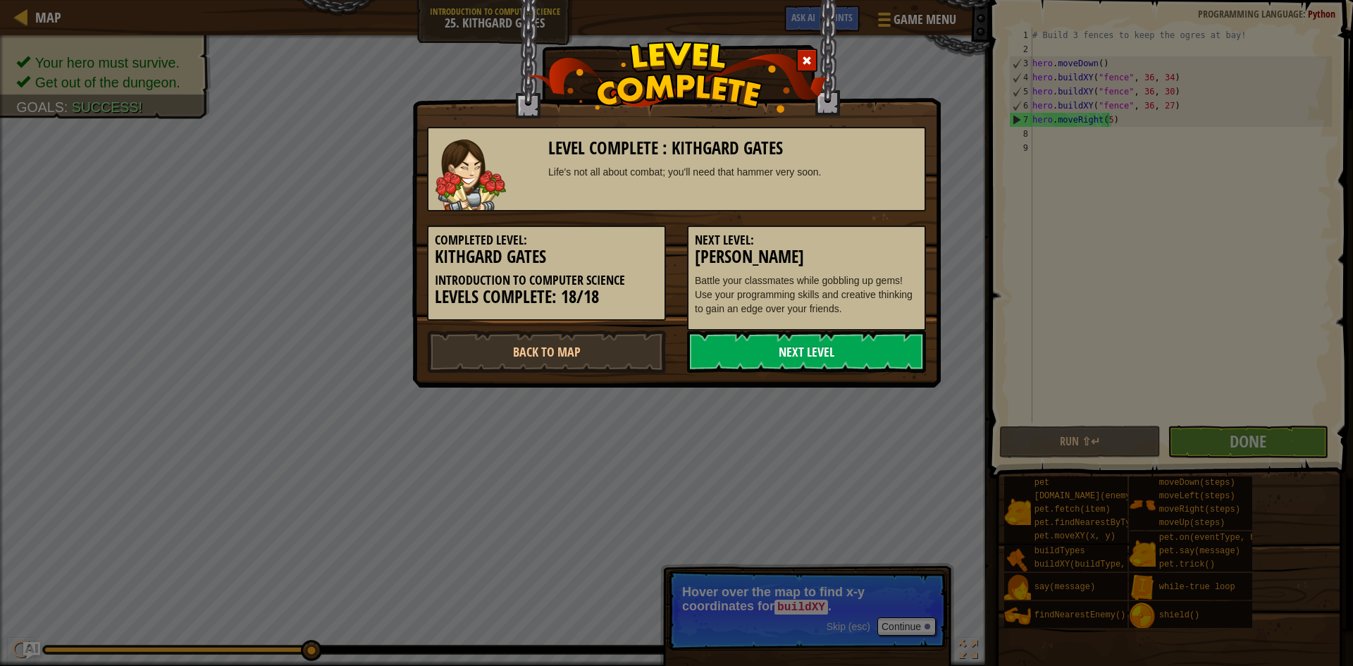
click at [759, 346] on link "Next Level" at bounding box center [806, 351] width 239 height 42
click at [730, 344] on link "Next Level" at bounding box center [806, 351] width 239 height 42
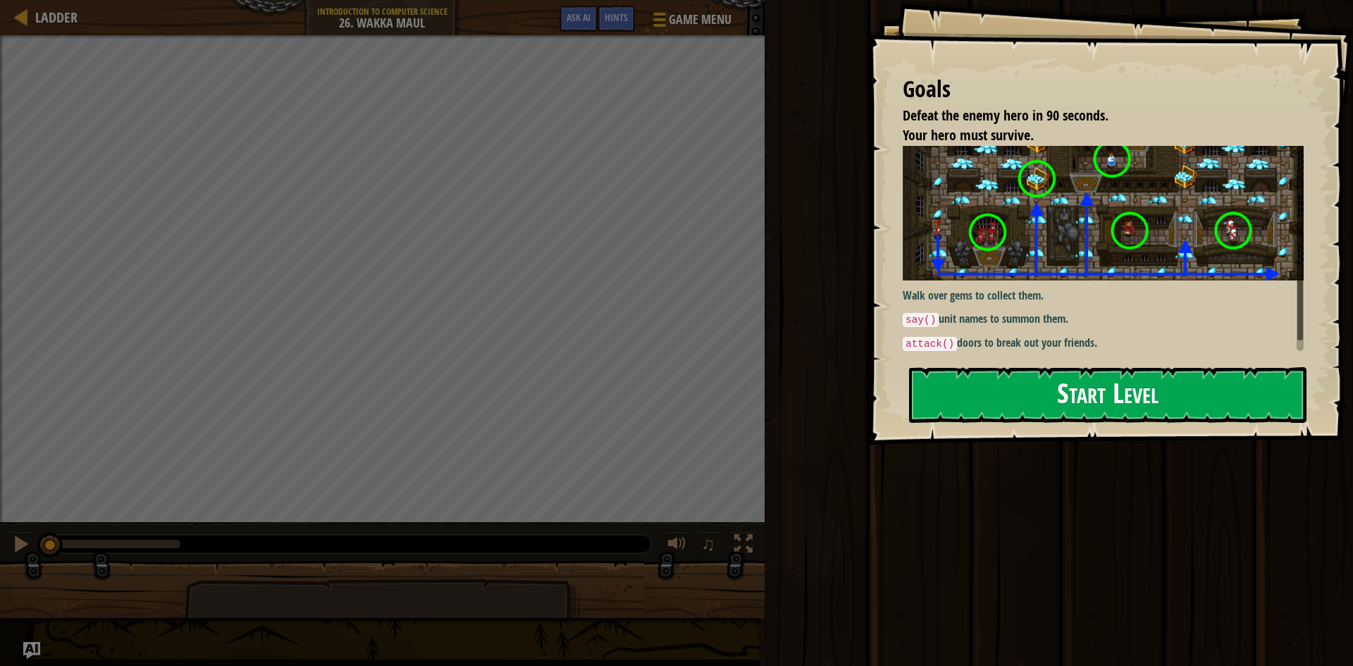
click at [1014, 384] on button "Start Level" at bounding box center [1107, 395] width 397 height 56
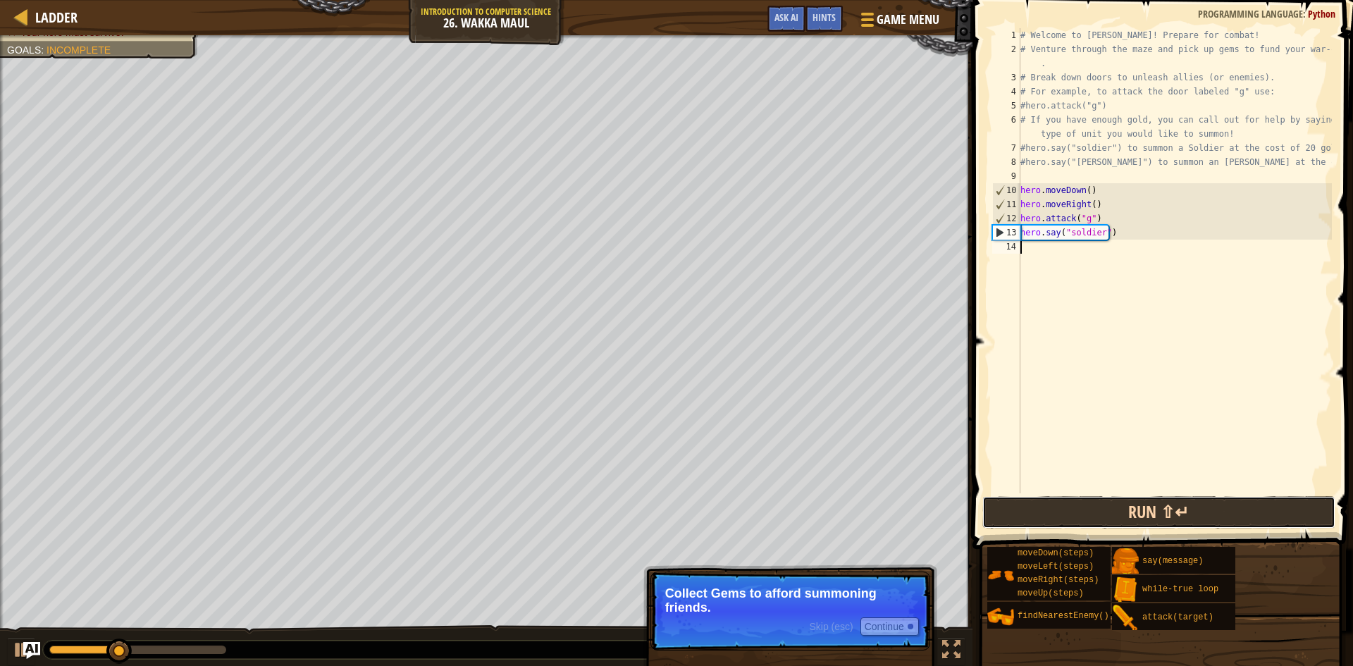
click at [1122, 511] on button "Run ⇧↵" at bounding box center [1158, 512] width 353 height 32
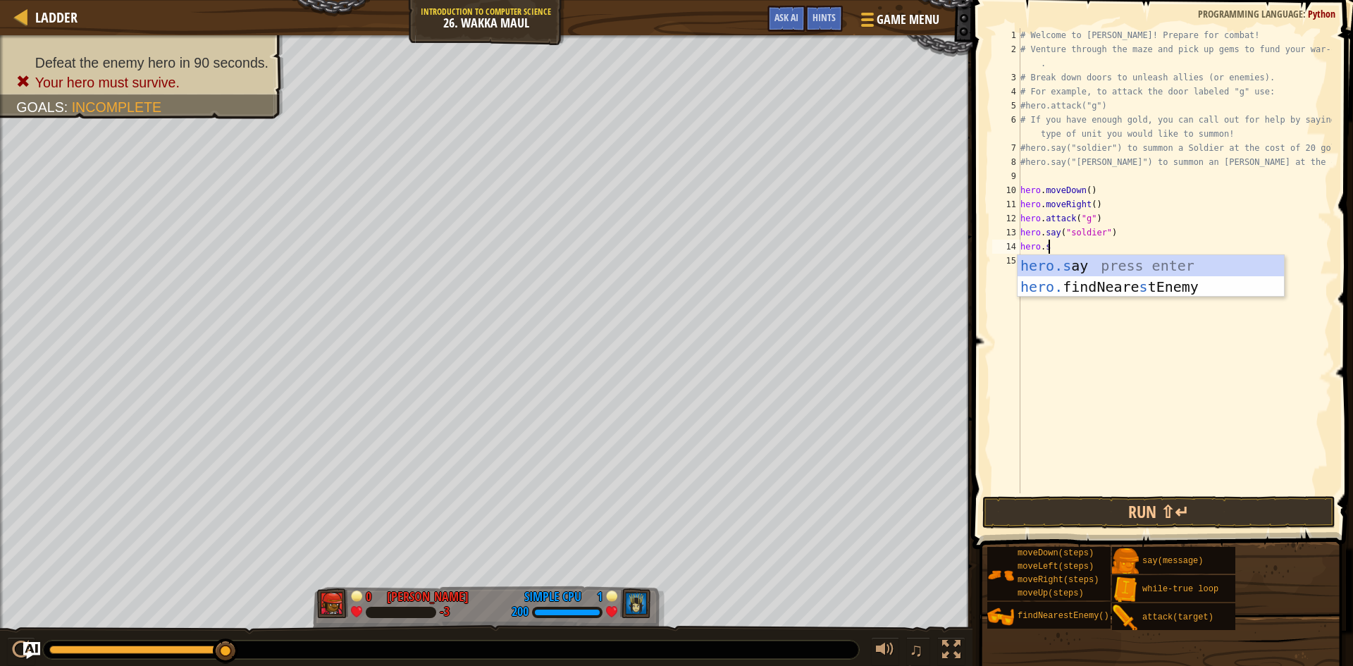
scroll to position [6, 1]
click at [1064, 266] on div "hero.s ay press enter hero. findNeare s tEnemy press enter" at bounding box center [1150, 297] width 266 height 85
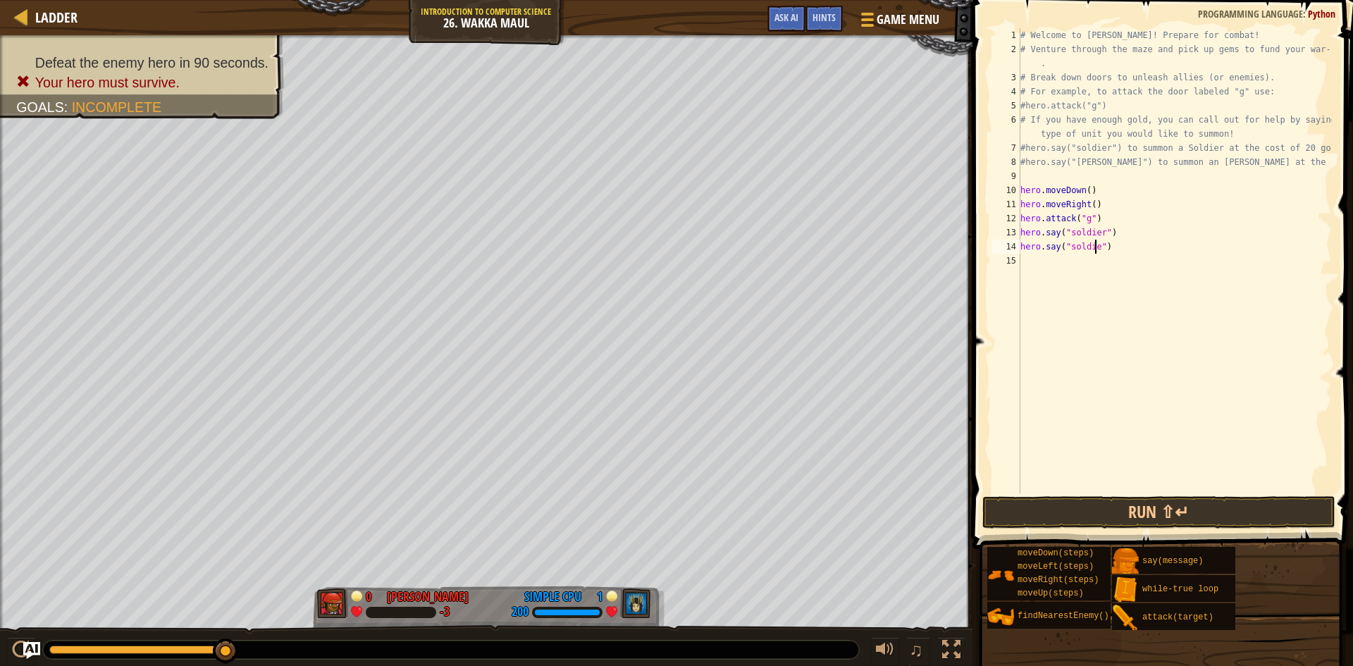
scroll to position [6, 6]
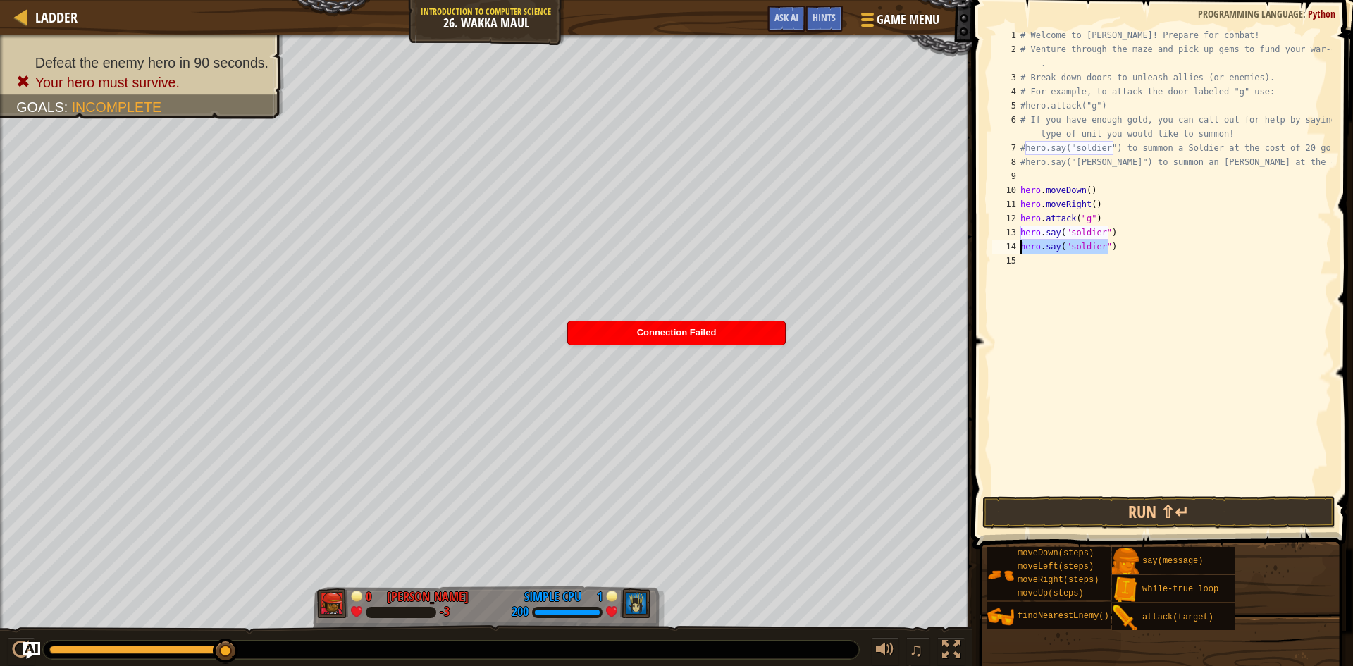
drag, startPoint x: 1106, startPoint y: 247, endPoint x: 1020, endPoint y: 247, distance: 86.0
click at [1020, 247] on div "# Welcome to [PERSON_NAME]! Prepare for combat! # Venture through the maze and …" at bounding box center [1174, 274] width 314 height 493
type textarea "hero.say("soldier")"
click at [1142, 247] on div "# Welcome to [PERSON_NAME]! Prepare for combat! # Venture through the maze and …" at bounding box center [1174, 260] width 314 height 465
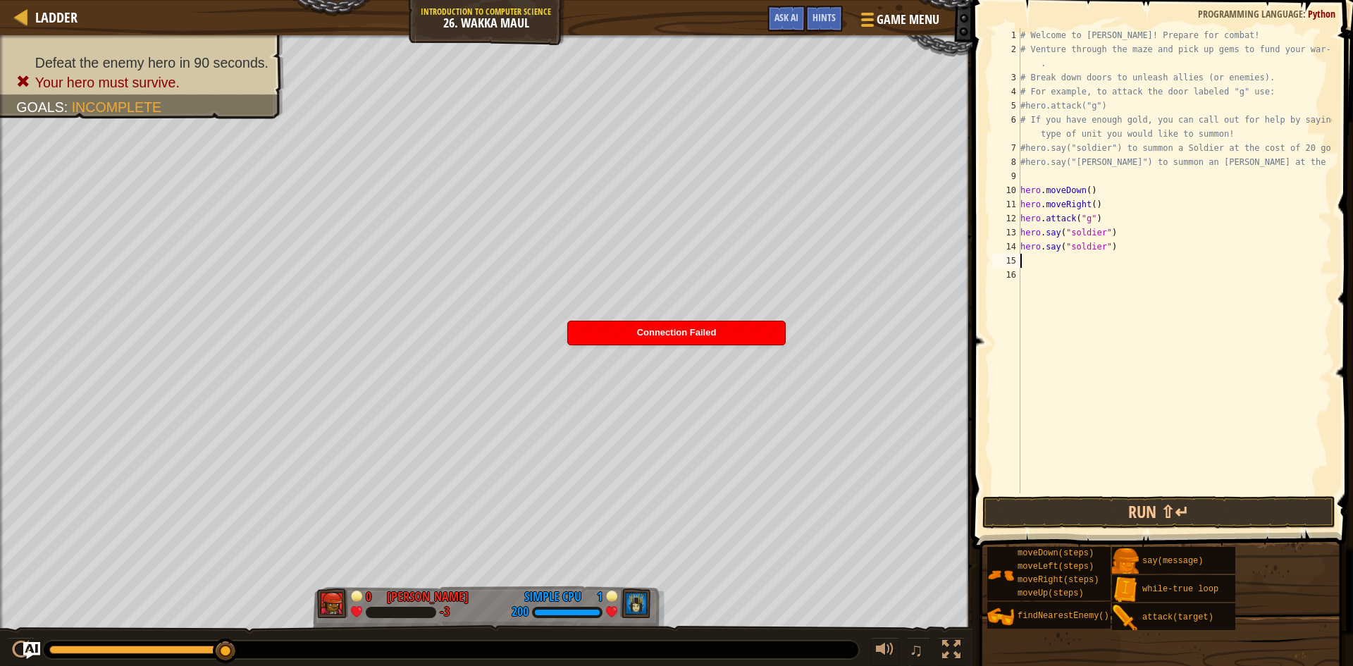
paste textarea "hero.say("soldier")"
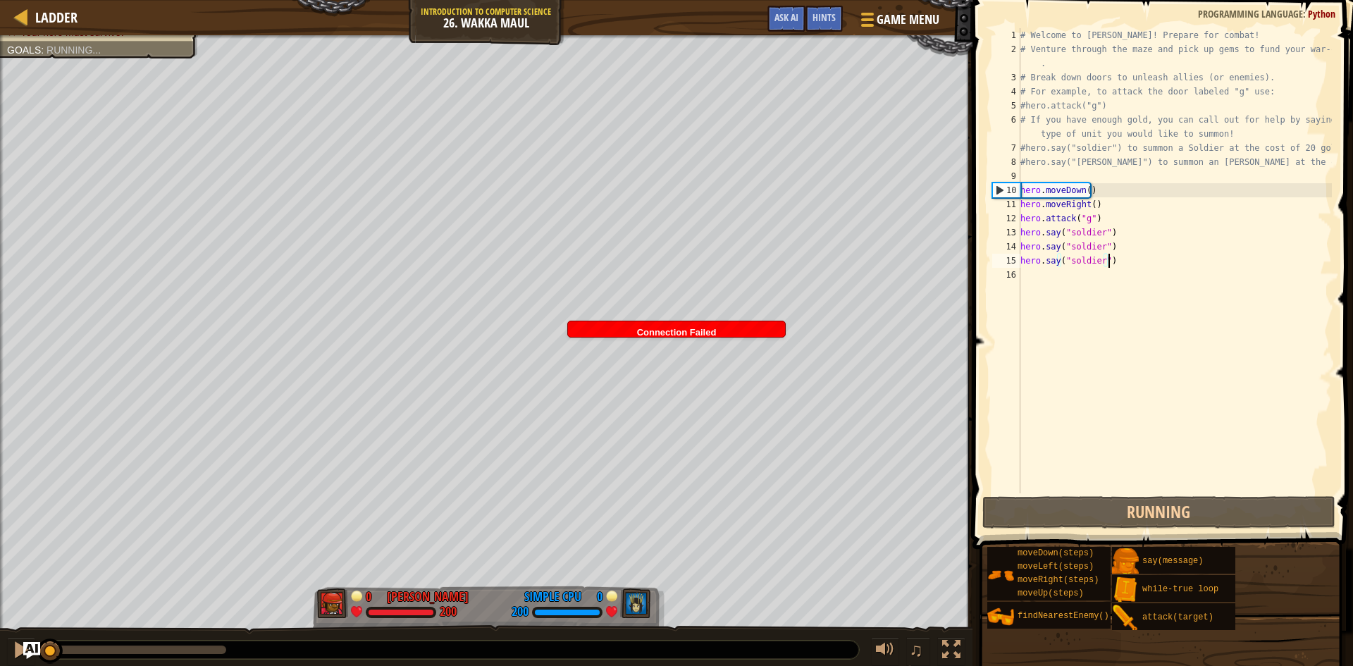
paste textarea "hero.say("soldier")"
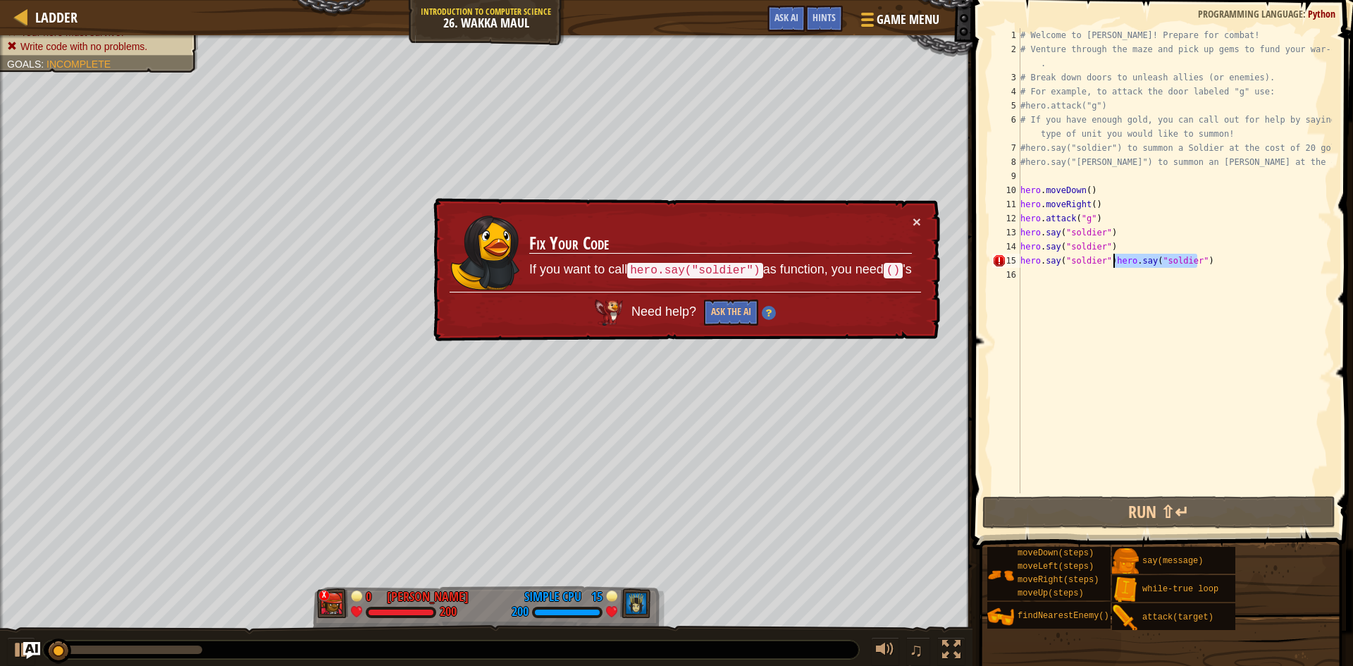
drag, startPoint x: 1213, startPoint y: 261, endPoint x: 1110, endPoint y: 265, distance: 102.9
click at [1110, 265] on div "# Welcome to [PERSON_NAME]! Prepare for combat! # Venture through the maze and …" at bounding box center [1174, 274] width 314 height 493
type textarea "hero.say("soldier")"
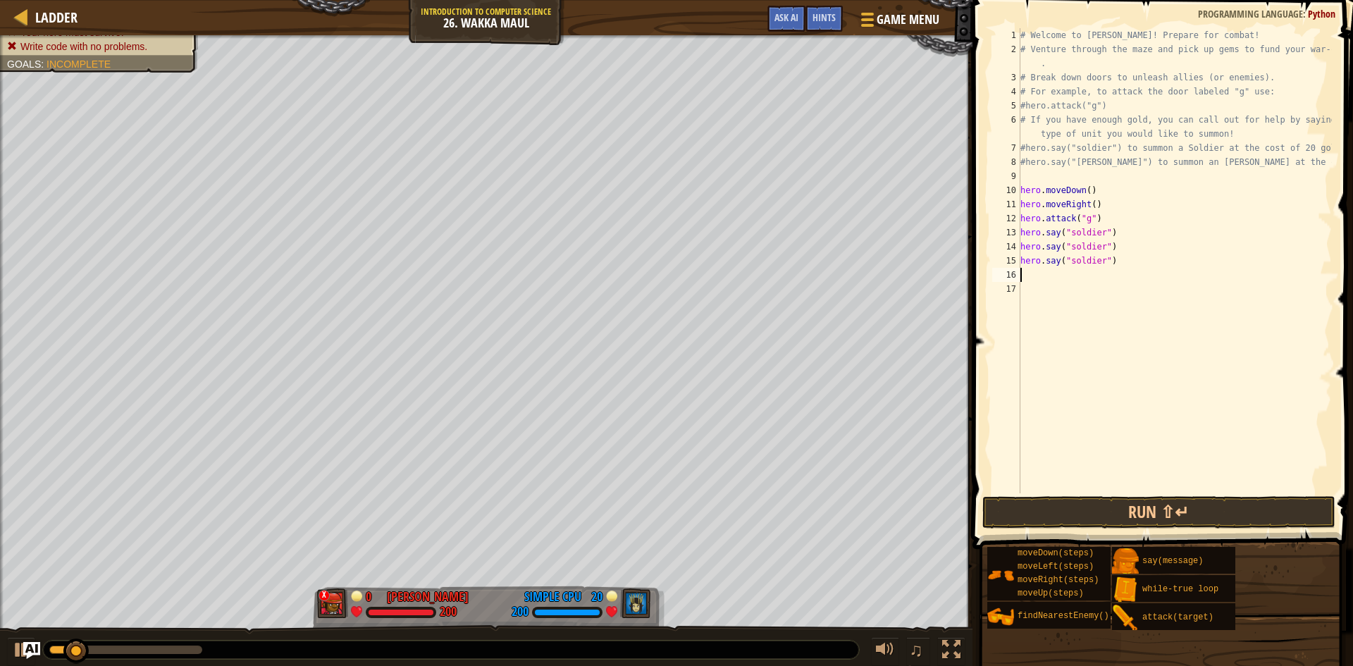
paste textarea "hero.say("soldier")"
type textarea "hero.say("soldier")"
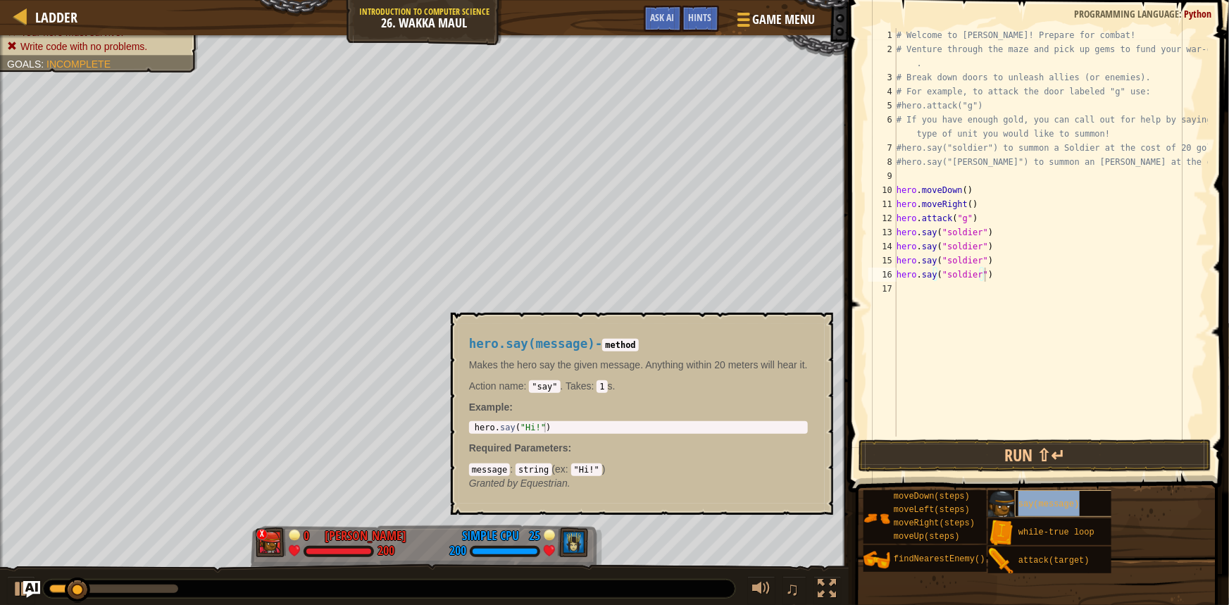
click at [1027, 515] on div "say(message)" at bounding box center [1076, 503] width 123 height 27
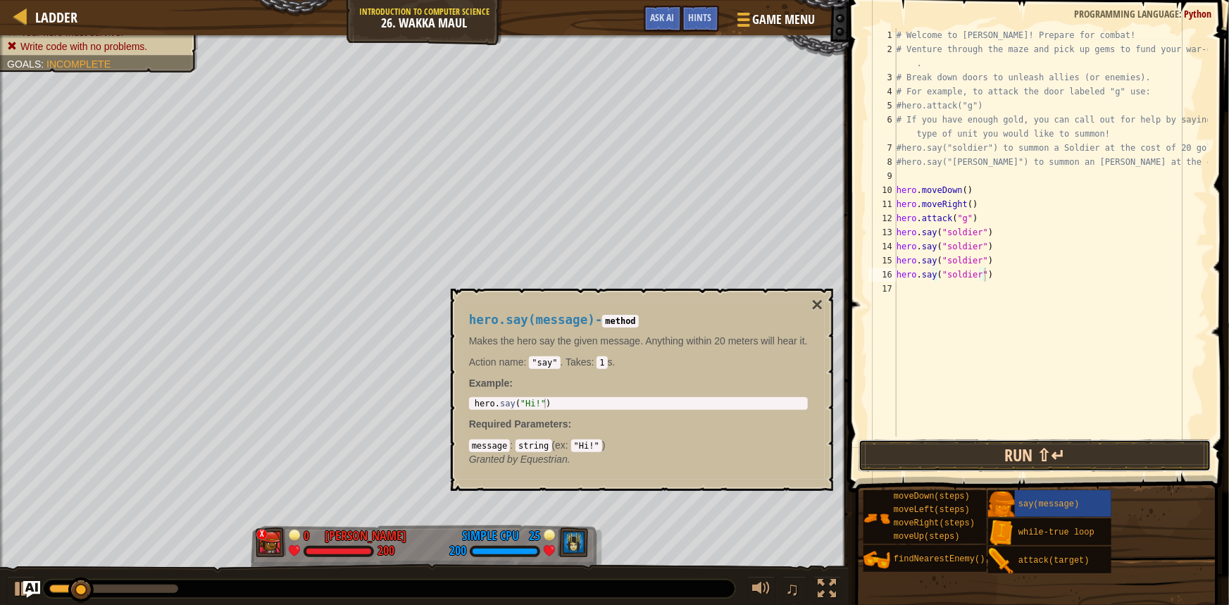
click at [1026, 462] on button "Run ⇧↵" at bounding box center [1035, 456] width 353 height 32
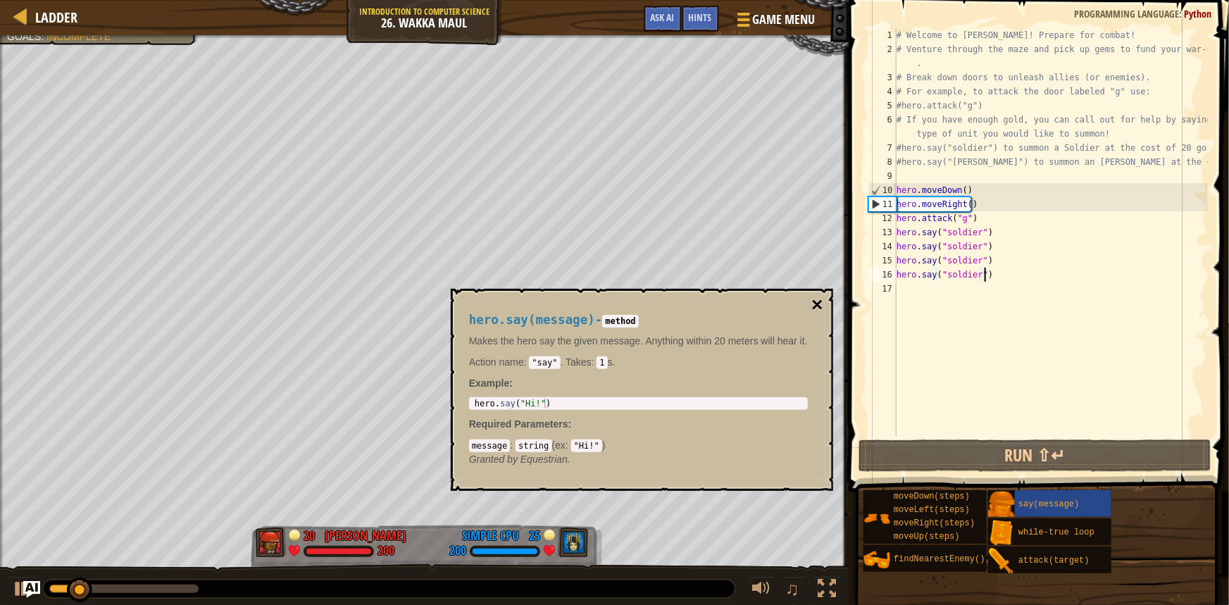
click at [815, 302] on button "×" at bounding box center [817, 305] width 11 height 20
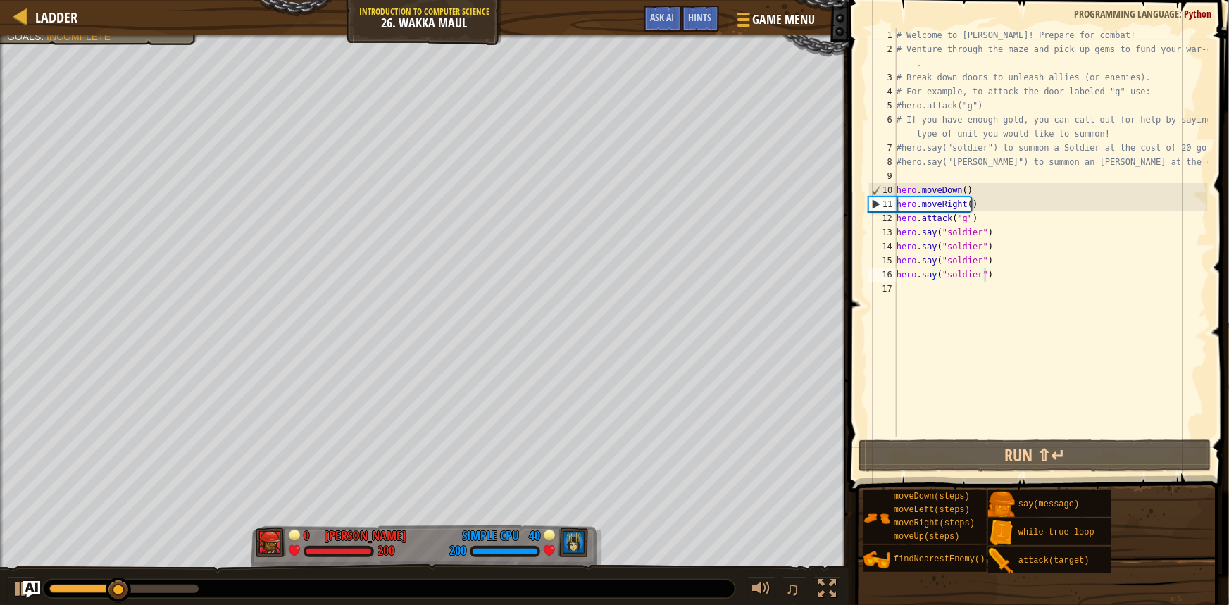
click at [931, 293] on div "# Welcome to [PERSON_NAME]! Prepare for combat! # Venture through the maze and …" at bounding box center [1051, 246] width 314 height 437
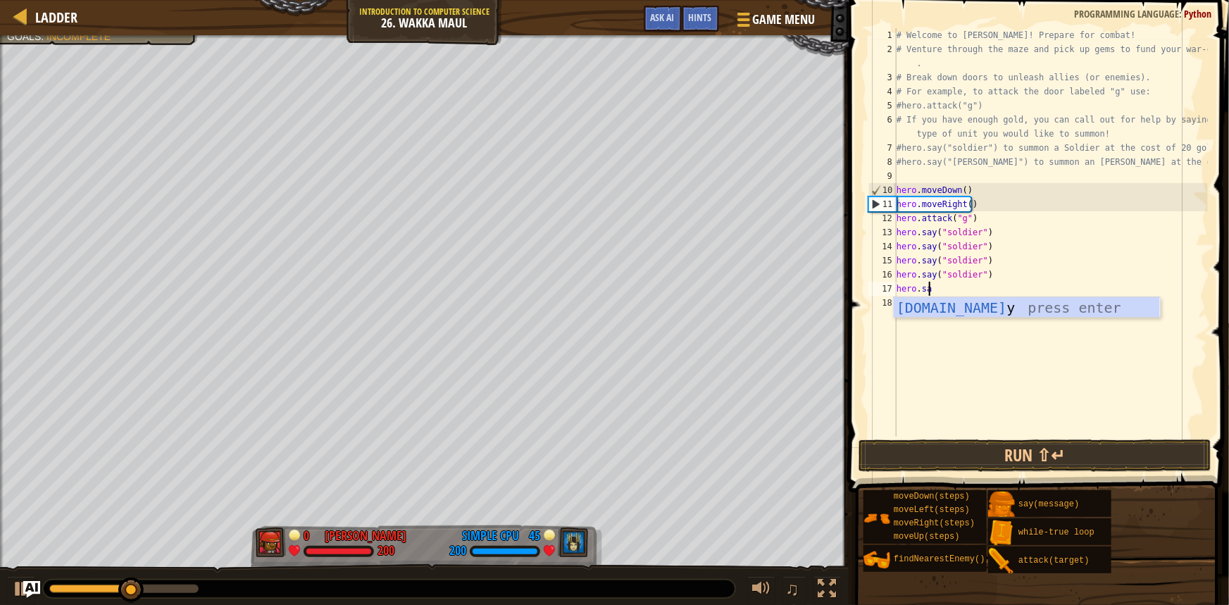
scroll to position [6, 1]
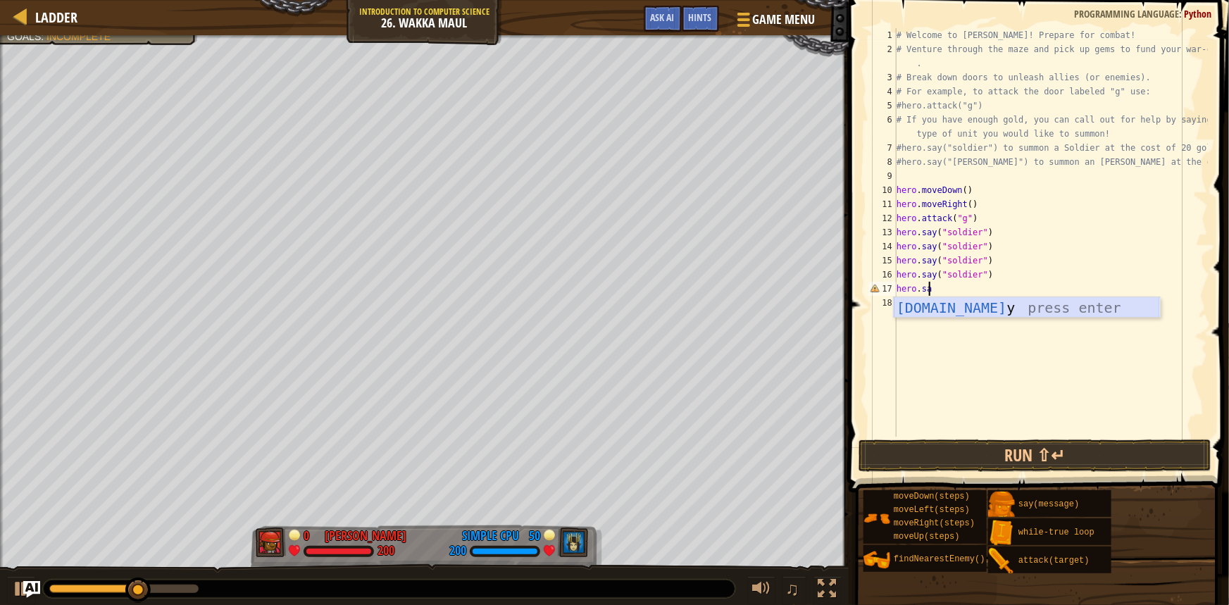
click at [943, 309] on div "[DOMAIN_NAME] y press enter" at bounding box center [1027, 328] width 266 height 63
click at [1009, 454] on button "Run ⇧↵" at bounding box center [1035, 456] width 353 height 32
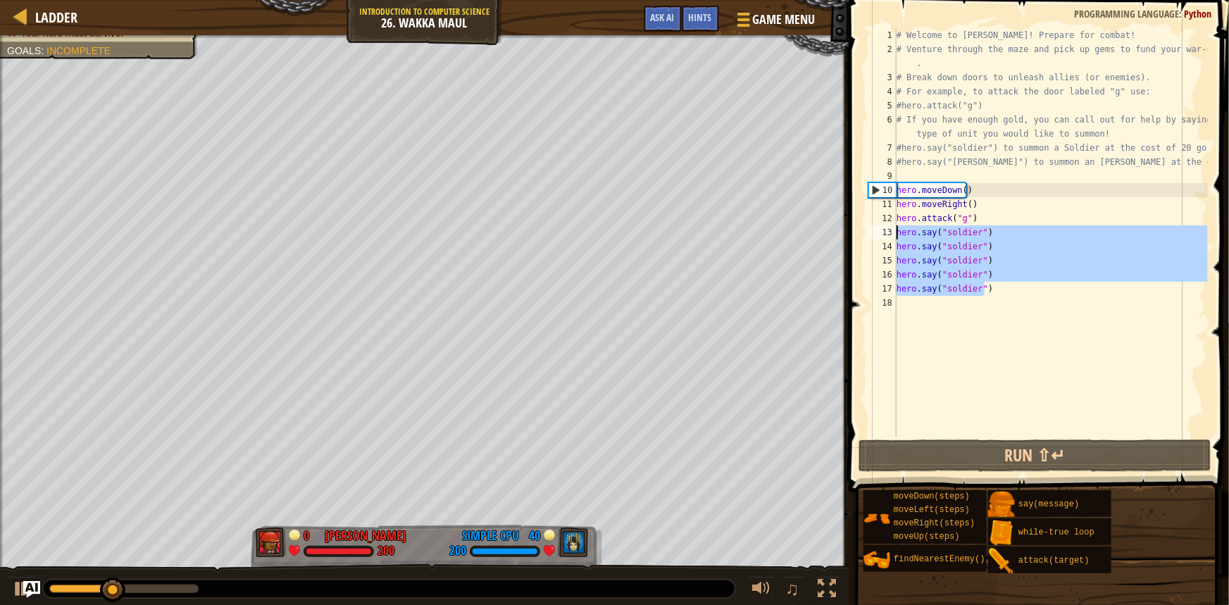
drag, startPoint x: 993, startPoint y: 294, endPoint x: 895, endPoint y: 232, distance: 116.1
click at [895, 232] on div "hero.say("soldier") 1 2 3 4 5 6 7 8 9 10 11 12 13 14 15 16 17 18 # Welcome to […" at bounding box center [1037, 232] width 342 height 409
type textarea "hero.say("soldier") hero.say("soldier")"
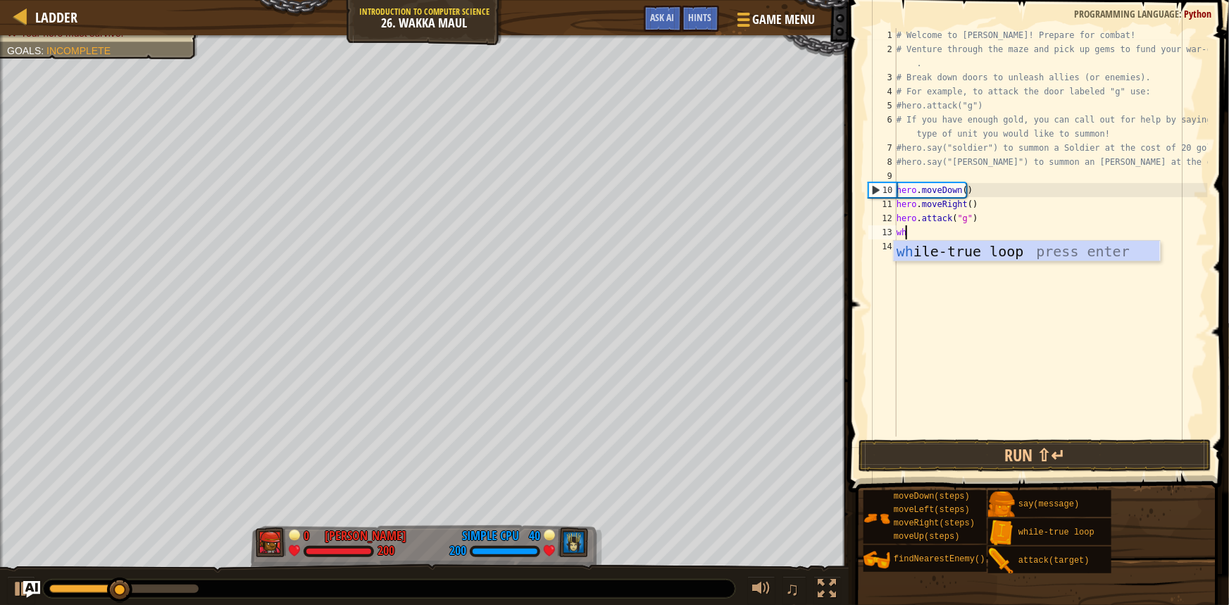
type textarea "wh"
click at [994, 258] on div "wh ile-true loop press enter" at bounding box center [1027, 272] width 266 height 63
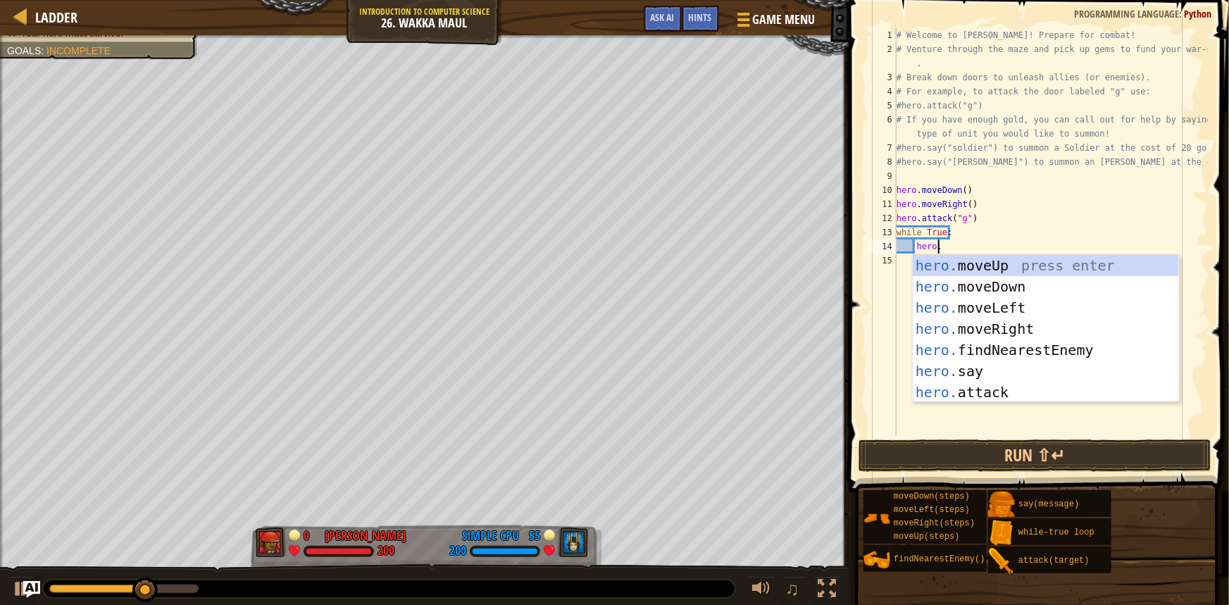
scroll to position [6, 4]
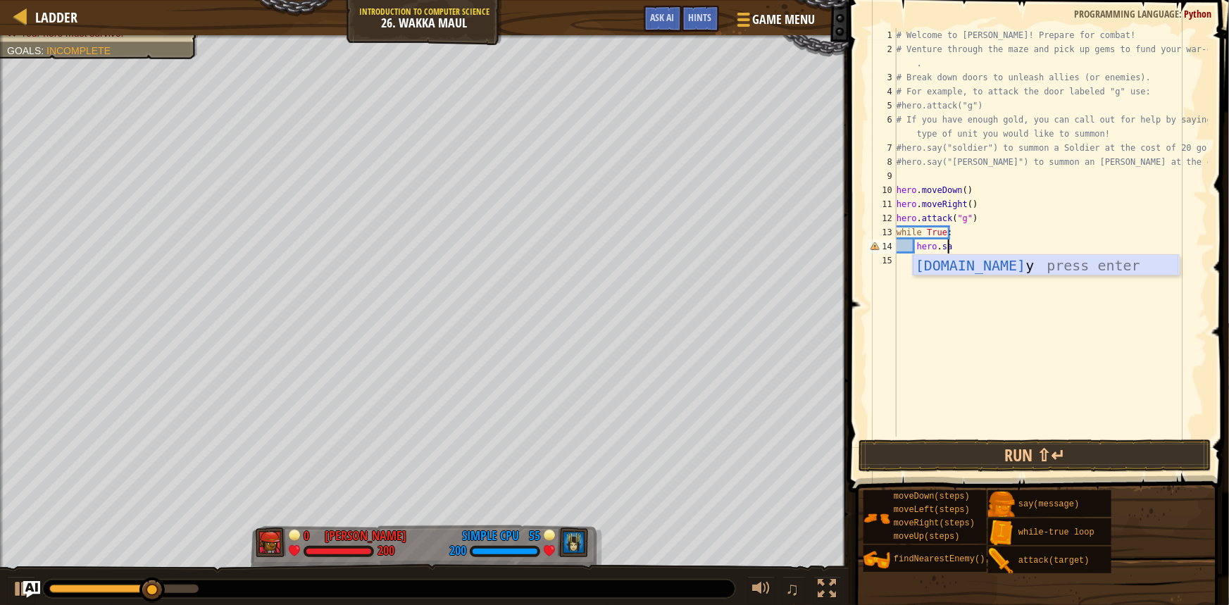
click at [952, 266] on div "[DOMAIN_NAME] y press enter" at bounding box center [1046, 286] width 266 height 63
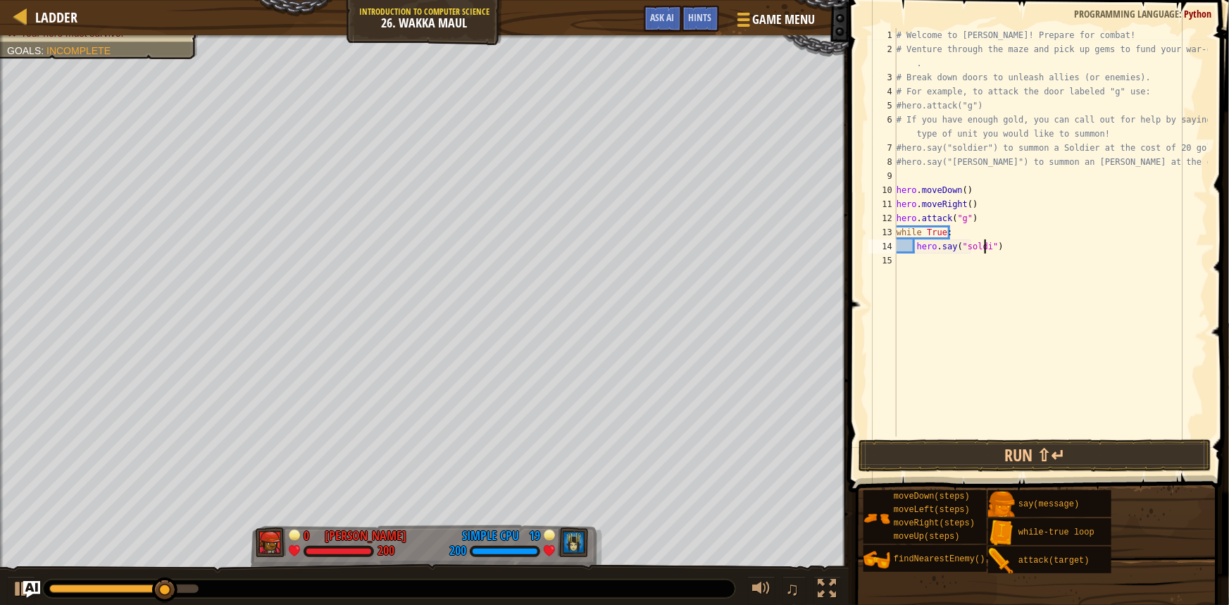
scroll to position [6, 7]
type textarea "hero.say("soldier")"
click at [1017, 452] on button "Run ⇧↵" at bounding box center [1035, 456] width 353 height 32
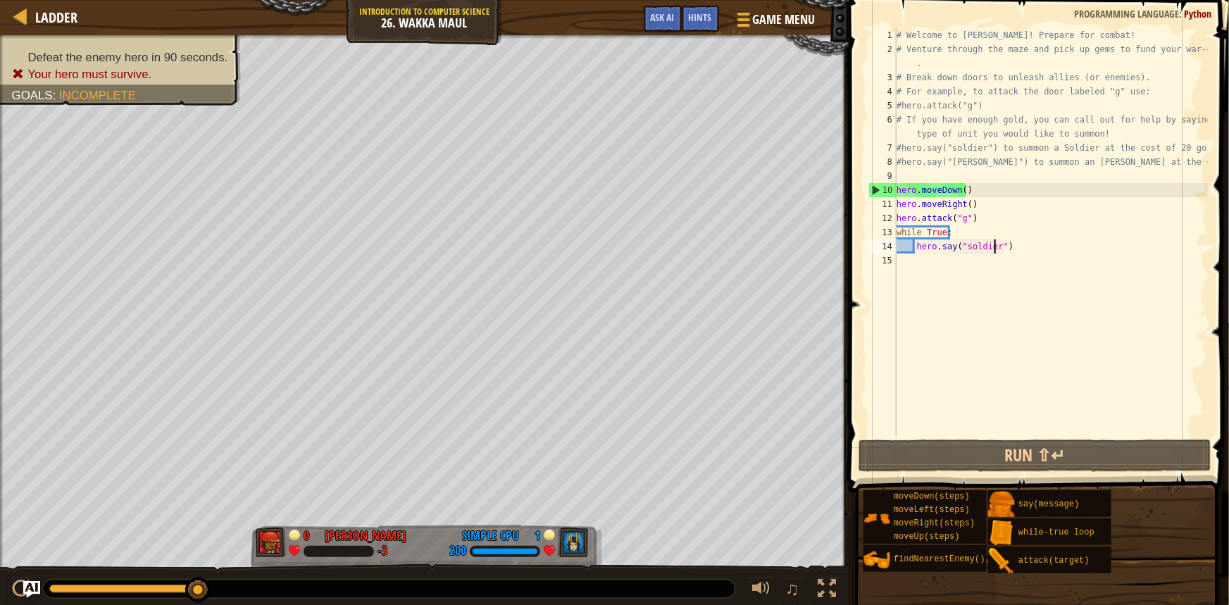
click at [1026, 251] on div "# Welcome to [PERSON_NAME]! Prepare for combat! # Venture through the maze and …" at bounding box center [1051, 246] width 314 height 437
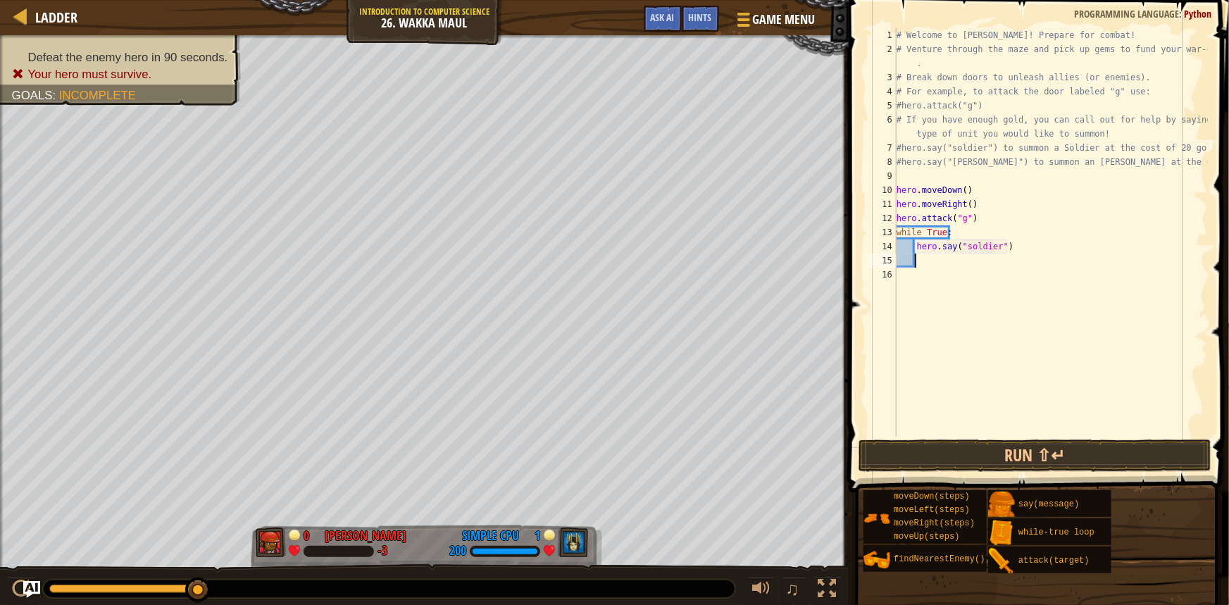
drag, startPoint x: 197, startPoint y: 588, endPoint x: 244, endPoint y: 581, distance: 47.7
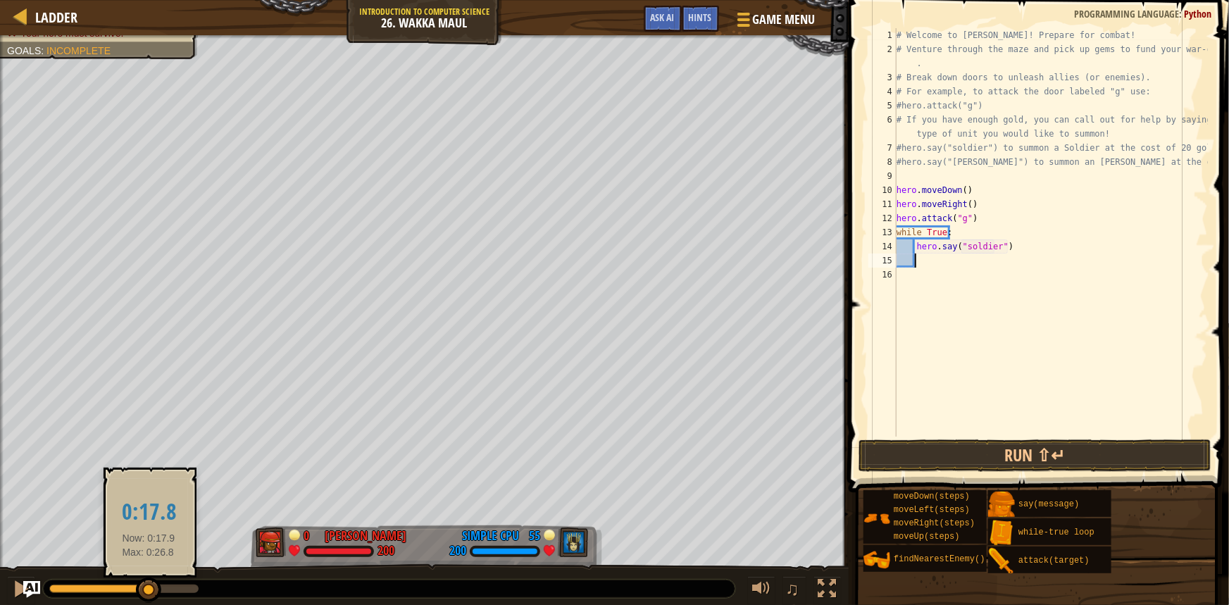
drag, startPoint x: 193, startPoint y: 585, endPoint x: 149, endPoint y: 581, distance: 44.6
click at [149, 581] on div at bounding box center [148, 590] width 25 height 25
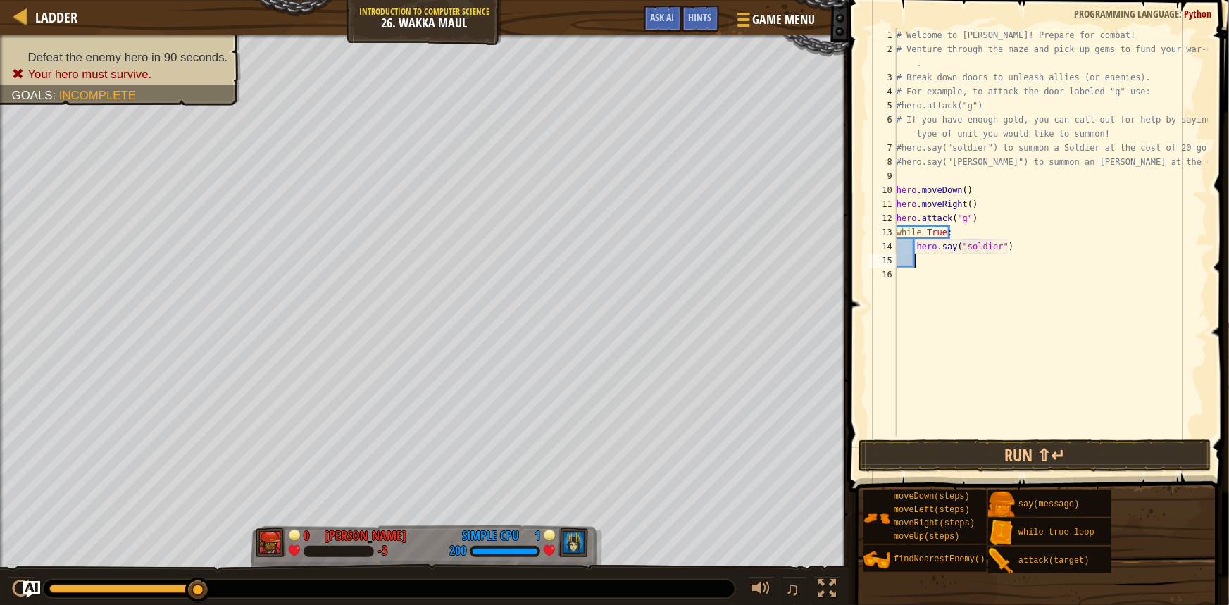
drag, startPoint x: 143, startPoint y: 588, endPoint x: 275, endPoint y: 576, distance: 132.3
click at [275, 576] on div "♫" at bounding box center [424, 585] width 849 height 42
click at [985, 217] on div "# Welcome to [PERSON_NAME]! Prepare for combat! # Venture through the maze and …" at bounding box center [1051, 246] width 314 height 437
type textarea "hero.attack("g")"
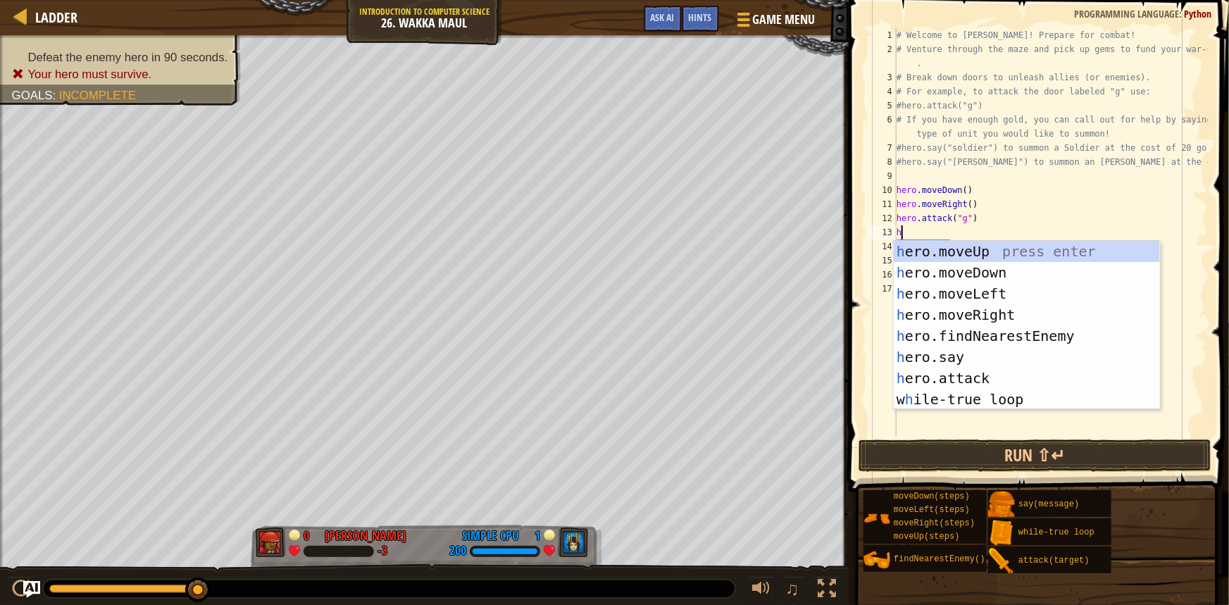
type textarea "he"
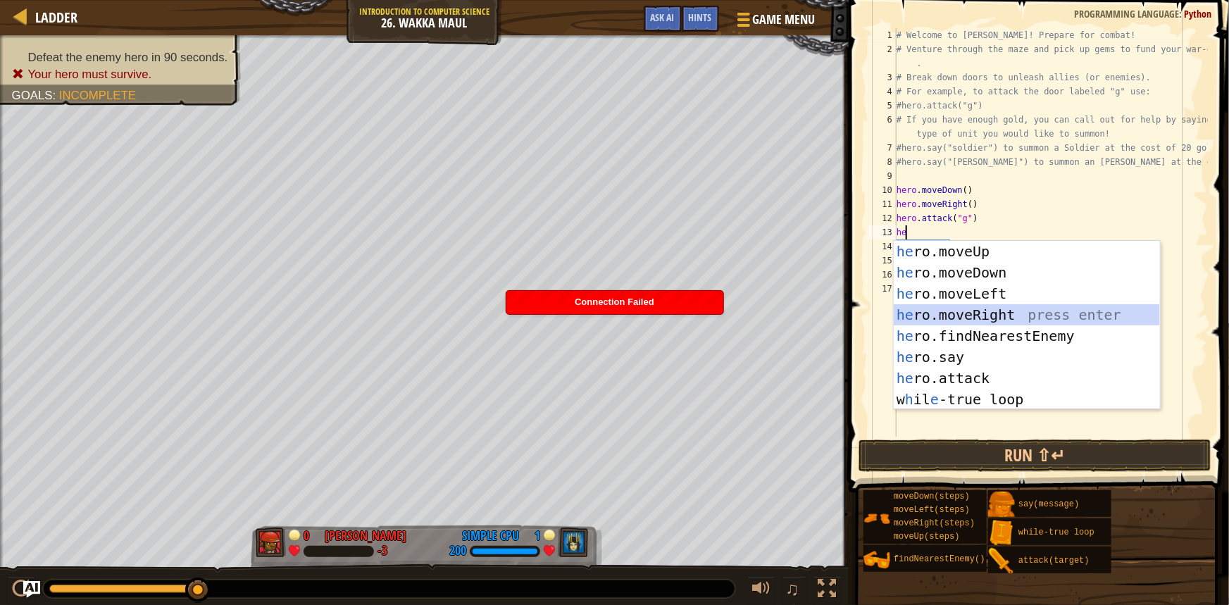
click at [1005, 316] on div "he ro.moveUp press enter he ro.moveDown press enter he ro.moveLeft press enter …" at bounding box center [1027, 346] width 266 height 211
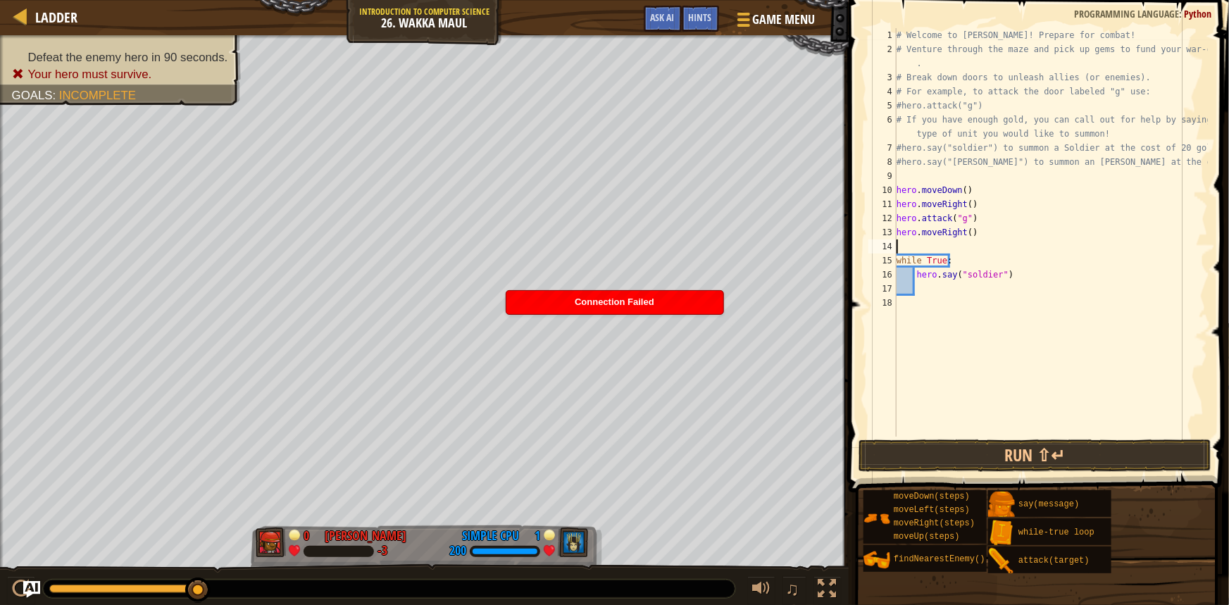
type textarea "h"
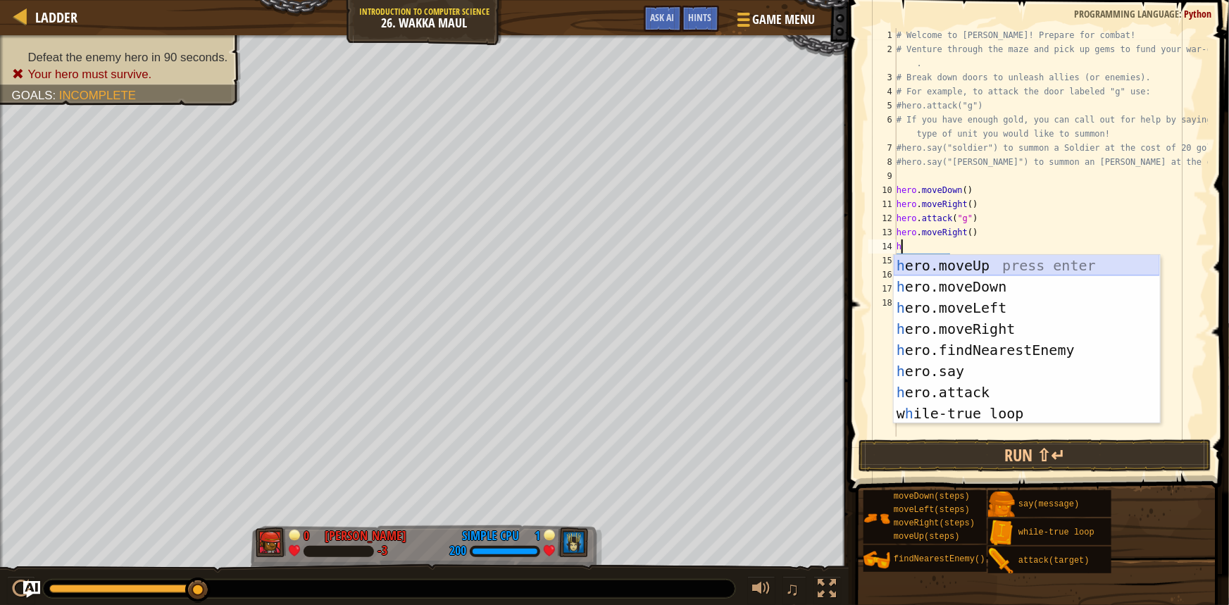
click at [1003, 268] on div "h ero.moveUp press enter h ero.moveDown press enter h ero.moveLeft press enter …" at bounding box center [1027, 360] width 266 height 211
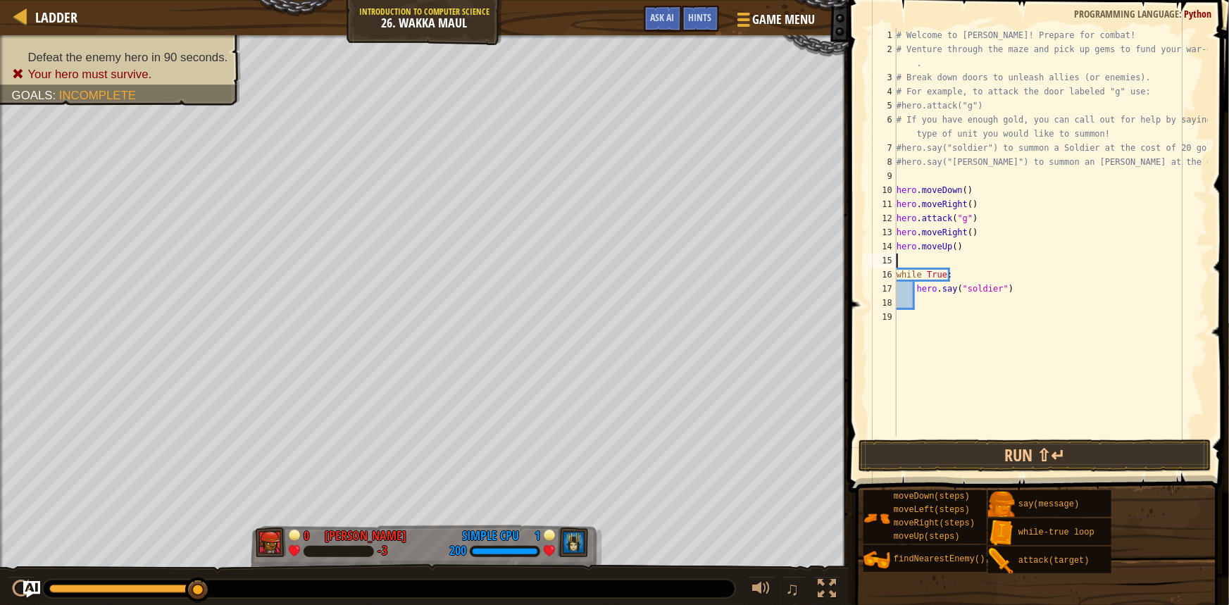
click at [951, 252] on div "# Welcome to [PERSON_NAME]! Prepare for combat! # Venture through the maze and …" at bounding box center [1051, 246] width 314 height 437
click at [993, 450] on button "Run ⇧↵" at bounding box center [1035, 456] width 353 height 32
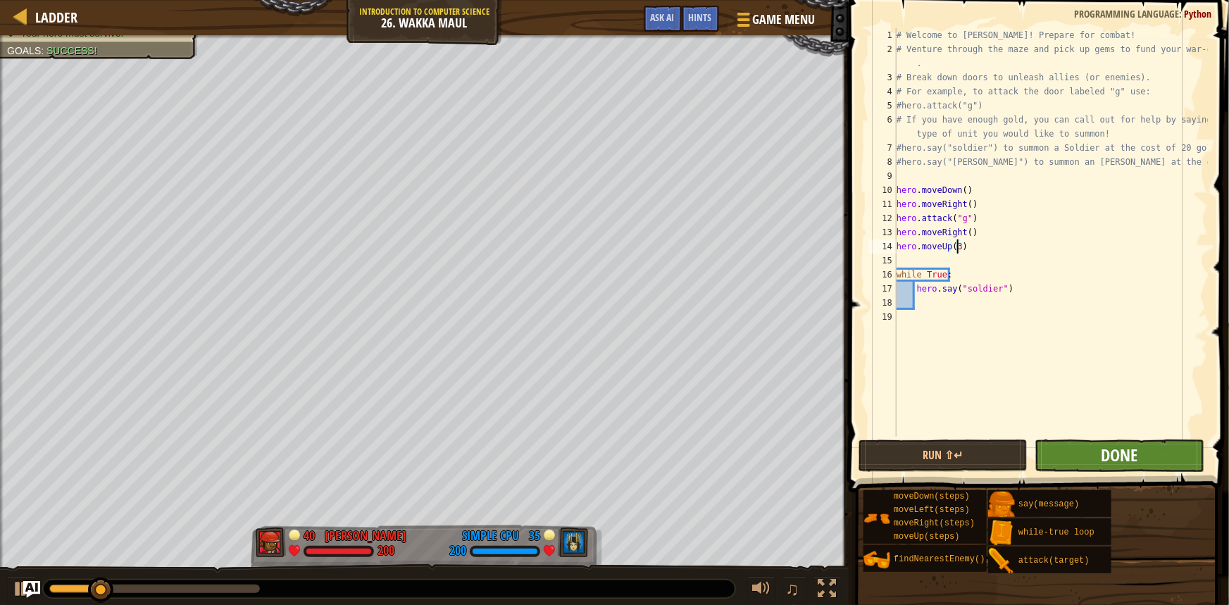
type textarea "hero.moveUp(3)"
click at [1125, 454] on span "Done" at bounding box center [1119, 455] width 37 height 23
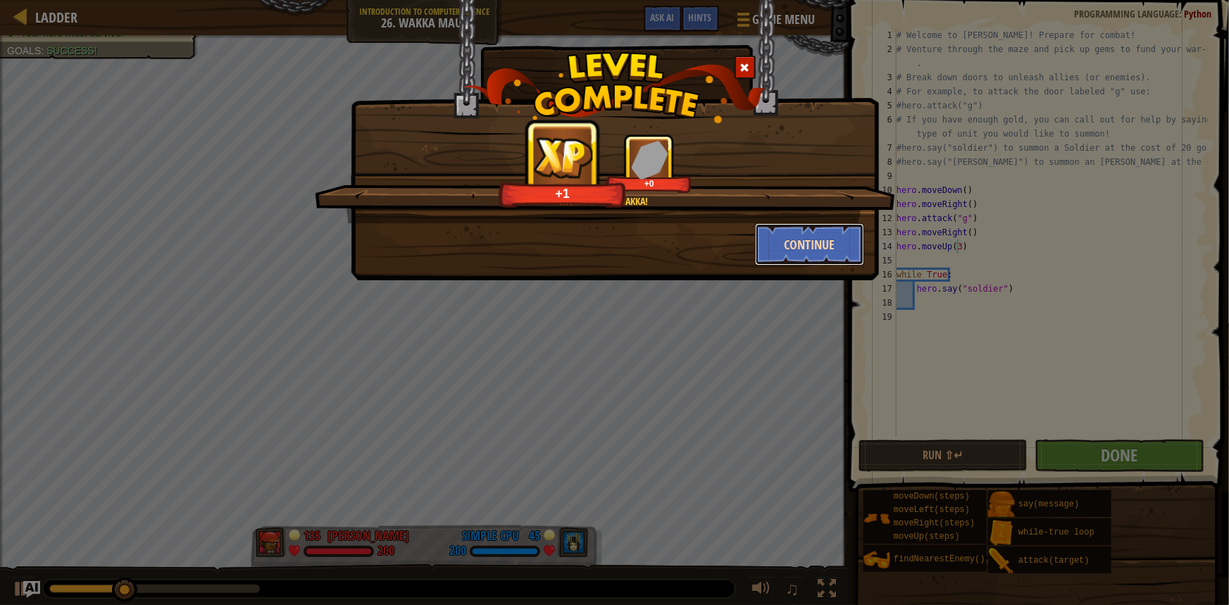
click at [797, 250] on button "Continue" at bounding box center [809, 244] width 109 height 42
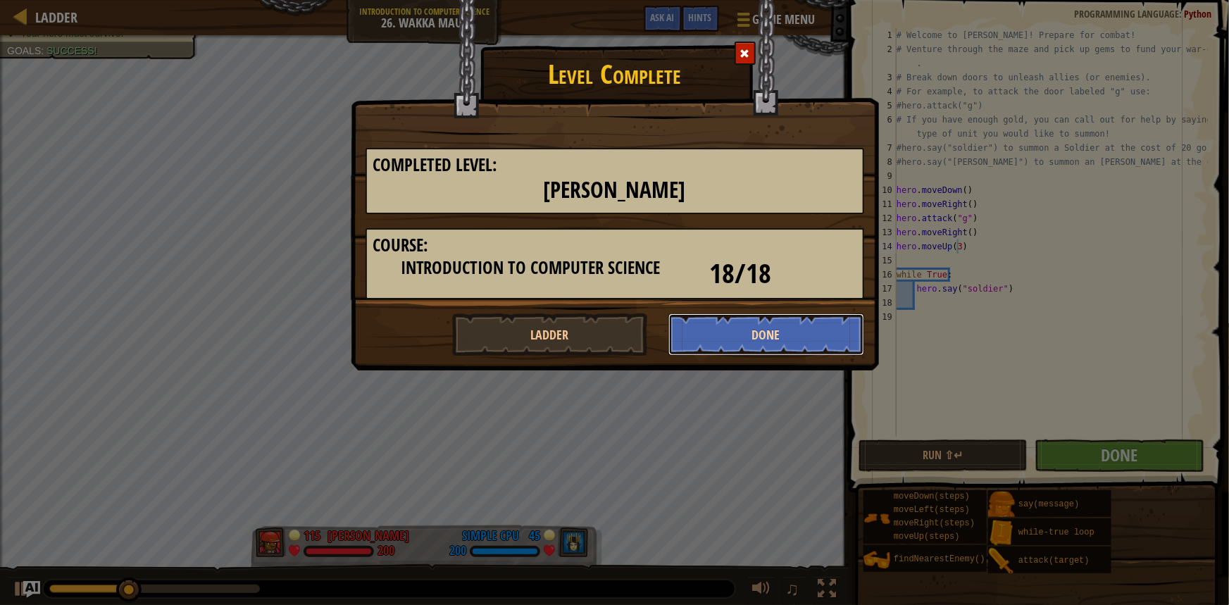
click at [781, 340] on button "Done" at bounding box center [767, 335] width 196 height 42
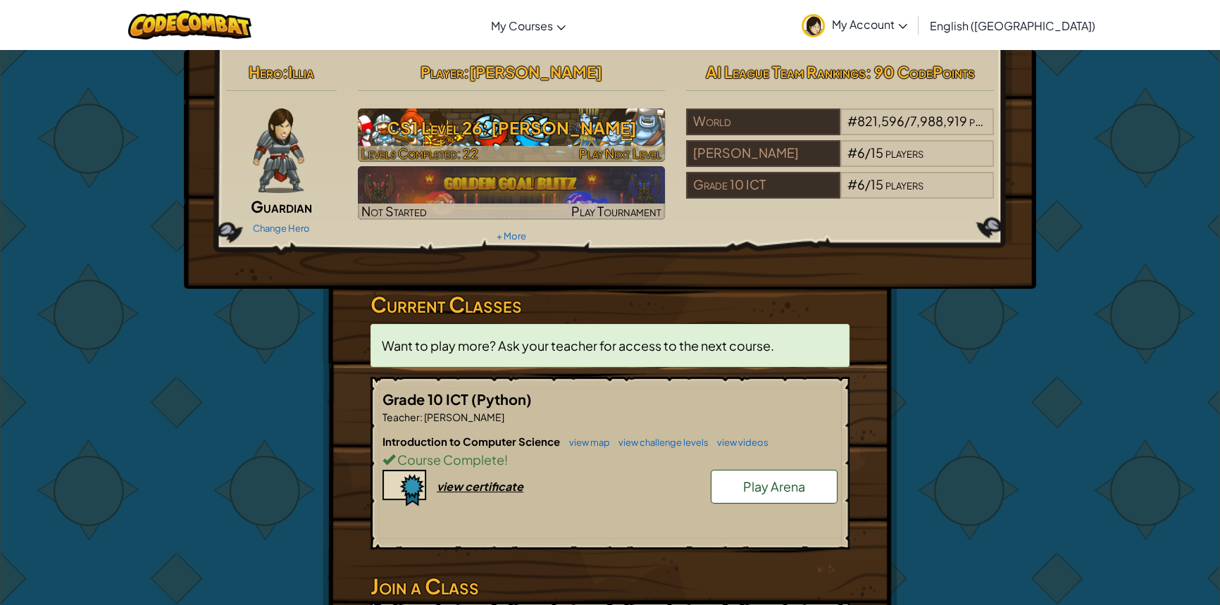
click at [601, 121] on h3 "CS1 Level 26: [PERSON_NAME]" at bounding box center [512, 128] width 308 height 32
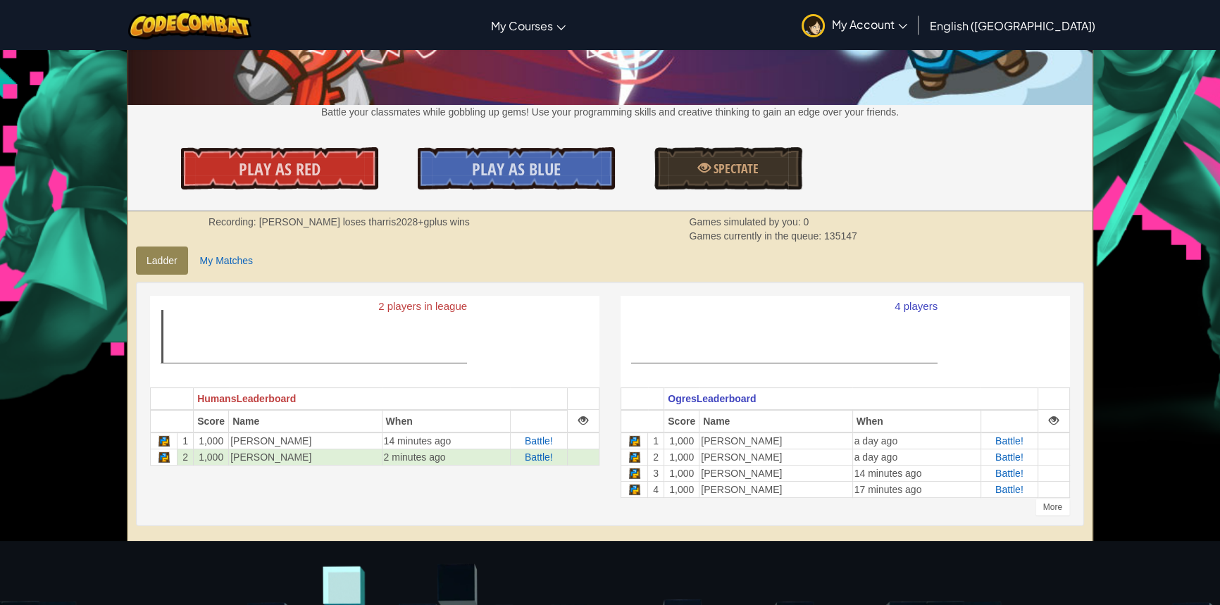
scroll to position [192, 0]
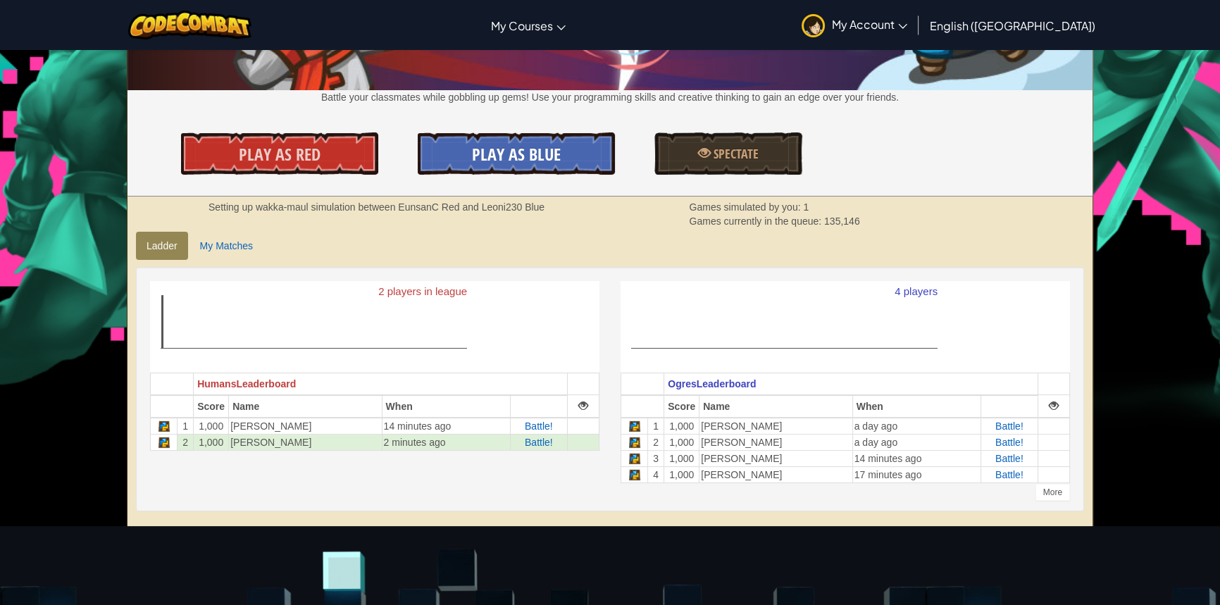
click at [498, 158] on span "Play As Blue" at bounding box center [516, 154] width 89 height 23
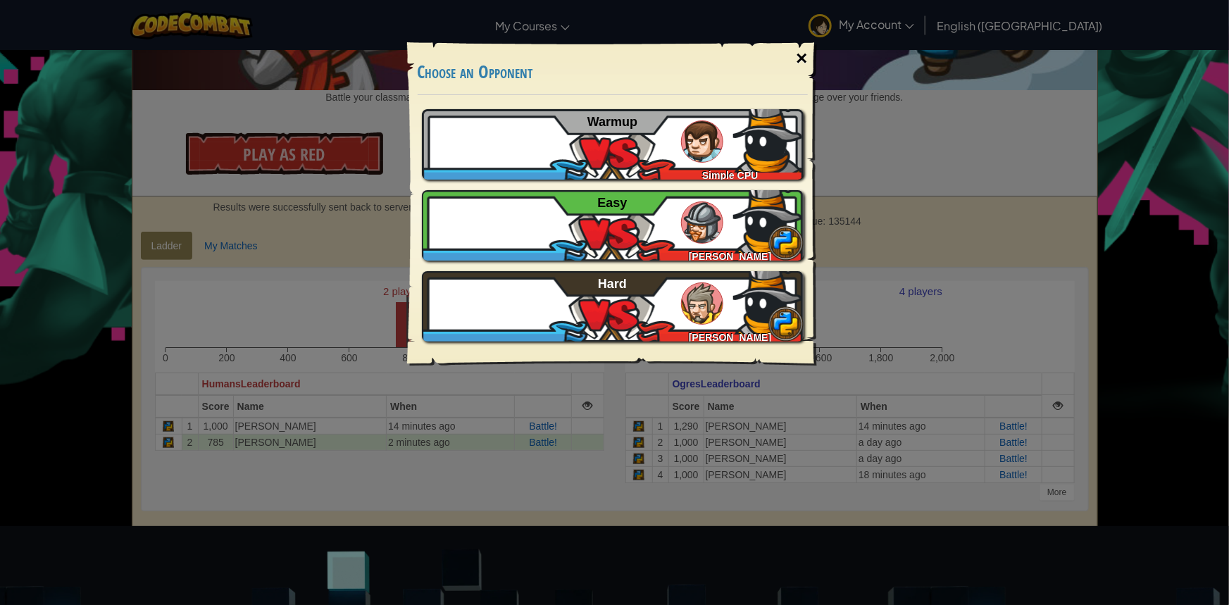
click at [802, 46] on div "×" at bounding box center [802, 58] width 32 height 41
